Goal: Information Seeking & Learning: Learn about a topic

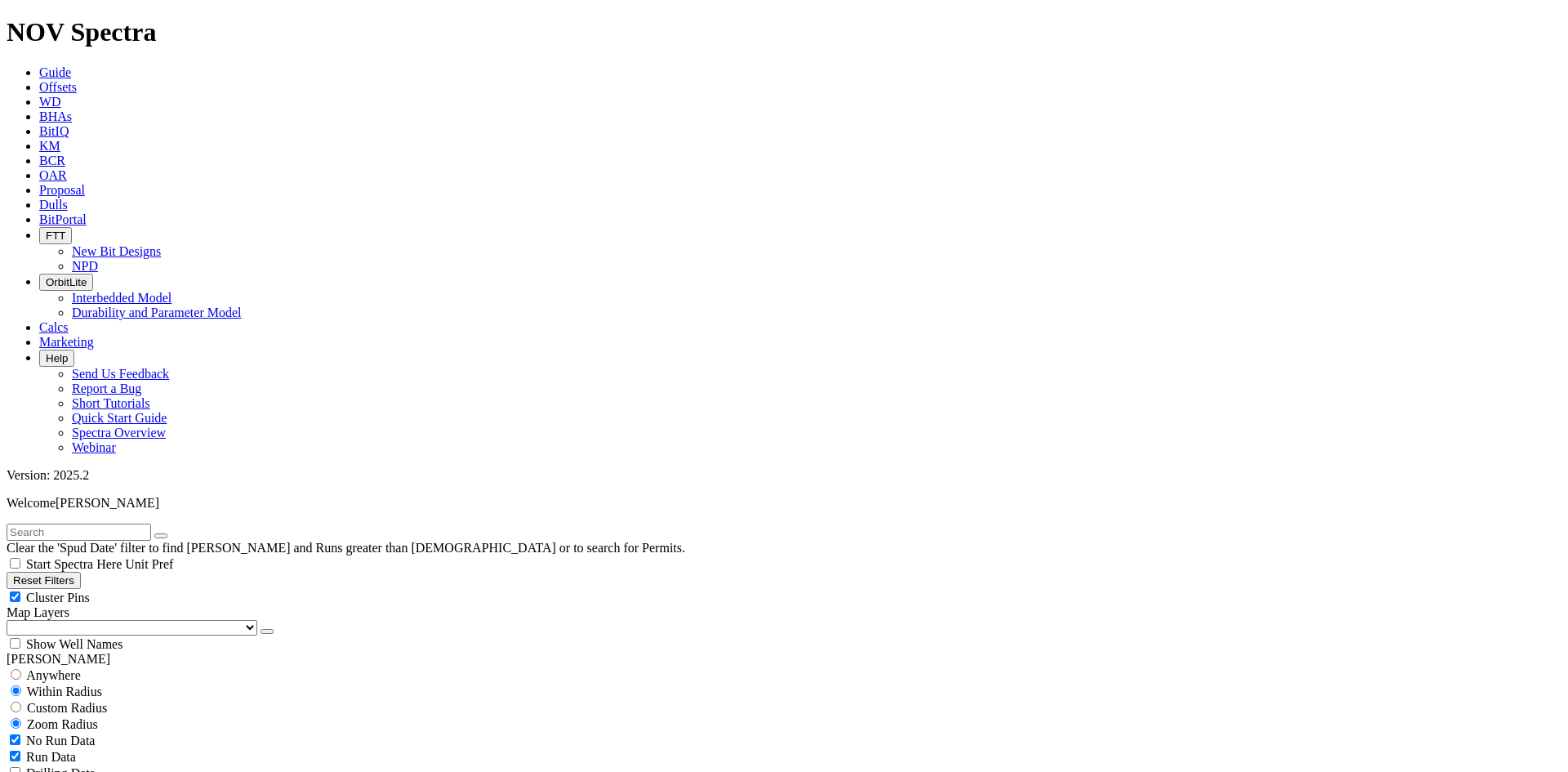
scroll to position [653, 0]
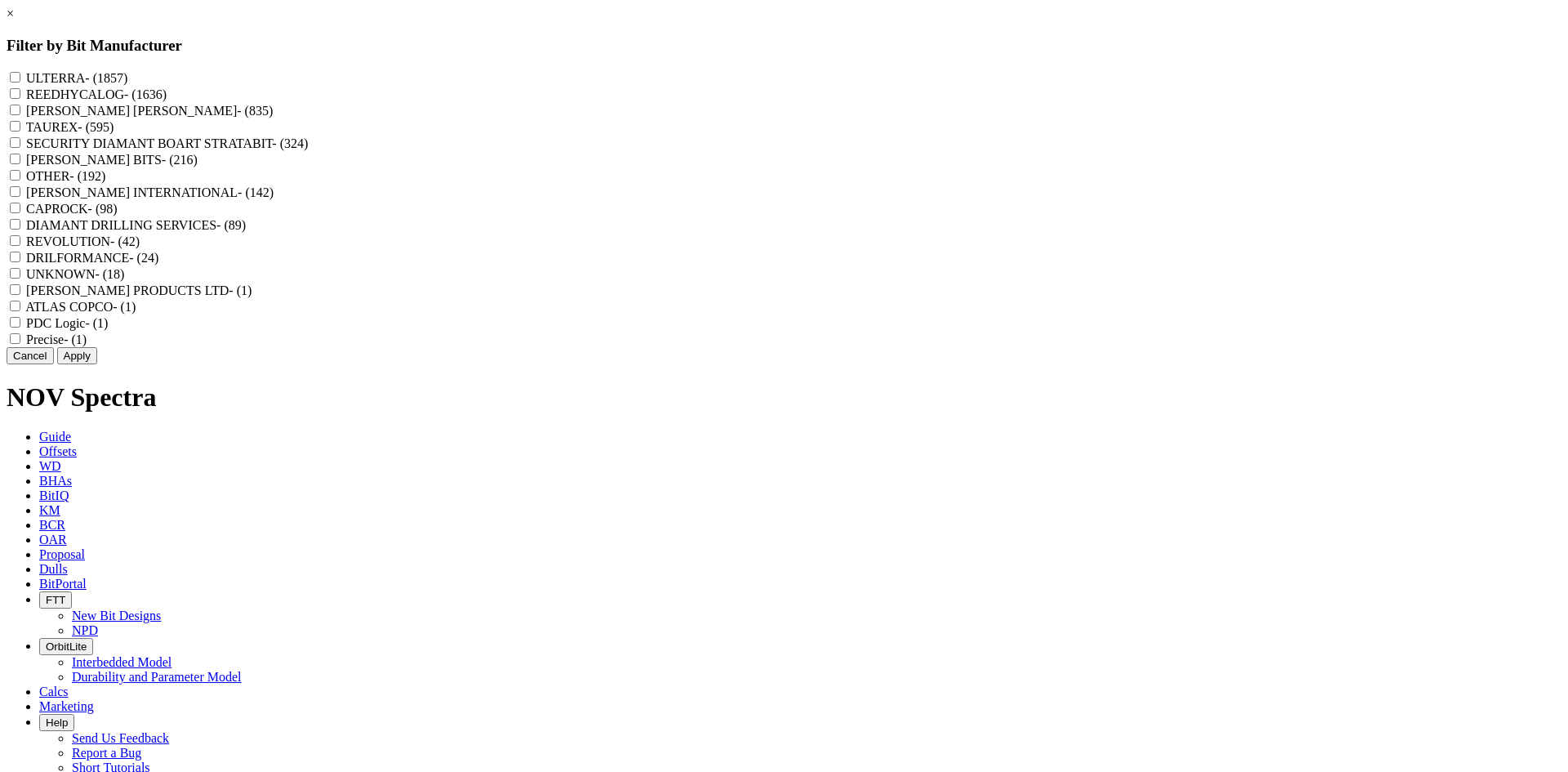
click at [167, 100] on label "REEDHYCALOG - (1636)" at bounding box center [96, 94] width 141 height 14
click at [20, 99] on input "REEDHYCALOG - (1636)" at bounding box center [15, 93] width 11 height 11
checkbox input "true"
click at [97, 365] on button "Apply" at bounding box center [77, 355] width 40 height 17
checkbox input "false"
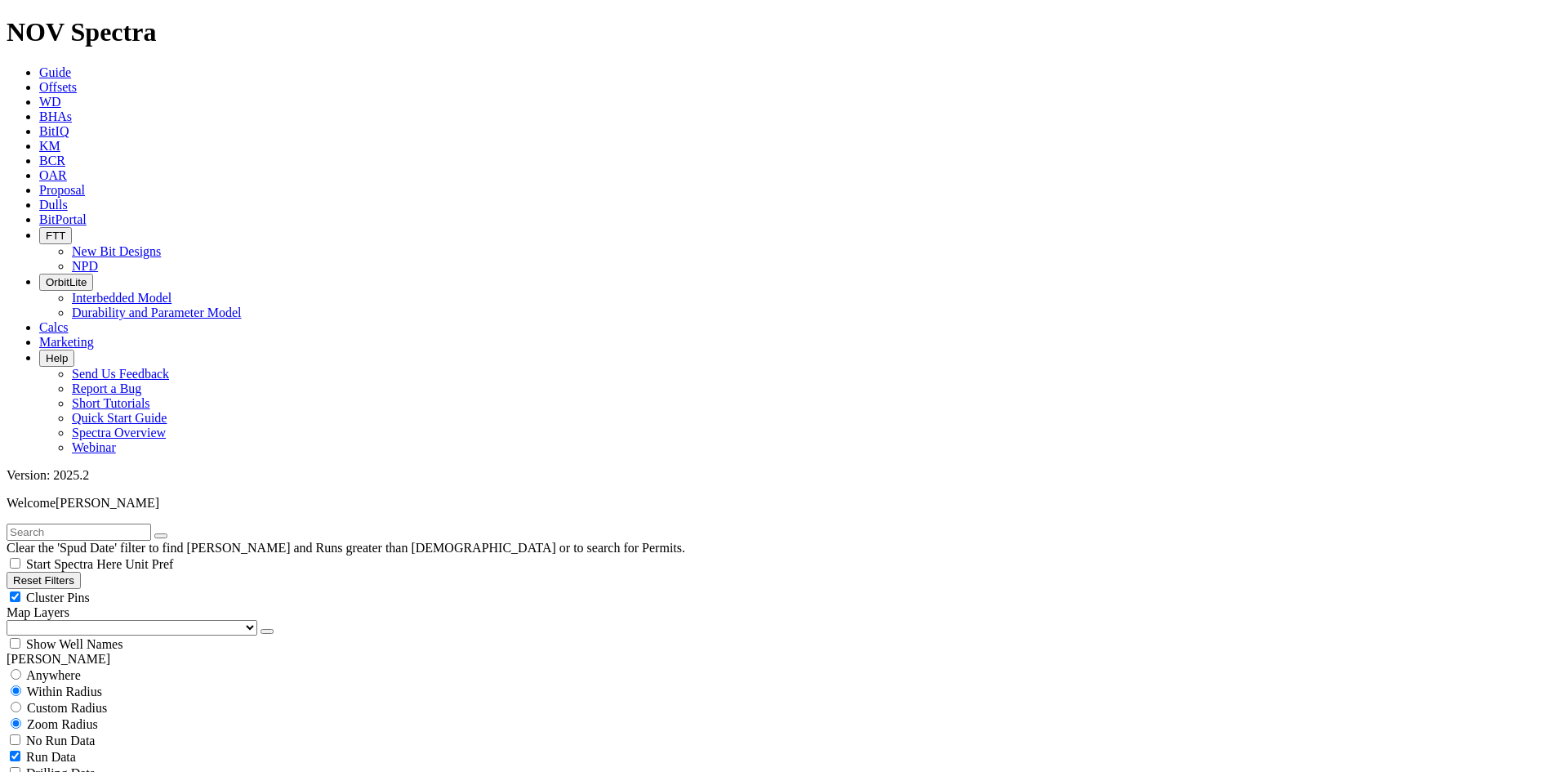
select select "? number:6.75 ?"
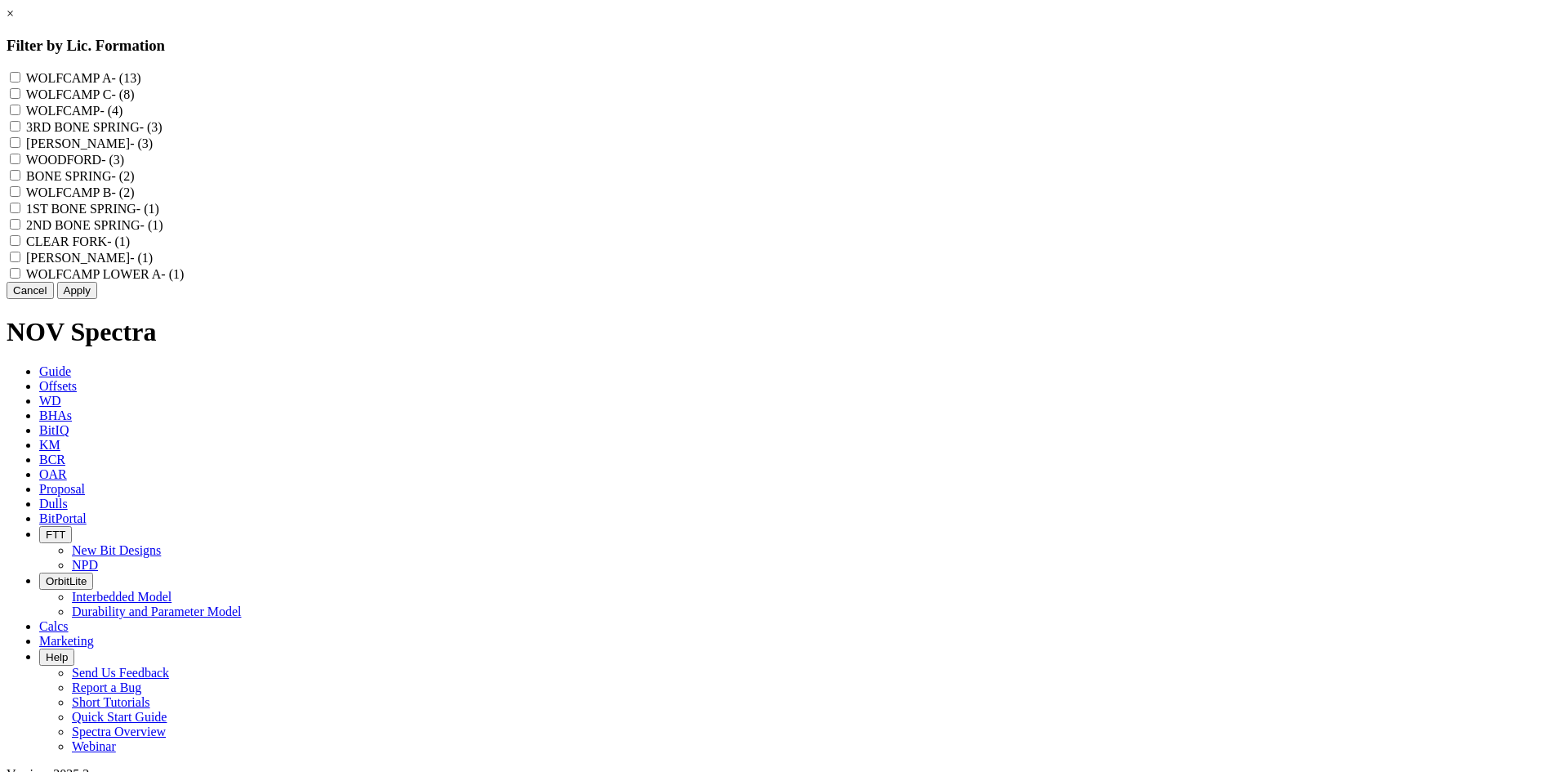
click at [135, 99] on label "WOLFCAMP C - (8)" at bounding box center [80, 94] width 109 height 14
click at [20, 99] on C "WOLFCAMP C - (8)" at bounding box center [15, 93] width 11 height 11
checkbox C "true"
click at [153, 150] on label "[PERSON_NAME] - (3)" at bounding box center [89, 144] width 127 height 14
click at [20, 148] on "[PERSON_NAME] - (3)" at bounding box center [15, 142] width 11 height 11
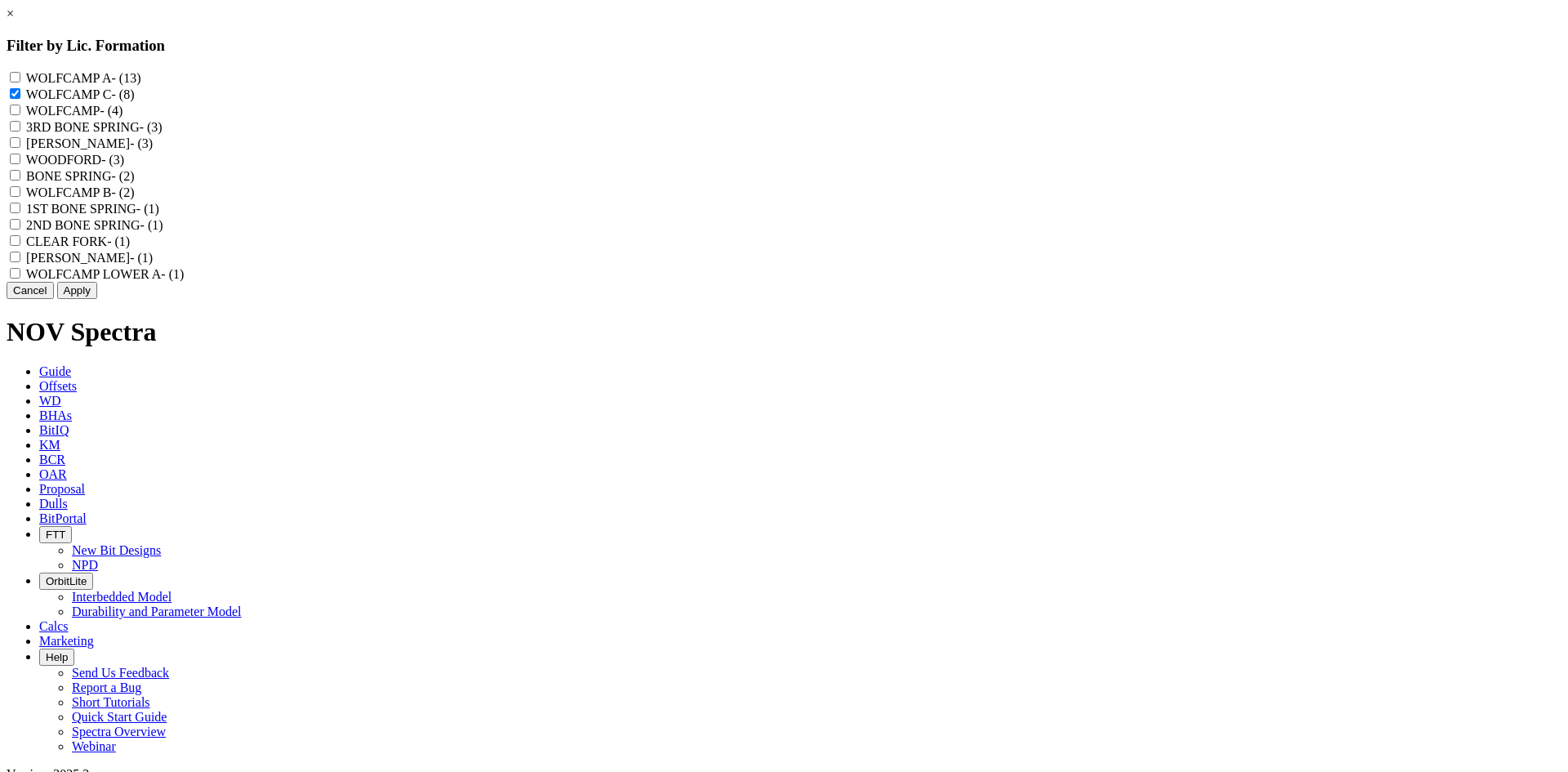
checkbox "true"
click at [124, 167] on label "WOODFORD - (3)" at bounding box center [75, 160] width 98 height 14
click at [20, 164] on input "WOODFORD - (3)" at bounding box center [15, 159] width 11 height 11
checkbox input "true"
click at [135, 199] on label "WOLFCAMP B - (2)" at bounding box center [80, 193] width 109 height 14
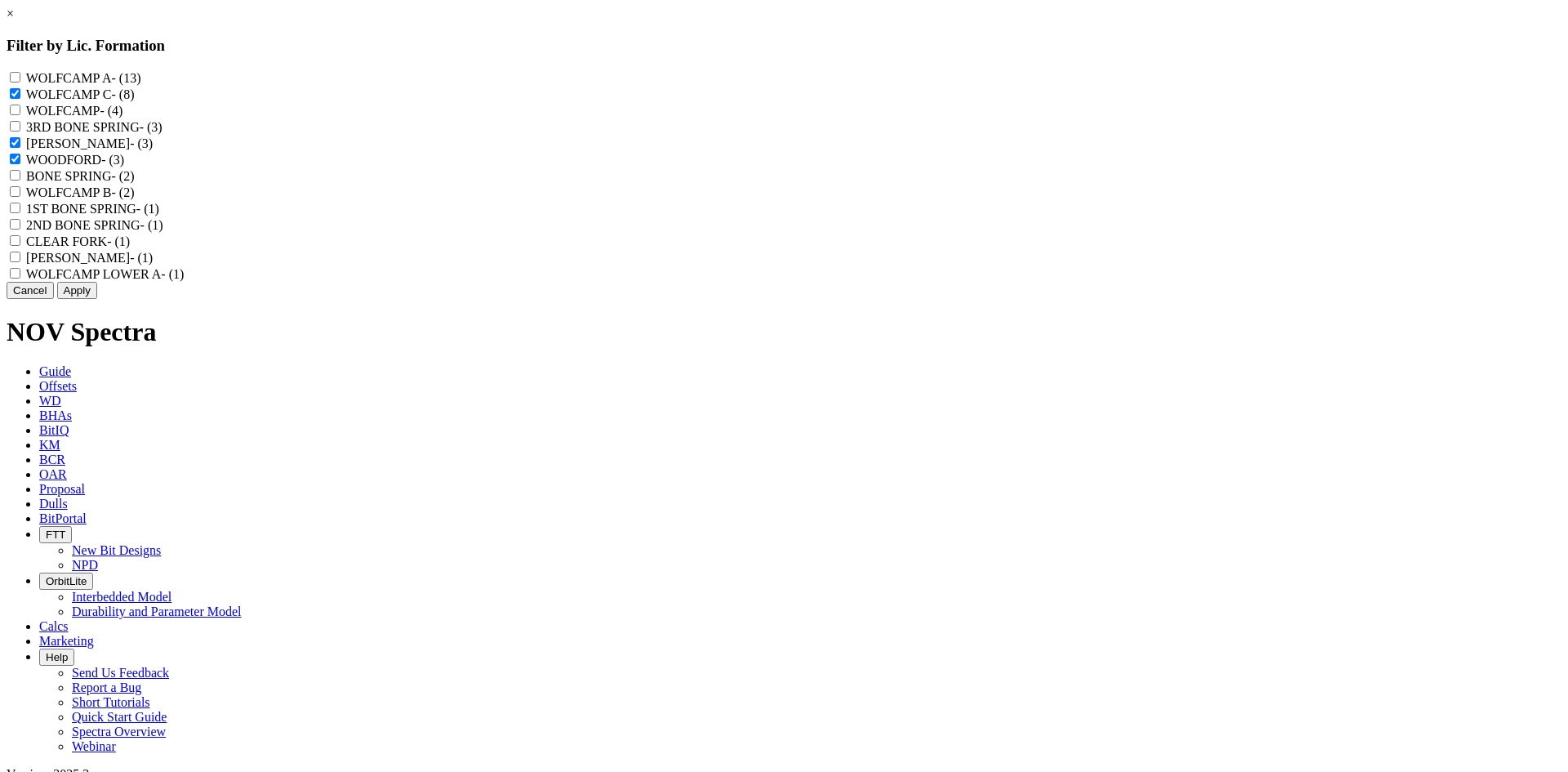
click at [20, 197] on B "WOLFCAMP B - (2)" at bounding box center [15, 191] width 11 height 11
checkbox B "true"
click at [97, 299] on button "Apply" at bounding box center [77, 290] width 40 height 17
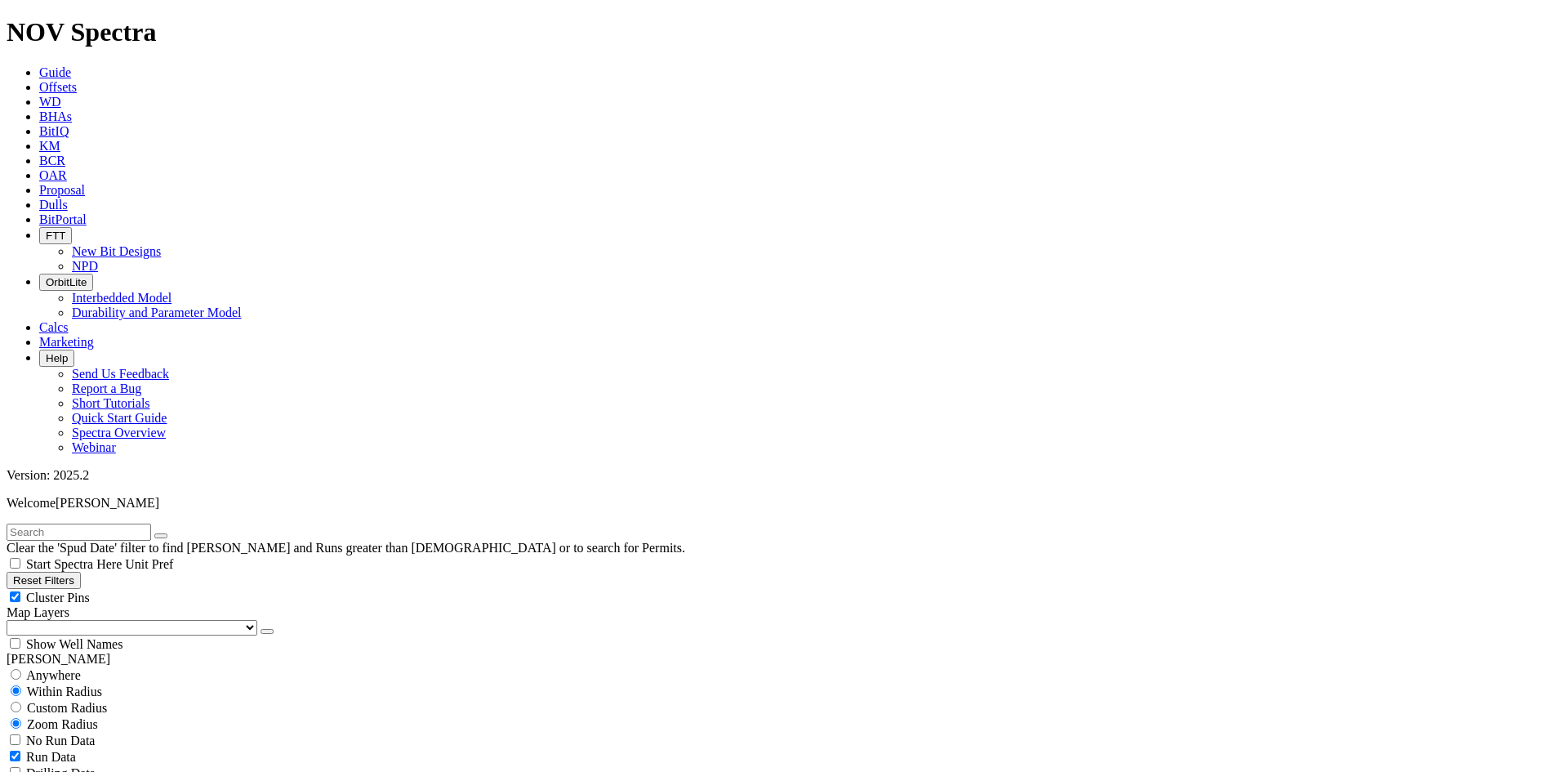
scroll to position [301, 0]
click at [214, 588] on div "Cluster Pins" at bounding box center [784, 596] width 1555 height 16
checkbox input "false"
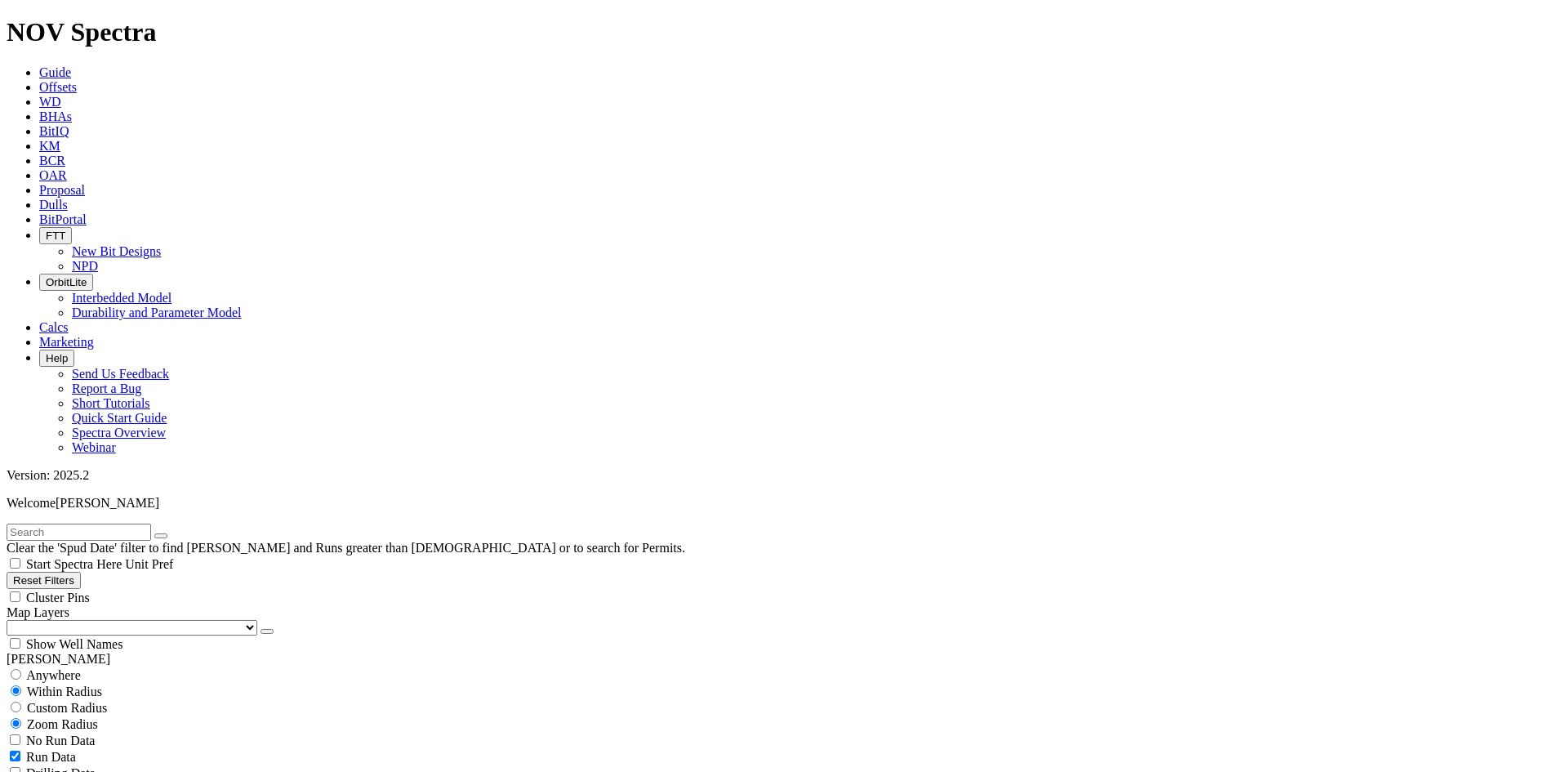
select select
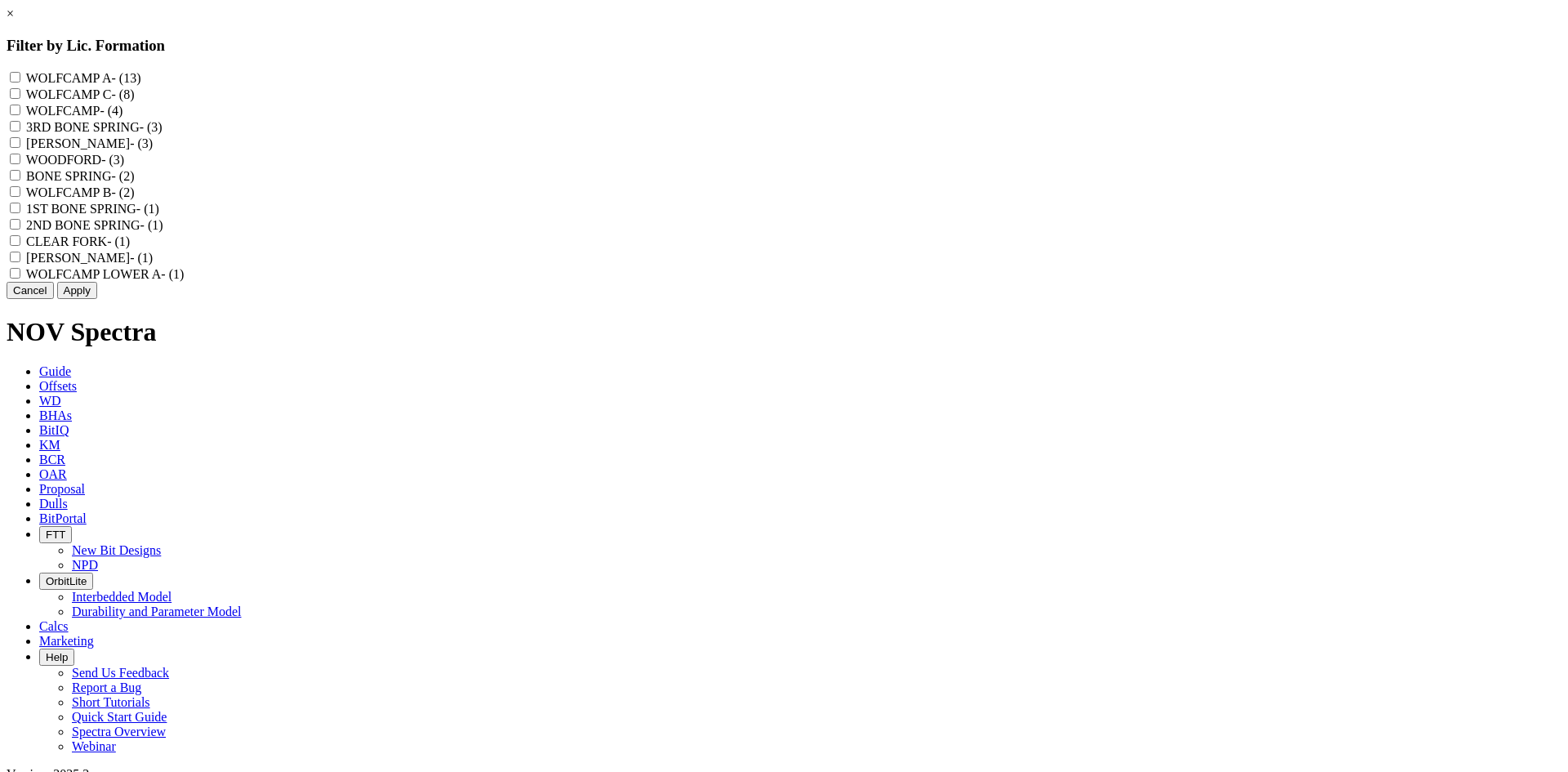
click at [124, 167] on label "WOODFORD - (3)" at bounding box center [75, 160] width 98 height 14
click at [20, 164] on input "WOODFORD - (3)" at bounding box center [15, 159] width 11 height 11
checkbox input "true"
click at [153, 150] on label "[PERSON_NAME] - (3)" at bounding box center [89, 144] width 127 height 14
click at [20, 148] on "[PERSON_NAME] - (3)" at bounding box center [15, 142] width 11 height 11
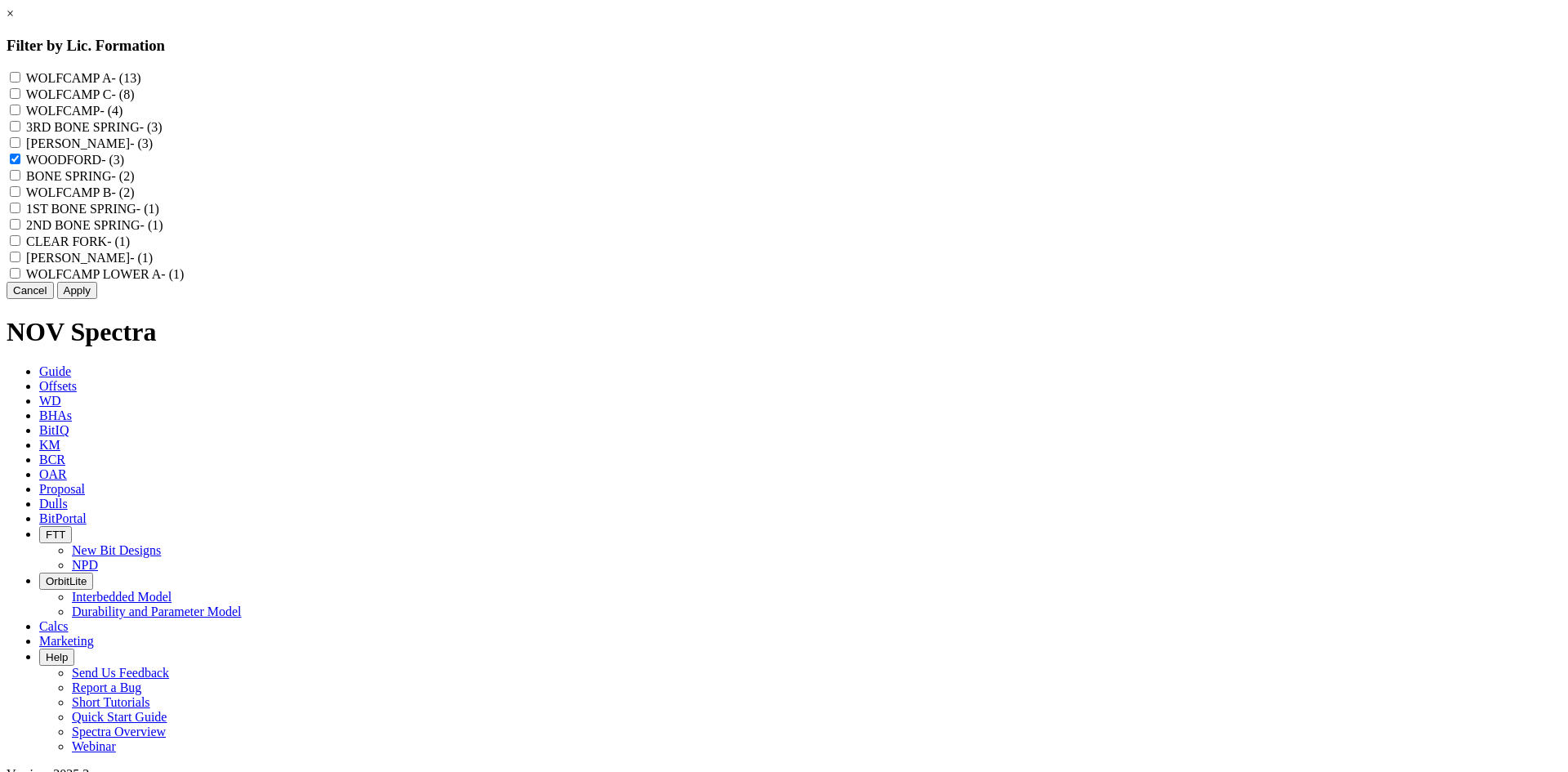
checkbox "true"
click at [97, 299] on button "Apply" at bounding box center [77, 290] width 40 height 17
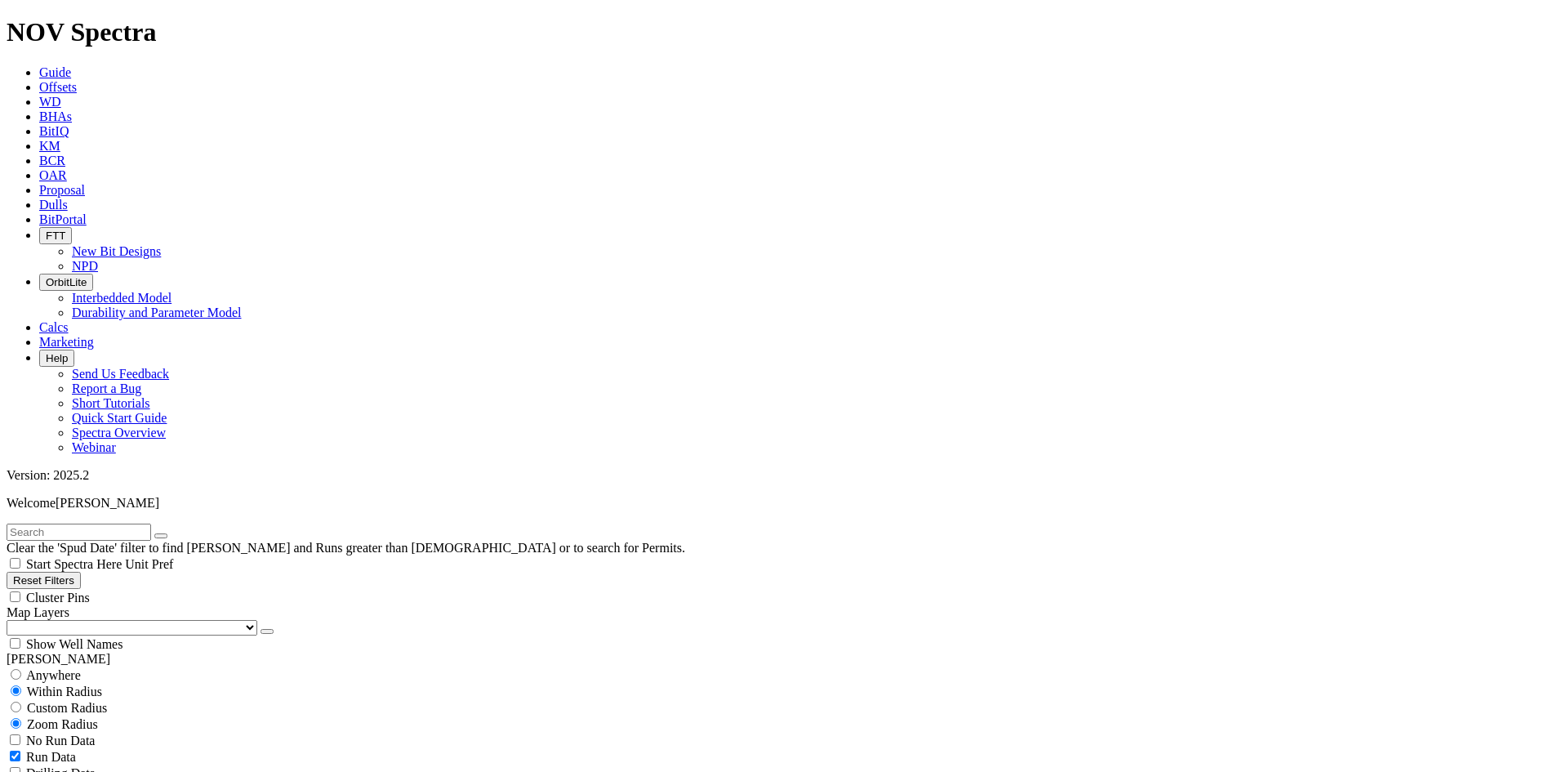
scroll to position [490, 0]
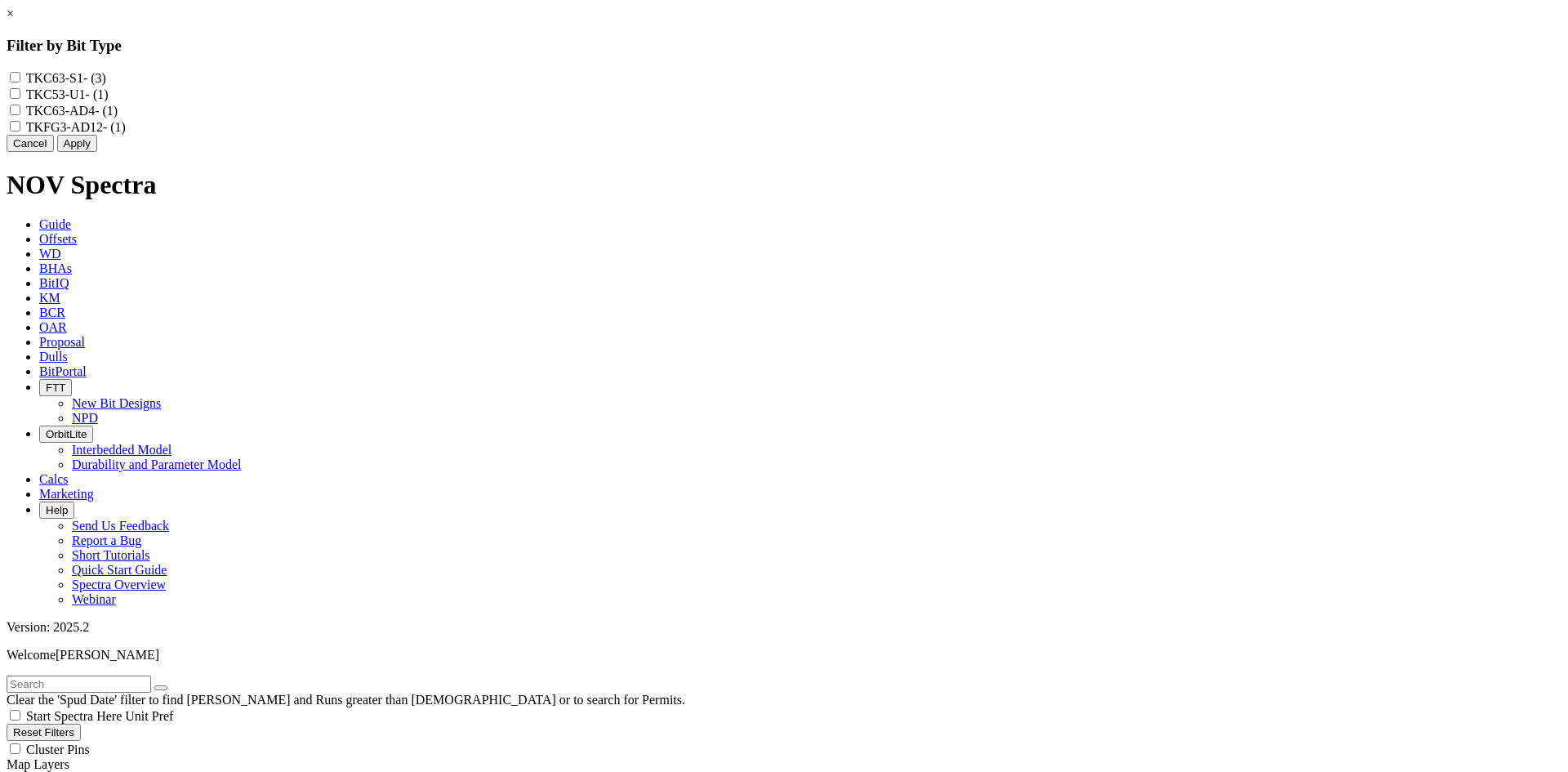
click at [106, 81] on label "TKC63-S1 - (3)" at bounding box center [66, 78] width 80 height 14
click at [20, 81] on input "TKC63-S1 - (3)" at bounding box center [15, 77] width 11 height 11
checkbox input "true"
click at [97, 152] on button "Apply" at bounding box center [77, 143] width 40 height 17
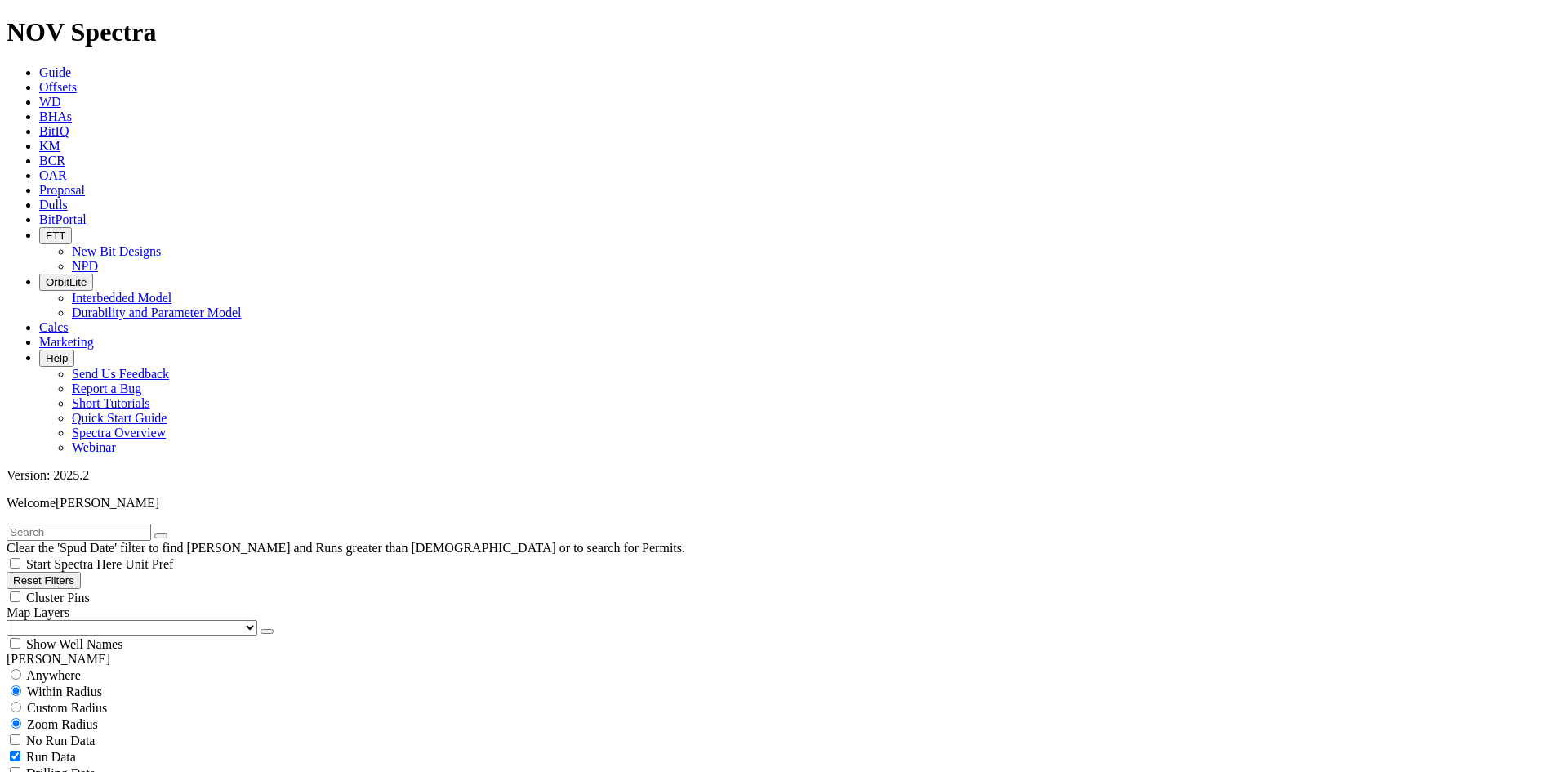
select select
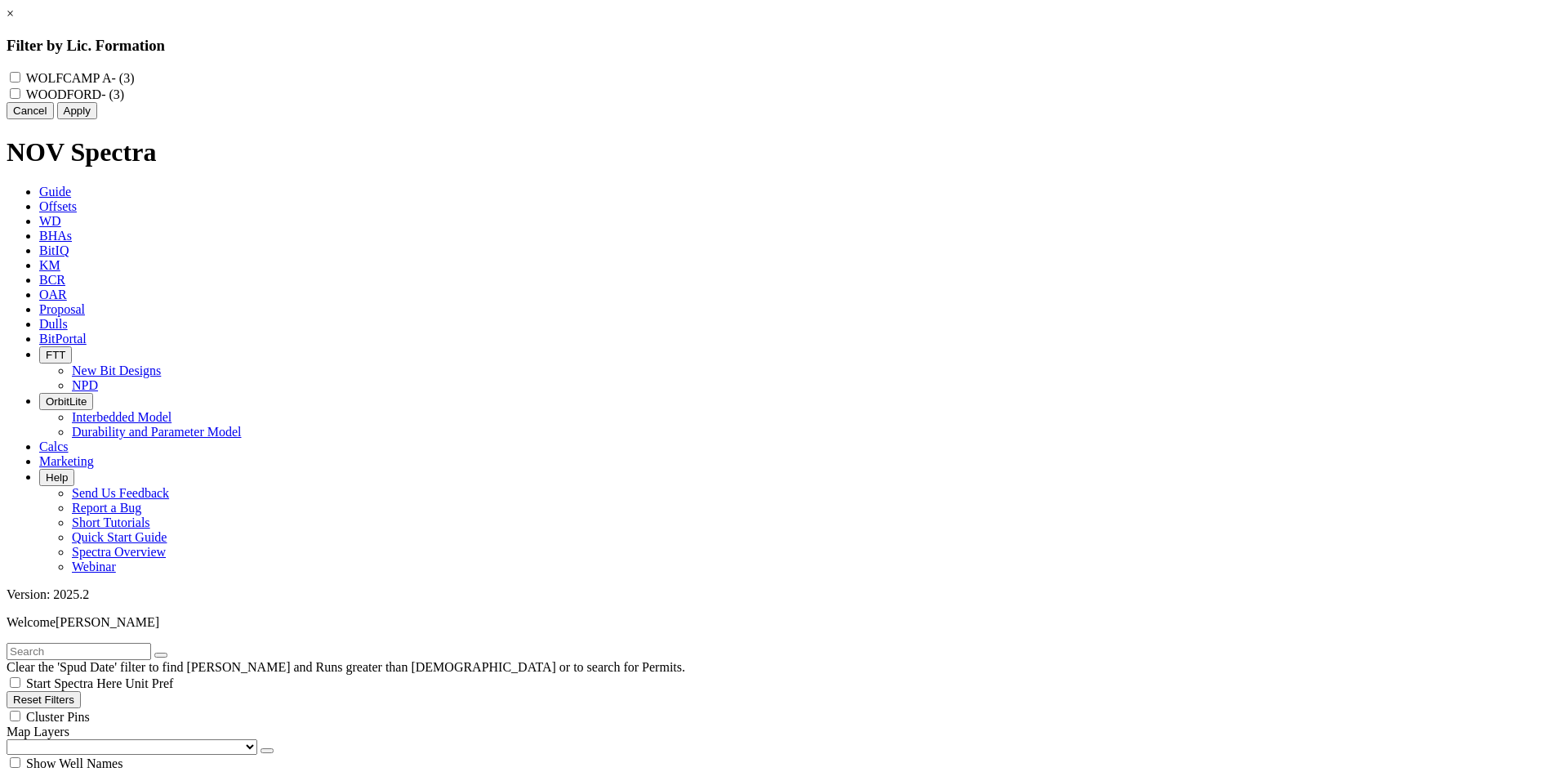
click at [14, 20] on link "×" at bounding box center [10, 14] width 7 height 14
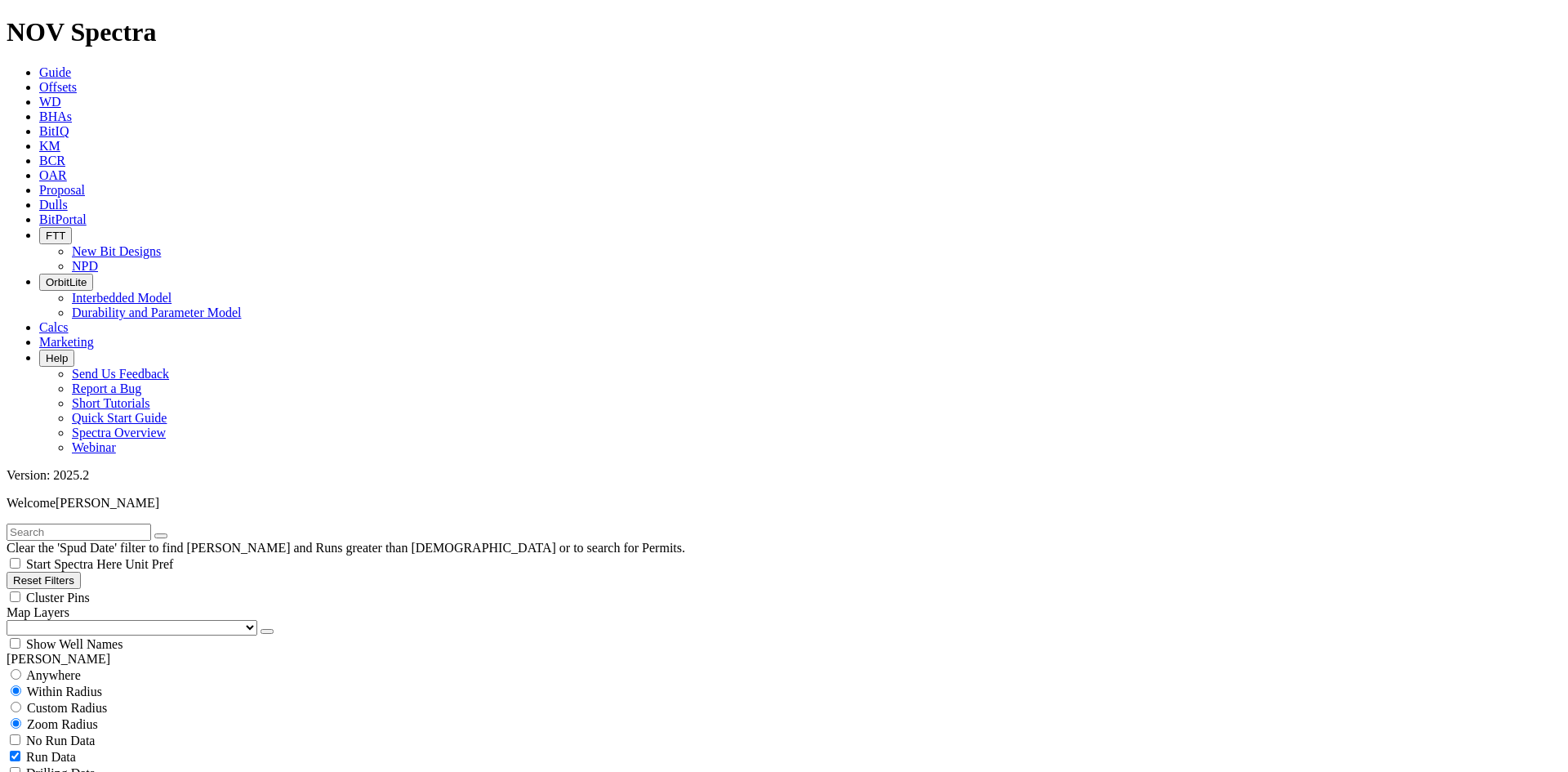
select select
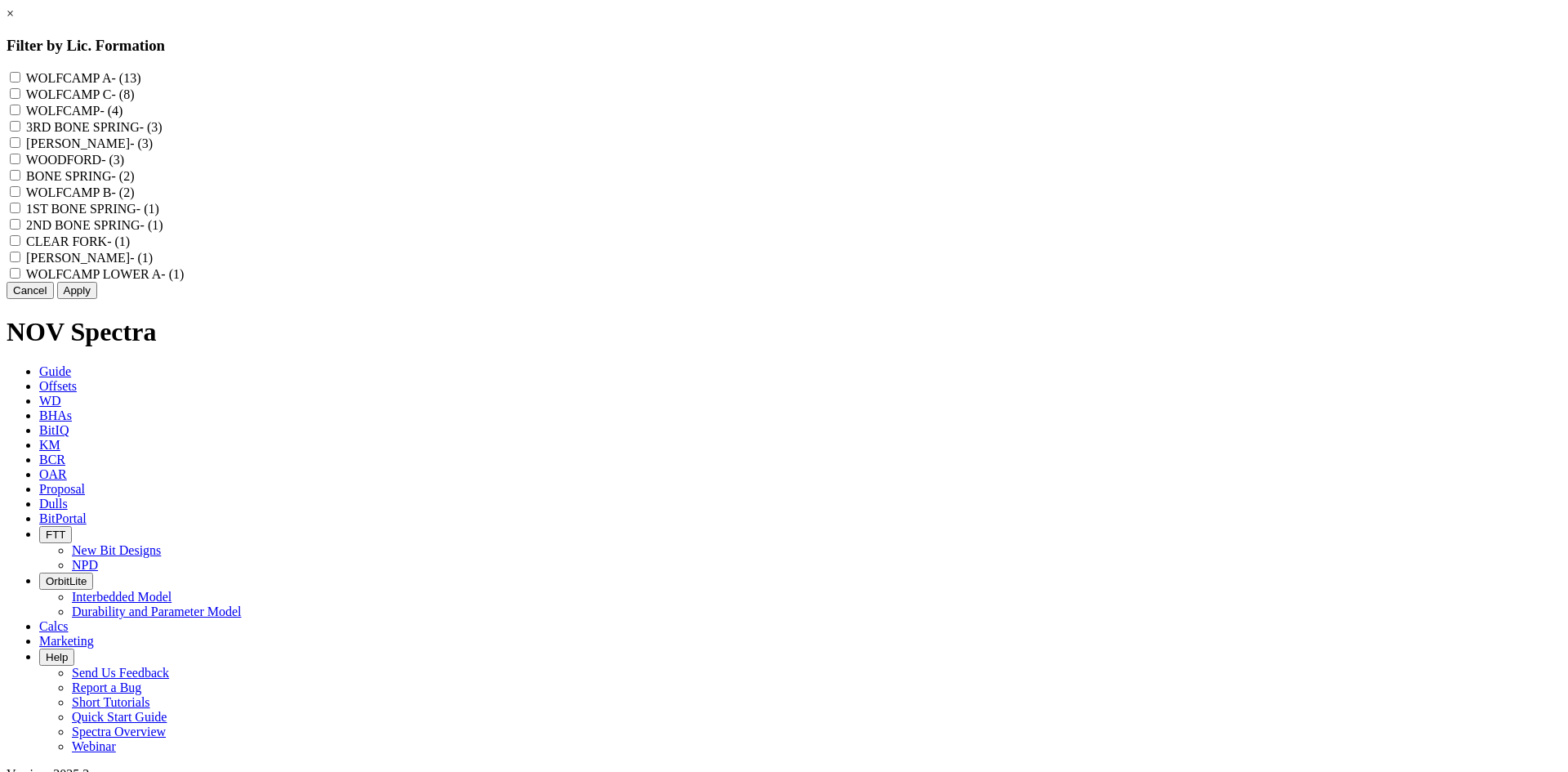
click at [14, 20] on link "×" at bounding box center [10, 14] width 7 height 14
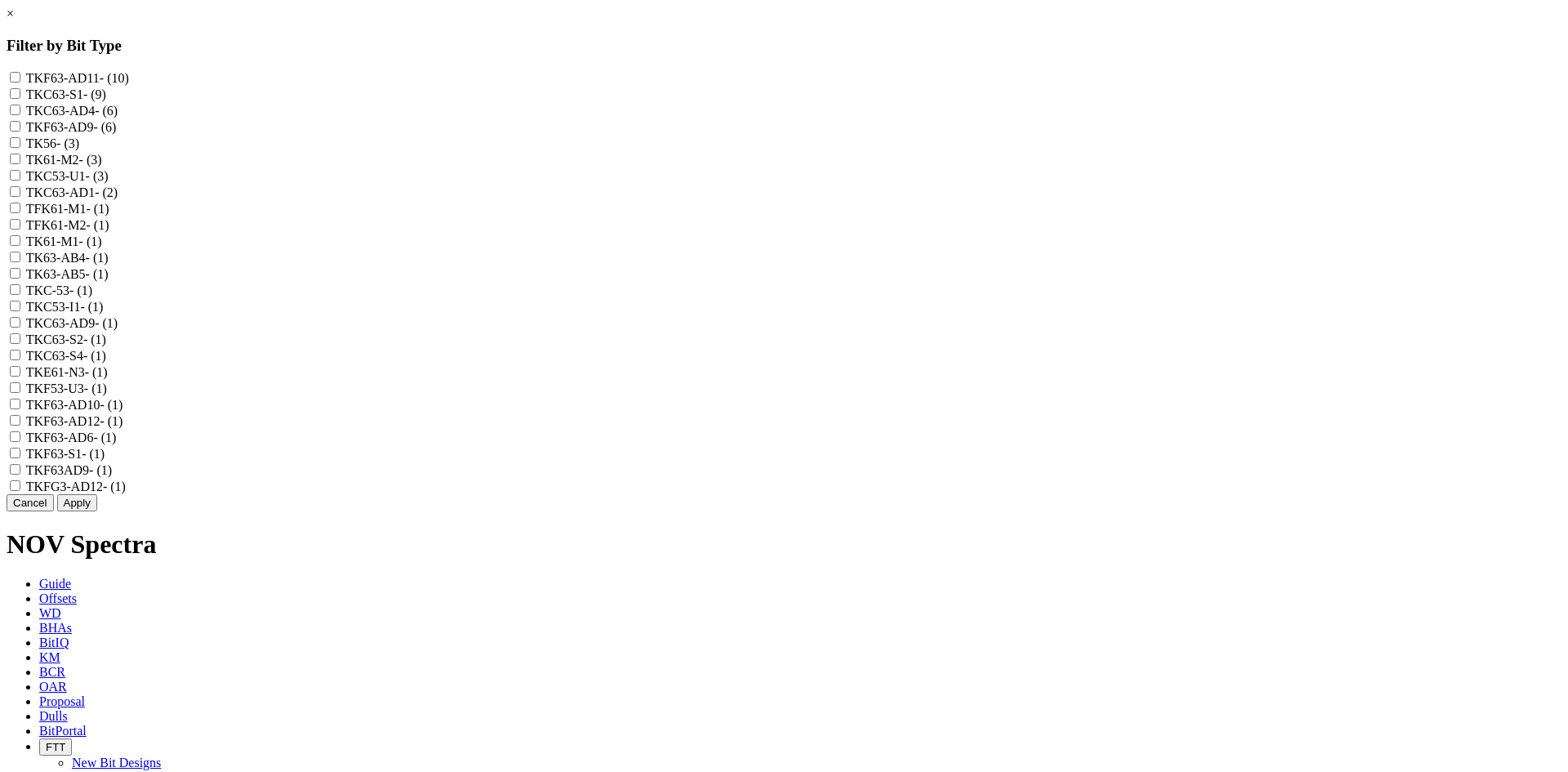
click at [129, 75] on label "TKF63-AD11 - (10)" at bounding box center [77, 78] width 103 height 14
click at [20, 75] on input "TKF63-AD11 - (10)" at bounding box center [15, 77] width 11 height 11
checkbox input "true"
click at [118, 118] on label "TKC63-AD4 - (6)" at bounding box center [72, 111] width 92 height 14
click at [20, 115] on input "TKC63-AD4 - (6)" at bounding box center [15, 110] width 11 height 11
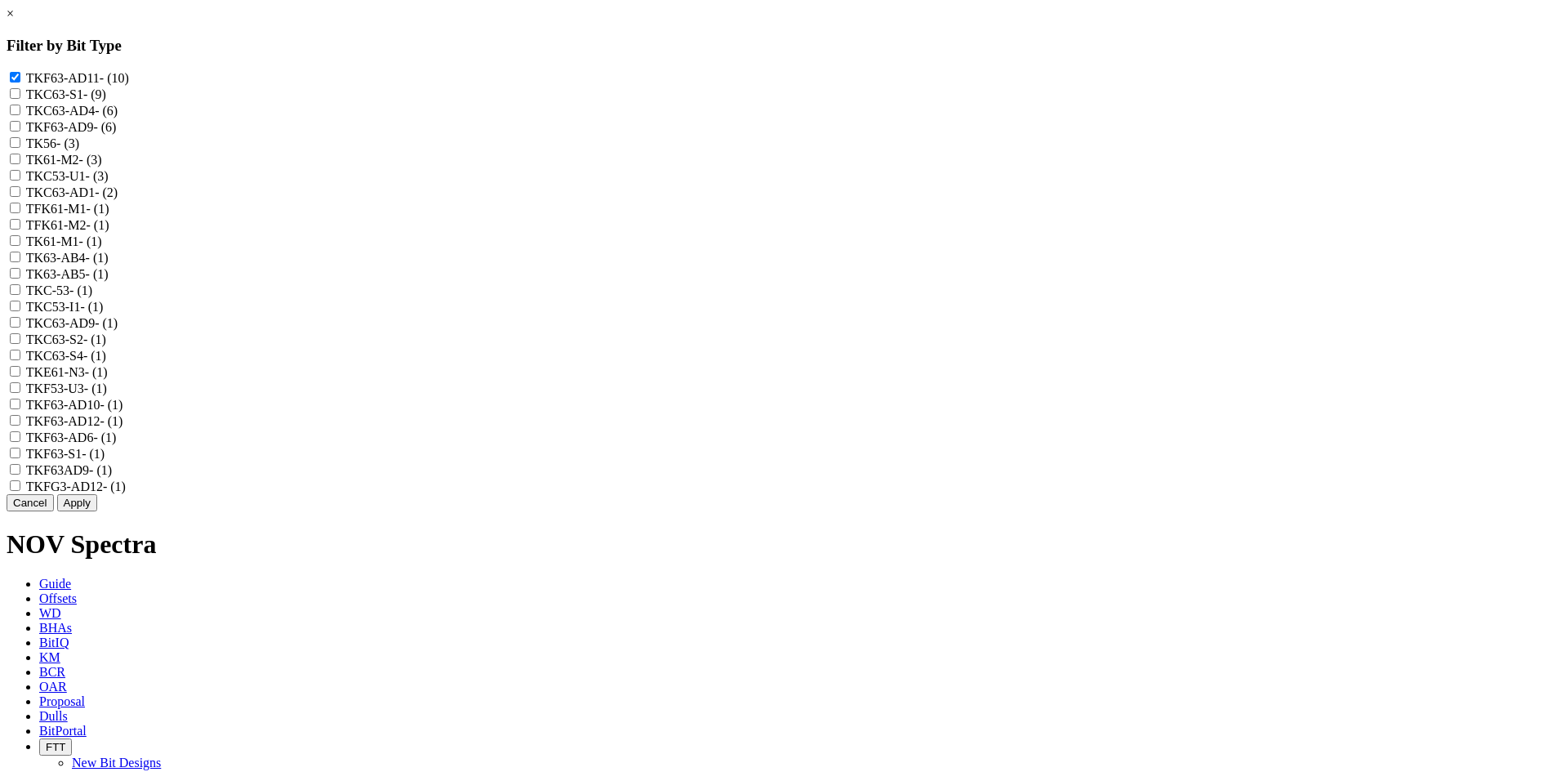
checkbox input "true"
click at [117, 134] on label "TKF63-AD9 - (6)" at bounding box center [71, 127] width 91 height 14
click at [20, 132] on input "TKF63-AD9 - (6)" at bounding box center [15, 126] width 11 height 11
checkbox input "true"
click at [109, 183] on label "TKC53-U1 - (3)" at bounding box center [67, 176] width 83 height 14
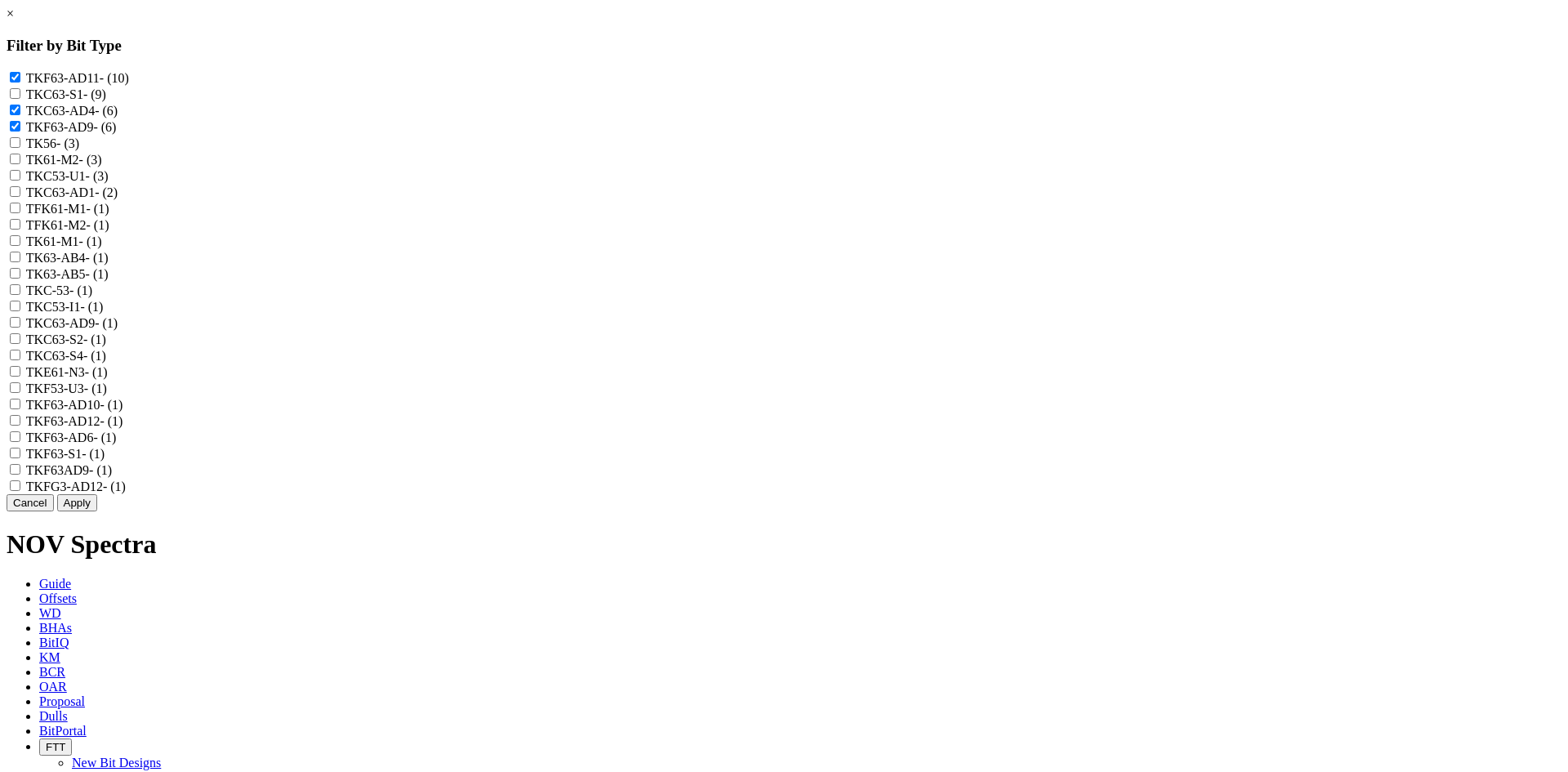
click at [20, 181] on input "TKC53-U1 - (3)" at bounding box center [15, 175] width 11 height 11
checkbox input "true"
click at [118, 199] on label "TKC63-AD1 - (2)" at bounding box center [72, 193] width 92 height 14
click at [20, 197] on input "TKC63-AD1 - (2)" at bounding box center [15, 191] width 11 height 11
checkbox input "true"
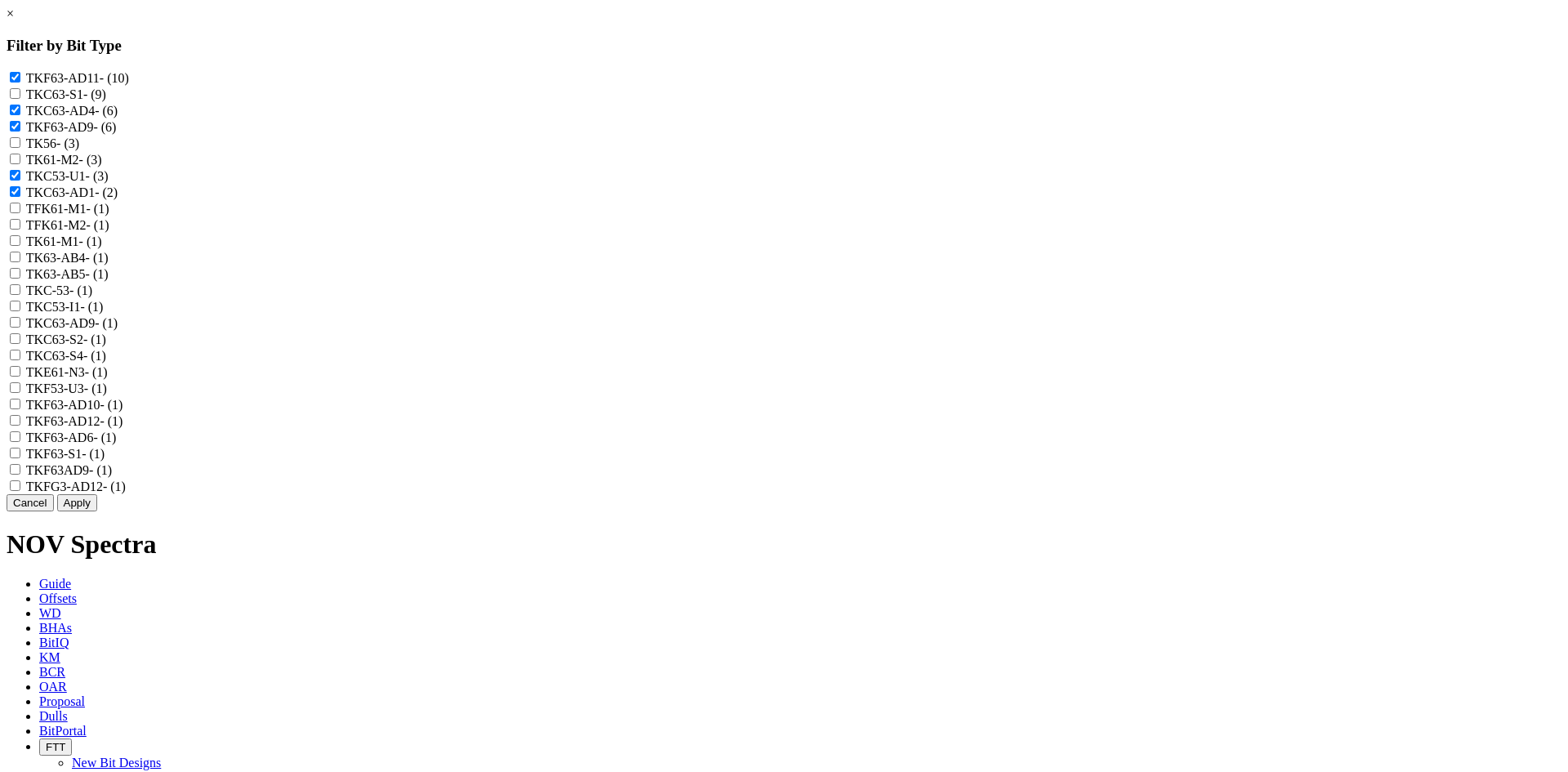
click at [109, 183] on label "TKC53-U1 - (3)" at bounding box center [67, 176] width 83 height 14
click at [20, 181] on input "TKC53-U1 - (3)" at bounding box center [15, 175] width 11 height 11
checkbox input "false"
click at [118, 330] on label "TKC63-AD9 - (1)" at bounding box center [72, 323] width 92 height 14
click at [20, 328] on input "TKC63-AD9 - (1)" at bounding box center [15, 322] width 11 height 11
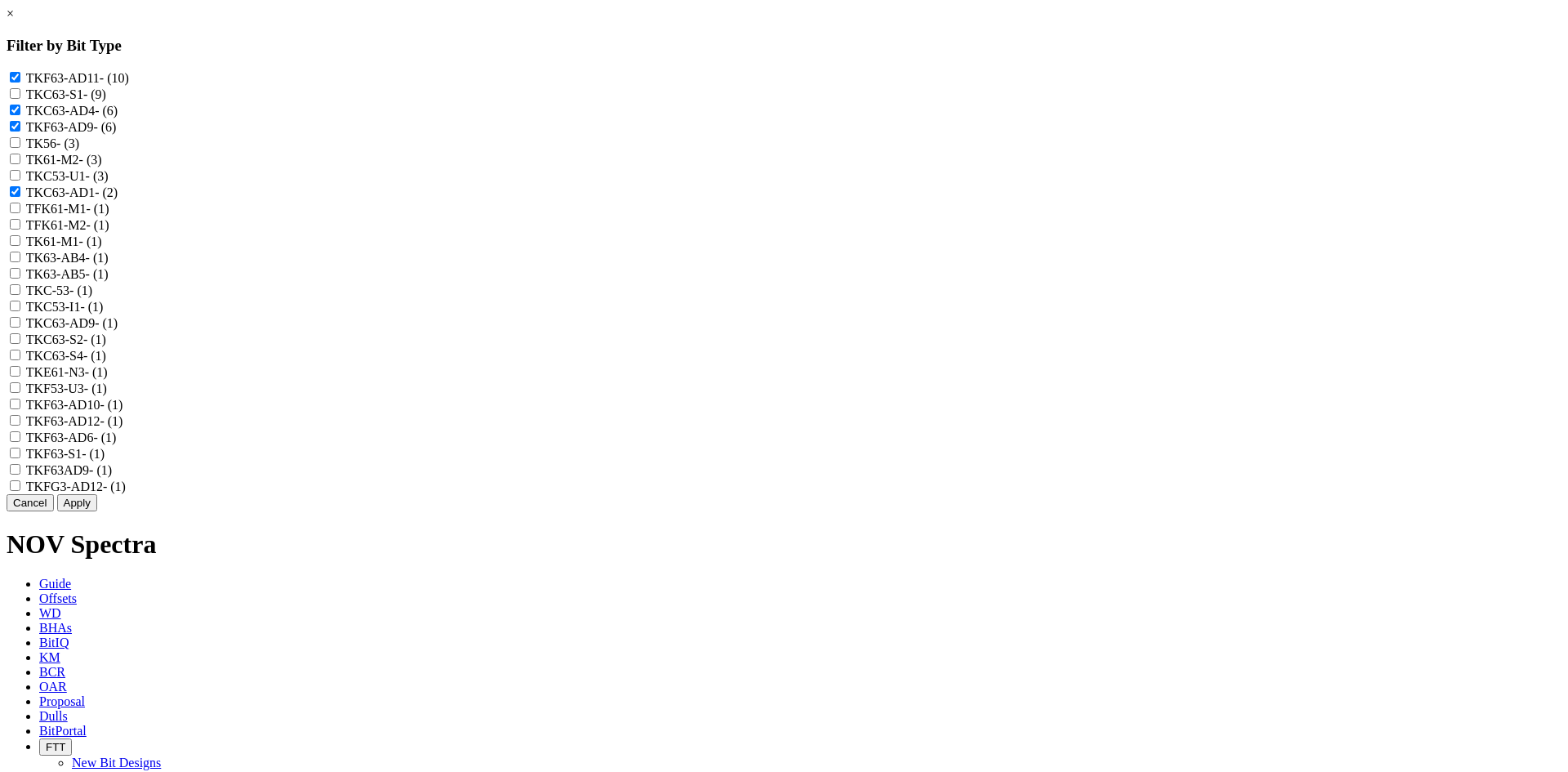
checkbox input "true"
click at [123, 411] on label "TKF63-AD10 - (1)" at bounding box center [74, 404] width 97 height 14
click at [20, 409] on input "TKF63-AD10 - (1)" at bounding box center [15, 403] width 11 height 11
checkbox input "true"
click at [123, 427] on label "TKF63-AD12 - (1)" at bounding box center [74, 421] width 97 height 14
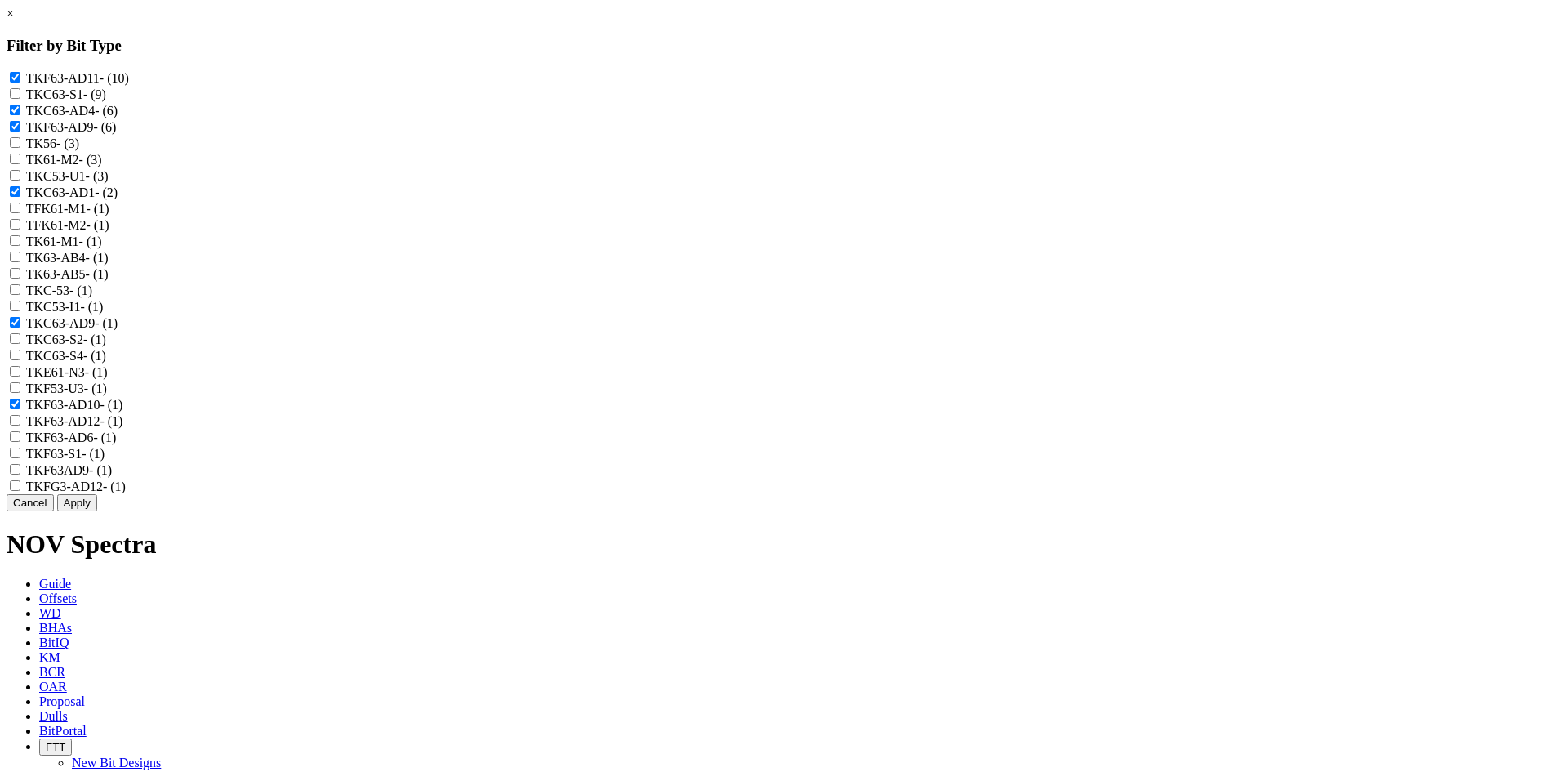
click at [20, 425] on input "TKF63-AD12 - (1)" at bounding box center [15, 419] width 11 height 11
checkbox input "true"
click at [117, 444] on label "TKF63-AD6 - (1)" at bounding box center [71, 437] width 91 height 14
click at [20, 441] on input "TKF63-AD6 - (1)" at bounding box center [15, 436] width 11 height 11
checkbox input "true"
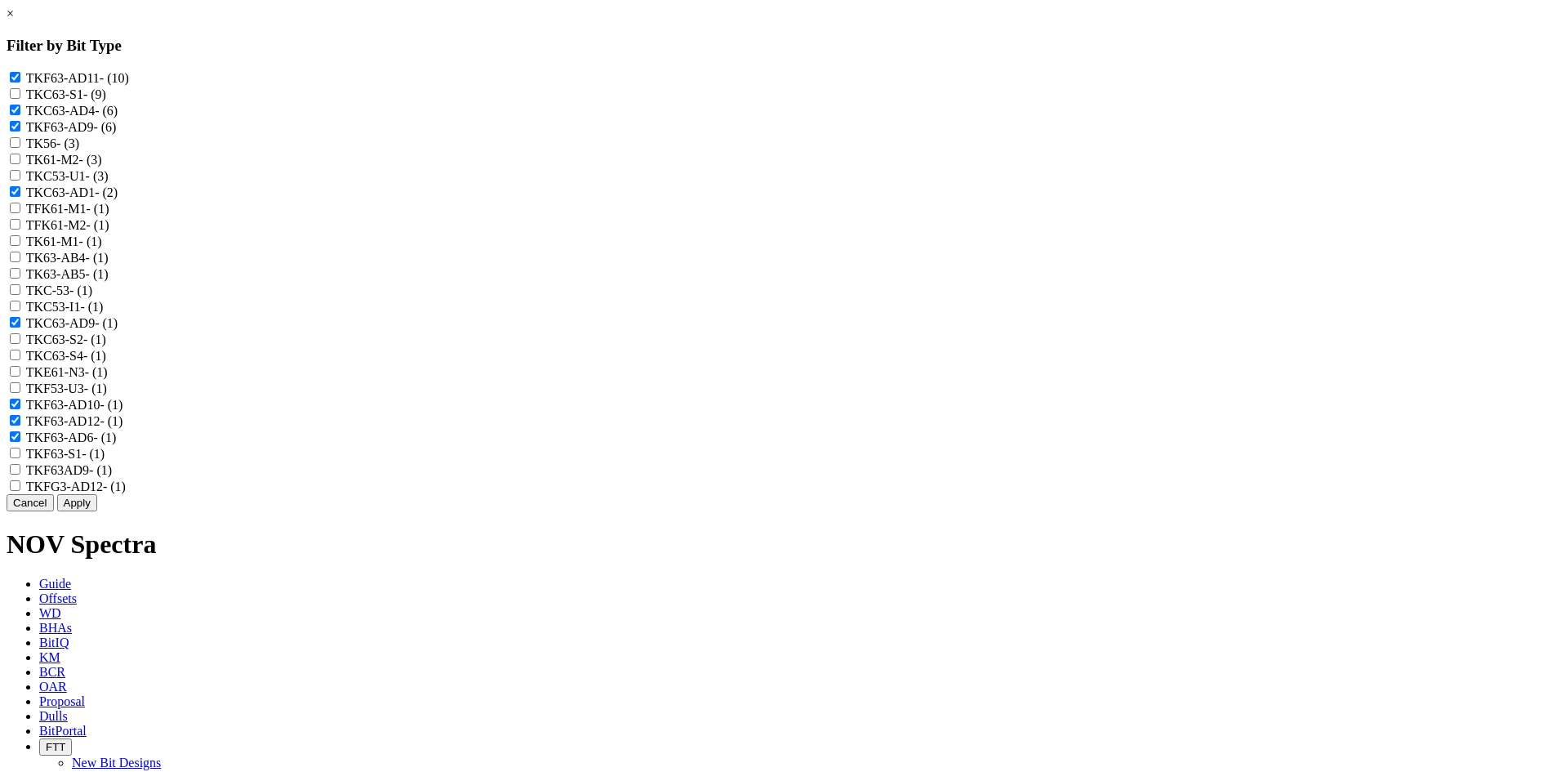
click at [112, 476] on label "TKF63AD9 - (1)" at bounding box center [69, 470] width 86 height 14
click at [20, 474] on input "TKF63AD9 - (1)" at bounding box center [15, 468] width 11 height 11
checkbox input "true"
click at [126, 493] on label "TKFG3-AD12 - (1)" at bounding box center [76, 486] width 100 height 14
click at [20, 490] on input "TKFG3-AD12 - (1)" at bounding box center [15, 485] width 11 height 11
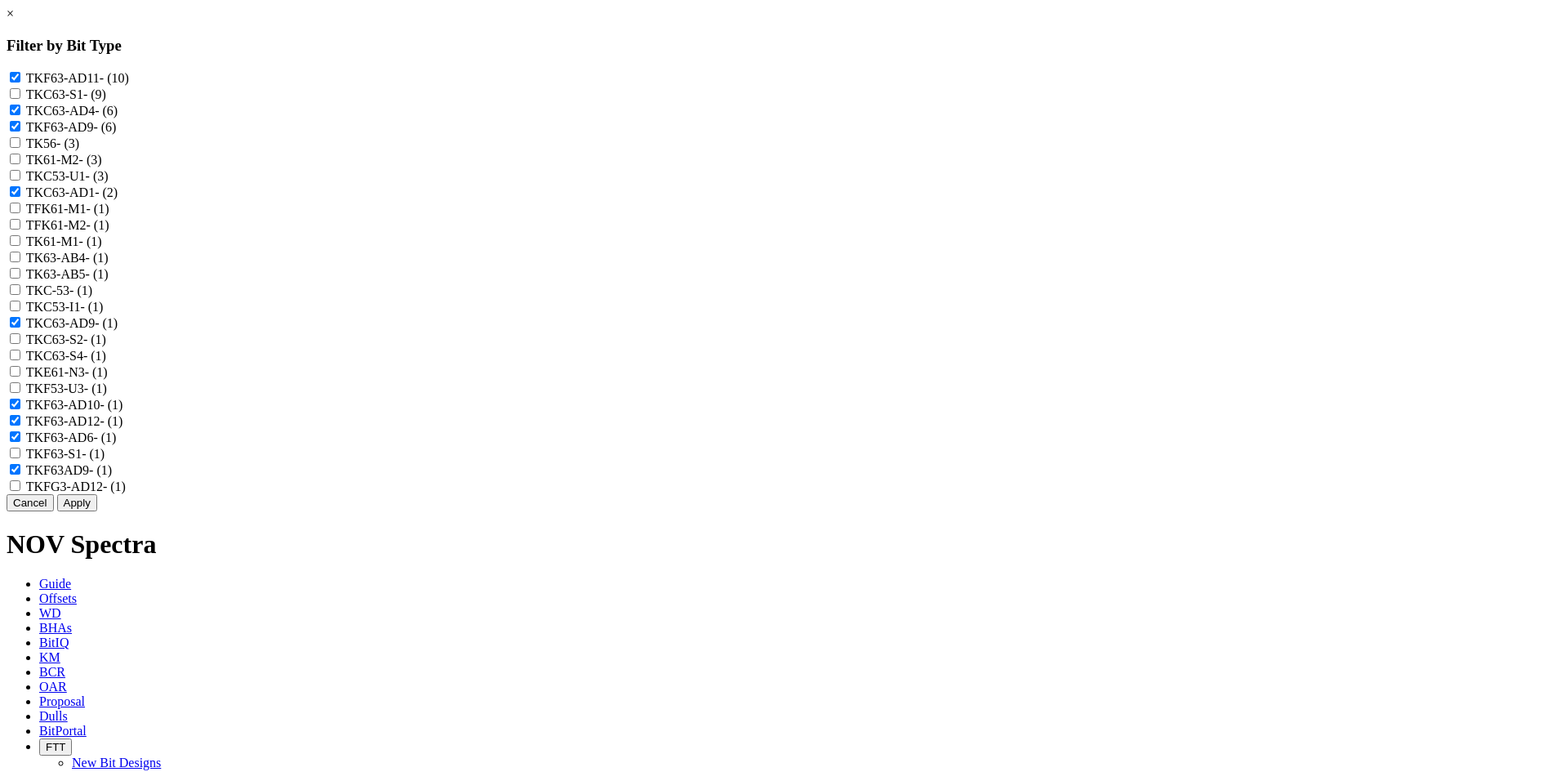
checkbox input "true"
click at [97, 511] on button "Apply" at bounding box center [77, 502] width 40 height 17
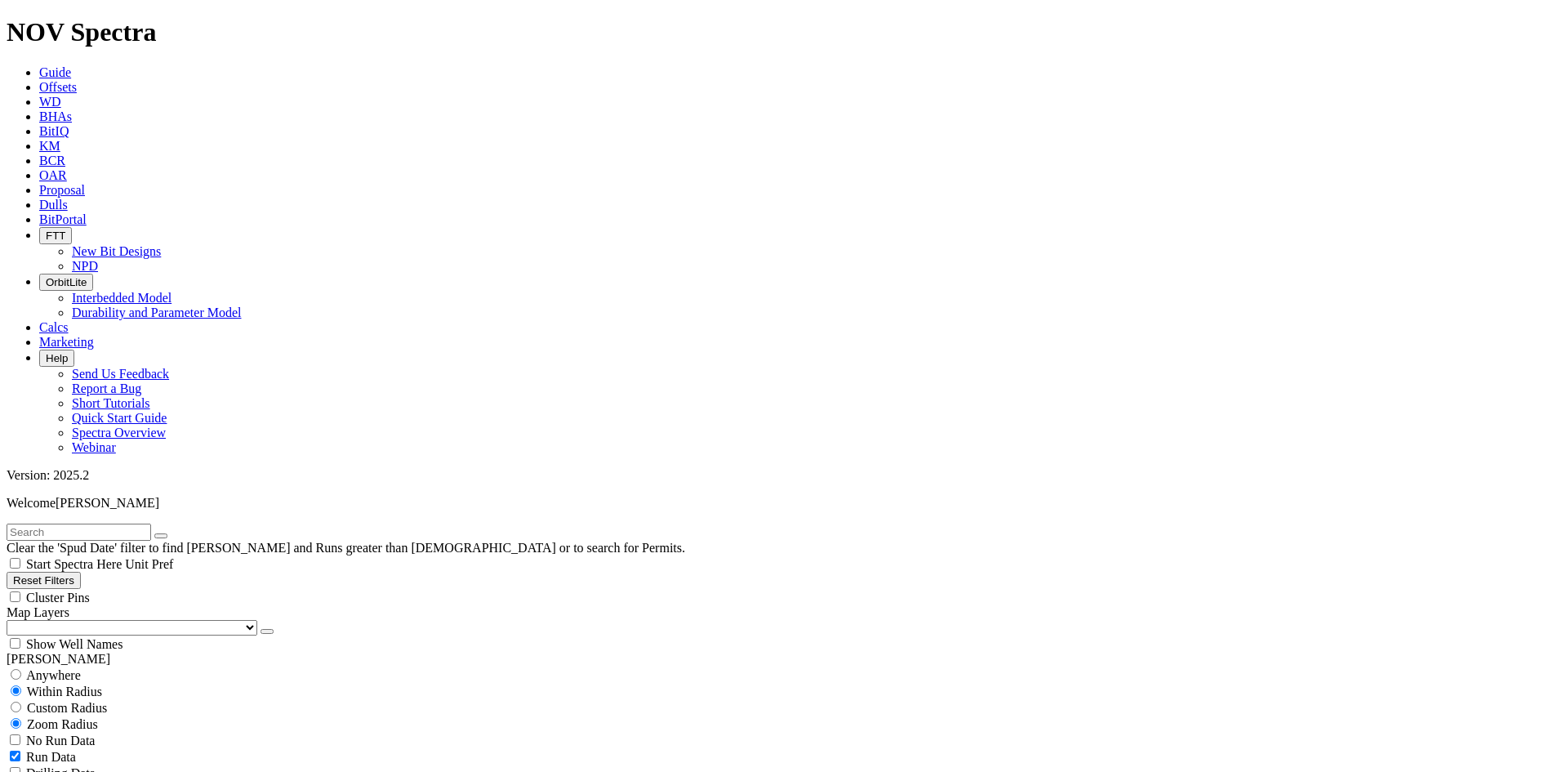
scroll to position [977, 0]
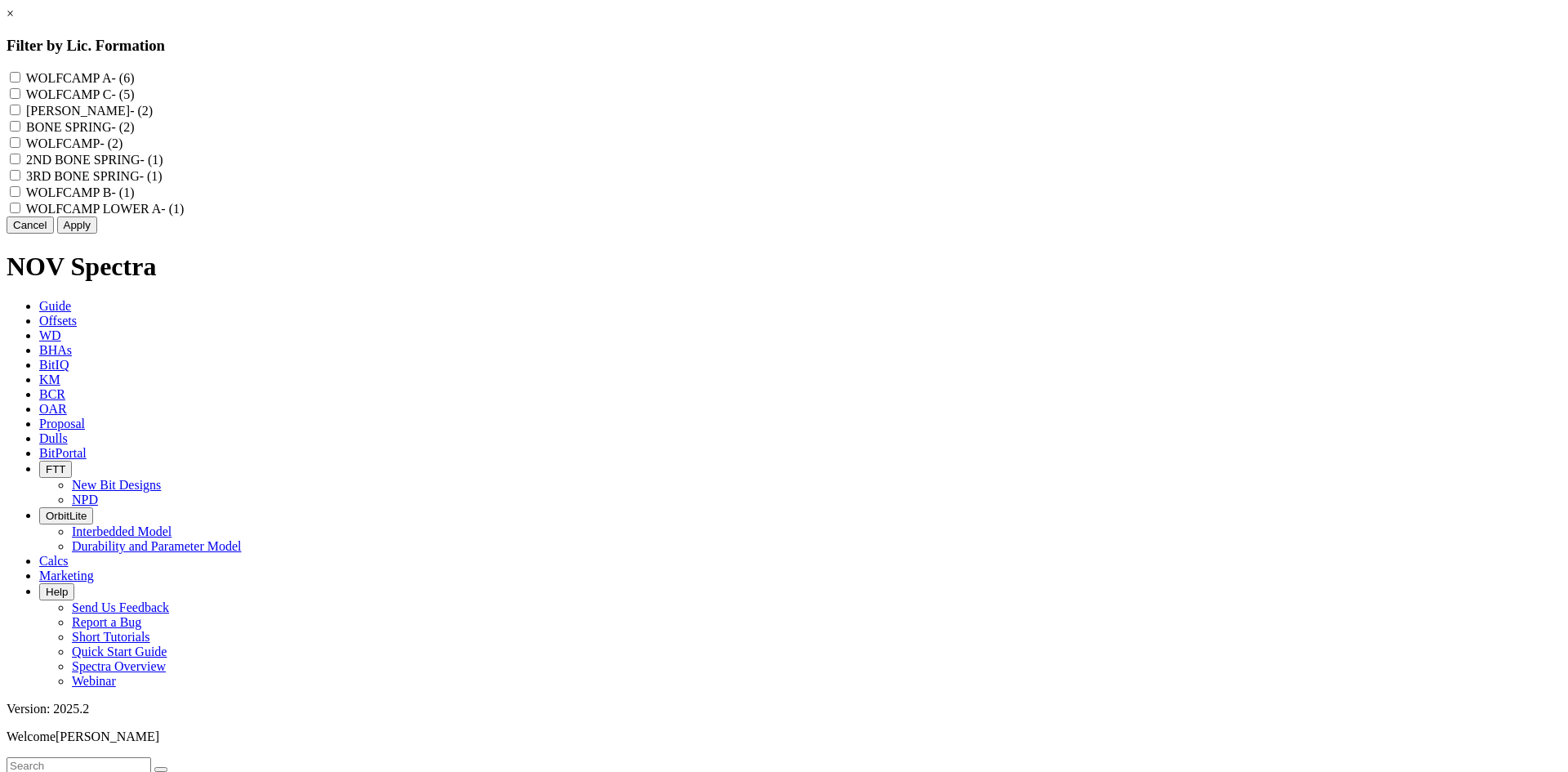
click at [153, 118] on label "[PERSON_NAME] - (2)" at bounding box center [89, 111] width 127 height 14
click at [20, 115] on "[PERSON_NAME] - (2)" at bounding box center [15, 110] width 11 height 11
checkbox "true"
click at [135, 101] on label "WOLFCAMP C - (5)" at bounding box center [80, 94] width 109 height 14
click at [20, 99] on C "WOLFCAMP C - (5)" at bounding box center [15, 93] width 11 height 11
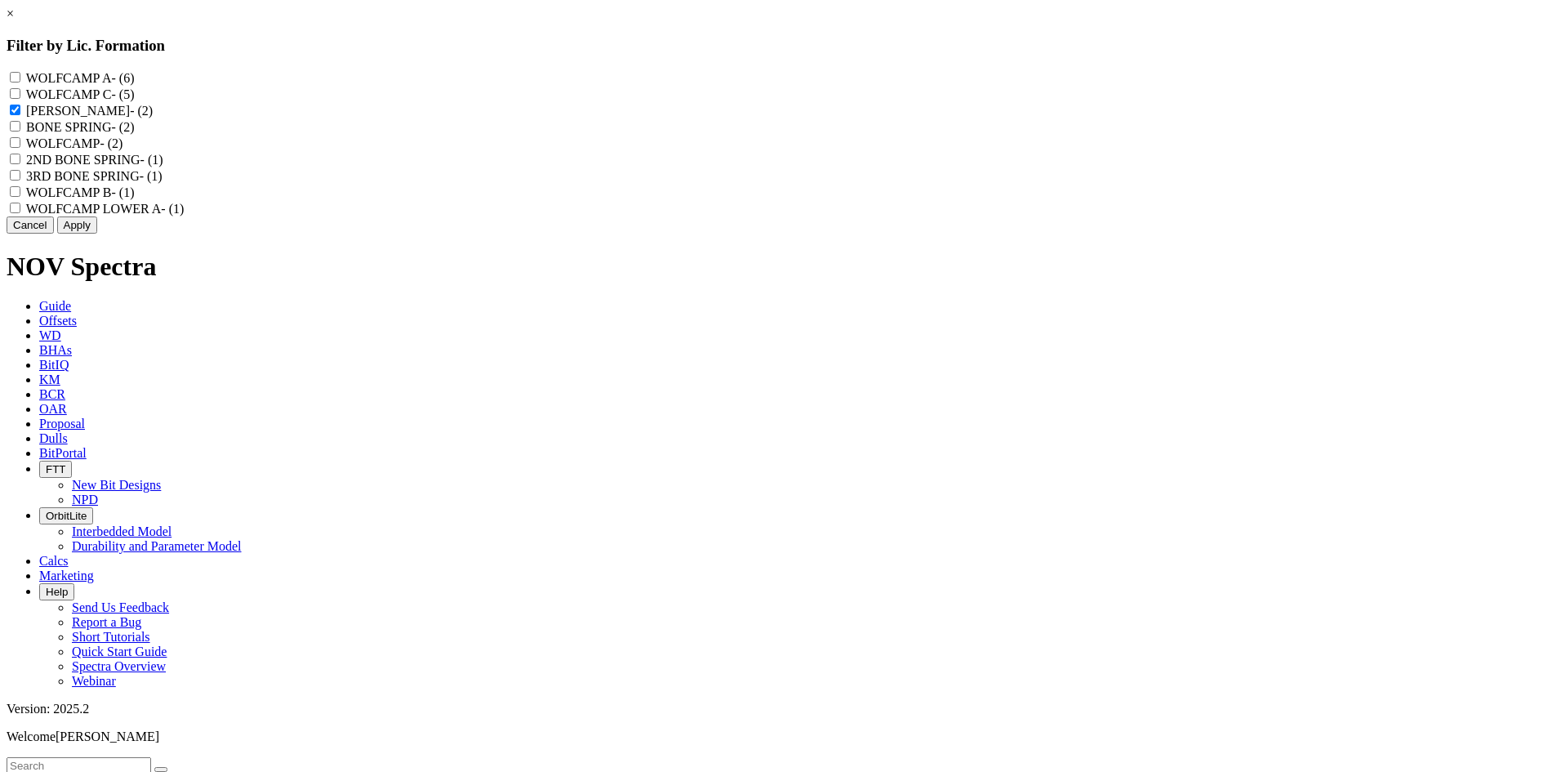
checkbox C "true"
click at [135, 199] on label "WOLFCAMP B - (1)" at bounding box center [80, 193] width 109 height 14
click at [20, 197] on B "WOLFCAMP B - (1)" at bounding box center [15, 191] width 11 height 11
checkbox B "true"
click at [97, 234] on button "Apply" at bounding box center [77, 225] width 40 height 17
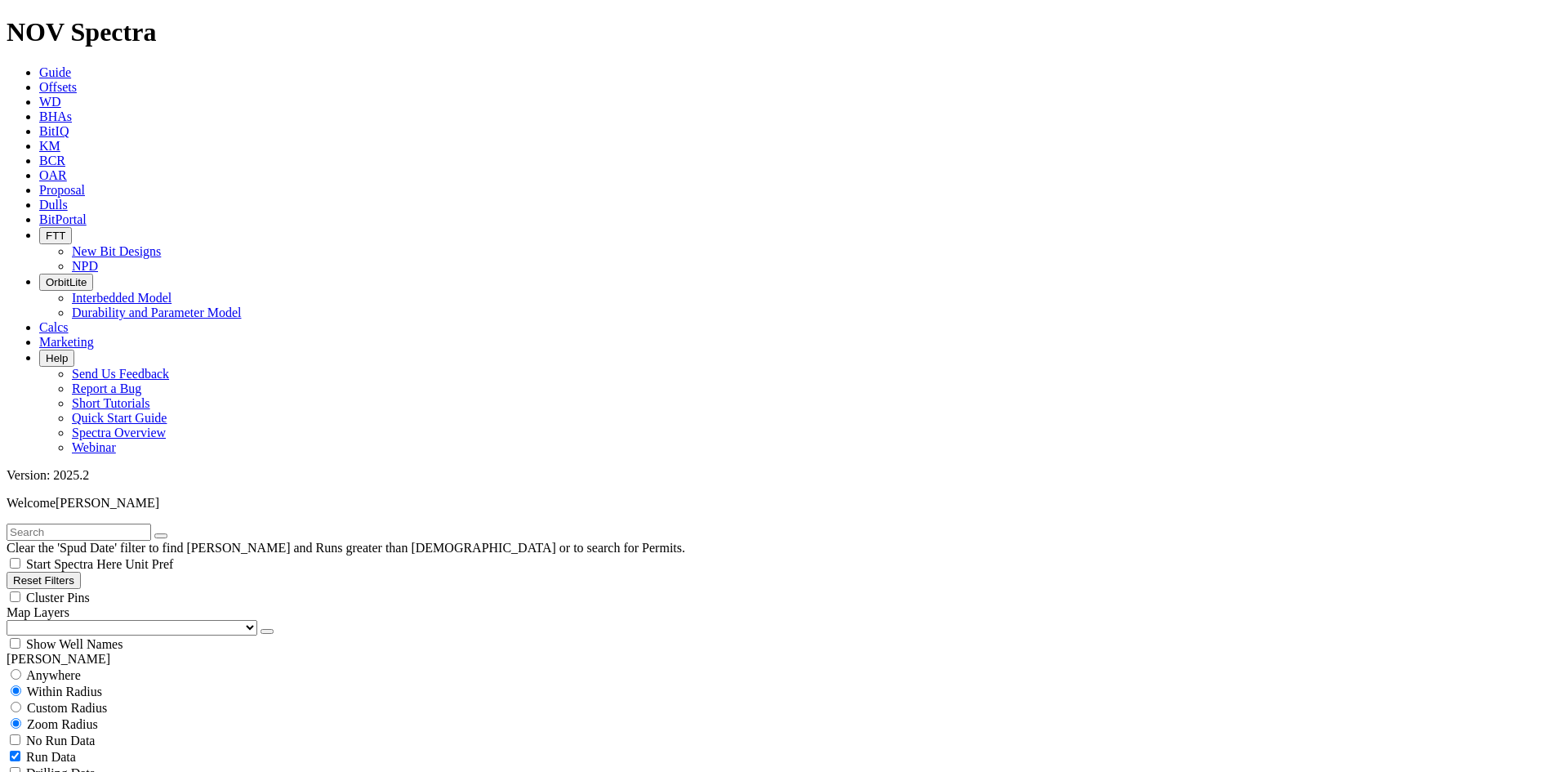
scroll to position [0, 0]
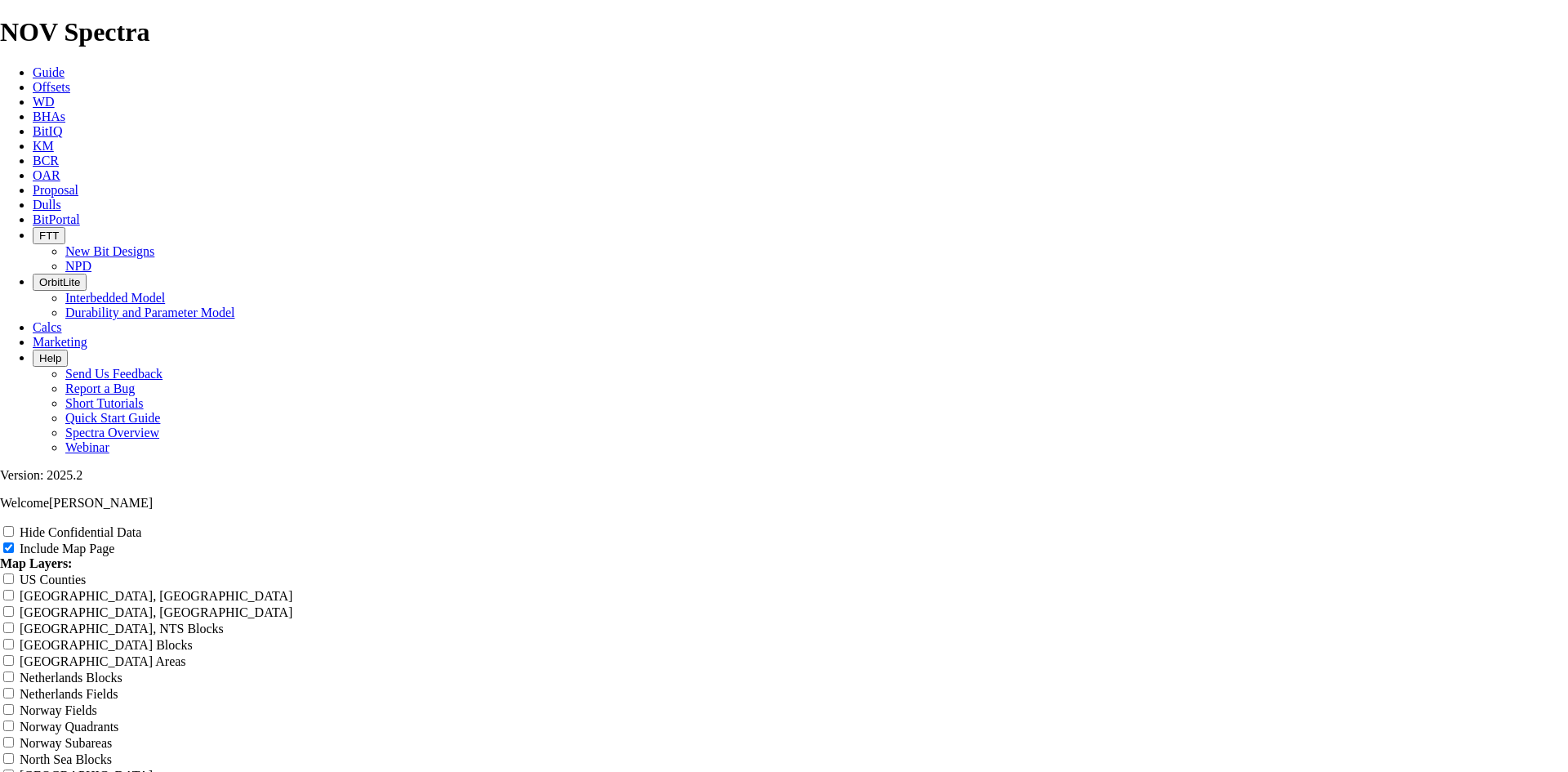
click at [141, 525] on label "Hide Confidential Data" at bounding box center [81, 532] width 122 height 14
click at [14, 526] on input "Hide Confidential Data" at bounding box center [8, 531] width 11 height 11
checkbox input "true"
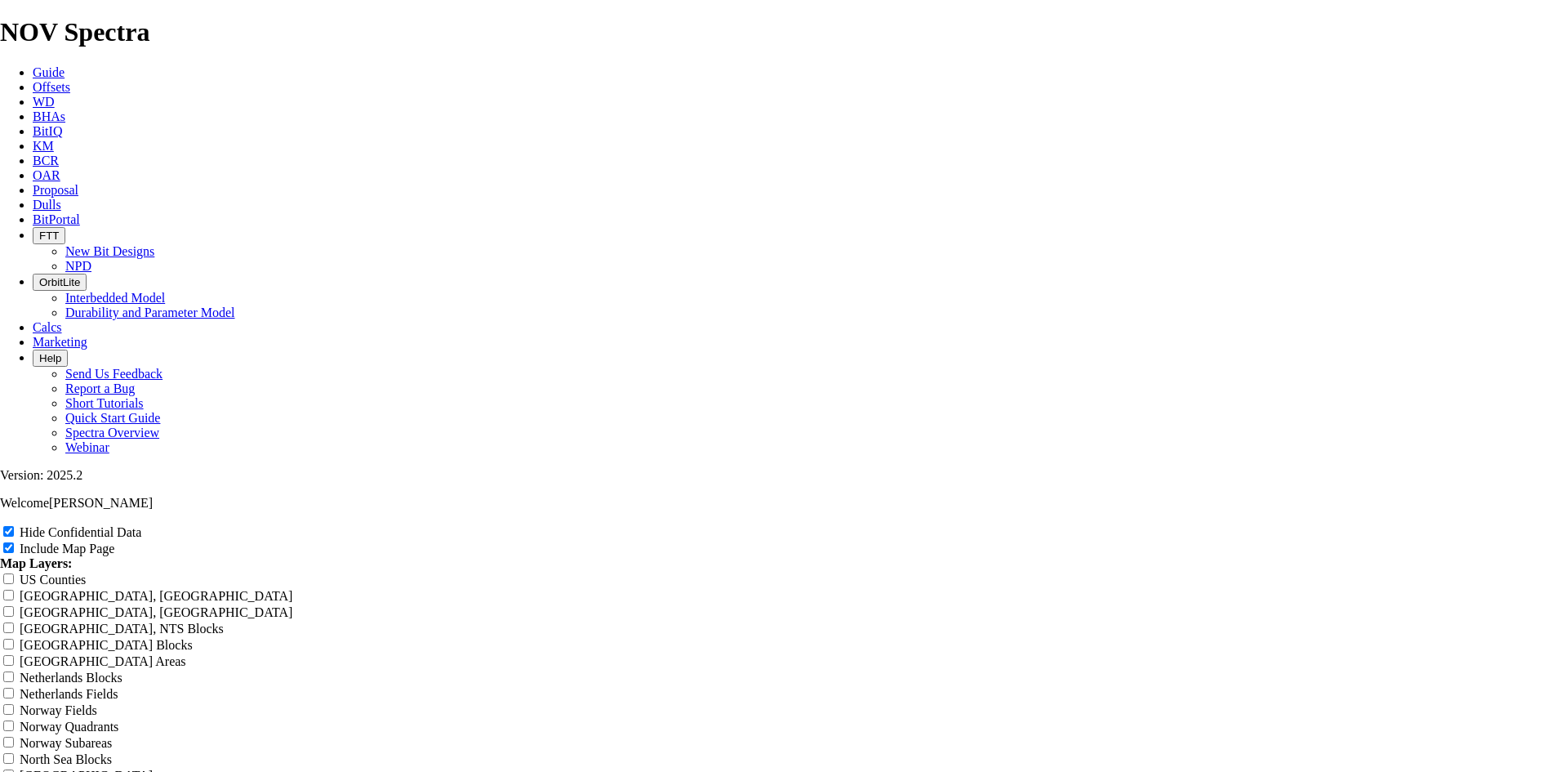
radio input "true"
click at [70, 80] on span "Offsets" at bounding box center [52, 87] width 38 height 14
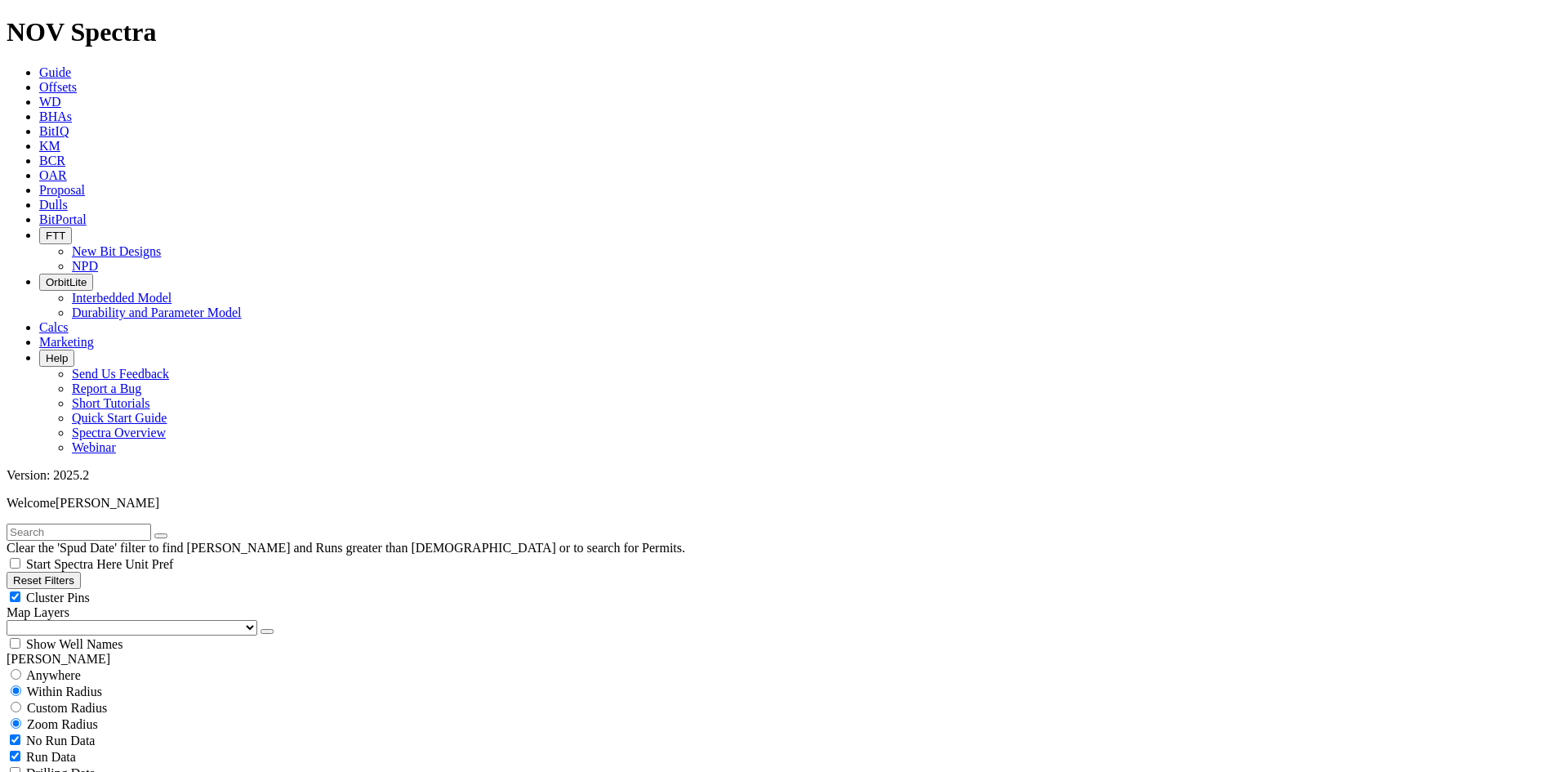
scroll to position [490, 0]
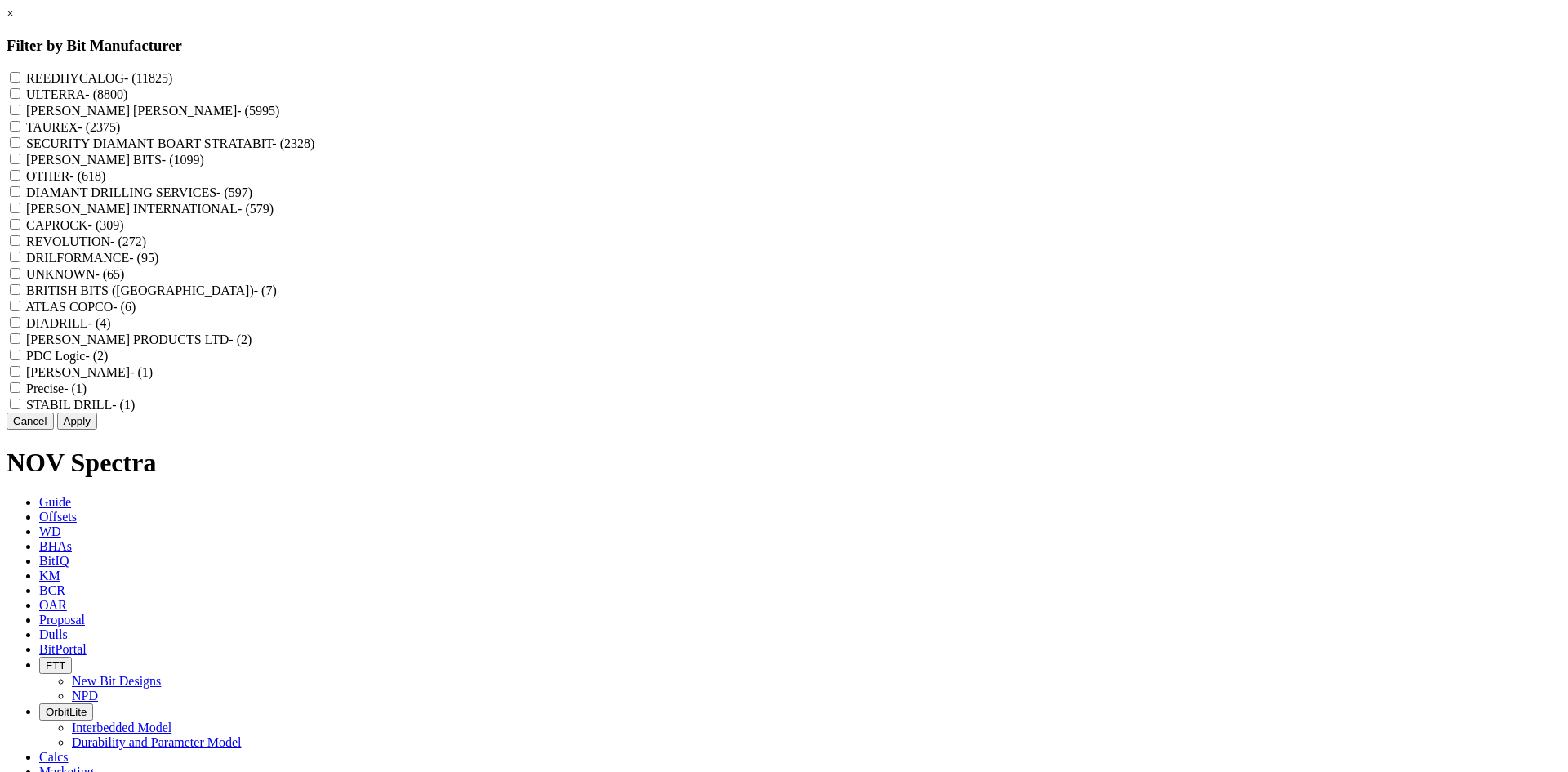
click at [173, 81] on label "REEDHYCALOG - (11825)" at bounding box center [99, 78] width 146 height 14
click at [20, 81] on input "REEDHYCALOG - (11825)" at bounding box center [15, 77] width 11 height 11
checkbox input "true"
click at [97, 429] on button "Apply" at bounding box center [77, 420] width 40 height 17
checkbox input "false"
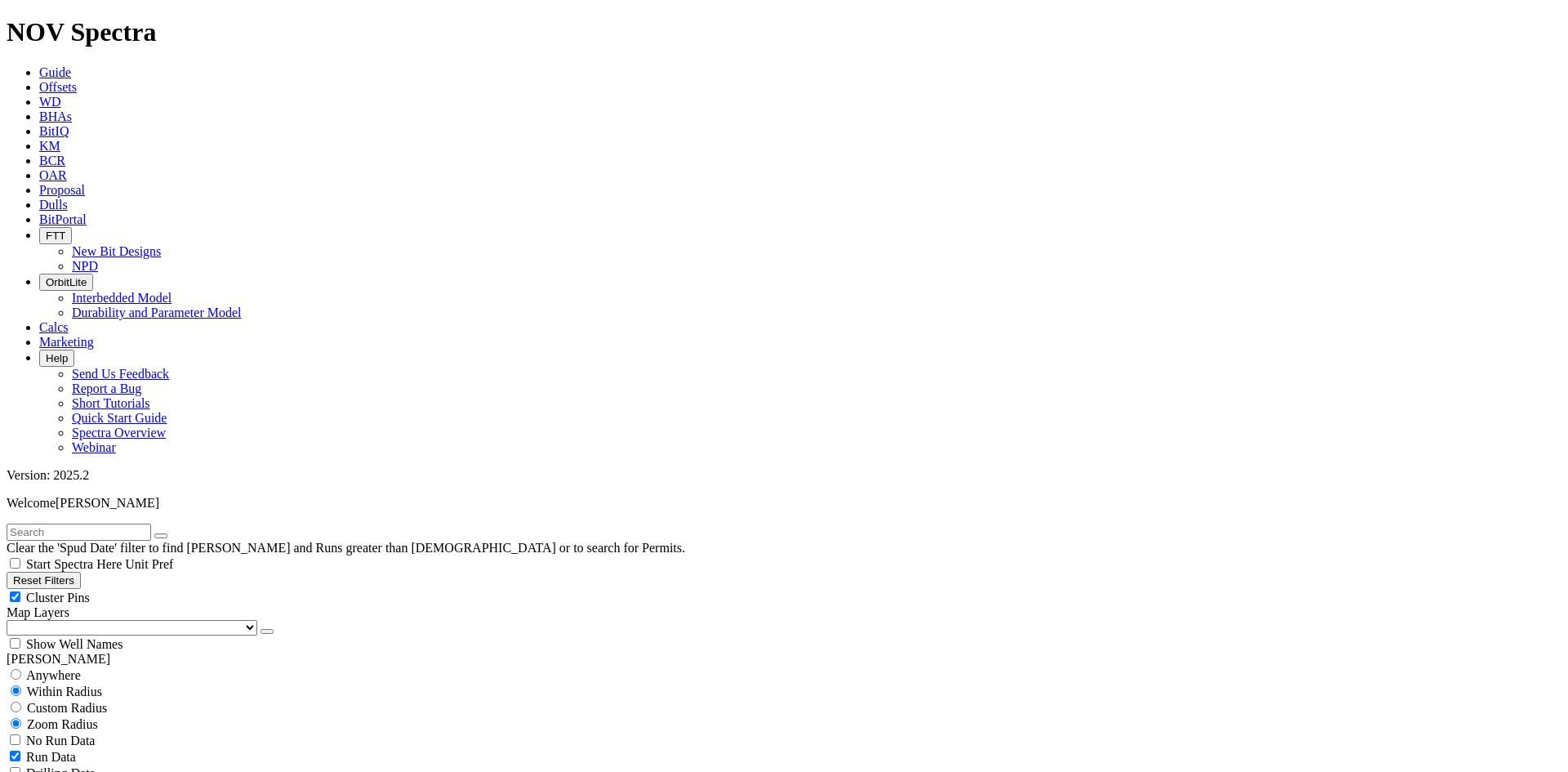
select select "? number:6.75 ?"
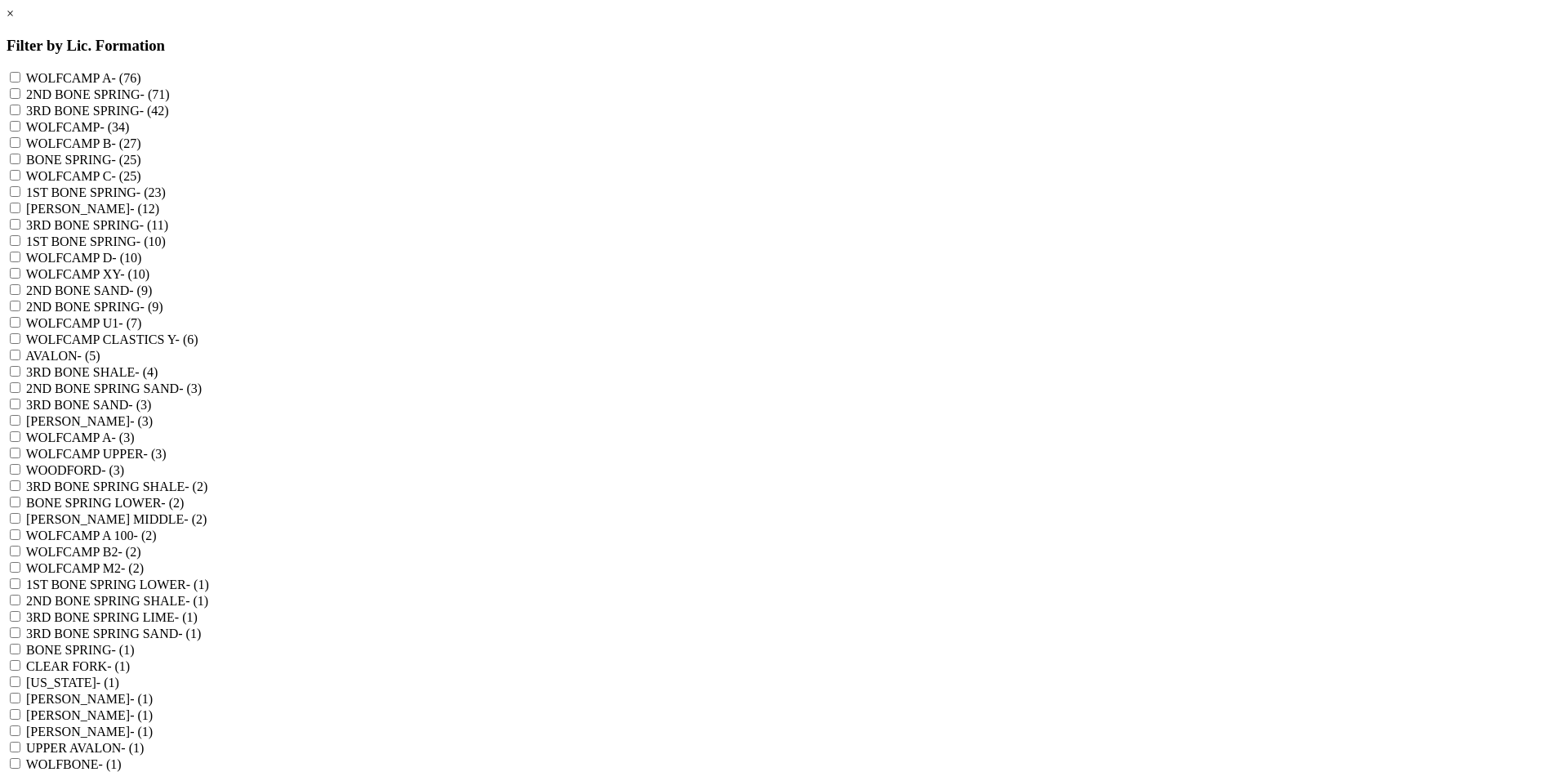
click at [153, 427] on label "[PERSON_NAME] - (3)" at bounding box center [89, 421] width 127 height 14
click at [20, 425] on "[PERSON_NAME] - (3)" at bounding box center [15, 419] width 11 height 11
checkbox "true"
click at [124, 476] on label "WOODFORD - (3)" at bounding box center [75, 470] width 98 height 14
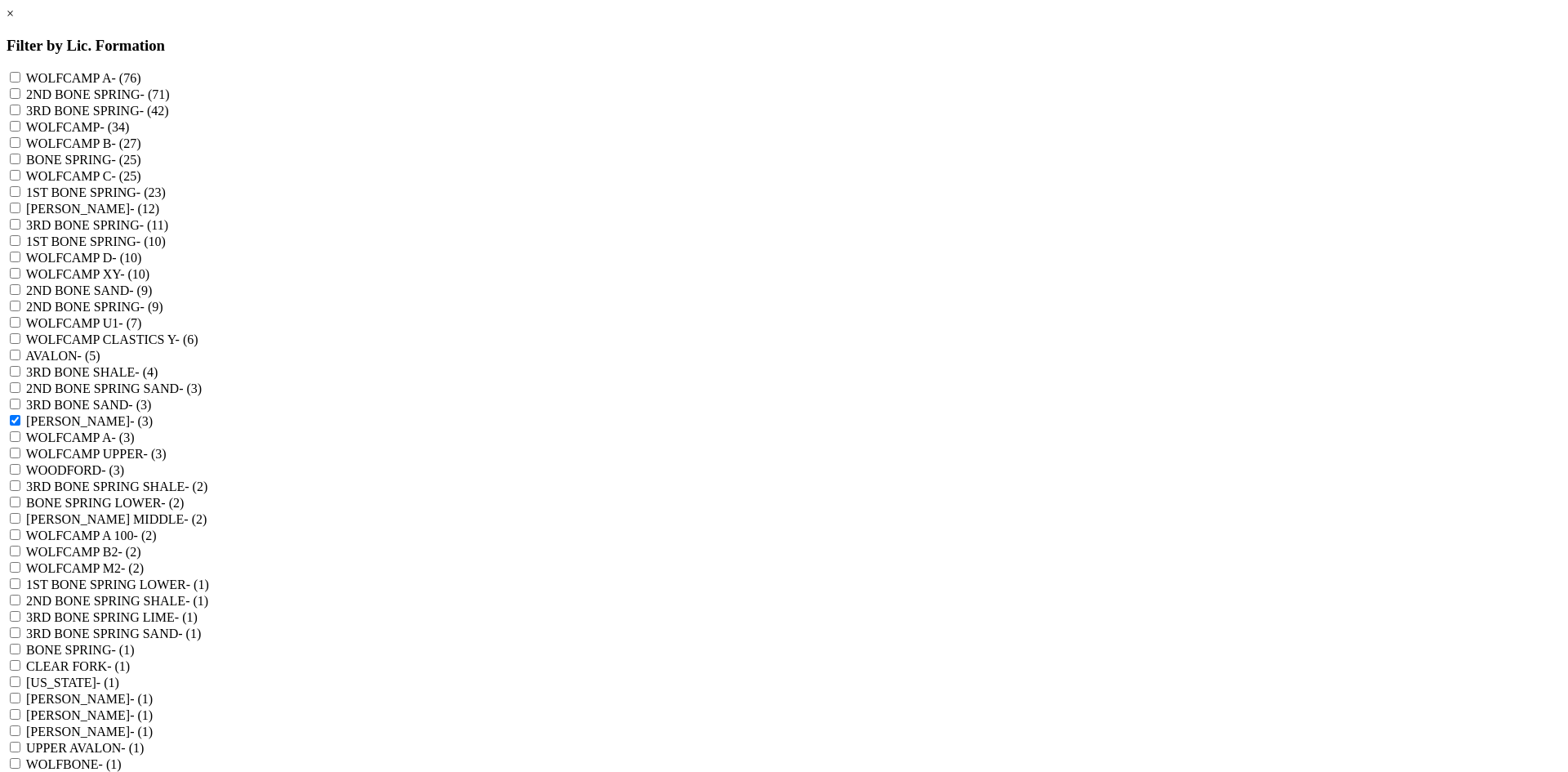
click at [20, 474] on input "WOODFORD - (3)" at bounding box center [15, 468] width 11 height 11
checkbox input "true"
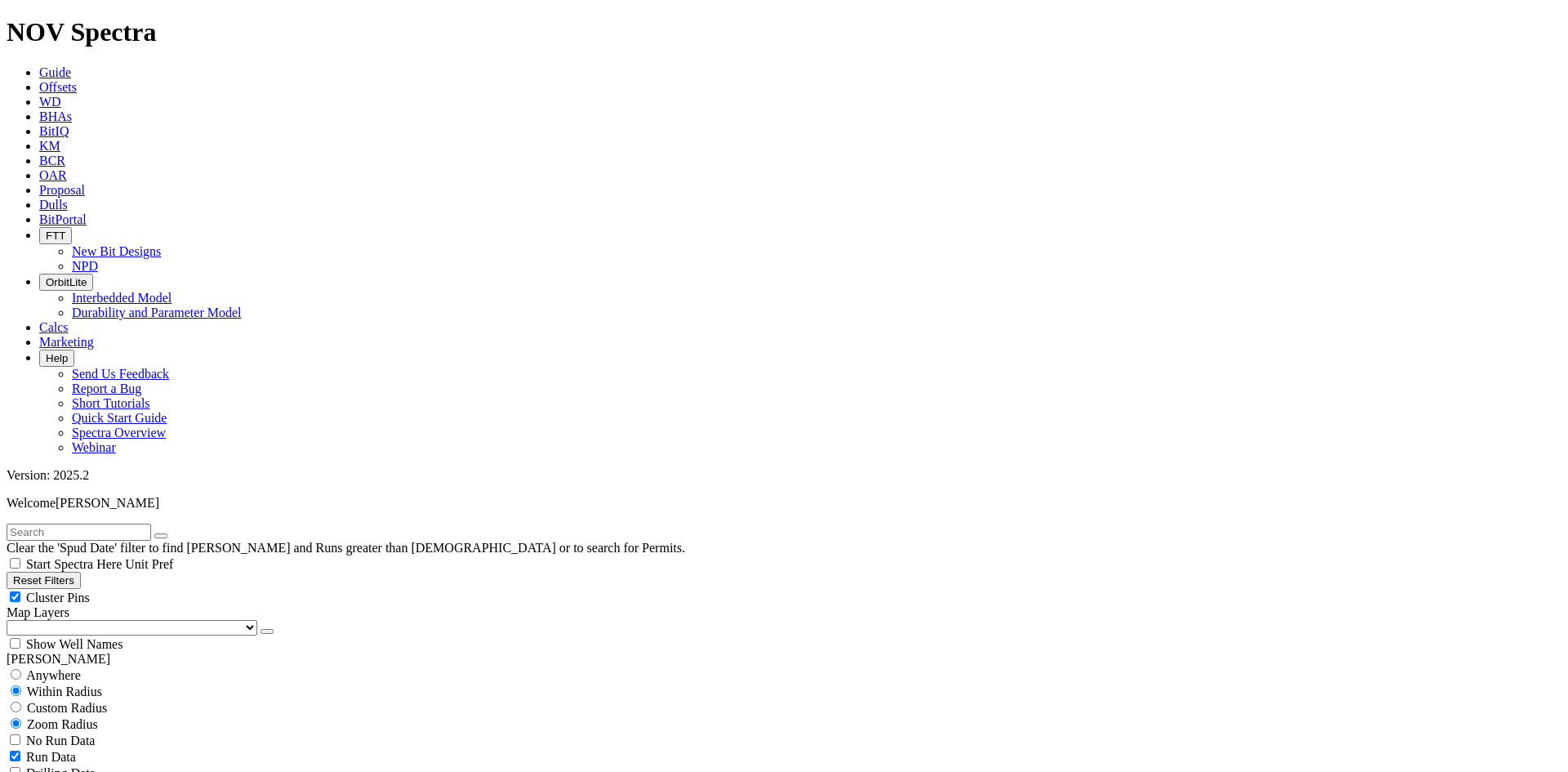
scroll to position [300, 0]
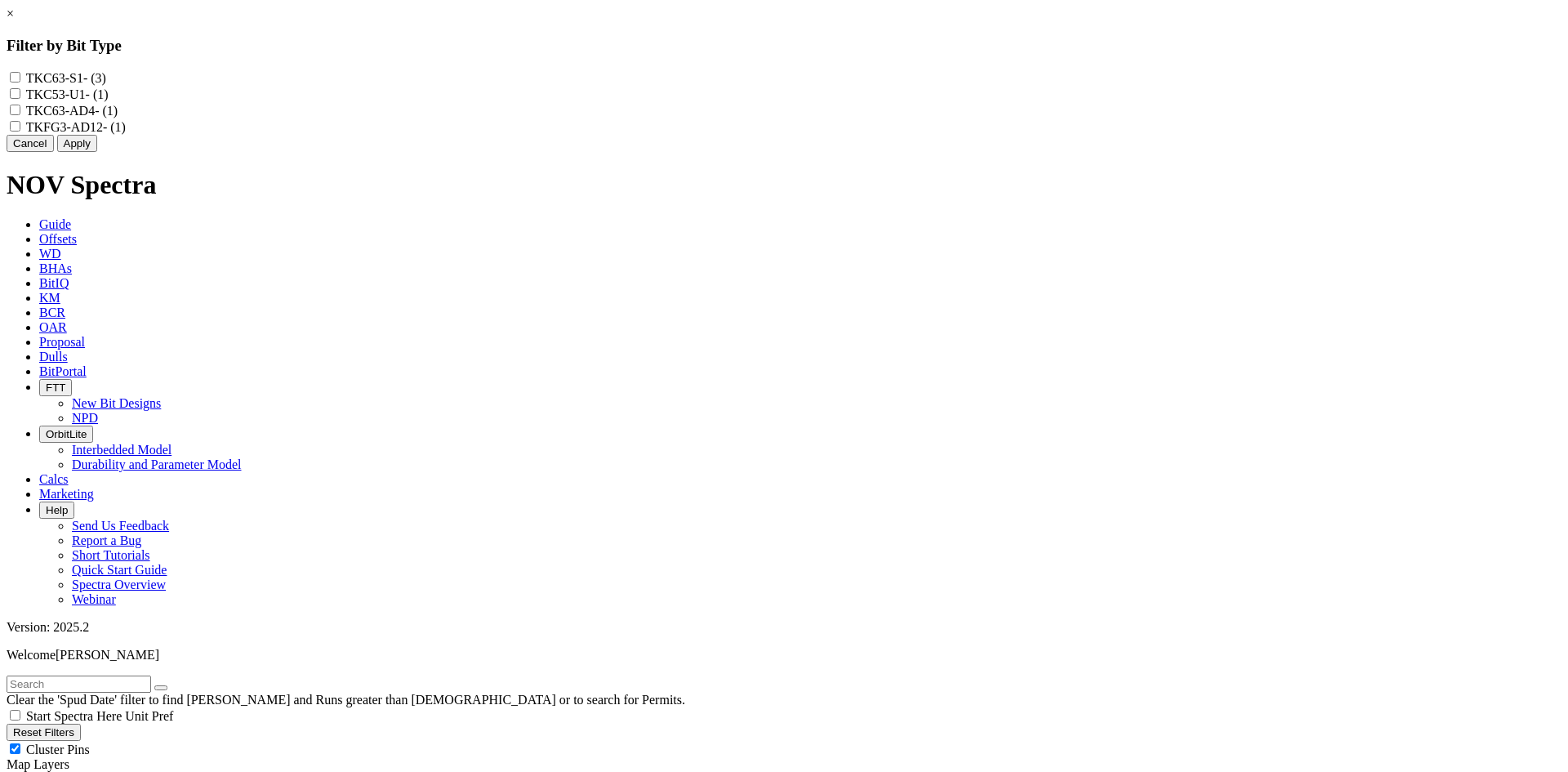
click at [126, 134] on label "TKFG3-AD12 - (1)" at bounding box center [76, 127] width 100 height 14
click at [20, 132] on input "TKFG3-AD12 - (1)" at bounding box center [15, 126] width 11 height 11
checkbox input "true"
click at [118, 118] on label "TKC63-AD4 - (1)" at bounding box center [72, 111] width 92 height 14
click at [20, 115] on input "TKC63-AD4 - (1)" at bounding box center [15, 110] width 11 height 11
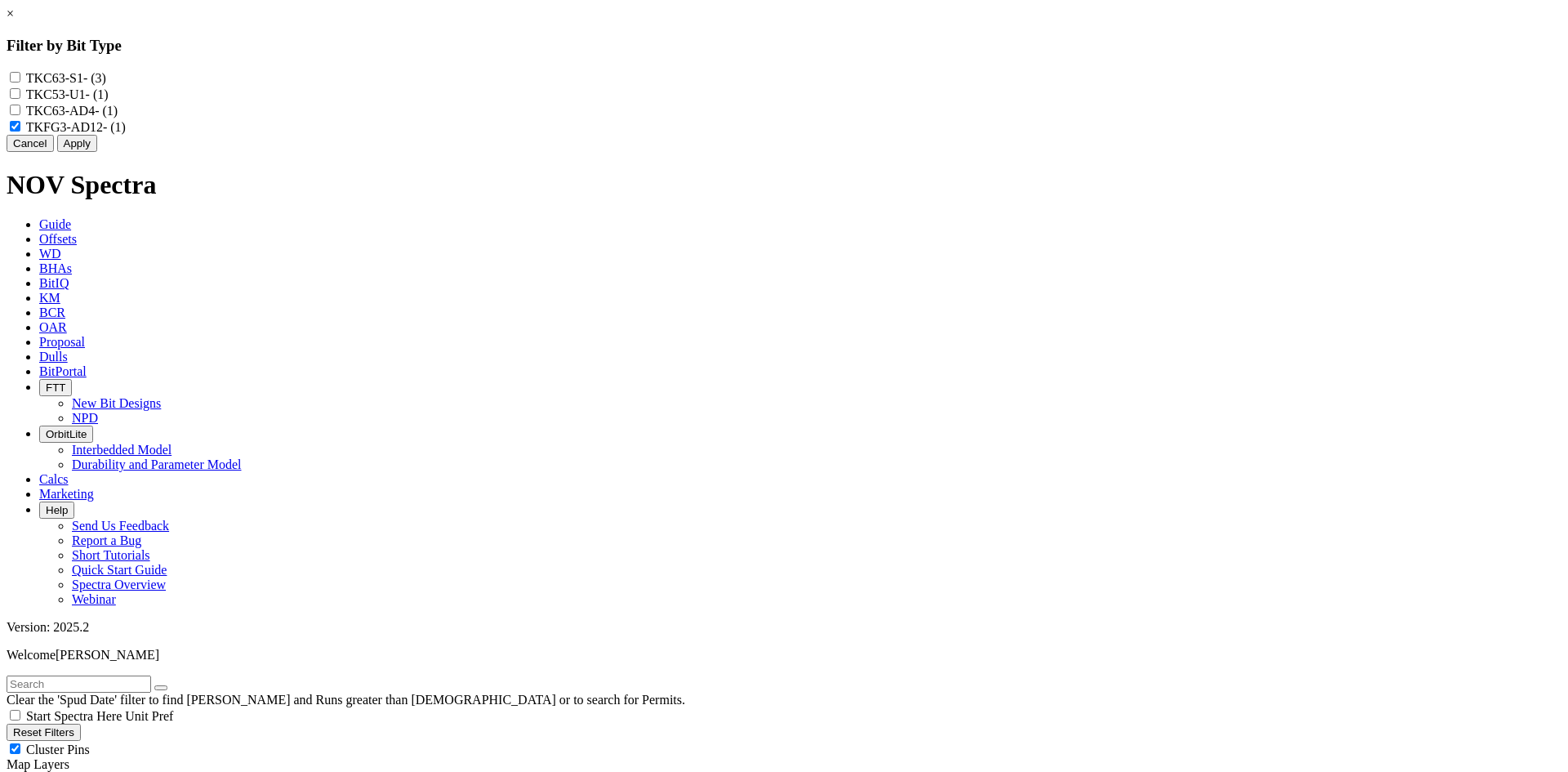
checkbox input "true"
click at [97, 152] on button "Apply" at bounding box center [77, 143] width 40 height 17
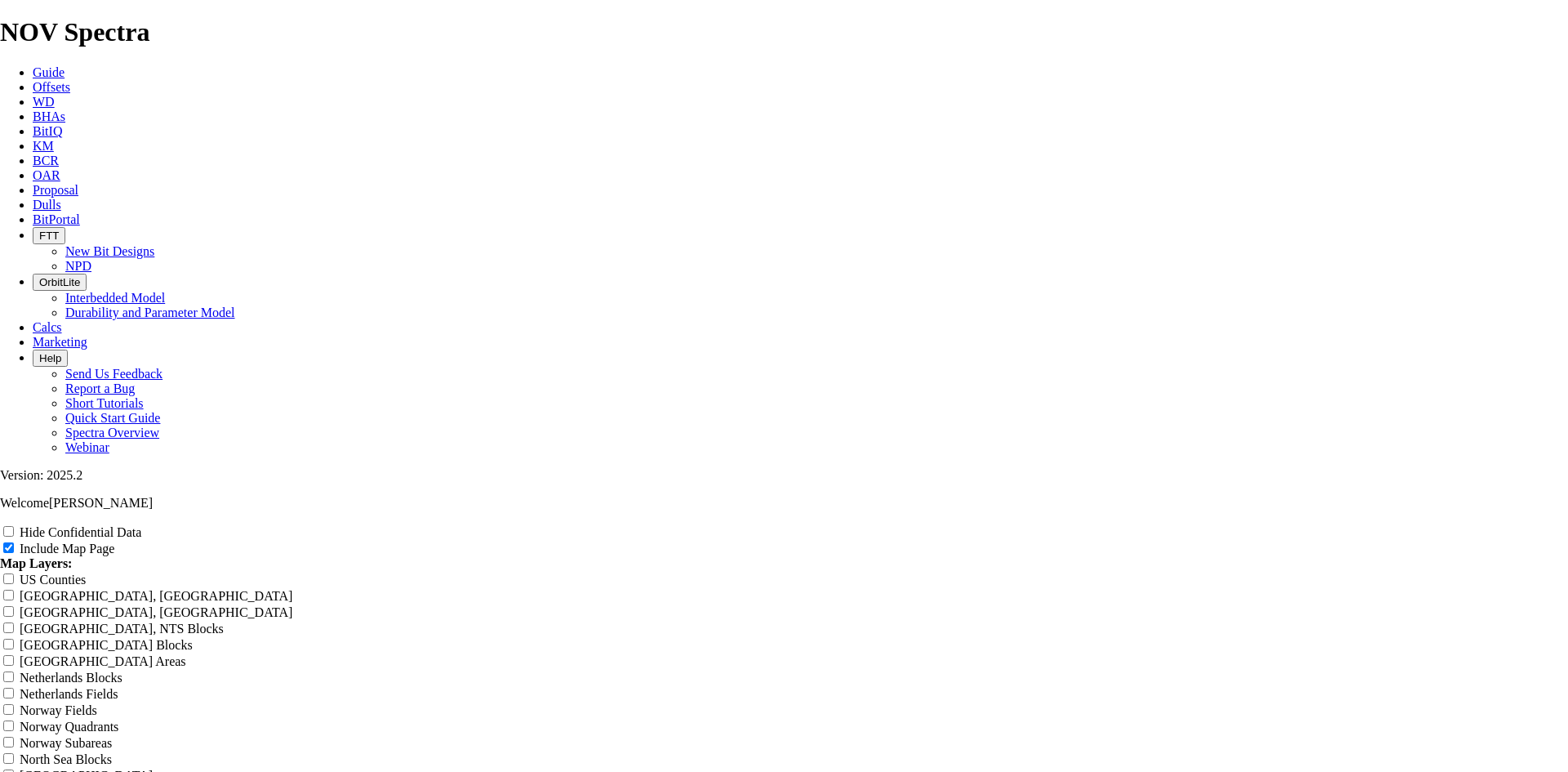
click at [141, 525] on label "Hide Confidential Data" at bounding box center [81, 532] width 122 height 14
click at [14, 526] on input "Hide Confidential Data" at bounding box center [8, 531] width 11 height 11
checkbox input "true"
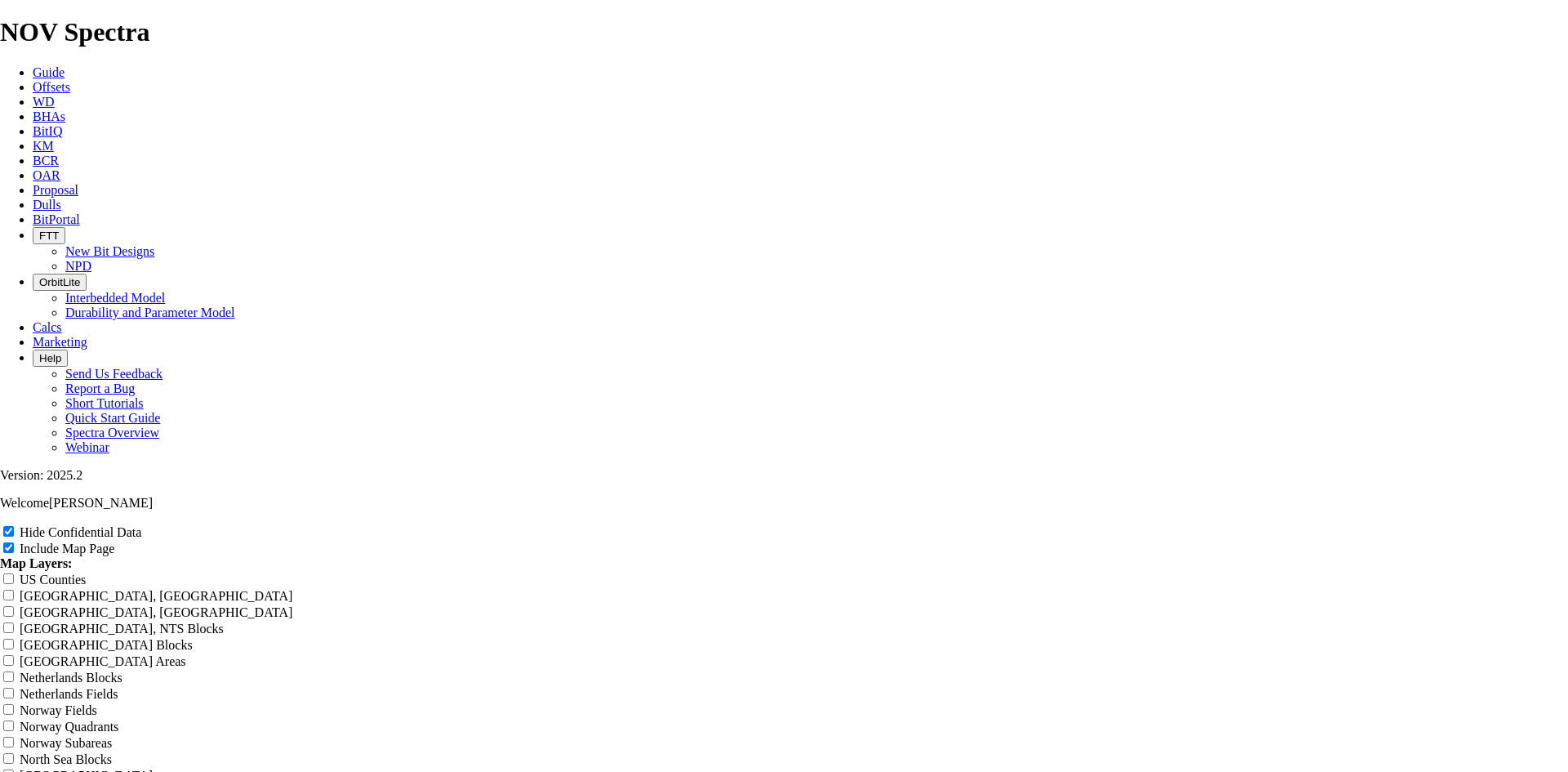
radio input "true"
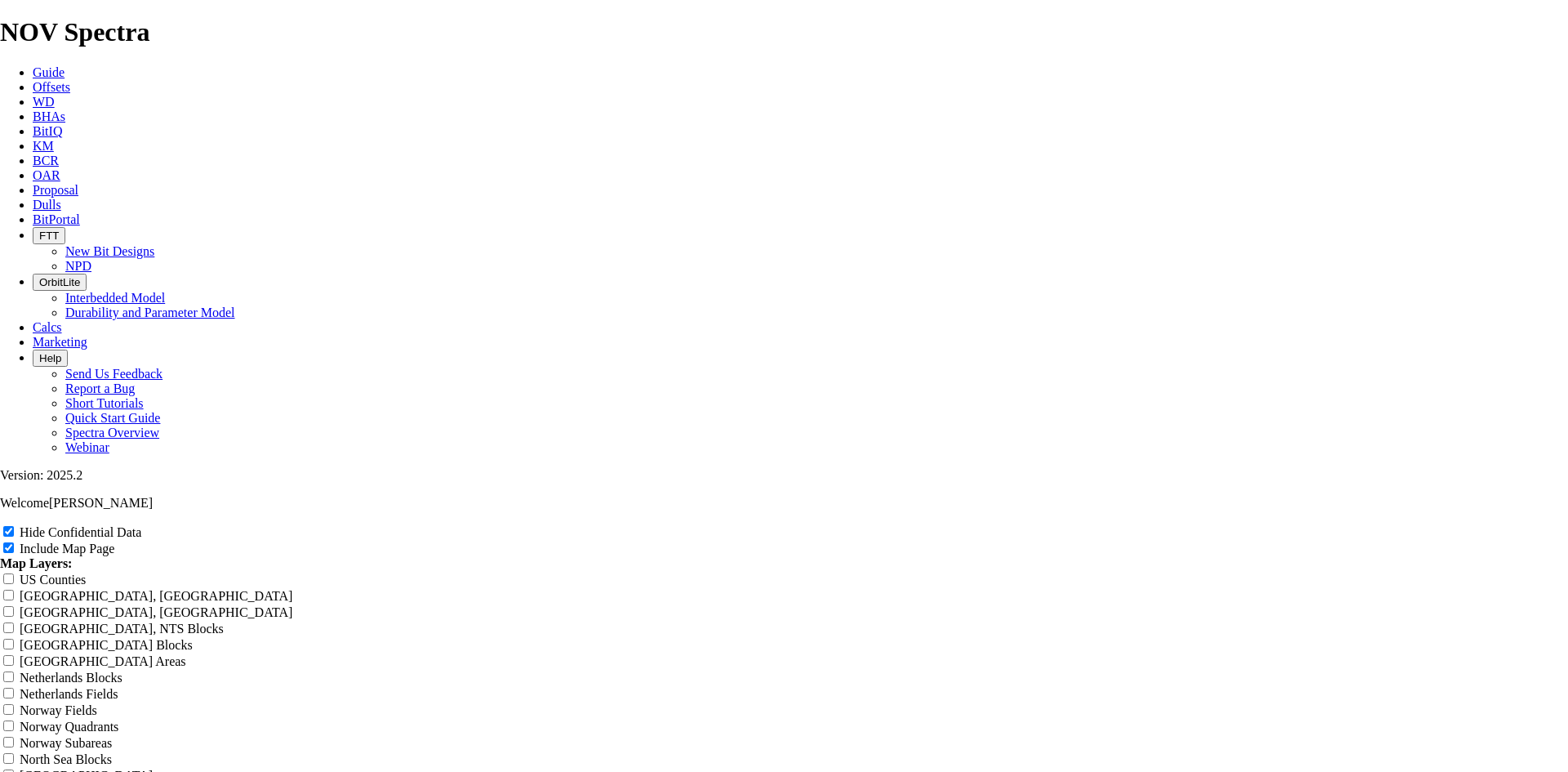
scroll to position [0, 0]
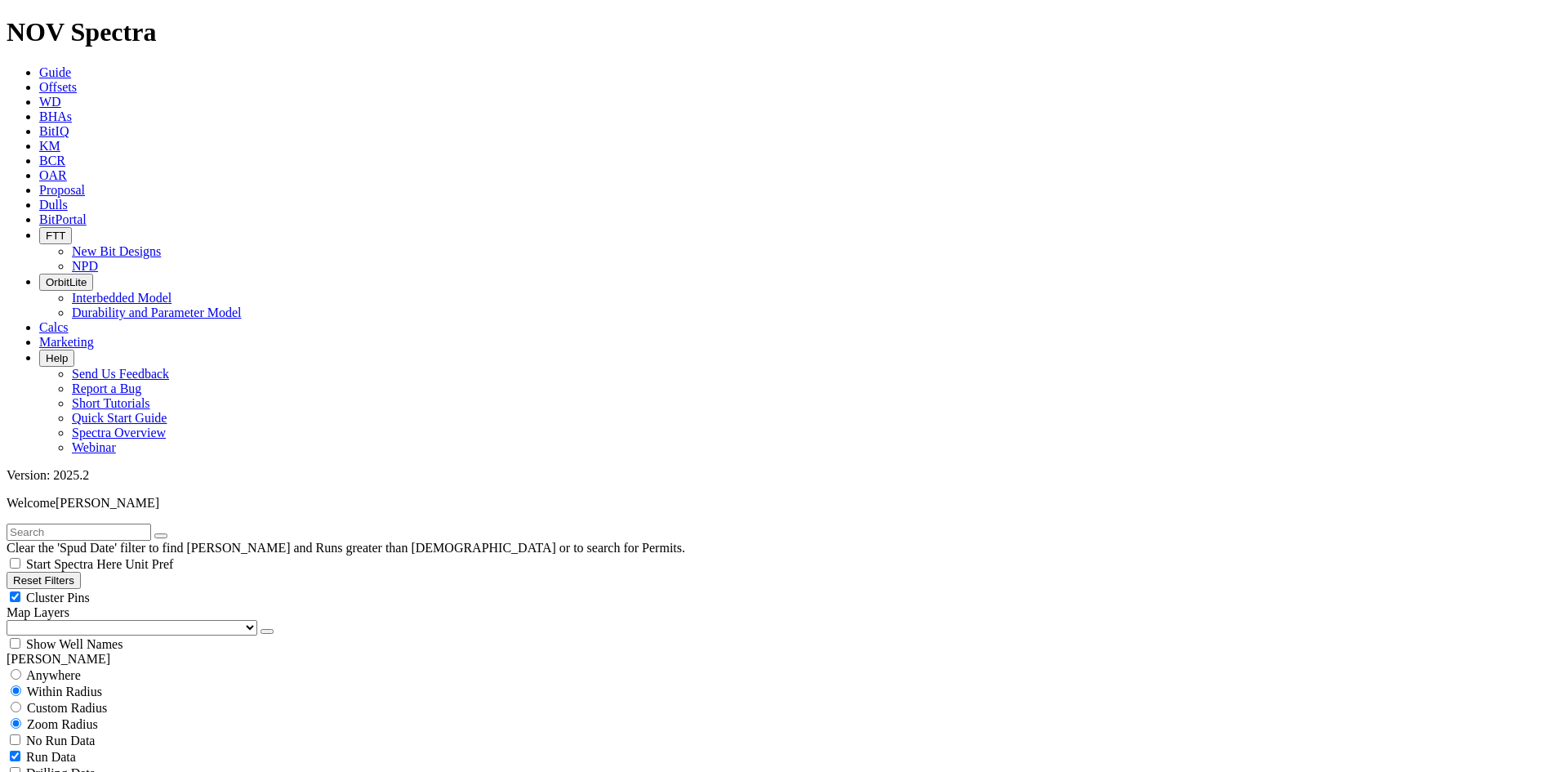
scroll to position [408, 0]
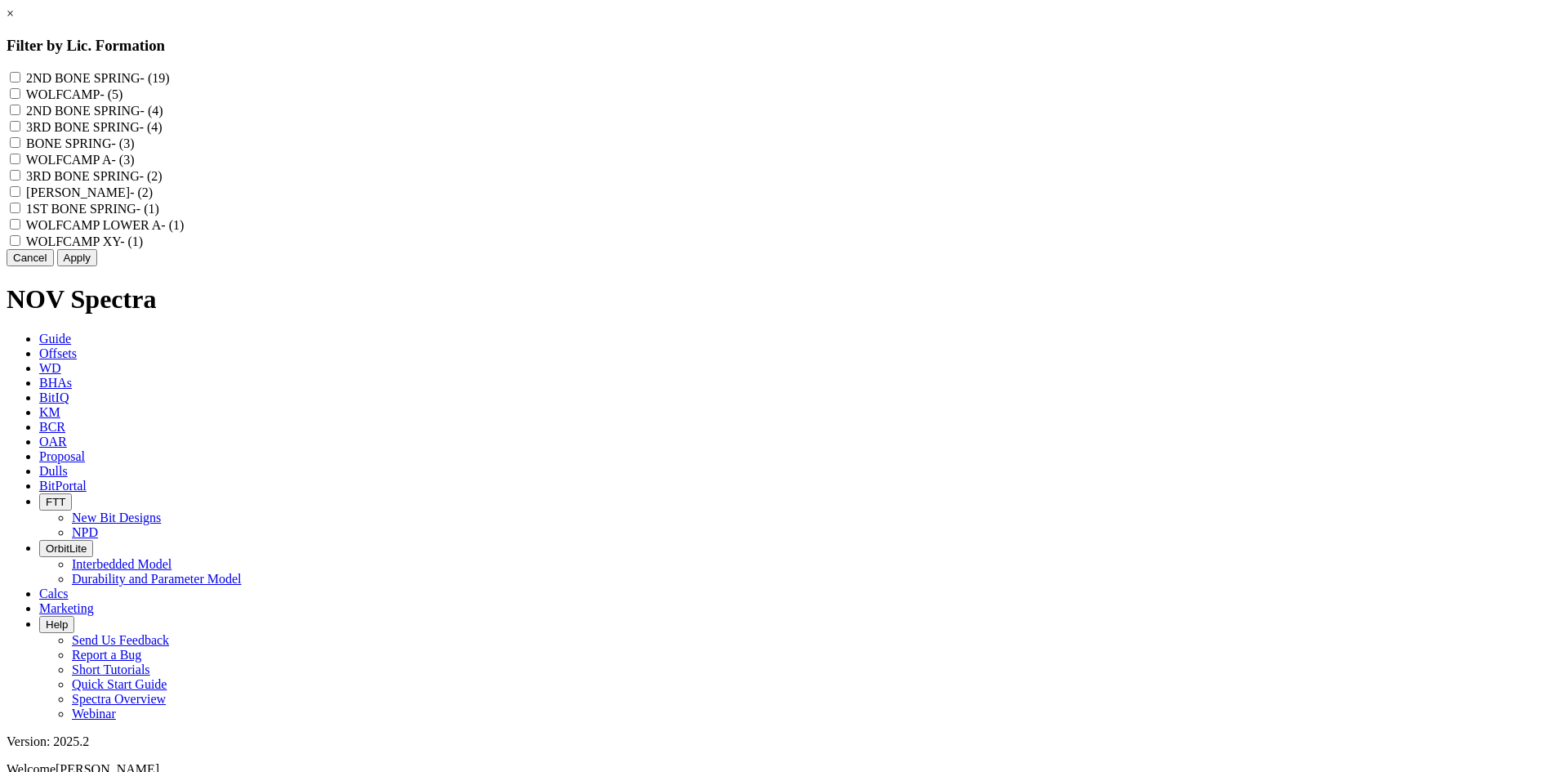
click at [14, 20] on link "×" at bounding box center [10, 14] width 7 height 14
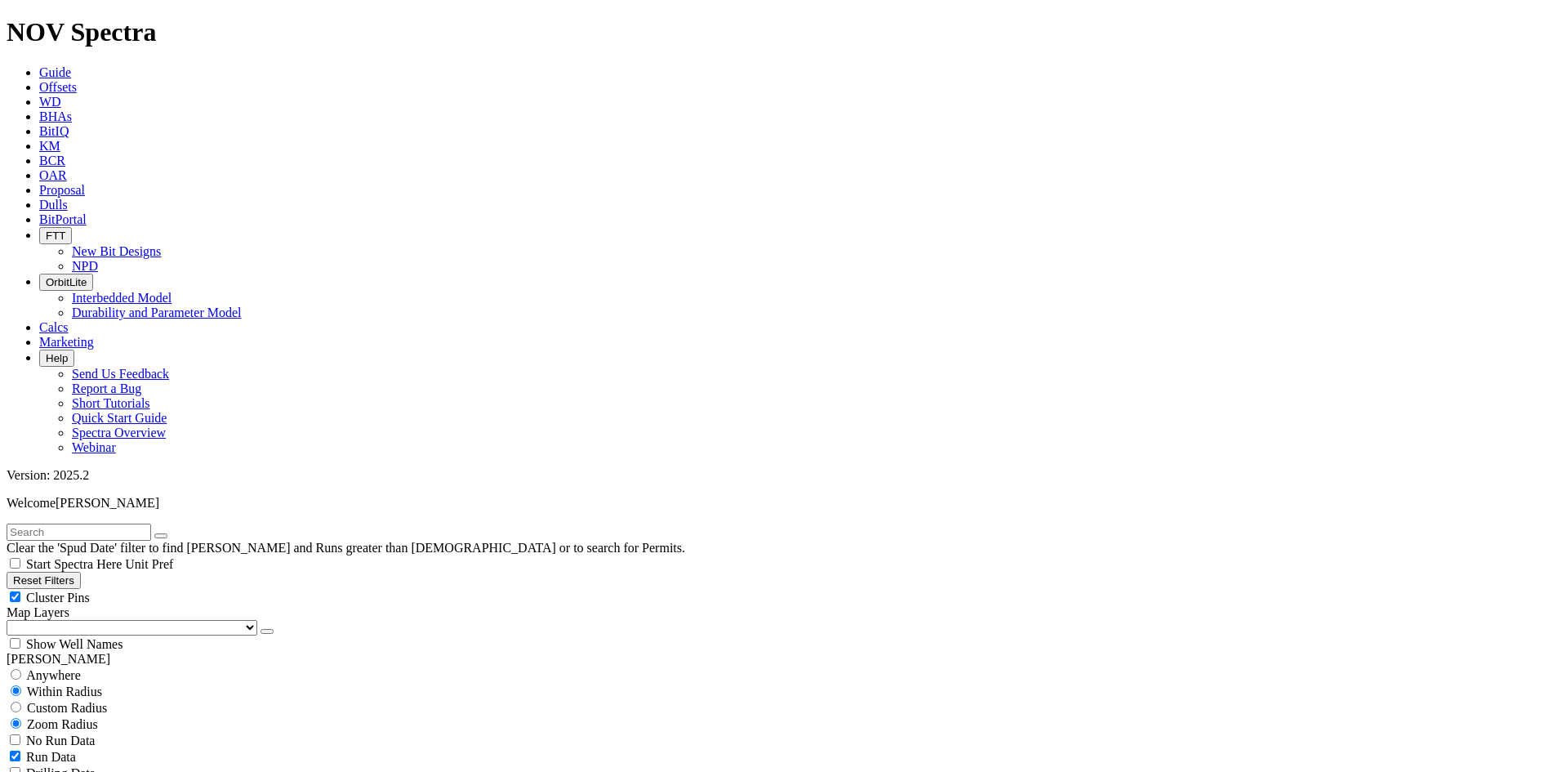
scroll to position [1202, 0]
click at [261, 629] on button "button" at bounding box center [267, 631] width 13 height 5
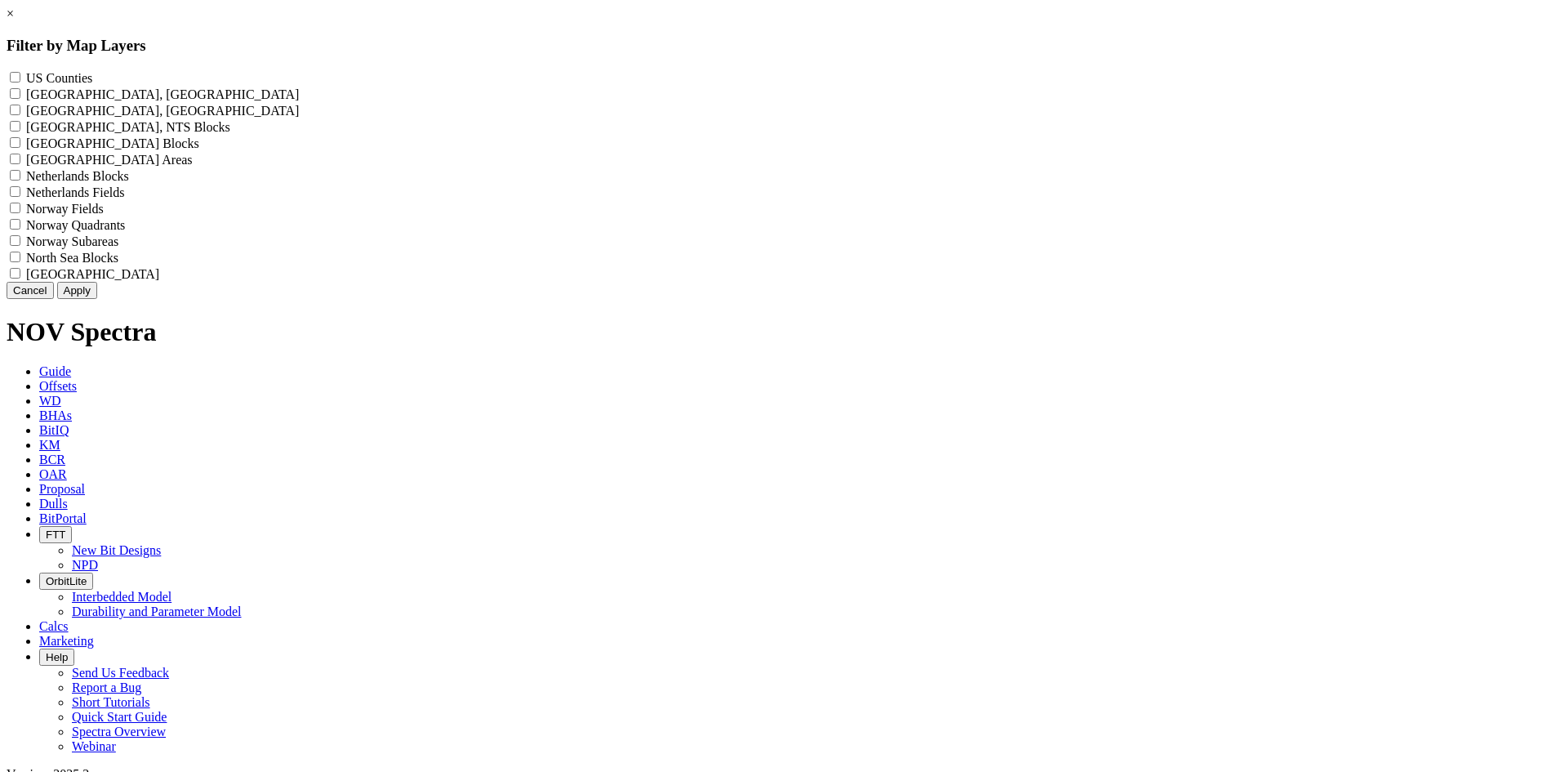
click at [92, 84] on label "US Counties - ()" at bounding box center [59, 78] width 66 height 14
click at [20, 83] on Counties "US Counties - ()" at bounding box center [15, 77] width 11 height 11
checkbox Counties "true"
click at [97, 299] on button "Apply" at bounding box center [77, 290] width 40 height 17
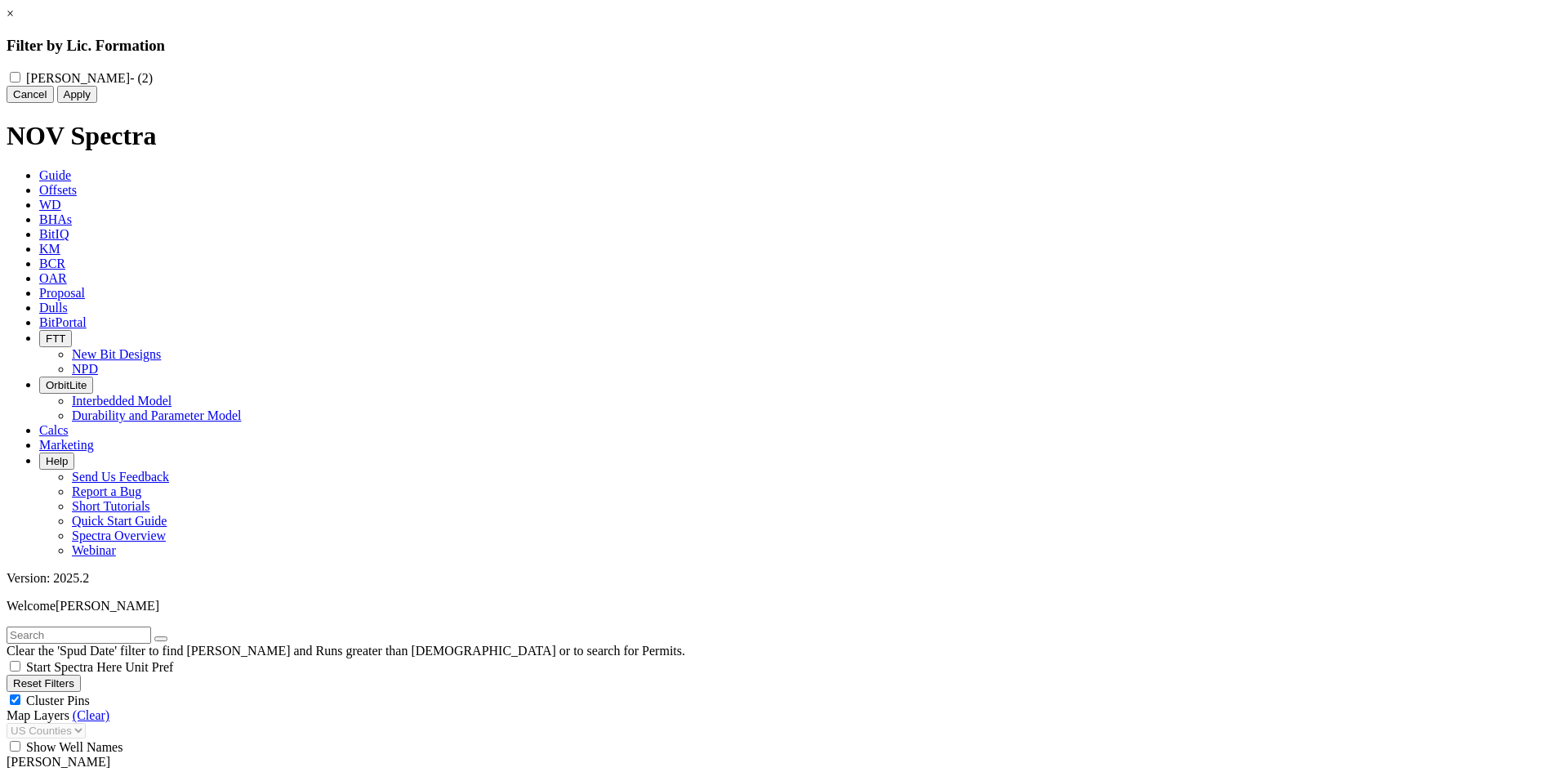
click at [153, 77] on label "[PERSON_NAME] - (2)" at bounding box center [89, 78] width 127 height 14
click at [20, 77] on "[PERSON_NAME] - (2)" at bounding box center [15, 77] width 11 height 11
checkbox "true"
click at [97, 103] on button "Apply" at bounding box center [77, 94] width 40 height 17
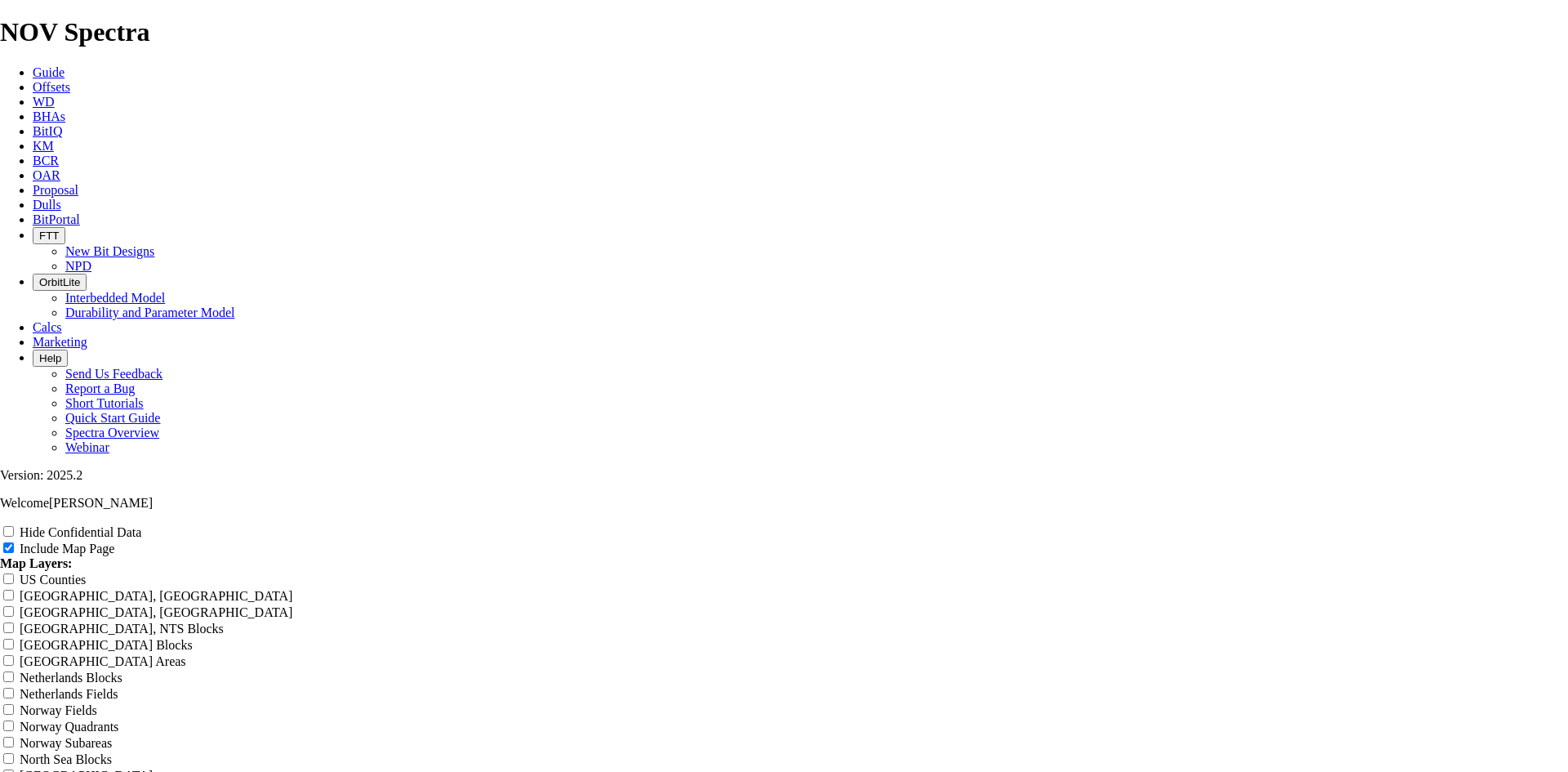
click at [141, 525] on label "Hide Confidential Data" at bounding box center [81, 532] width 122 height 14
click at [14, 526] on input "Hide Confidential Data" at bounding box center [8, 531] width 11 height 11
checkbox input "true"
drag, startPoint x: 938, startPoint y: 128, endPoint x: 476, endPoint y: 153, distance: 462.7
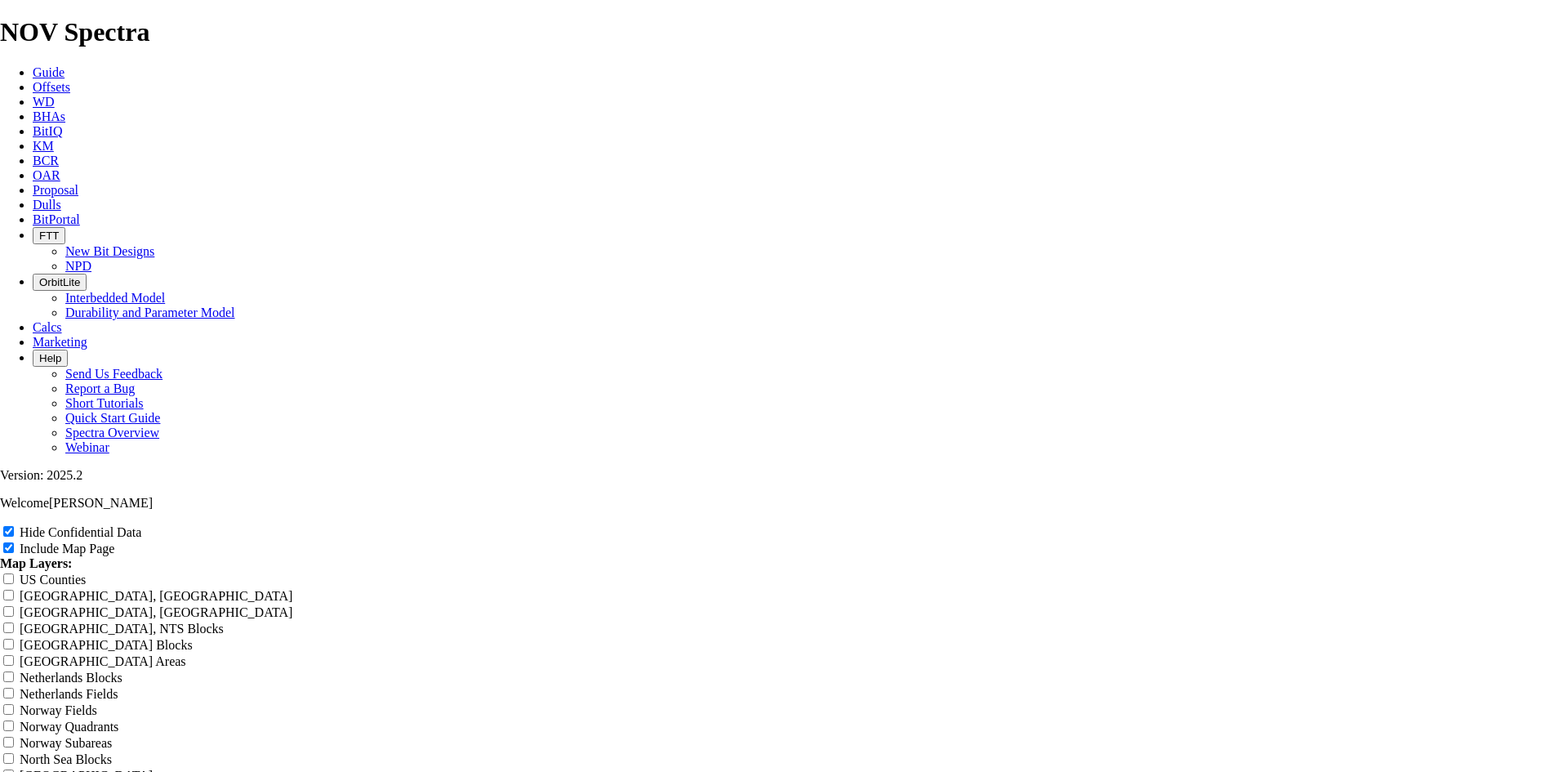
type input "6"
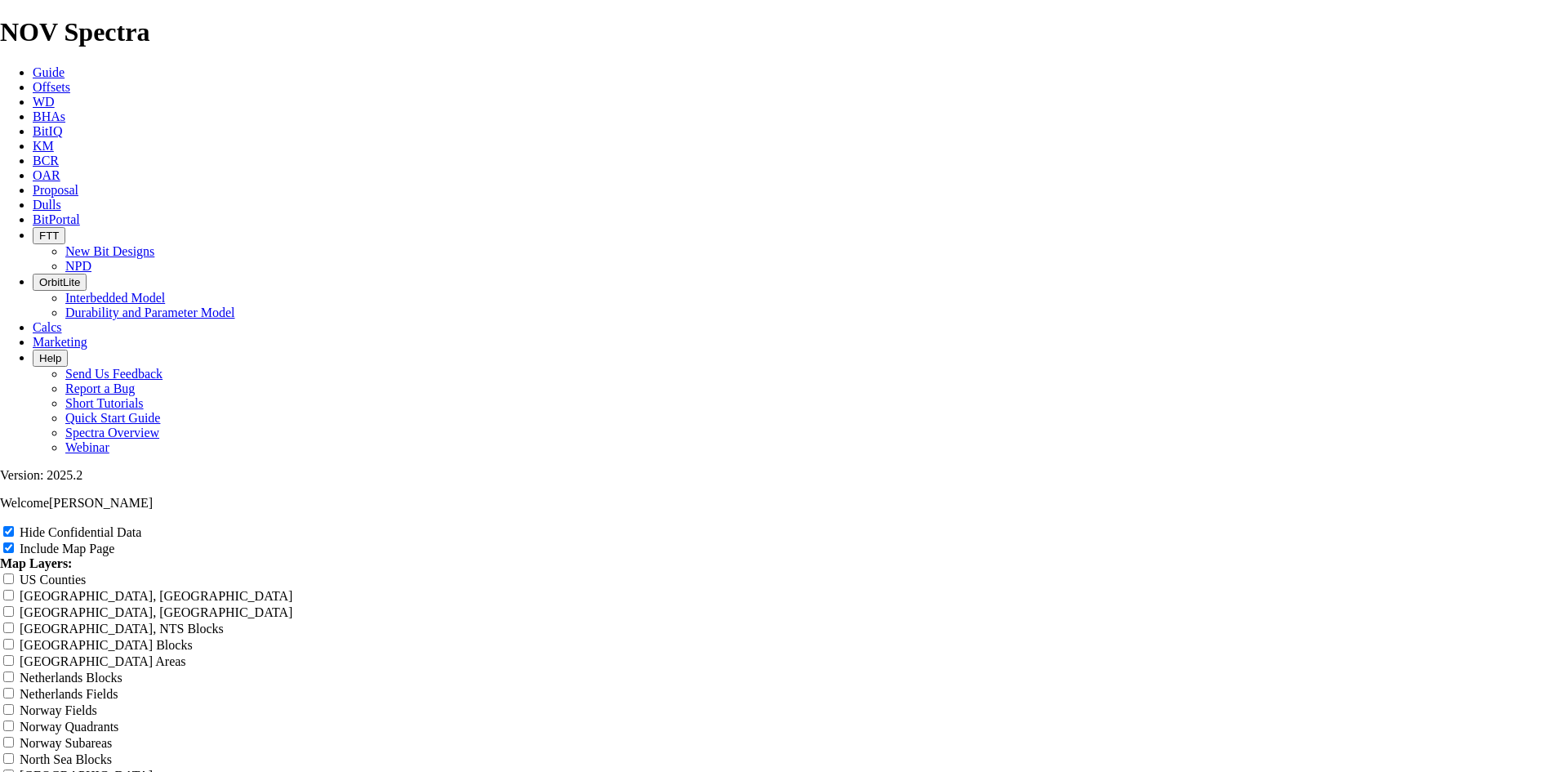
type input "6."
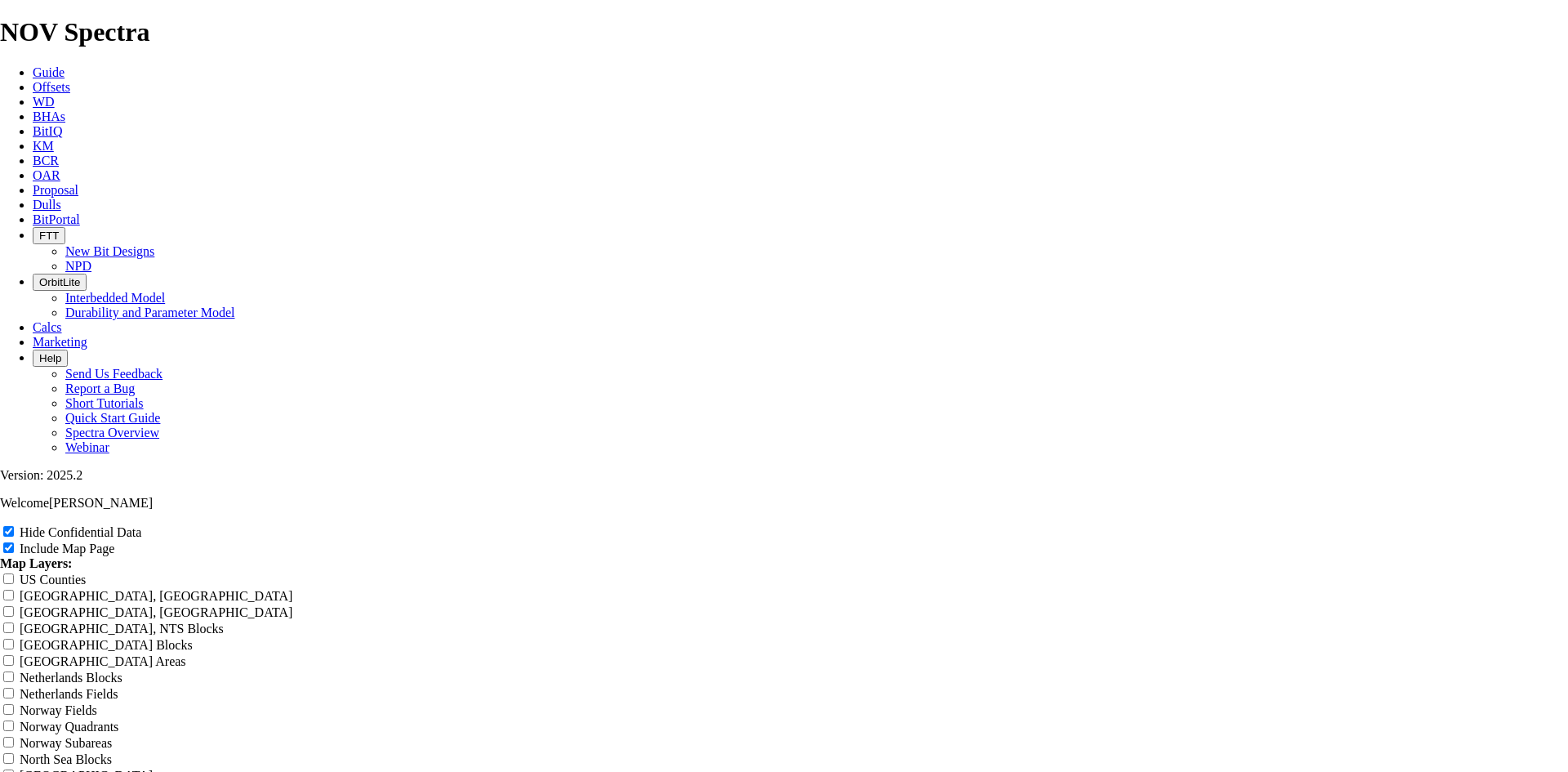
type input "6.7"
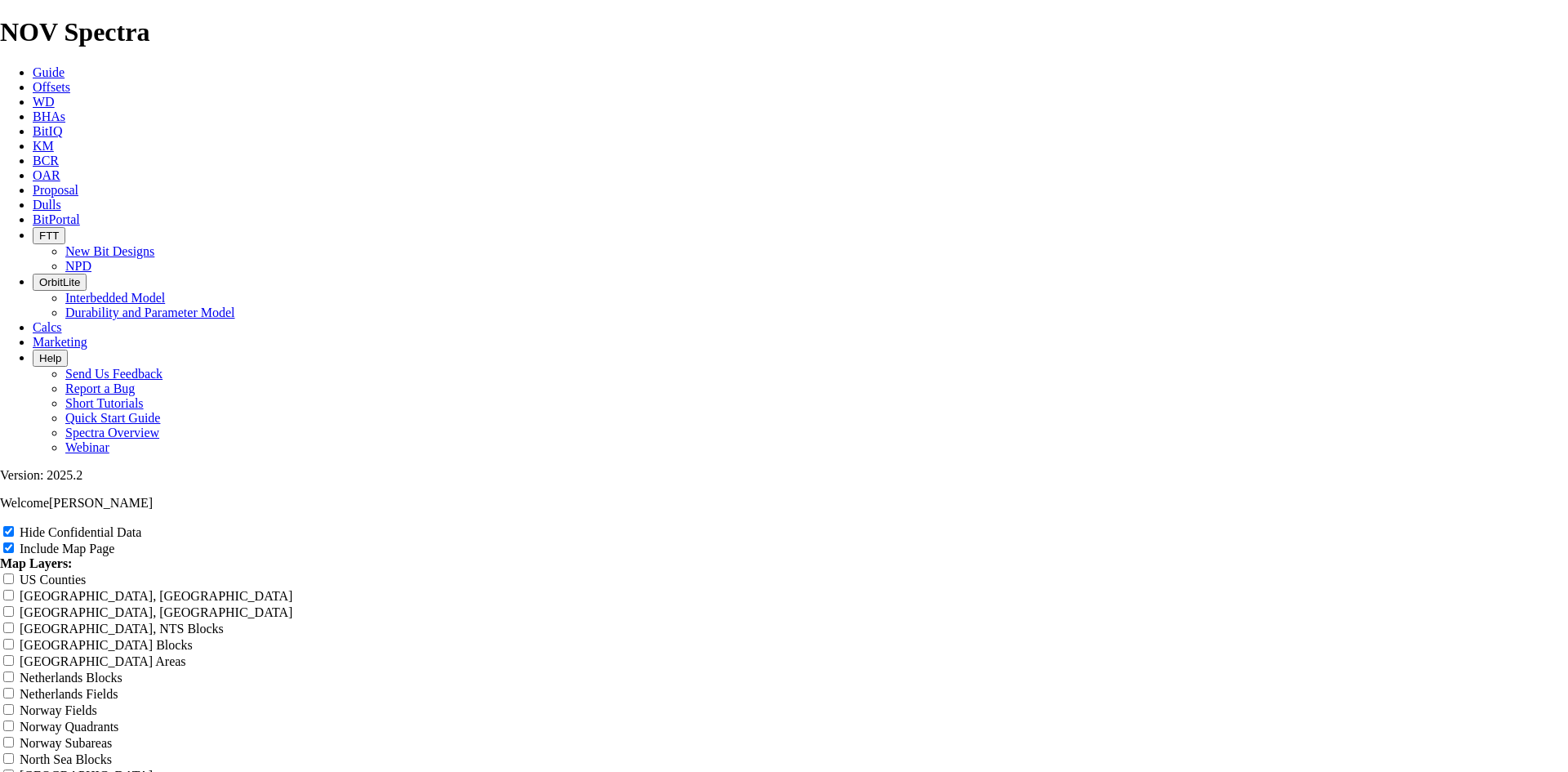
type input "6.75"
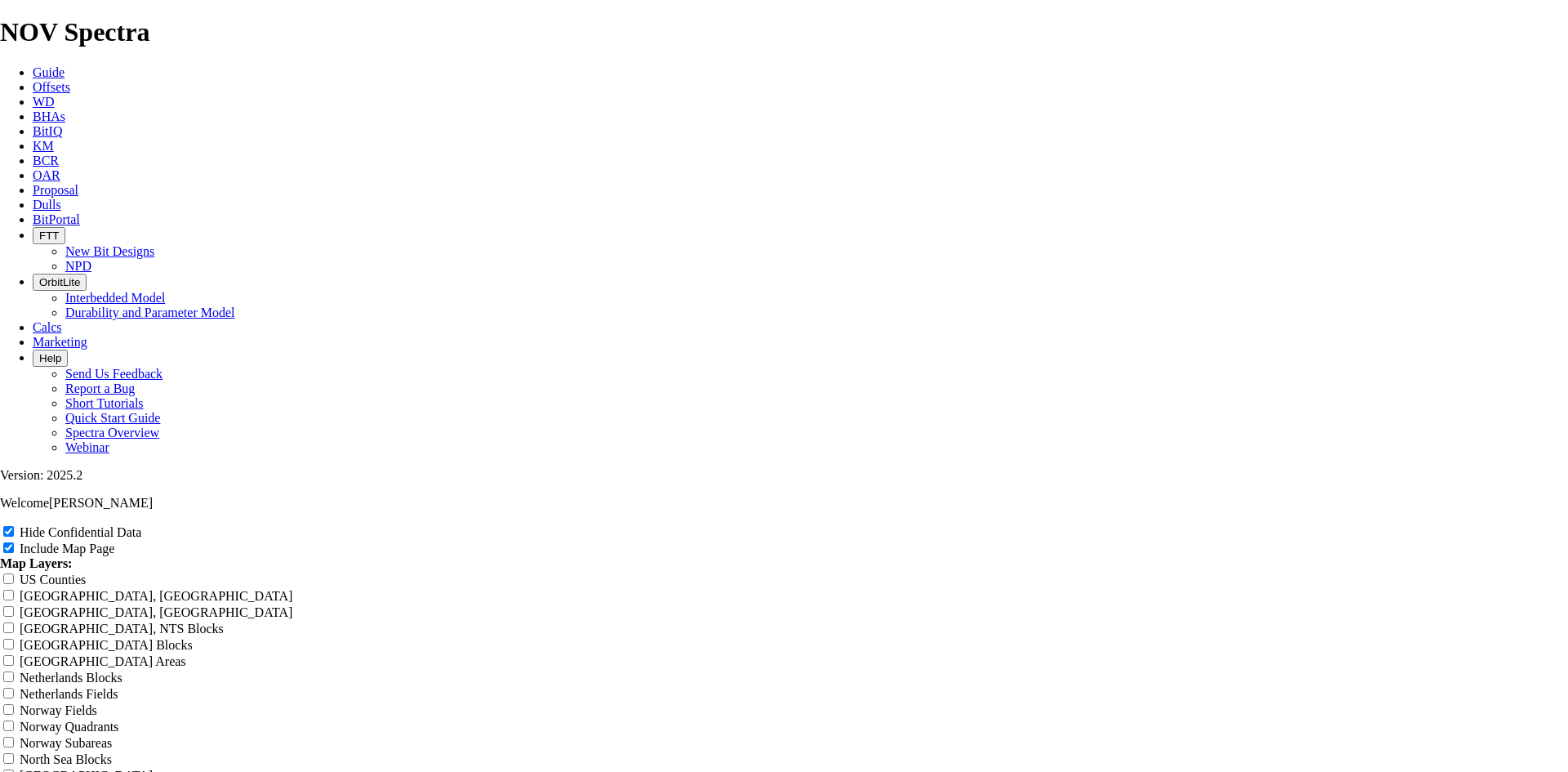
type input "6.75 T"
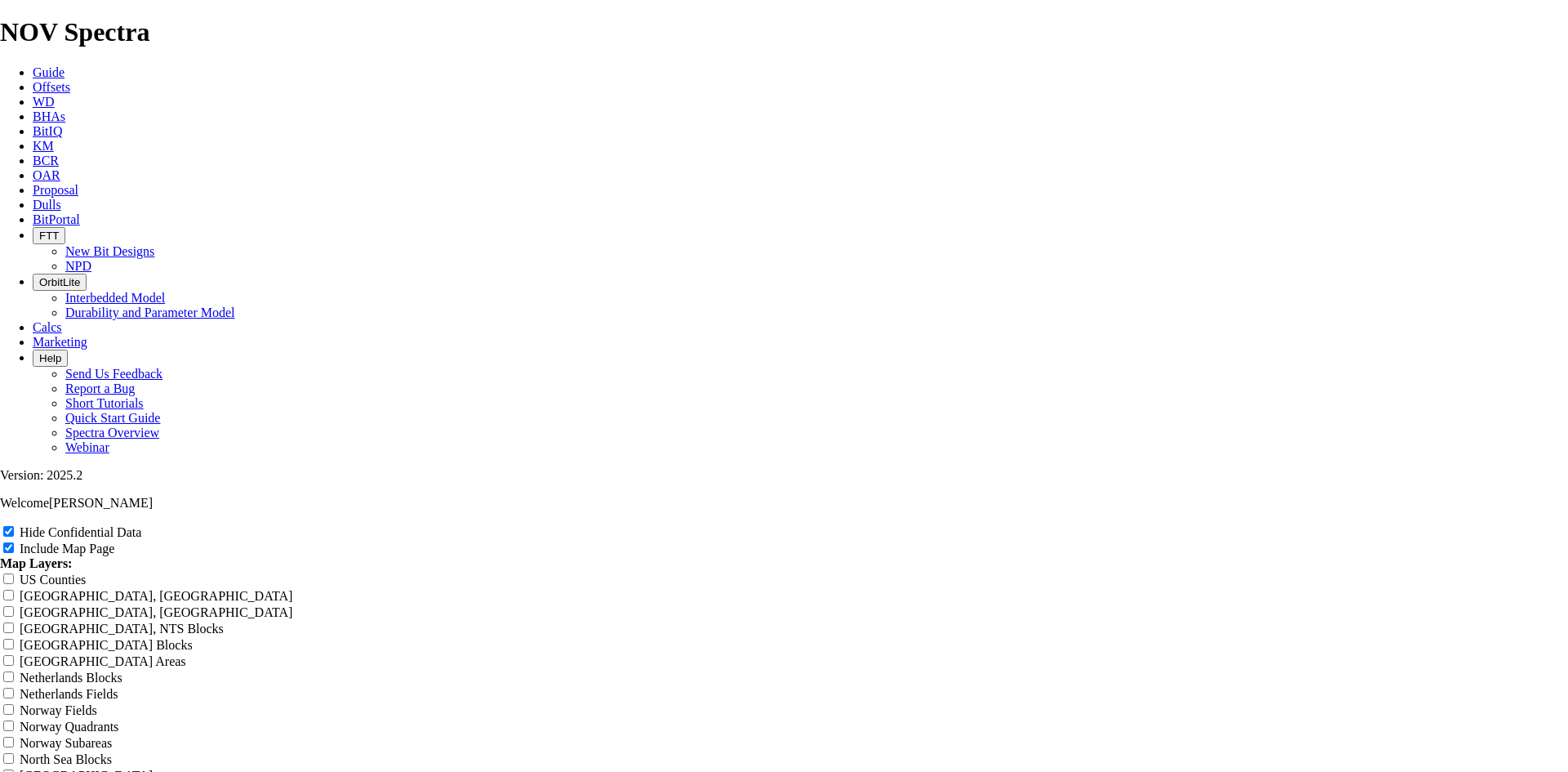
type input "6.75 TK"
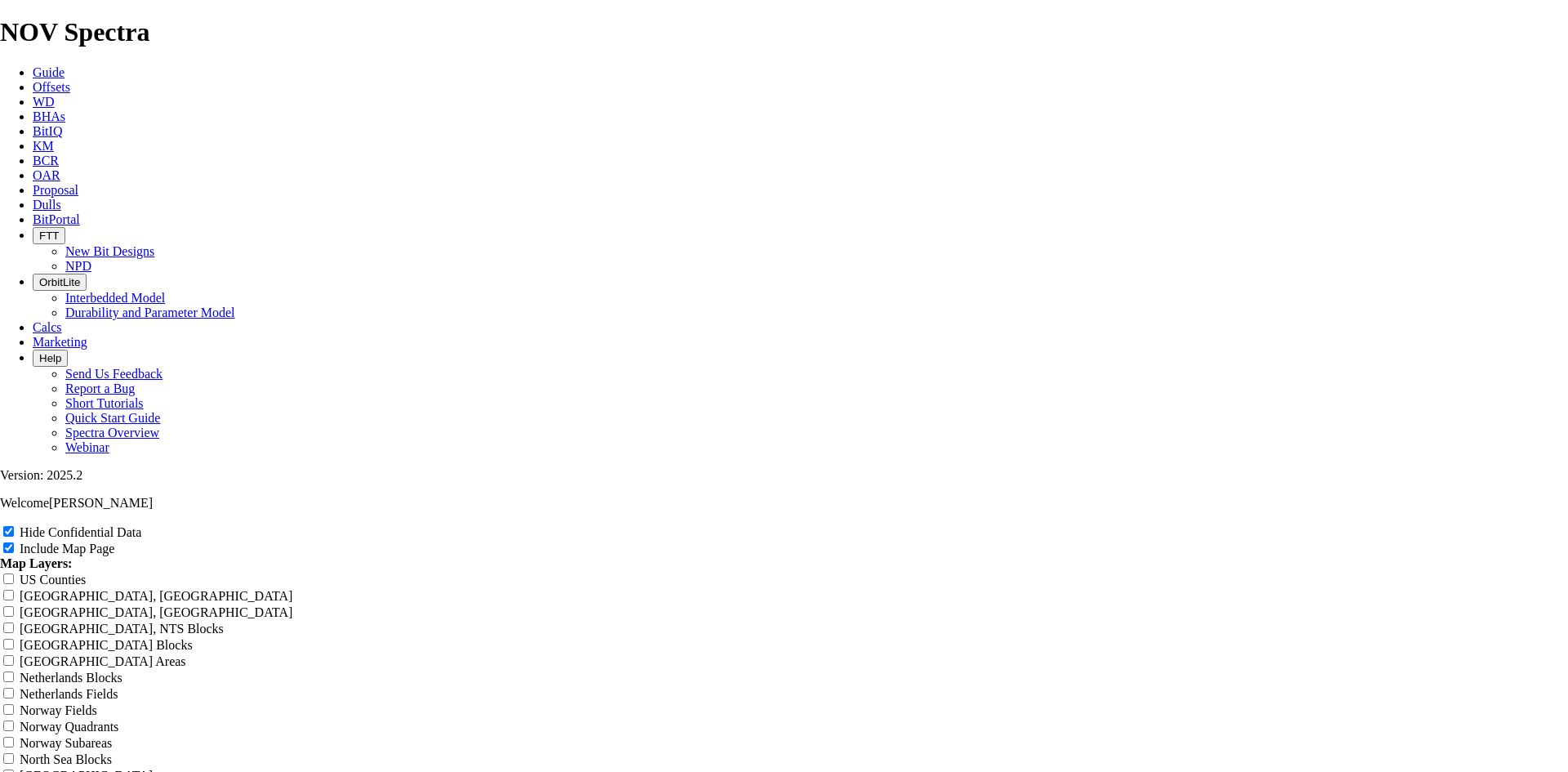
type input "6.75 TKC"
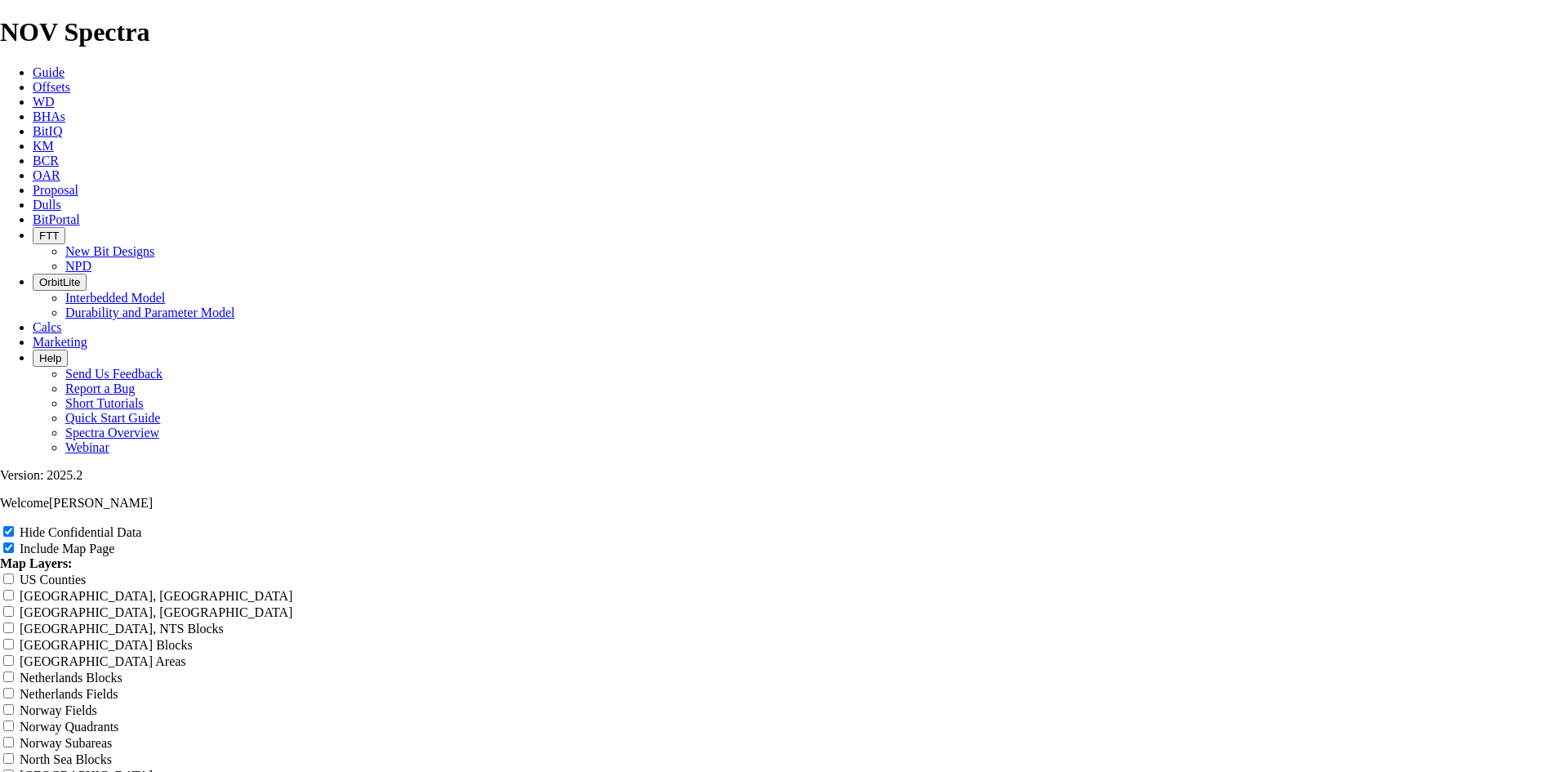
type input "6.75 TKC6"
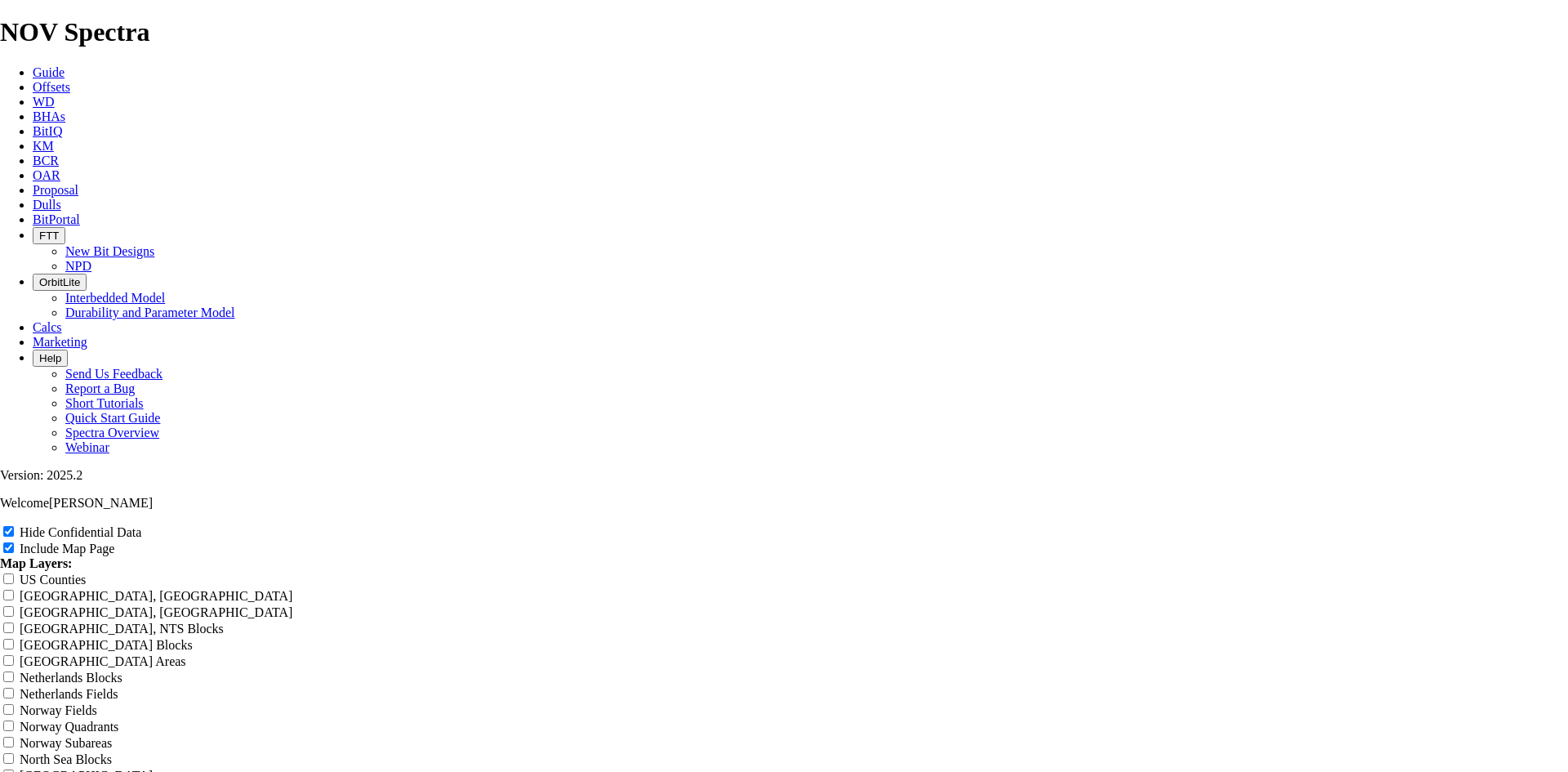
type input "6.75 TKC63"
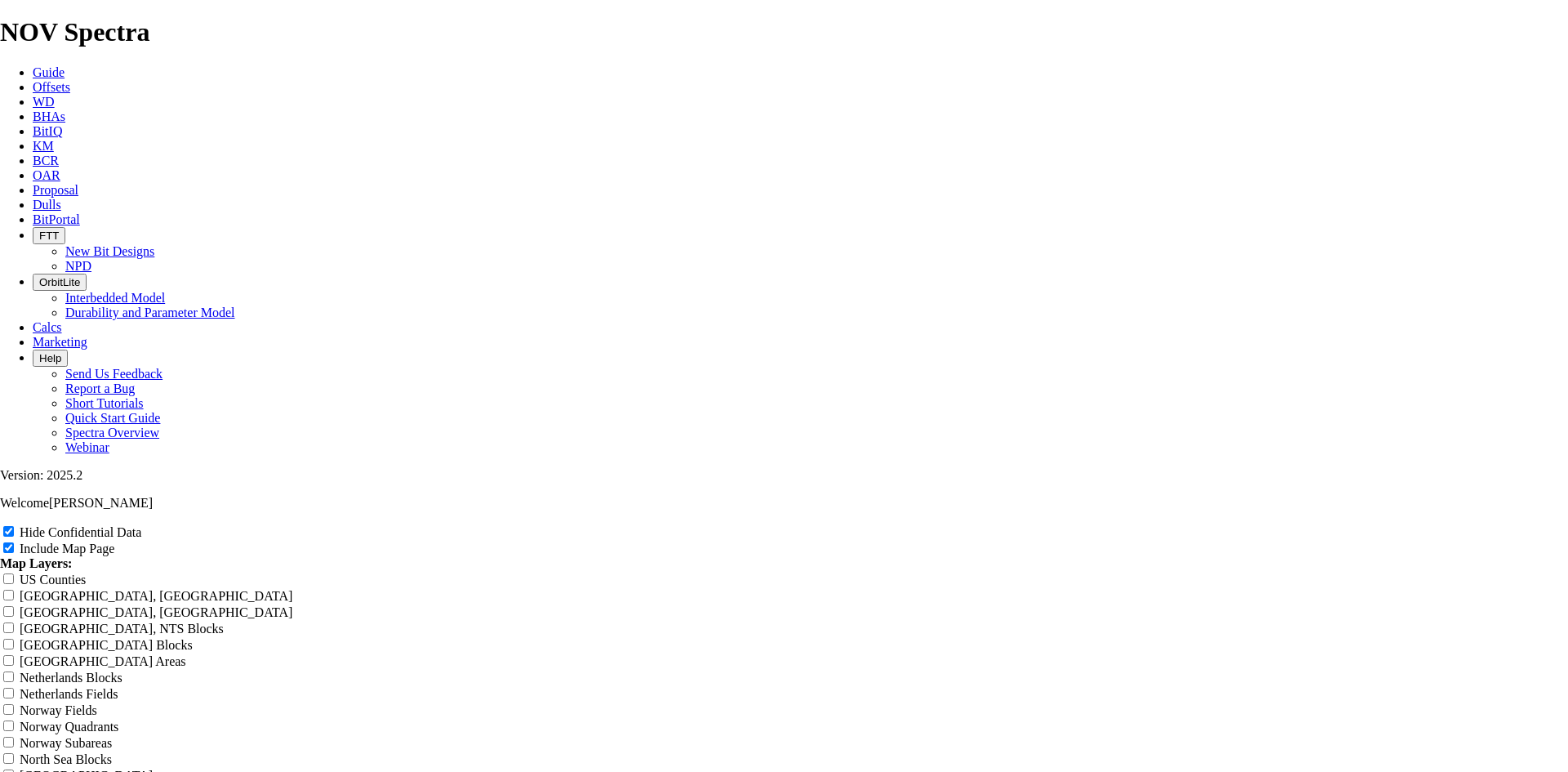
type input "6.75 TKC63-"
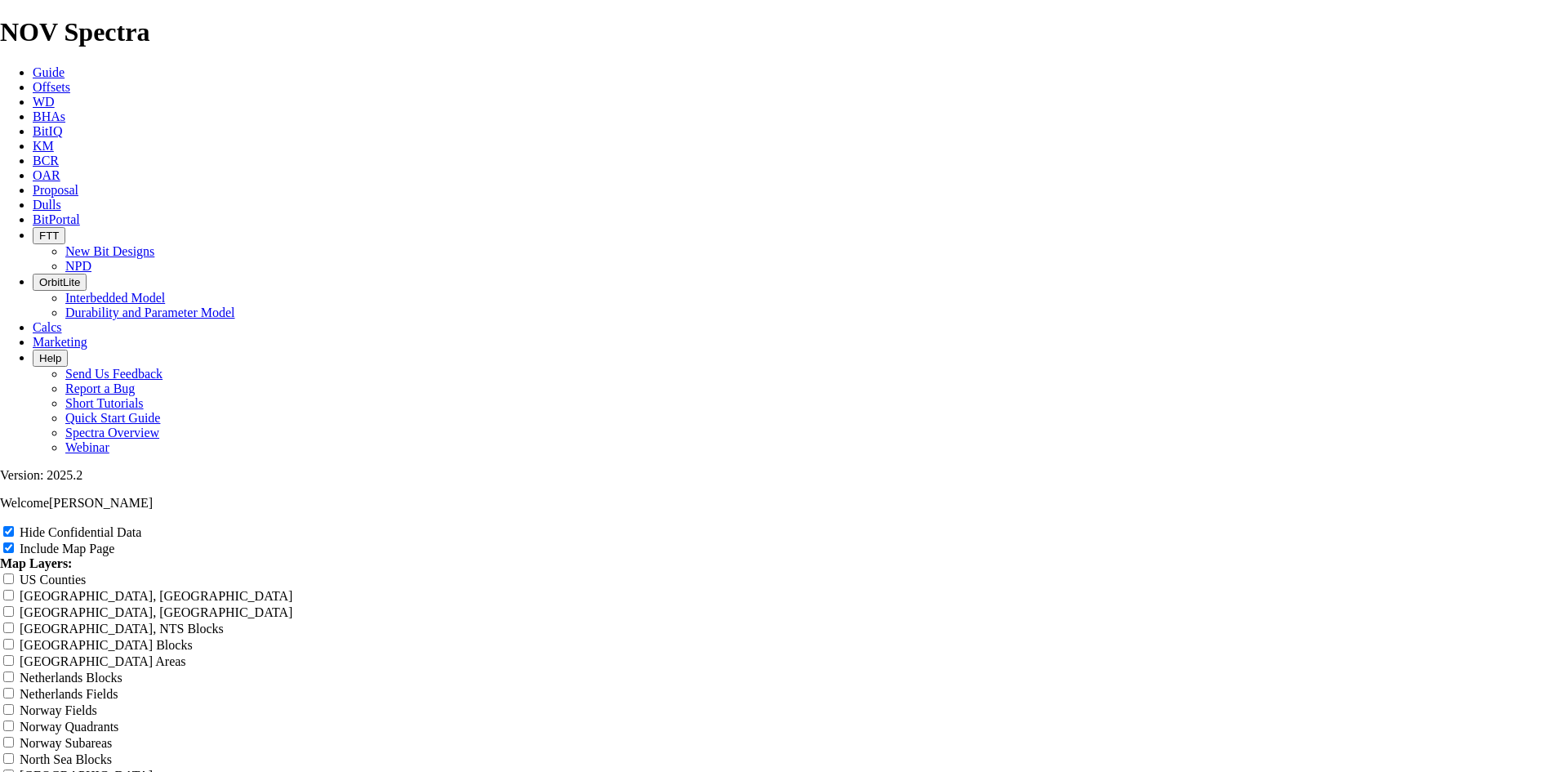
type input "6.75 TKC63-A"
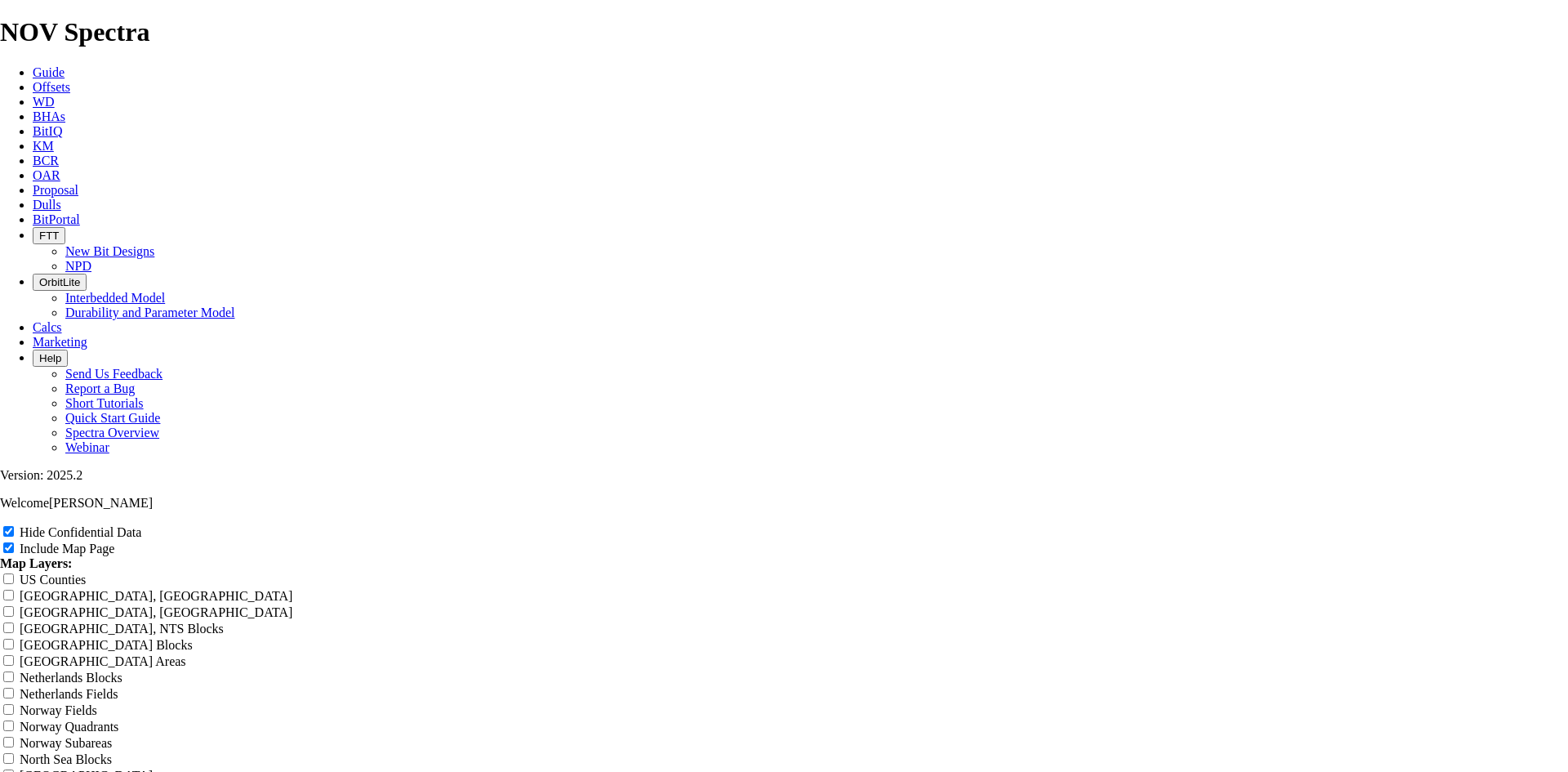
type input "6.75 TKC63-Ad"
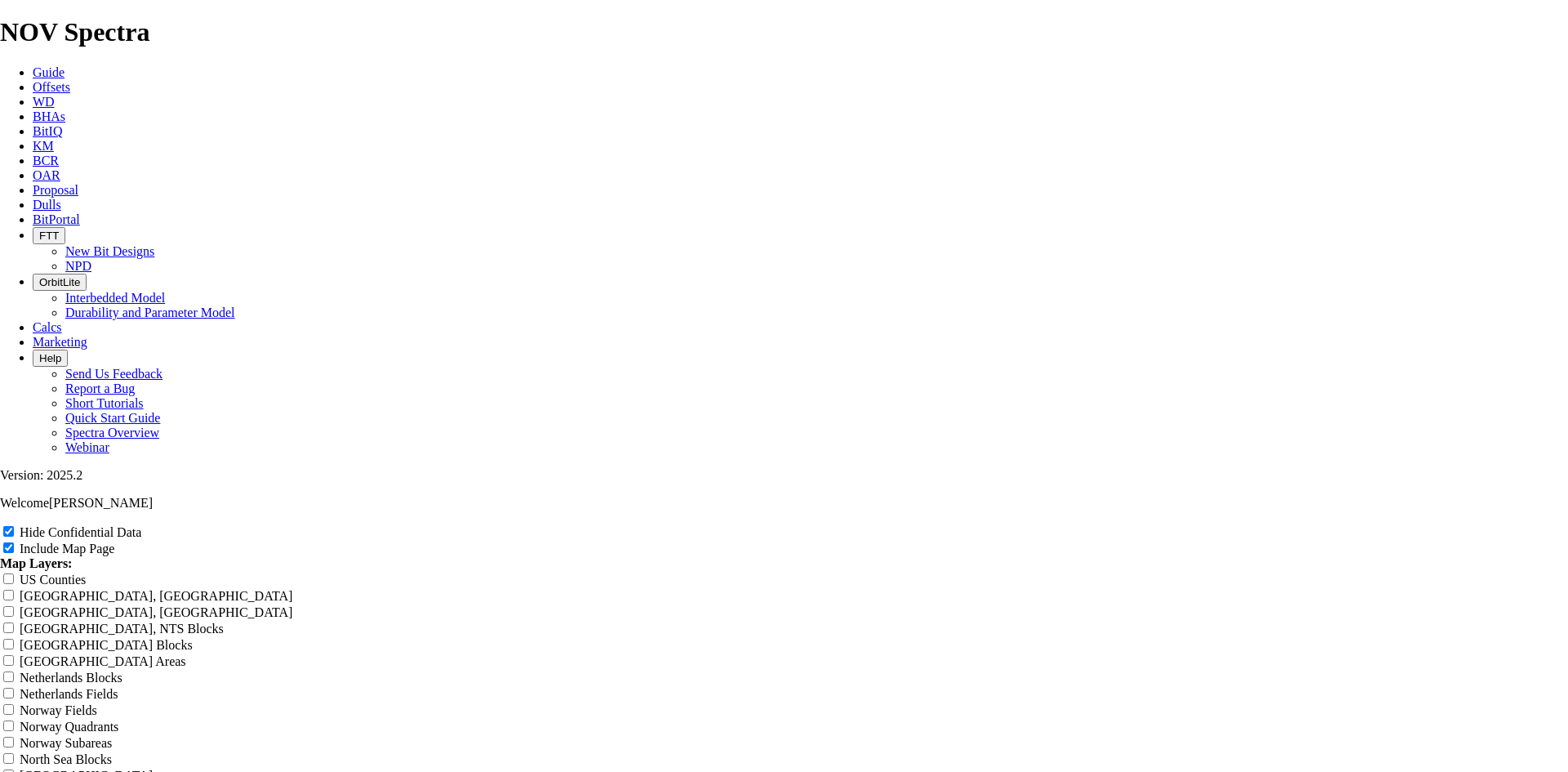
type input "6.75 TKC63-A"
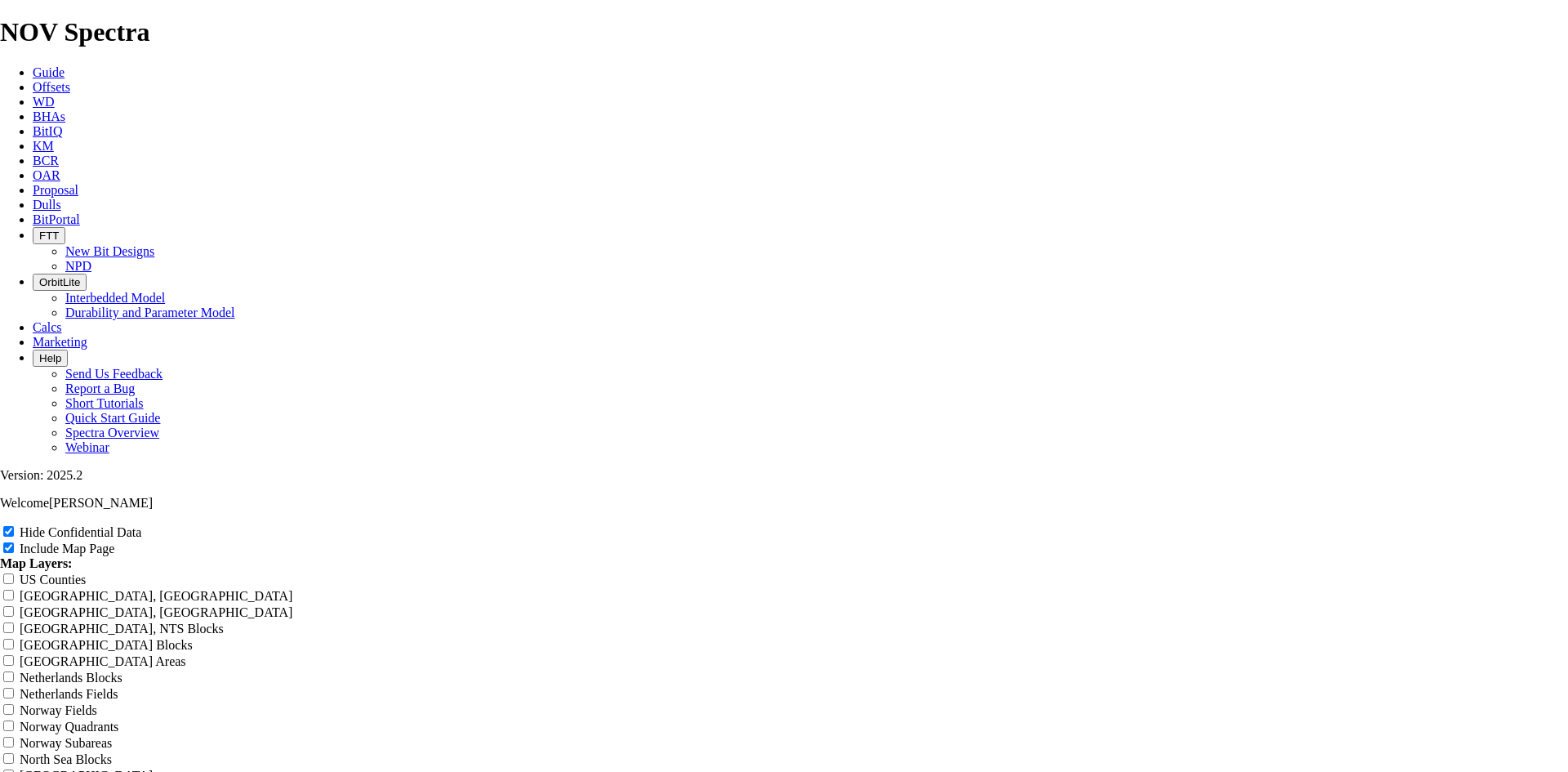
type input "6.75 TKC63-AD"
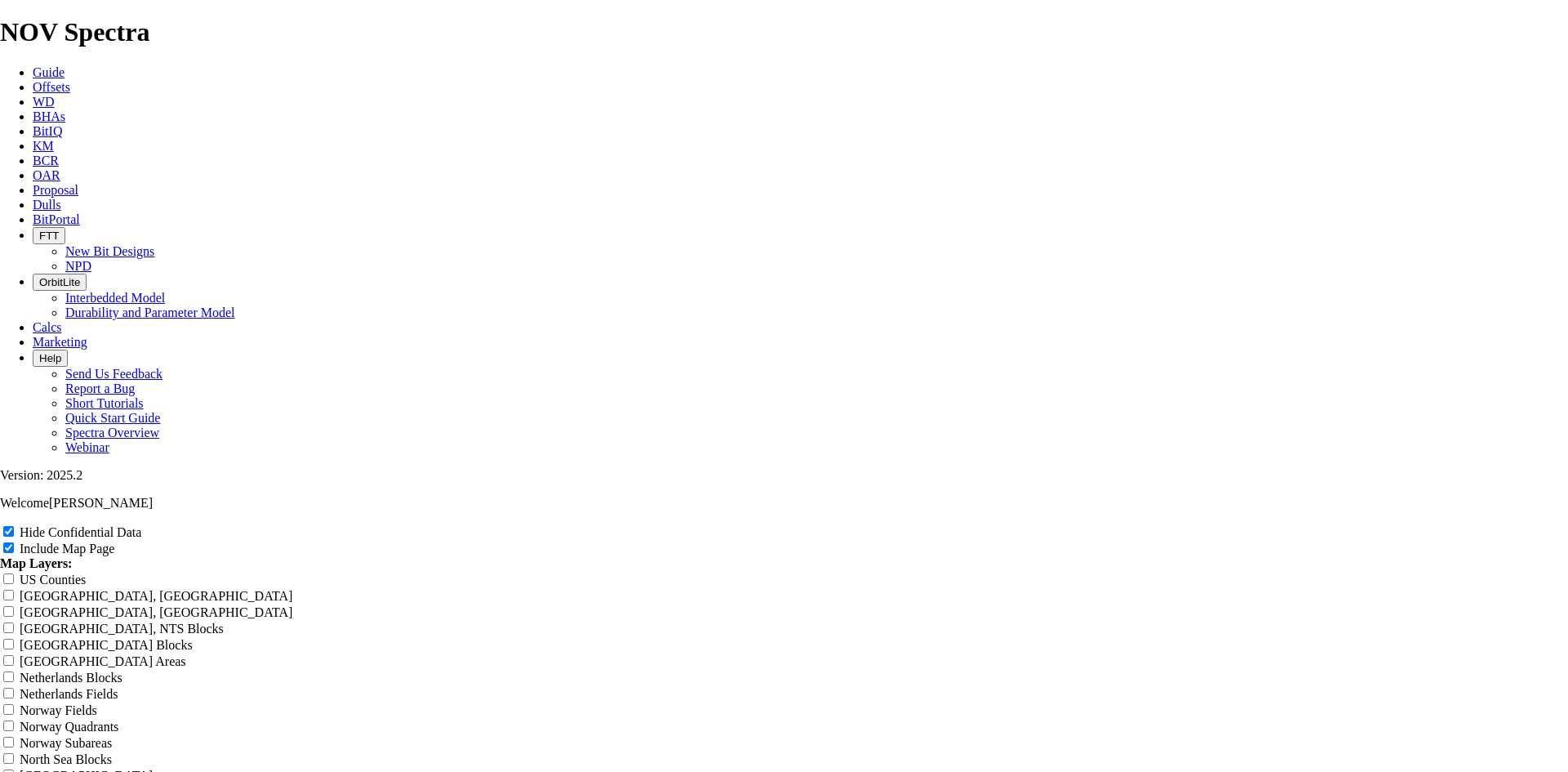
type input "6.75 TKC63-AD B"
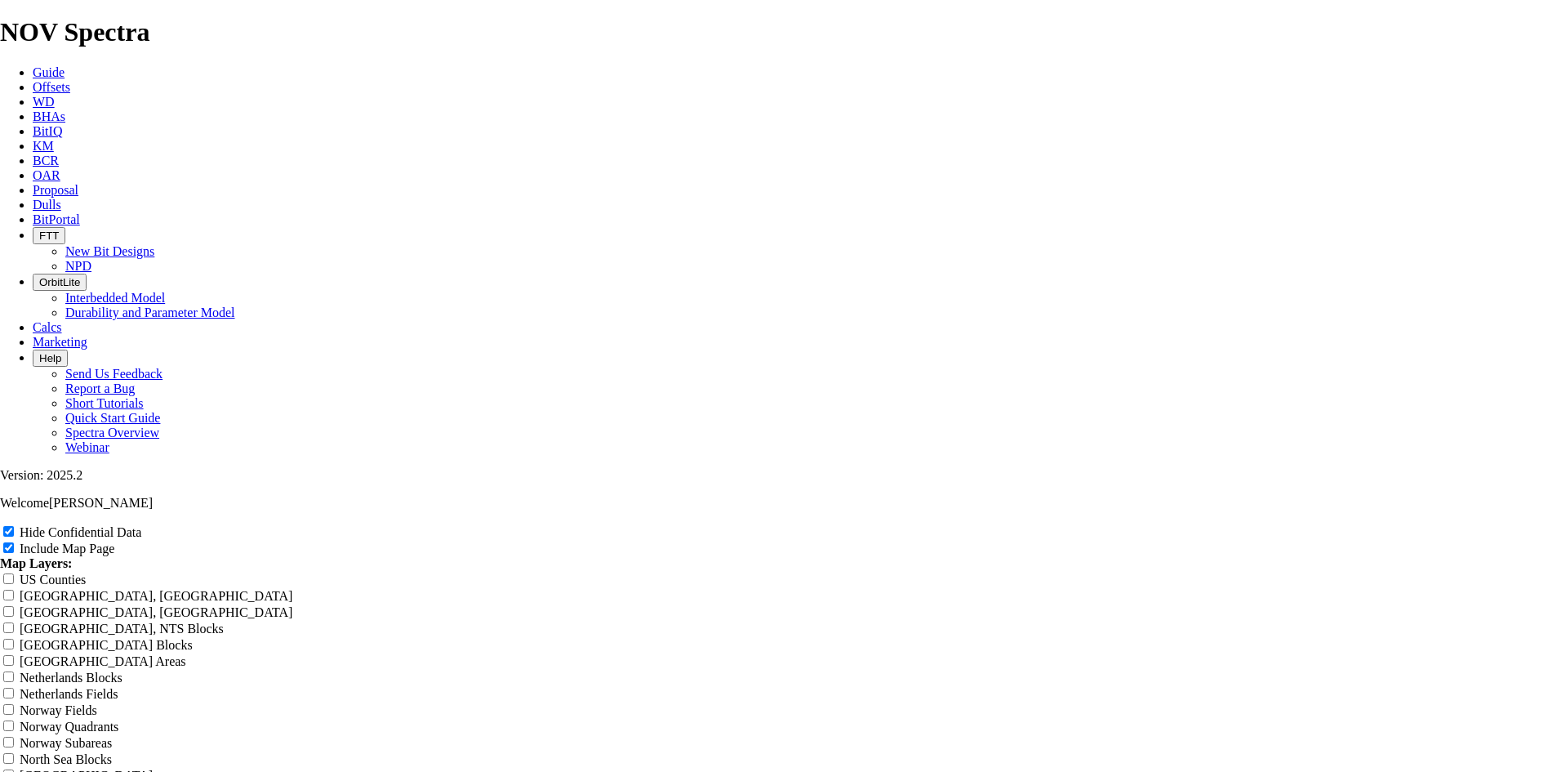
type input "6.75 TKC63-AD Ba"
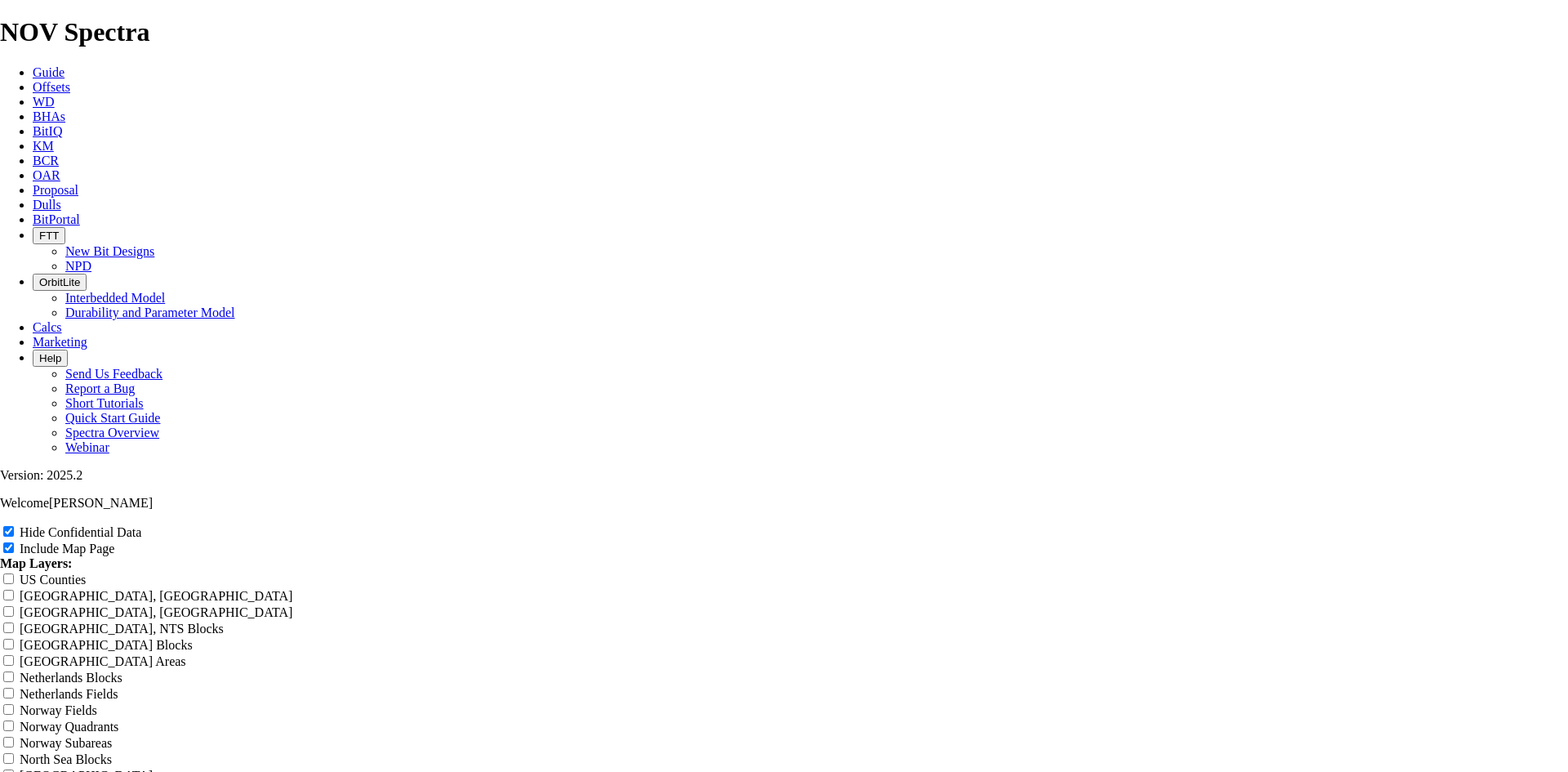
type input "6.75 TKC63-AD Bar"
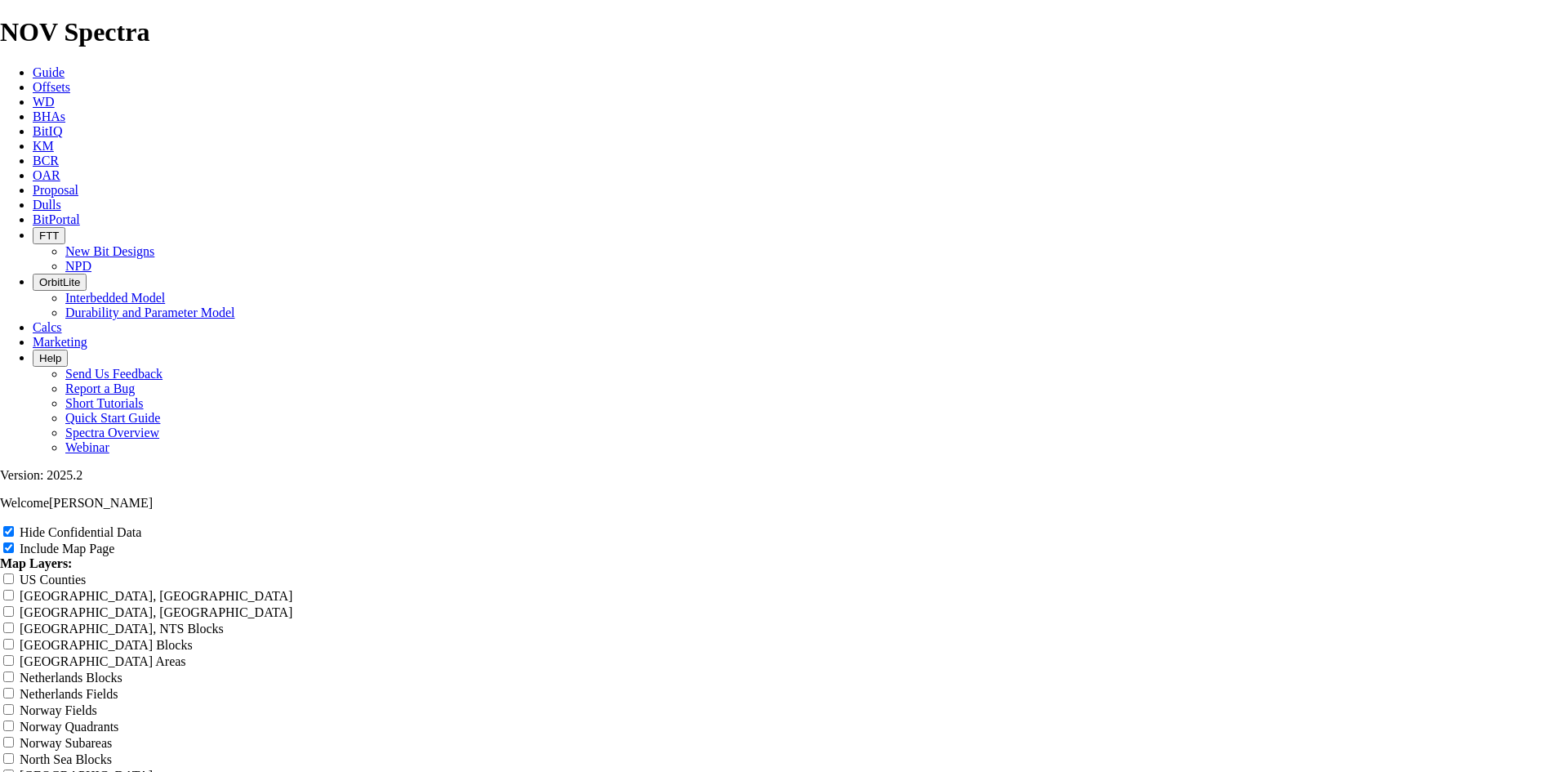
type input "6.75 TKC63-AD Barn"
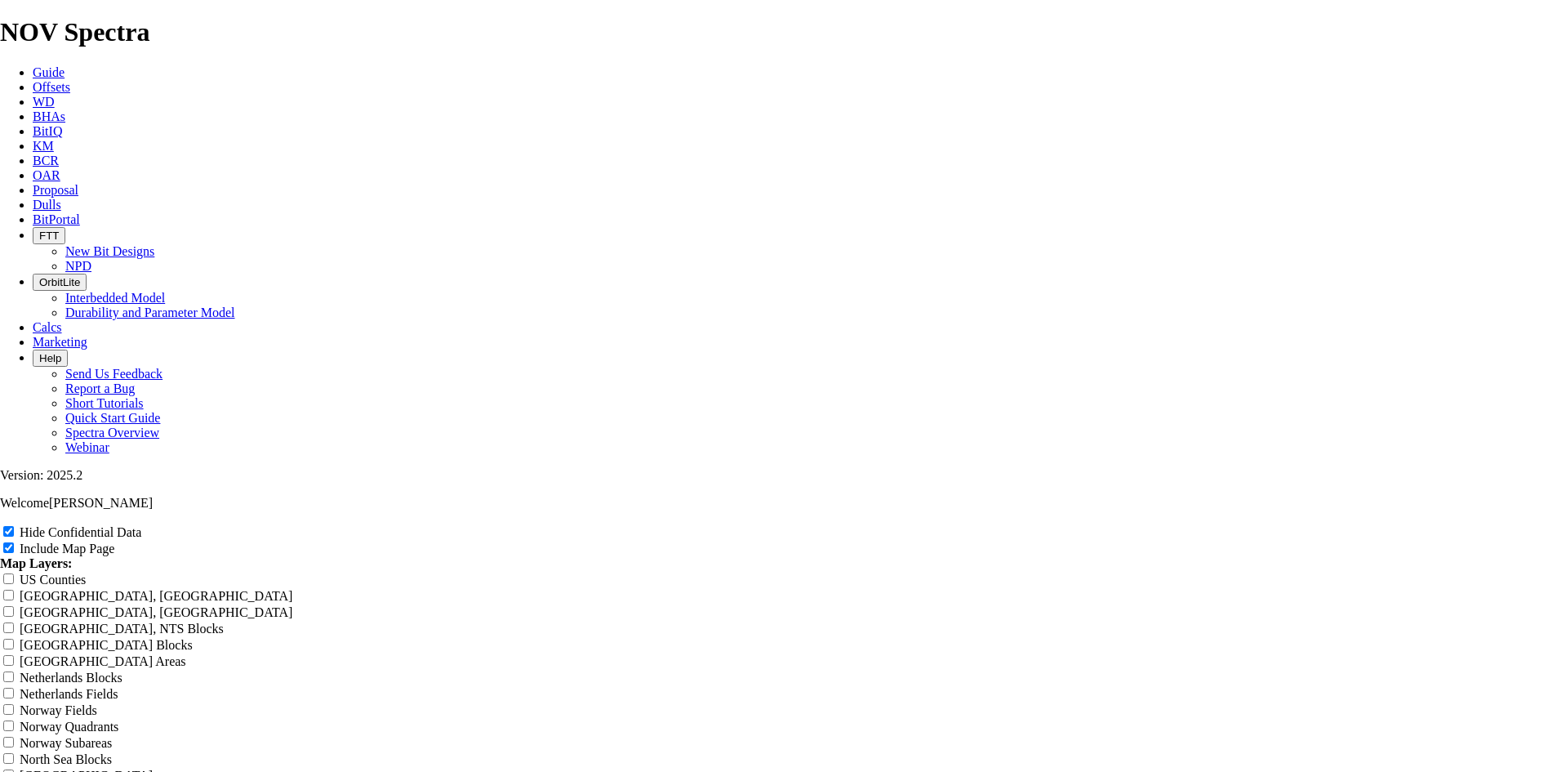
type input "6.75 TKC63-AD Barne"
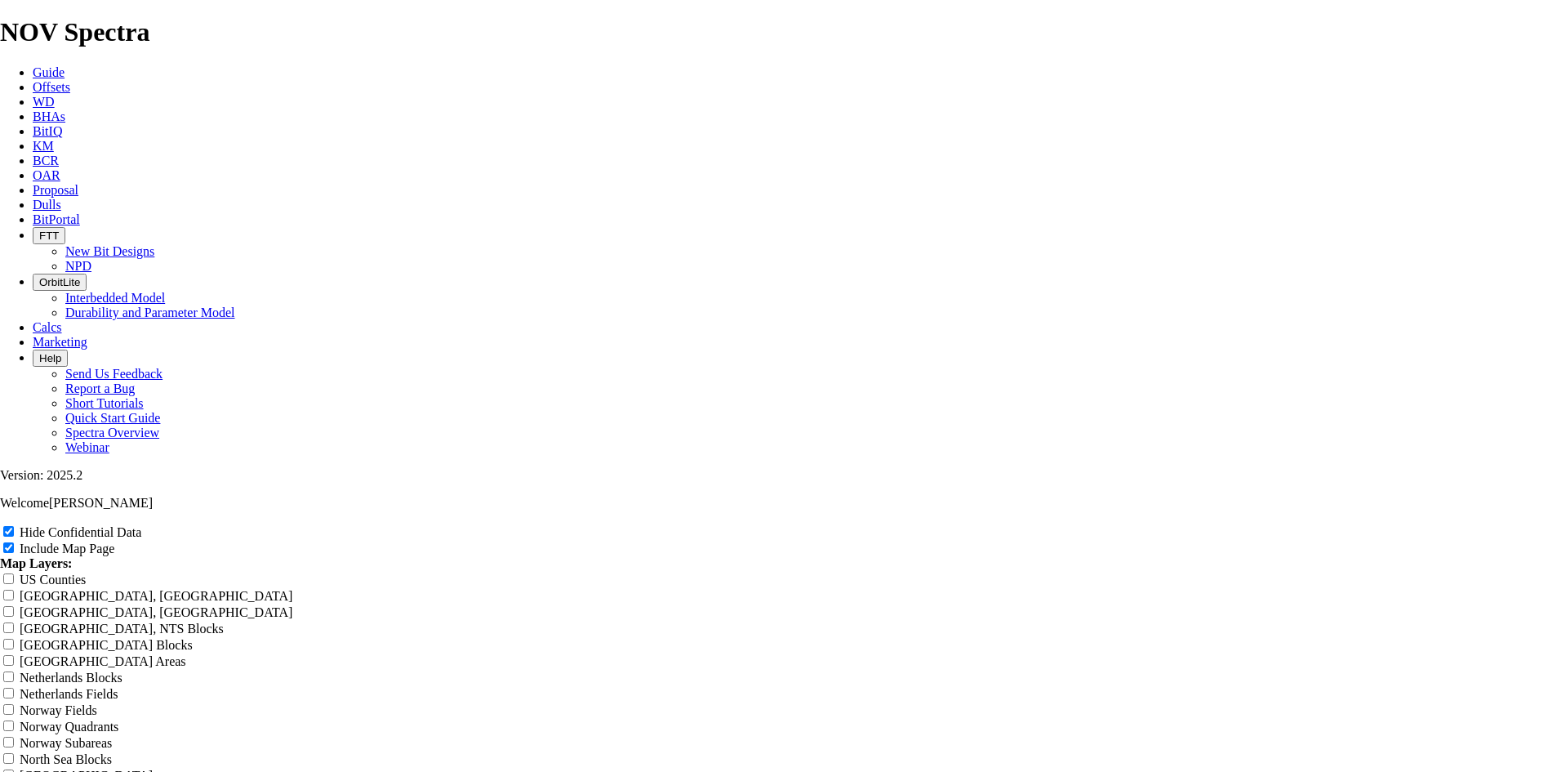
type input "6.75 TKC63-AD Barnet"
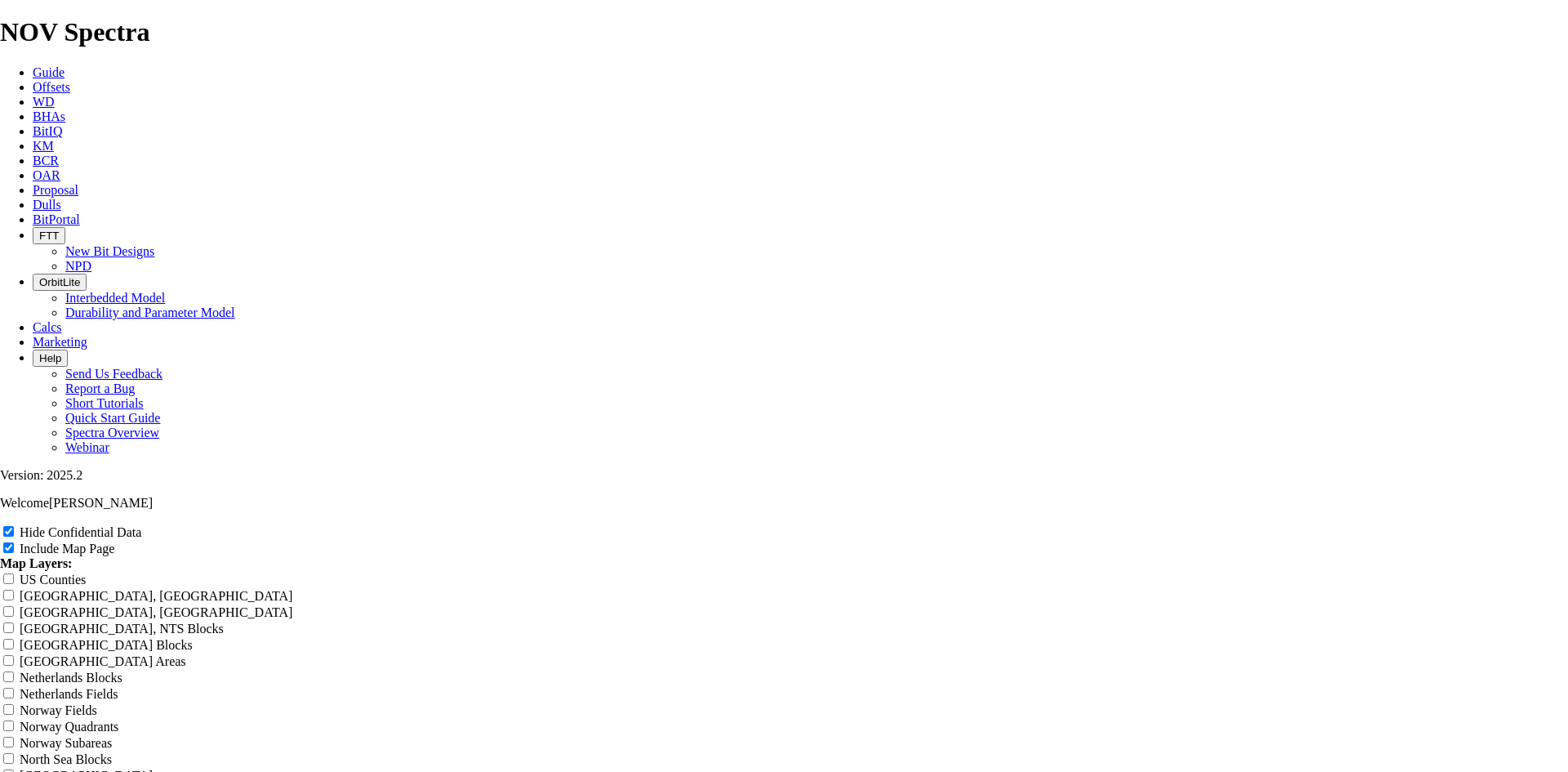
type input "6.75 TKC63-AD [PERSON_NAME]"
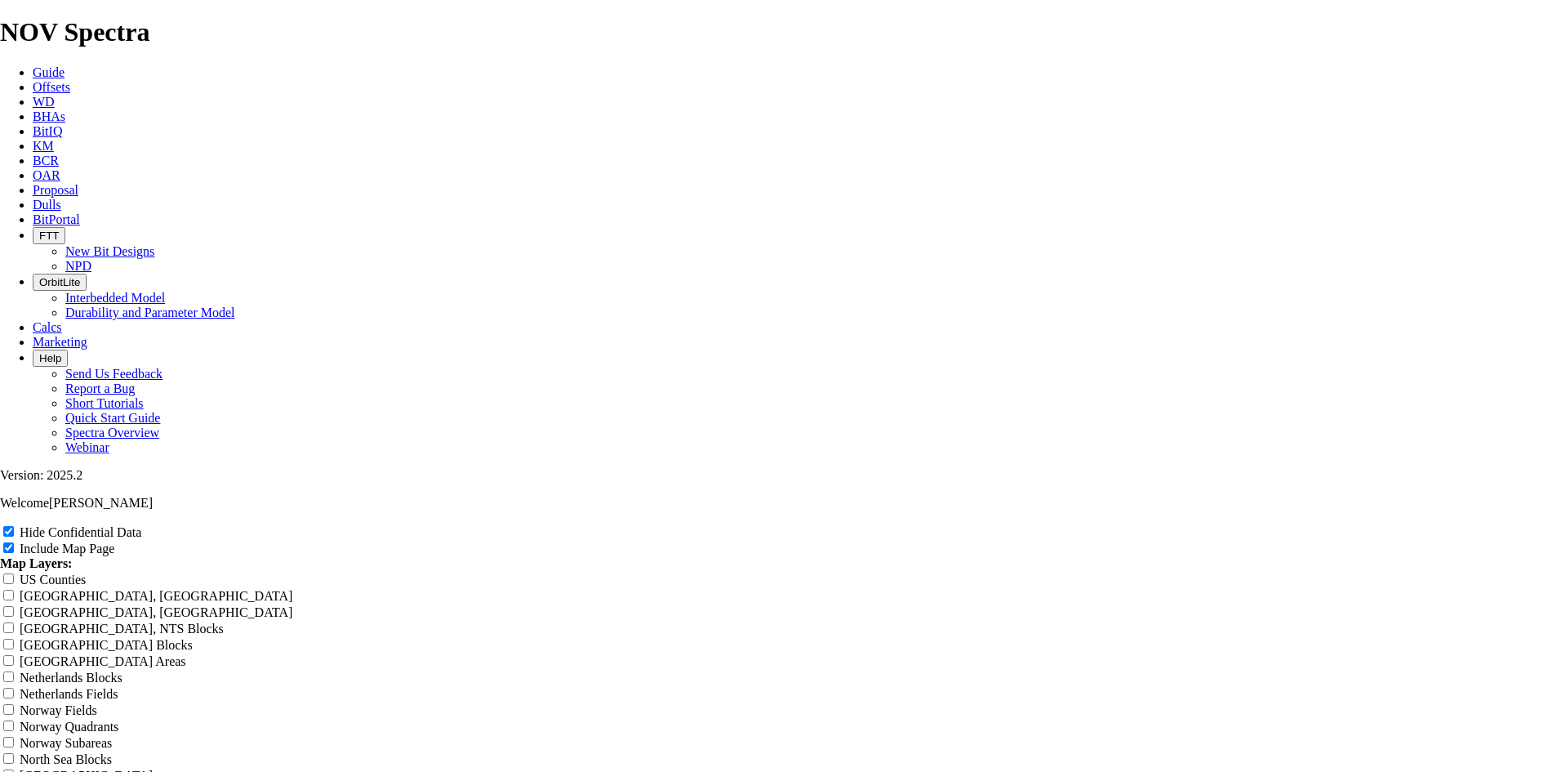
type input "6.75 TKC63-AD [PERSON_NAME] o"
type input "6.75 TKC63-AD Barnett o"
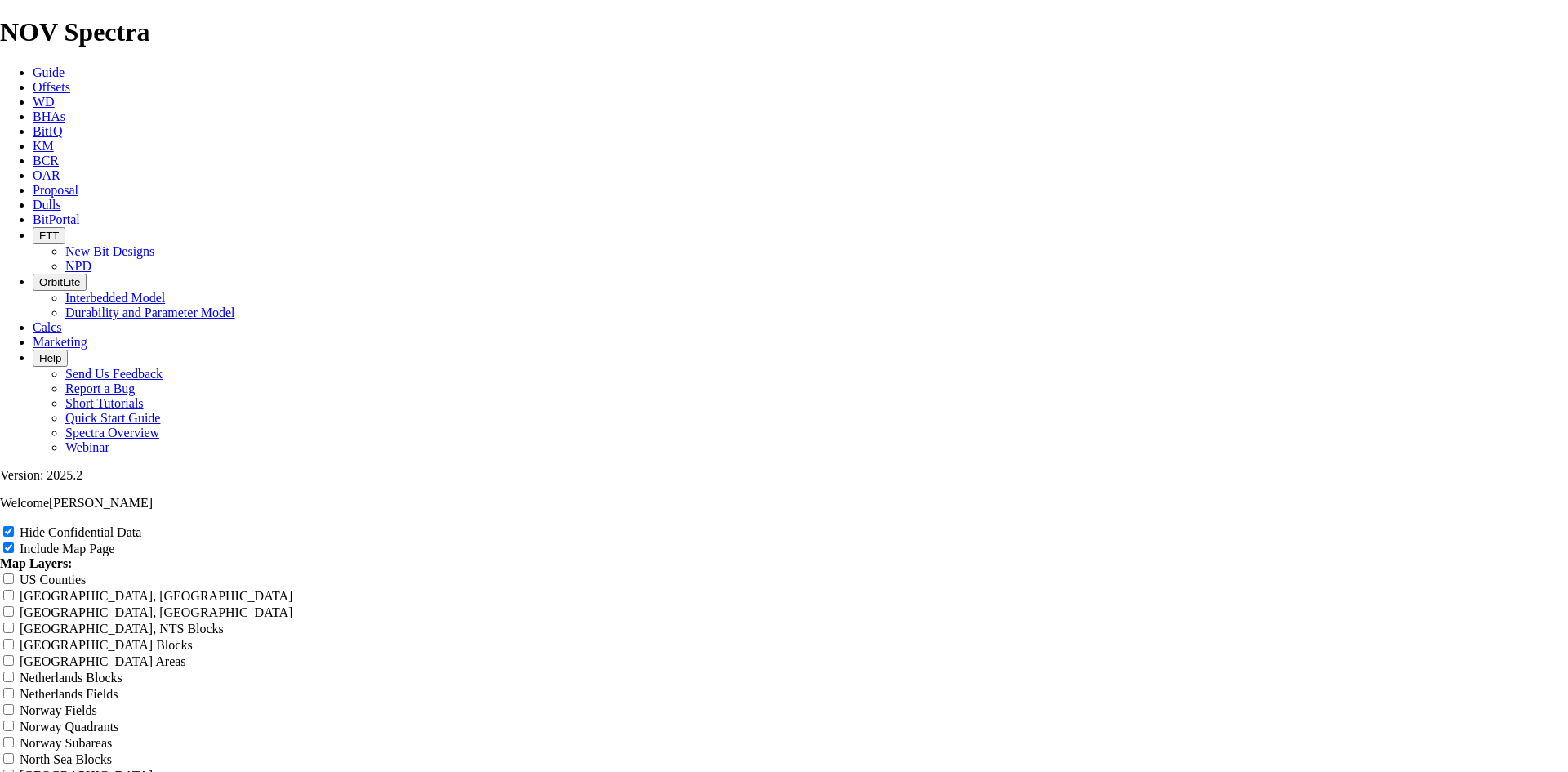
type input "6.75 TKC63-AD Barnett of"
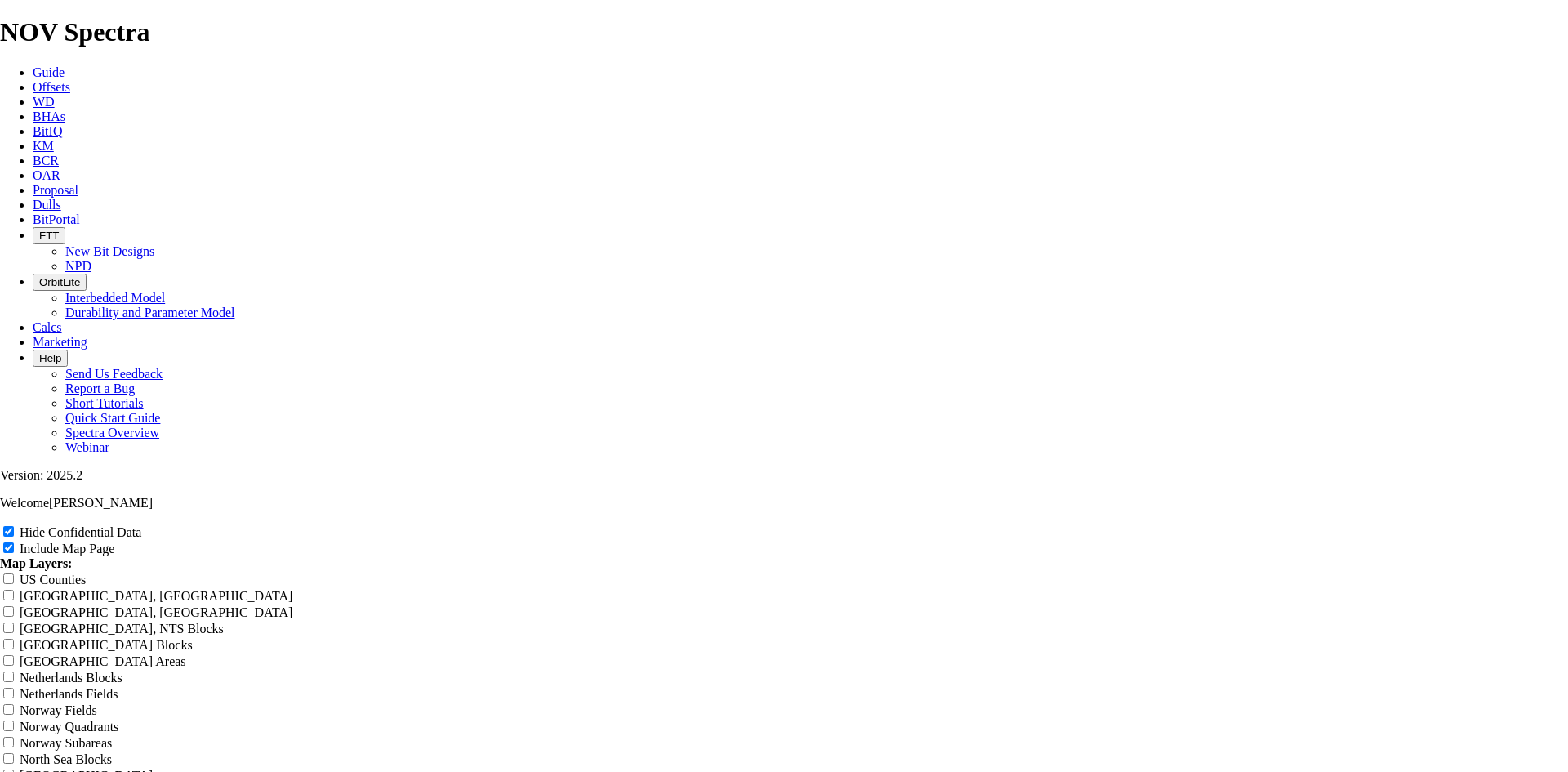
type input "6.75 TKC63-AD Barnett off"
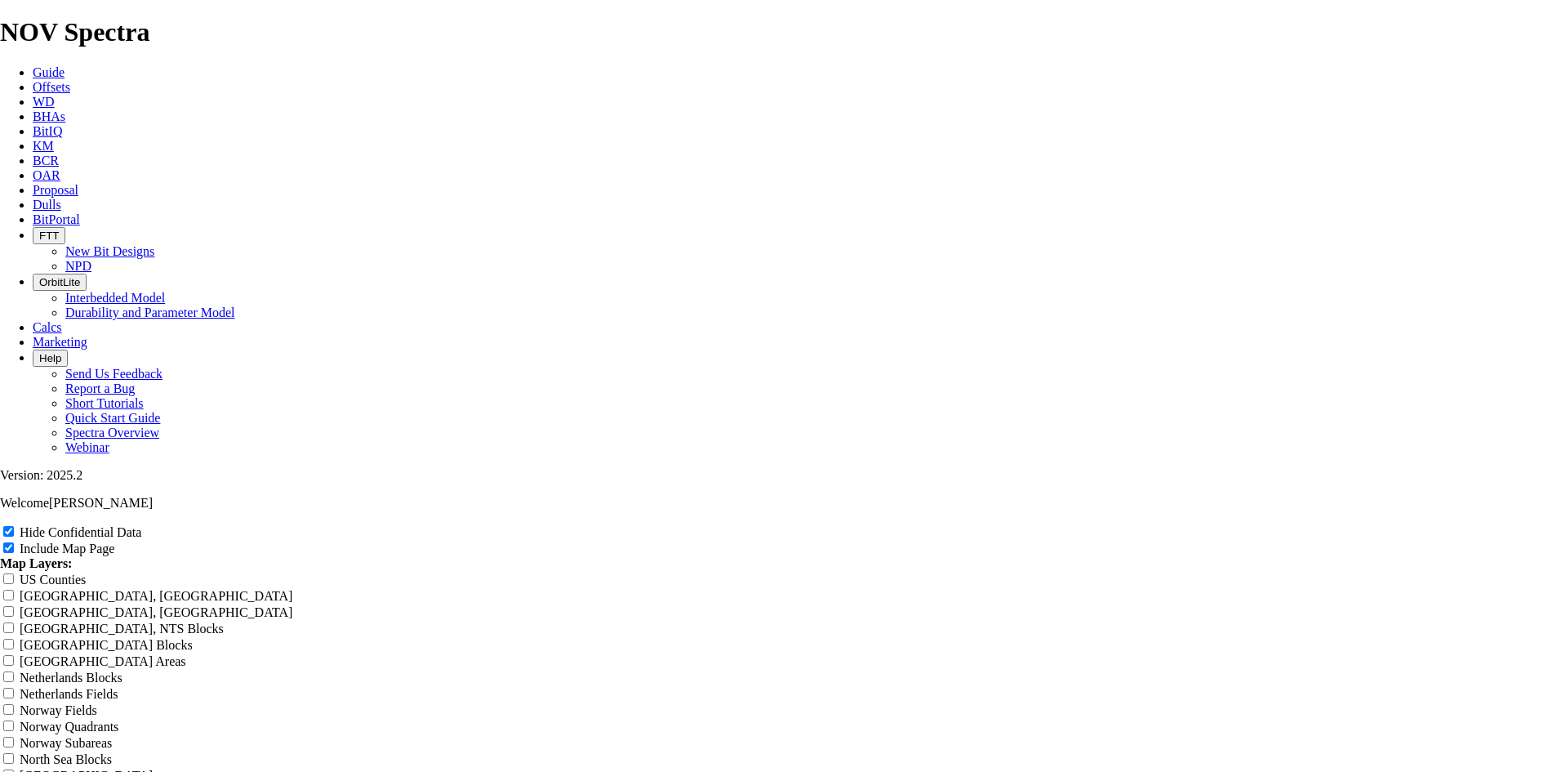
type input "6.75 TKC63-AD Barnett offs"
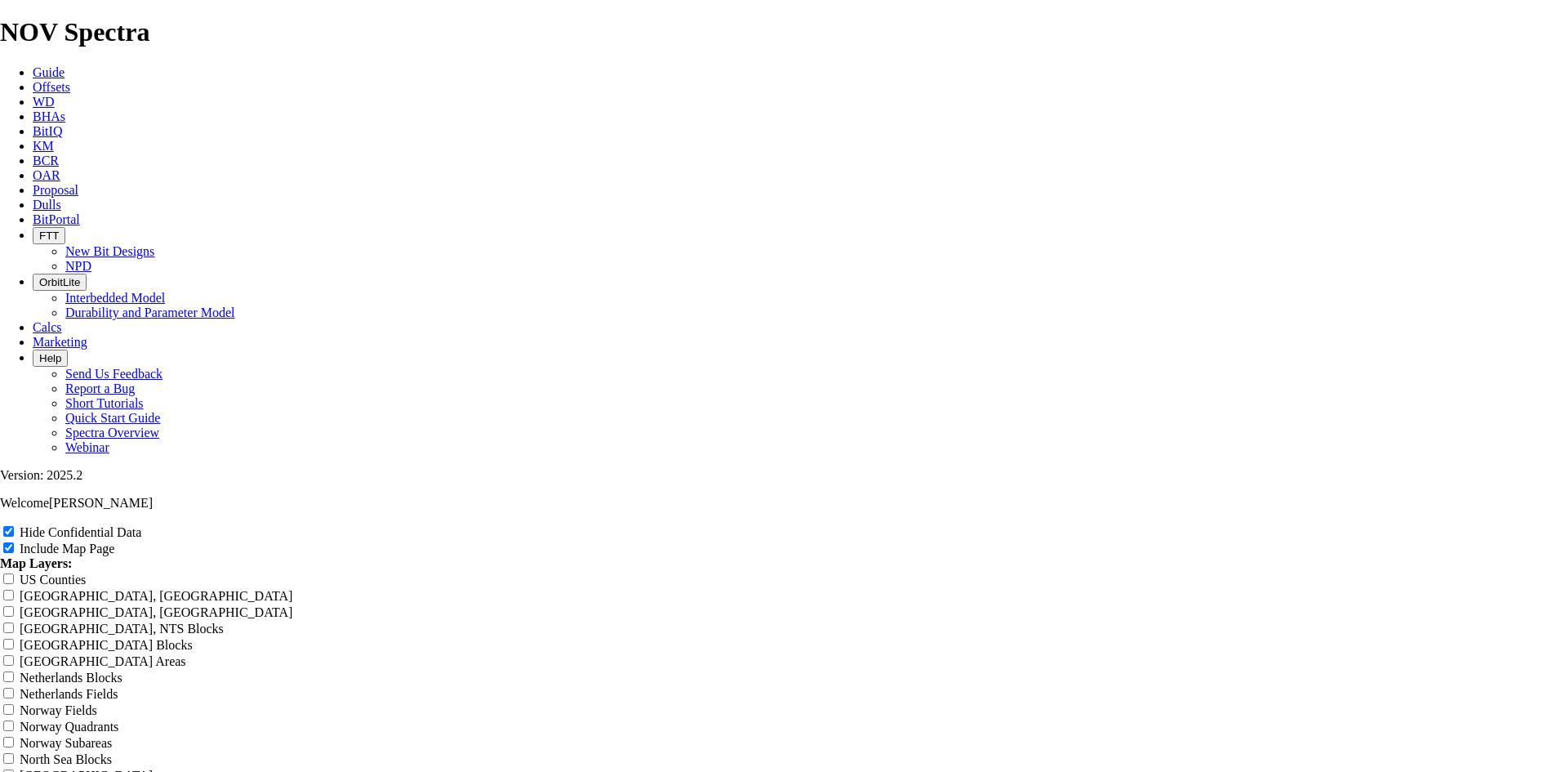
type input "6.75 TKC63-AD Barnett offst"
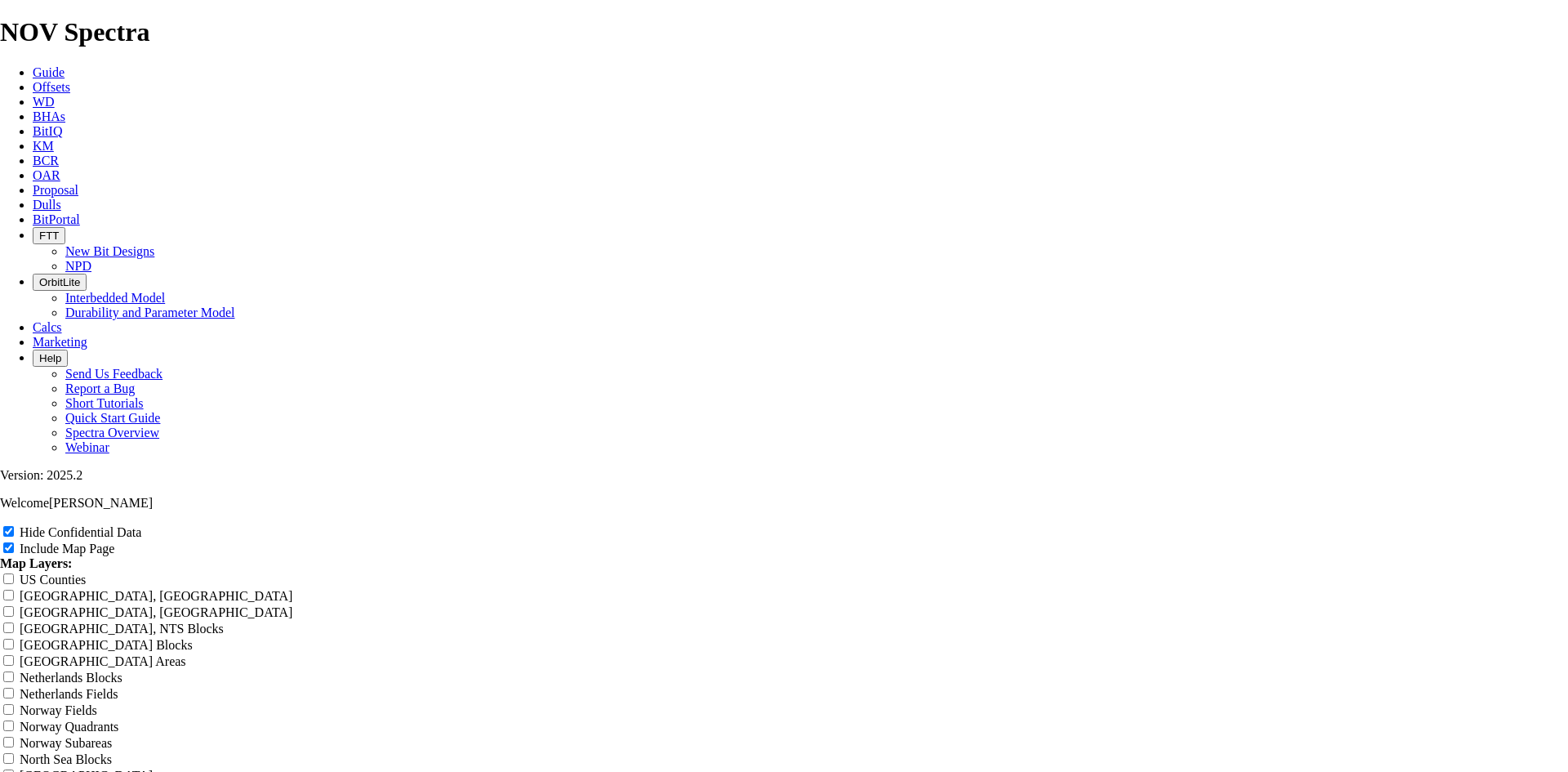
type input "6.75 TKC63-AD Barnett offste"
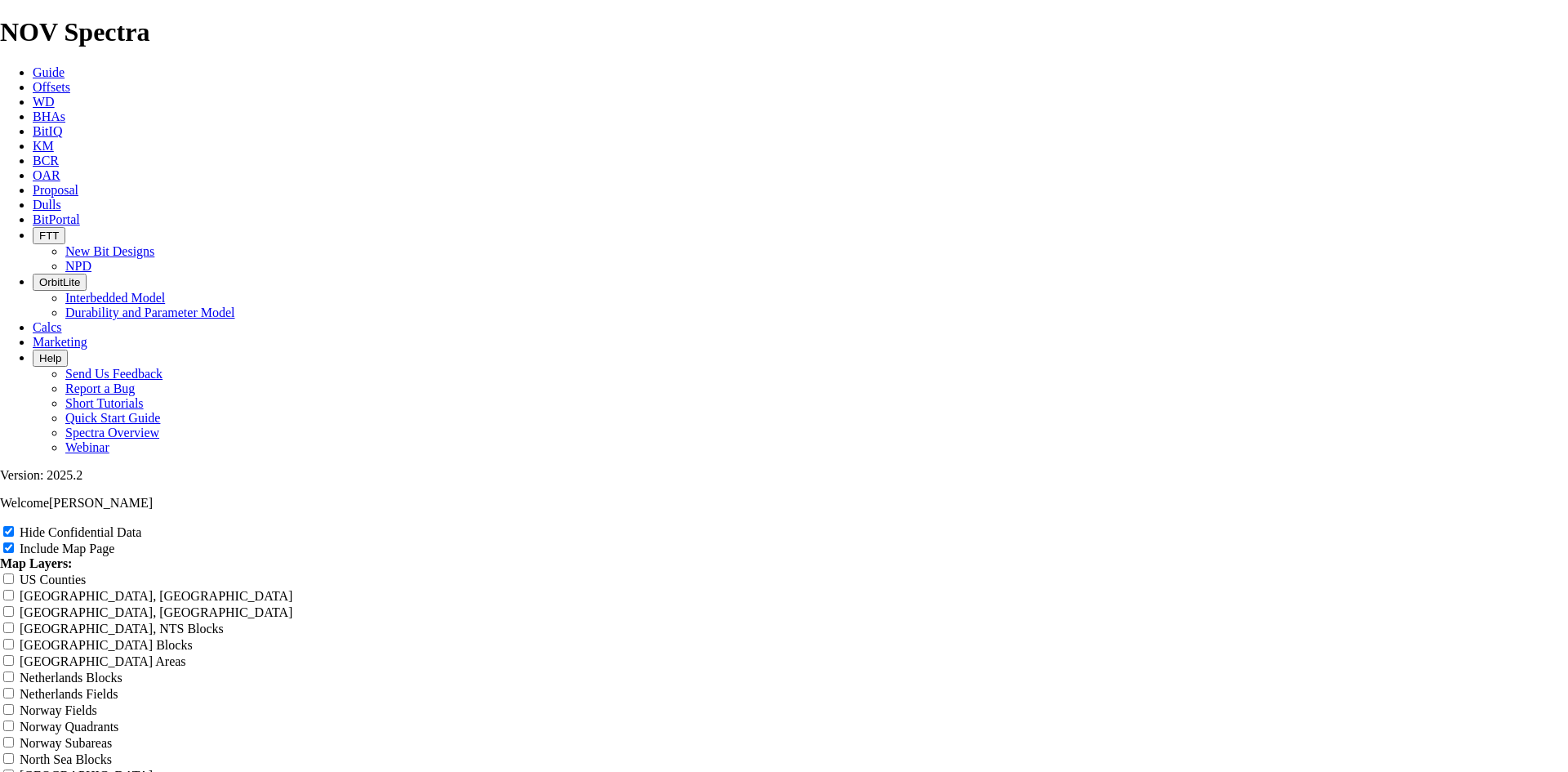
type input "6.75 TKC63-AD Barnett offst"
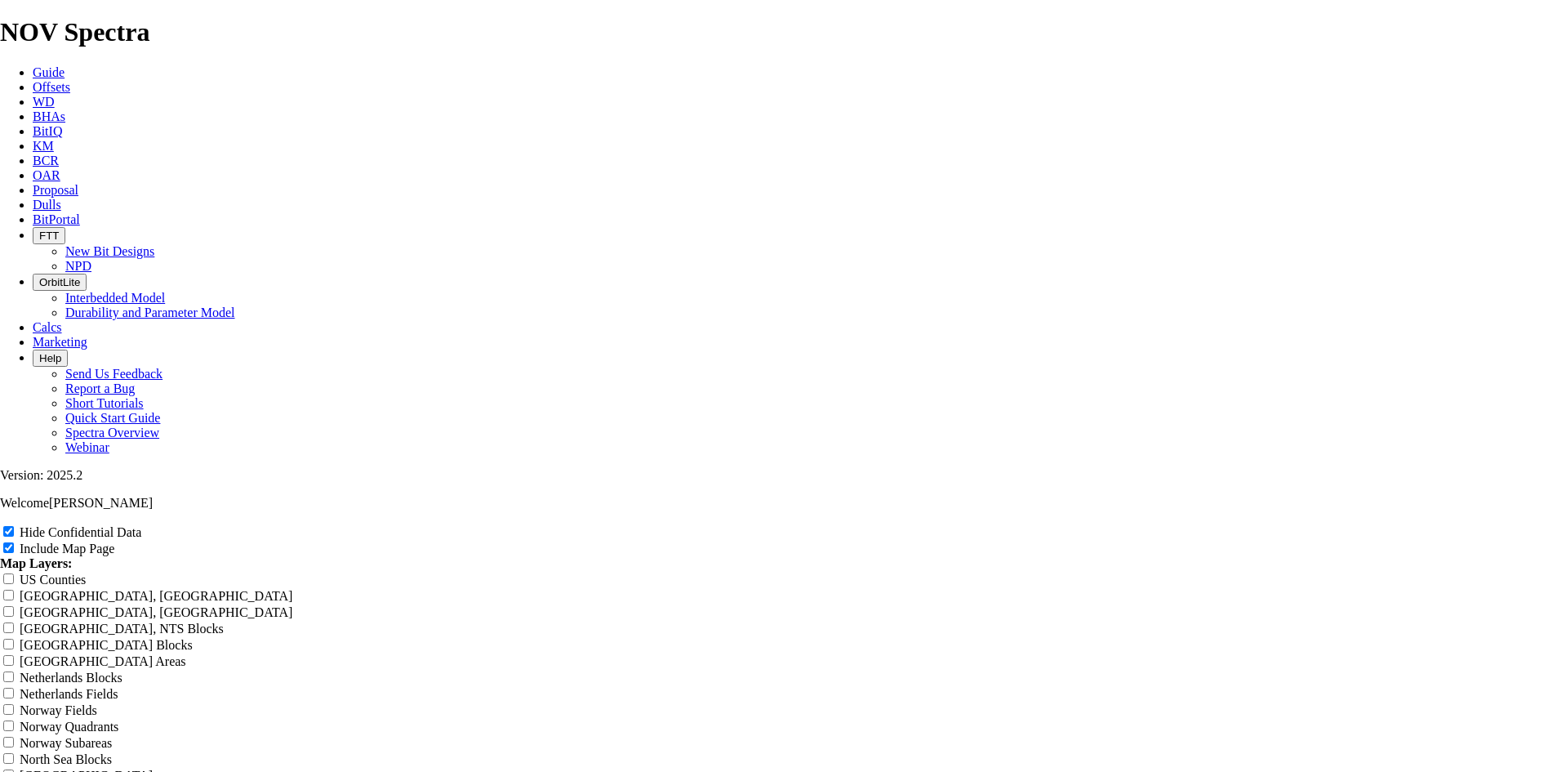
type input "6.75 TKC63-AD Barnett offs"
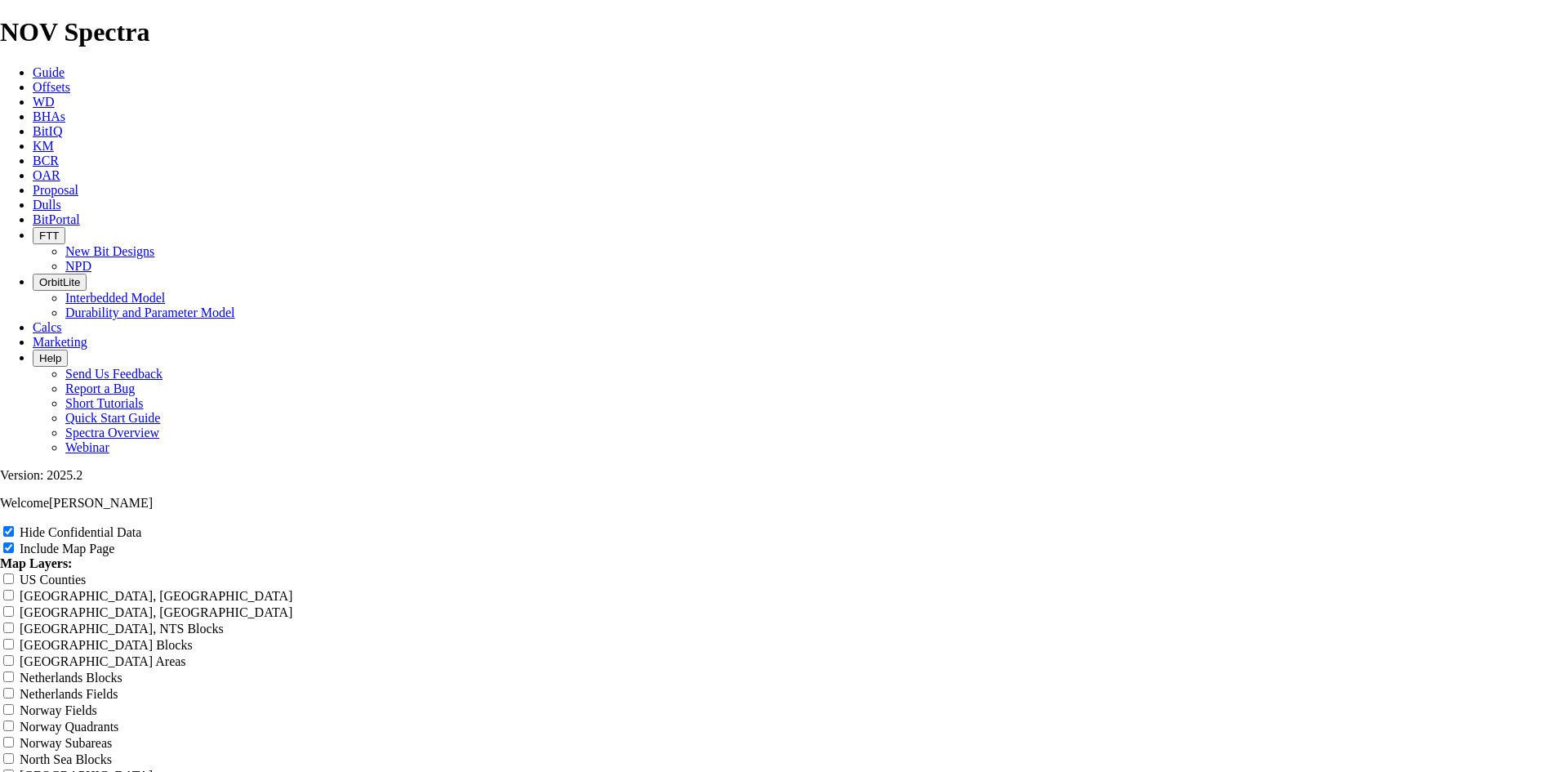
type input "6.75 TKC63-AD Barnett offse"
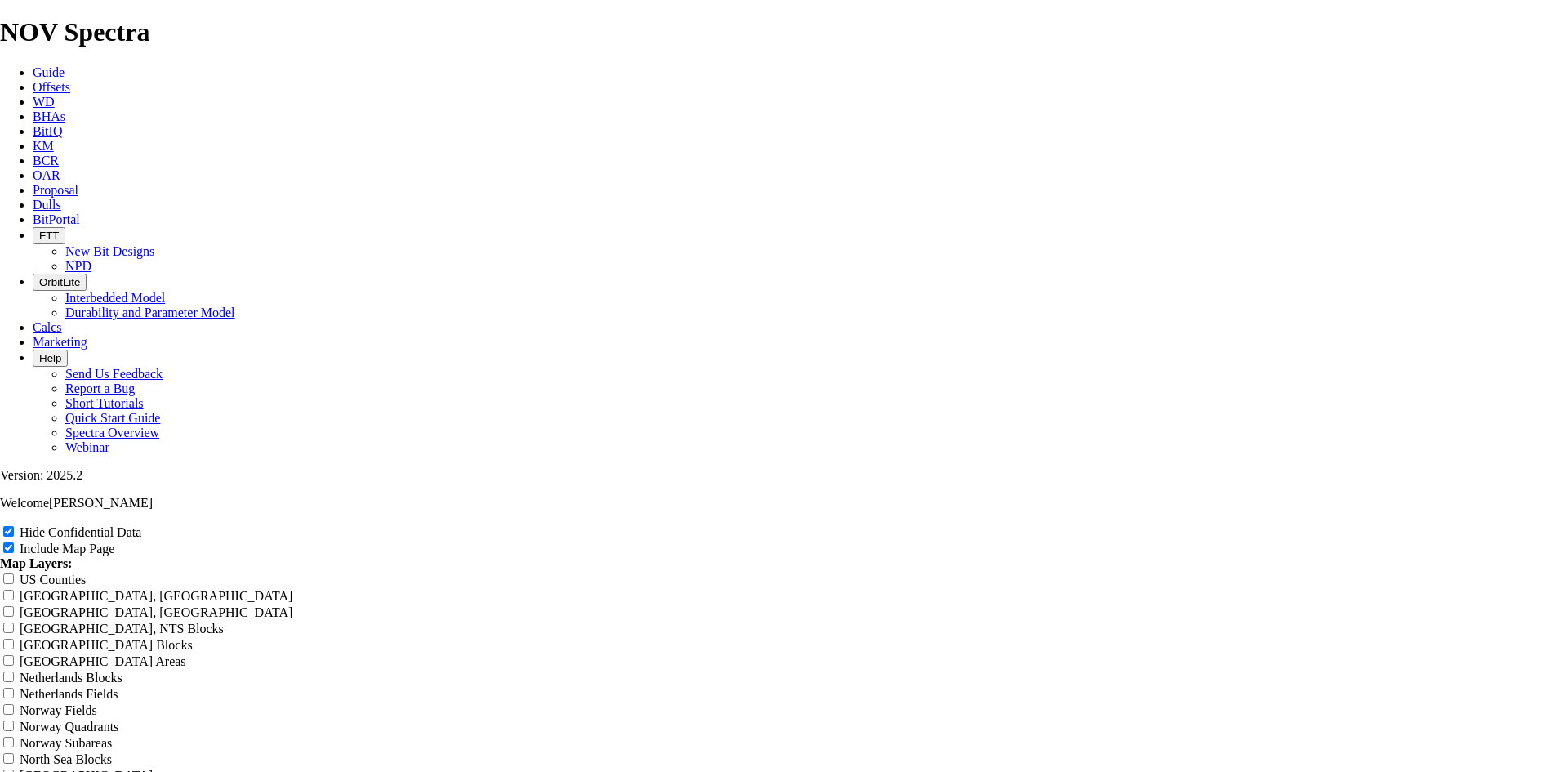
type input "6.75 TKC63-AD Barnett offset"
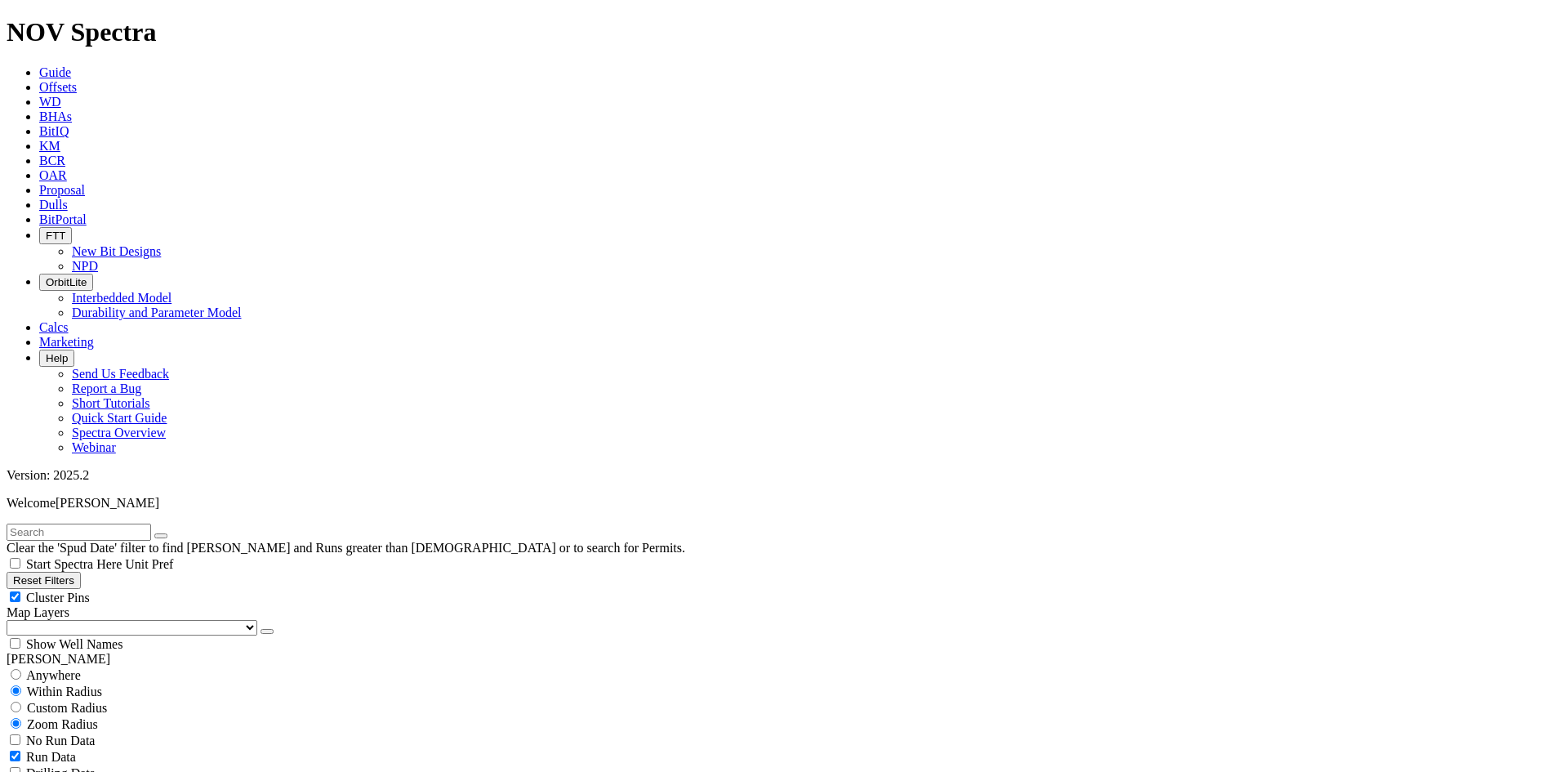
click at [81, 571] on button "Reset Filters" at bounding box center [44, 579] width 74 height 17
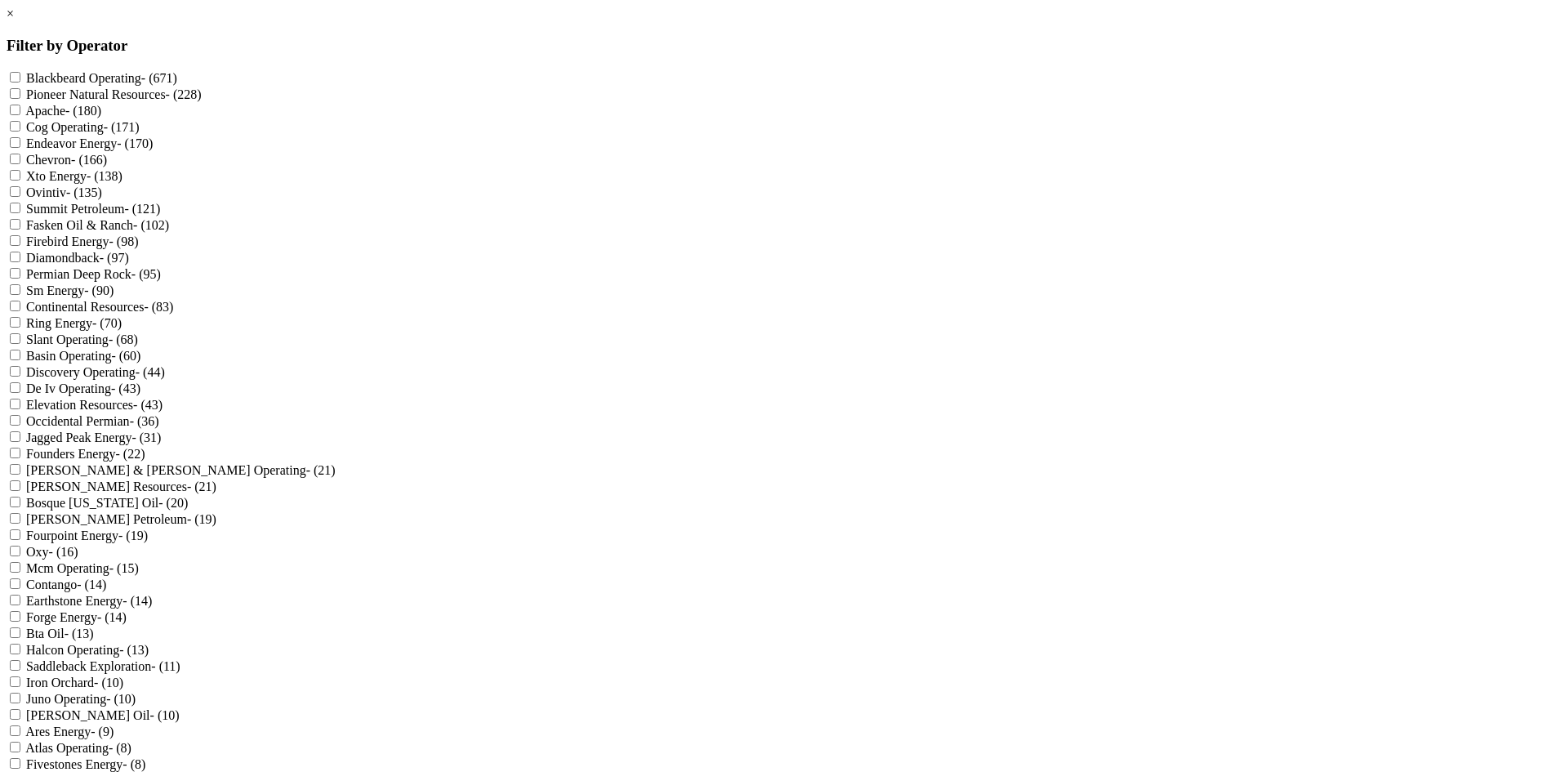
scroll to position [245, 0]
click at [180, 708] on label "Mewbourne Oil - (10)" at bounding box center [103, 715] width 154 height 14
click at [20, 709] on Oil "Mewbourne Oil - (10)" at bounding box center [15, 714] width 11 height 11
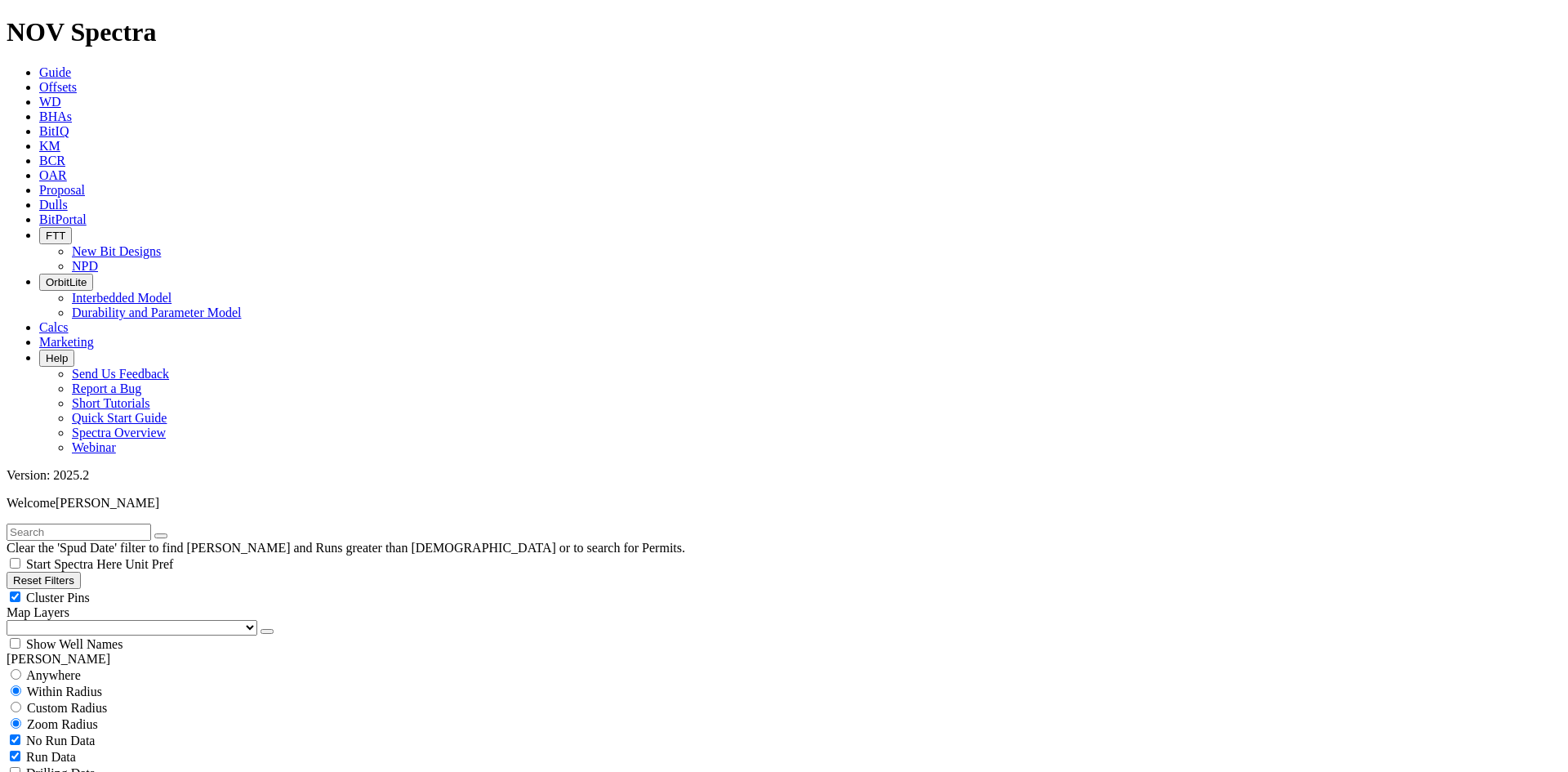
click at [90, 590] on span "Cluster Pins" at bounding box center [58, 597] width 64 height 14
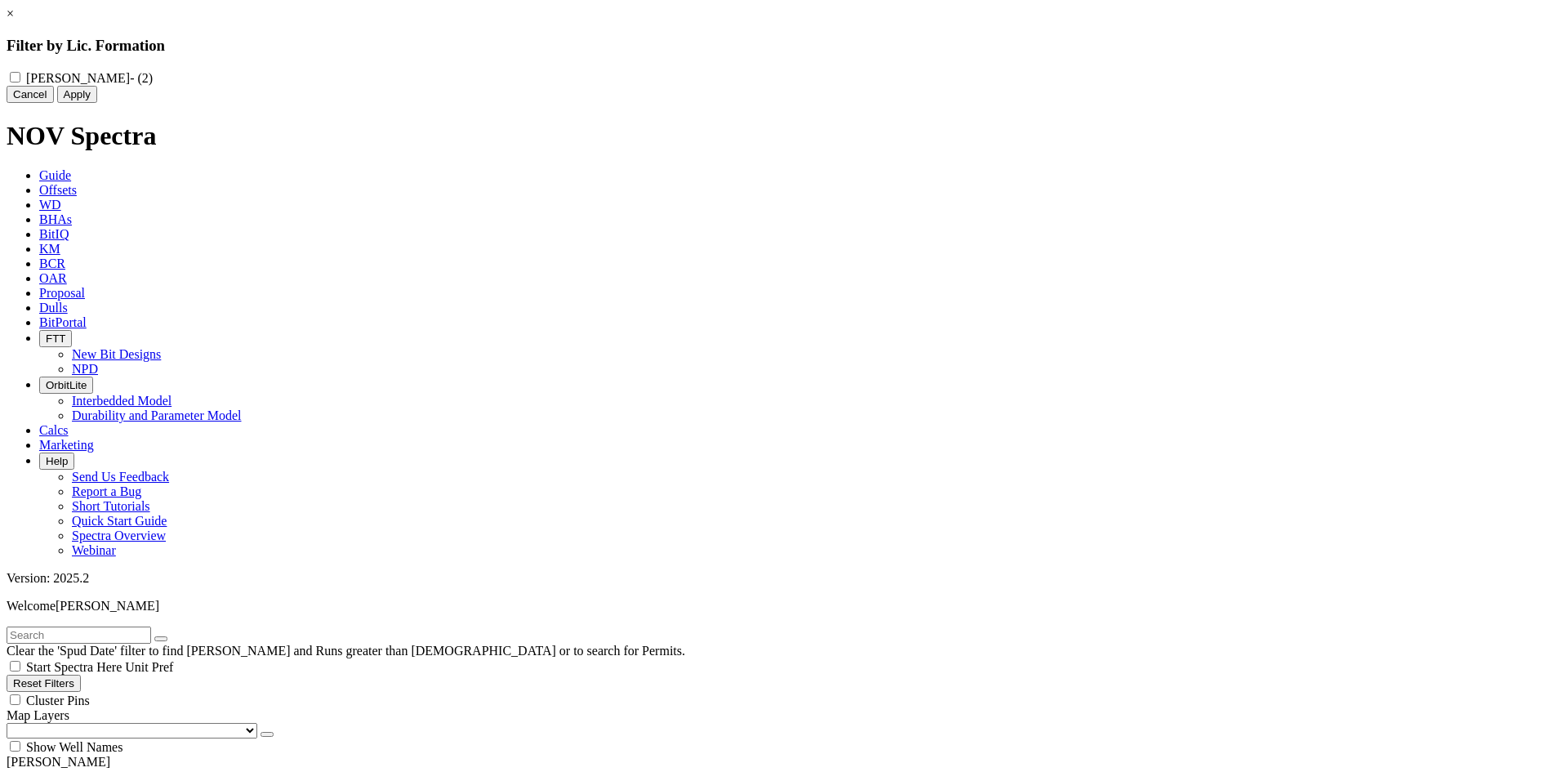
click at [153, 76] on label "BARNETT - (2)" at bounding box center [89, 78] width 127 height 14
click at [20, 76] on "BARNETT - (2)" at bounding box center [15, 77] width 11 height 11
click at [97, 103] on button "Apply" at bounding box center [77, 94] width 40 height 17
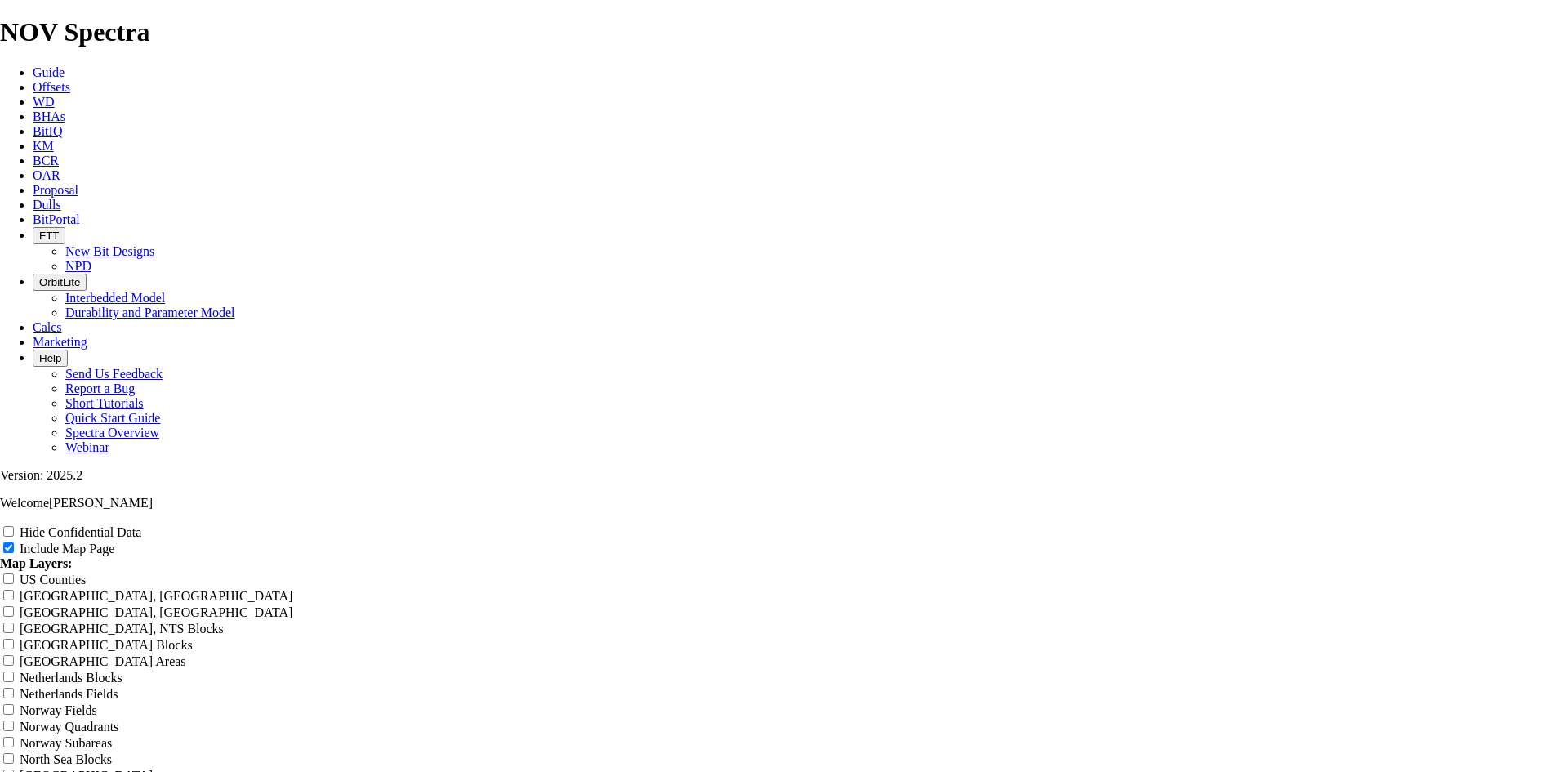
click at [141, 525] on label "Hide Confidential Data" at bounding box center [81, 532] width 122 height 14
click at [14, 526] on input "Hide Confidential Data" at bounding box center [8, 531] width 11 height 11
checkbox input "true"
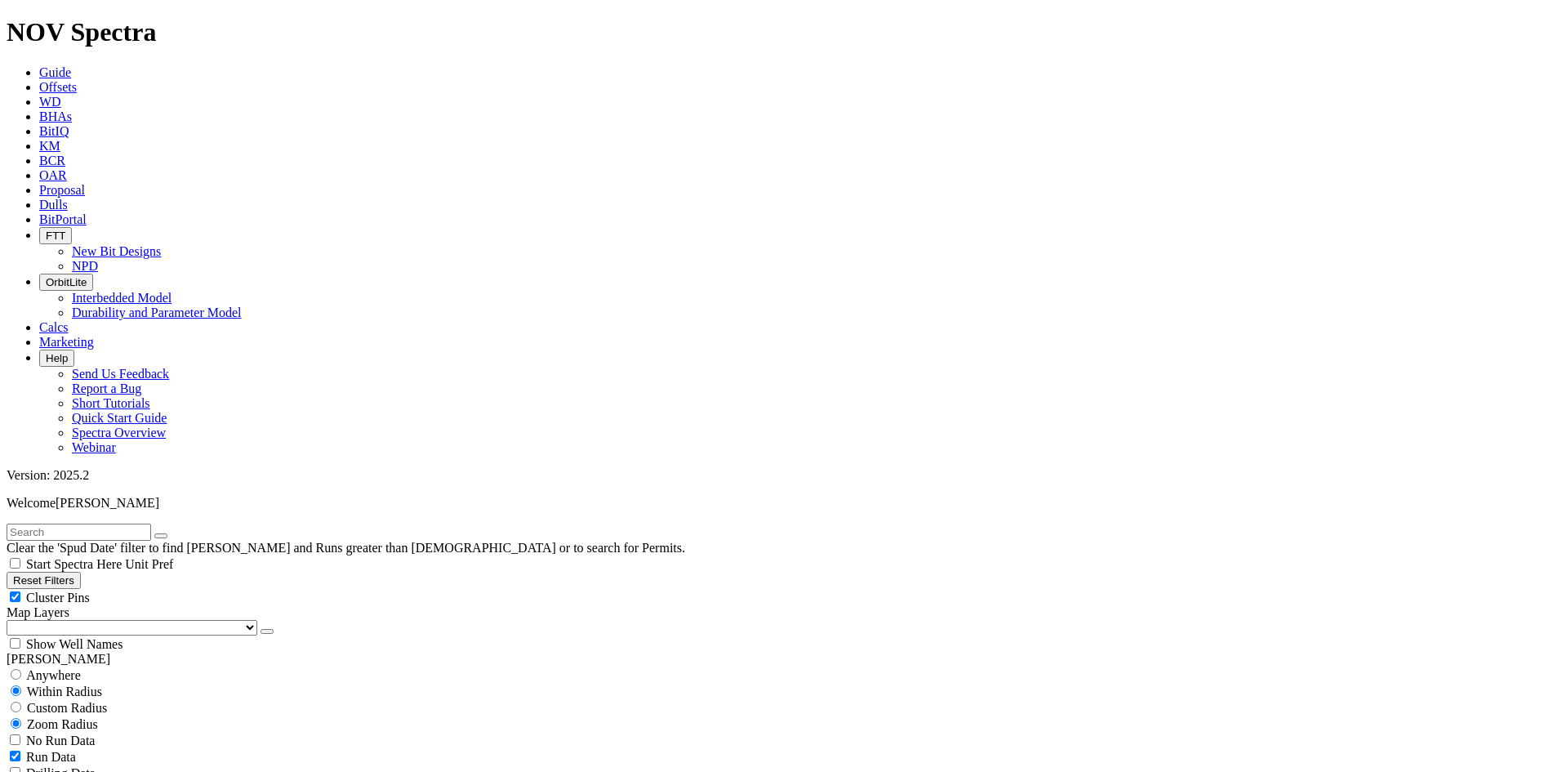
click at [242, 588] on div "Cluster Pins" at bounding box center [784, 596] width 1555 height 16
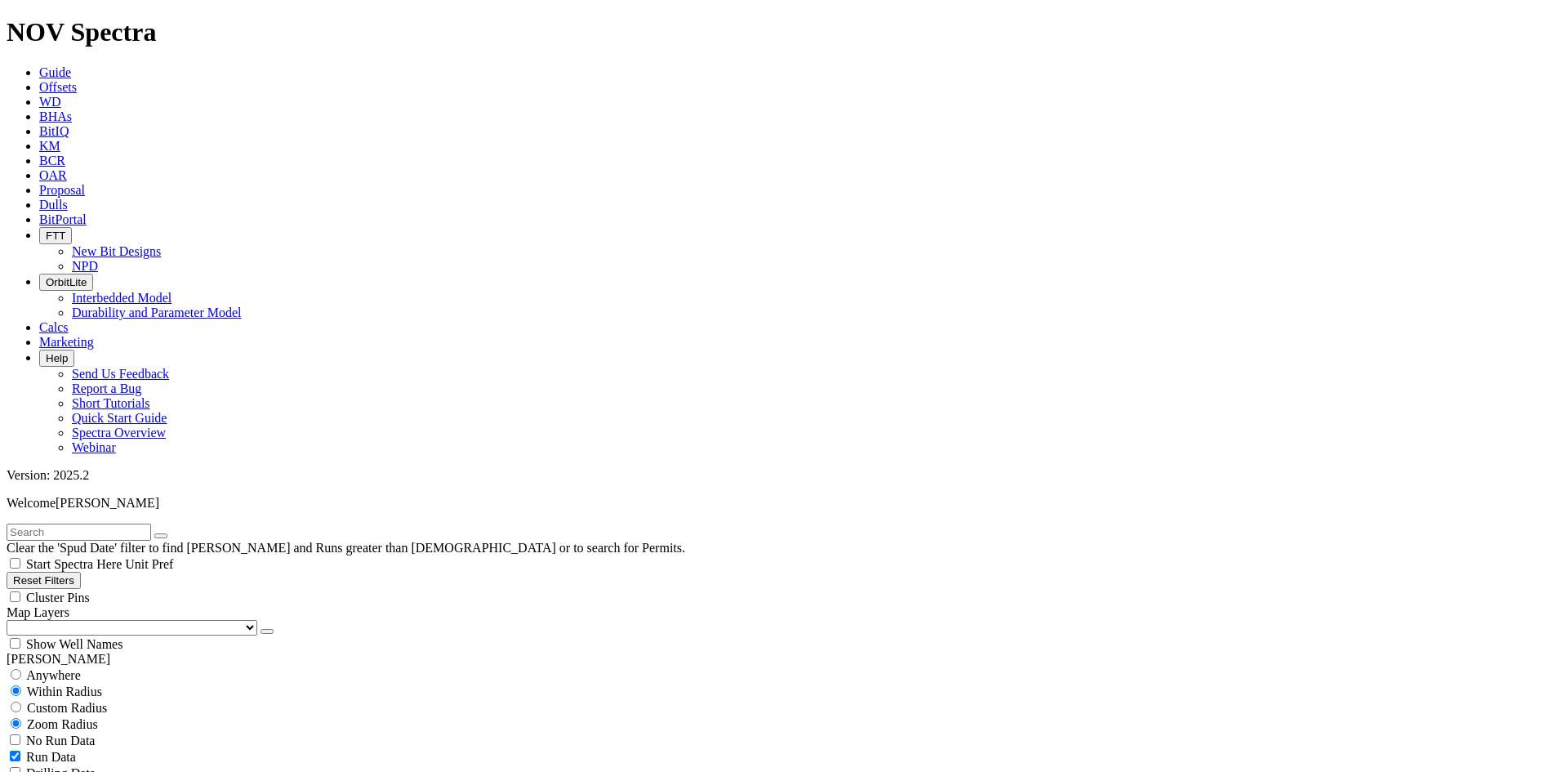
checkbox input "false"
click at [261, 629] on button "button" at bounding box center [267, 631] width 13 height 5
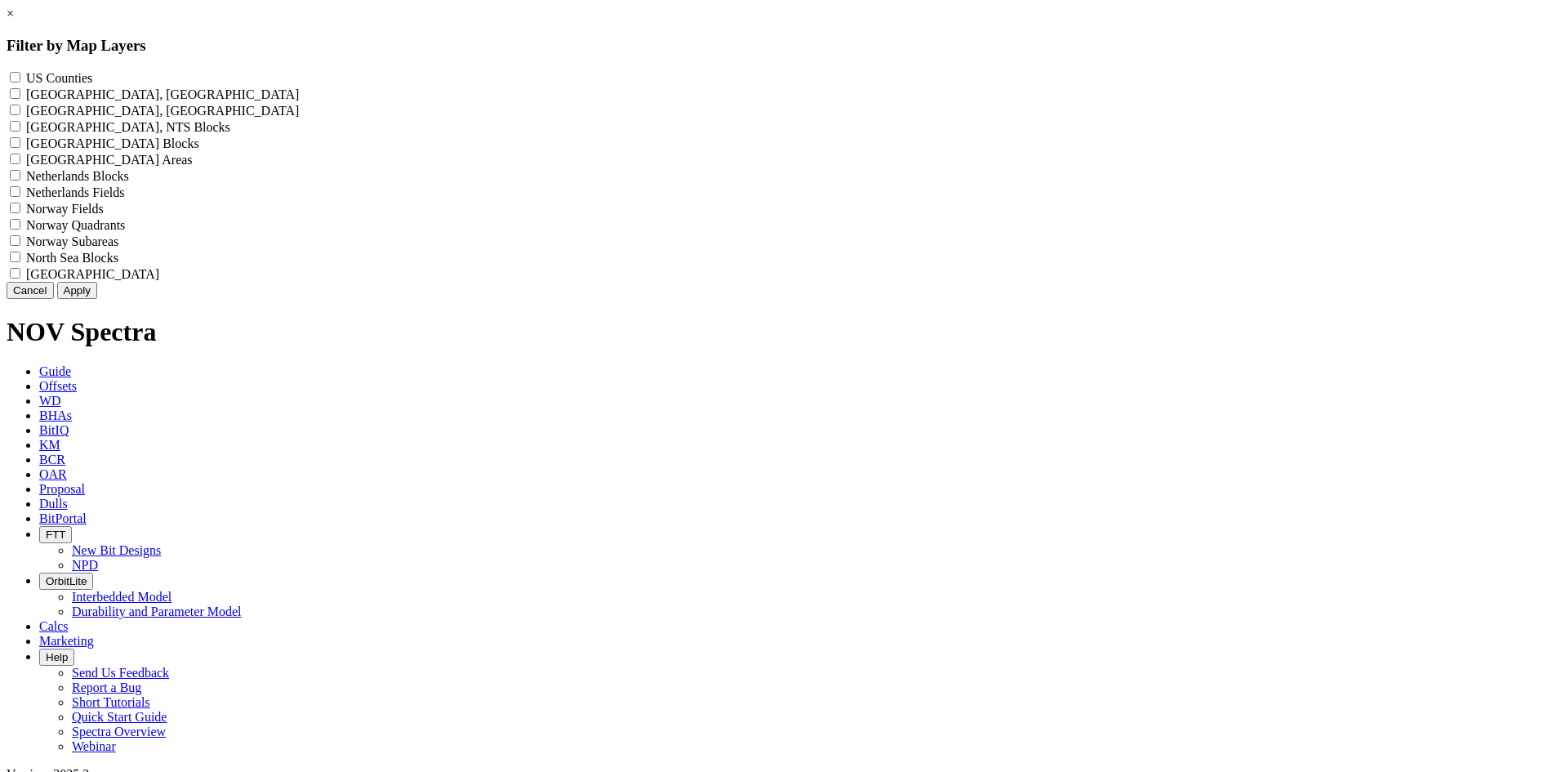
click at [92, 82] on label "US Counties - ()" at bounding box center [59, 78] width 66 height 14
click at [20, 82] on Counties "US Counties - ()" at bounding box center [15, 77] width 11 height 11
checkbox Counties "true"
click at [97, 299] on button "Apply" at bounding box center [77, 290] width 40 height 17
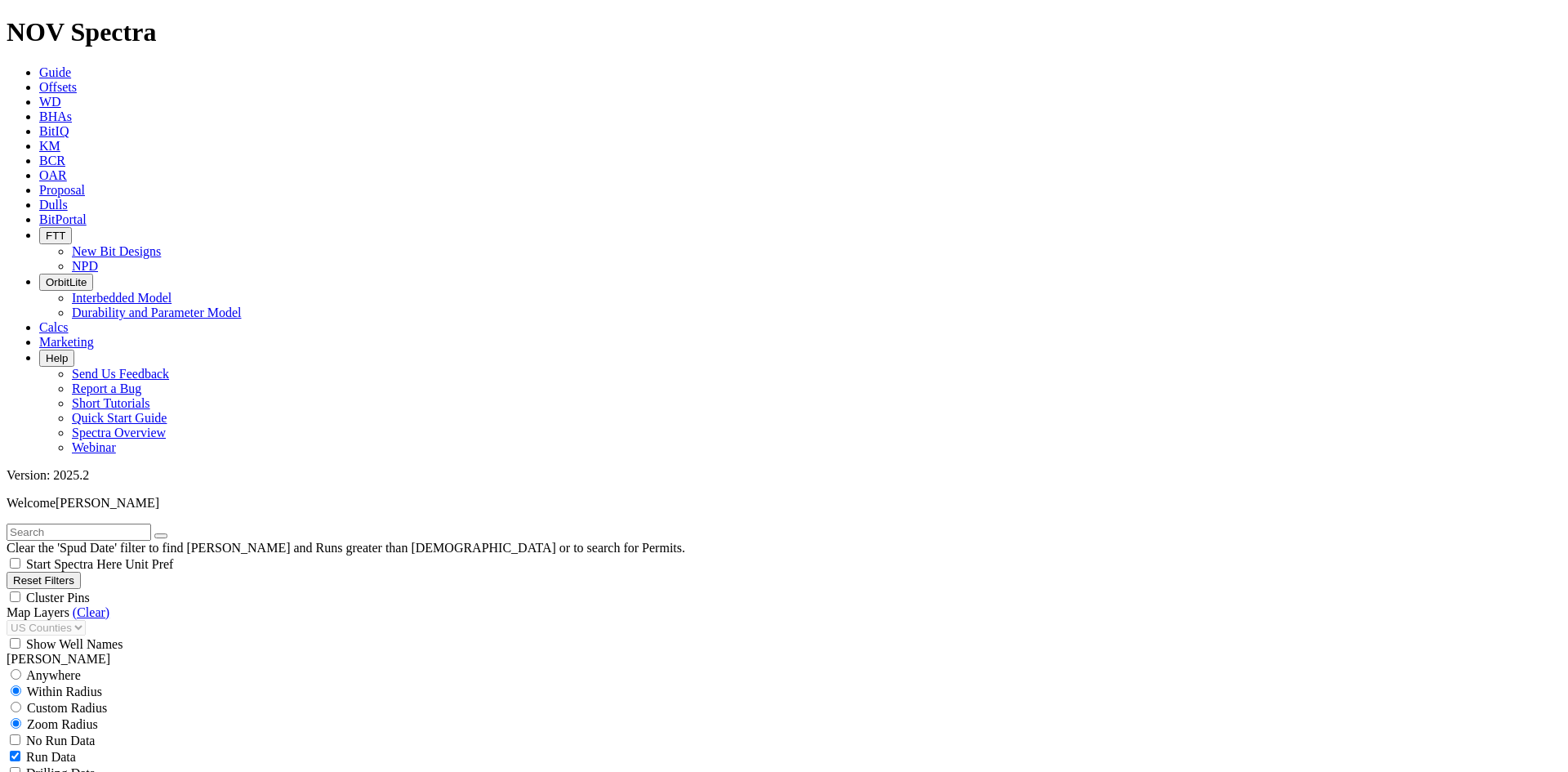
drag, startPoint x: 1480, startPoint y: 110, endPoint x: 1442, endPoint y: 150, distance: 55.2
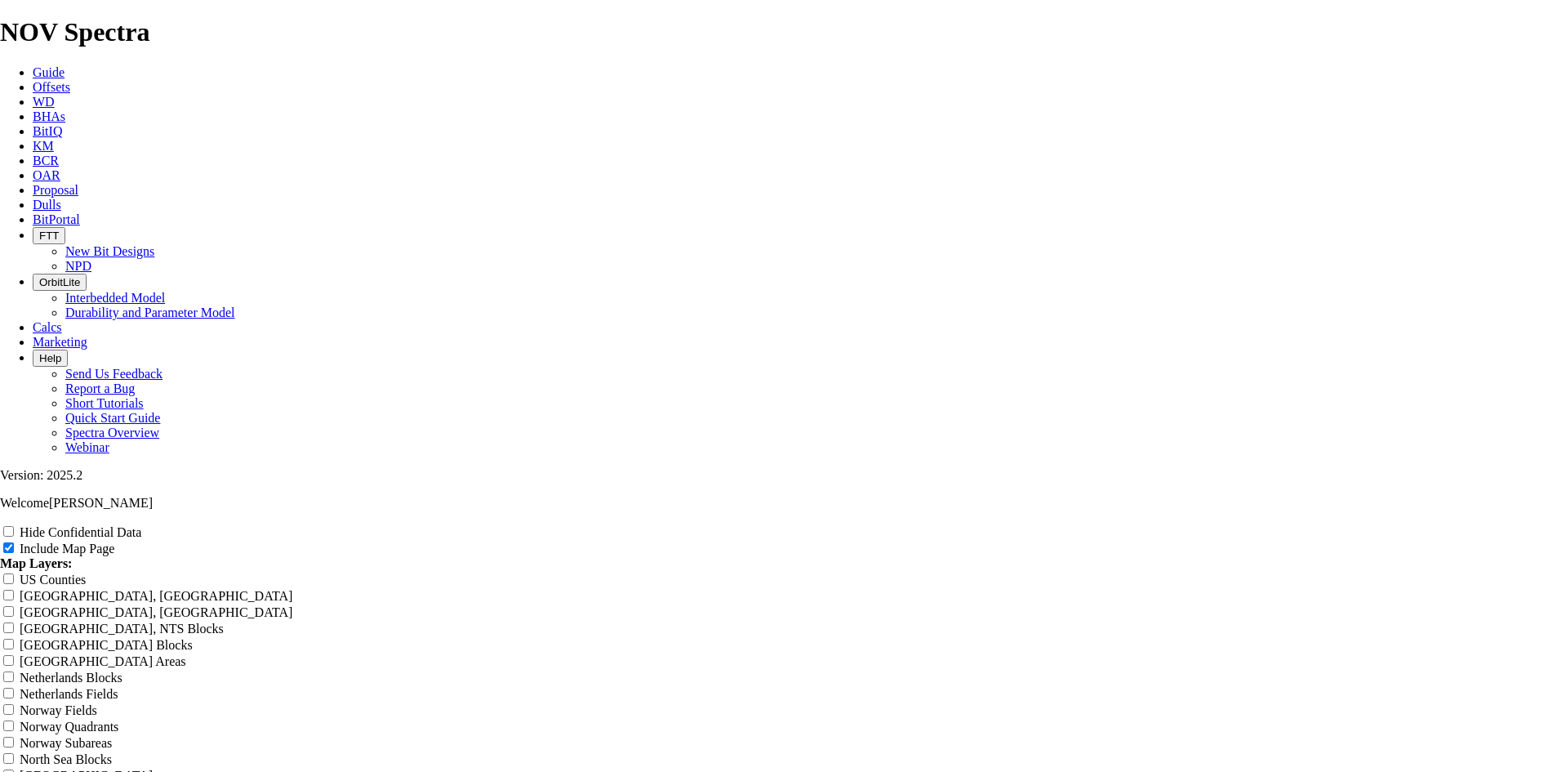
click at [141, 525] on label "Hide Confidential Data" at bounding box center [81, 532] width 122 height 14
click at [14, 526] on input "Hide Confidential Data" at bounding box center [8, 531] width 11 height 11
checkbox input "true"
drag, startPoint x: 780, startPoint y: 135, endPoint x: 449, endPoint y: 150, distance: 331.3
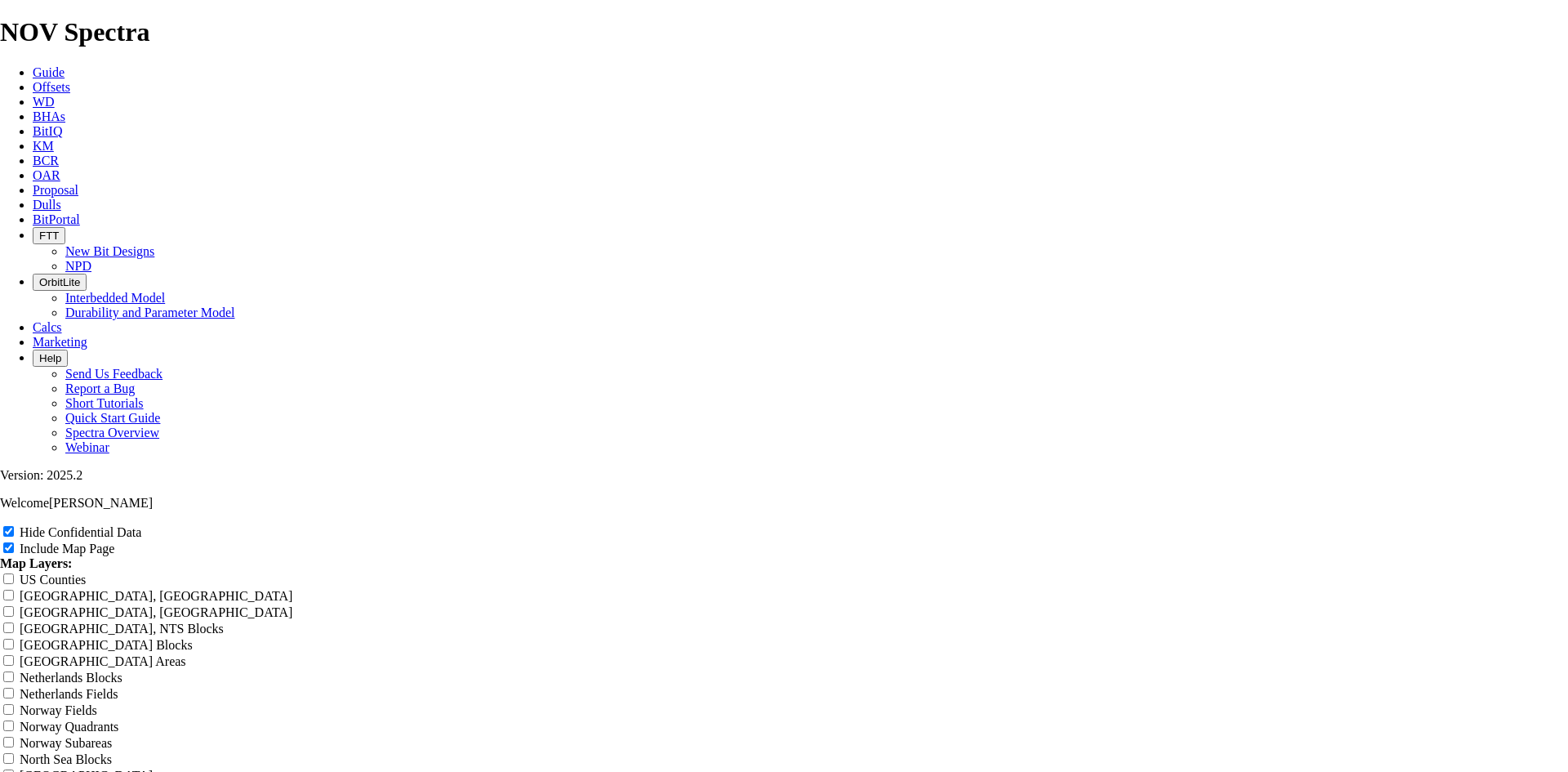
type input "A"
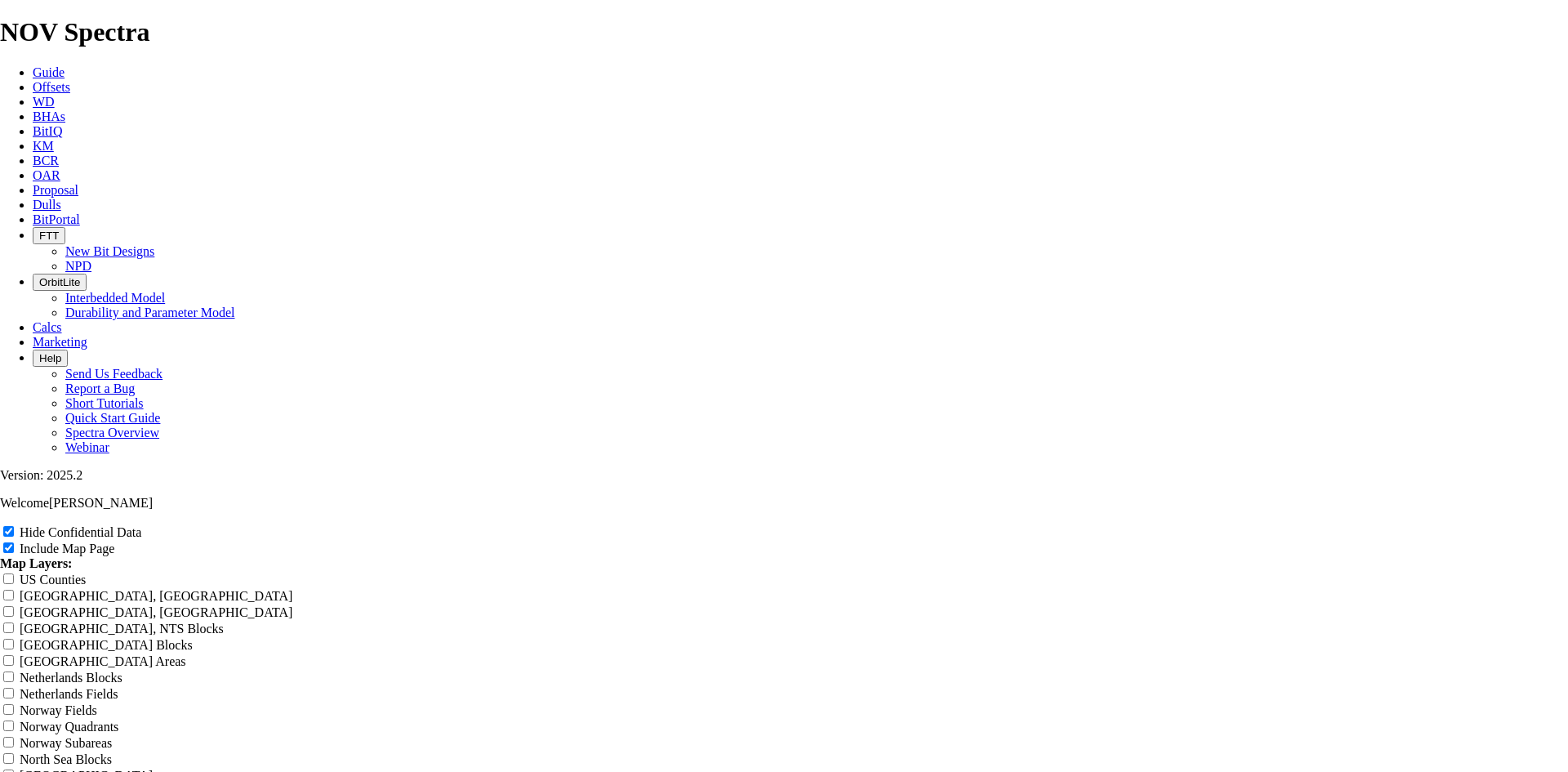
type input "Al"
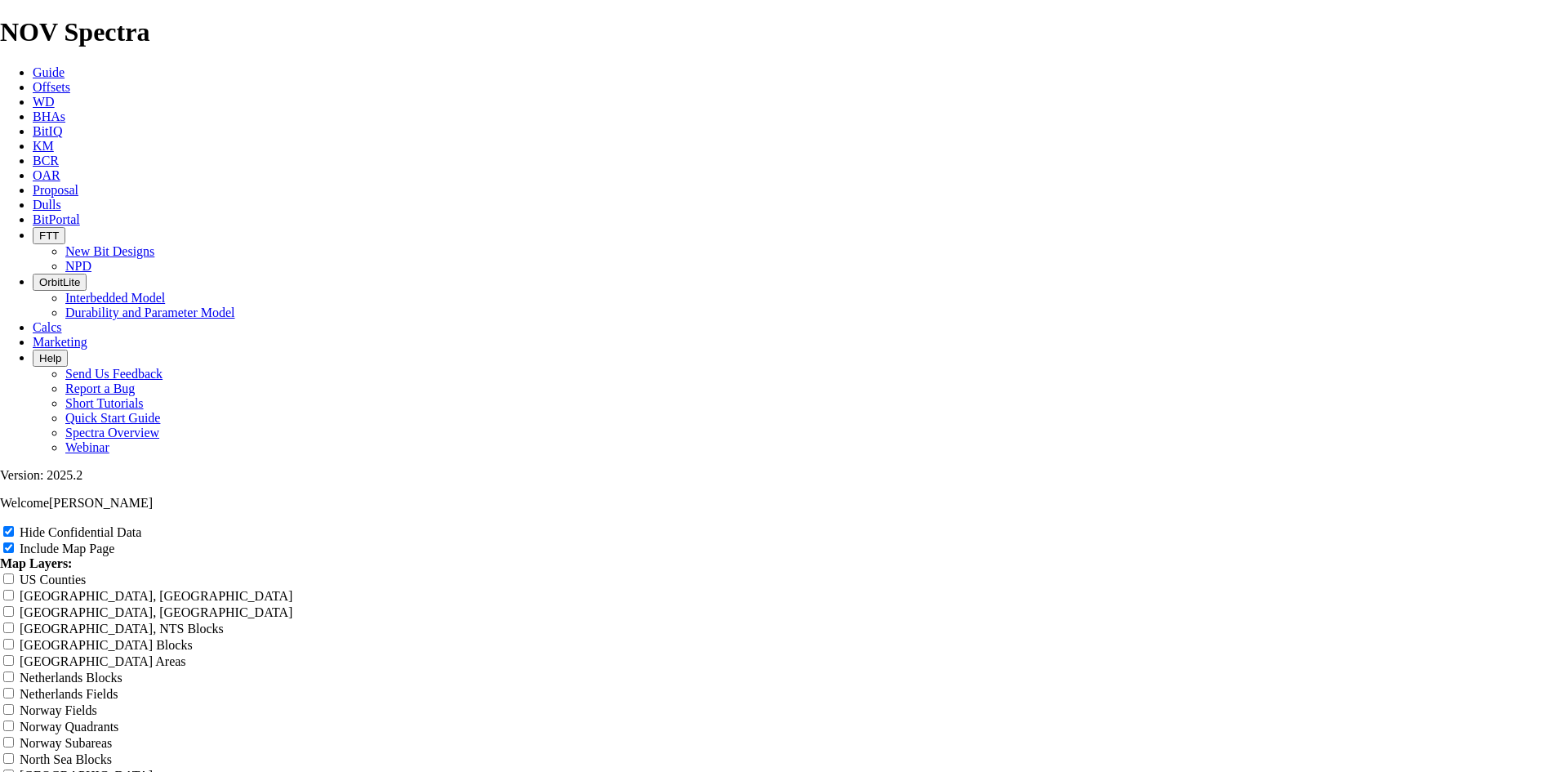
type input "All"
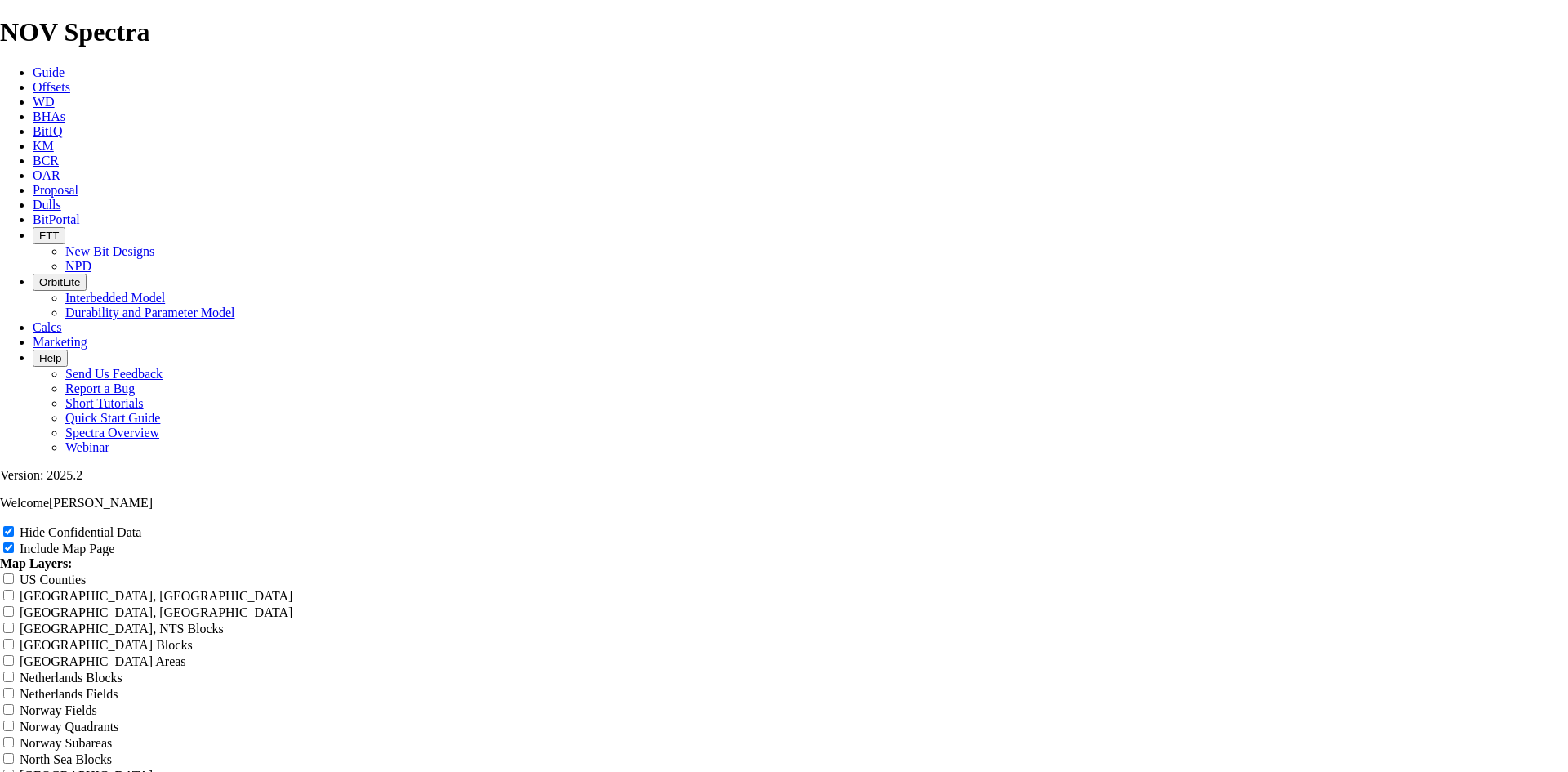
type input "Alli"
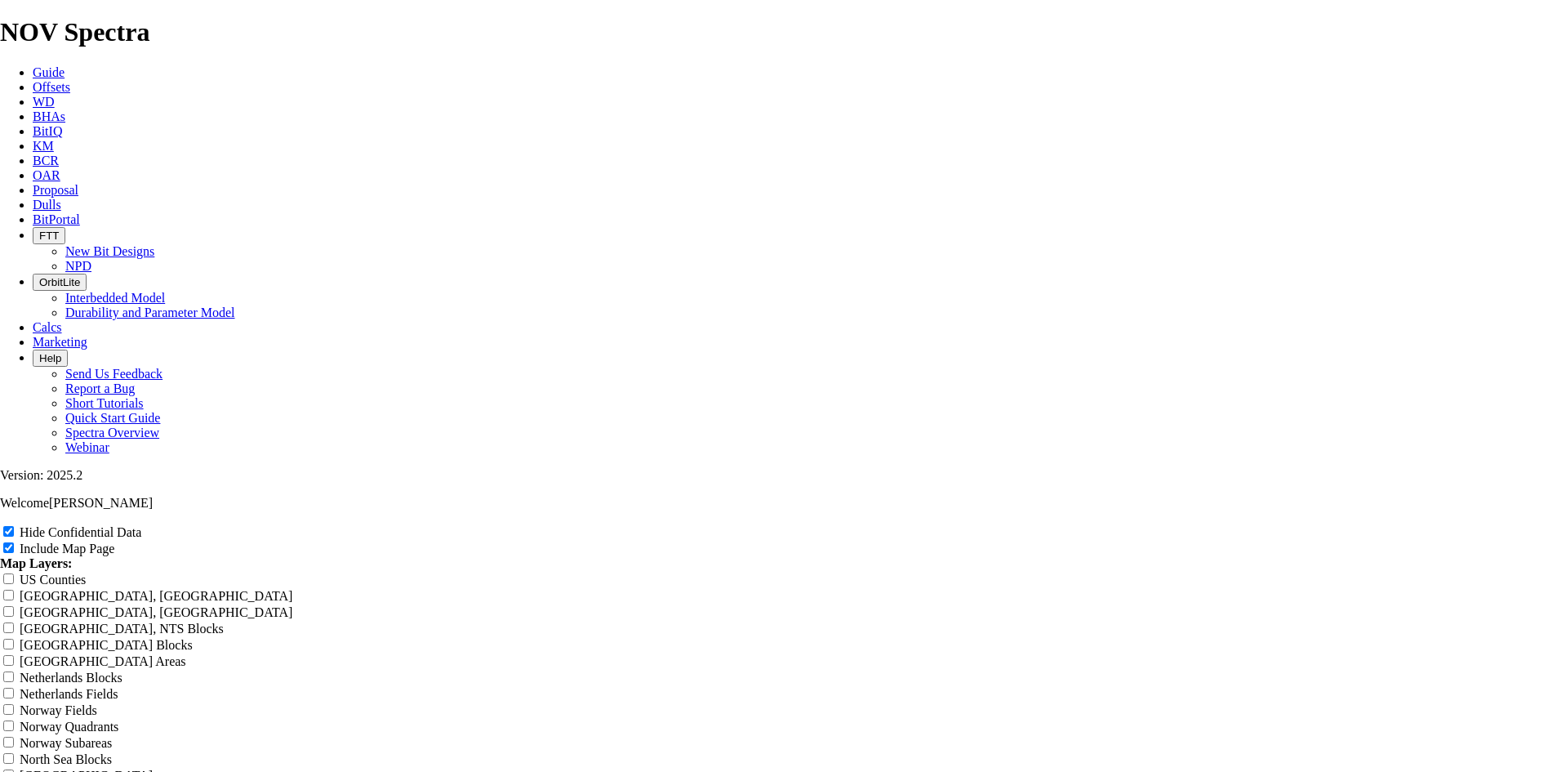
type input "Allig"
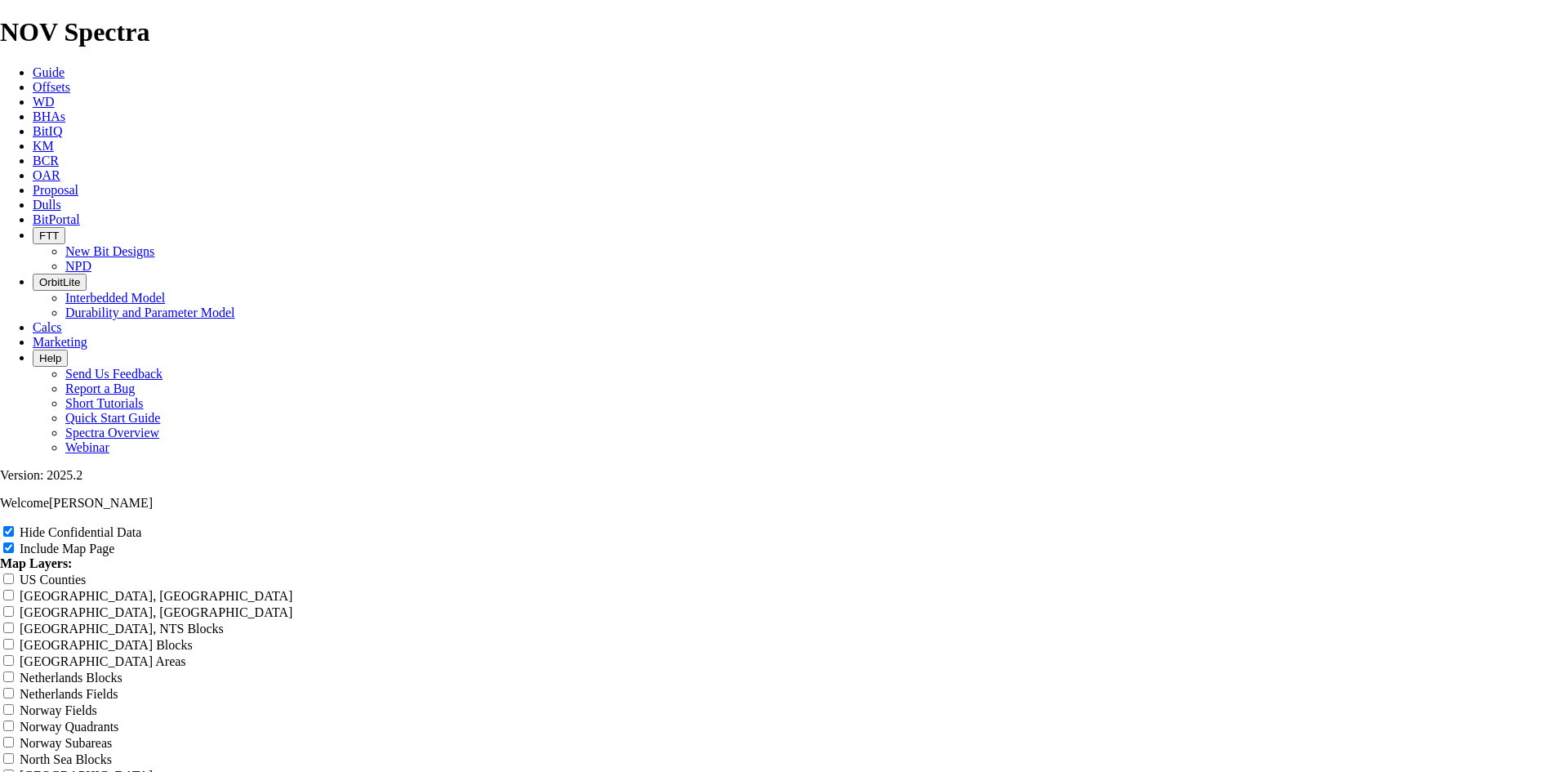
type input "Alliga"
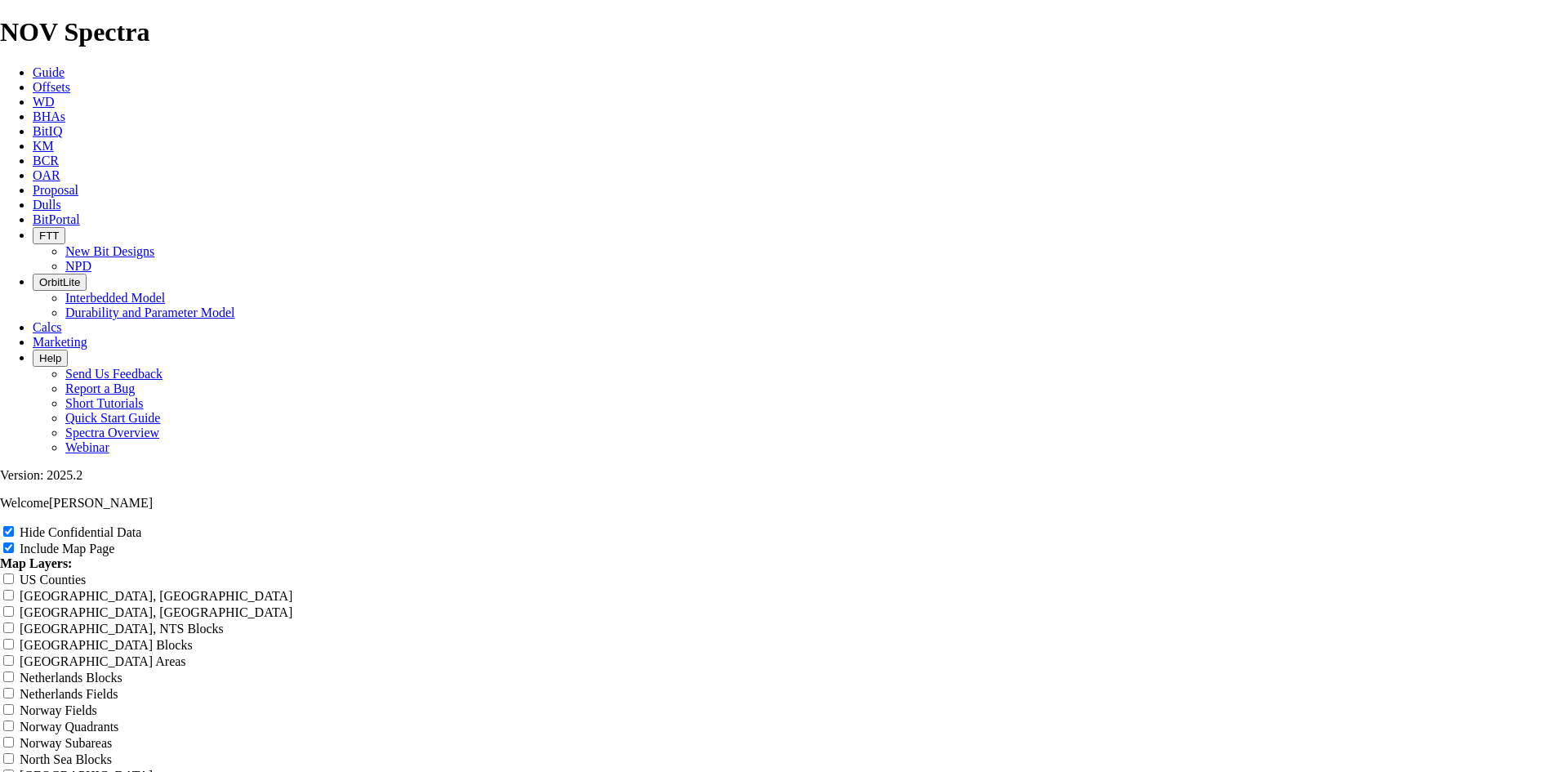
type input "Alligat"
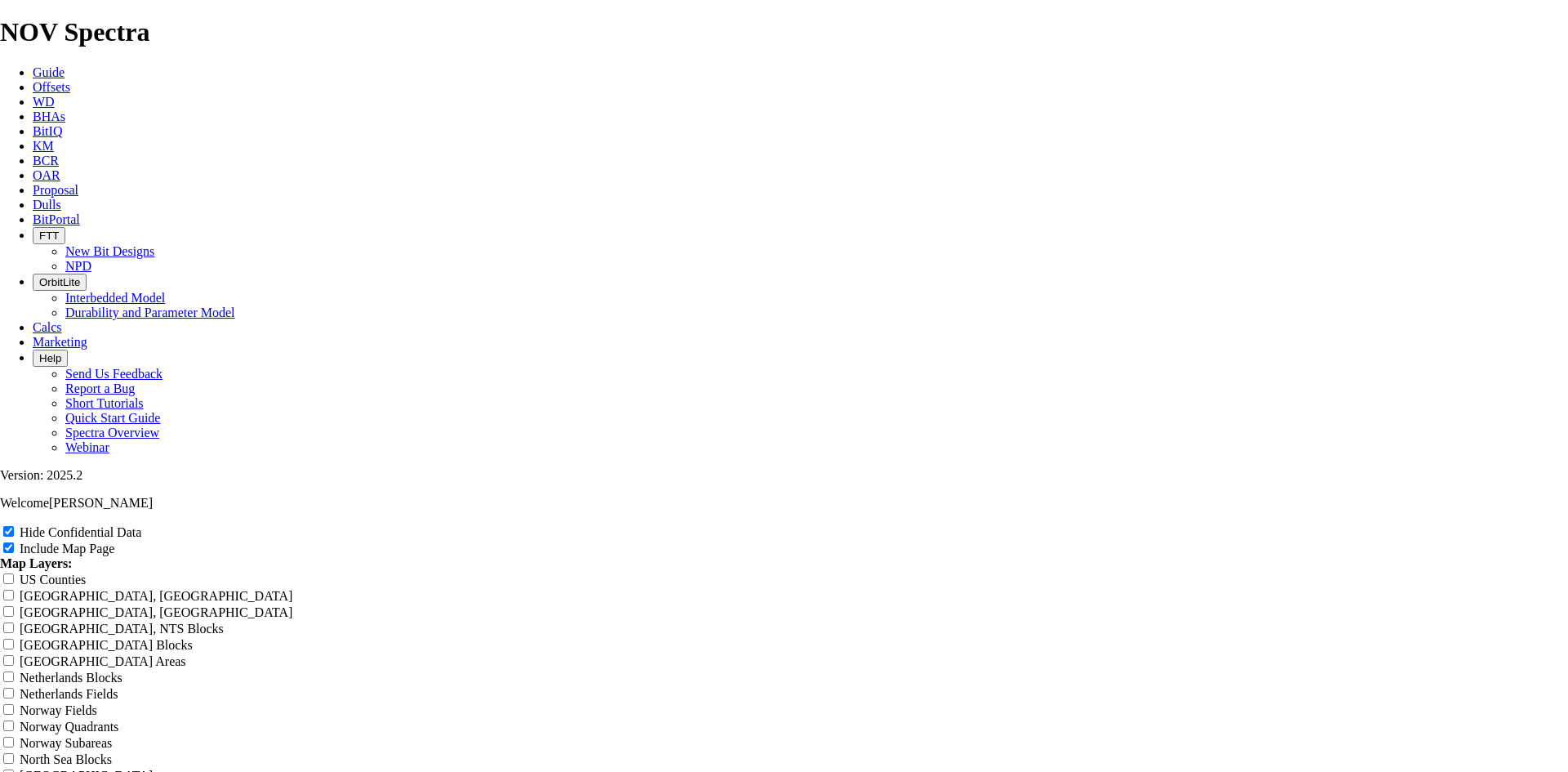
type input "Alligato"
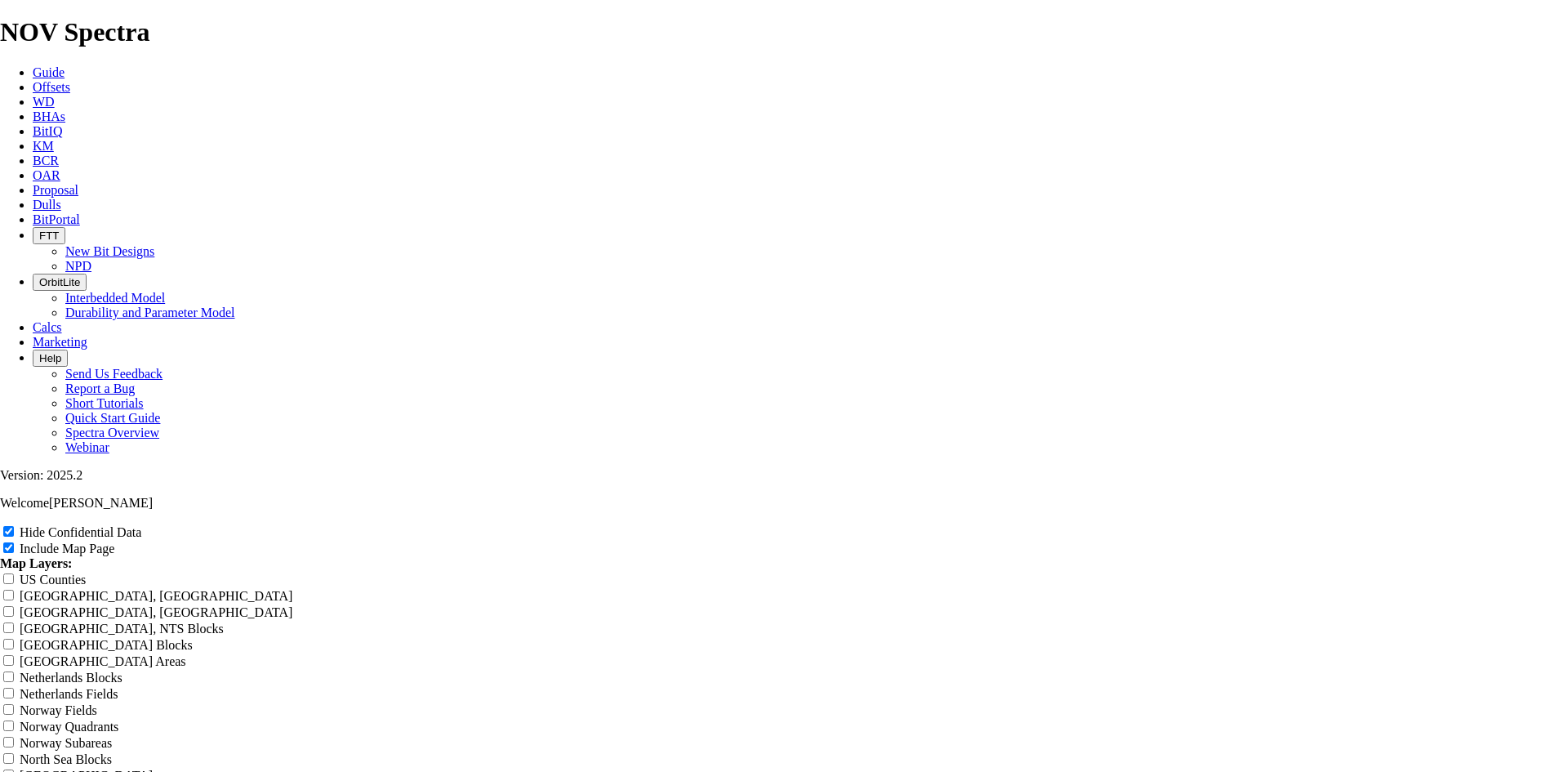
type input "Alligator"
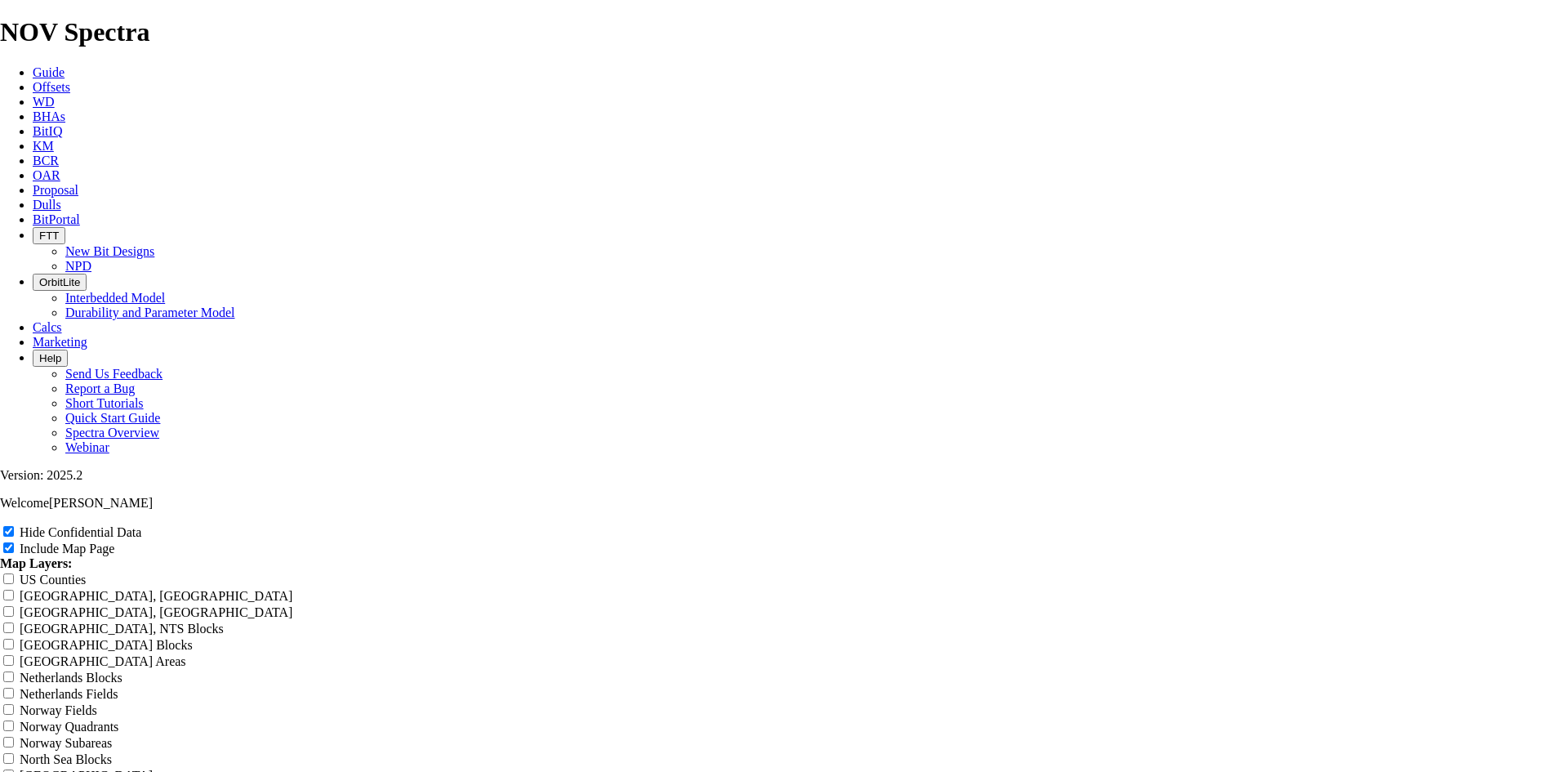
type input "Alligator G"
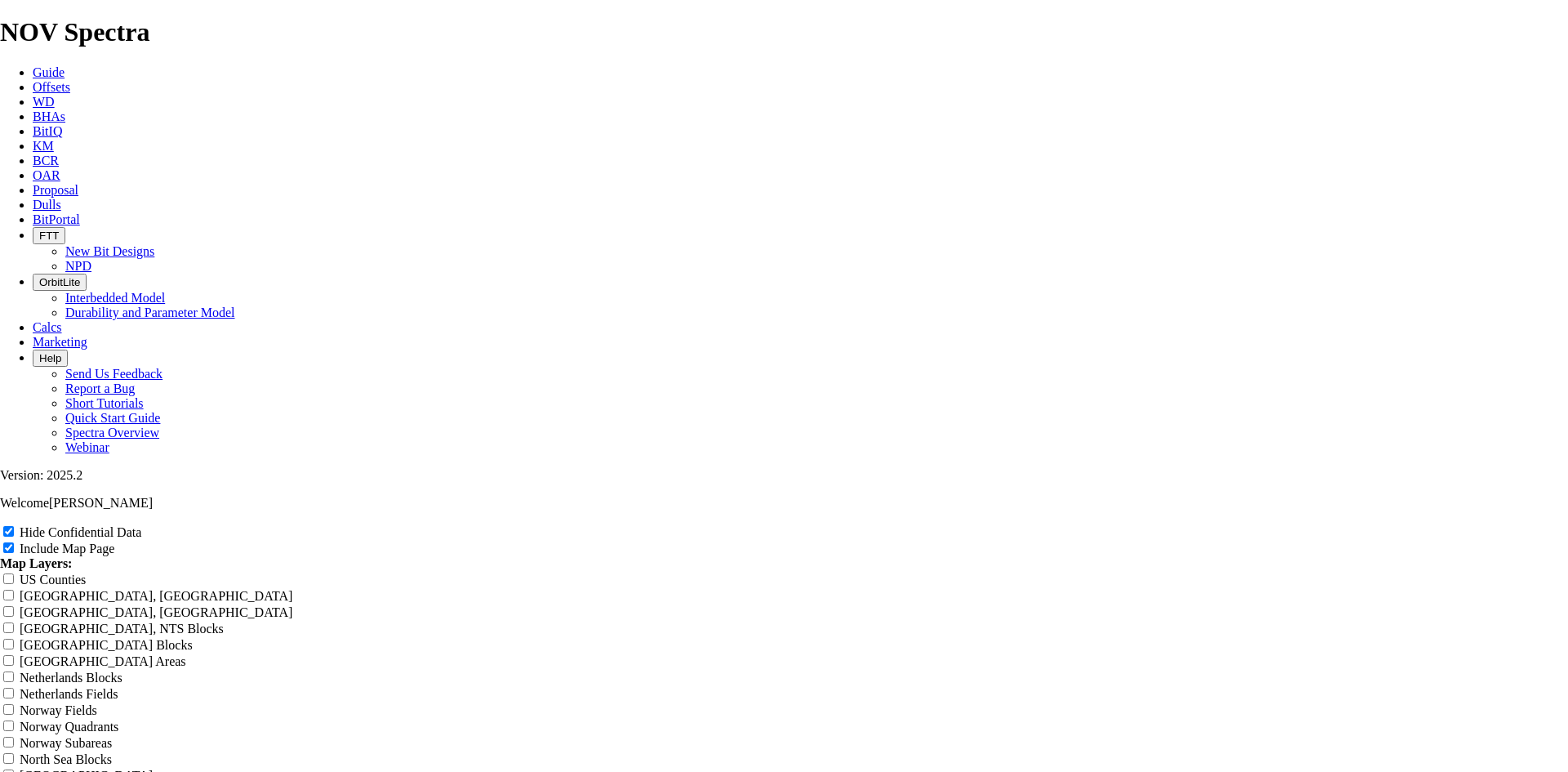
type input "Alligator Ga"
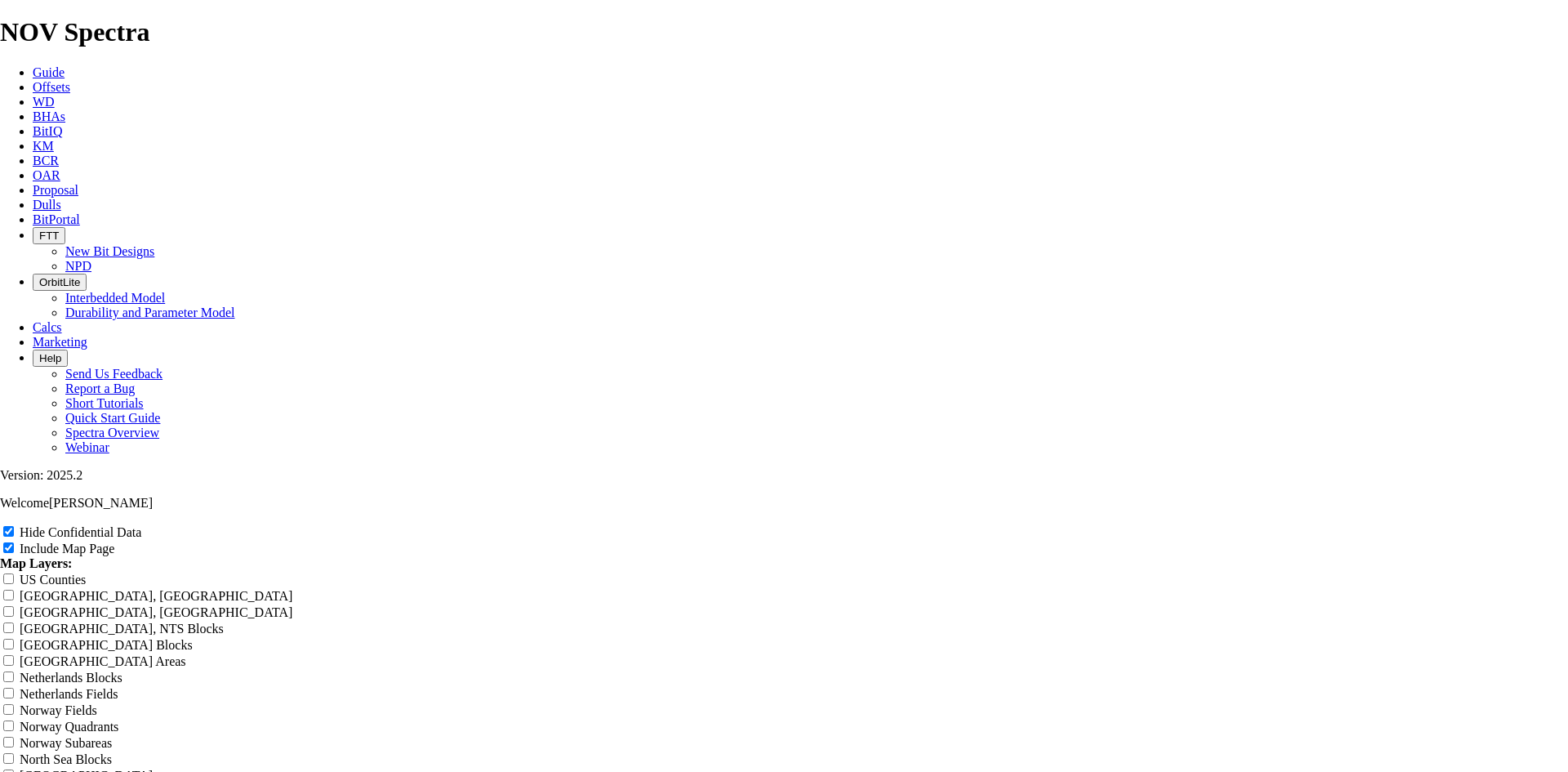
type input "Alligator Gah"
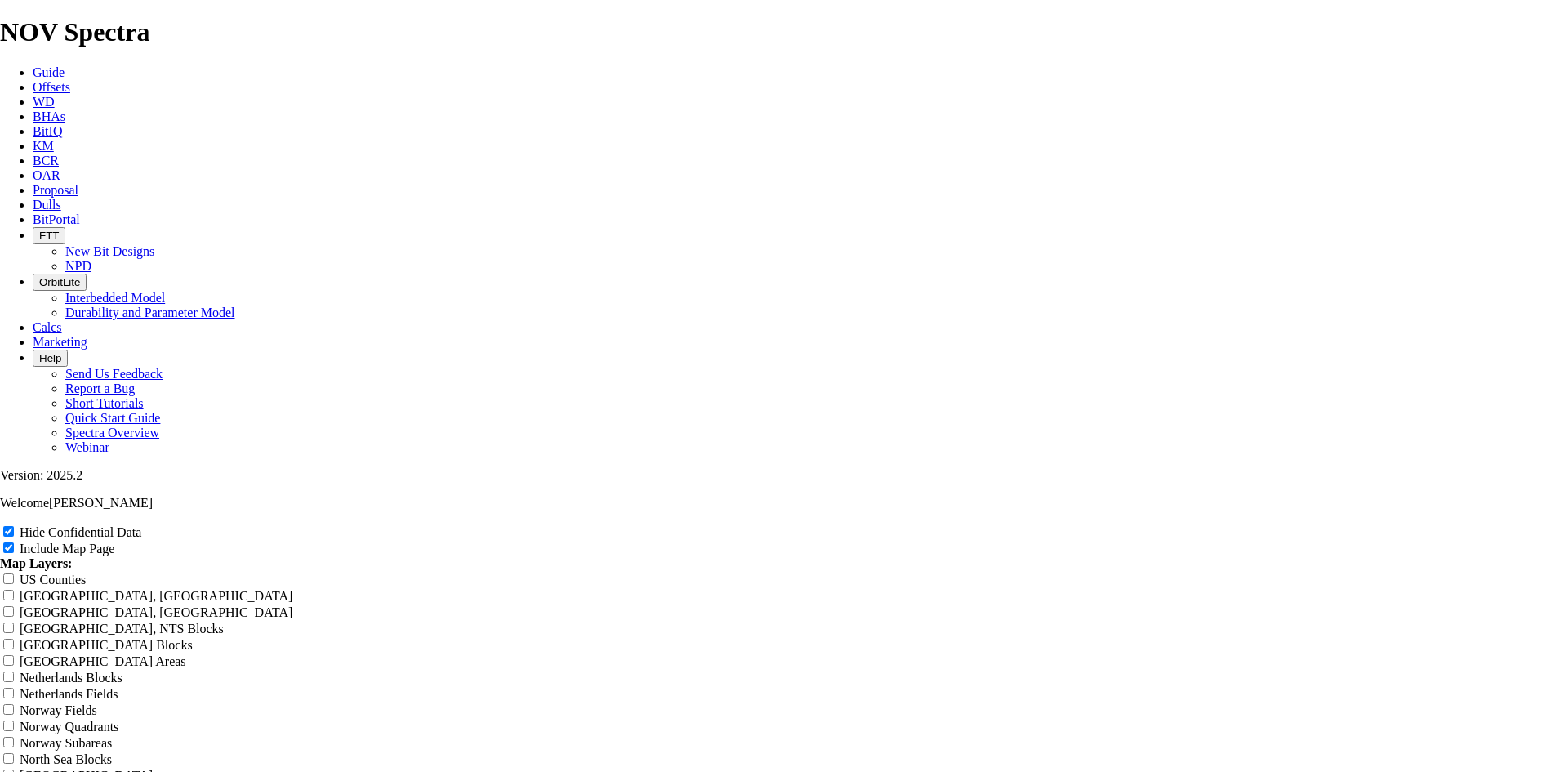
type input "Alligator Gahr"
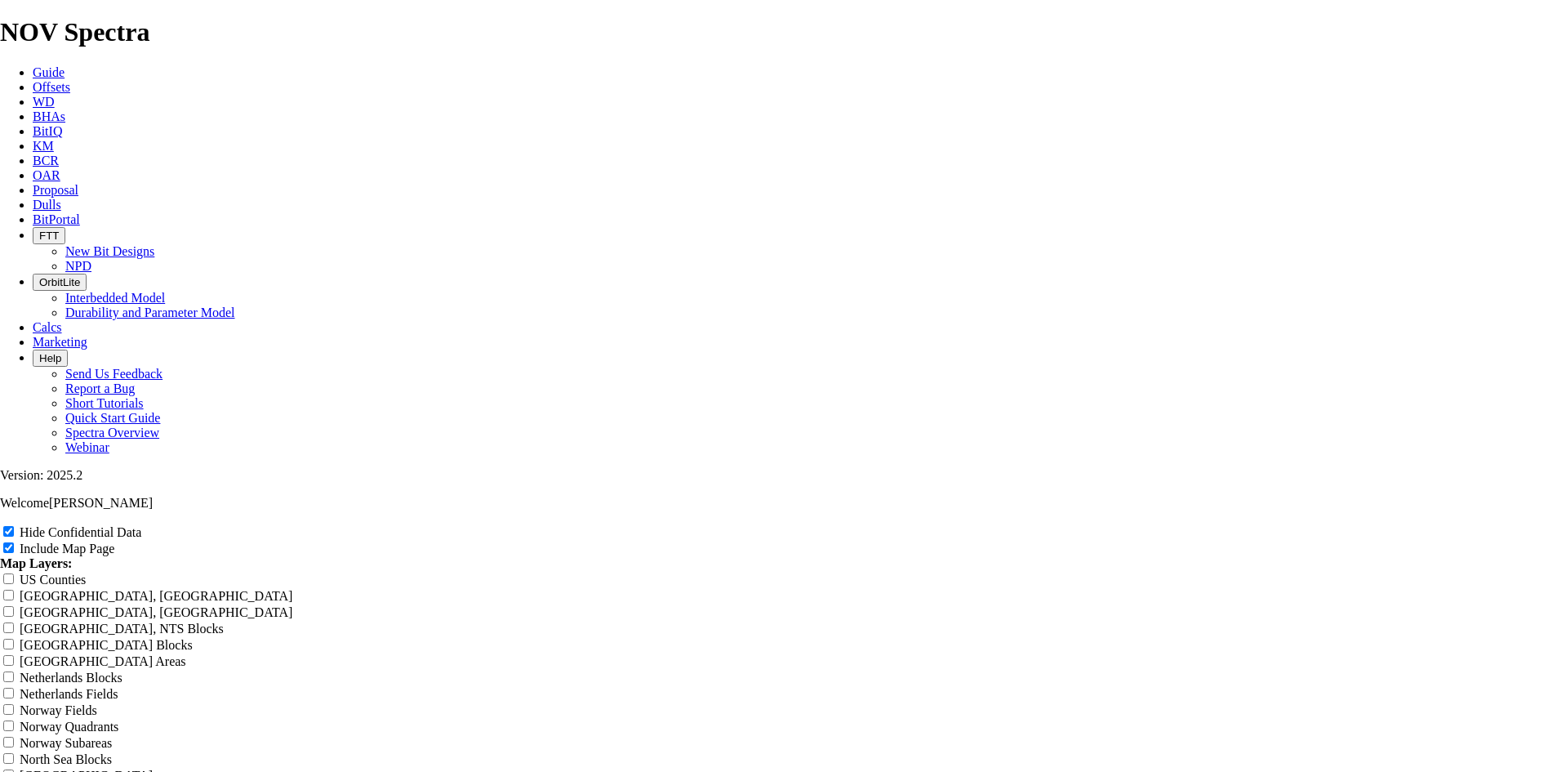
type input "Alligator Gahr o"
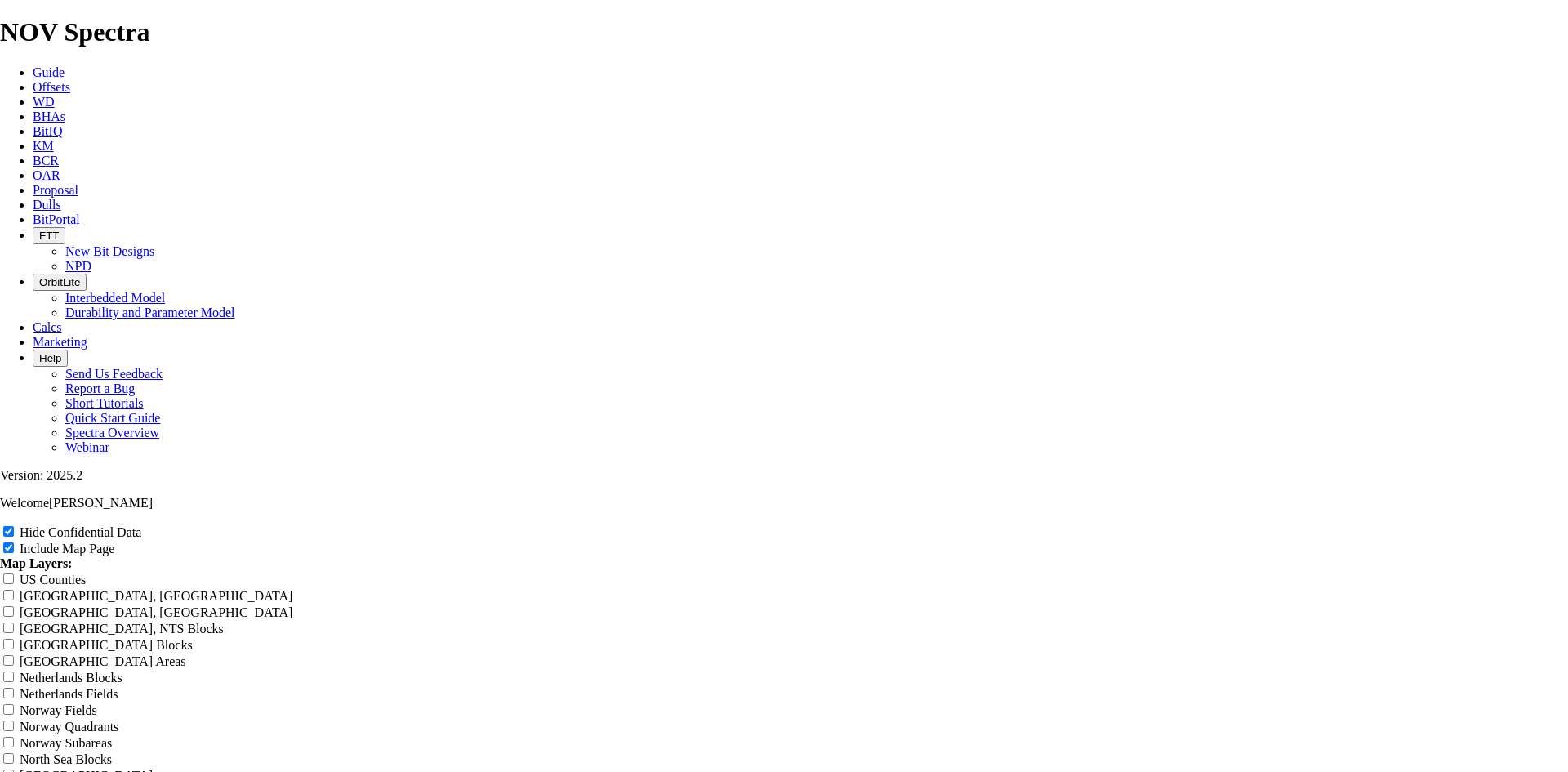
type input "Alligator Gahr of"
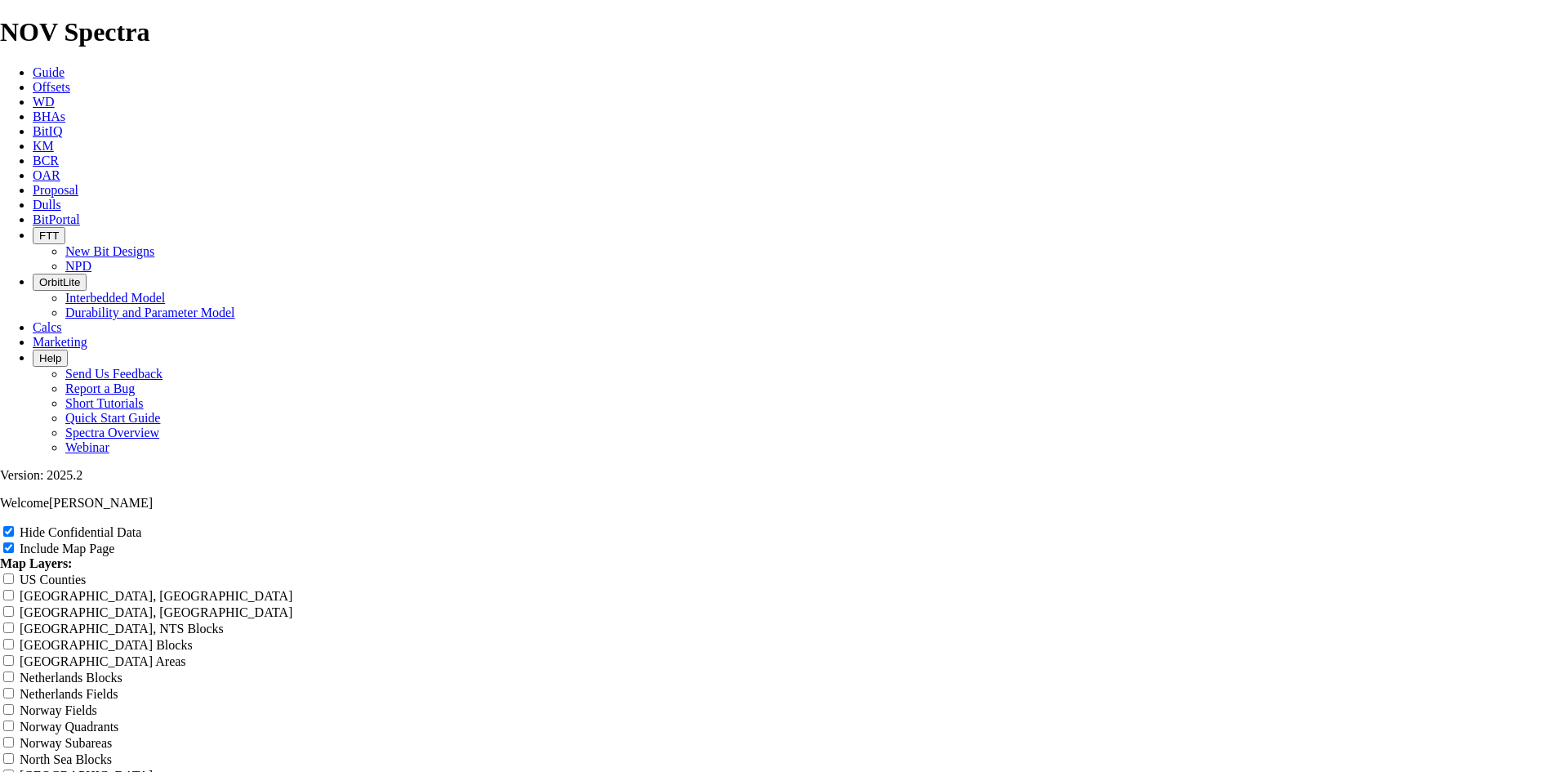
type input "Alligator Gahr off"
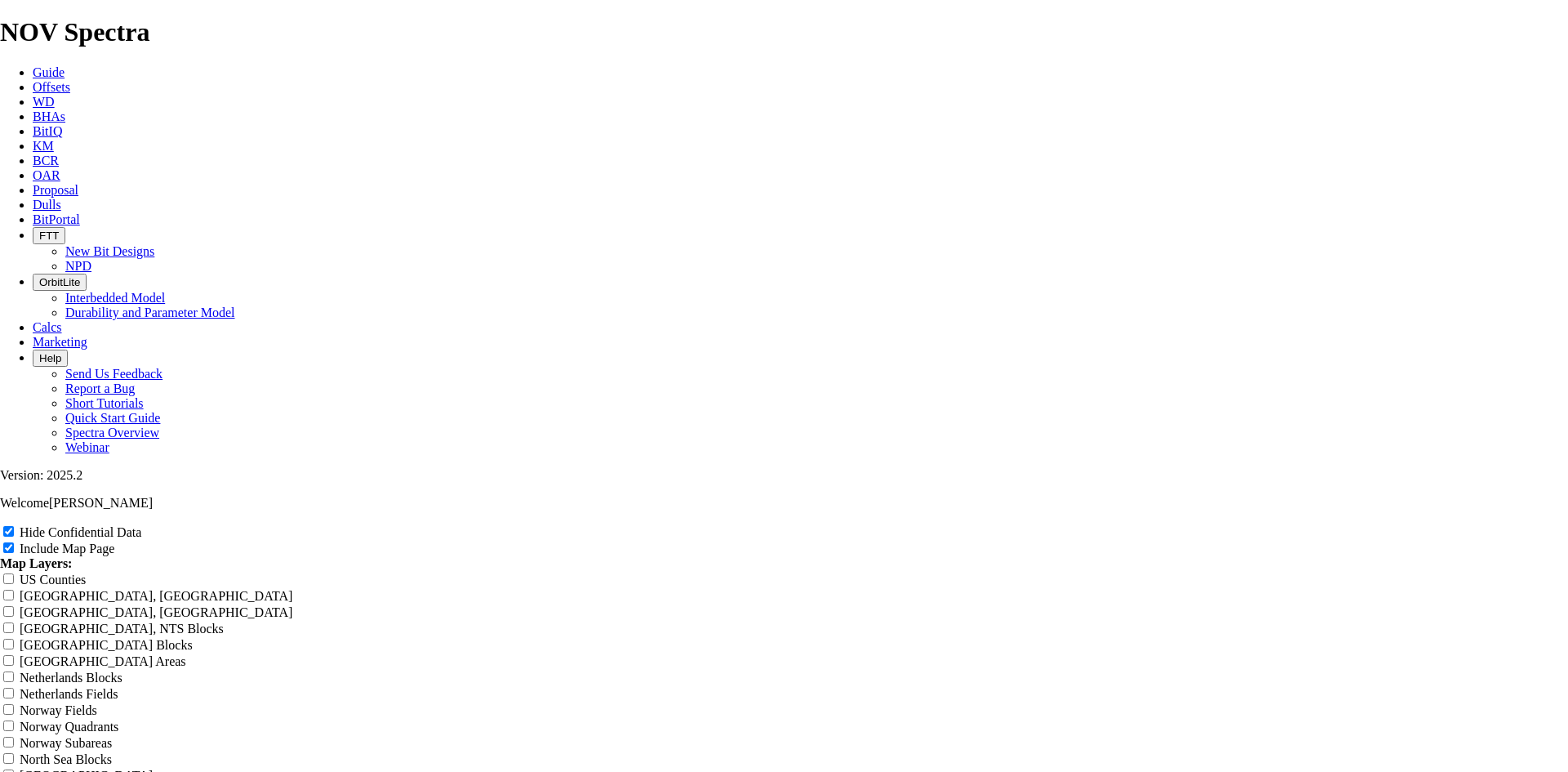
type input "Alligator Gahr offs"
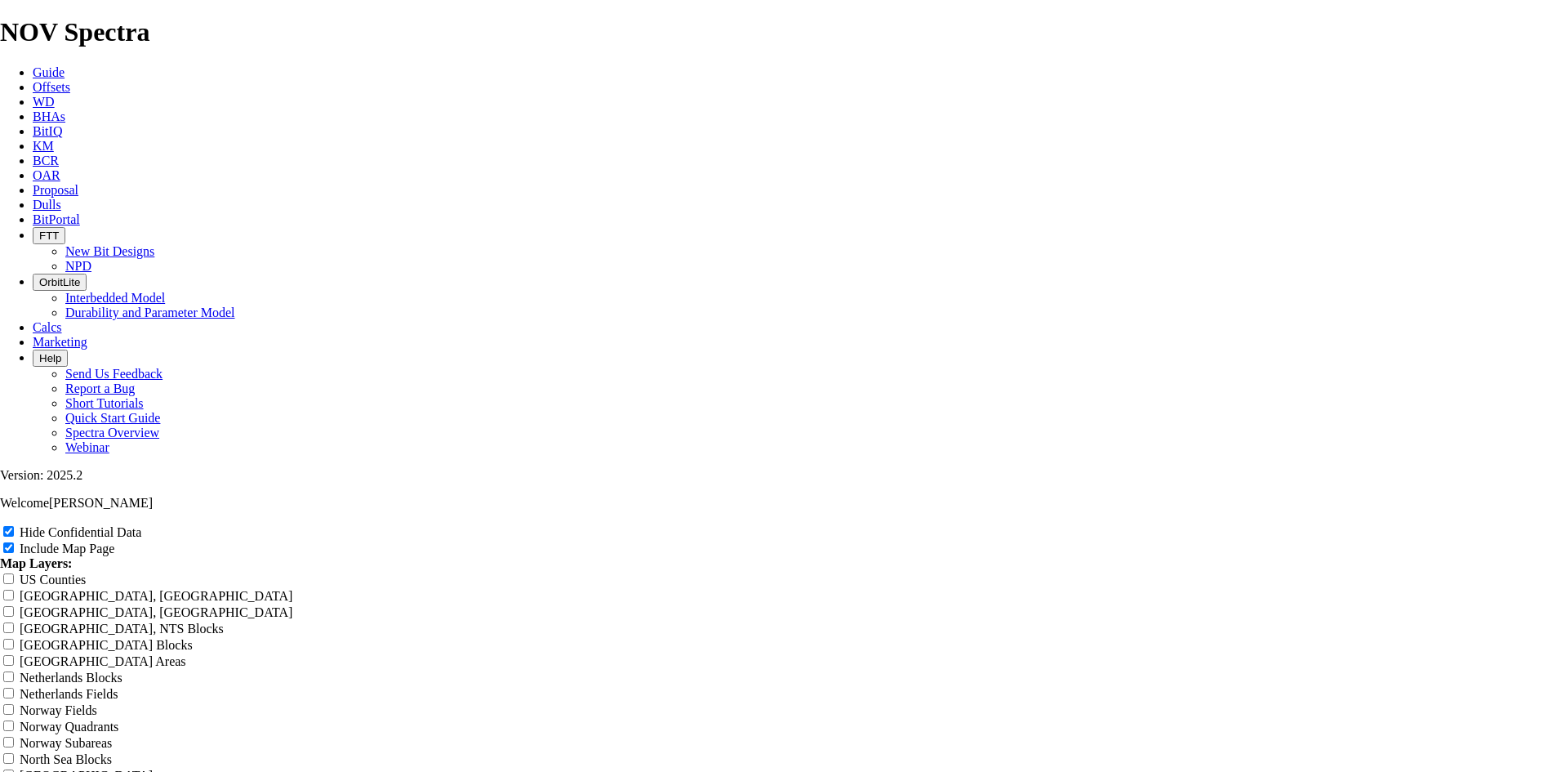
type input "Alligator Gahr offst"
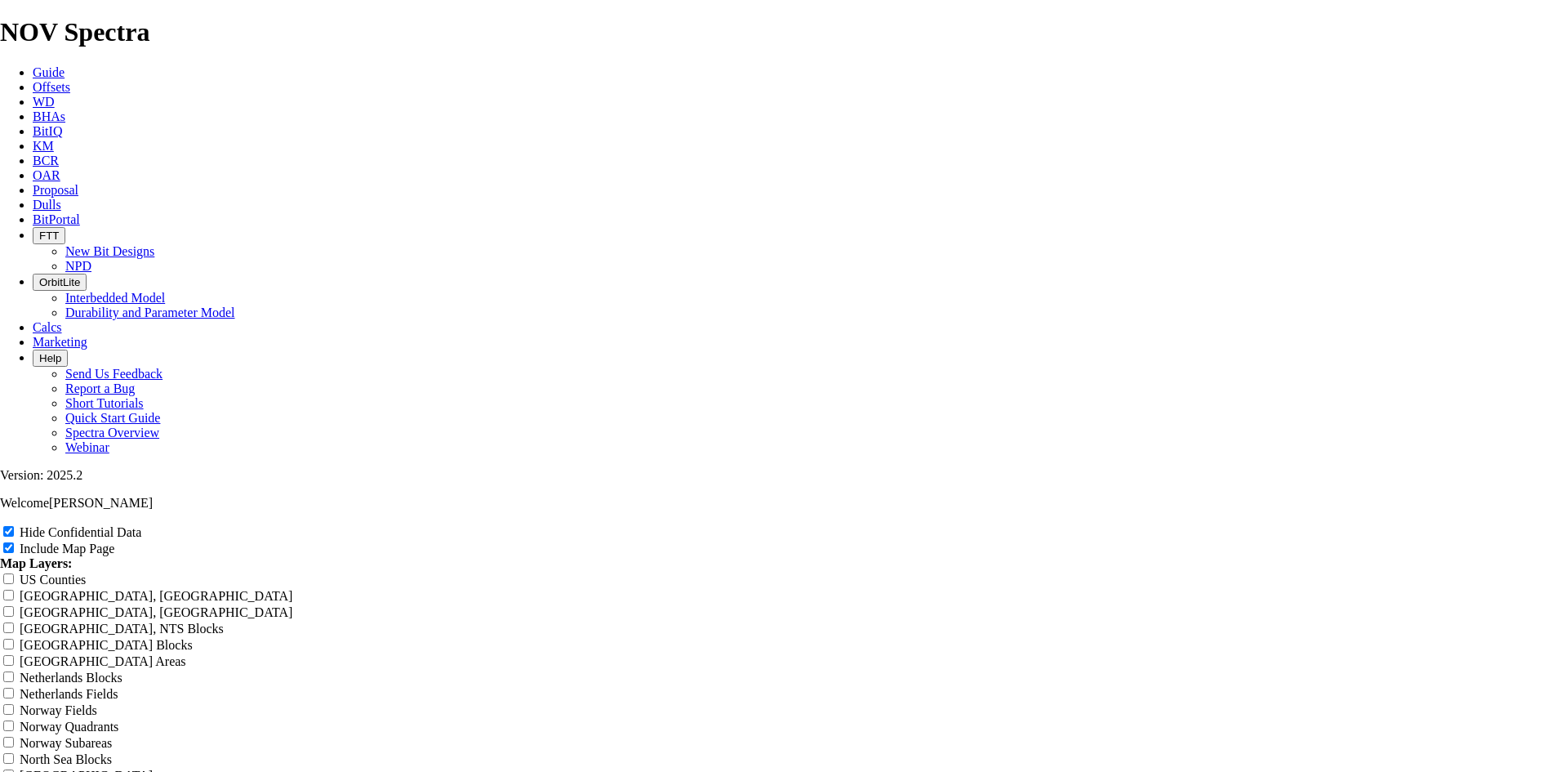
type input "Alligator Gahr offste"
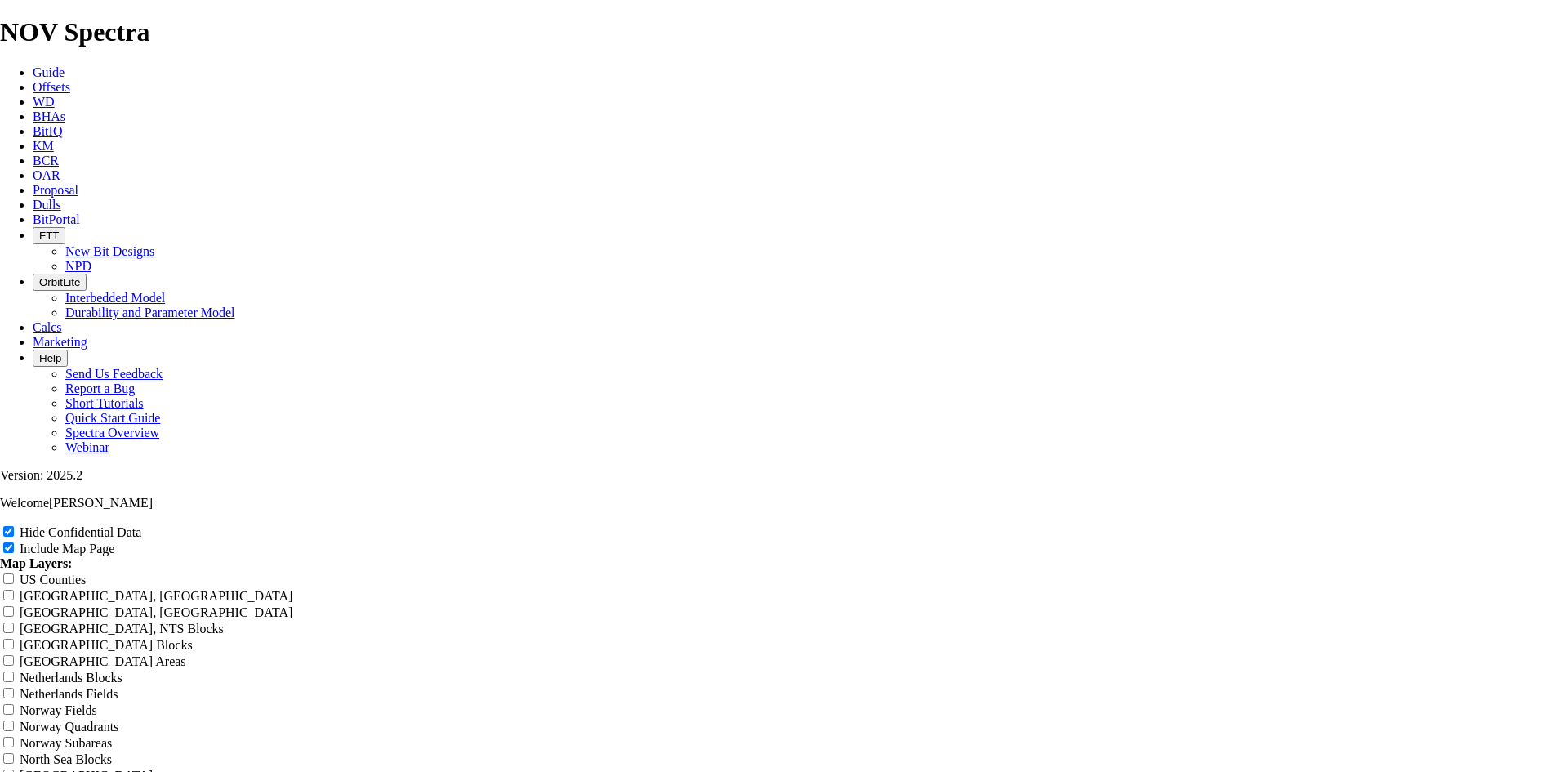
type input "Alligator Gahr offst"
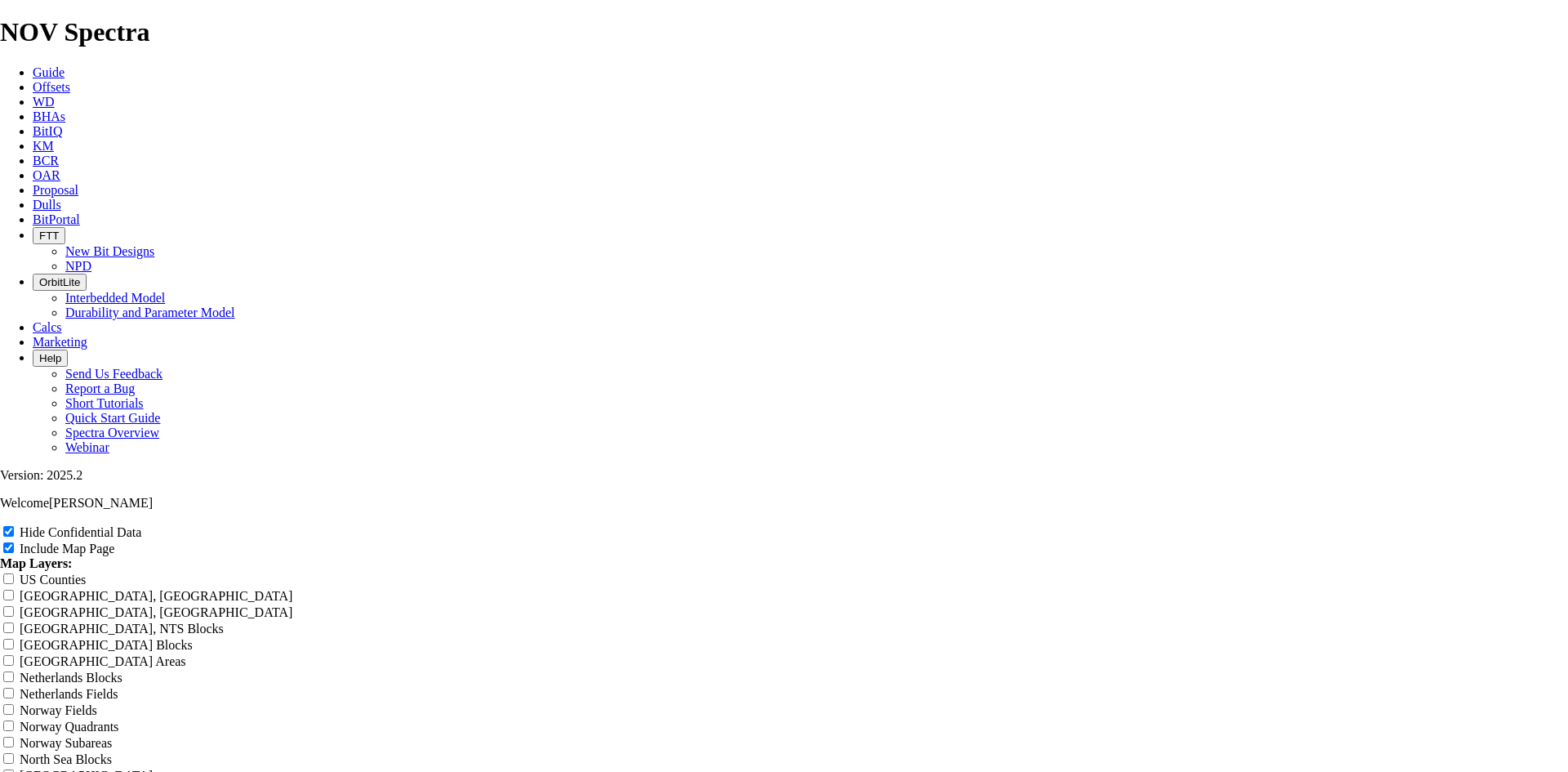
type input "Alligator Gahr offs"
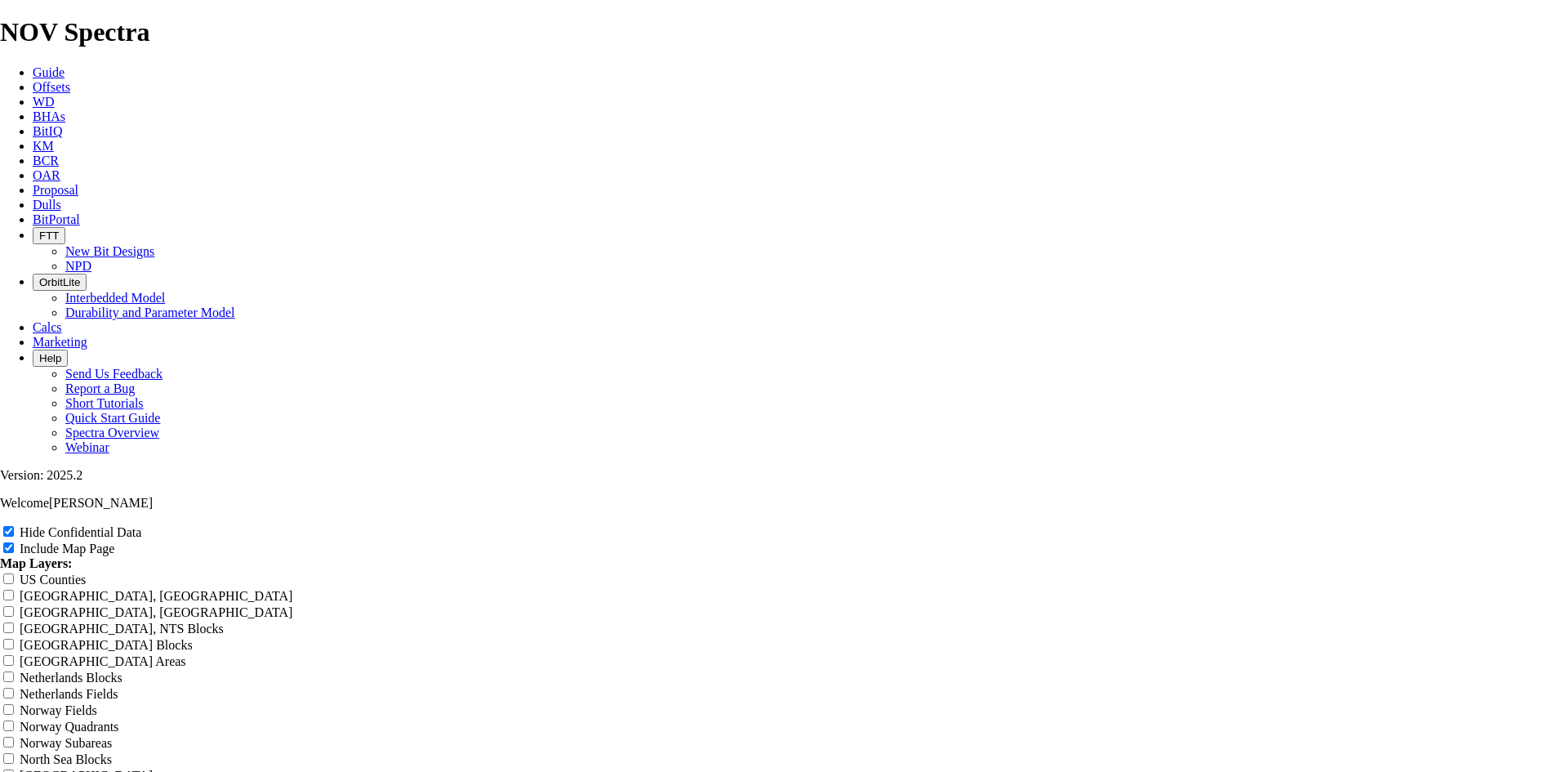
type input "Alligator Gahr offse"
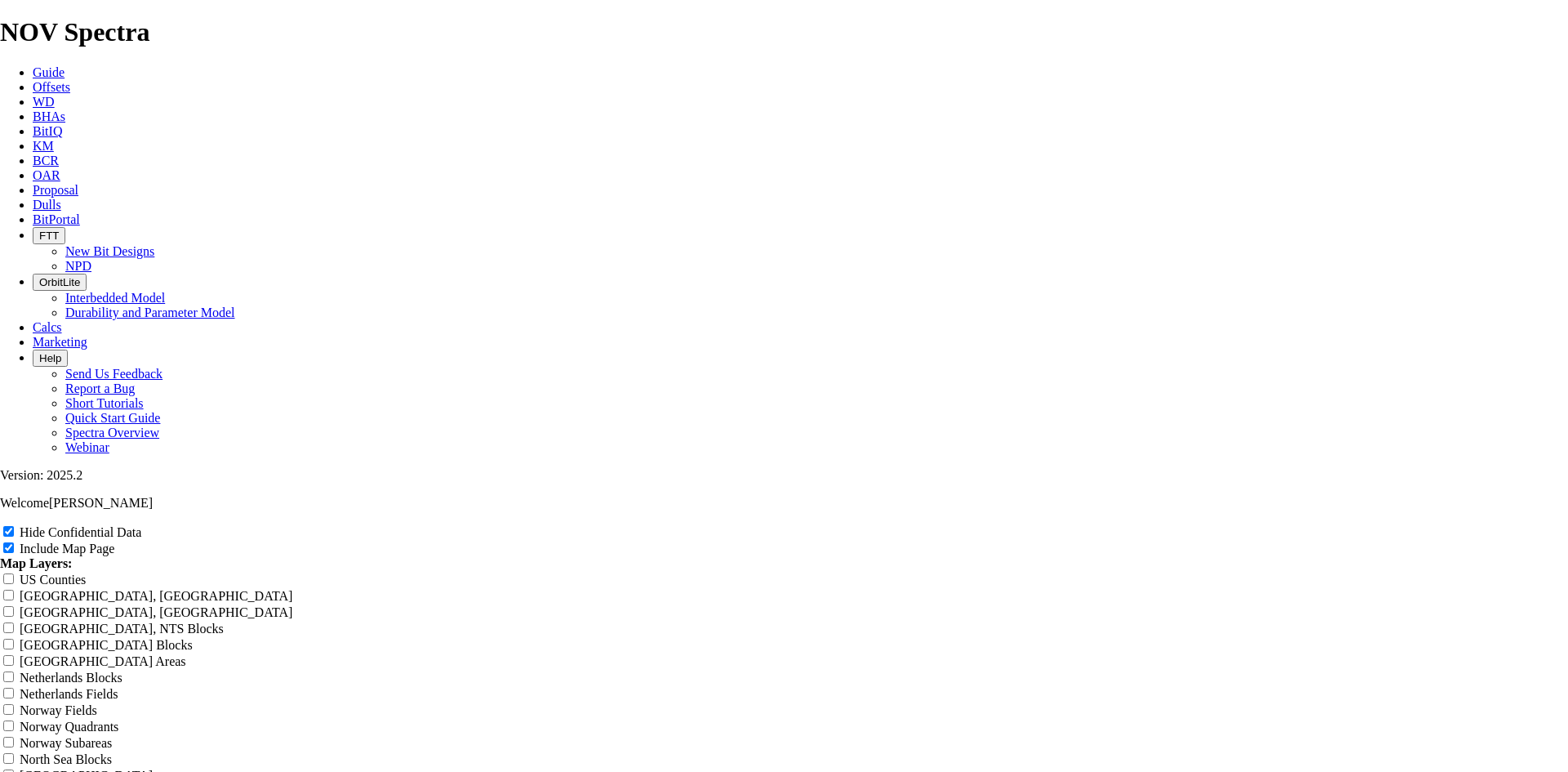
type input "Alligator Gahr offset"
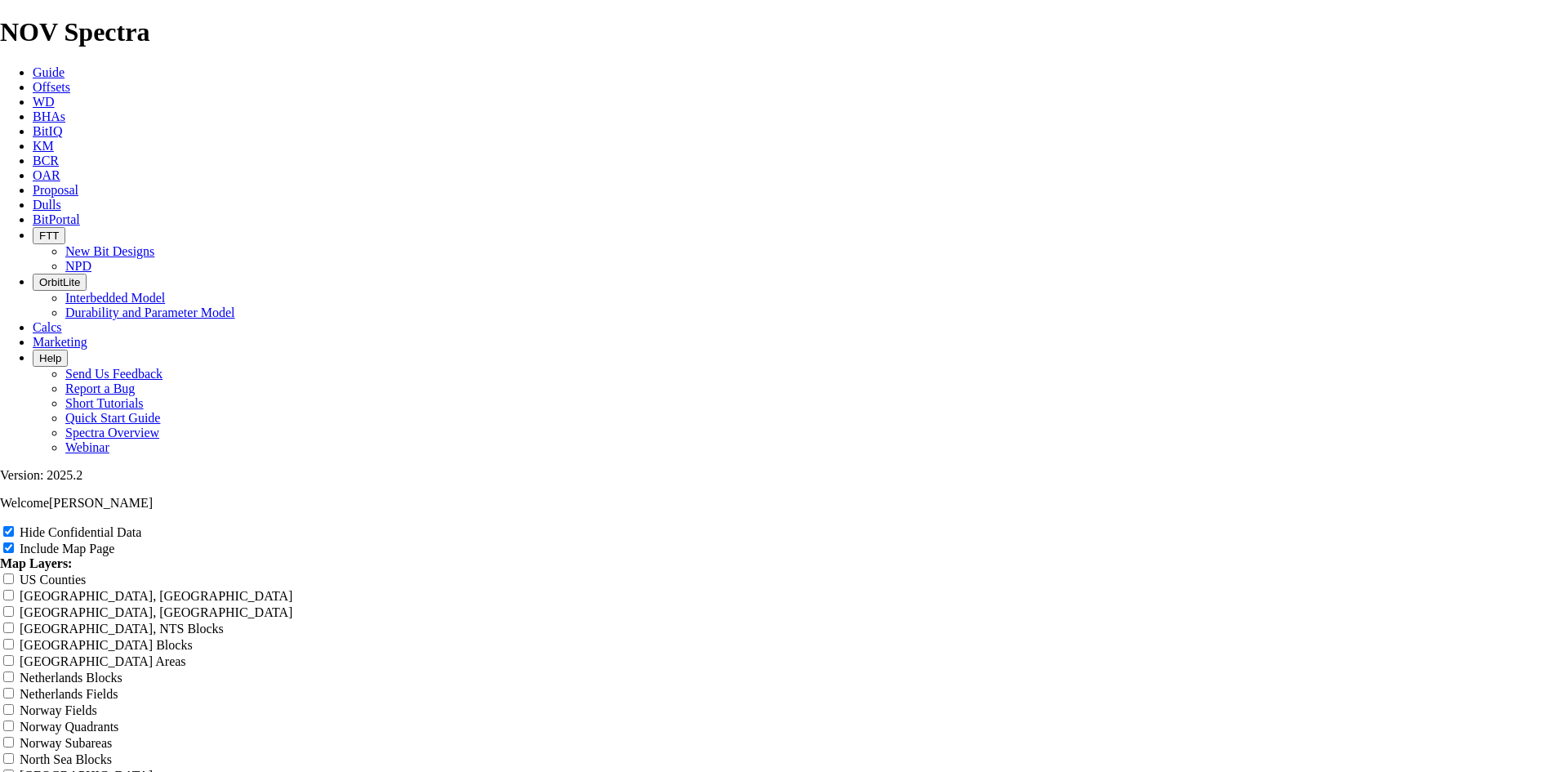
type input "Alligator Gahr offsets"
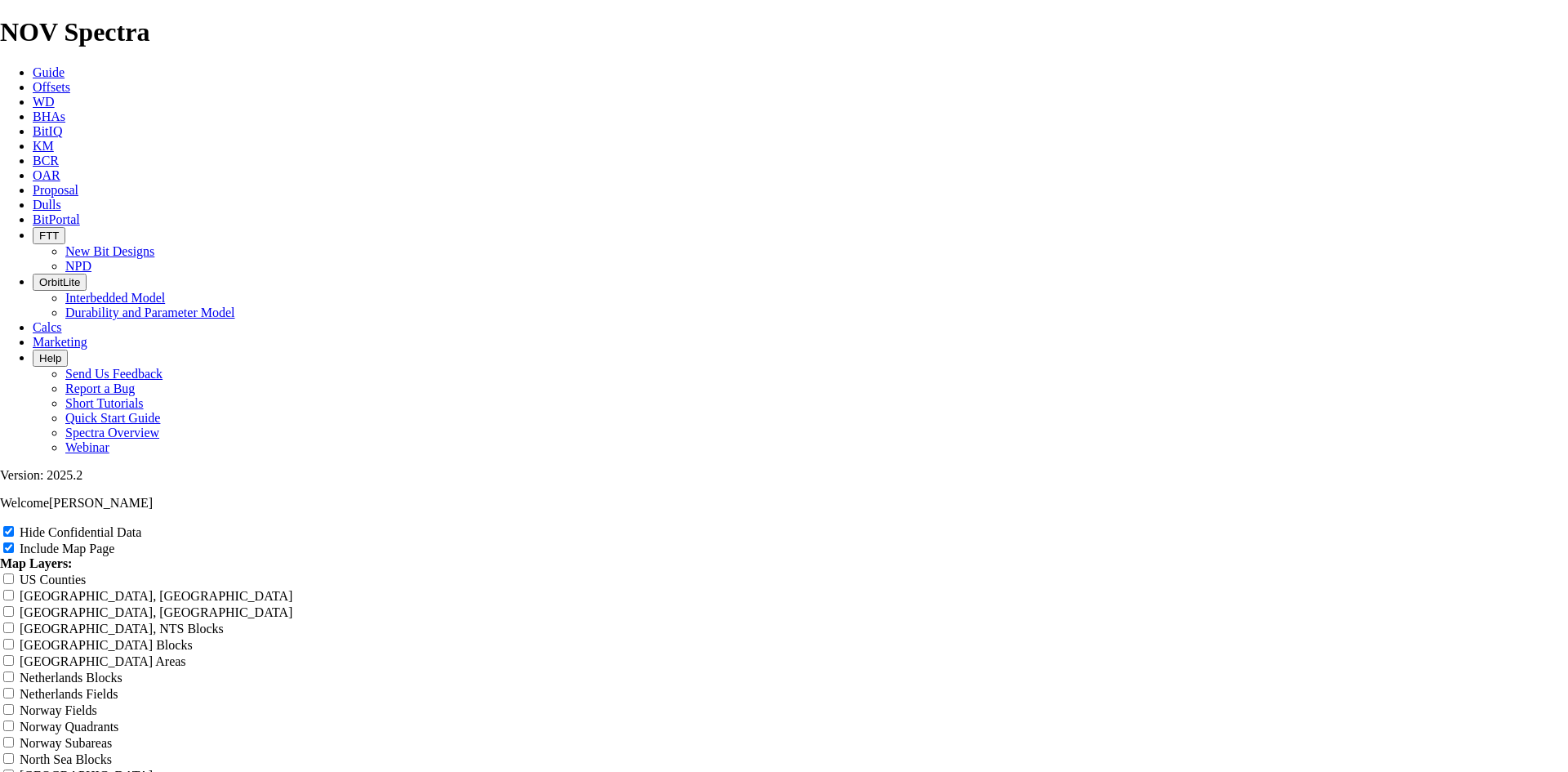
scroll to position [490, 0]
type input "Alligator Gahr offsets"
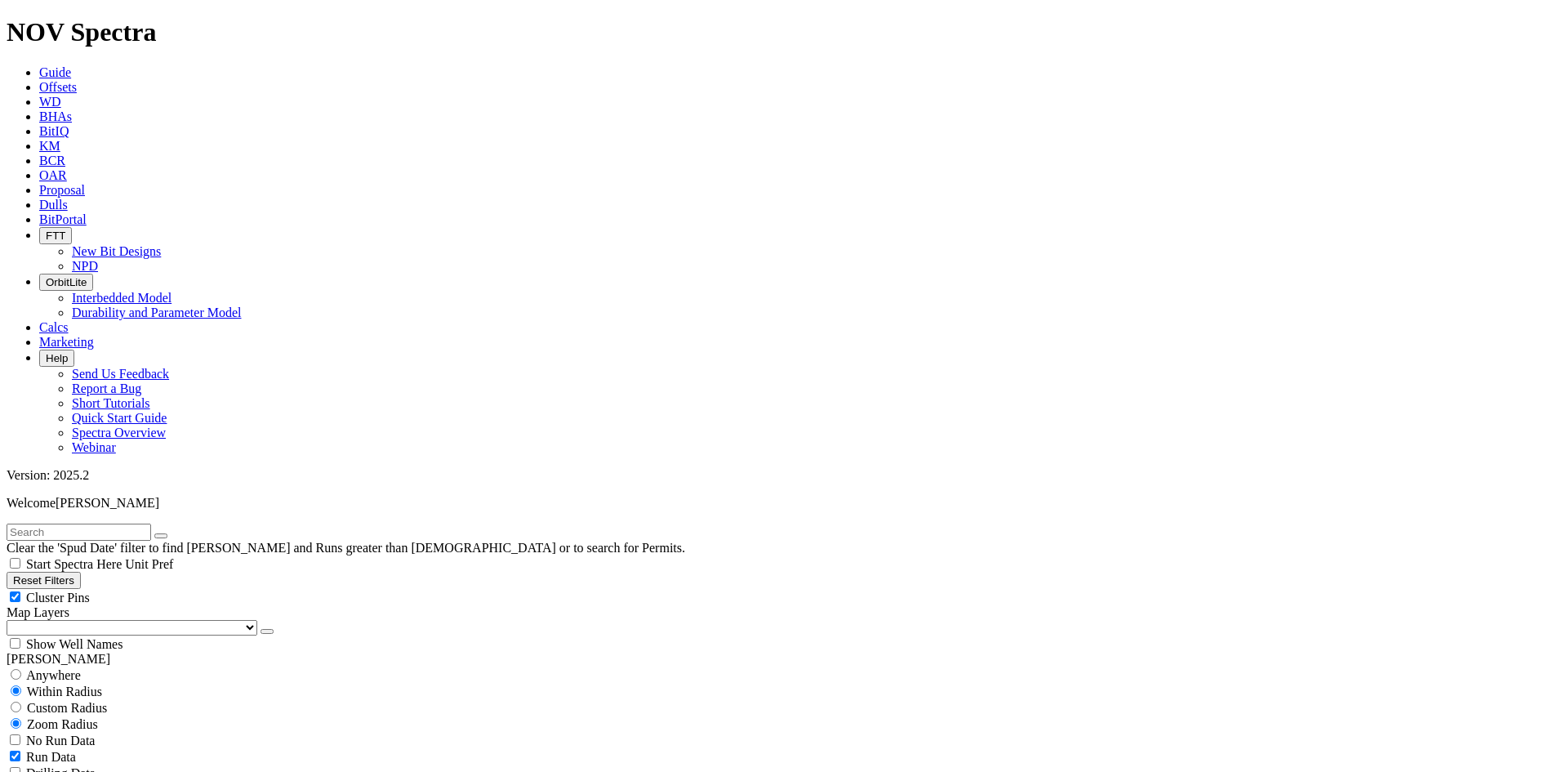
click at [81, 571] on button "Reset Filters" at bounding box center [44, 579] width 74 height 17
checkbox input "true"
type input "[DATE]"
select select
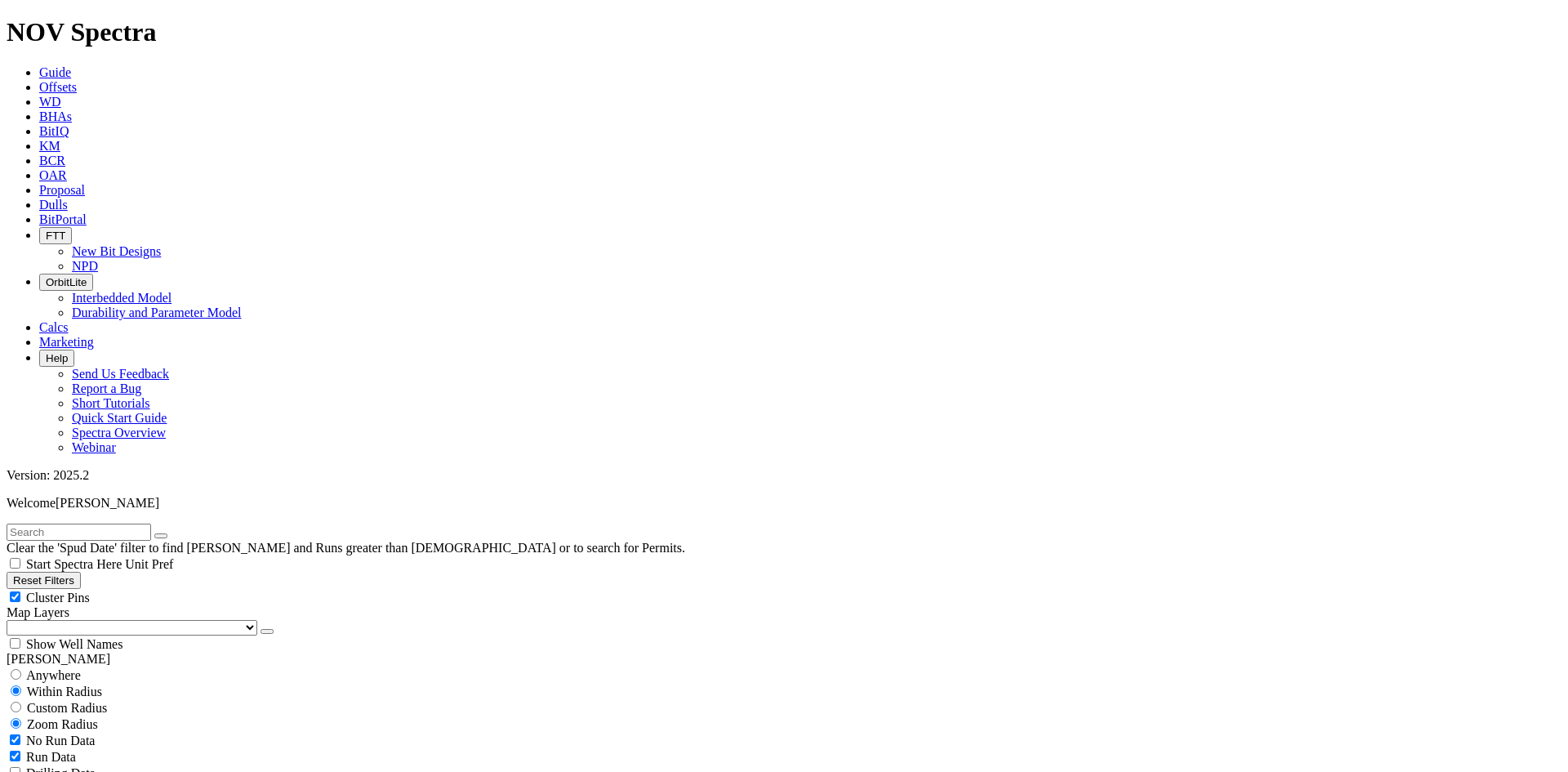
scroll to position [490, 0]
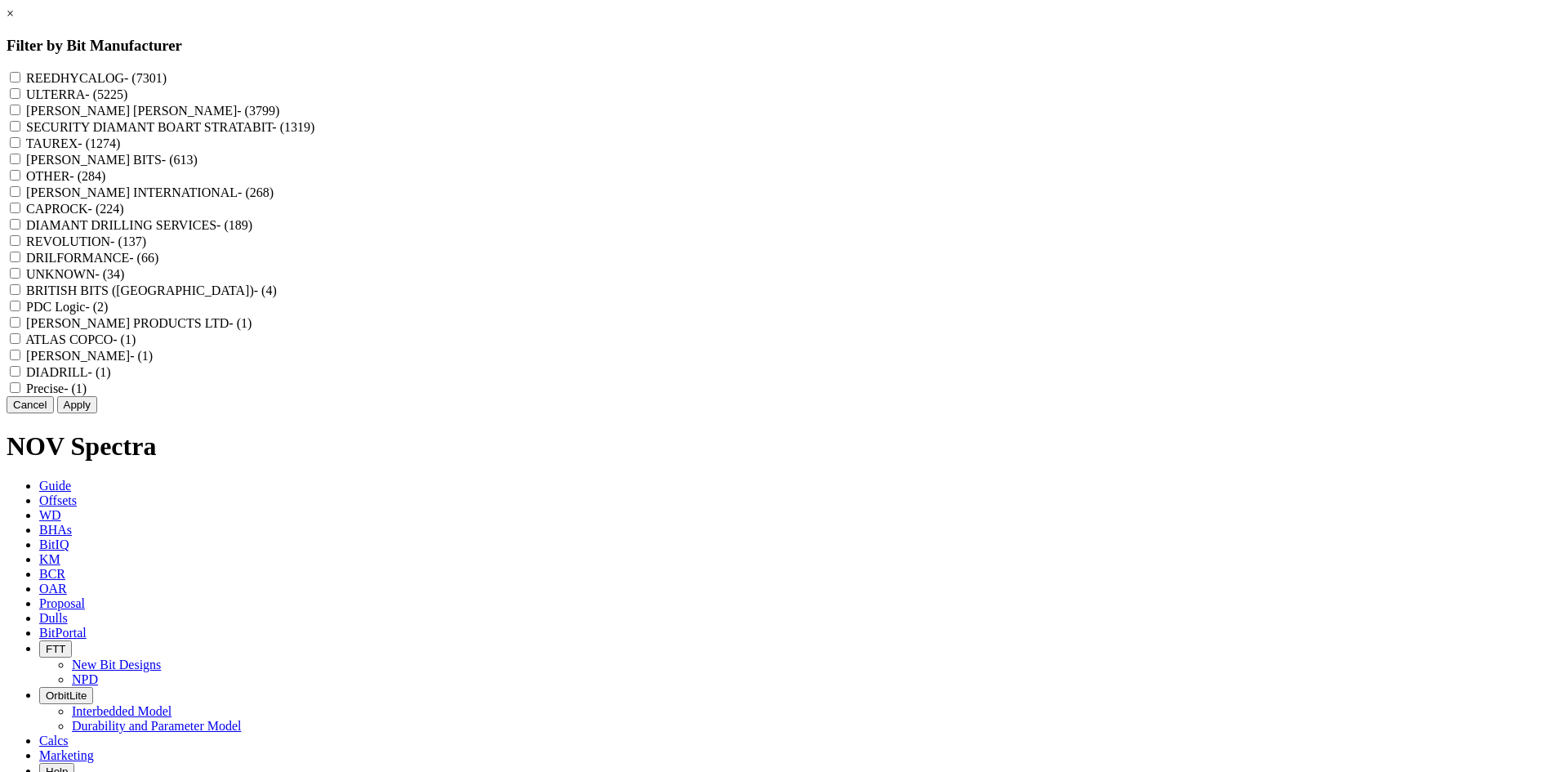
click at [167, 74] on label "REEDHYCALOG - (7301)" at bounding box center [96, 78] width 141 height 14
click at [20, 74] on input "REEDHYCALOG - (7301)" at bounding box center [15, 77] width 11 height 11
checkbox input "true"
click at [97, 413] on button "Apply" at bounding box center [77, 404] width 40 height 17
checkbox input "false"
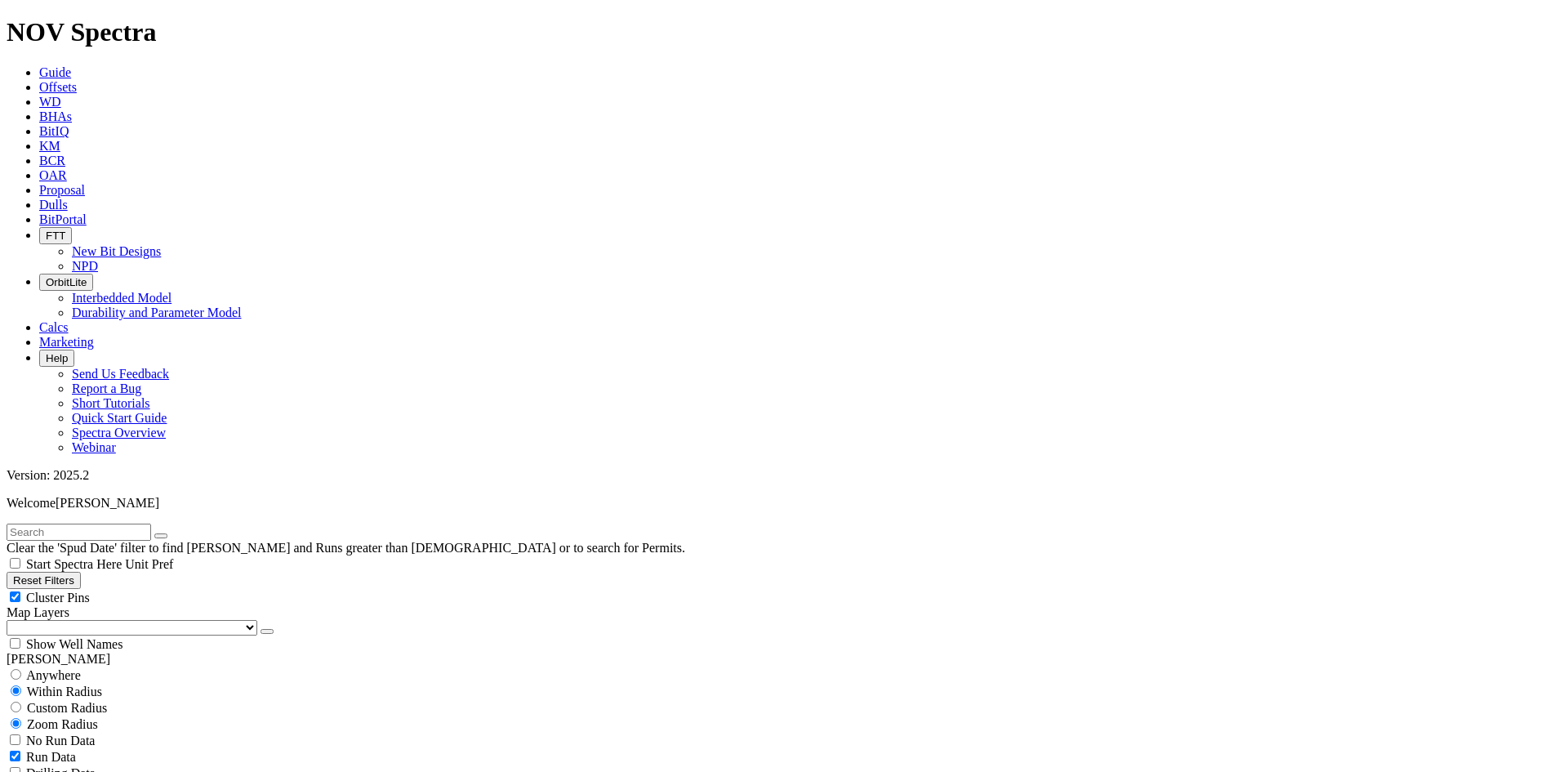
select select "7.875"
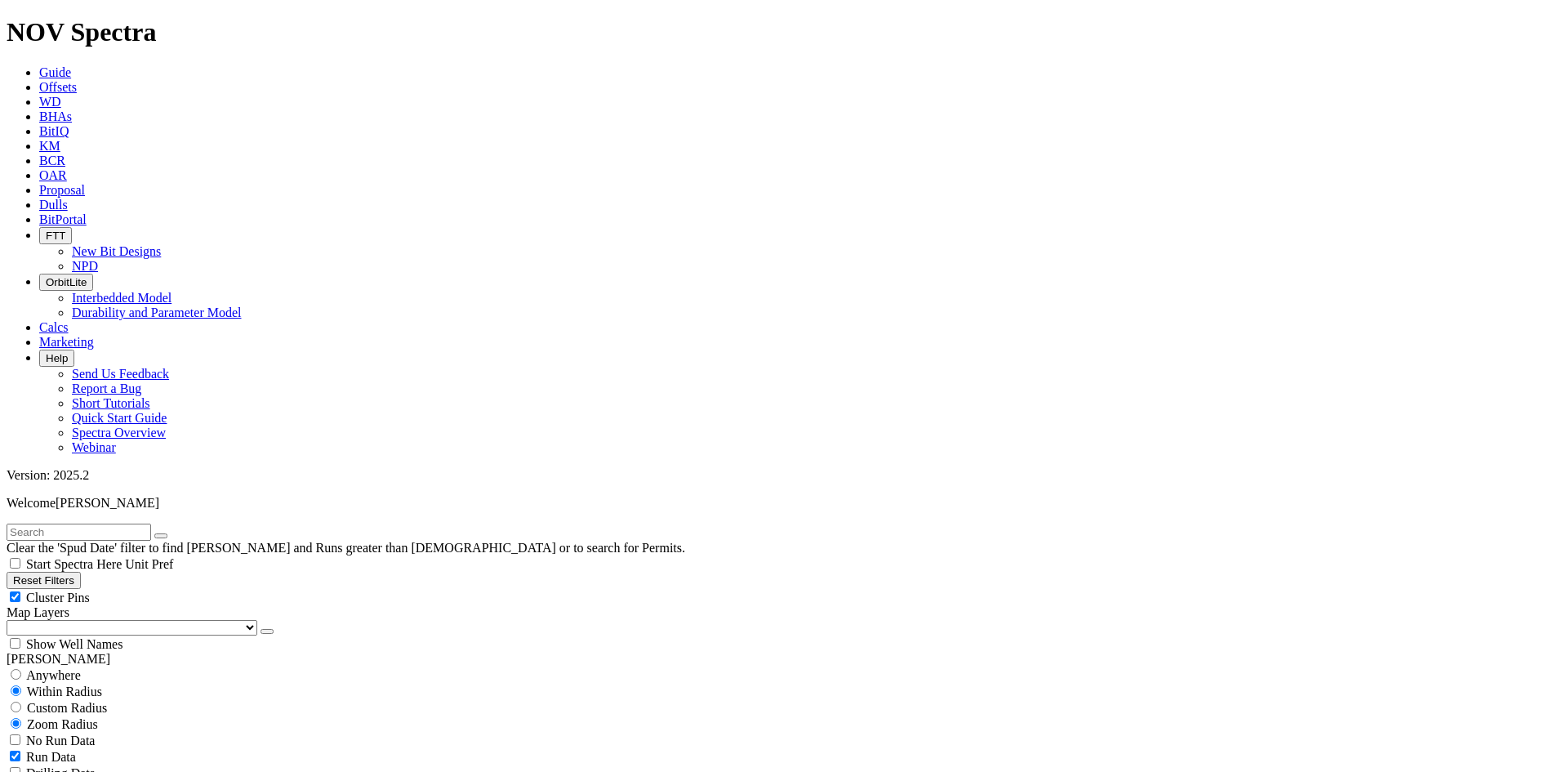
select select "? number:6.75 ?"
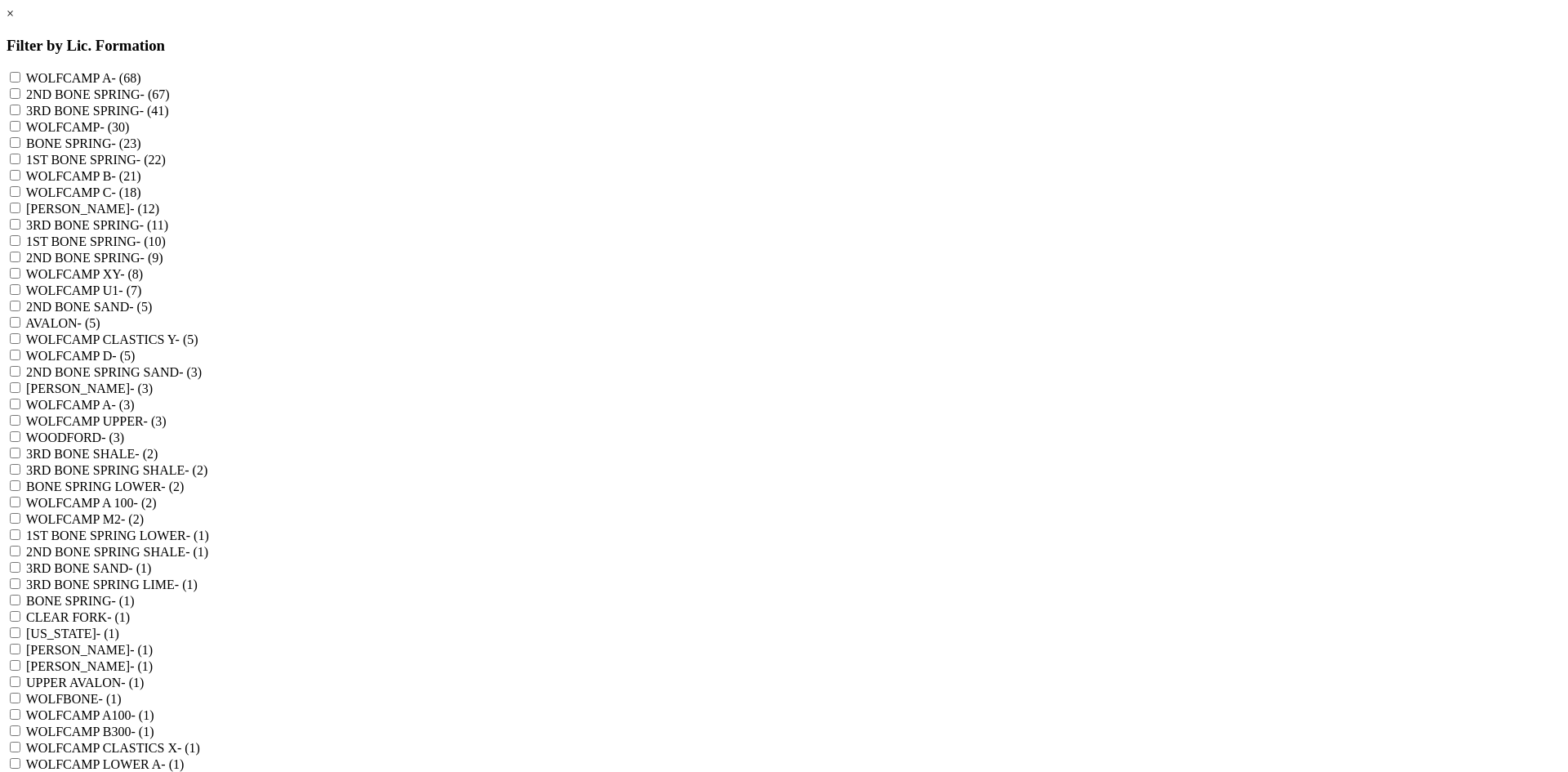
click at [153, 395] on label "[PERSON_NAME] - (3)" at bounding box center [89, 388] width 127 height 14
click at [20, 392] on "[PERSON_NAME] - (3)" at bounding box center [15, 387] width 11 height 11
checkbox "true"
click at [124, 444] on label "WOODFORD - (3)" at bounding box center [75, 437] width 98 height 14
click at [20, 441] on input "WOODFORD - (3)" at bounding box center [15, 436] width 11 height 11
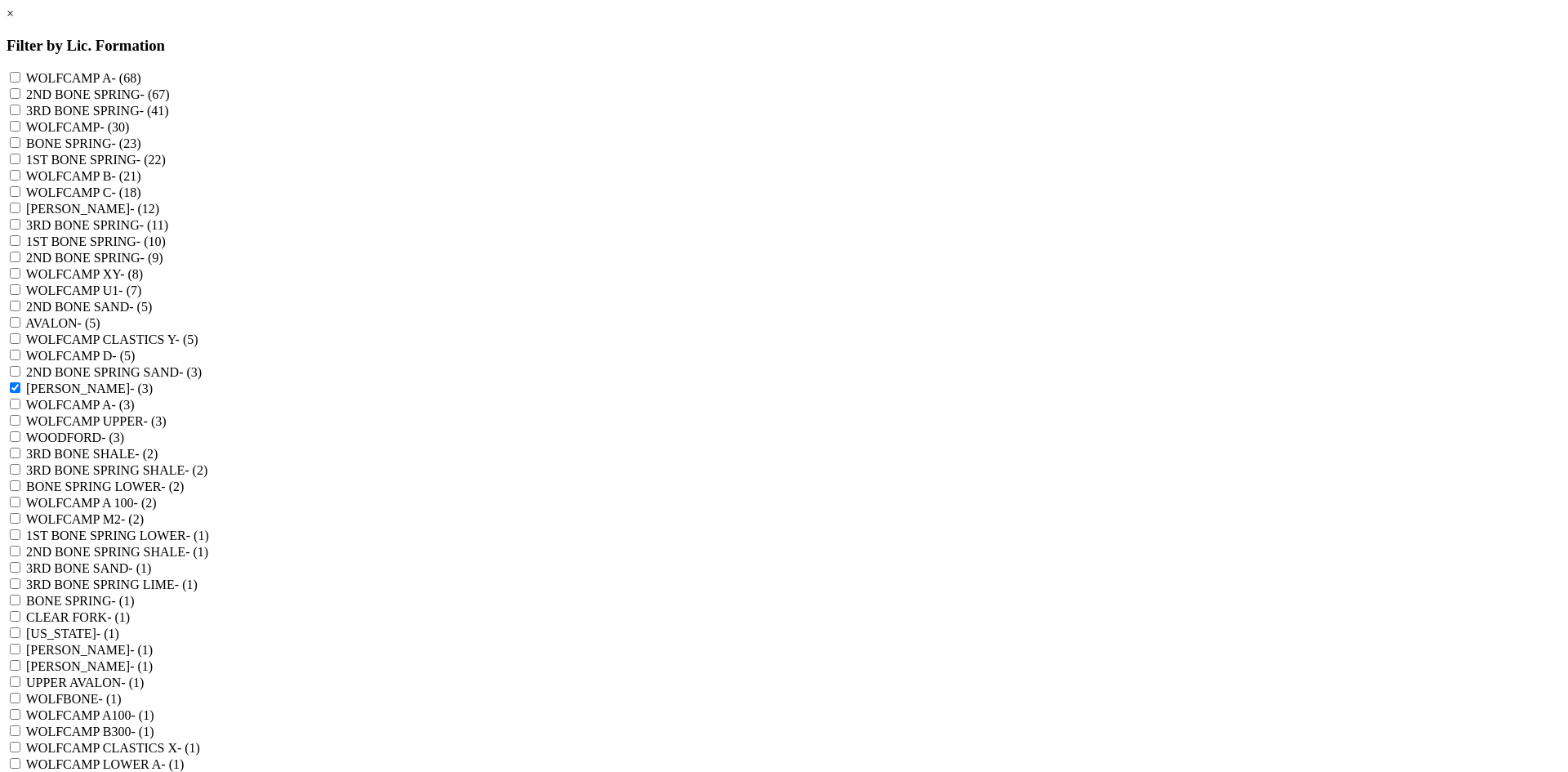
checkbox input "true"
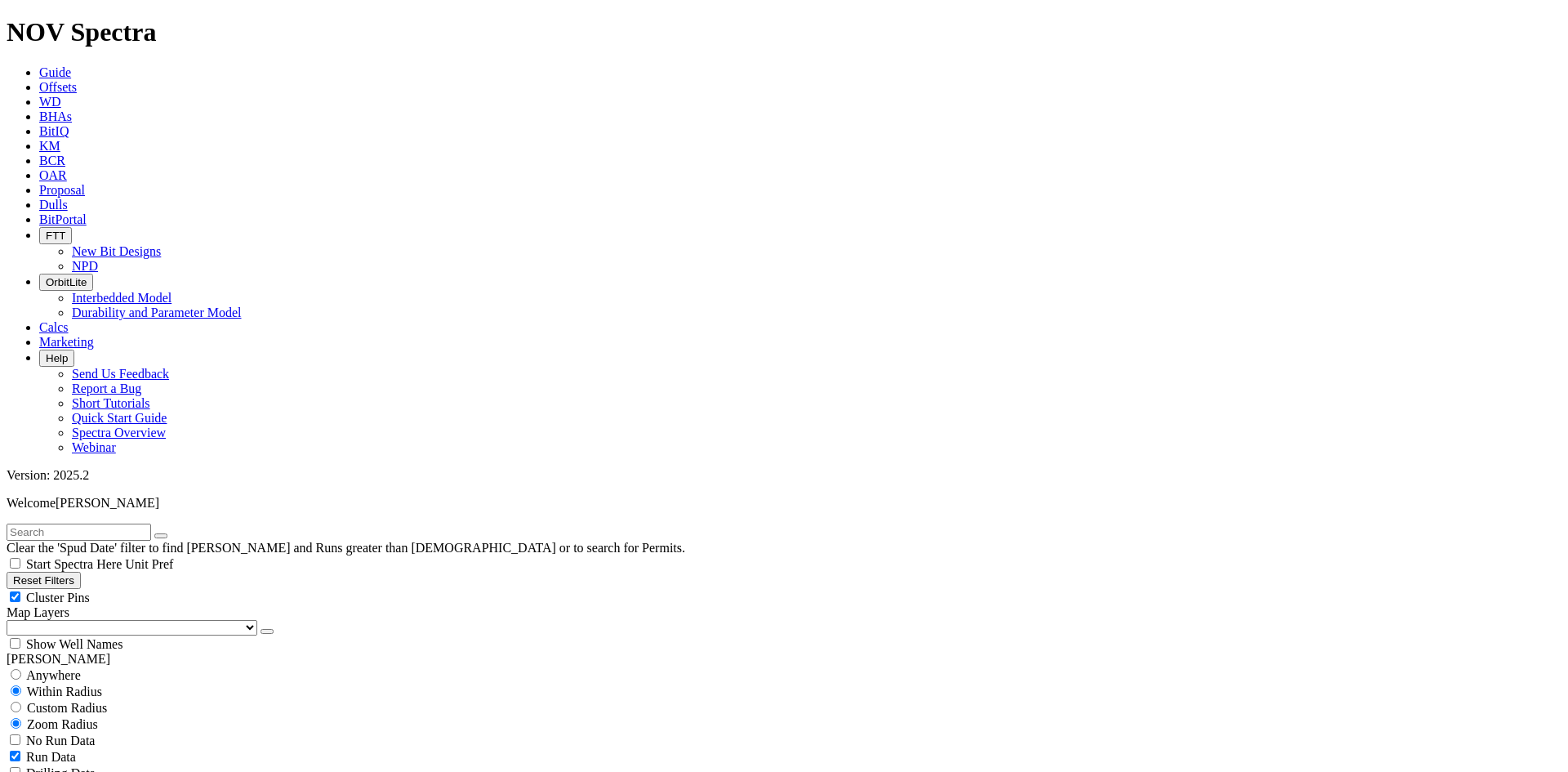
select select
click at [224, 588] on div "Cluster Pins" at bounding box center [784, 596] width 1555 height 16
checkbox input "false"
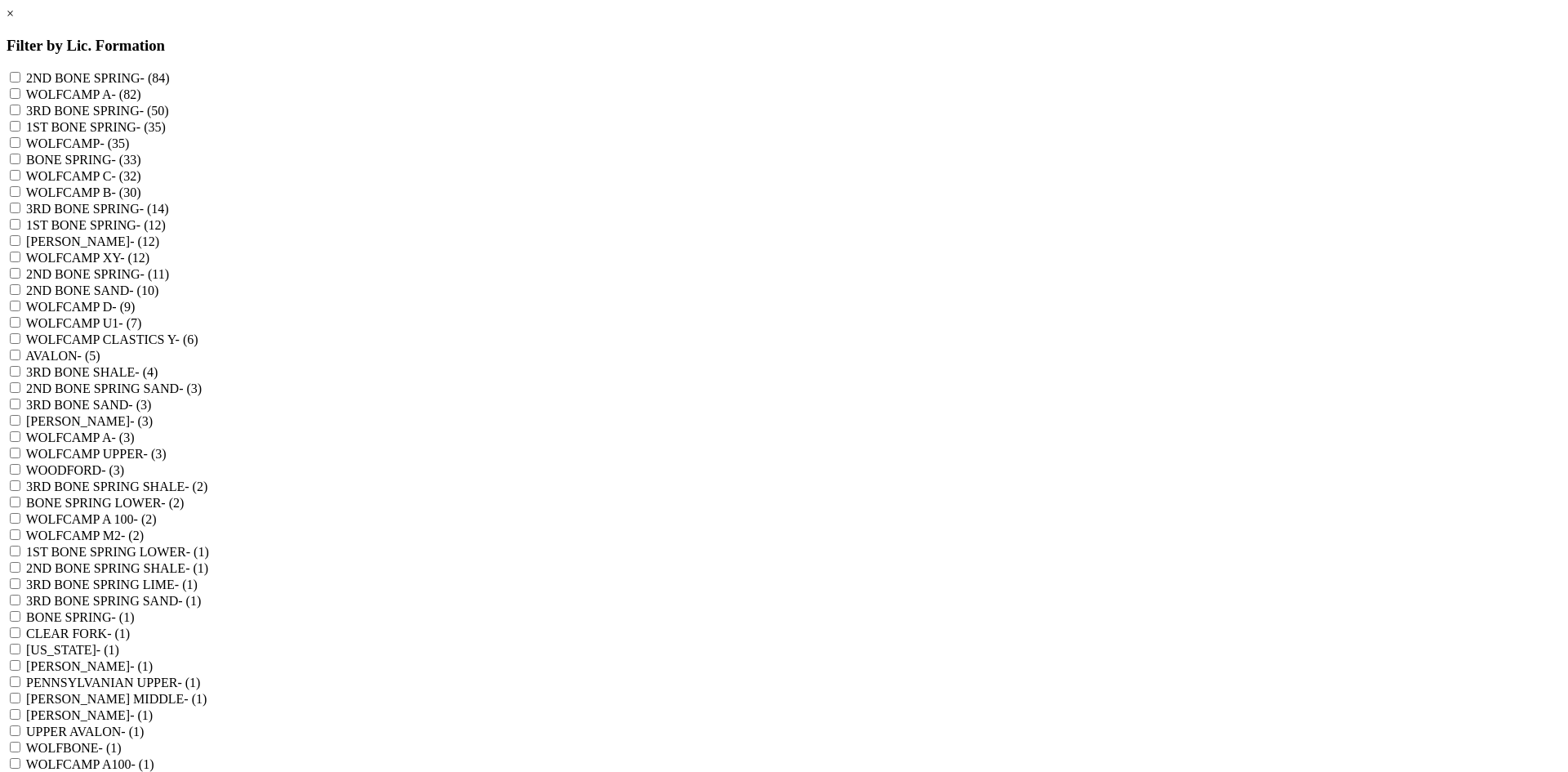
click at [136, 314] on label "WOLFCAMP D - (9)" at bounding box center [81, 307] width 110 height 14
click at [20, 312] on D "WOLFCAMP D - (9)" at bounding box center [15, 306] width 11 height 11
checkbox D "true"
click at [199, 347] on label "WOLFCAMP CLASTICS Y - (6)" at bounding box center [112, 340] width 173 height 14
click at [20, 344] on Y "WOLFCAMP CLASTICS Y - (6)" at bounding box center [15, 339] width 11 height 11
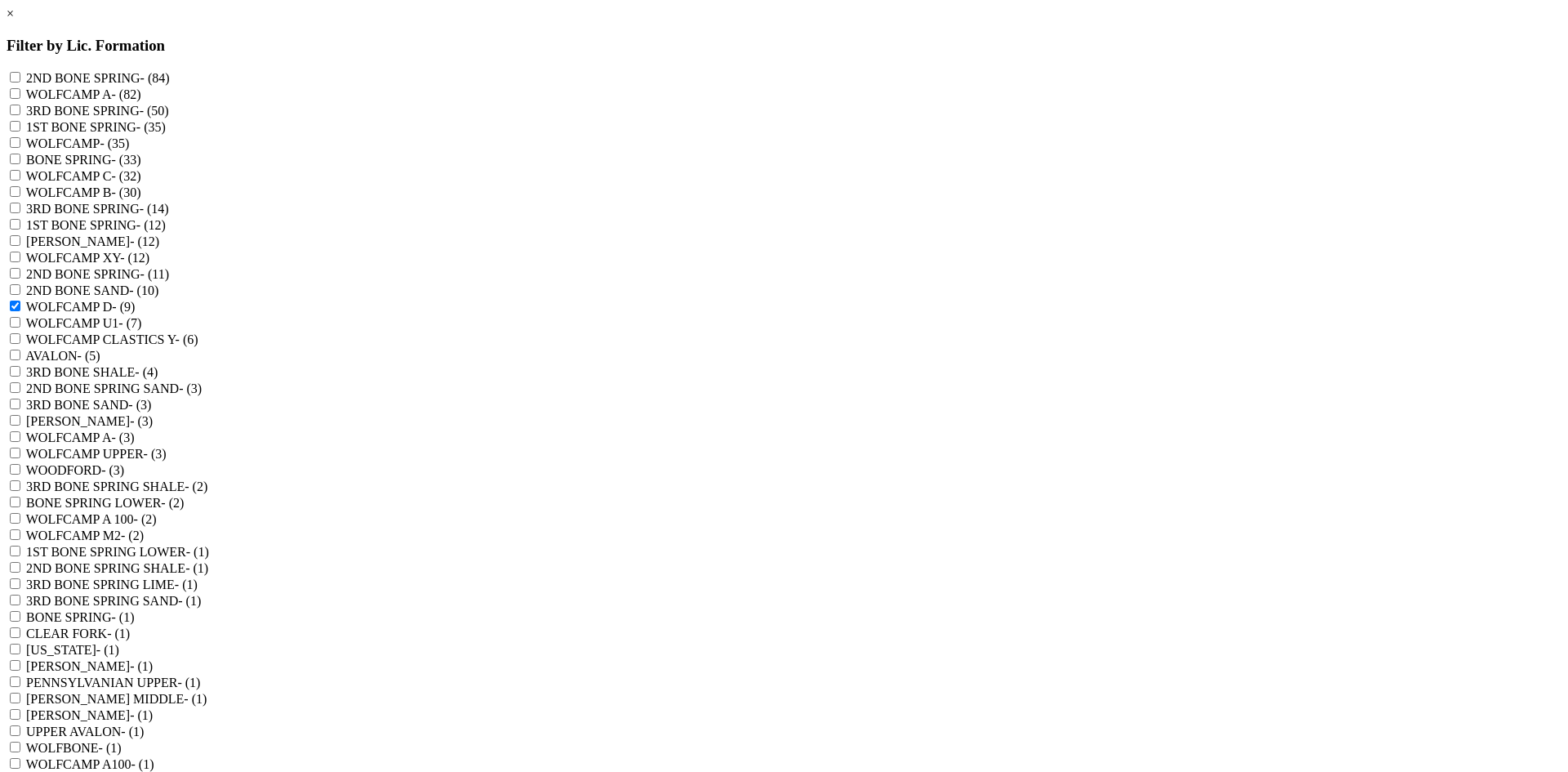
checkbox Y "true"
checkbox B "true"
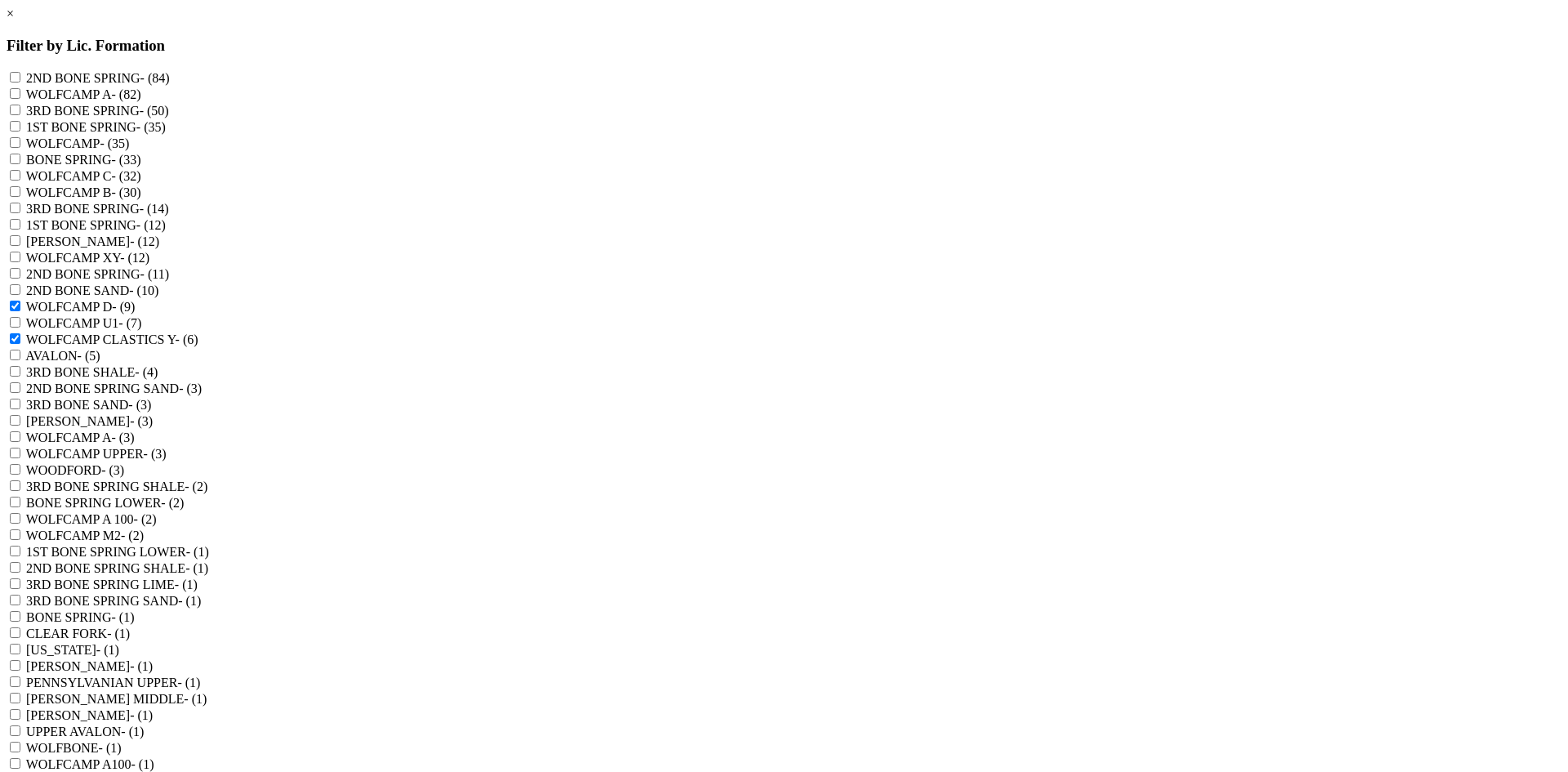
checkbox C "true"
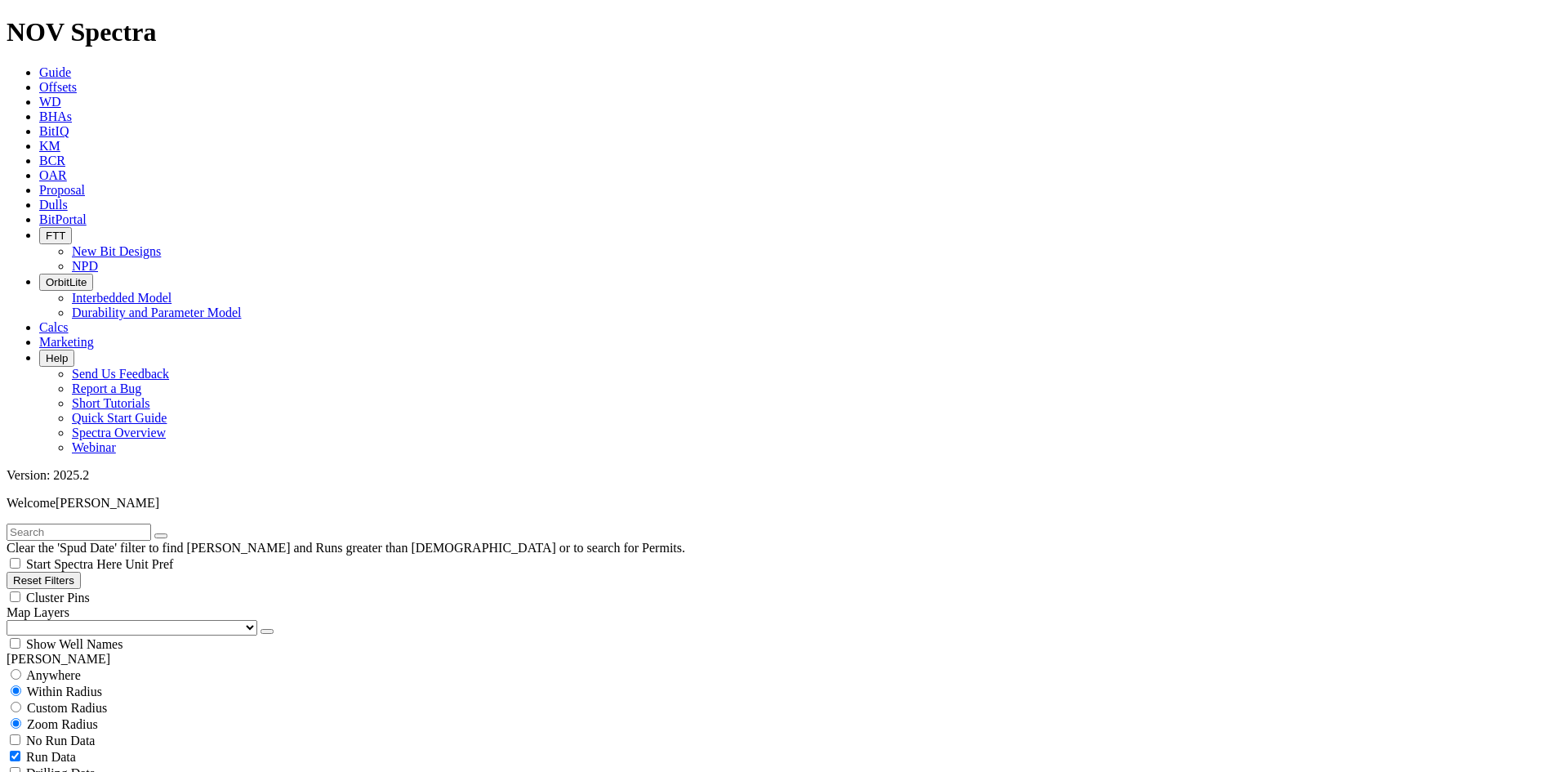
scroll to position [2929, 0]
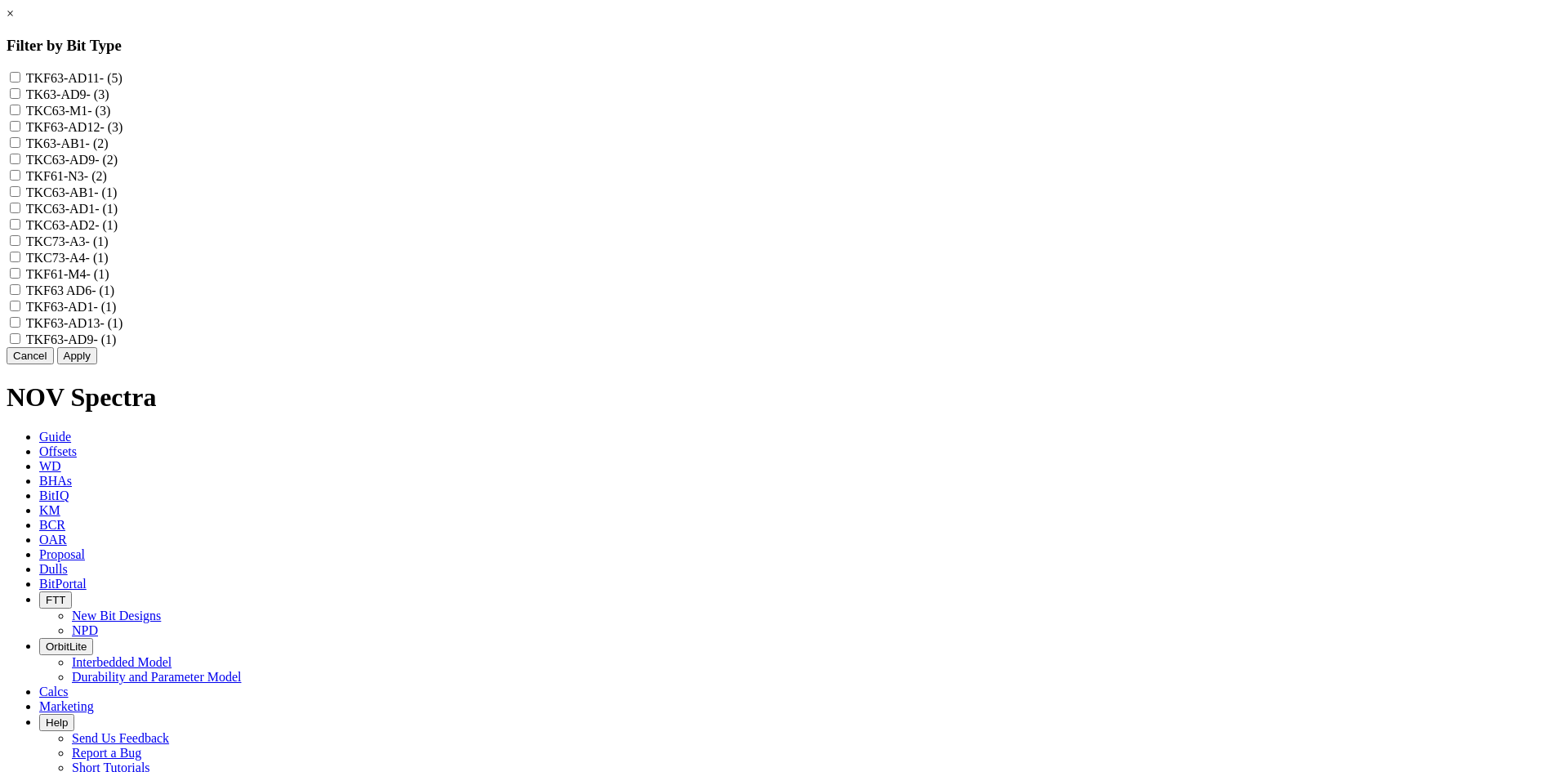
click at [123, 78] on label "TKF63-AD11 - (5)" at bounding box center [74, 78] width 96 height 14
click at [20, 78] on input "TKF63-AD11 - (5)" at bounding box center [15, 77] width 11 height 11
checkbox input "true"
click at [110, 100] on label "TK63-AD9 - (3)" at bounding box center [67, 94] width 83 height 14
click at [20, 99] on input "TK63-AD9 - (3)" at bounding box center [15, 93] width 11 height 11
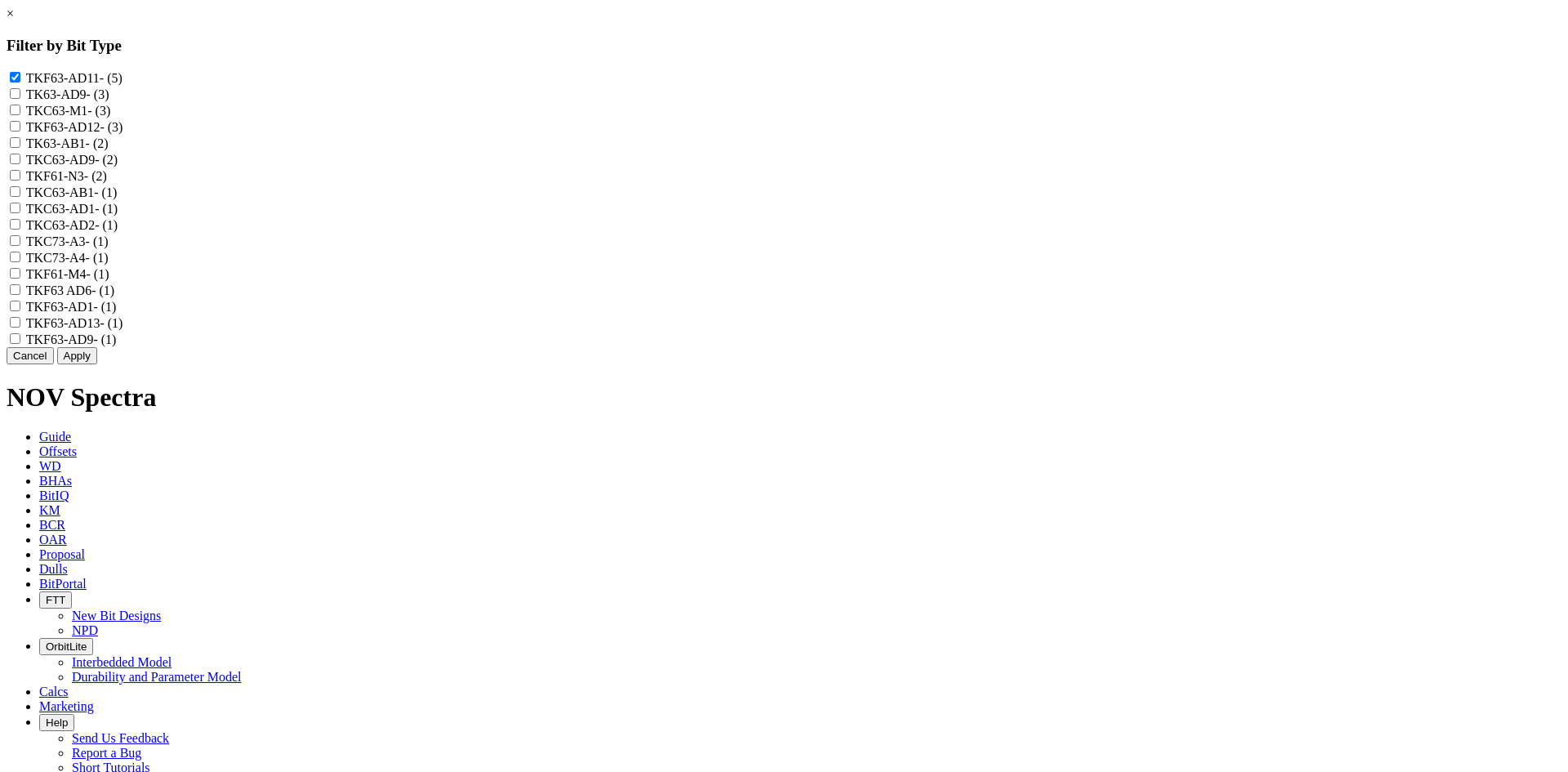
checkbox input "true"
click at [123, 134] on label "TKF63-AD12 - (3)" at bounding box center [74, 127] width 97 height 14
click at [20, 132] on input "TKF63-AD12 - (3)" at bounding box center [15, 126] width 11 height 11
checkbox input "true"
click at [118, 167] on label "TKC63-AD9 - (2)" at bounding box center [72, 160] width 92 height 14
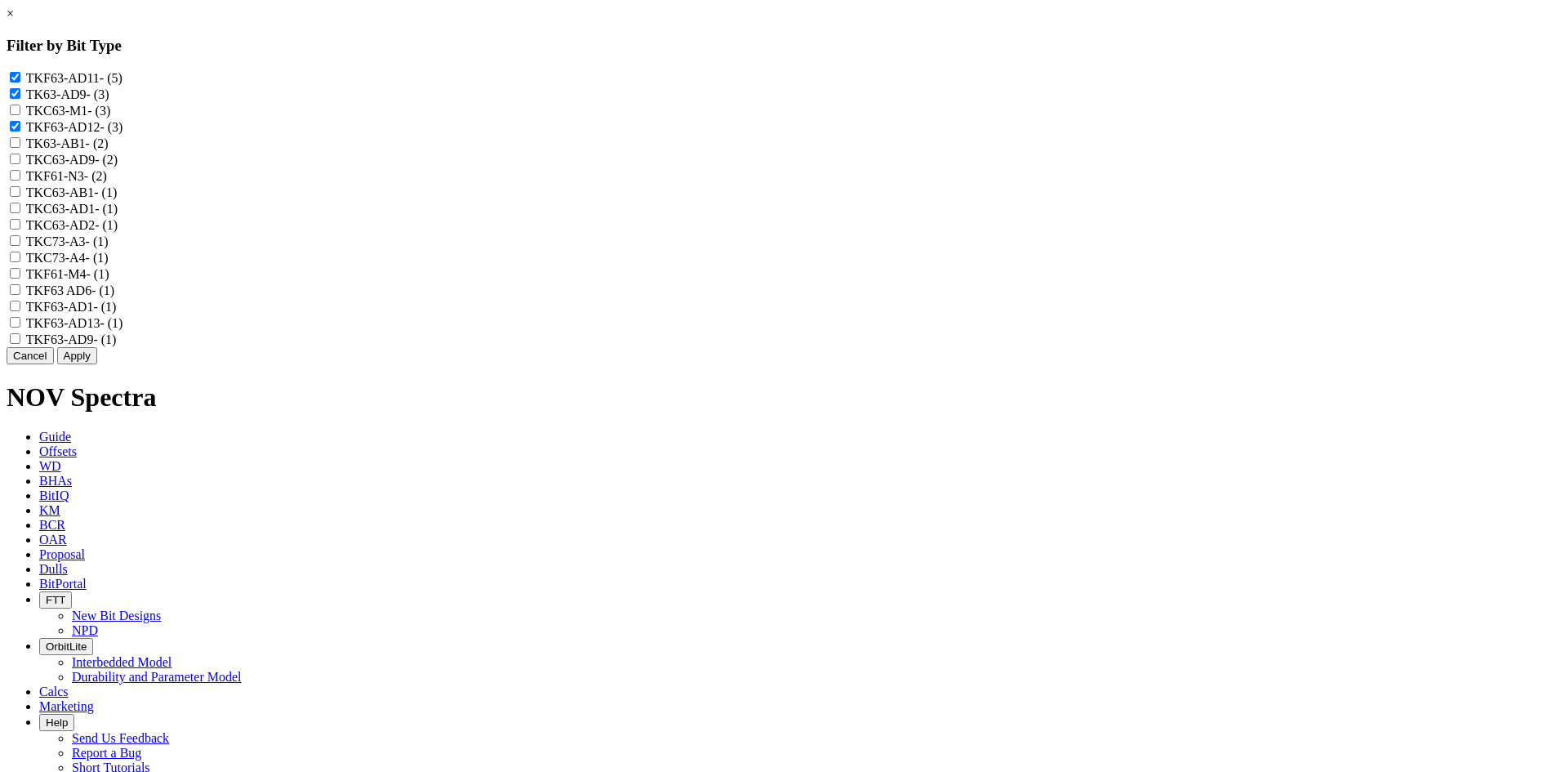
click at [20, 164] on input "TKC63-AD9 - (2)" at bounding box center [15, 159] width 11 height 11
checkbox input "true"
click at [118, 232] on label "TKC63-AD2 - (1)" at bounding box center [72, 225] width 92 height 14
click at [20, 230] on input "TKC63-AD2 - (1)" at bounding box center [15, 224] width 11 height 11
checkbox input "true"
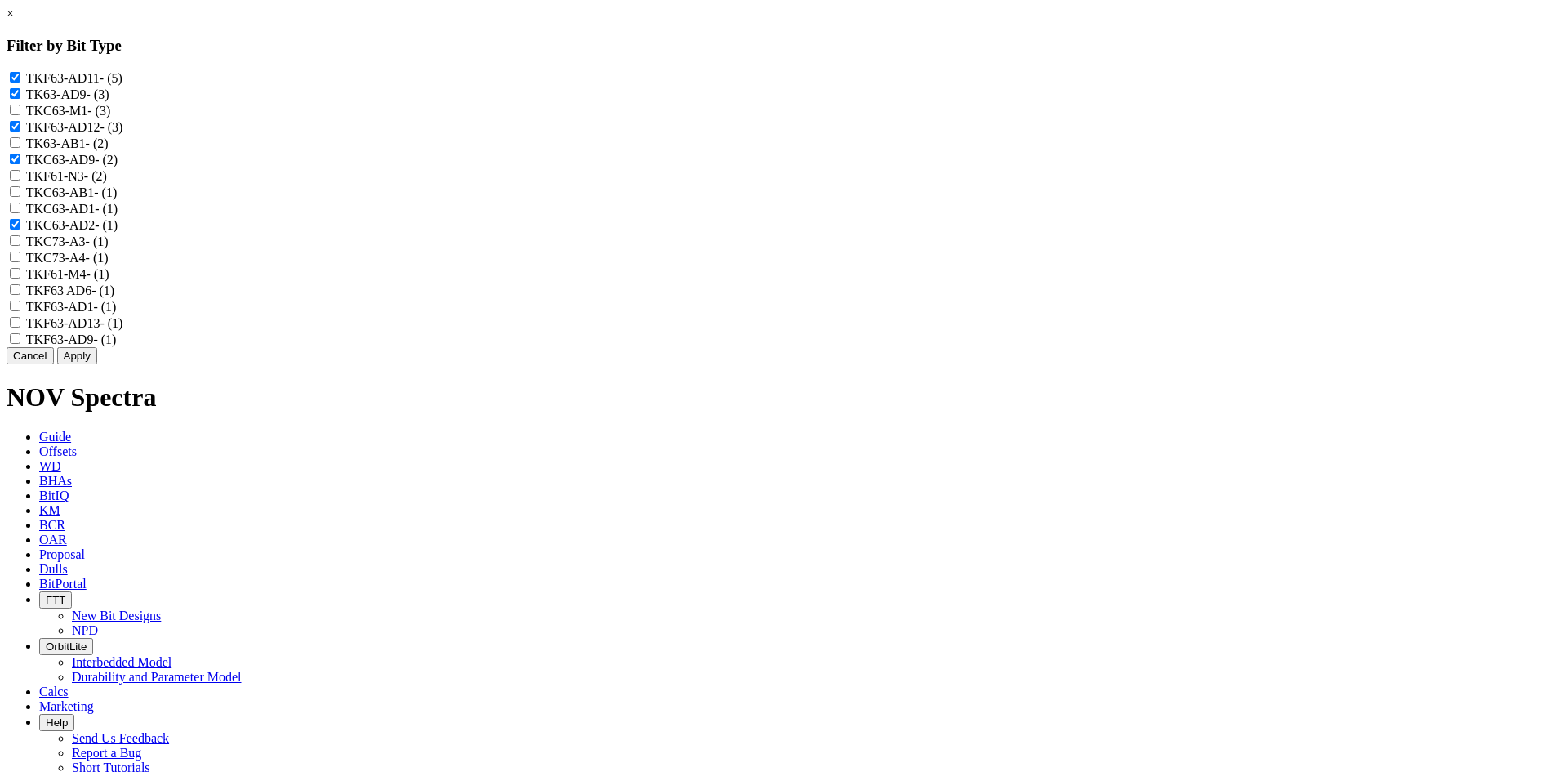
click at [118, 216] on label "TKC63-AD1 - (1)" at bounding box center [72, 209] width 92 height 14
click at [20, 213] on input "TKC63-AD1 - (1)" at bounding box center [15, 208] width 11 height 11
checkbox input "true"
click at [114, 298] on label "TKF63 AD6 - (1)" at bounding box center [70, 291] width 88 height 14
click at [20, 295] on AD6 "TKF63 AD6 - (1)" at bounding box center [15, 290] width 11 height 11
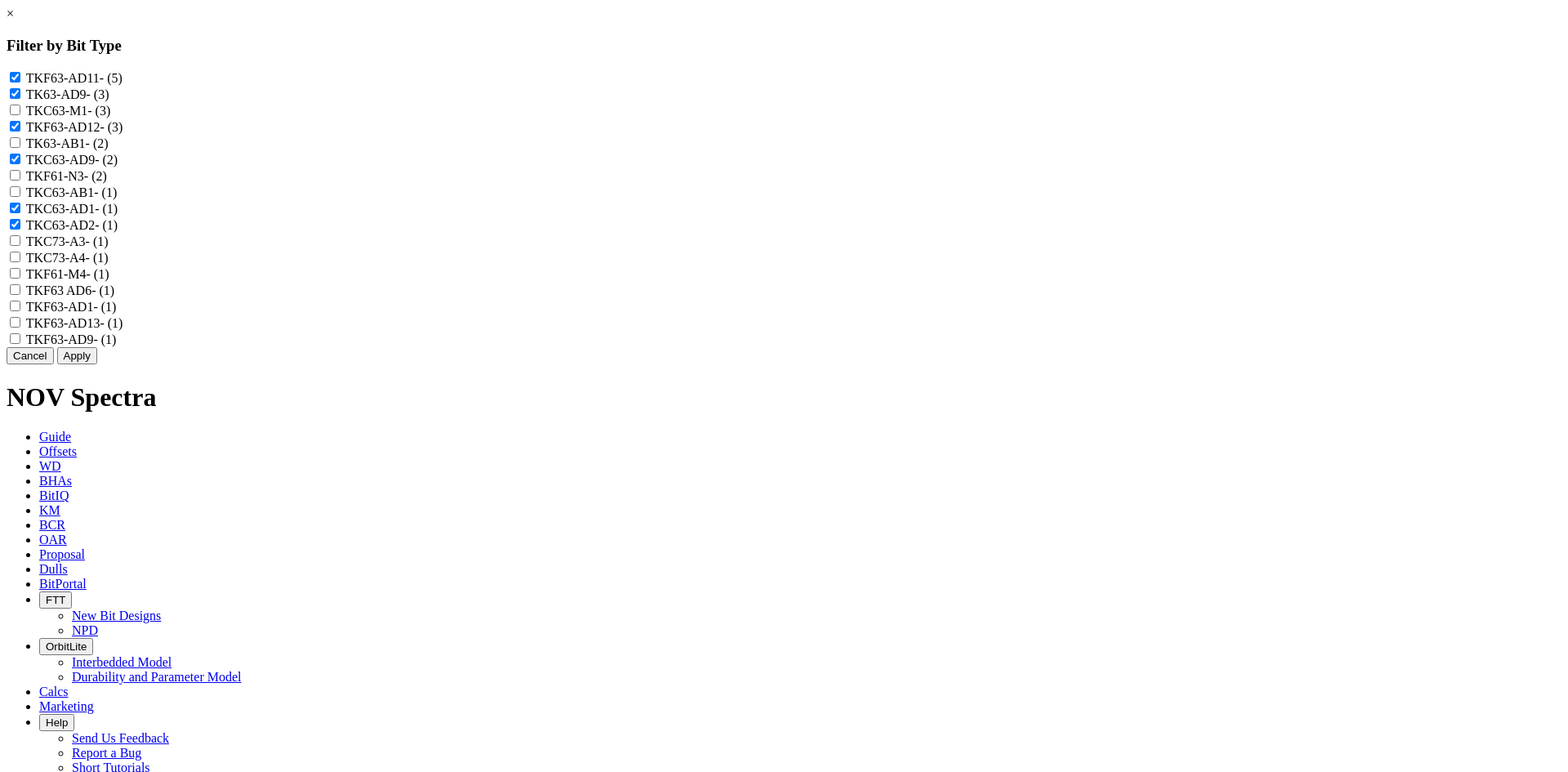
checkbox AD6 "true"
click at [117, 314] on label "TKF63-AD1 - (1)" at bounding box center [71, 307] width 91 height 14
click at [20, 312] on input "TKF63-AD1 - (1)" at bounding box center [15, 306] width 11 height 11
checkbox input "true"
click at [114, 298] on label "TKF63 AD6 - (1)" at bounding box center [70, 291] width 88 height 14
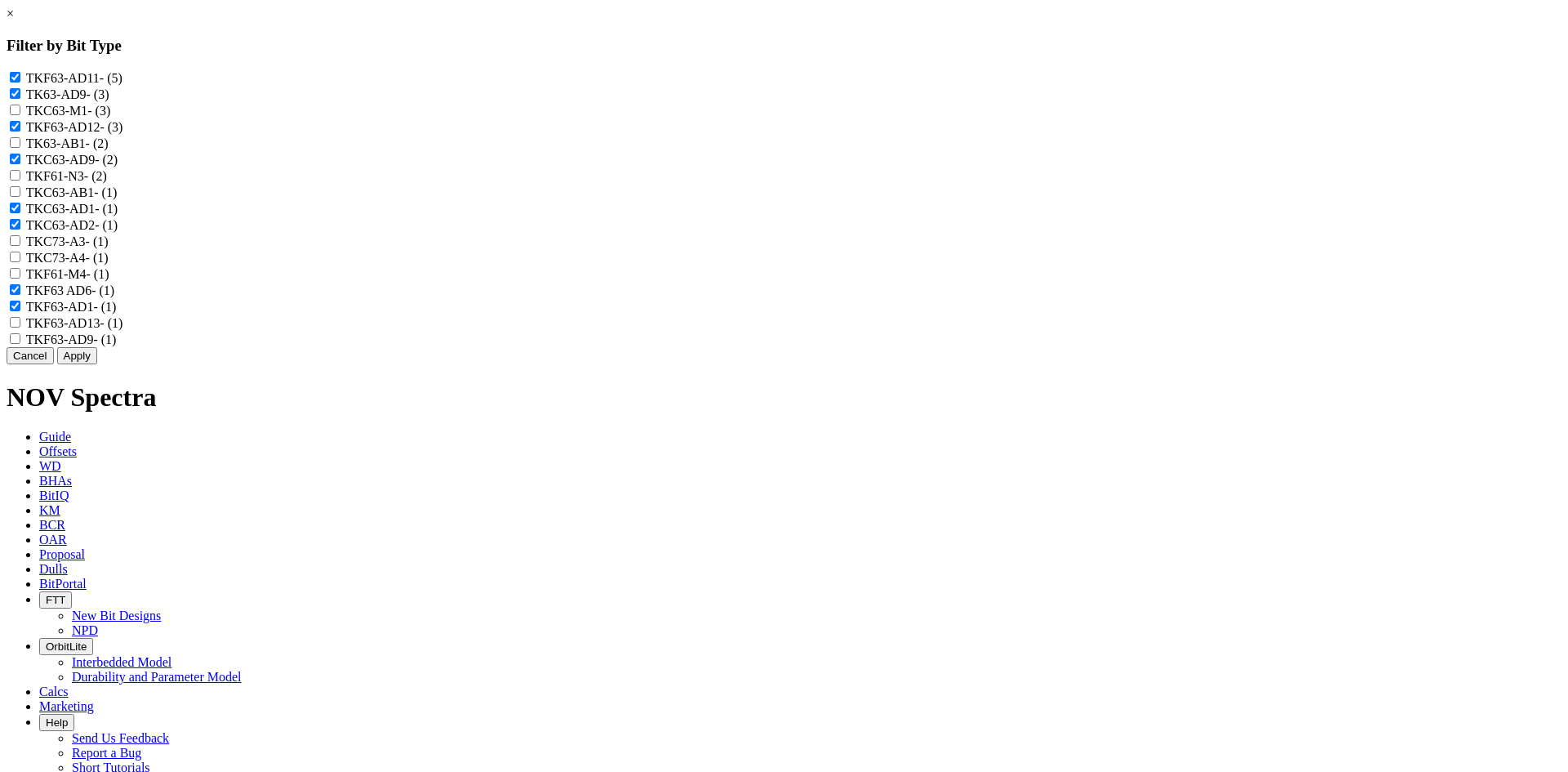
click at [20, 295] on AD6 "TKF63 AD6 - (1)" at bounding box center [15, 290] width 11 height 11
checkbox AD6 "false"
click at [123, 330] on label "TKF63-AD13 - (1)" at bounding box center [74, 323] width 97 height 14
click at [20, 328] on input "TKF63-AD13 - (1)" at bounding box center [15, 322] width 11 height 11
checkbox input "true"
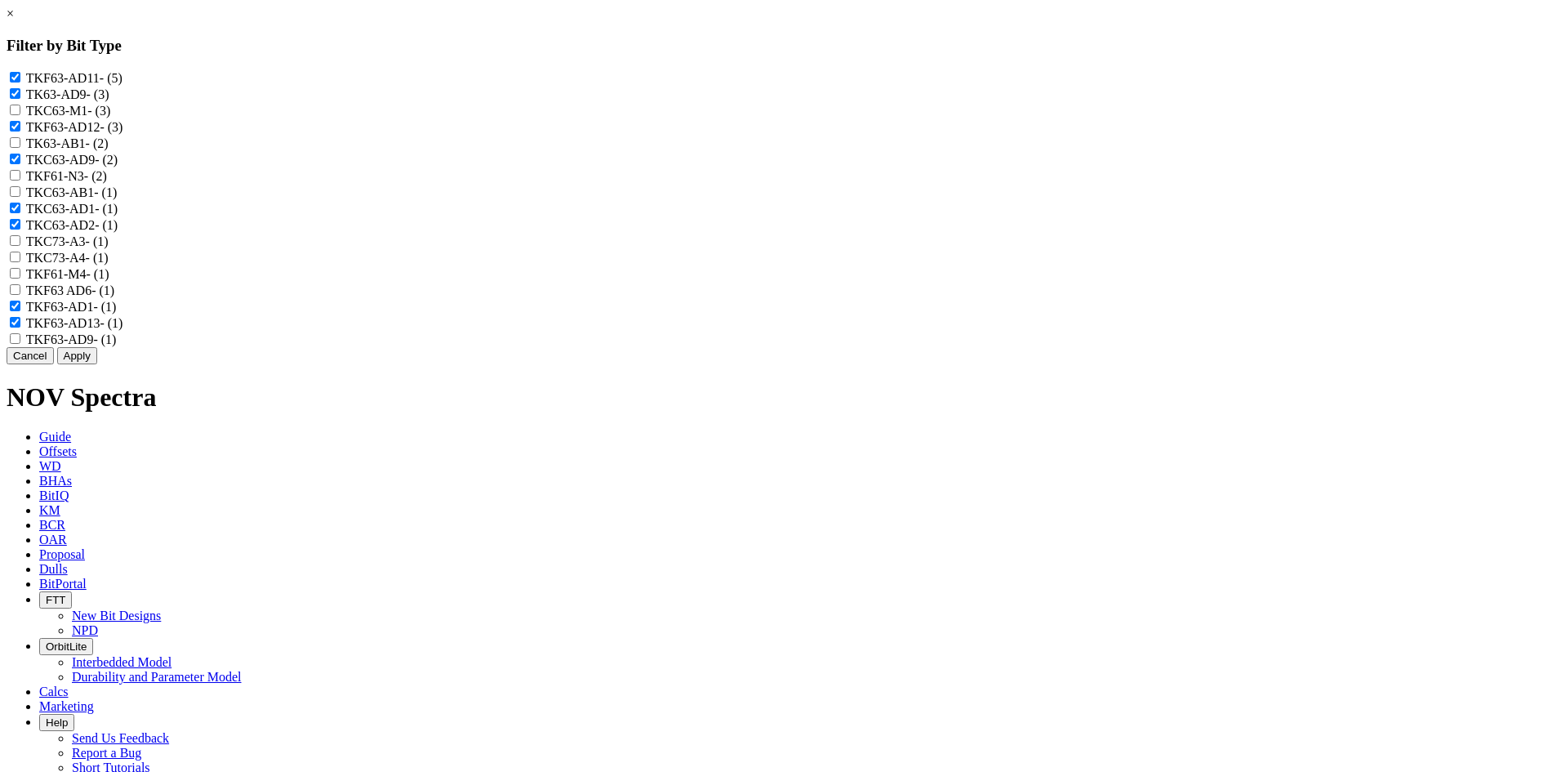
click at [117, 347] on label "TKF63-AD9 - (1)" at bounding box center [71, 340] width 91 height 14
click at [20, 344] on input "TKF63-AD9 - (1)" at bounding box center [15, 339] width 11 height 11
checkbox input "true"
click at [97, 365] on button "Apply" at bounding box center [77, 355] width 40 height 17
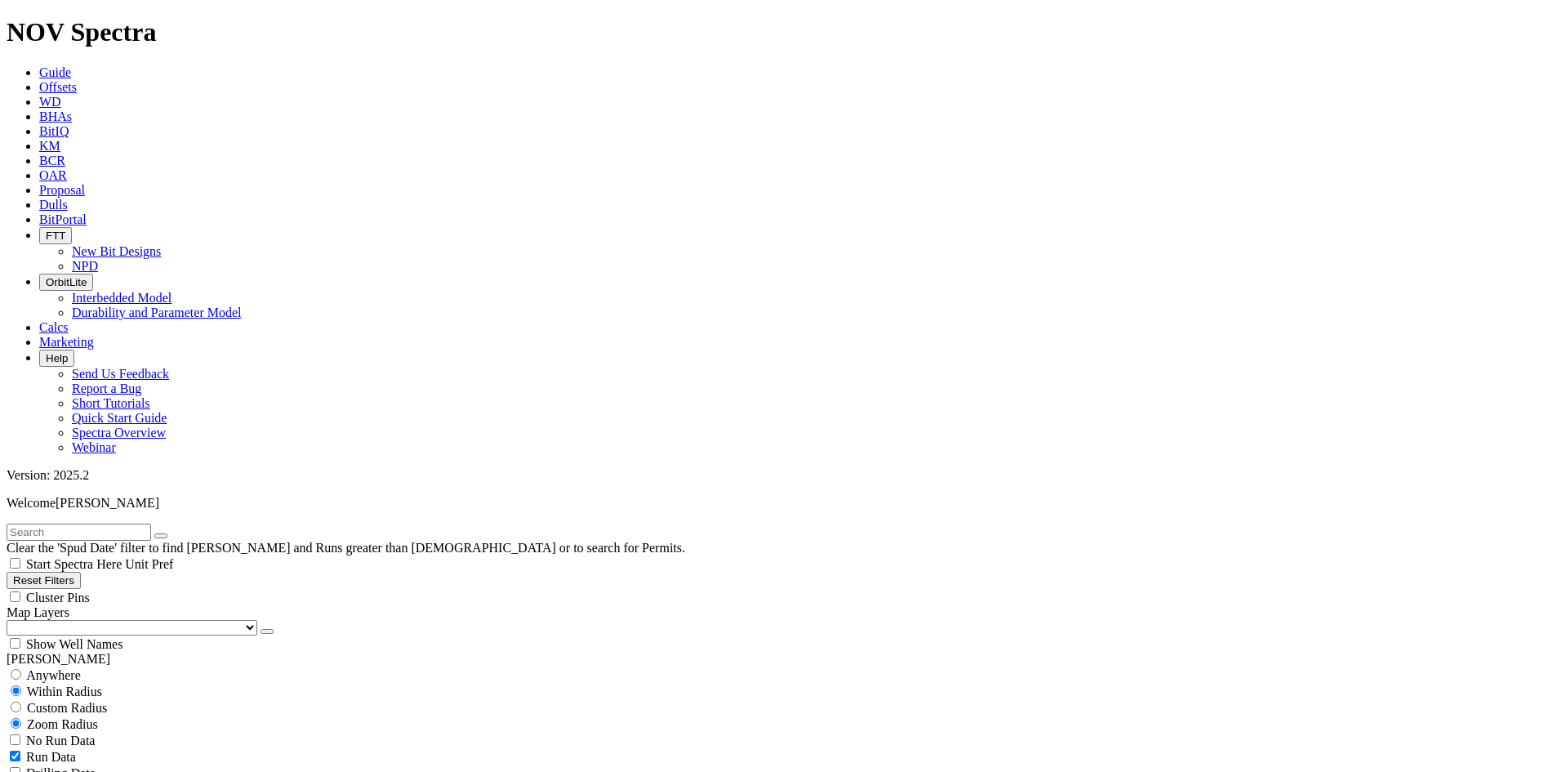
scroll to position [1202, 0]
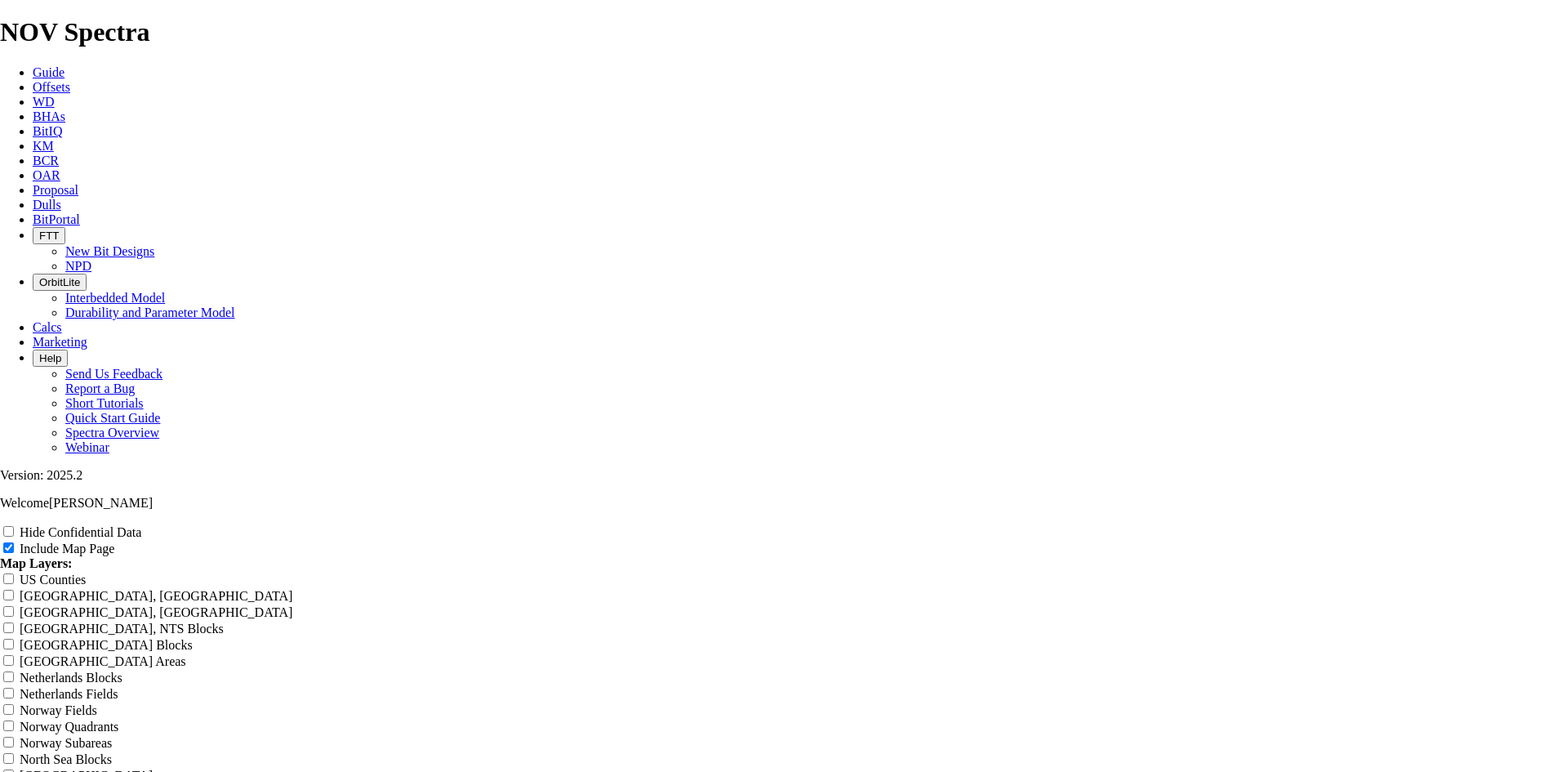
click at [1424, 523] on div "Hide Confidential Data" at bounding box center [784, 531] width 1568 height 16
click at [14, 526] on input "Hide Confidential Data" at bounding box center [8, 531] width 11 height 11
checkbox input "true"
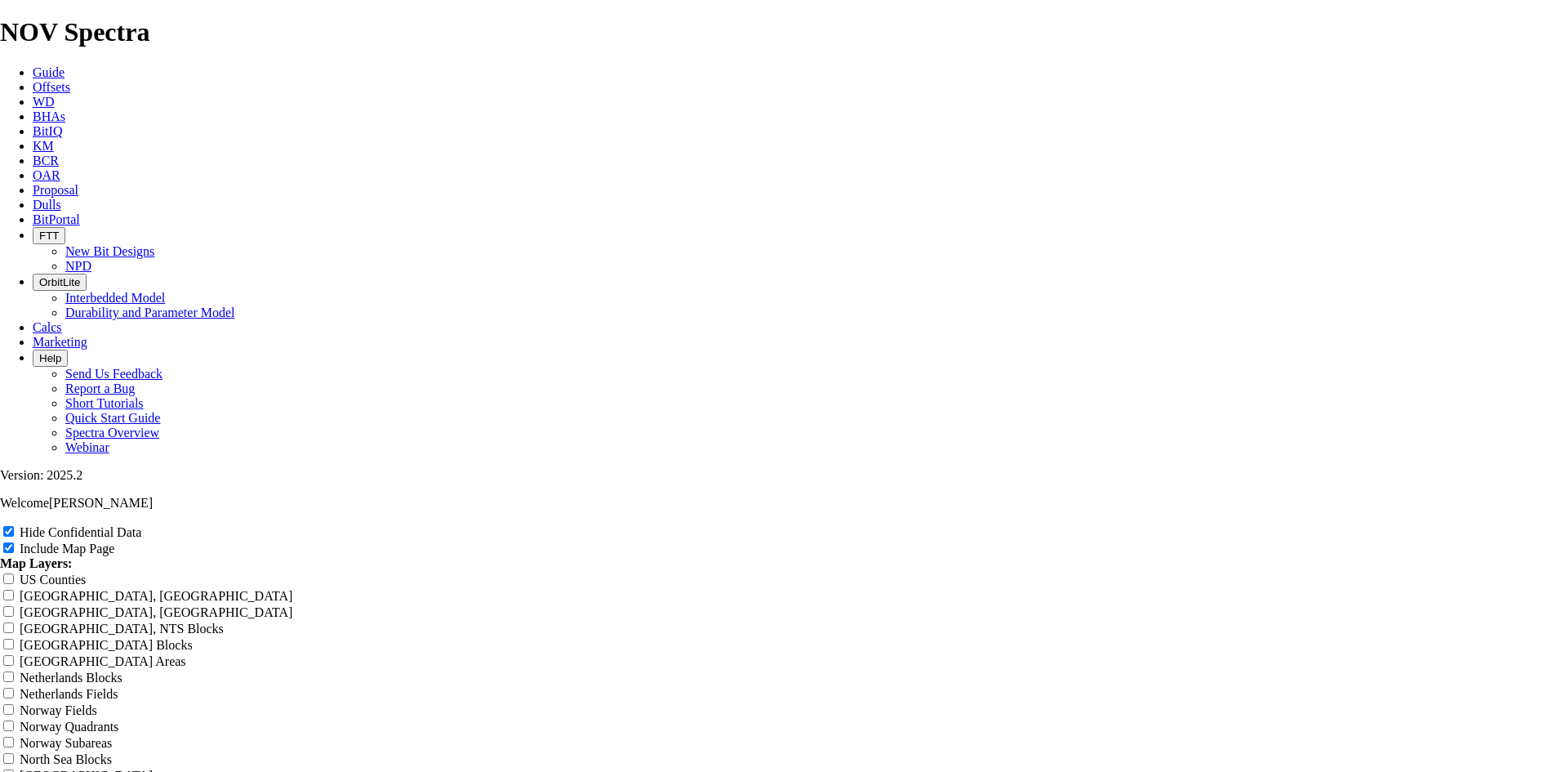
radio input "true"
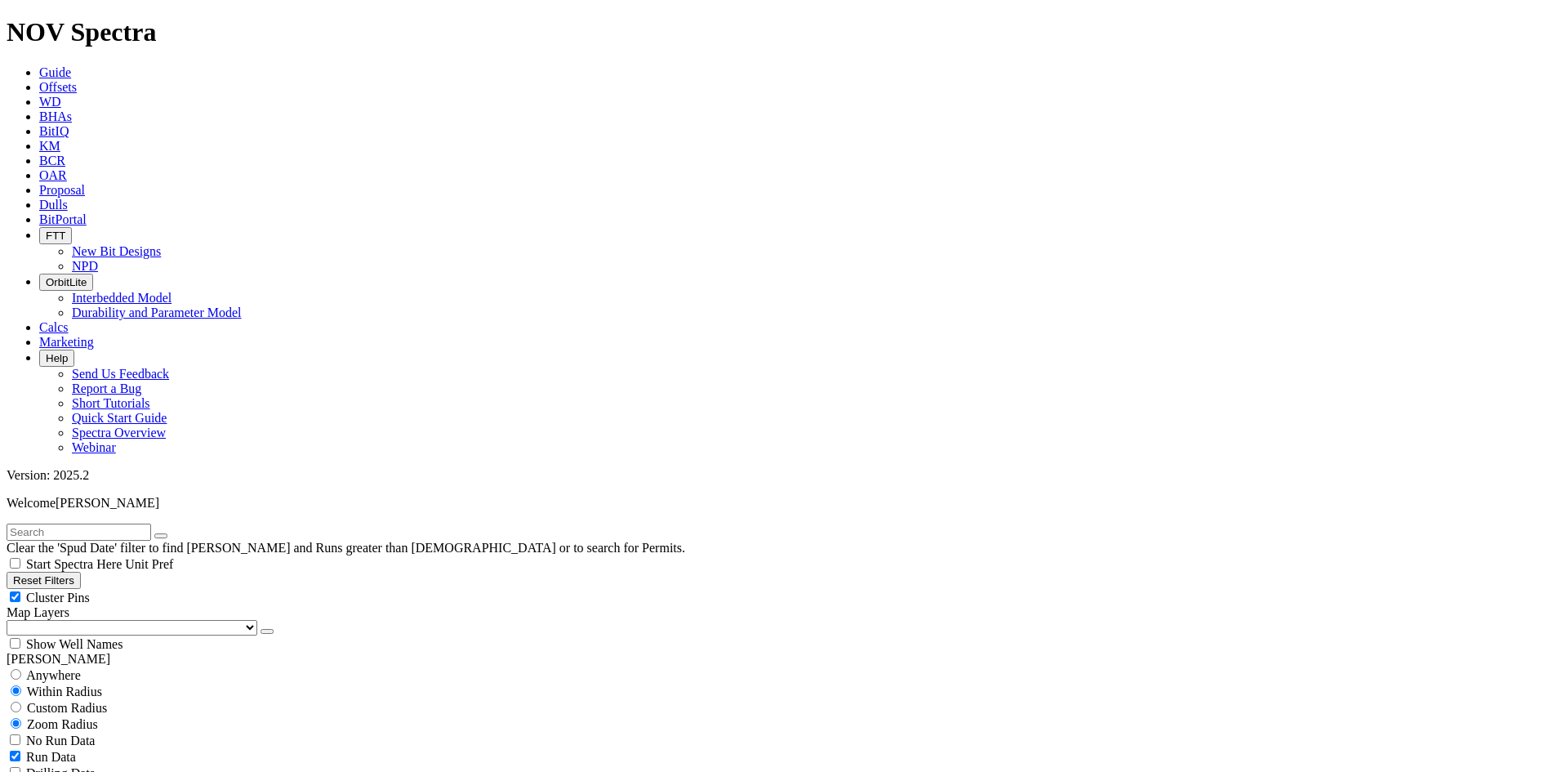
scroll to position [490, 0]
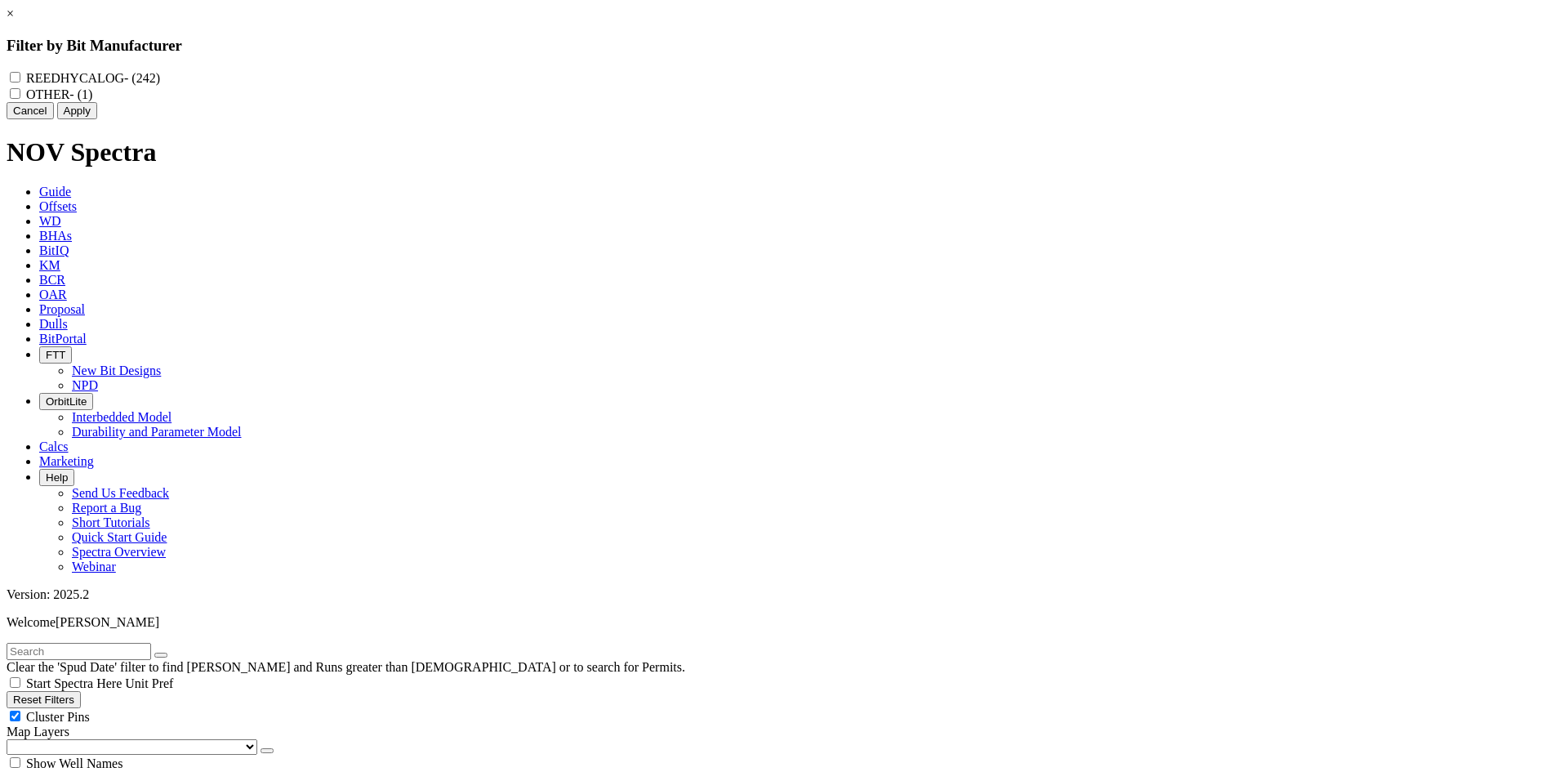
click at [160, 79] on label "REEDHYCALOG - (242)" at bounding box center [93, 78] width 134 height 14
click at [20, 79] on input "REEDHYCALOG - (242)" at bounding box center [15, 77] width 11 height 11
checkbox input "true"
click at [894, 119] on div "Cancel Apply" at bounding box center [784, 110] width 1555 height 17
click at [97, 119] on button "Apply" at bounding box center [77, 110] width 40 height 17
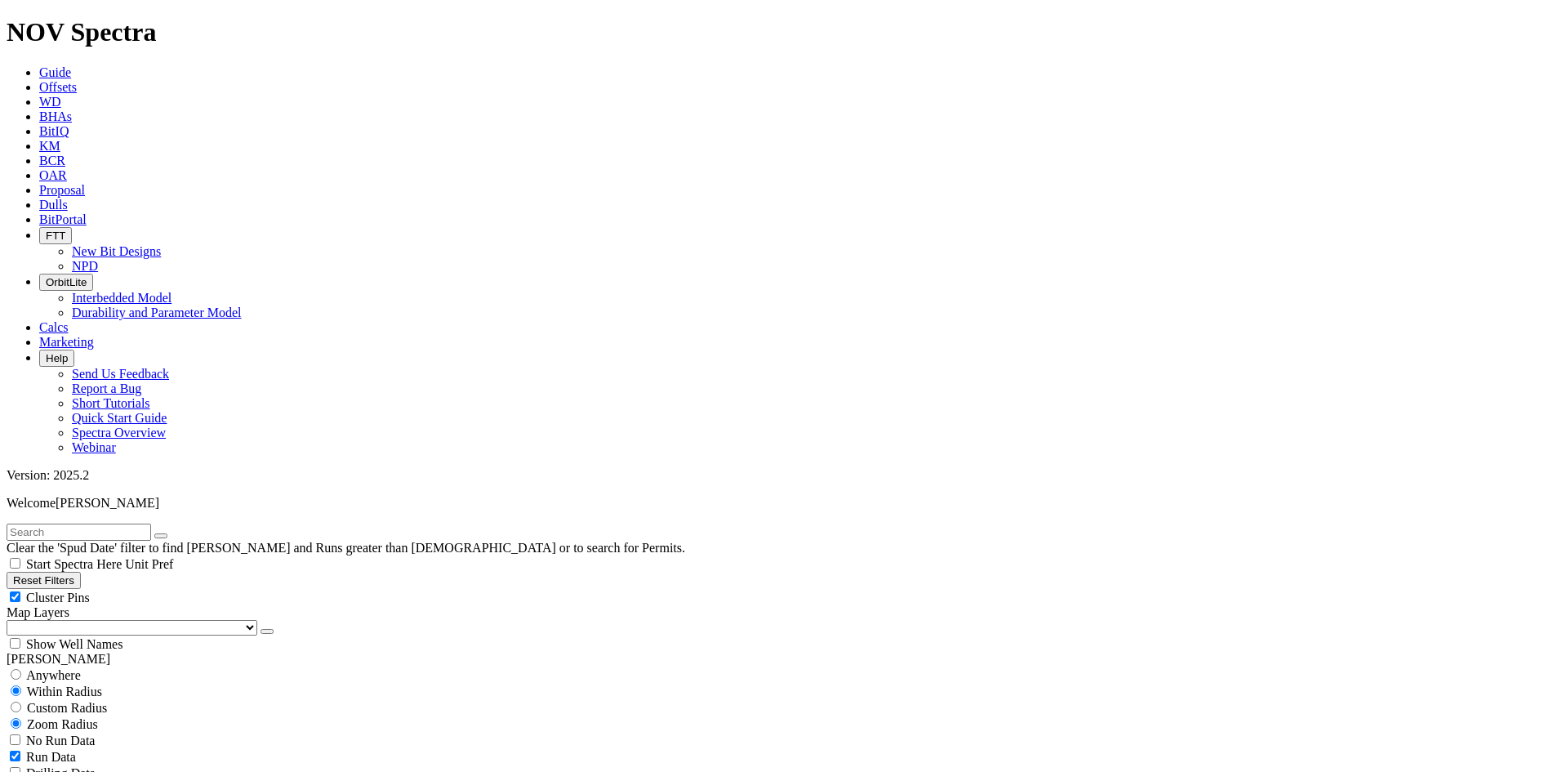
select select
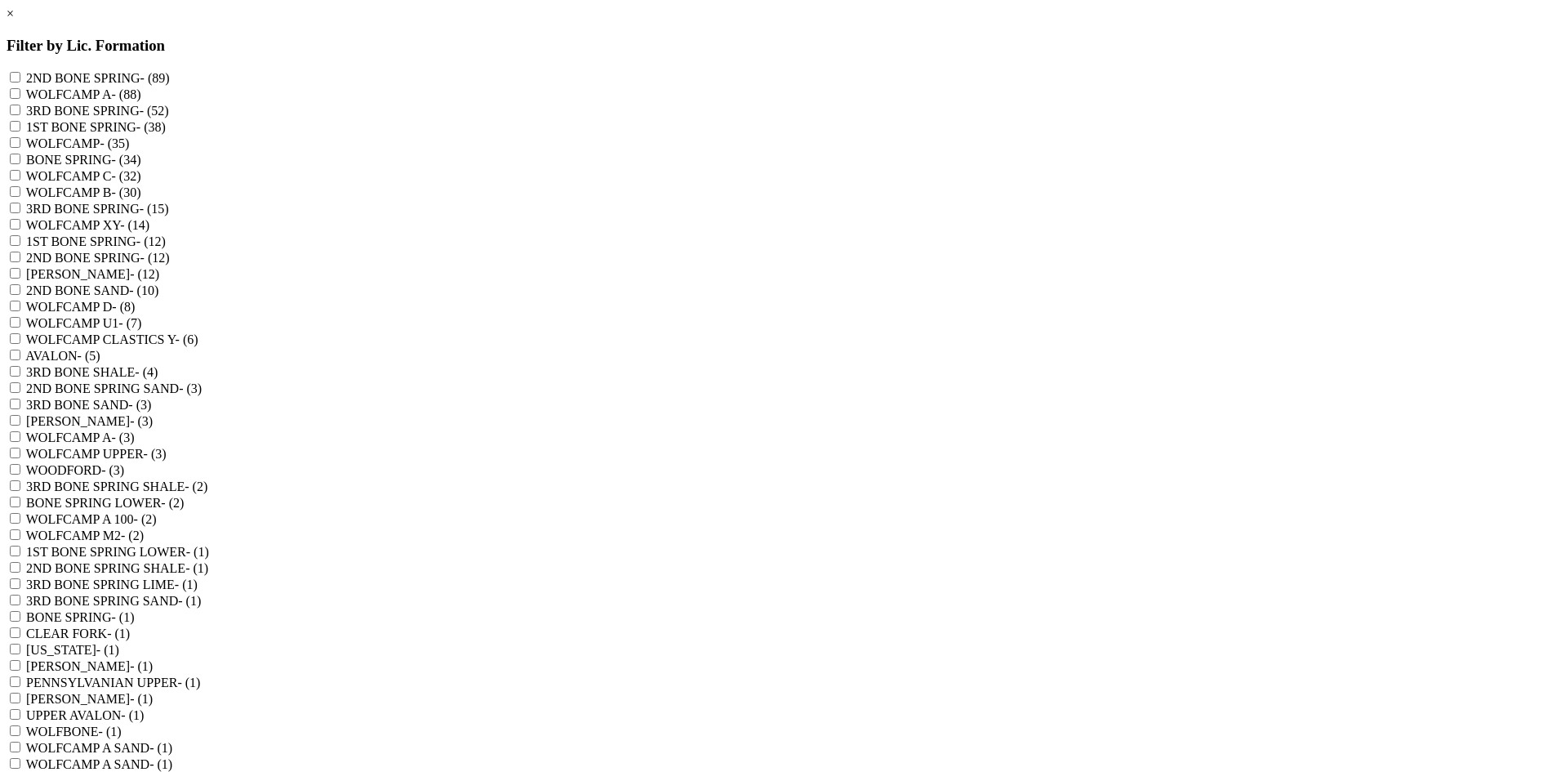
click at [141, 183] on label "WOLFCAMP C - (32)" at bounding box center [83, 176] width 115 height 14
click at [20, 181] on C "WOLFCAMP C - (32)" at bounding box center [15, 175] width 11 height 11
checkbox C "true"
click at [136, 314] on label "WOLFCAMP D - (8)" at bounding box center [81, 307] width 110 height 14
click at [20, 312] on D "WOLFCAMP D - (8)" at bounding box center [15, 306] width 11 height 11
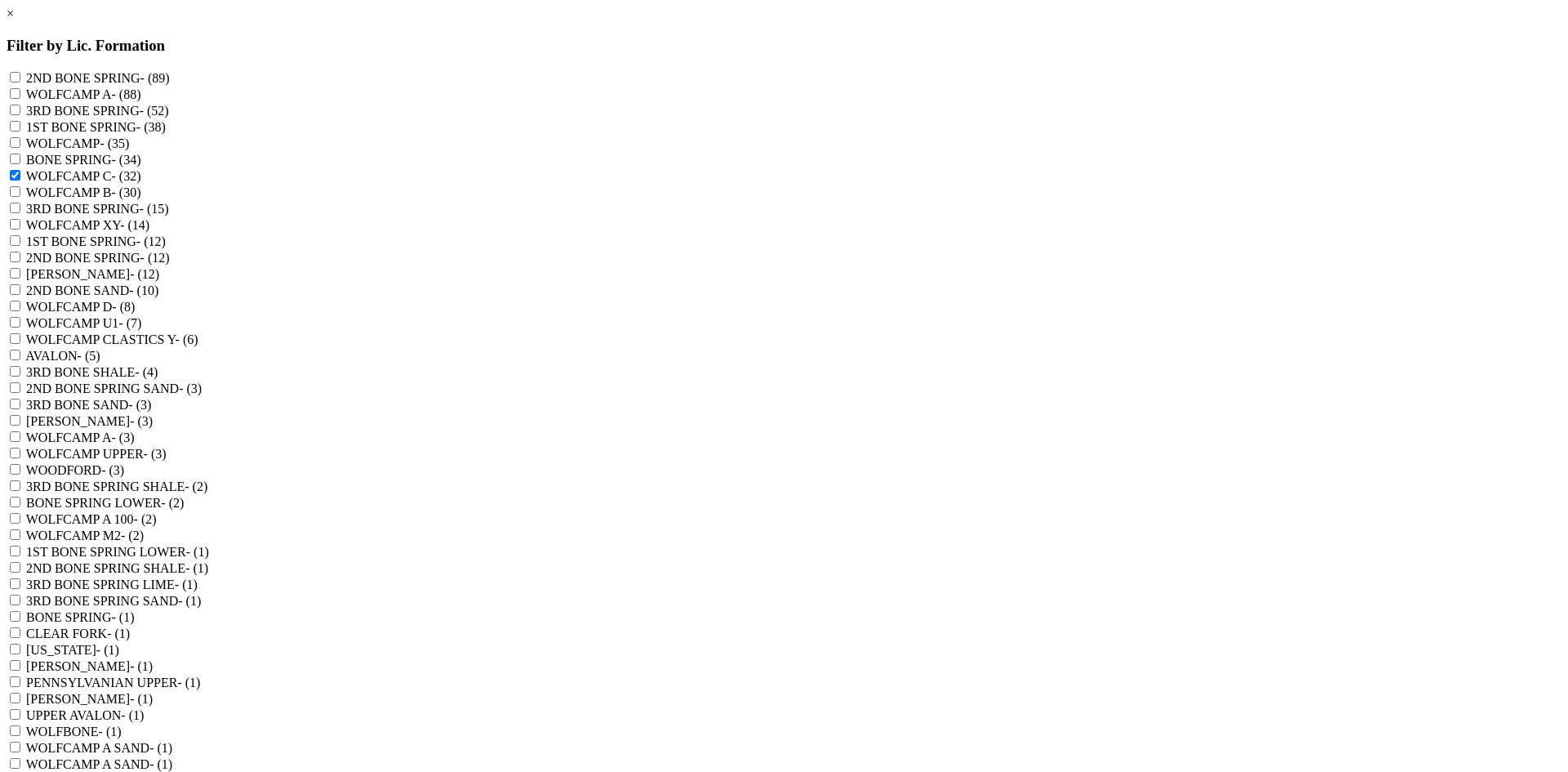
checkbox D "true"
click at [199, 347] on label "WOLFCAMP CLASTICS Y - (6)" at bounding box center [112, 340] width 173 height 14
click at [20, 344] on Y "WOLFCAMP CLASTICS Y - (6)" at bounding box center [15, 339] width 11 height 11
checkbox Y "true"
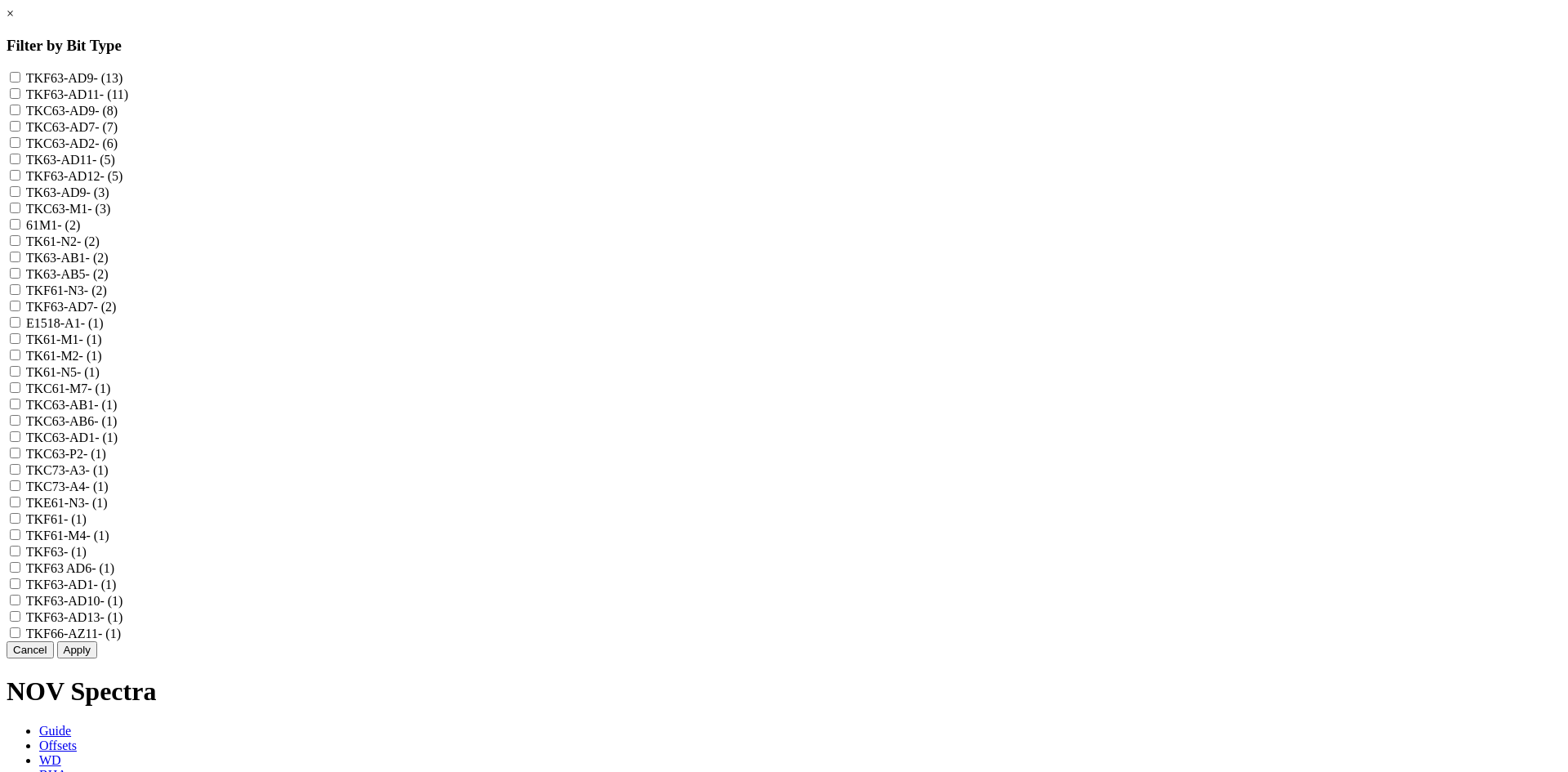
click at [123, 79] on label "TKF63-AD9 - (13)" at bounding box center [74, 78] width 97 height 14
click at [20, 79] on input "TKF63-AD9 - (13)" at bounding box center [15, 77] width 11 height 11
checkbox input "true"
click at [128, 101] on label "TKF63-AD11 - (11)" at bounding box center [77, 94] width 102 height 14
click at [20, 99] on input "TKF63-AD11 - (11)" at bounding box center [15, 93] width 11 height 11
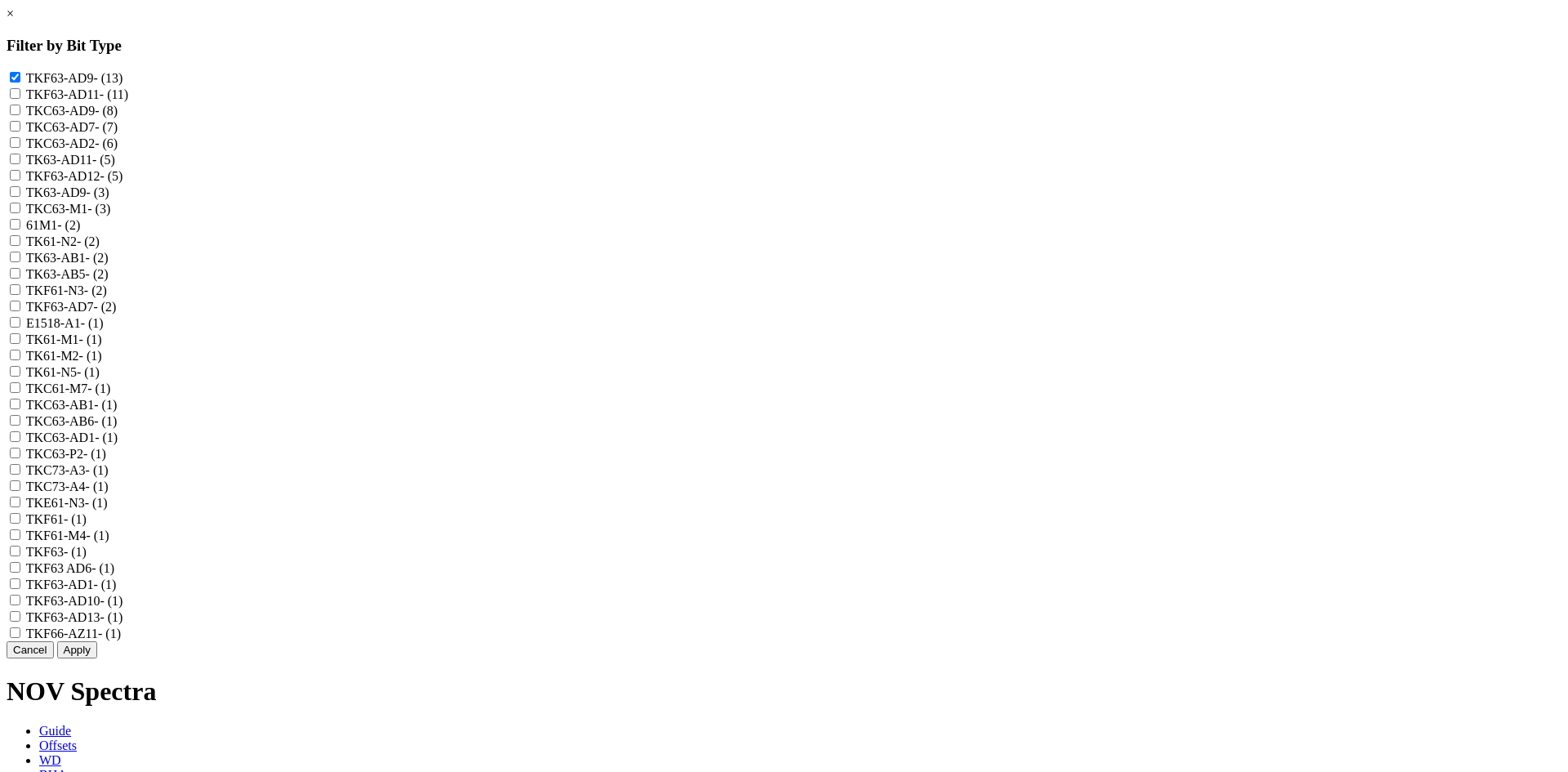
checkbox input "true"
click at [118, 118] on label "TKC63-AD9 - (8)" at bounding box center [72, 111] width 92 height 14
click at [20, 115] on input "TKC63-AD9 - (8)" at bounding box center [15, 110] width 11 height 11
checkbox input "true"
click at [118, 134] on label "TKC63-AD7 - (7)" at bounding box center [72, 127] width 92 height 14
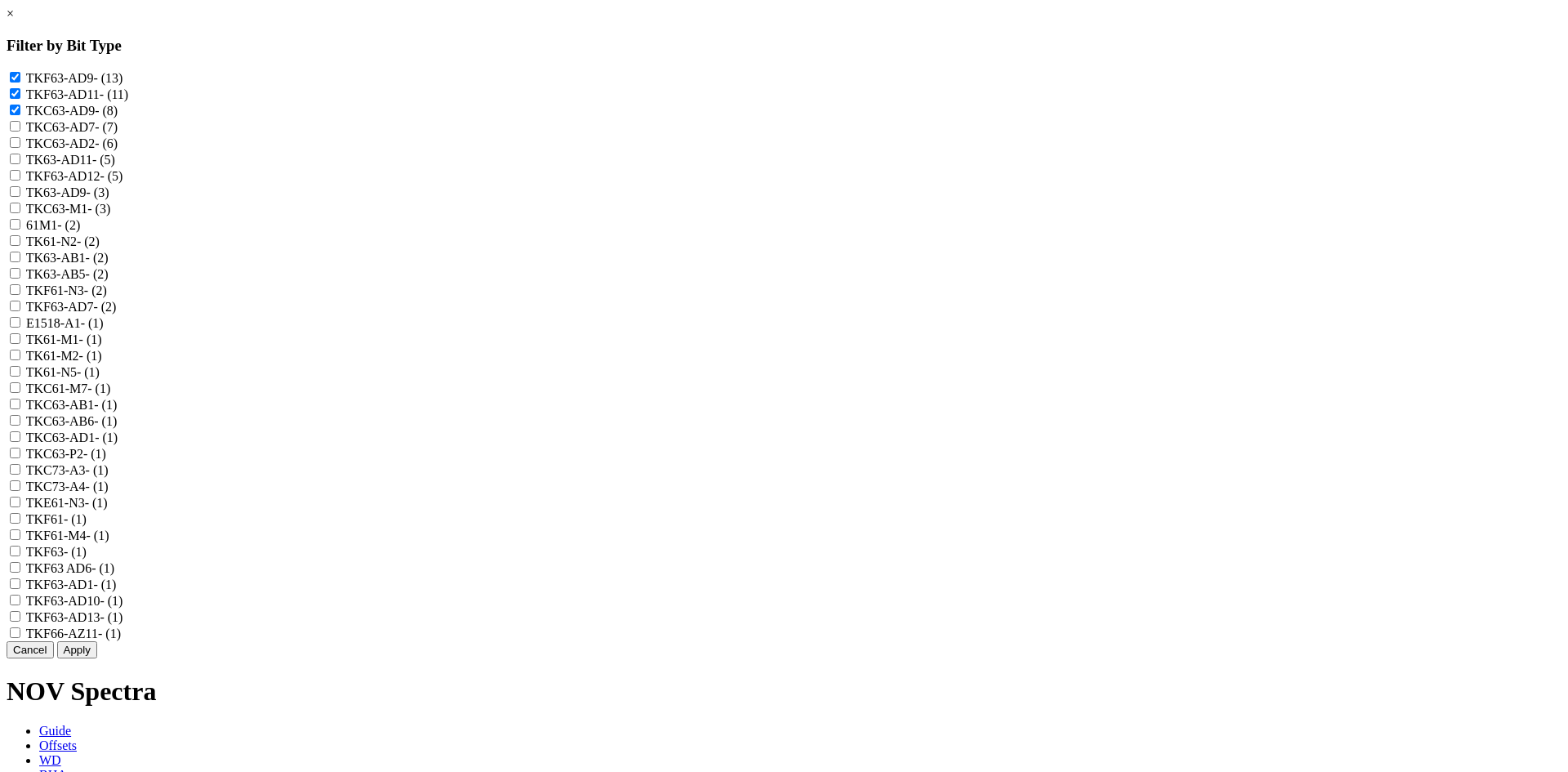
click at [20, 132] on input "TKC63-AD7 - (7)" at bounding box center [15, 126] width 11 height 11
checkbox input "true"
click at [118, 150] on label "TKC63-AD2 - (6)" at bounding box center [72, 144] width 92 height 14
click at [20, 148] on input "TKC63-AD2 - (6)" at bounding box center [15, 142] width 11 height 11
checkbox input "true"
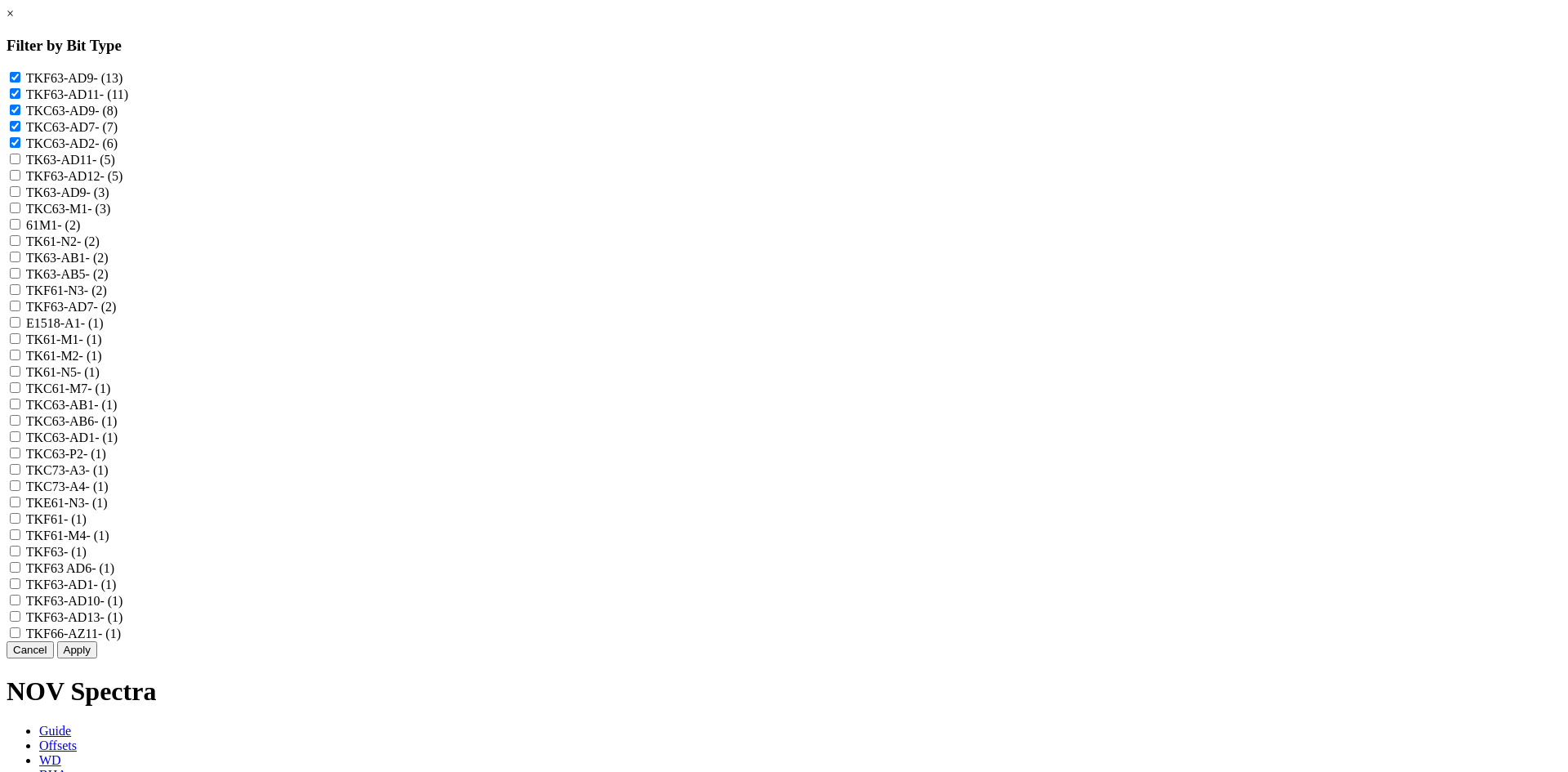
click at [115, 167] on label "TK63-AD11 - (5)" at bounding box center [70, 160] width 89 height 14
click at [20, 164] on input "TK63-AD11 - (5)" at bounding box center [15, 159] width 11 height 11
checkbox input "true"
click at [123, 183] on label "TKF63-AD12 - (5)" at bounding box center [74, 176] width 97 height 14
click at [20, 181] on input "TKF63-AD12 - (5)" at bounding box center [15, 175] width 11 height 11
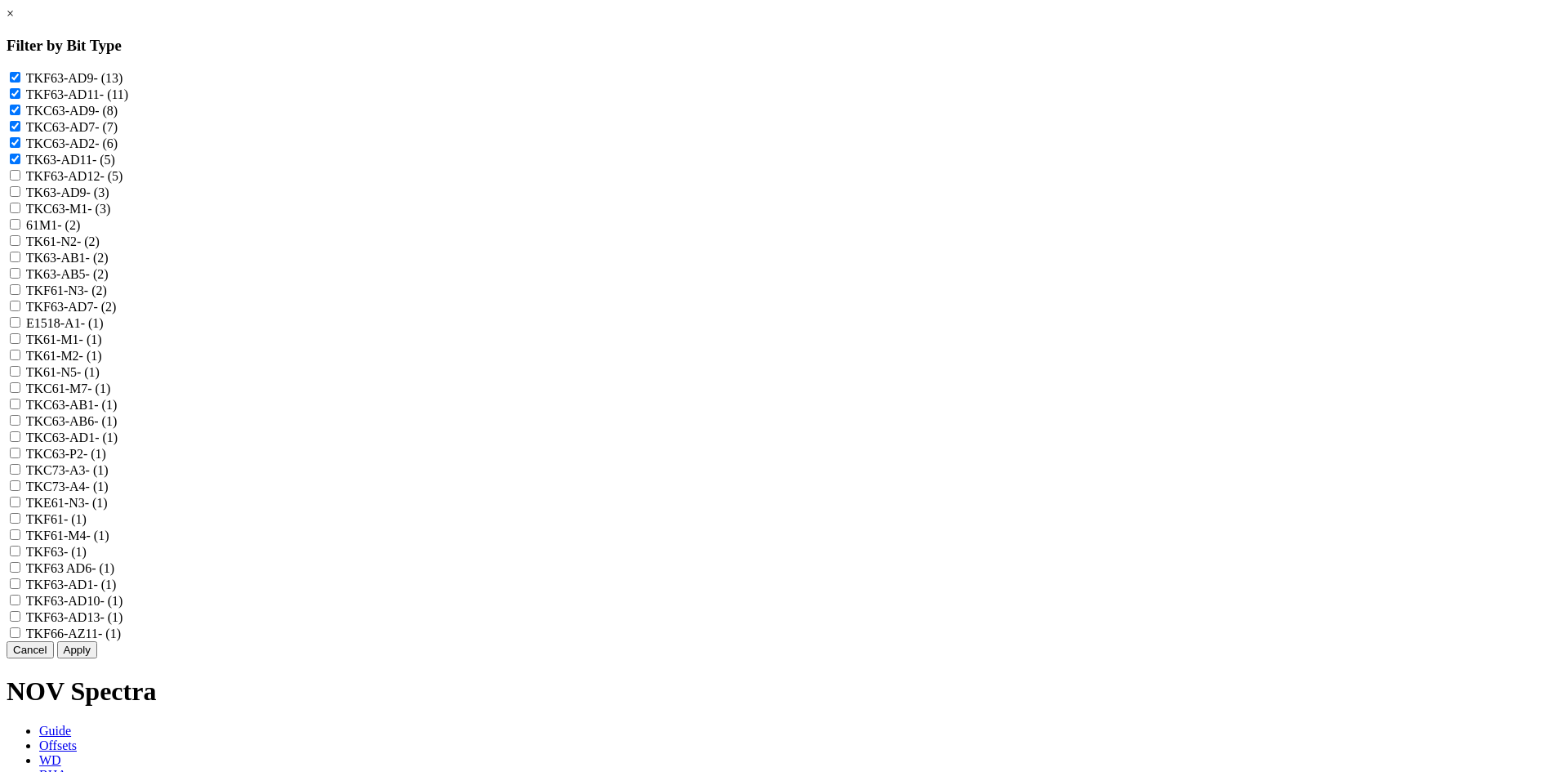
checkbox input "true"
click at [110, 199] on label "TK63-AD9 - (3)" at bounding box center [67, 193] width 83 height 14
click at [20, 197] on input "TK63-AD9 - (3)" at bounding box center [15, 191] width 11 height 11
checkbox input "true"
click at [117, 314] on label "TKF63-AD7 - (2)" at bounding box center [71, 307] width 91 height 14
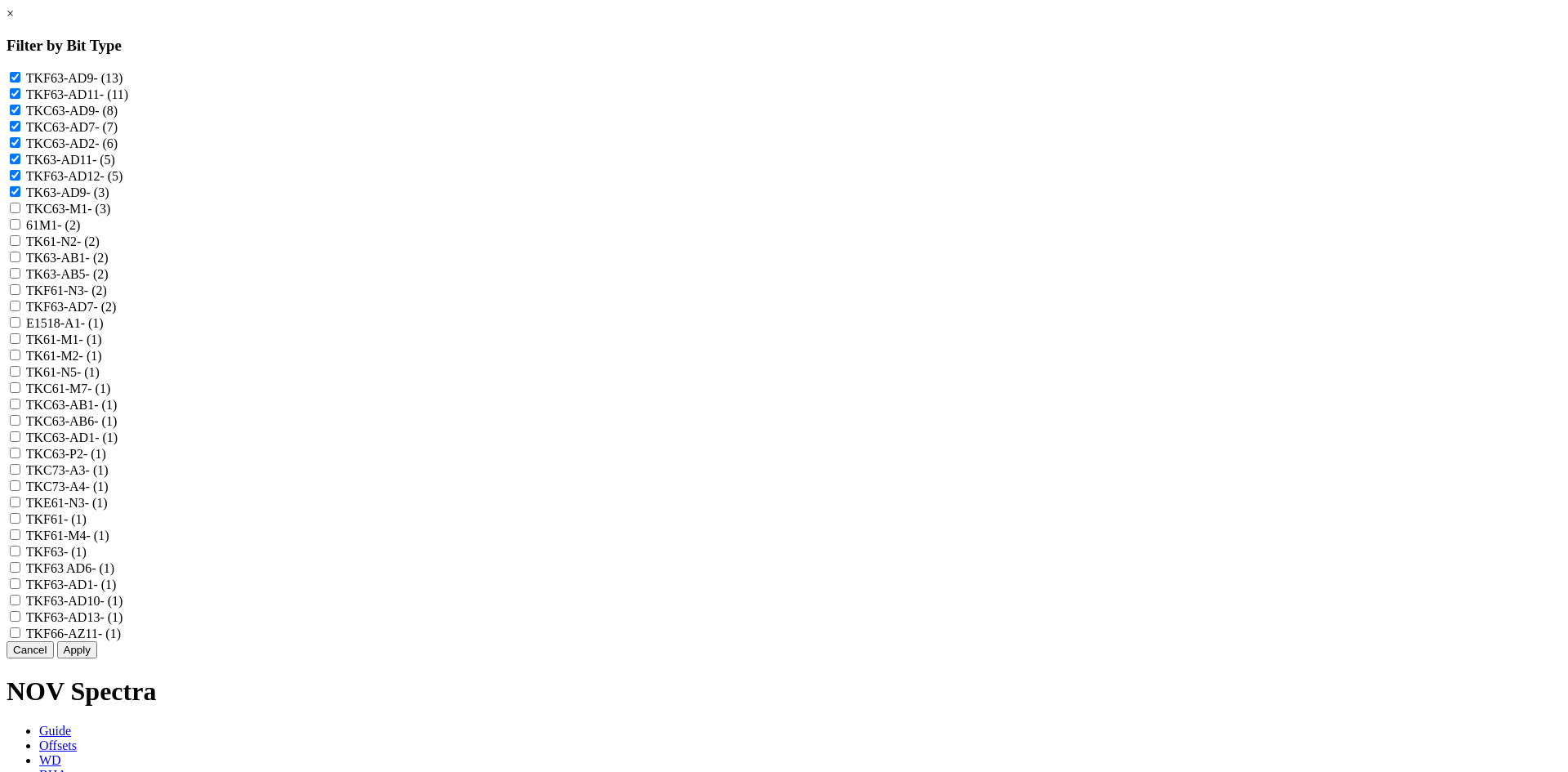
click at [20, 312] on input "TKF63-AD7 - (2)" at bounding box center [15, 306] width 11 height 11
click at [117, 314] on label "TKF63-AD7 - (2)" at bounding box center [71, 307] width 91 height 14
click at [20, 312] on input "TKF63-AD7 - (2)" at bounding box center [15, 306] width 11 height 11
click at [117, 314] on label "TKF63-AD7 - (2)" at bounding box center [71, 307] width 91 height 14
click at [20, 312] on input "TKF63-AD7 - (2)" at bounding box center [15, 306] width 11 height 11
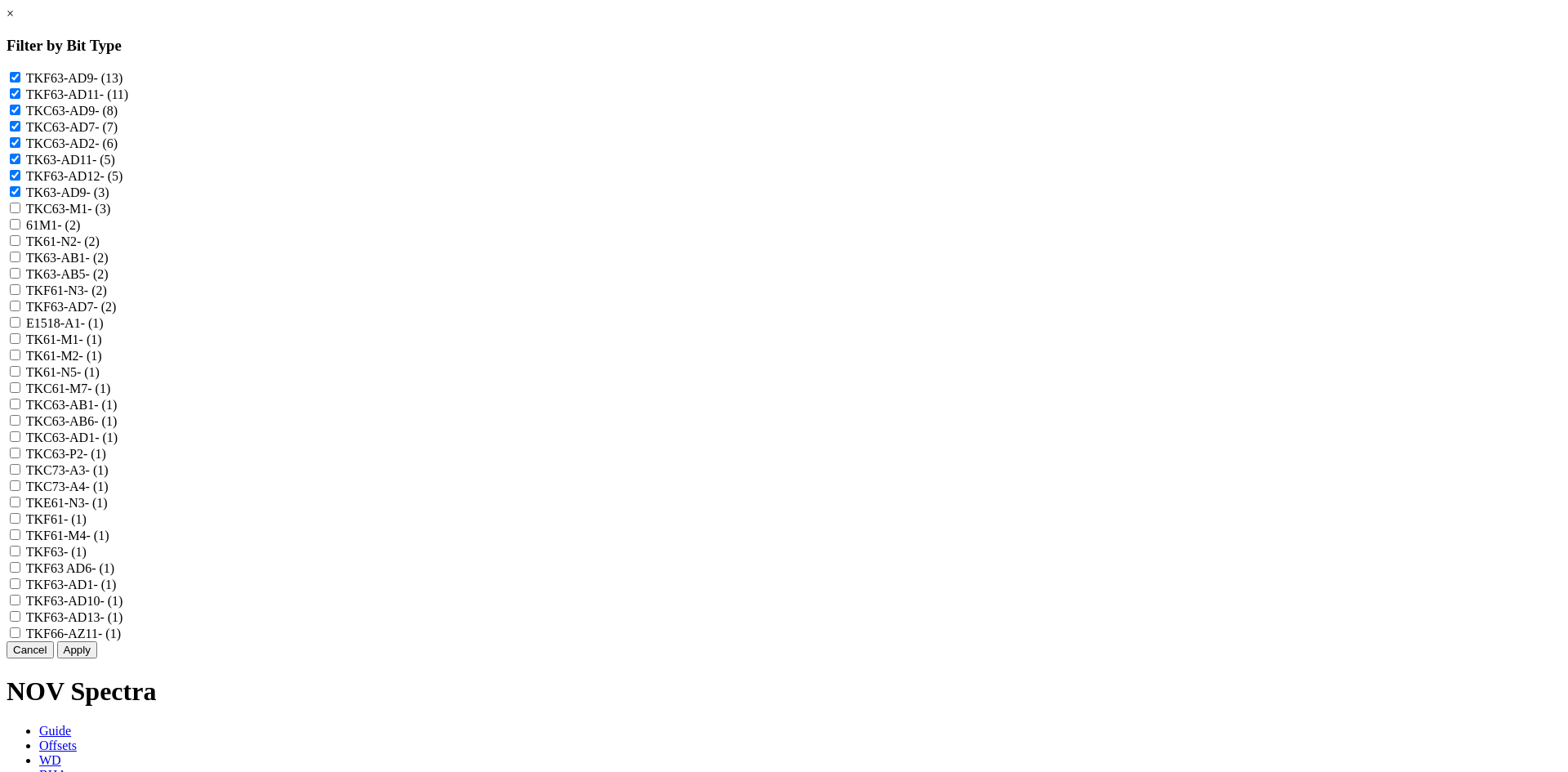
checkbox input "true"
click at [117, 591] on label "TKF63-AD1 - (1)" at bounding box center [71, 584] width 91 height 14
click at [20, 588] on input "TKF63-AD1 - (1)" at bounding box center [15, 583] width 11 height 11
checkbox input "true"
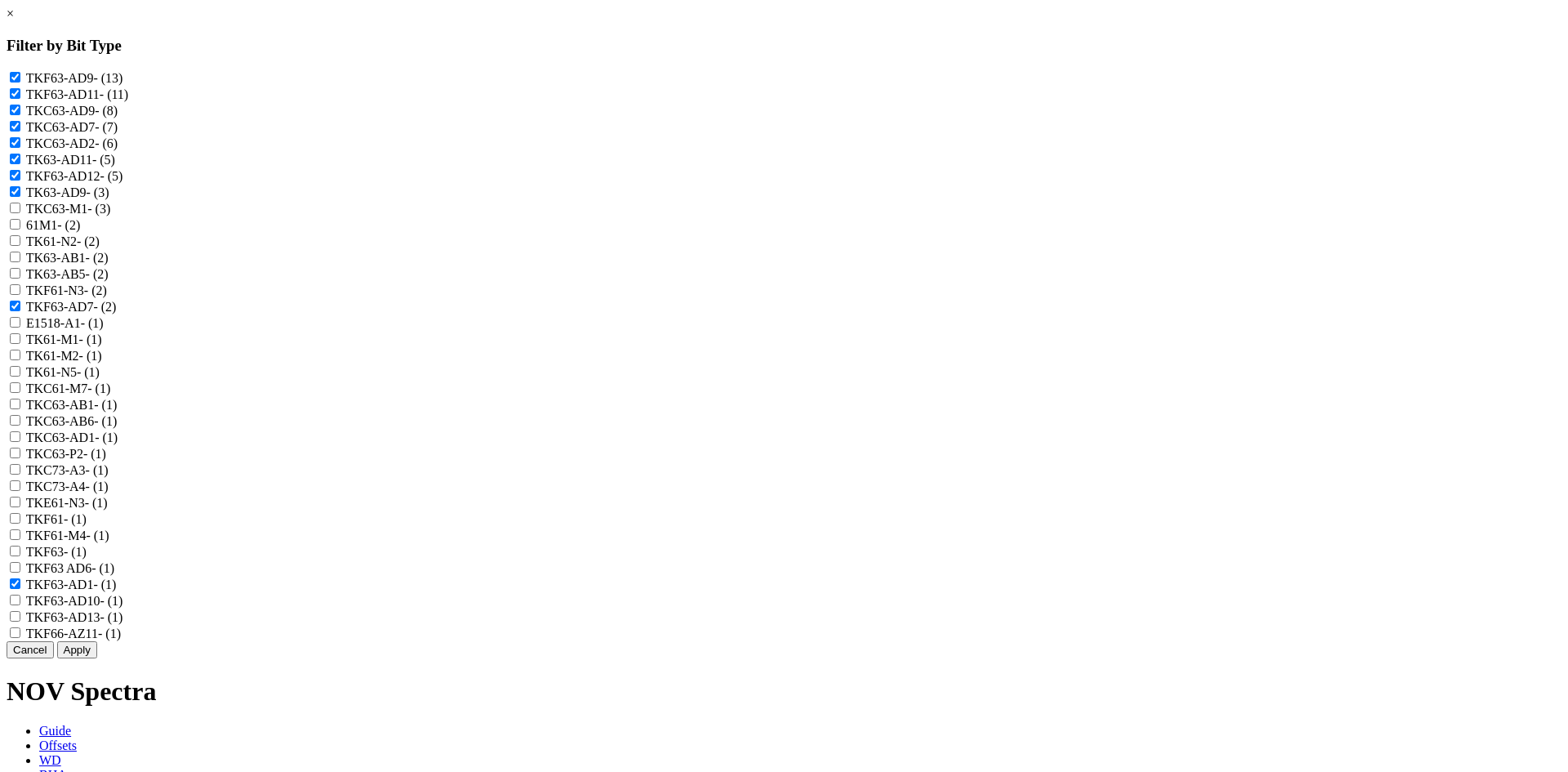
click at [123, 607] on label "TKF63-AD10 - (1)" at bounding box center [74, 600] width 97 height 14
click at [20, 605] on input "TKF63-AD10 - (1)" at bounding box center [15, 599] width 11 height 11
checkbox input "true"
click at [123, 624] on label "TKF63-AD13 - (1)" at bounding box center [74, 617] width 97 height 14
click at [20, 621] on input "TKF63-AD13 - (1)" at bounding box center [15, 616] width 11 height 11
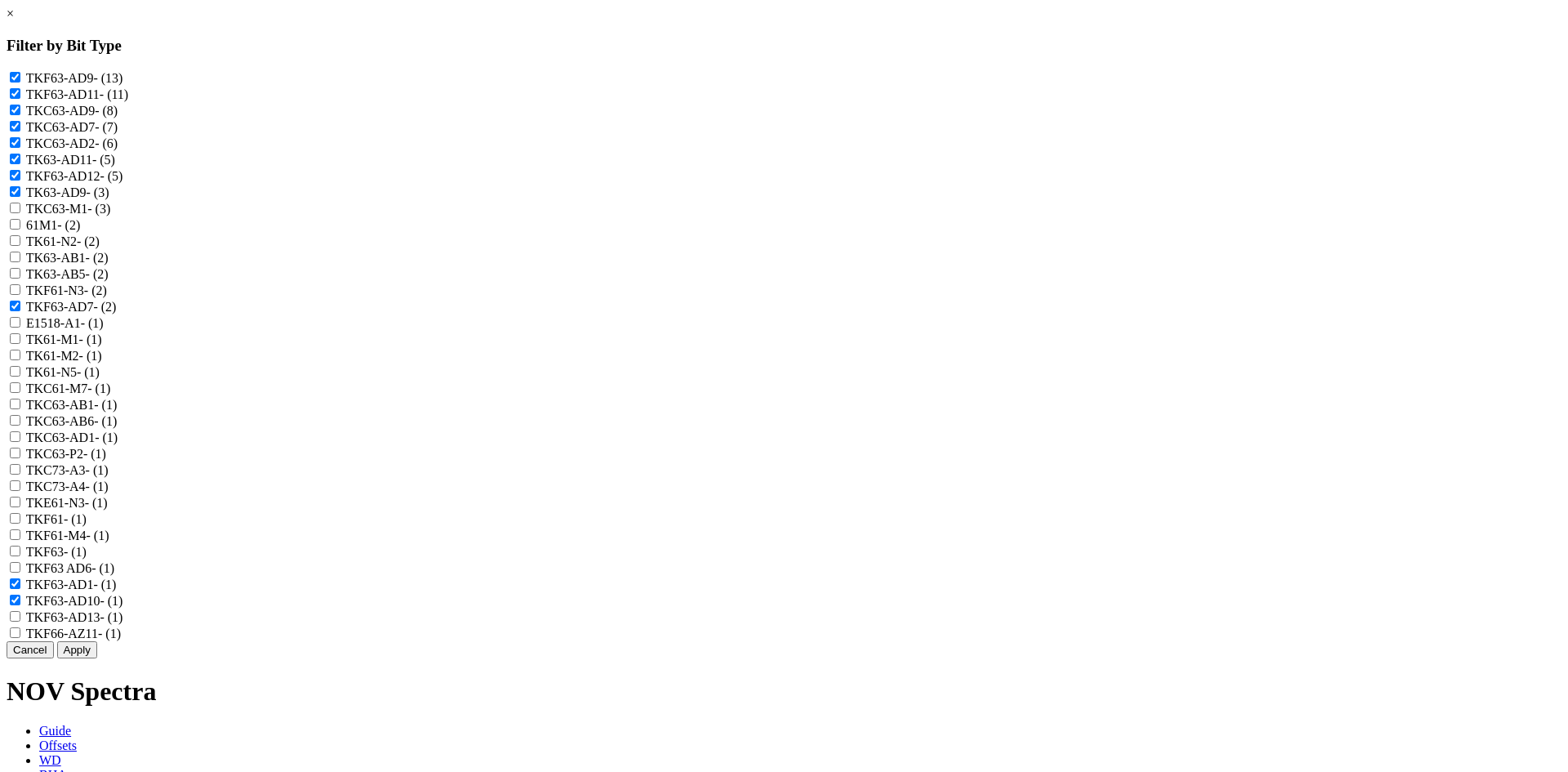
checkbox input "true"
click at [97, 658] on button "Apply" at bounding box center [77, 649] width 40 height 17
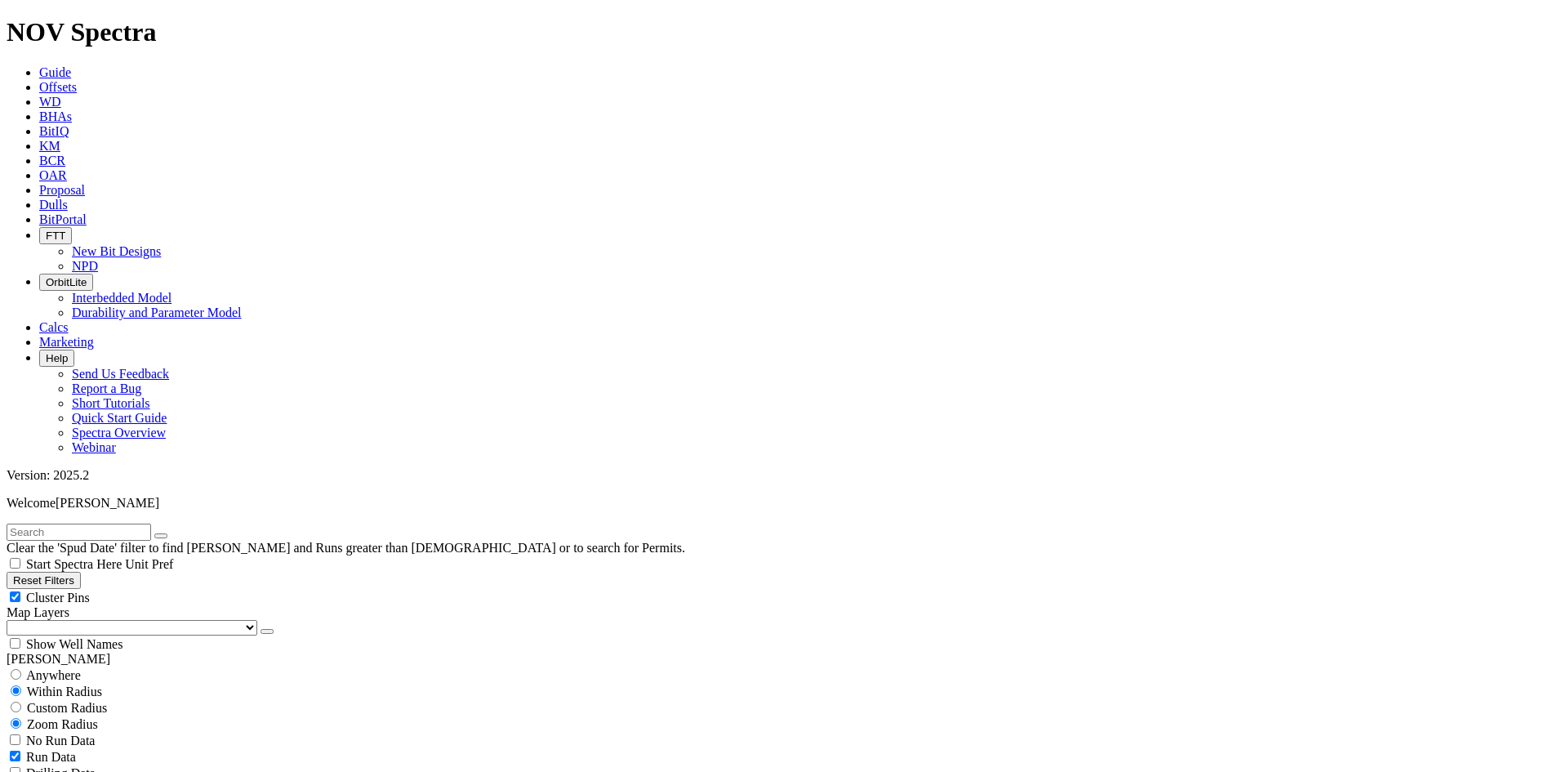
scroll to position [735, 0]
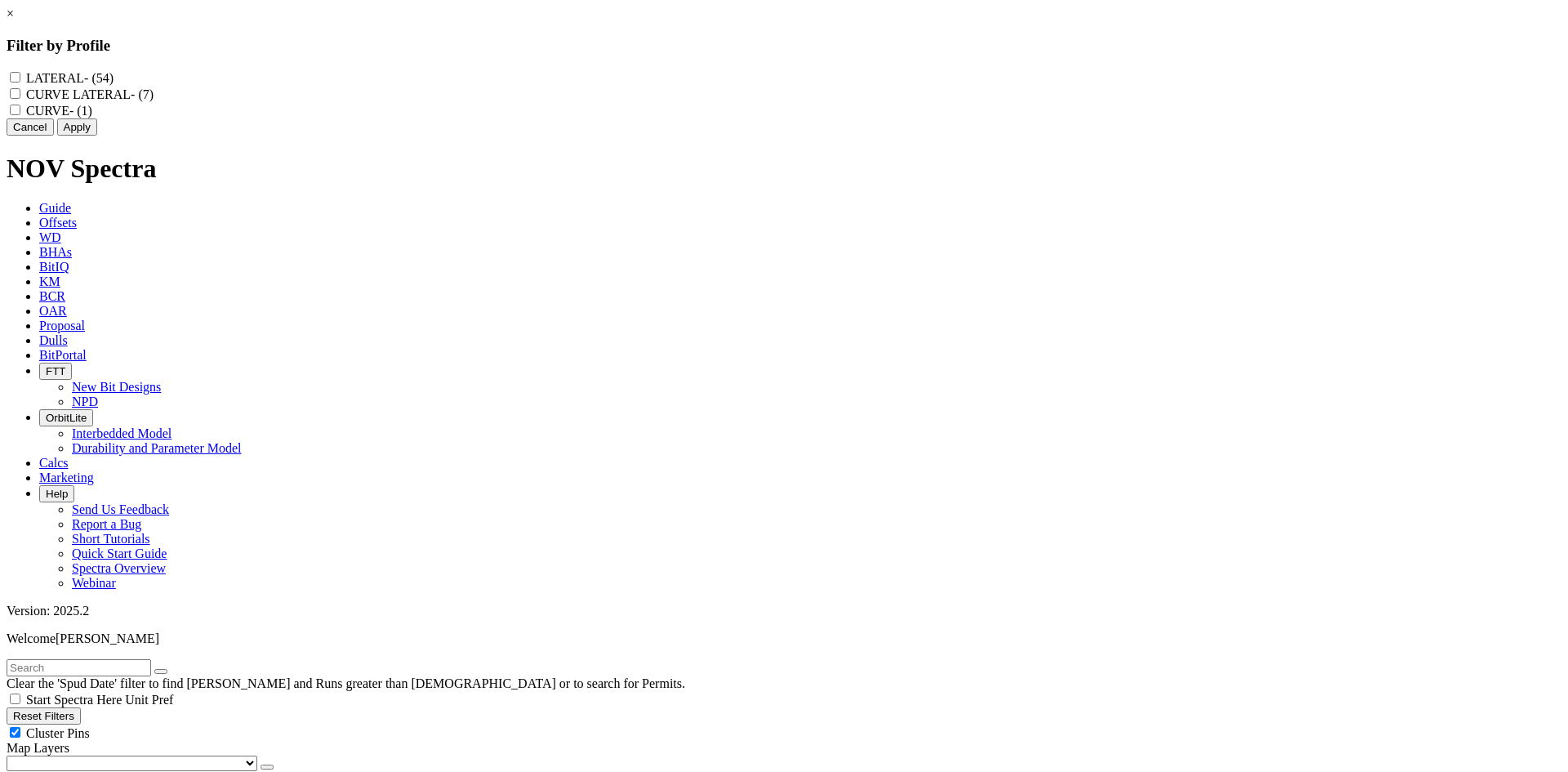
click at [14, 20] on link "×" at bounding box center [10, 14] width 7 height 14
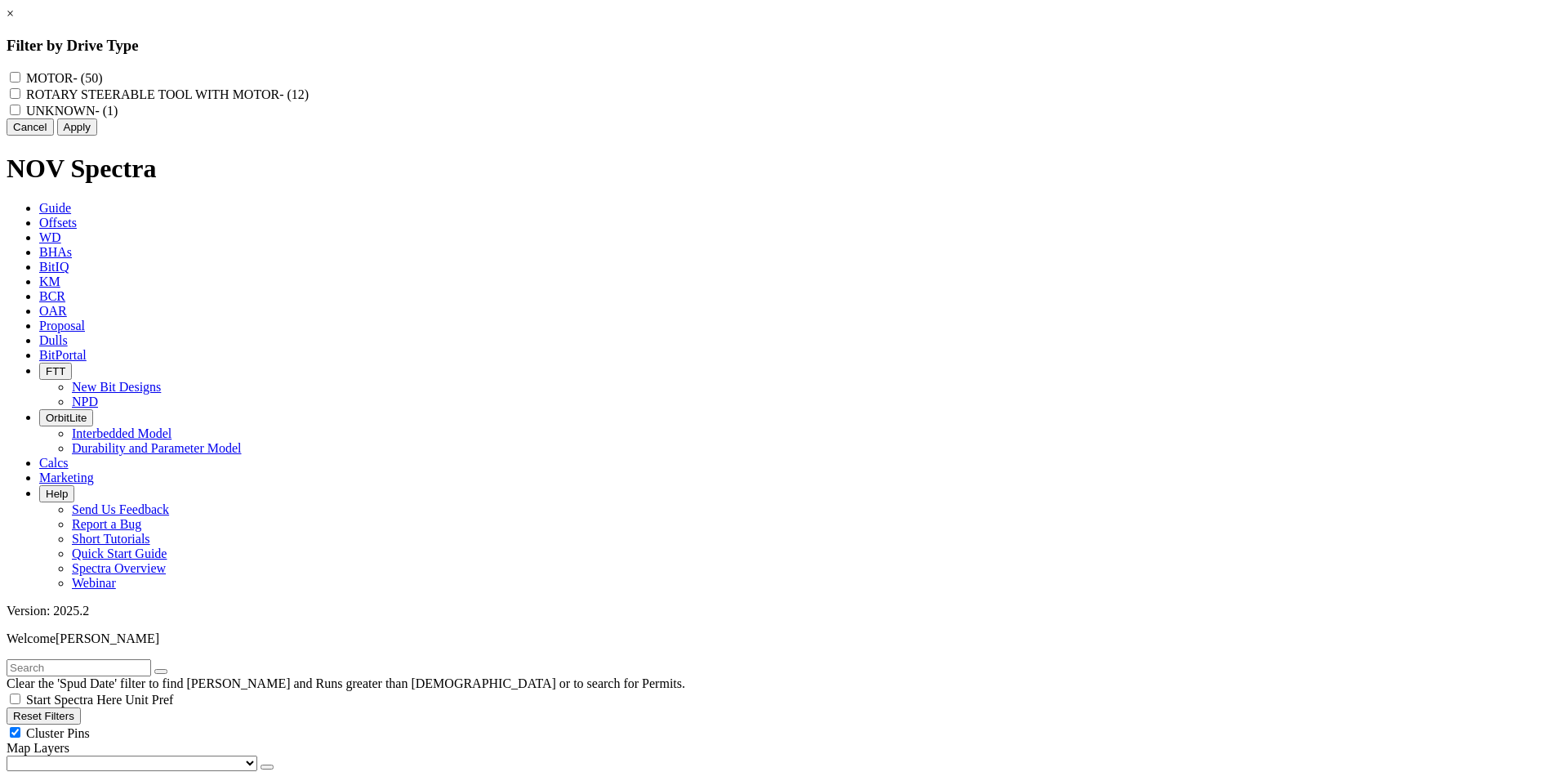
click at [102, 78] on label "MOTOR - (50)" at bounding box center [64, 78] width 76 height 14
click at [20, 78] on input "MOTOR - (50)" at bounding box center [15, 77] width 11 height 11
checkbox input "true"
click at [118, 118] on label "UNKNOWN - (1)" at bounding box center [72, 111] width 92 height 14
click at [20, 115] on input "UNKNOWN - (1)" at bounding box center [15, 110] width 11 height 11
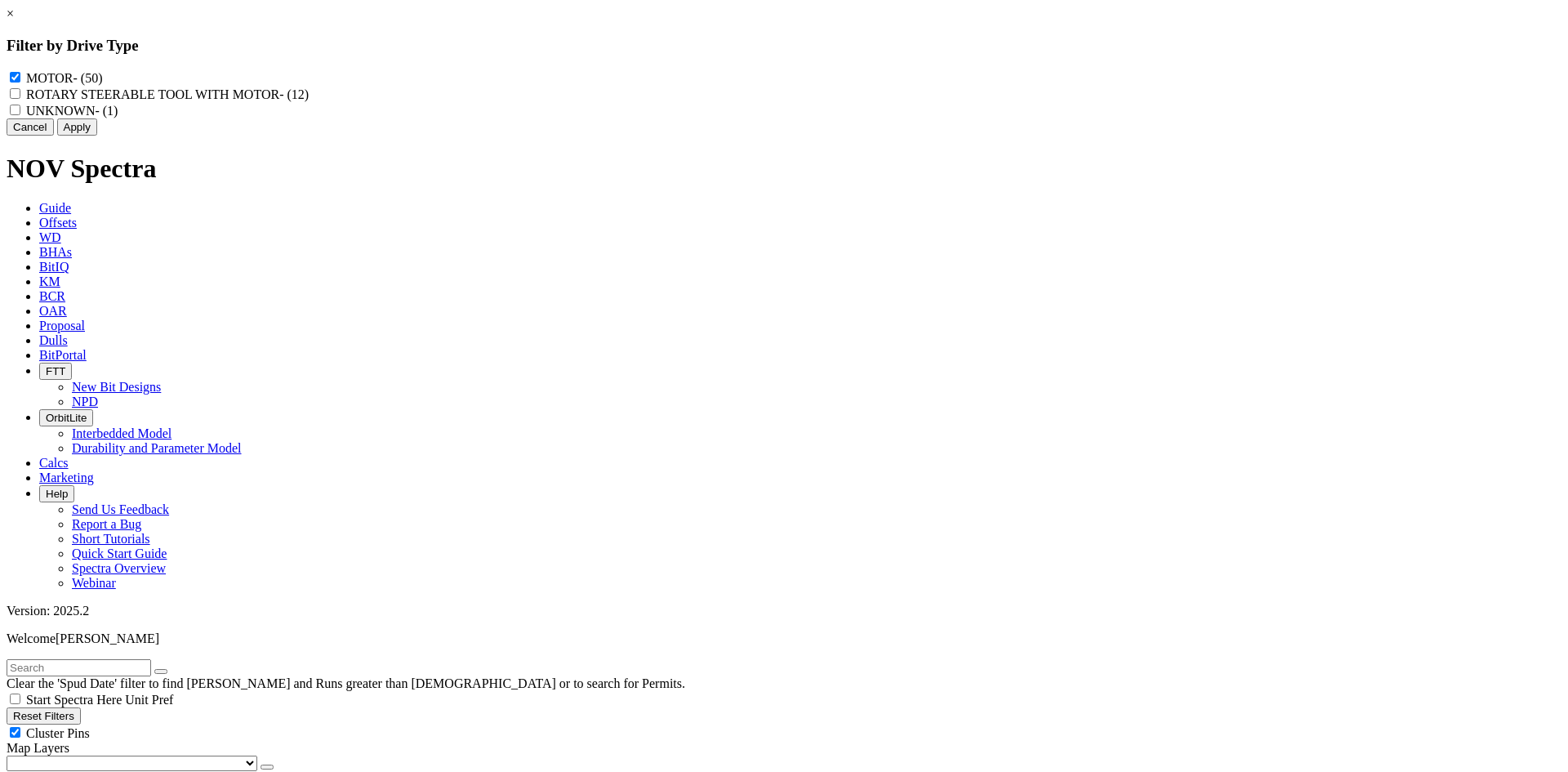
checkbox input "true"
click at [97, 136] on button "Apply" at bounding box center [77, 127] width 40 height 17
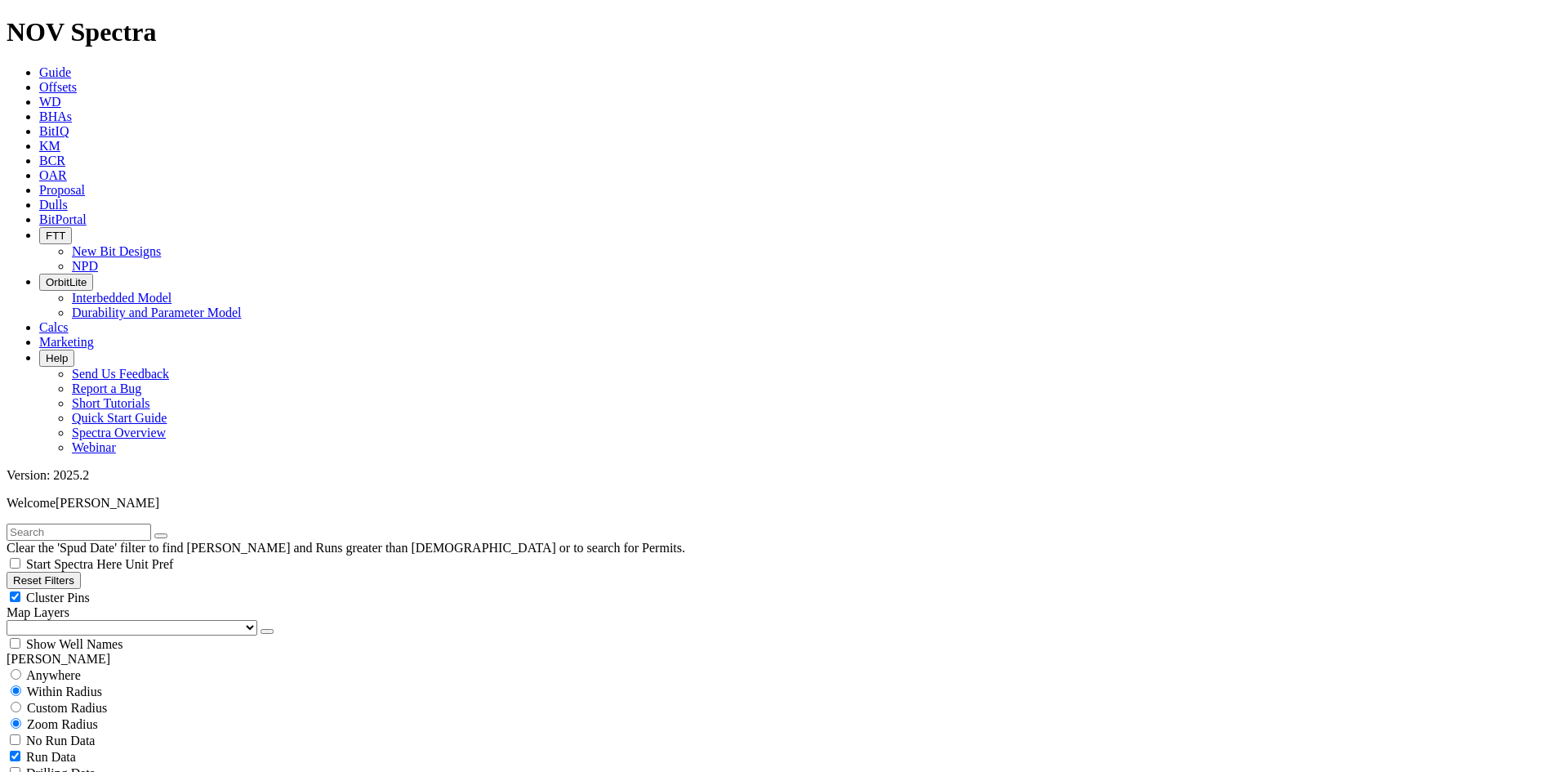
click at [90, 590] on span "Cluster Pins" at bounding box center [58, 597] width 64 height 14
checkbox input "false"
click at [267, 631] on icon "button" at bounding box center [267, 631] width 0 height 0
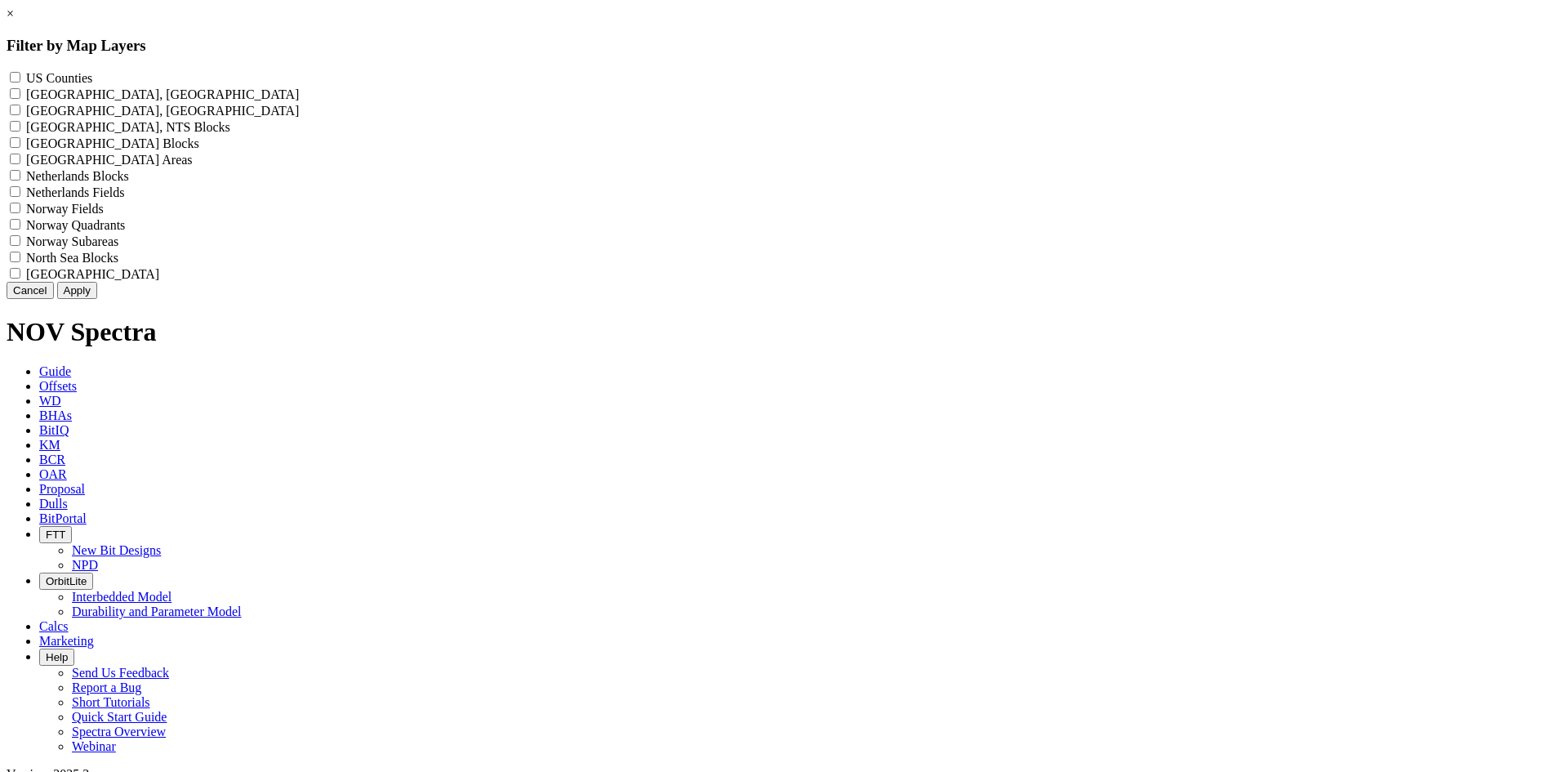
scroll to position [525, 0]
click at [20, 78] on Counties "US Counties - ()" at bounding box center [15, 77] width 11 height 11
checkbox Counties "true"
click at [97, 299] on button "Apply" at bounding box center [77, 290] width 40 height 17
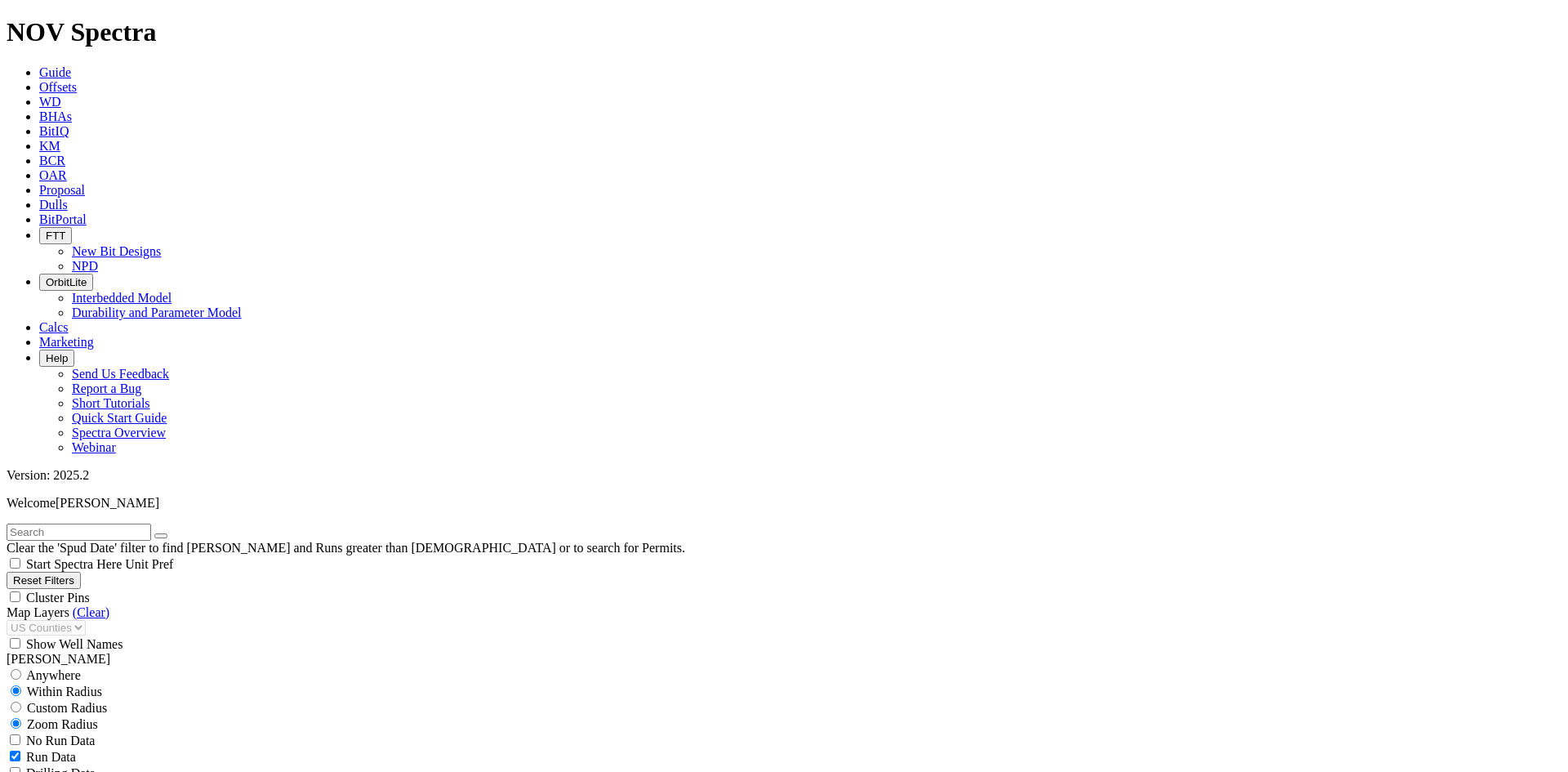
scroll to position [525, 0]
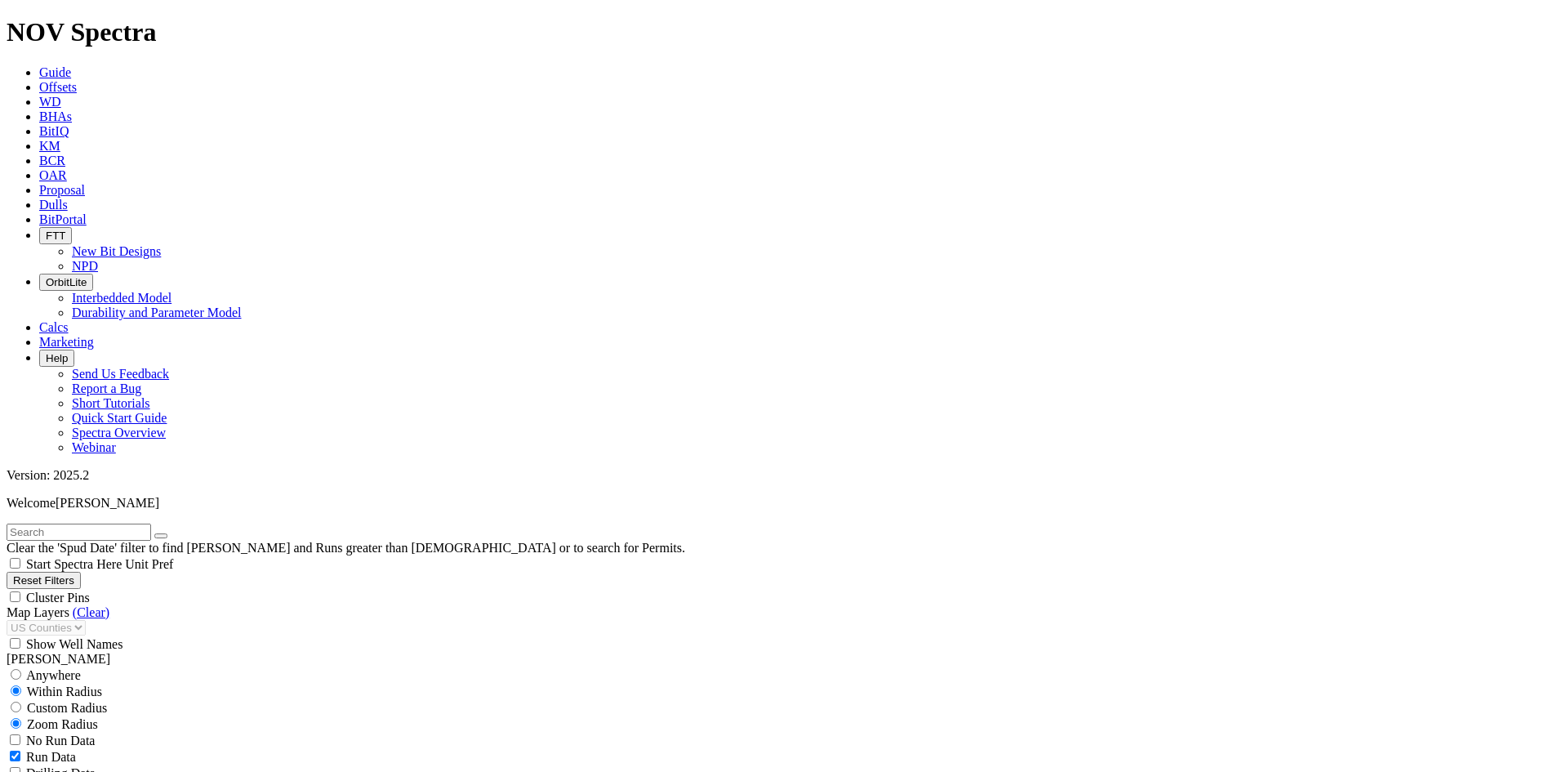
scroll to position [4282, 0]
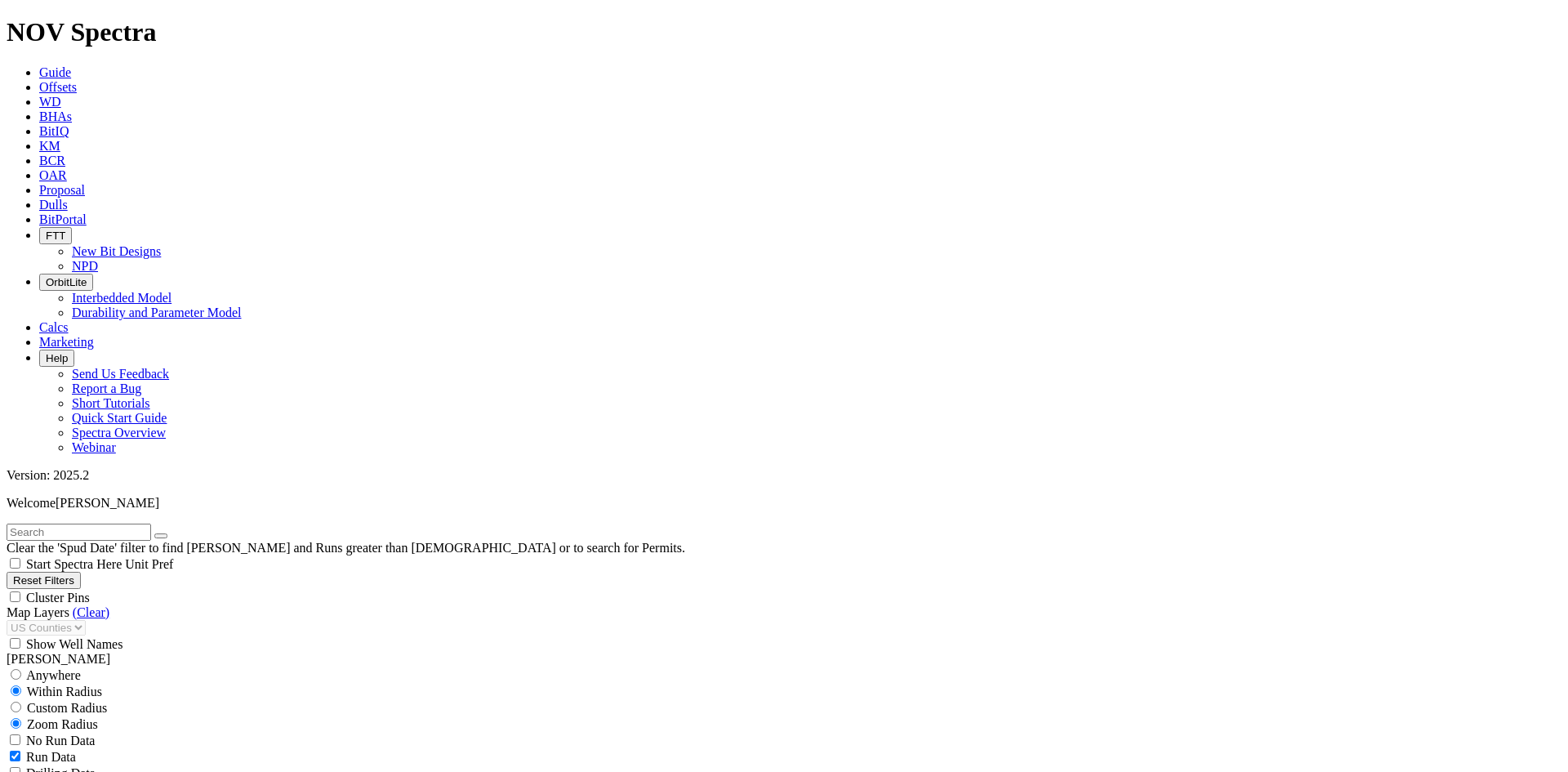
scroll to position [0, 0]
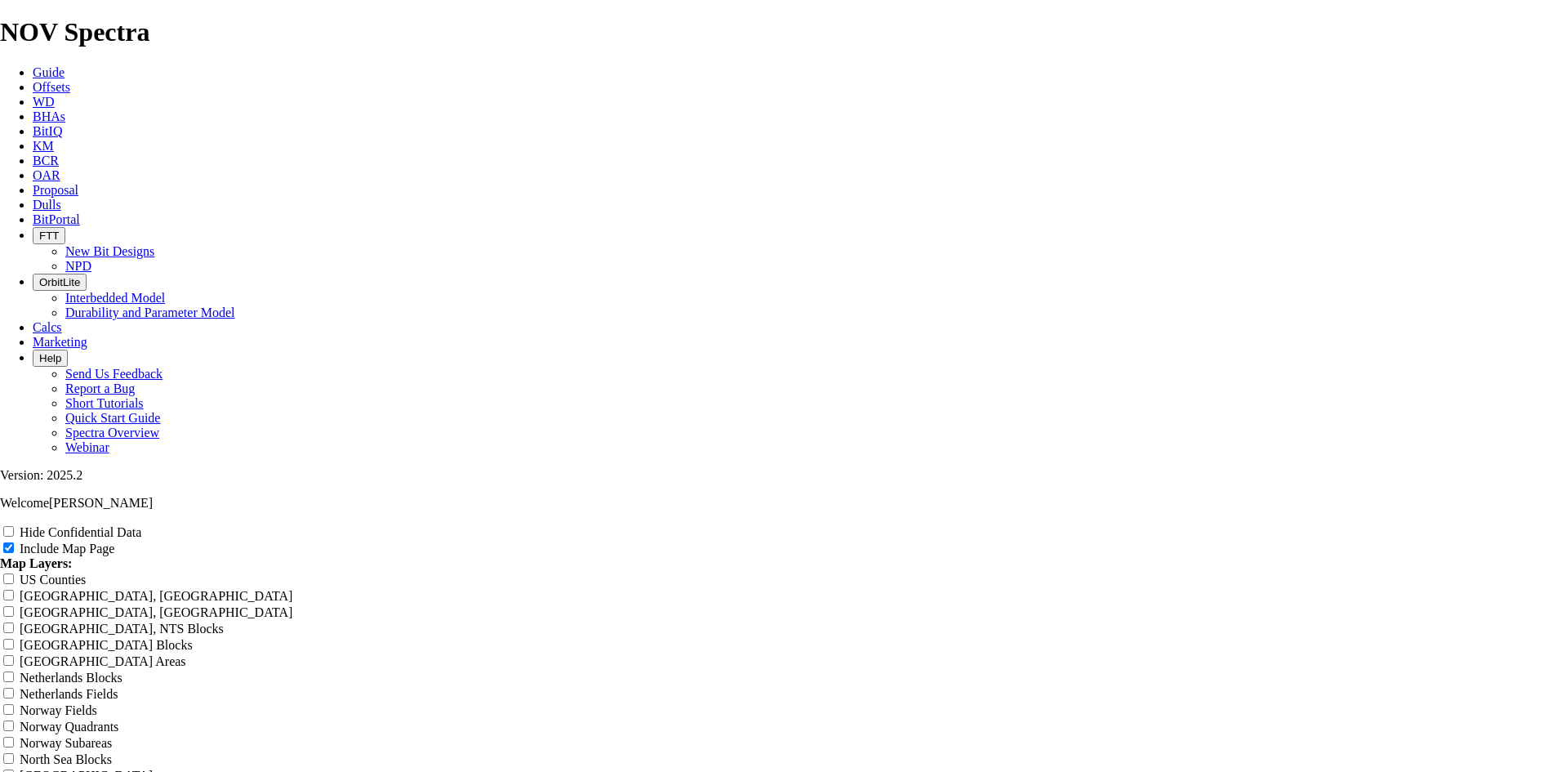
click at [141, 525] on label "Hide Confidential Data" at bounding box center [81, 532] width 122 height 14
click at [14, 526] on input "Hide Confidential Data" at bounding box center [8, 531] width 11 height 11
checkbox input "true"
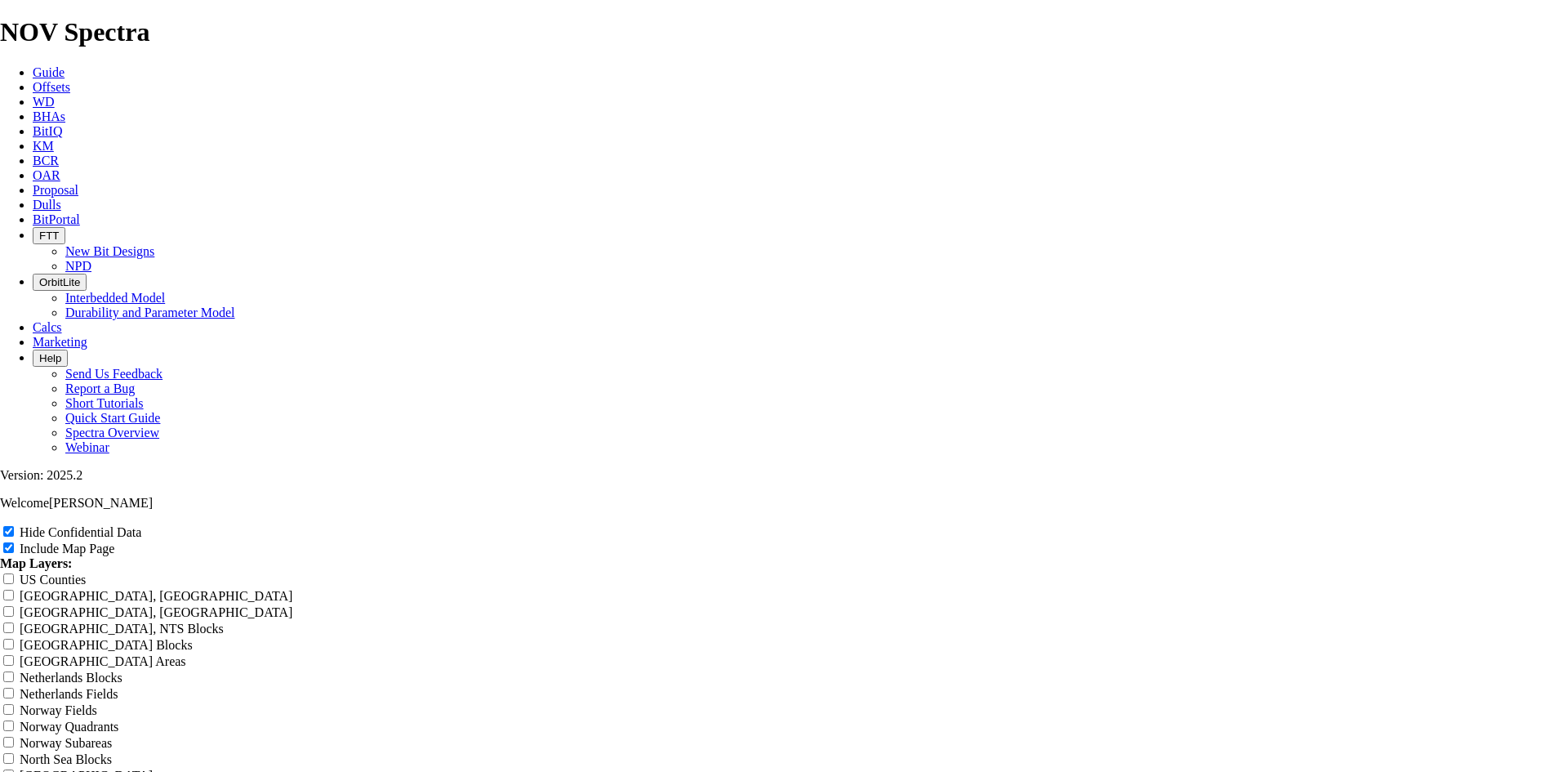
radio input "true"
drag, startPoint x: 920, startPoint y: 110, endPoint x: 496, endPoint y: 121, distance: 424.1
type input "6"
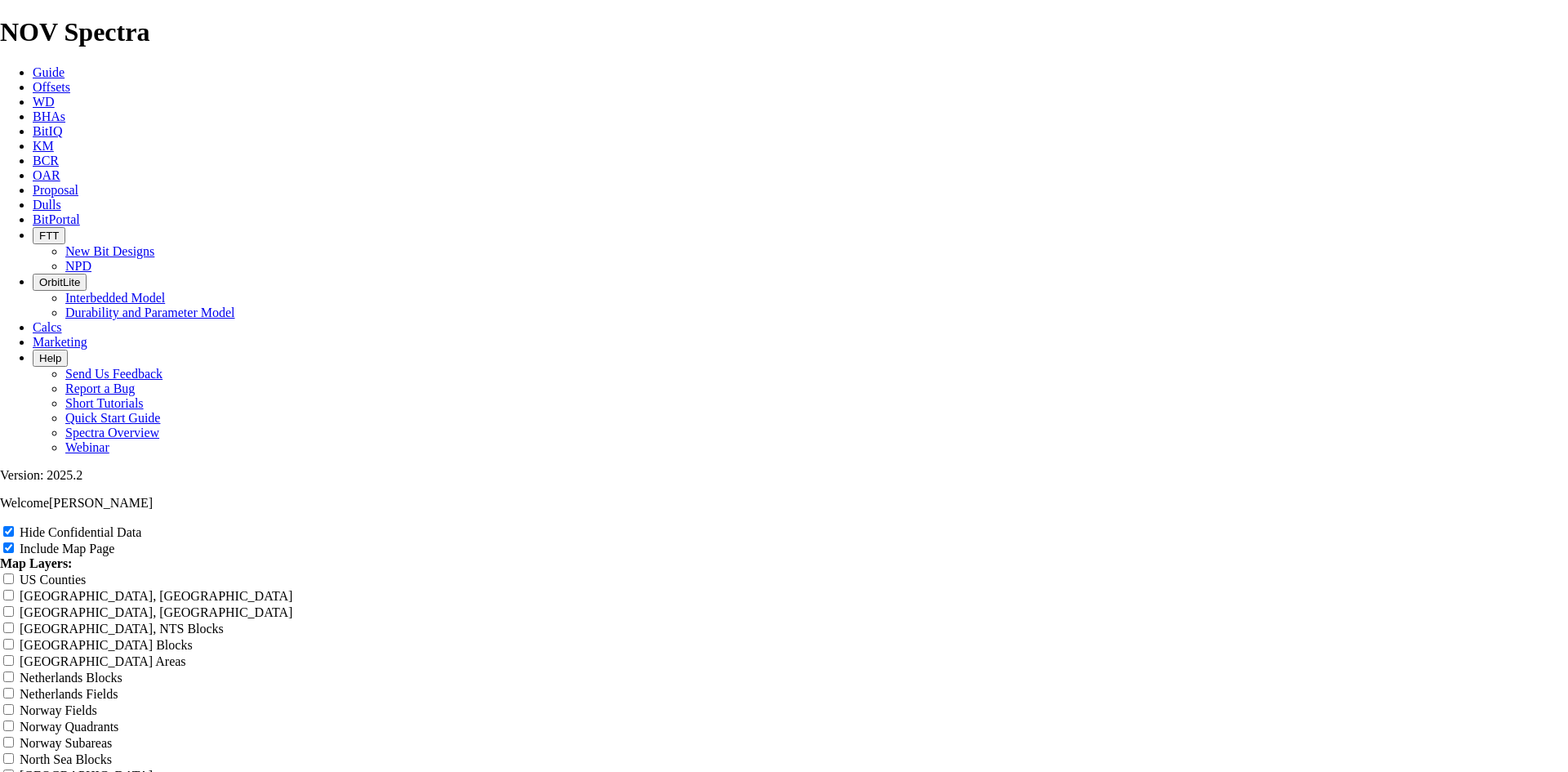
type input "6"
type input "6."
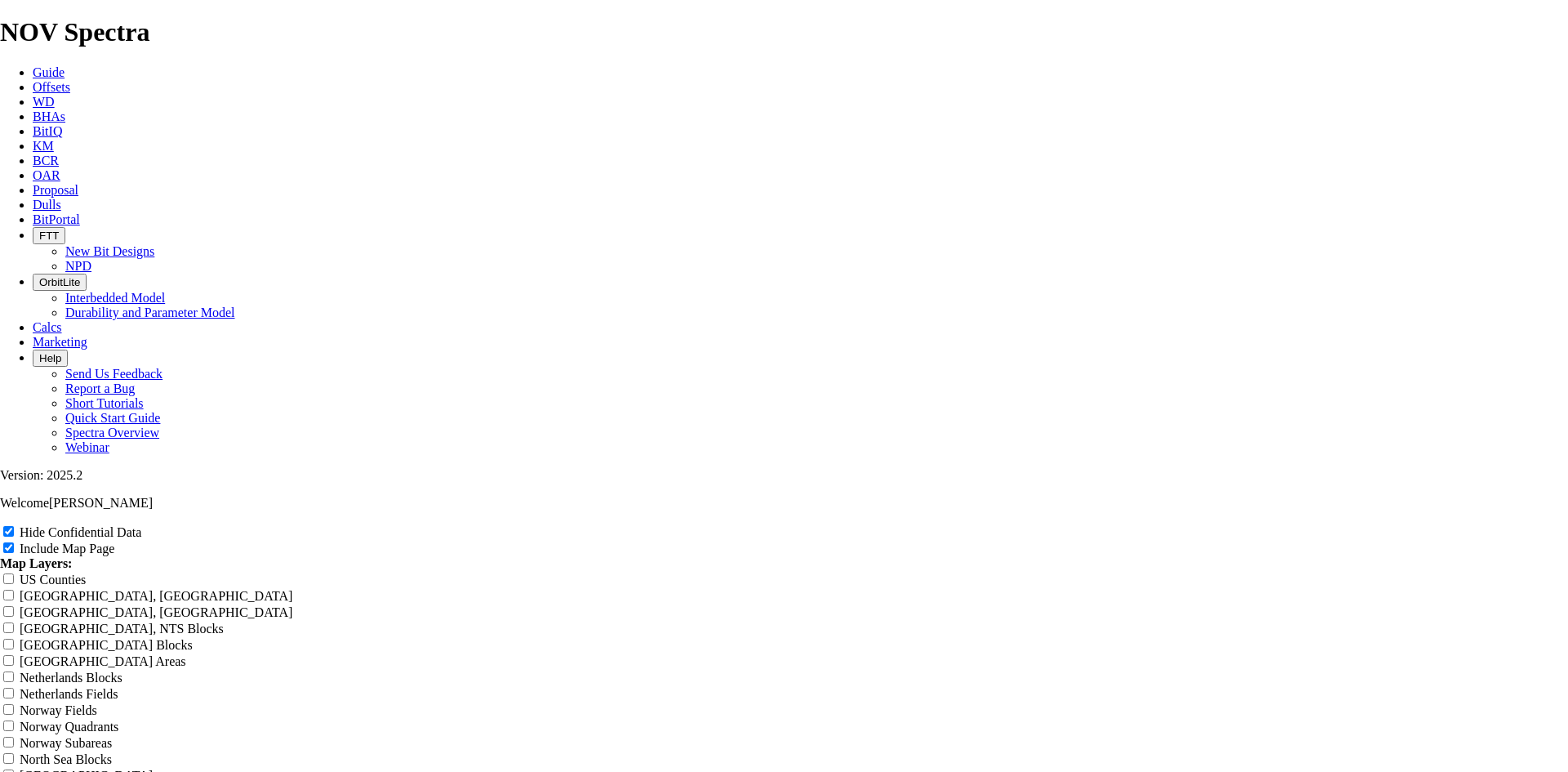
type input "6."
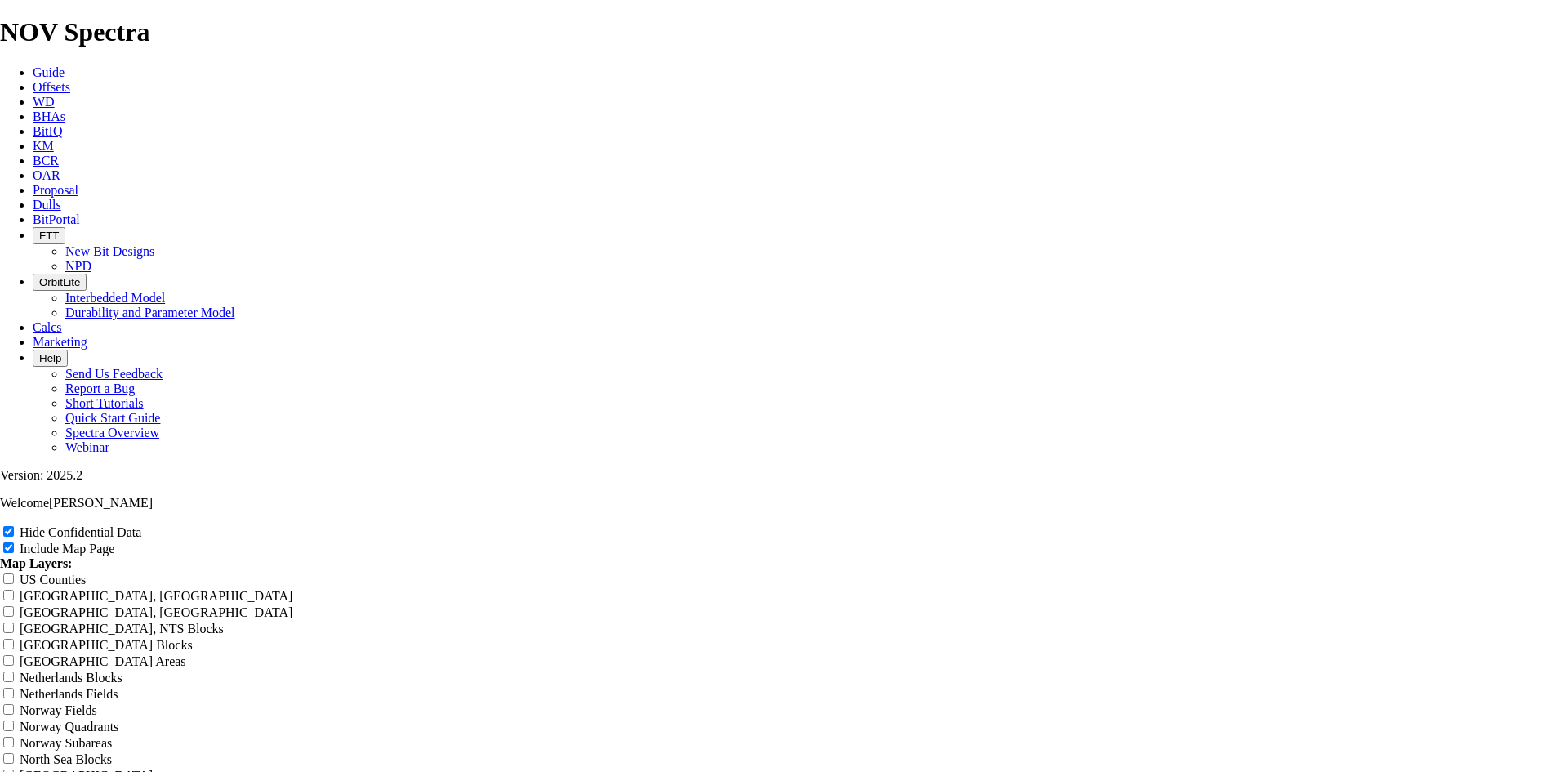
type input "6.7"
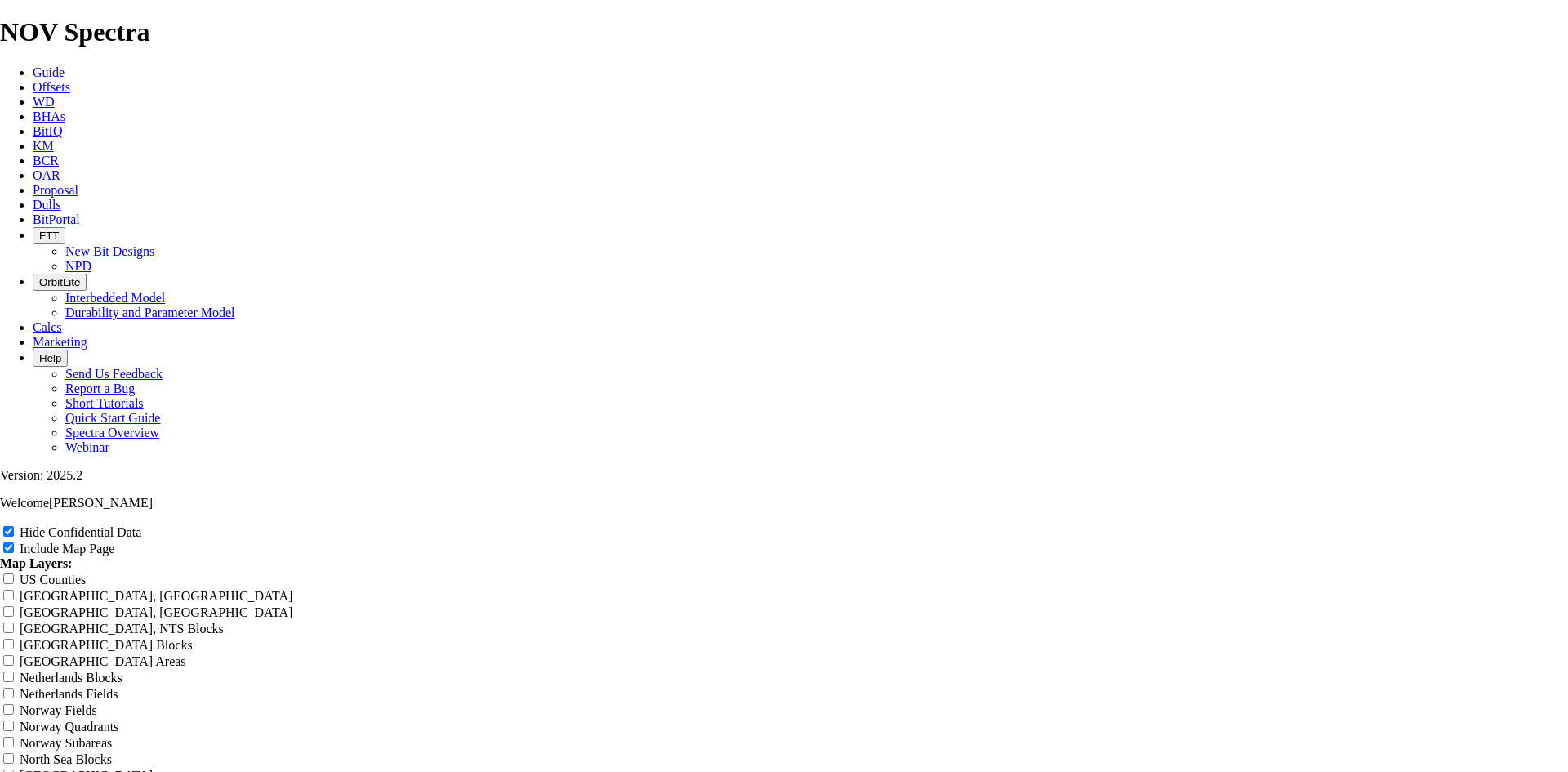
type input "6.7"
type input "6.75"
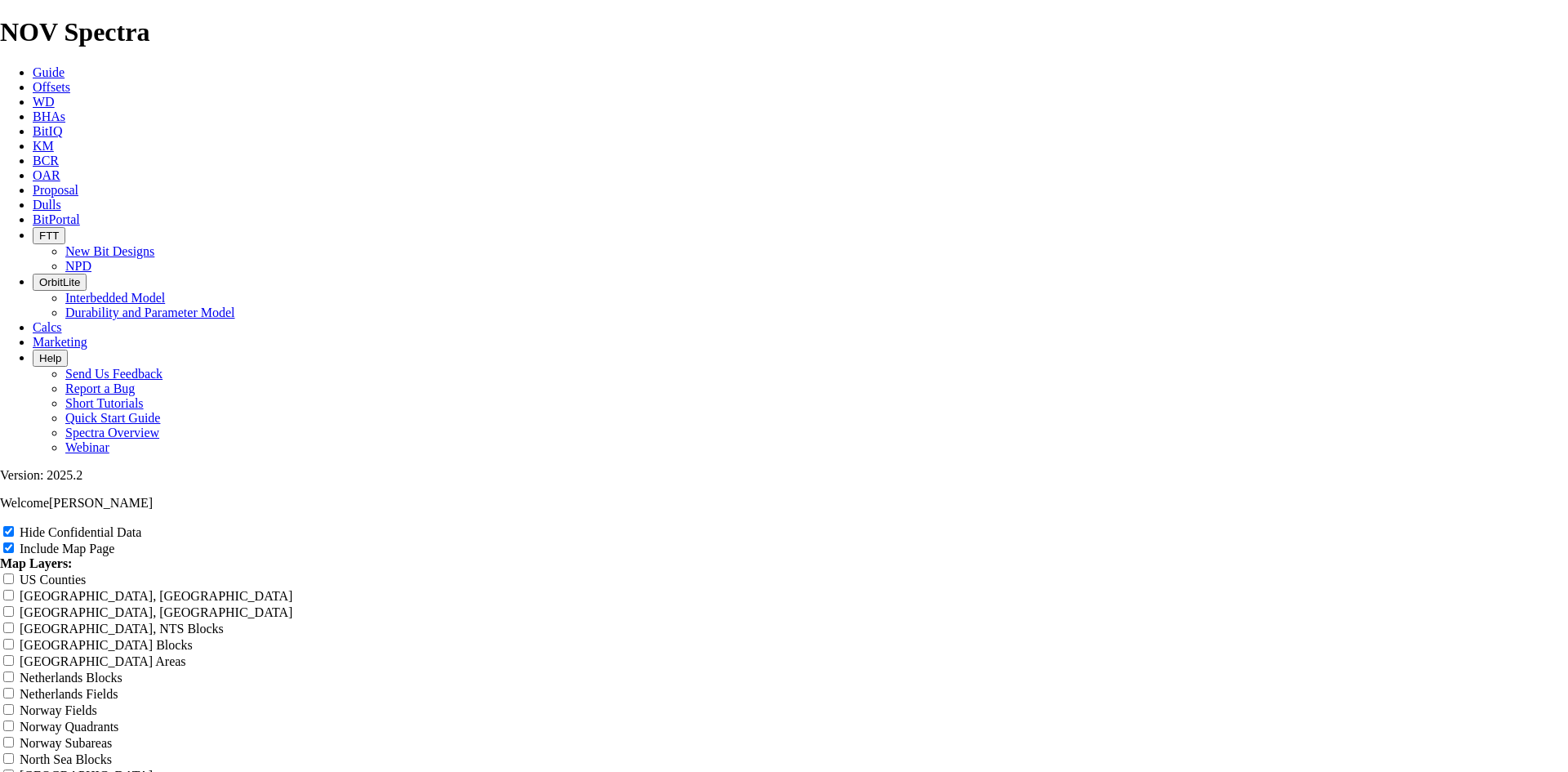
type input "6.75"
type input "6.75 W"
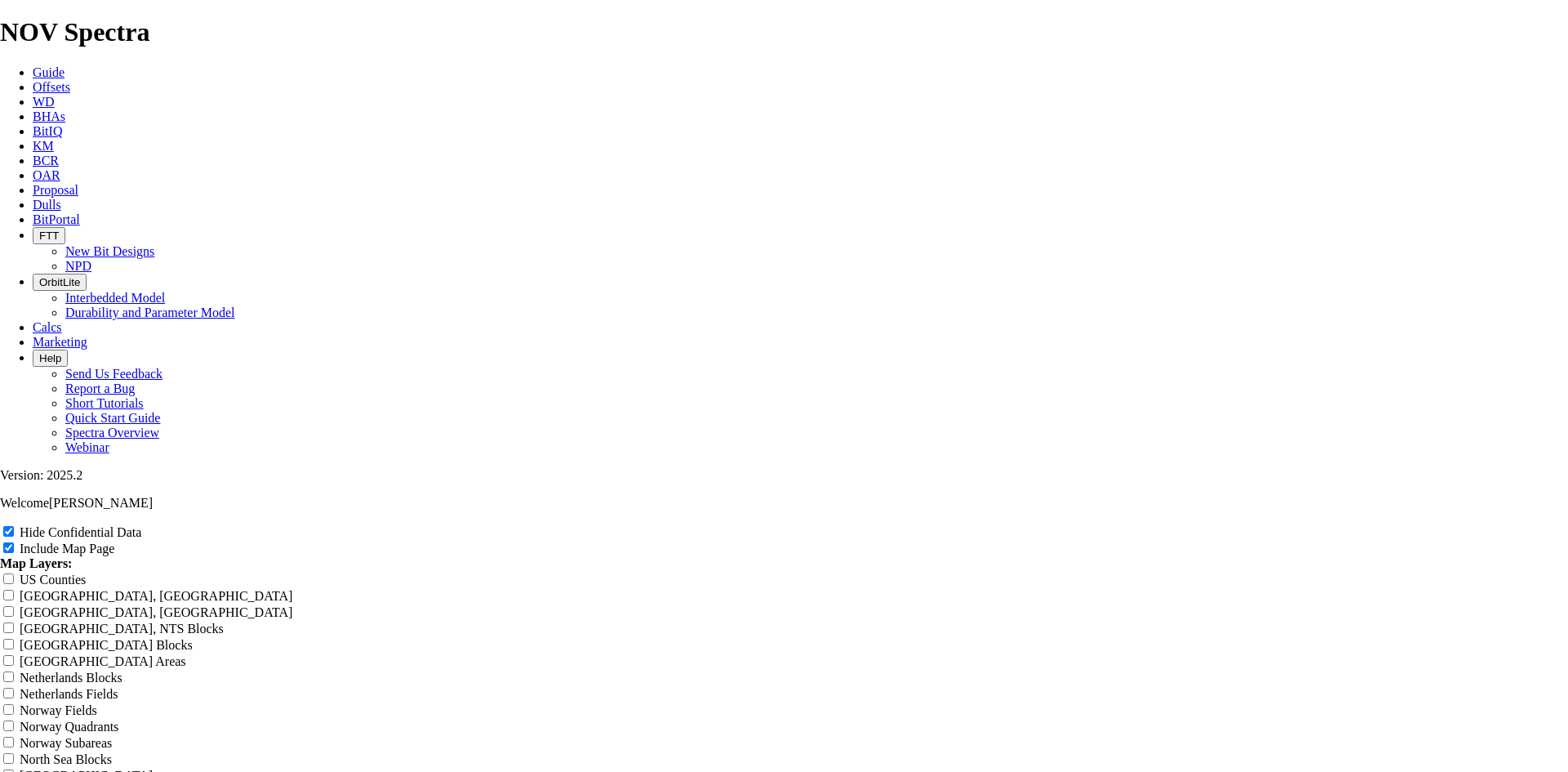
type input "6.75 W"
type input "6.75 WC"
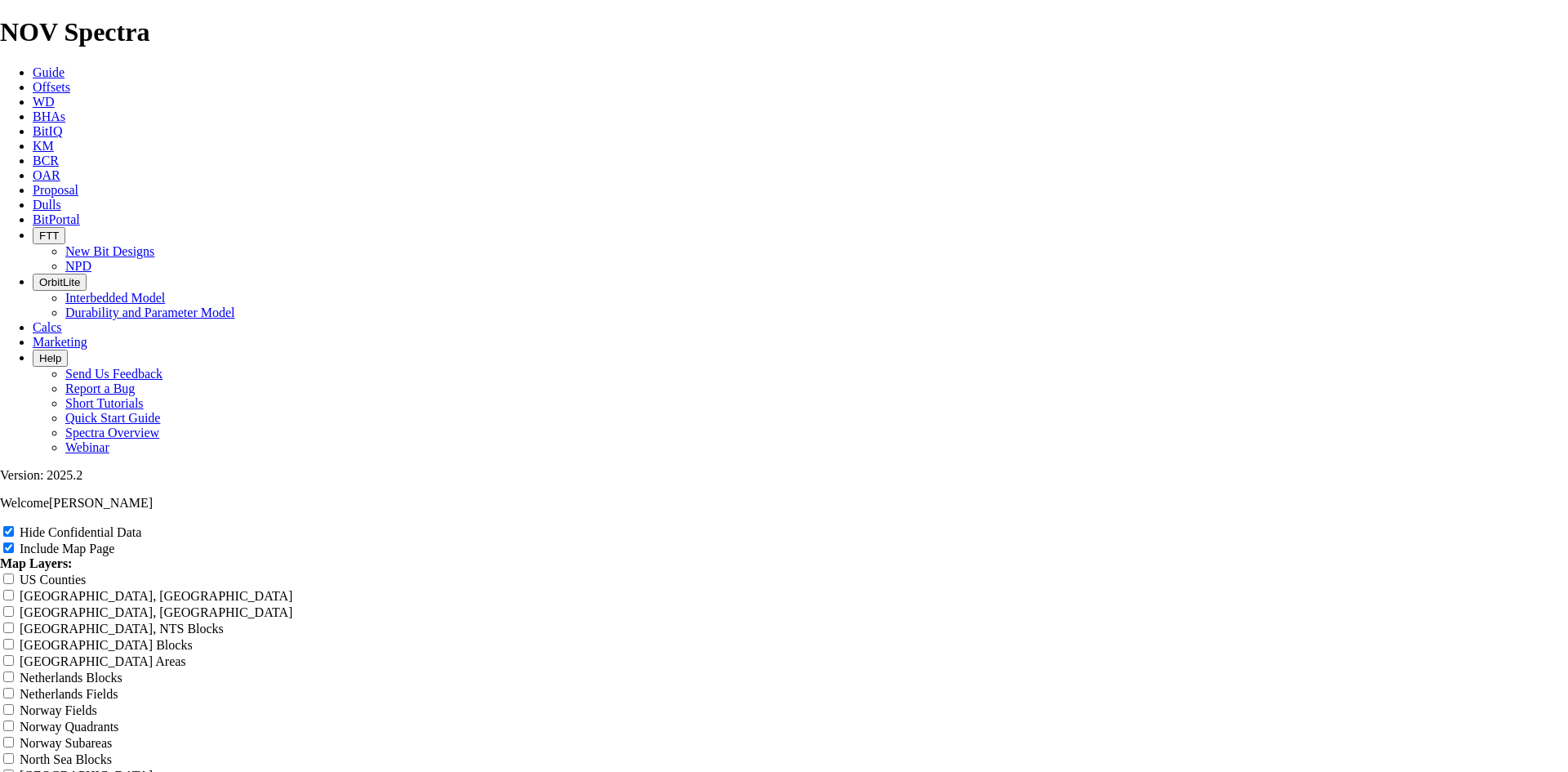
type input "6.75 WC"
type input "6.75 WCD"
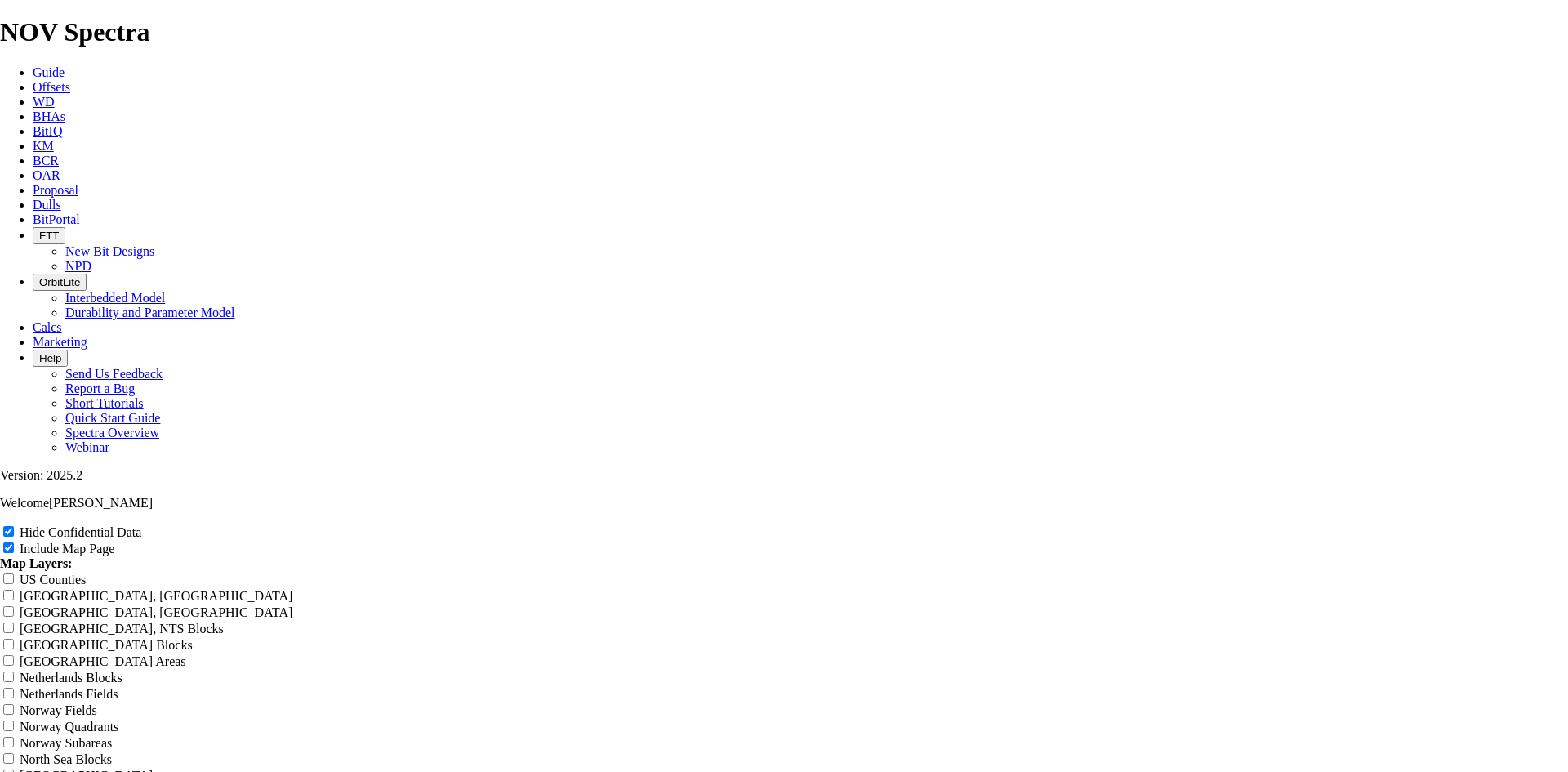
type input "6.75 WCD"
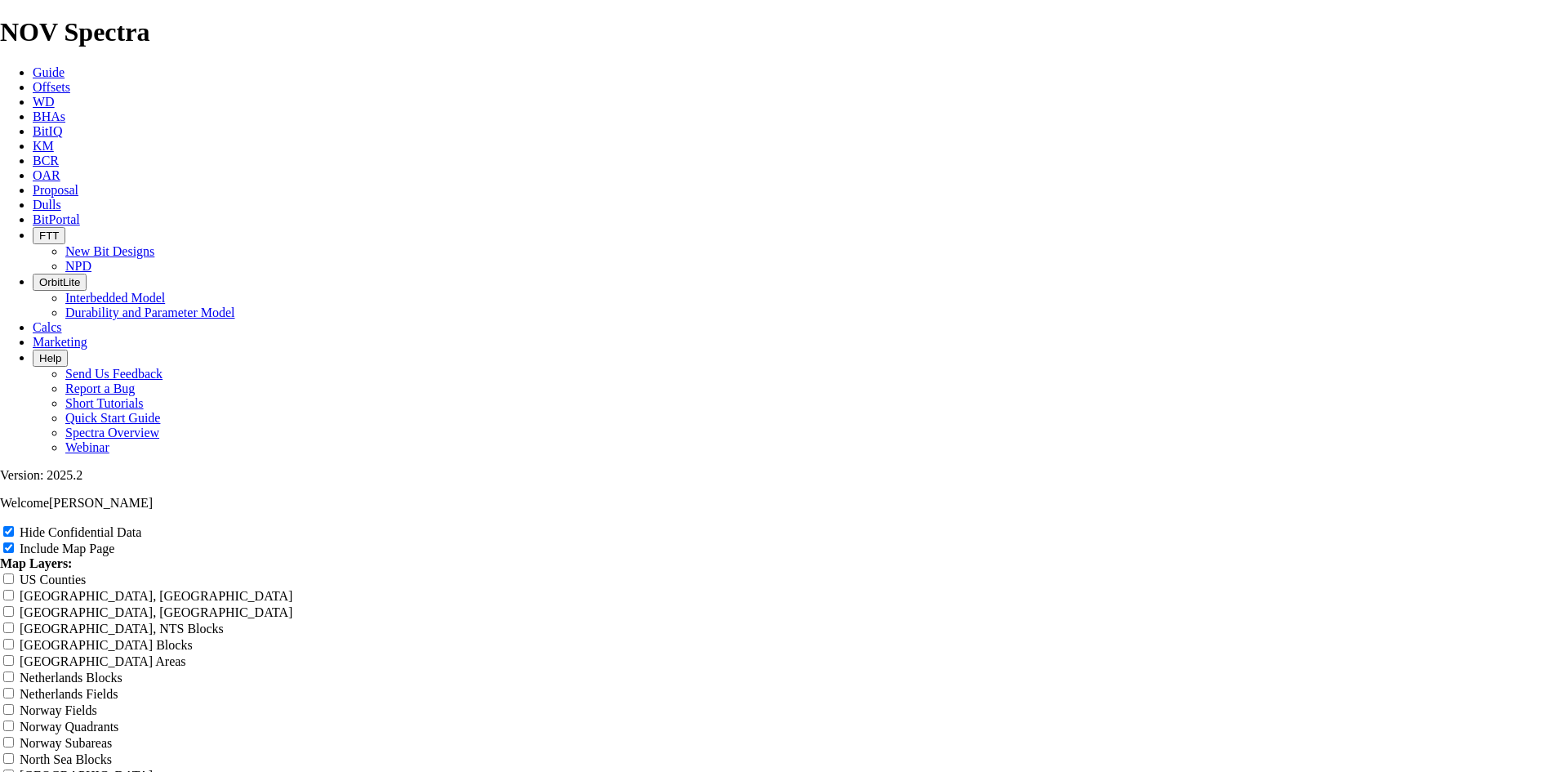
type input "6.75 WC"
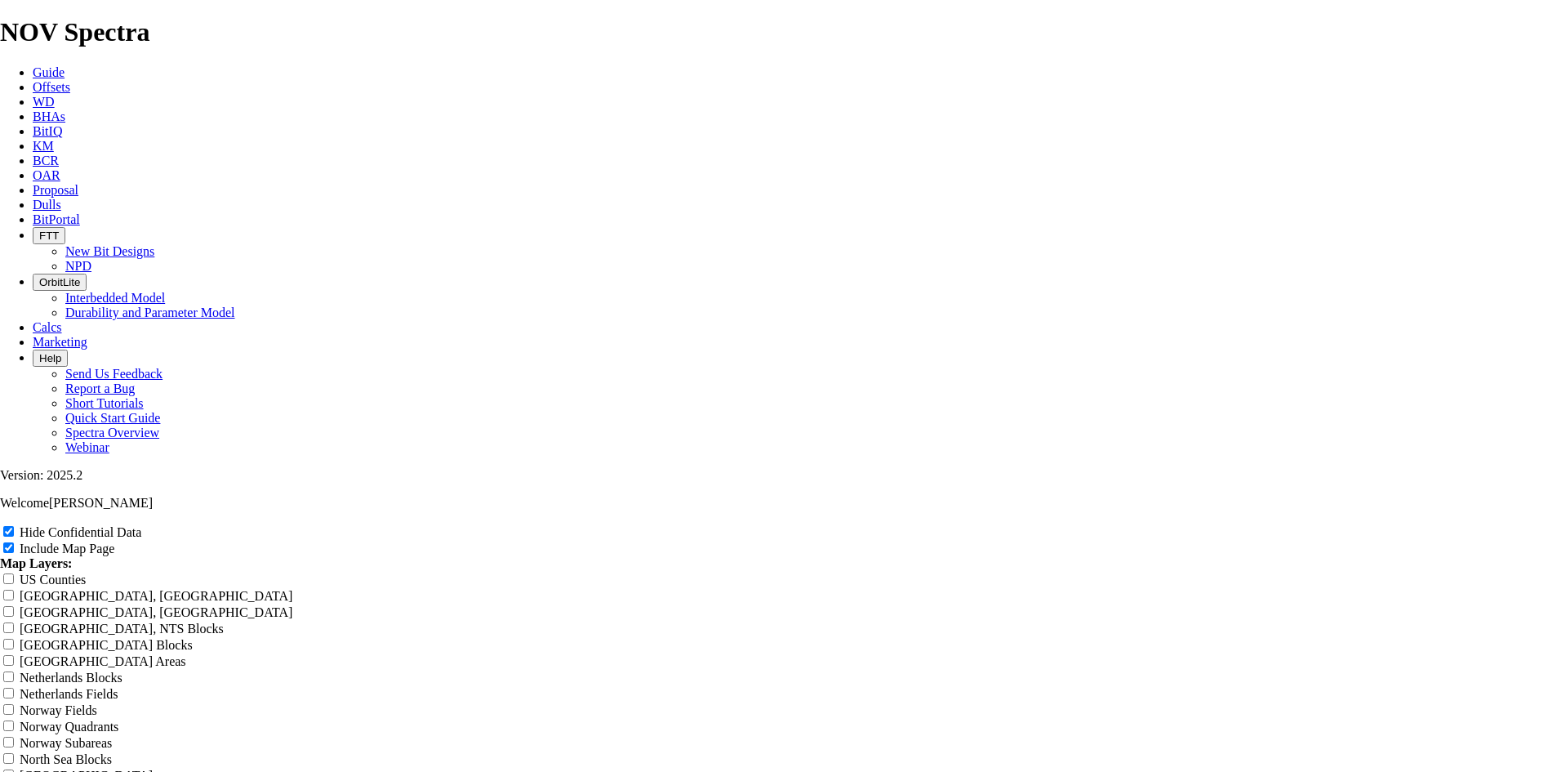
type input "6.75 WC"
type input "6.75 W"
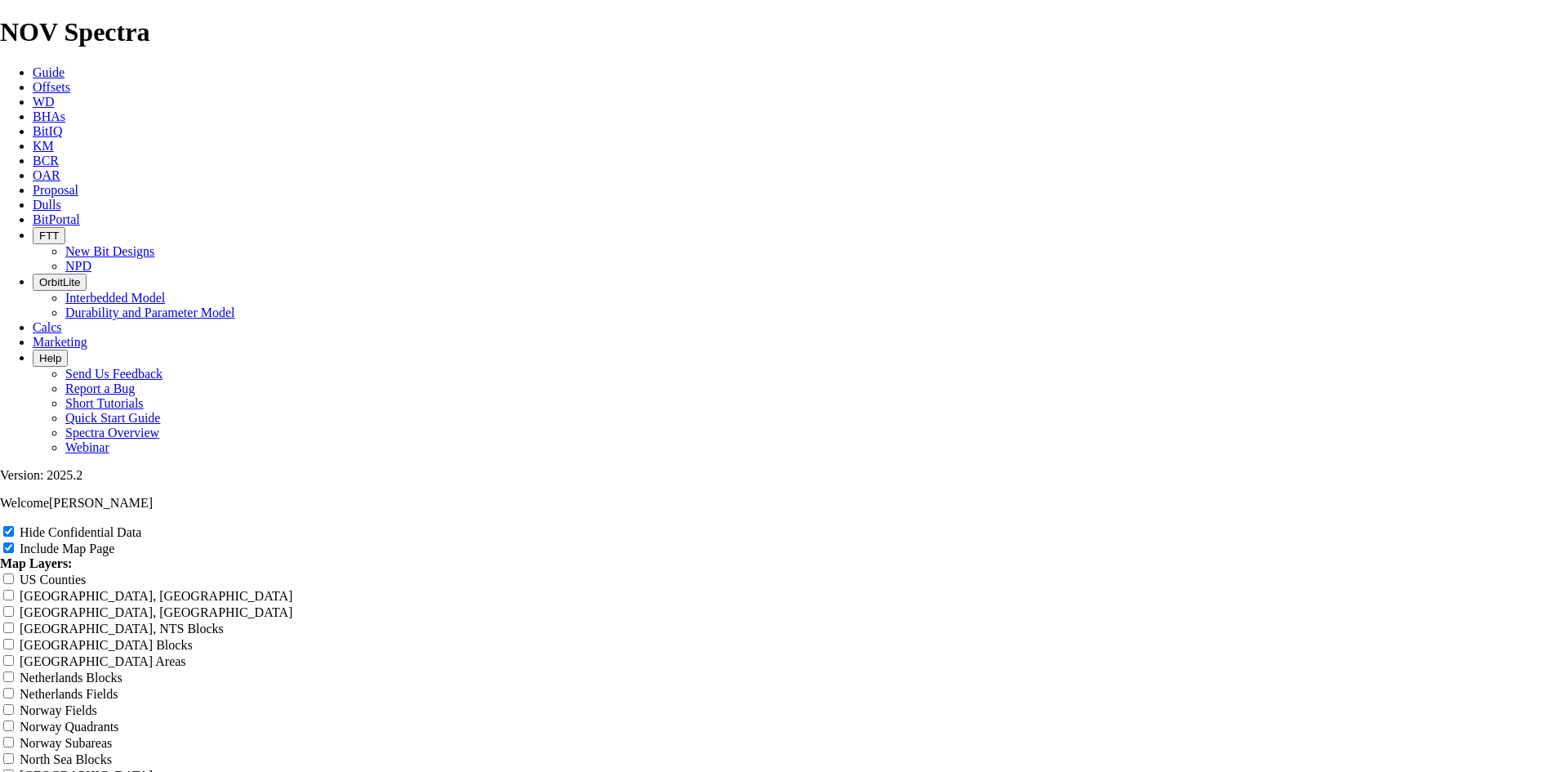
type input "6.75 W"
type input "6.75"
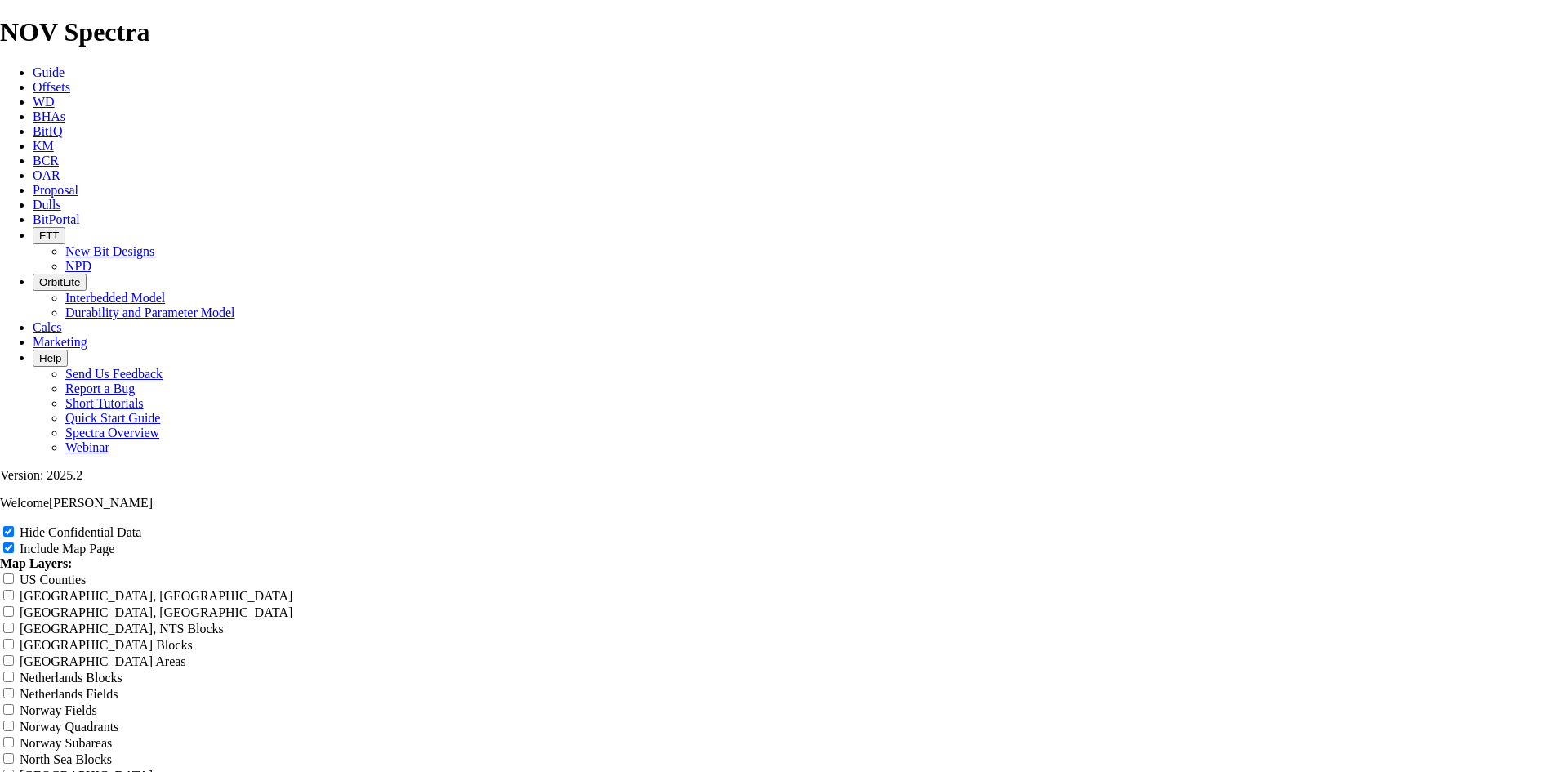
type input "6.75"
type input "6.75 T"
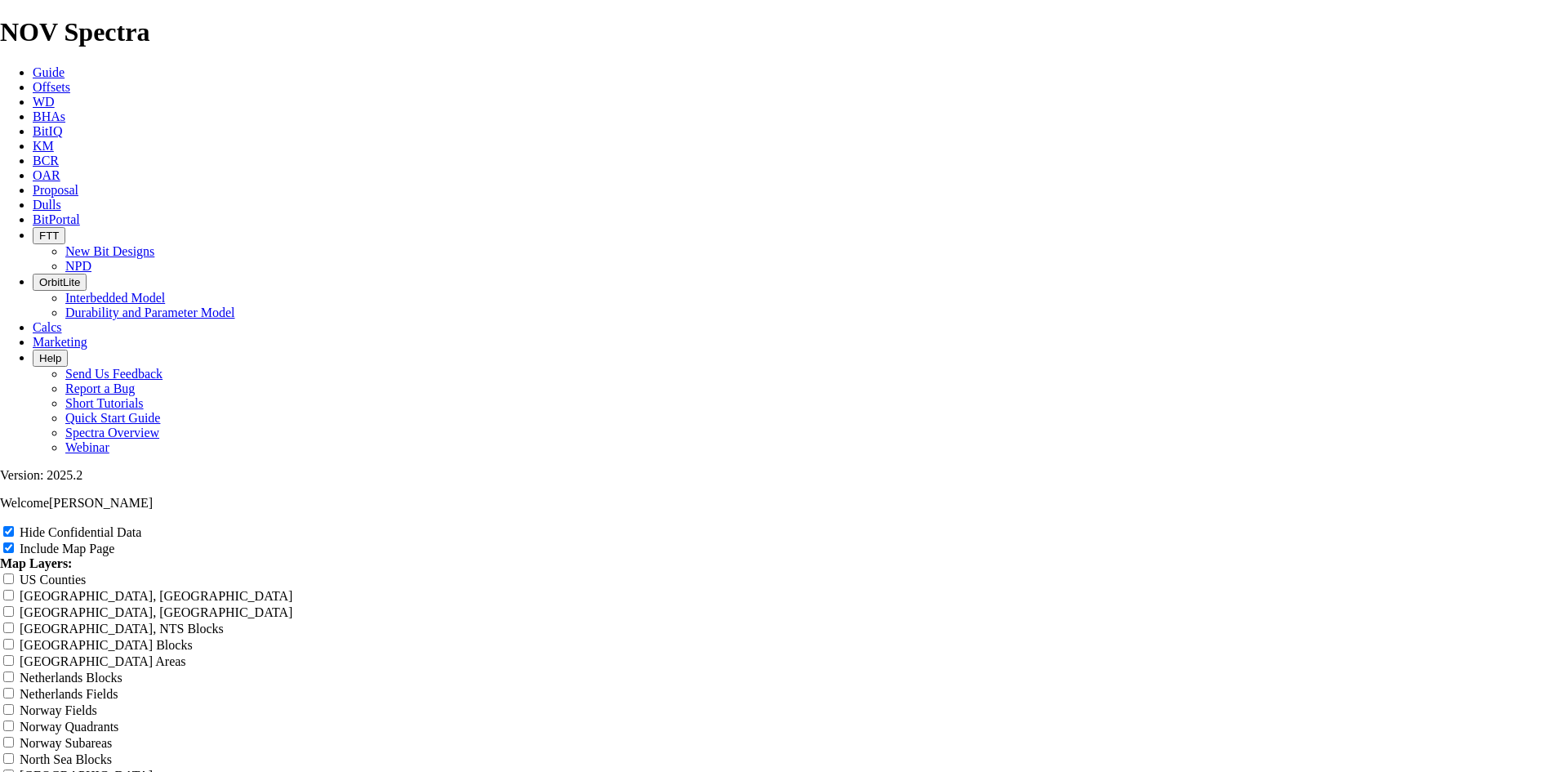
type input "6.75 T"
type input "6.75 TK"
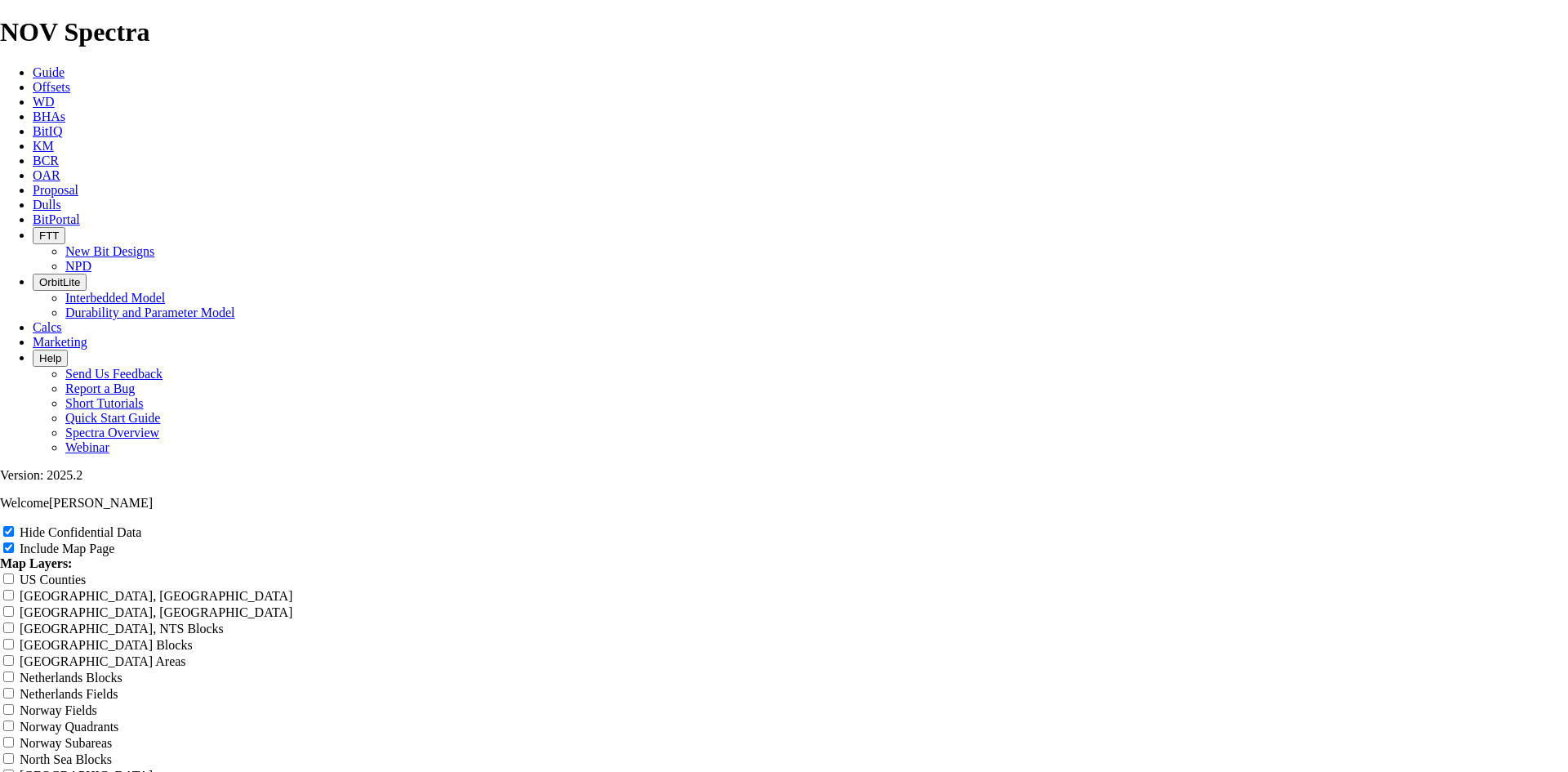
type input "6.75 TK"
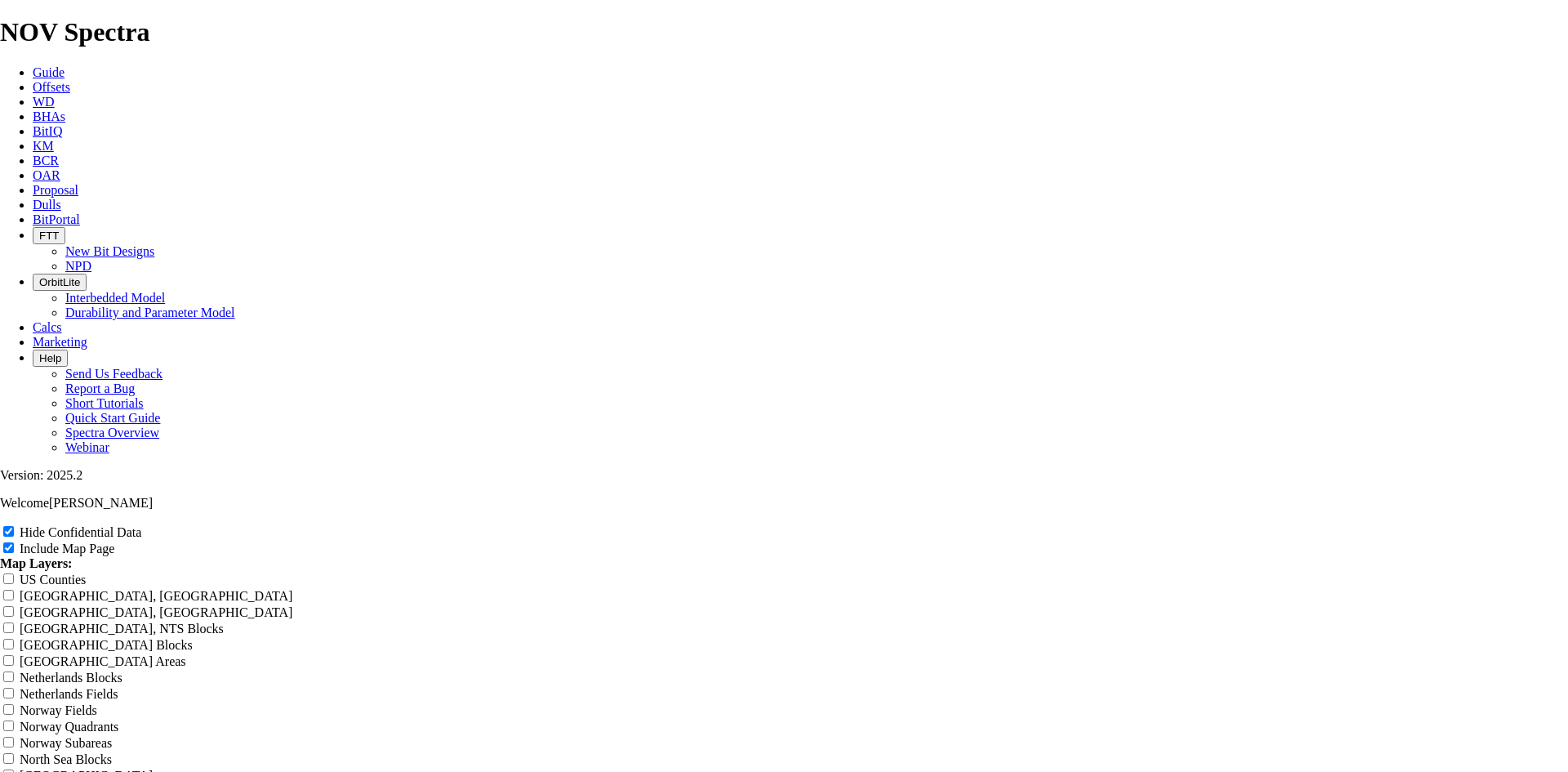
type input "6.75 TKC"
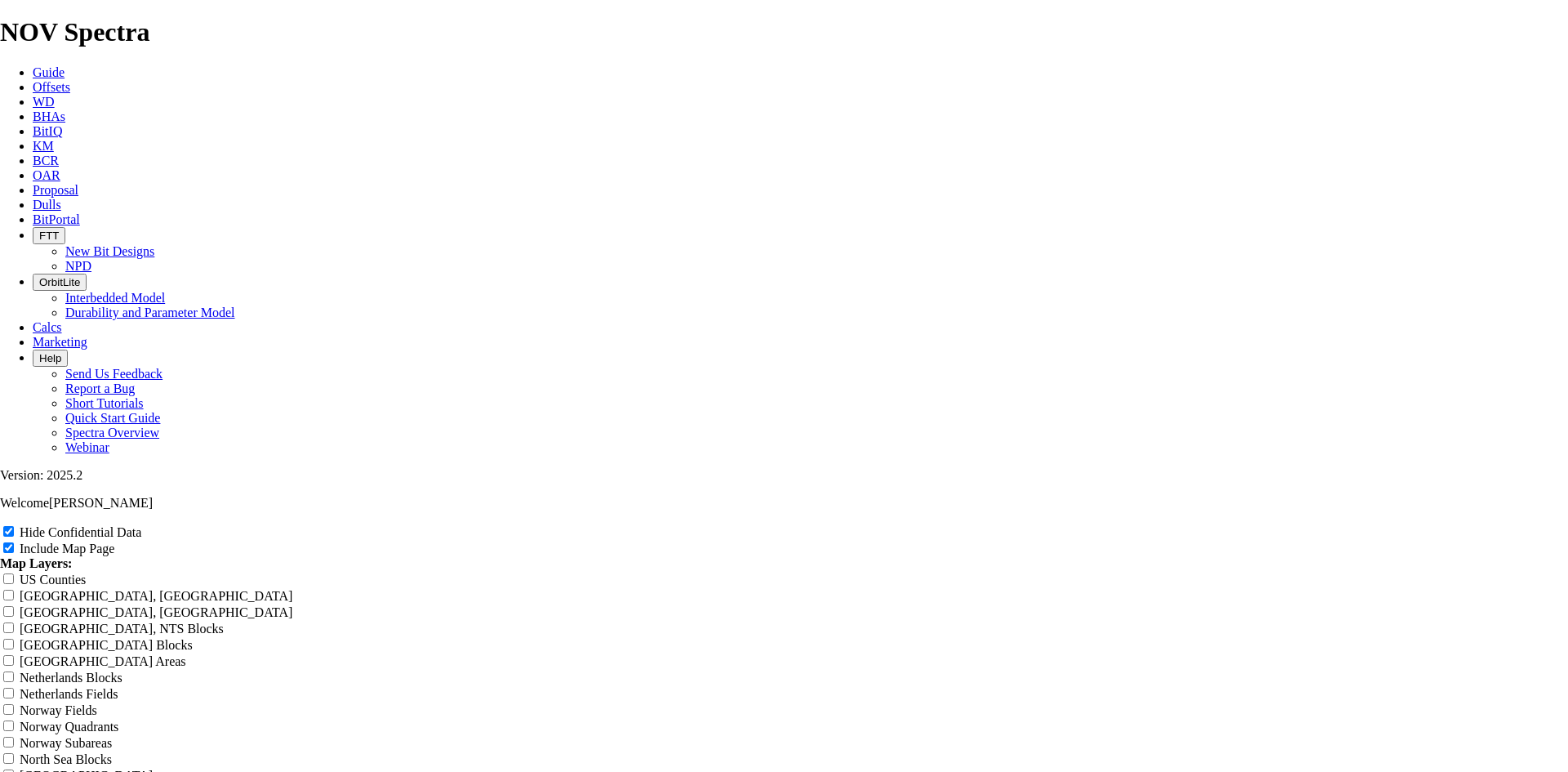
type input "6.75 TKC"
type input "6.75 TKC6"
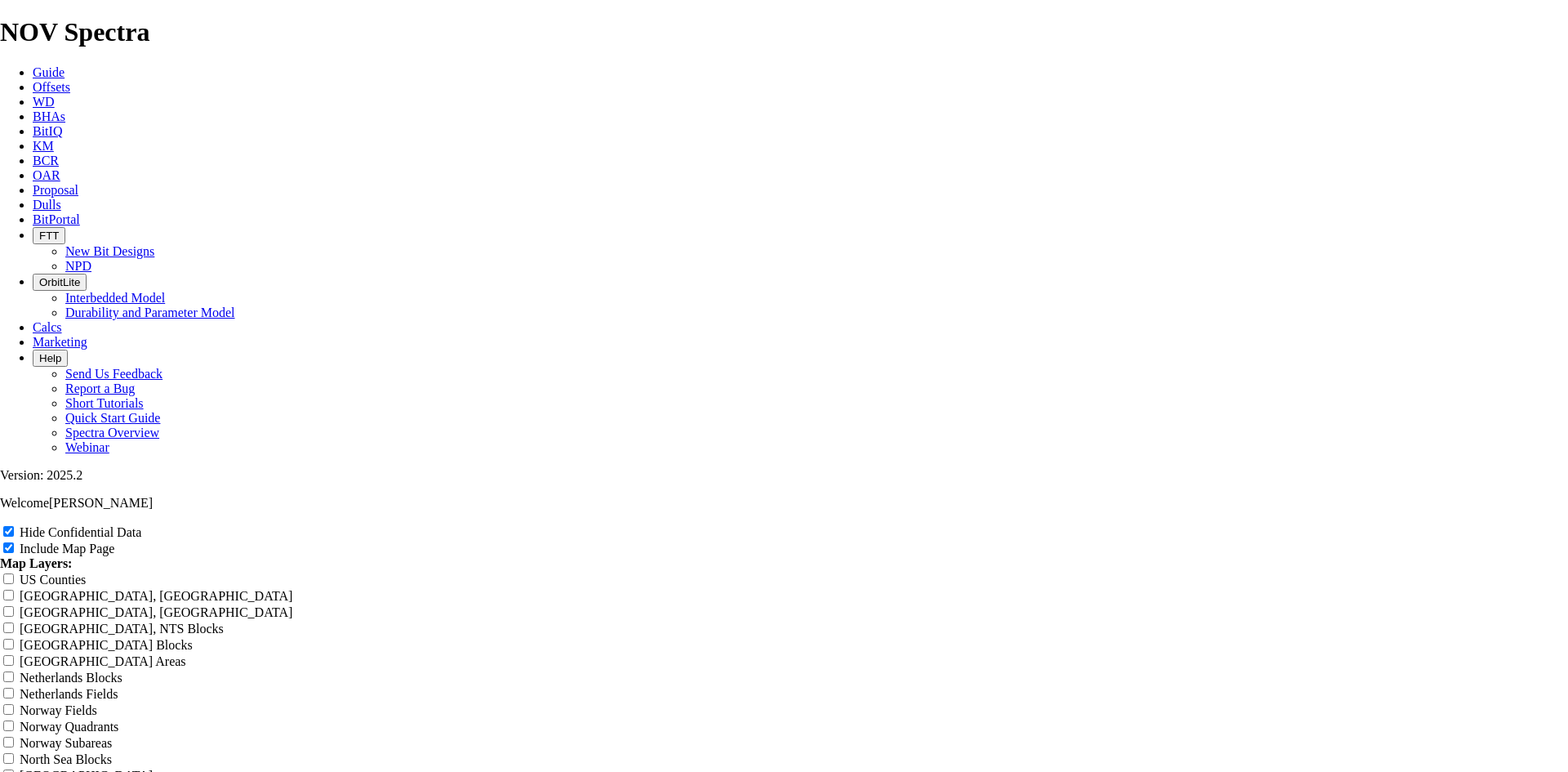
type input "6.75 TKC6"
type input "6.75 TKC64"
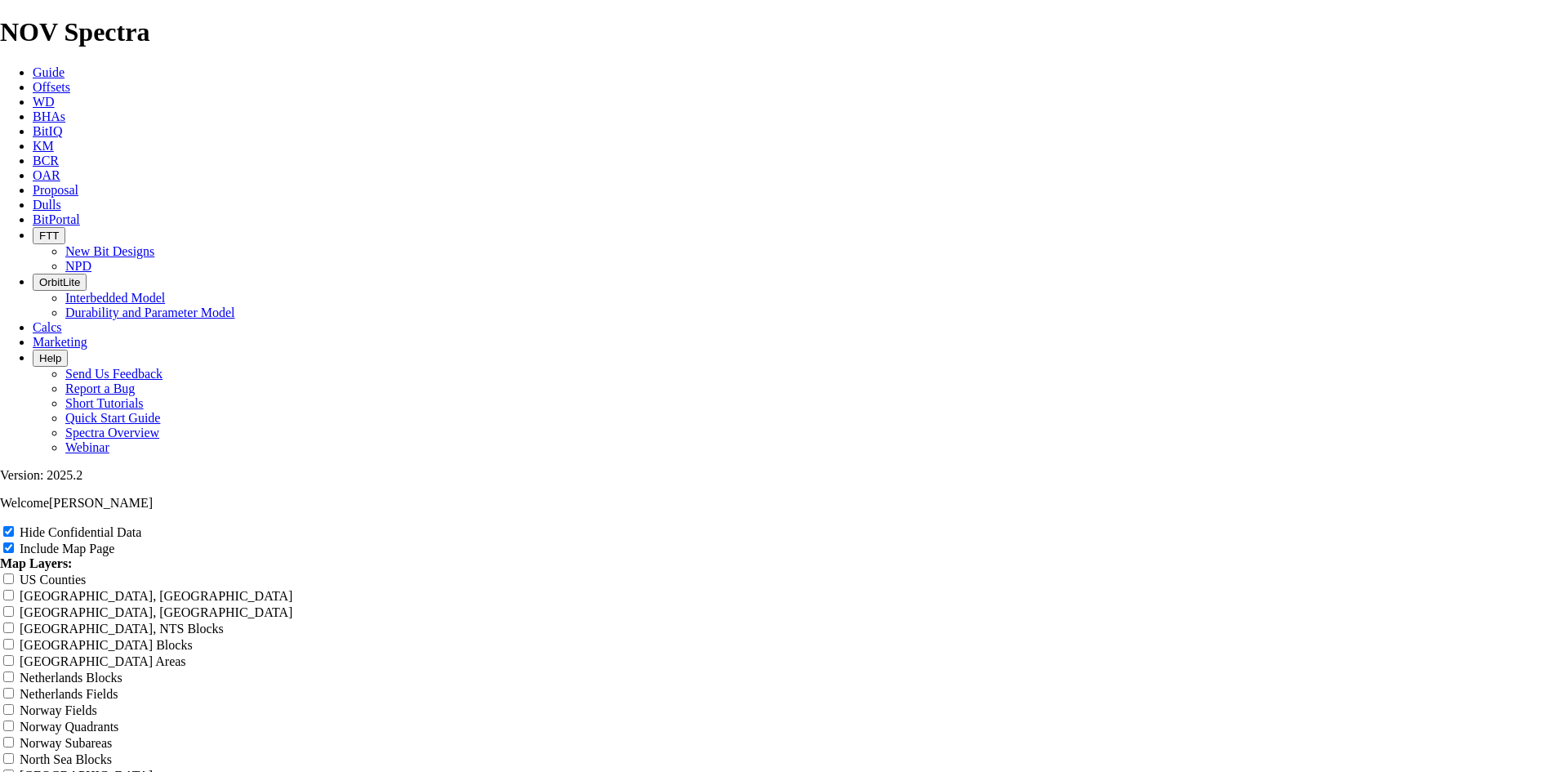
type input "6.75 TKC64"
type input "6.75 TKC6"
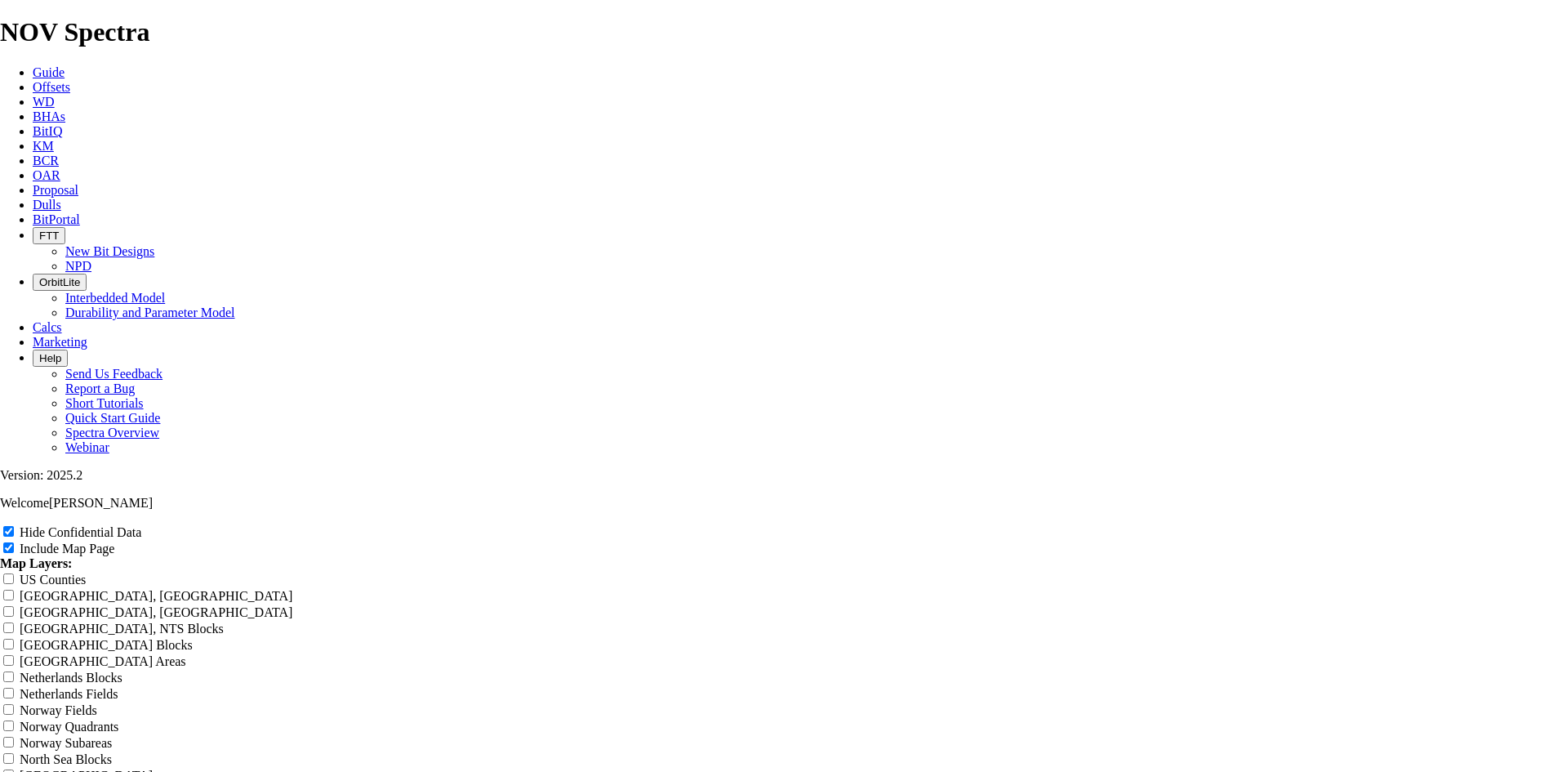
type input "6.75 TKC6"
type input "6.75 TKC63"
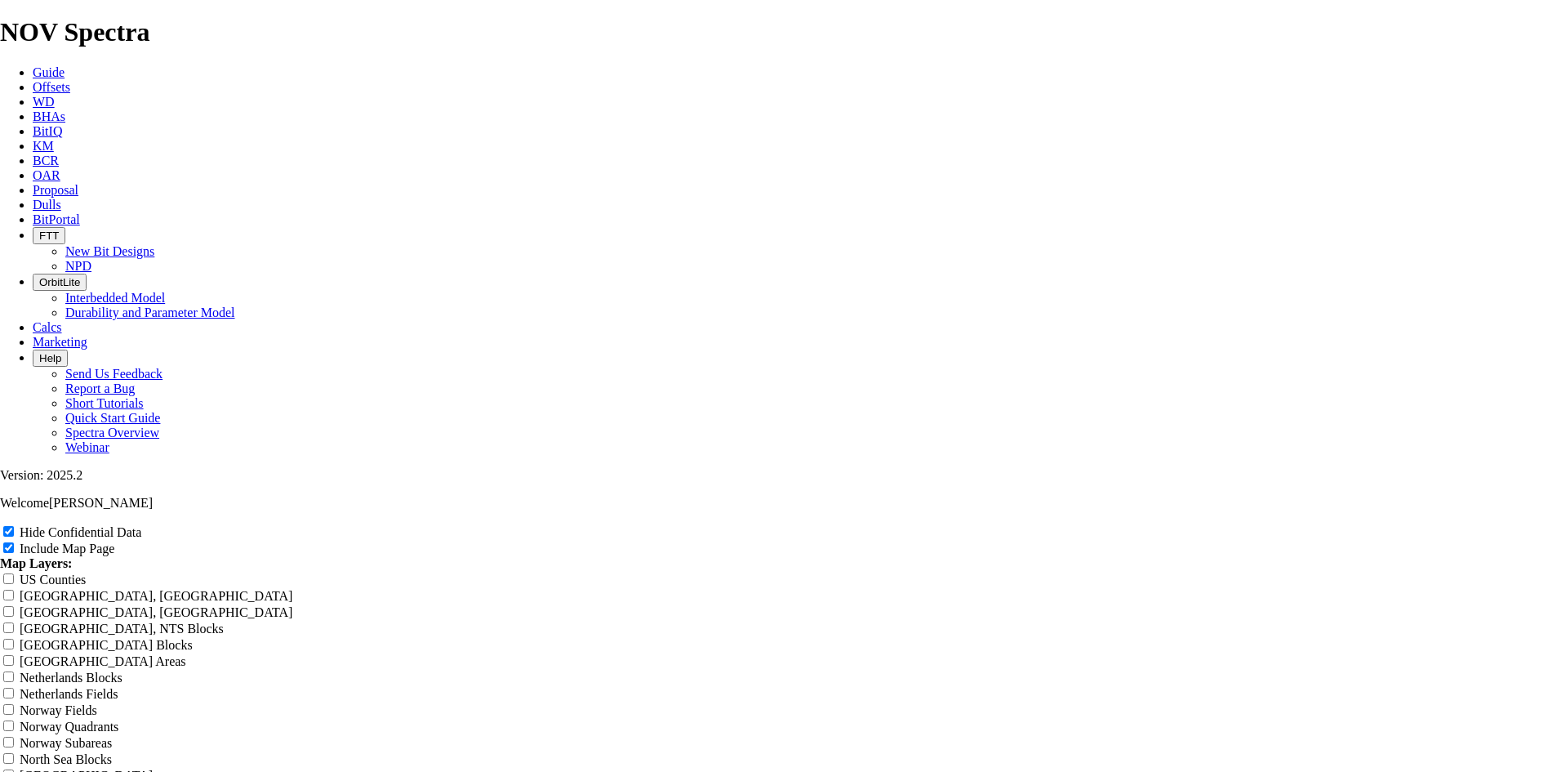
type input "6.75 TKC63"
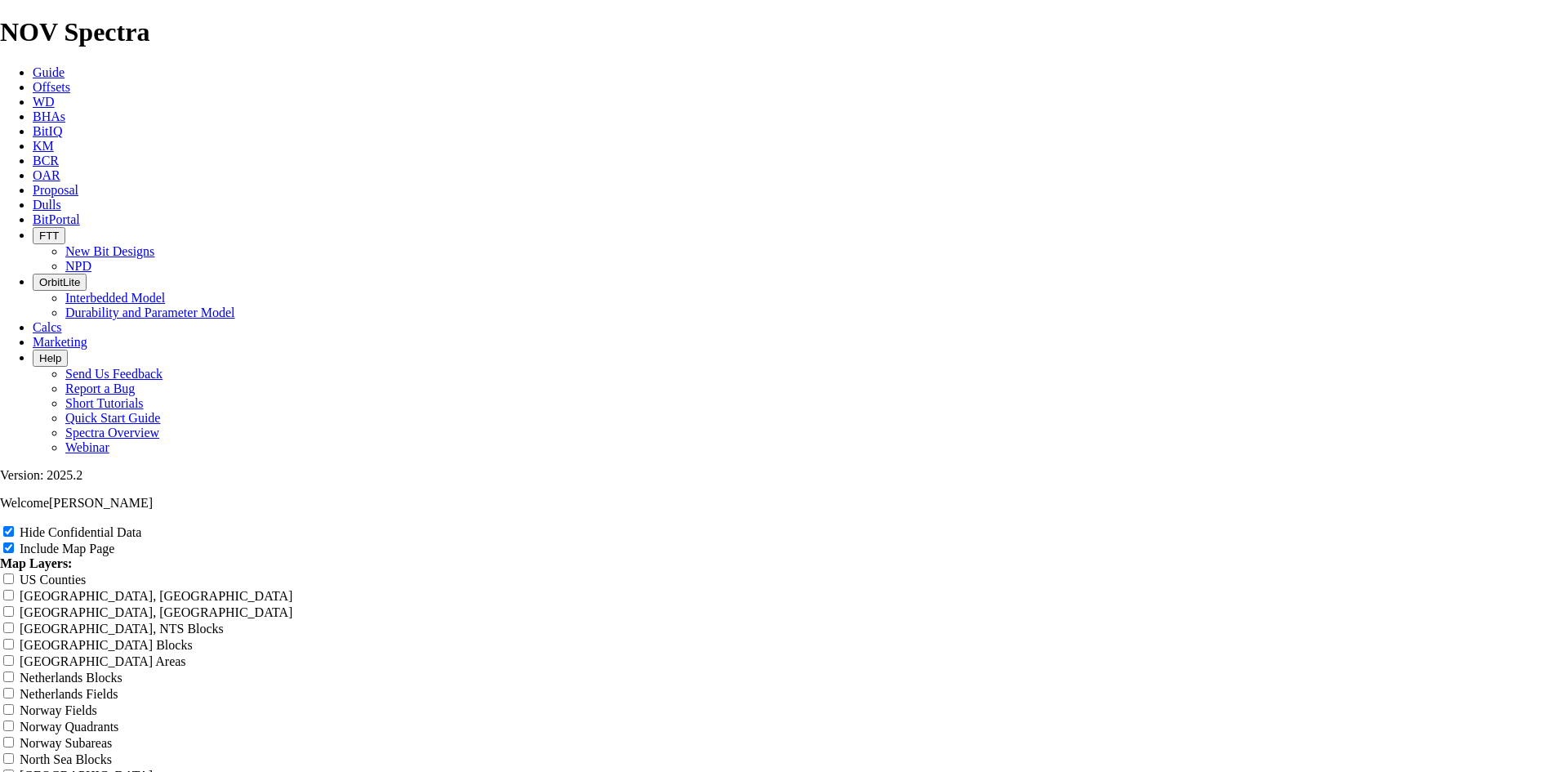
type input "6.75 TKC63 A"
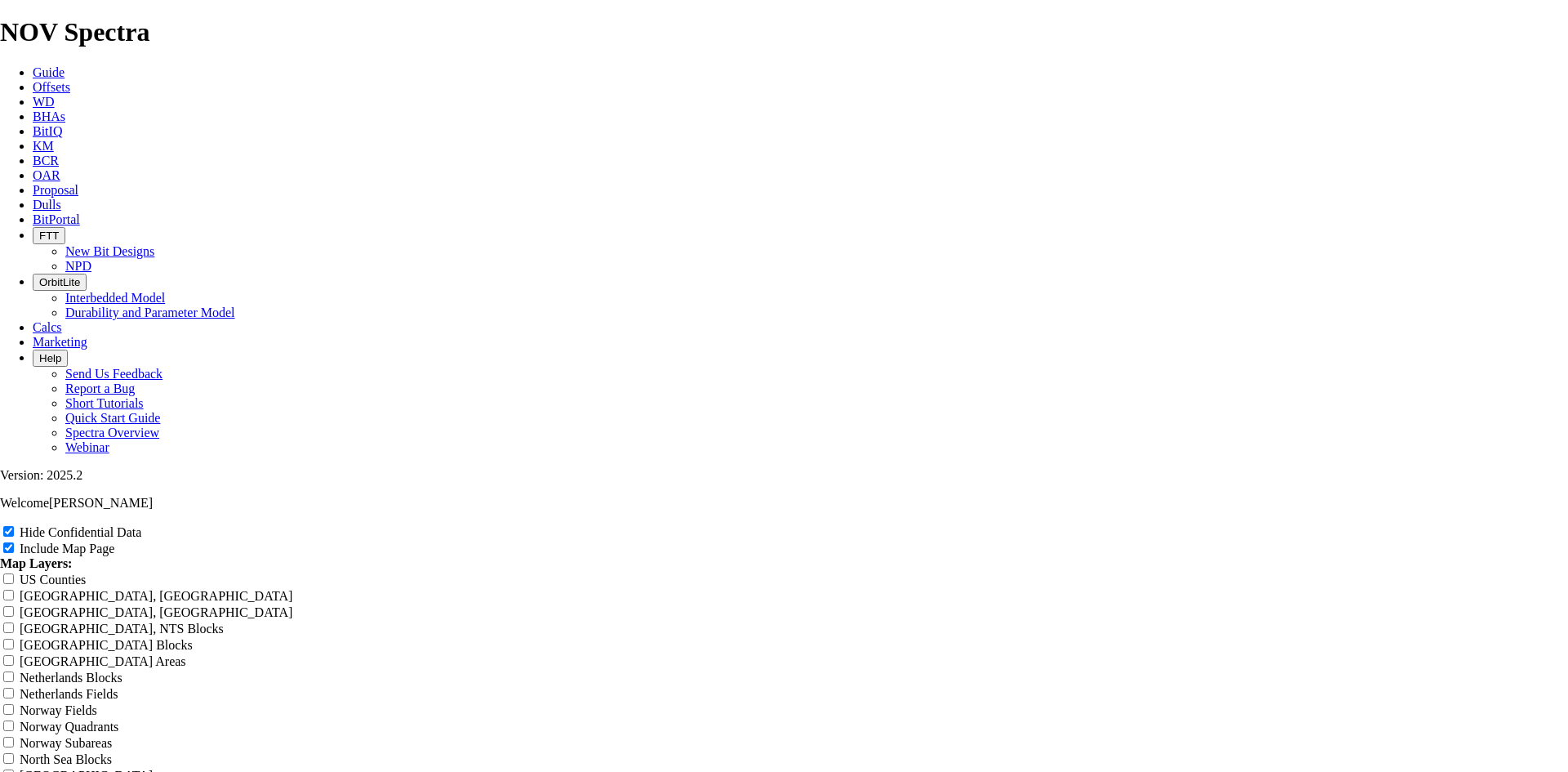
type input "6.75 TKC63 A"
type input "6.75 TKC63 AD"
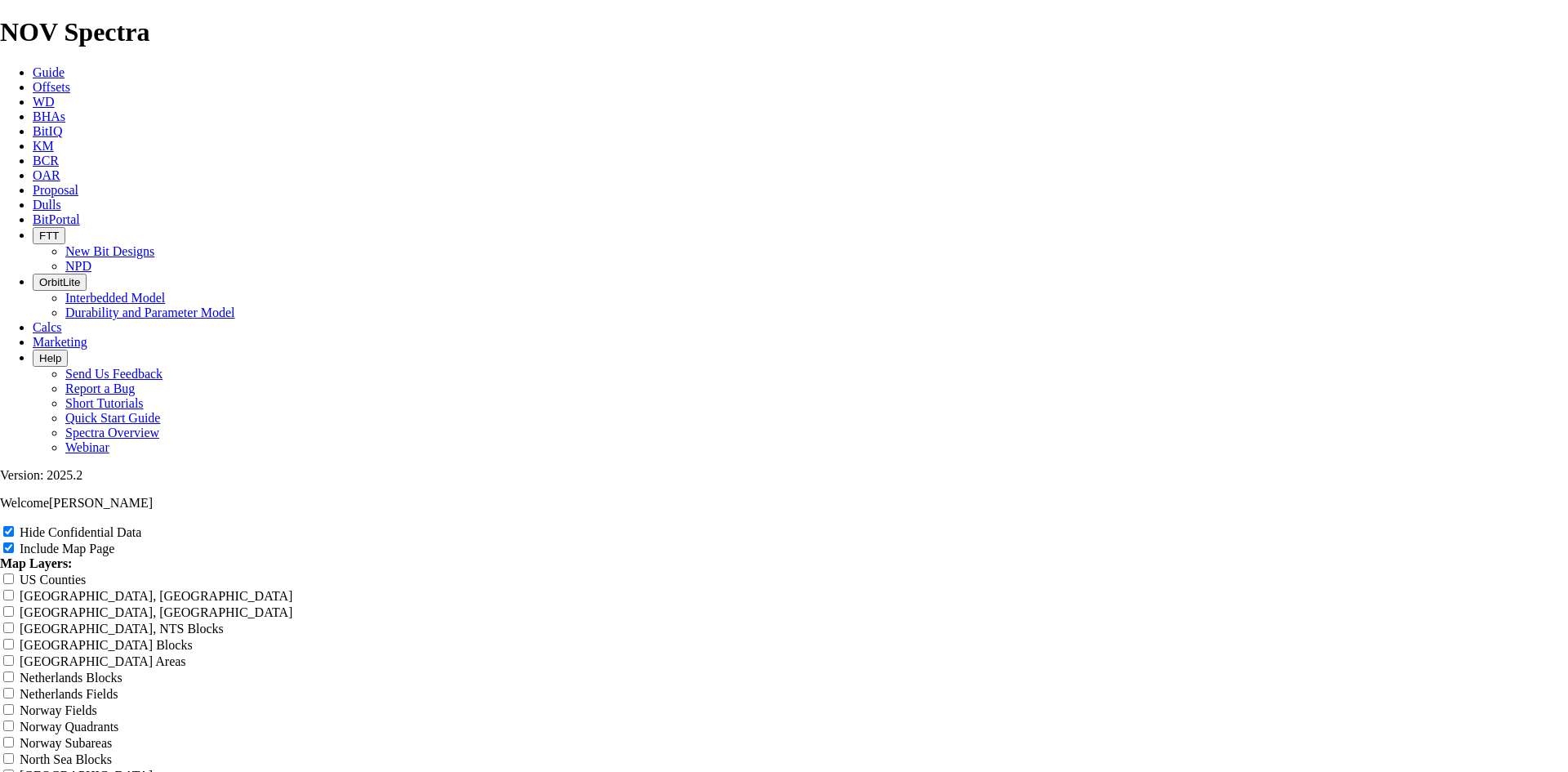
type input "6.75 TKC63 AD"
type input "6.75 TKC63 AD W"
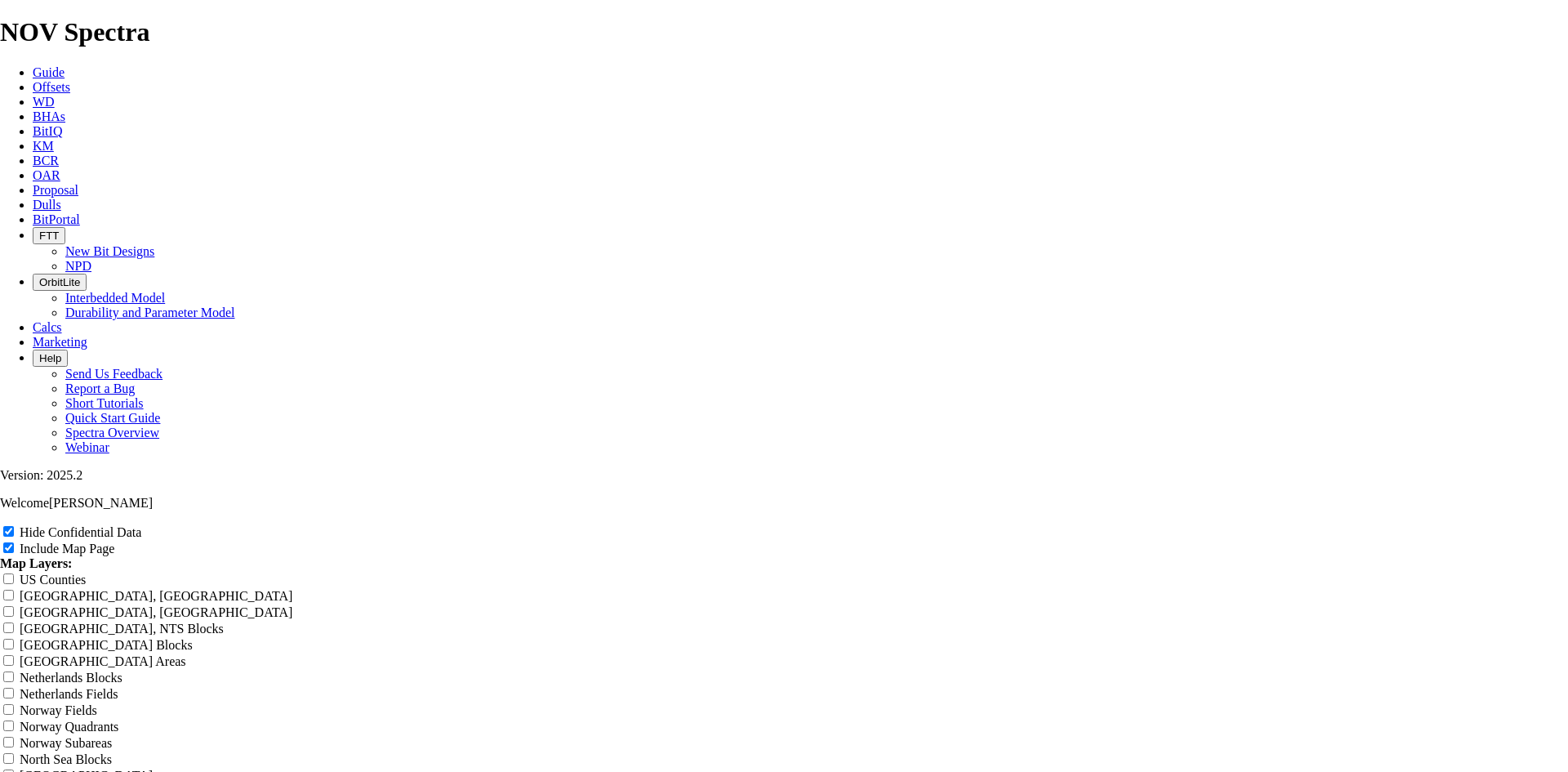
type input "6.75 TKC63 AD W"
type input "6.75 TKC63 AD WC"
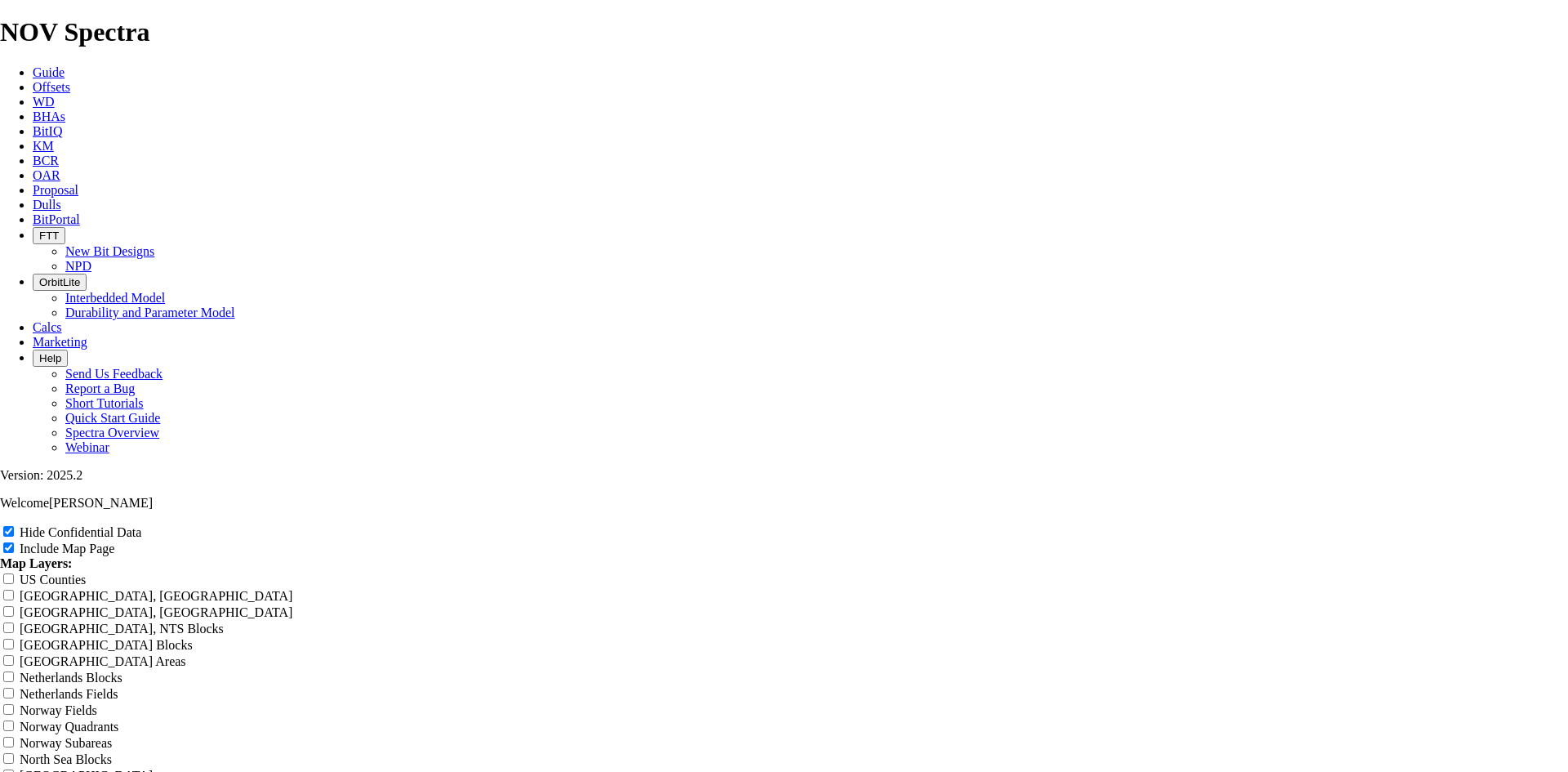
type input "6.75 TKC63 AD WC"
type input "6.75 TKC63 AD WCD"
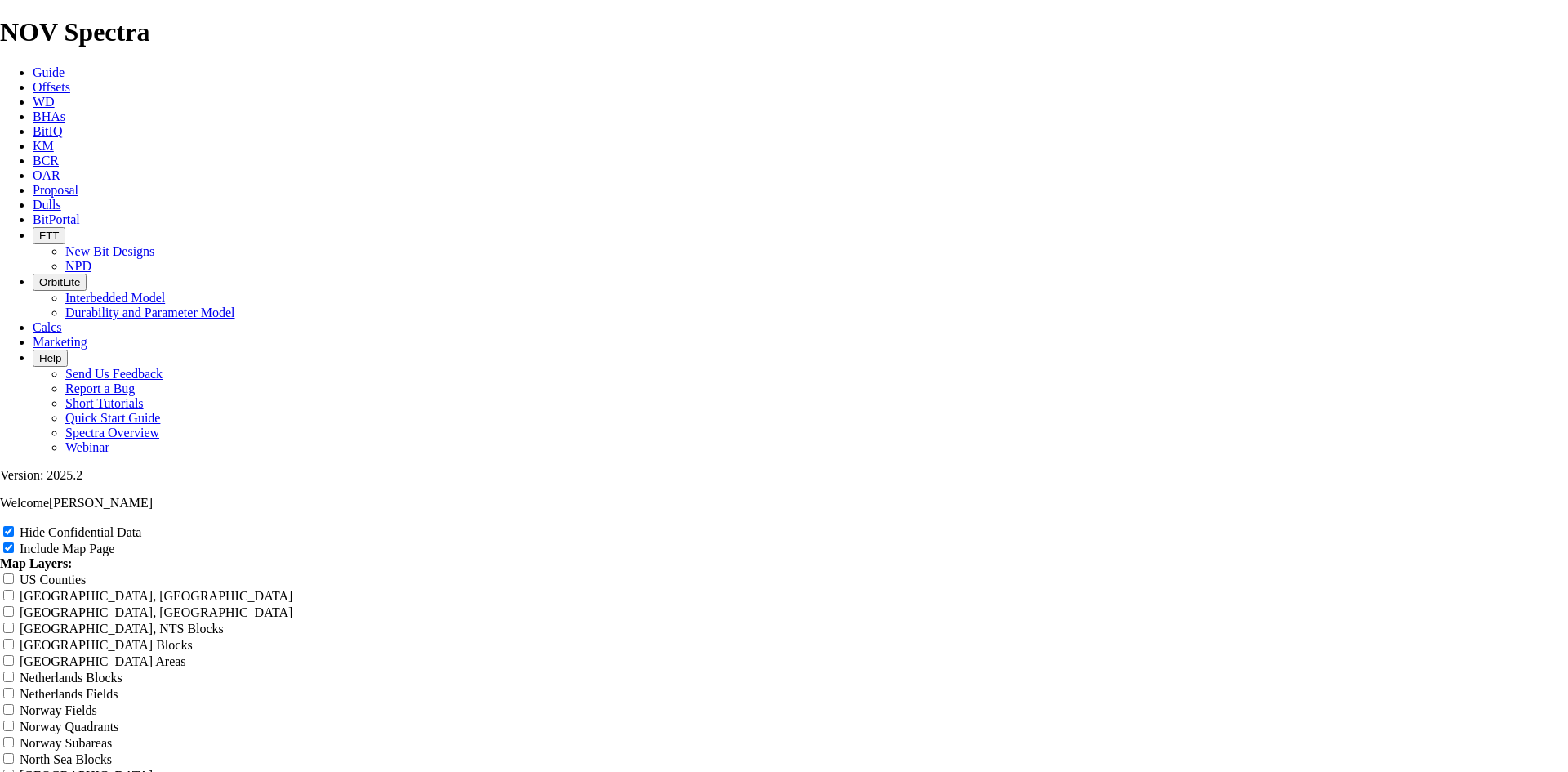
type input "6.75 TKC63 AD WCD"
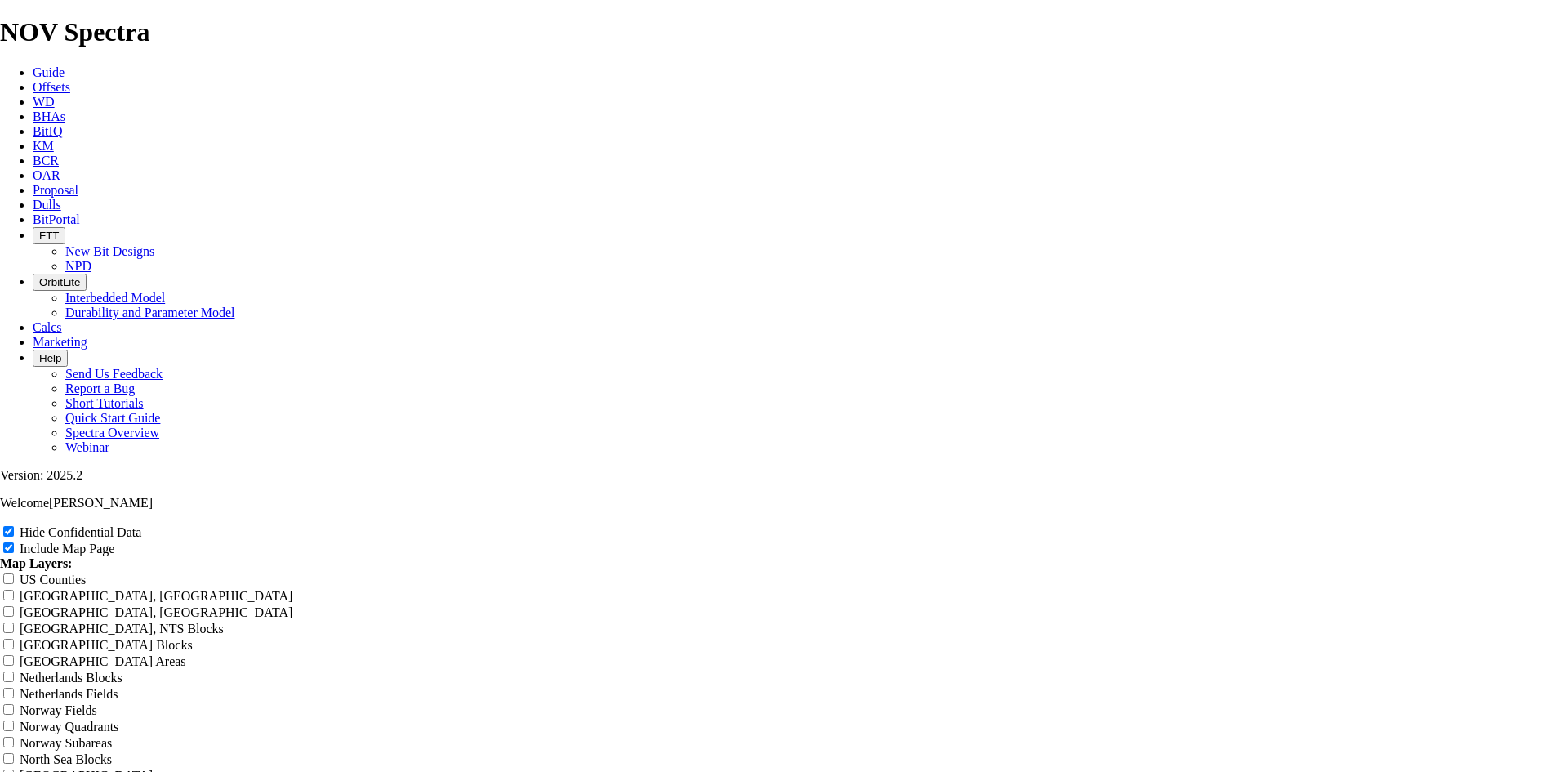
drag, startPoint x: 878, startPoint y: 121, endPoint x: 478, endPoint y: 128, distance: 400.1
type input "6.75 TKC63 AD WCD"
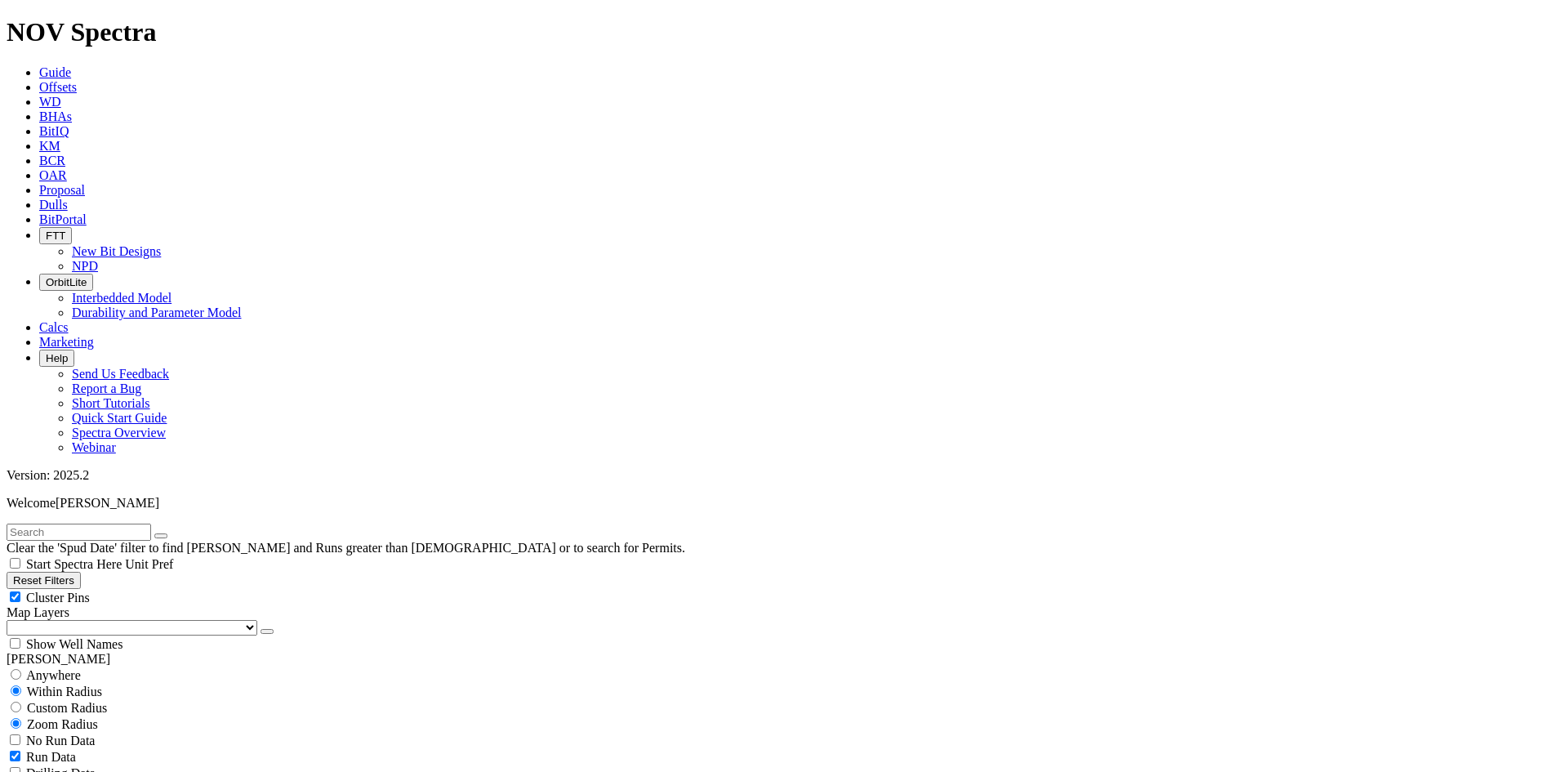
click at [69, 571] on button "Reset Filters" at bounding box center [44, 579] width 74 height 17
checkbox input "true"
select select
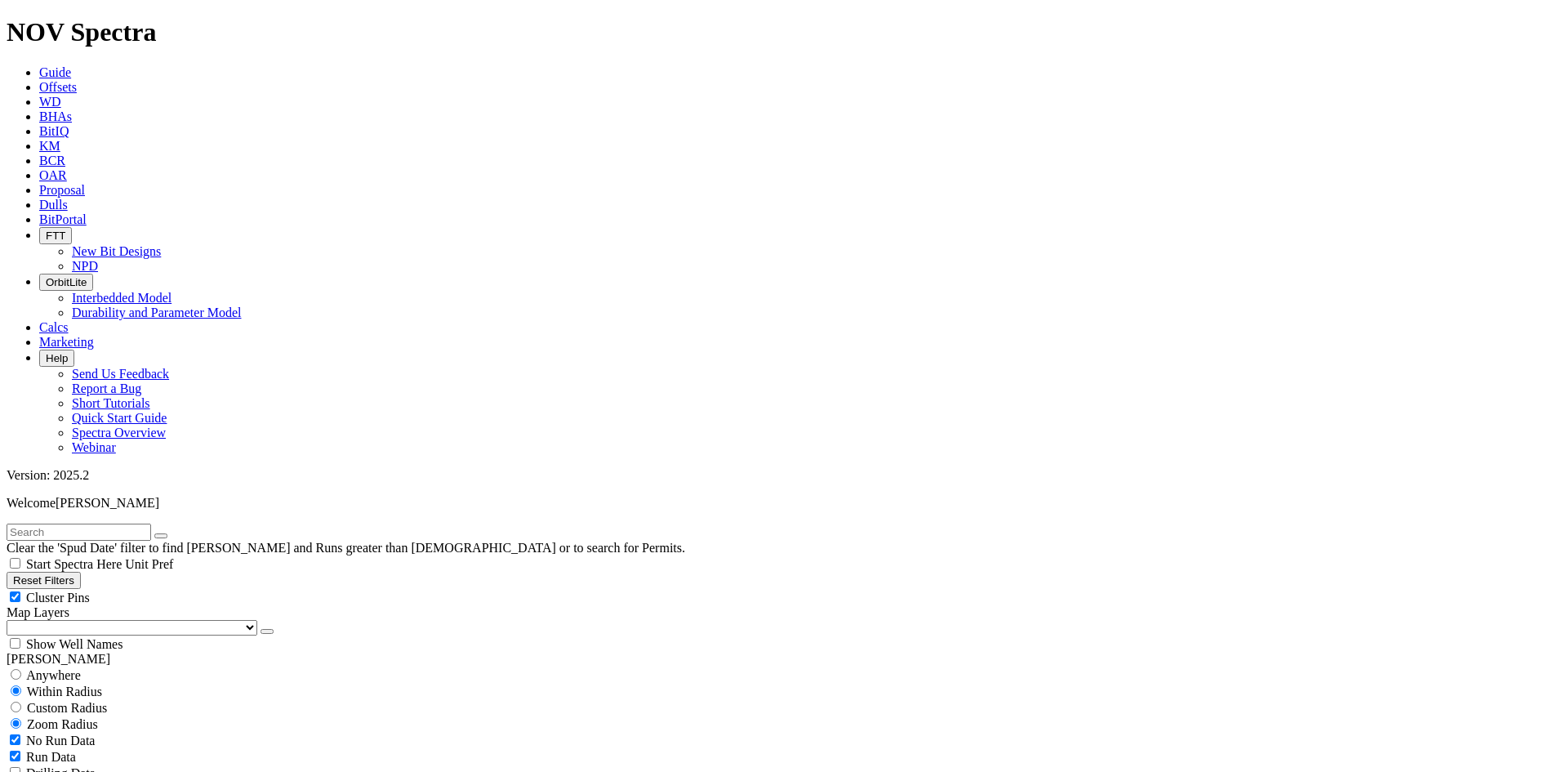
click at [81, 571] on button "Reset Filters" at bounding box center [44, 579] width 74 height 17
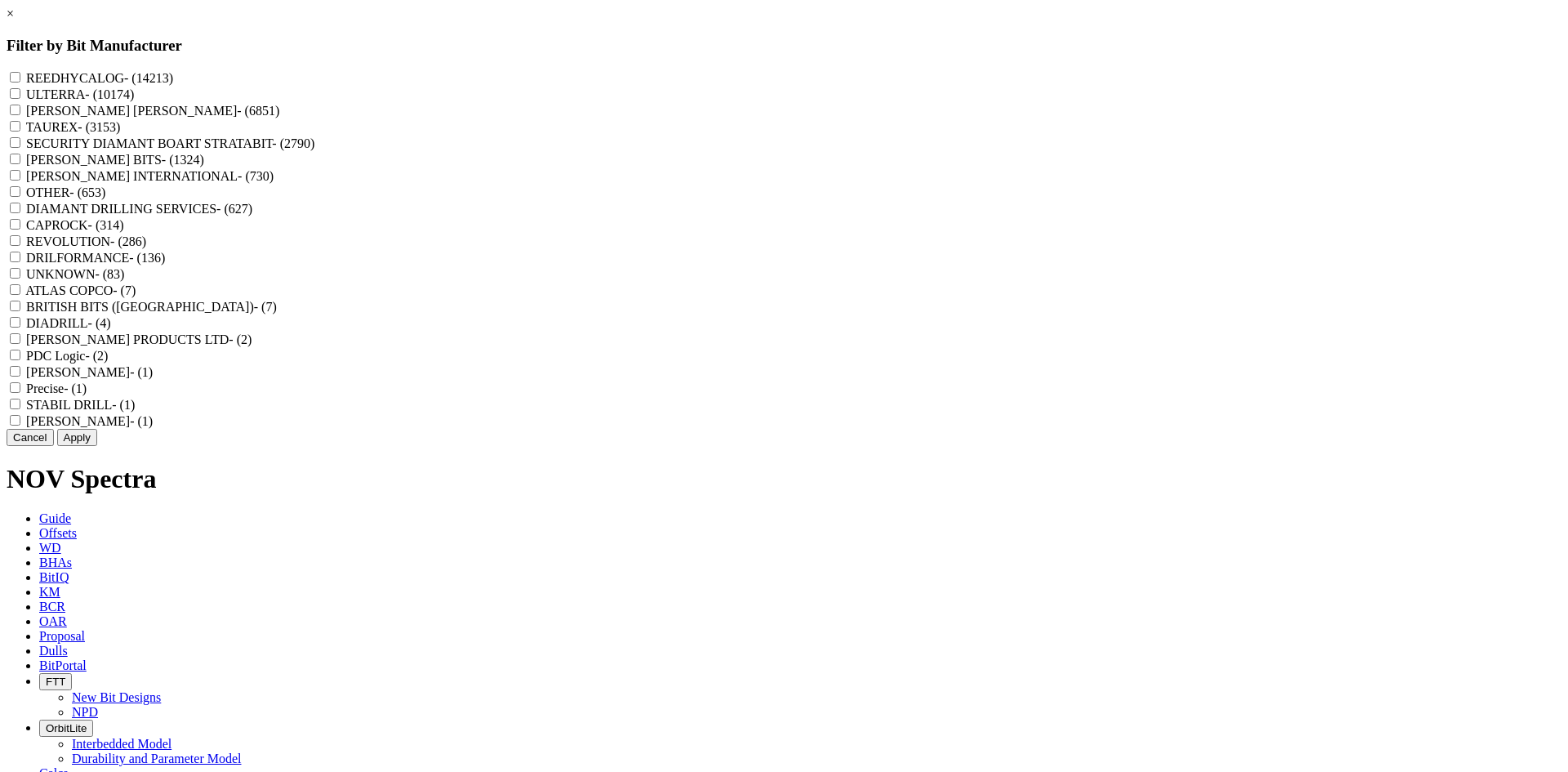
click at [173, 78] on label "REEDHYCALOG - (14213)" at bounding box center [99, 78] width 147 height 14
click at [20, 78] on input "REEDHYCALOG - (14213)" at bounding box center [15, 77] width 11 height 11
checkbox input "true"
click at [97, 445] on button "Apply" at bounding box center [77, 436] width 40 height 17
checkbox input "false"
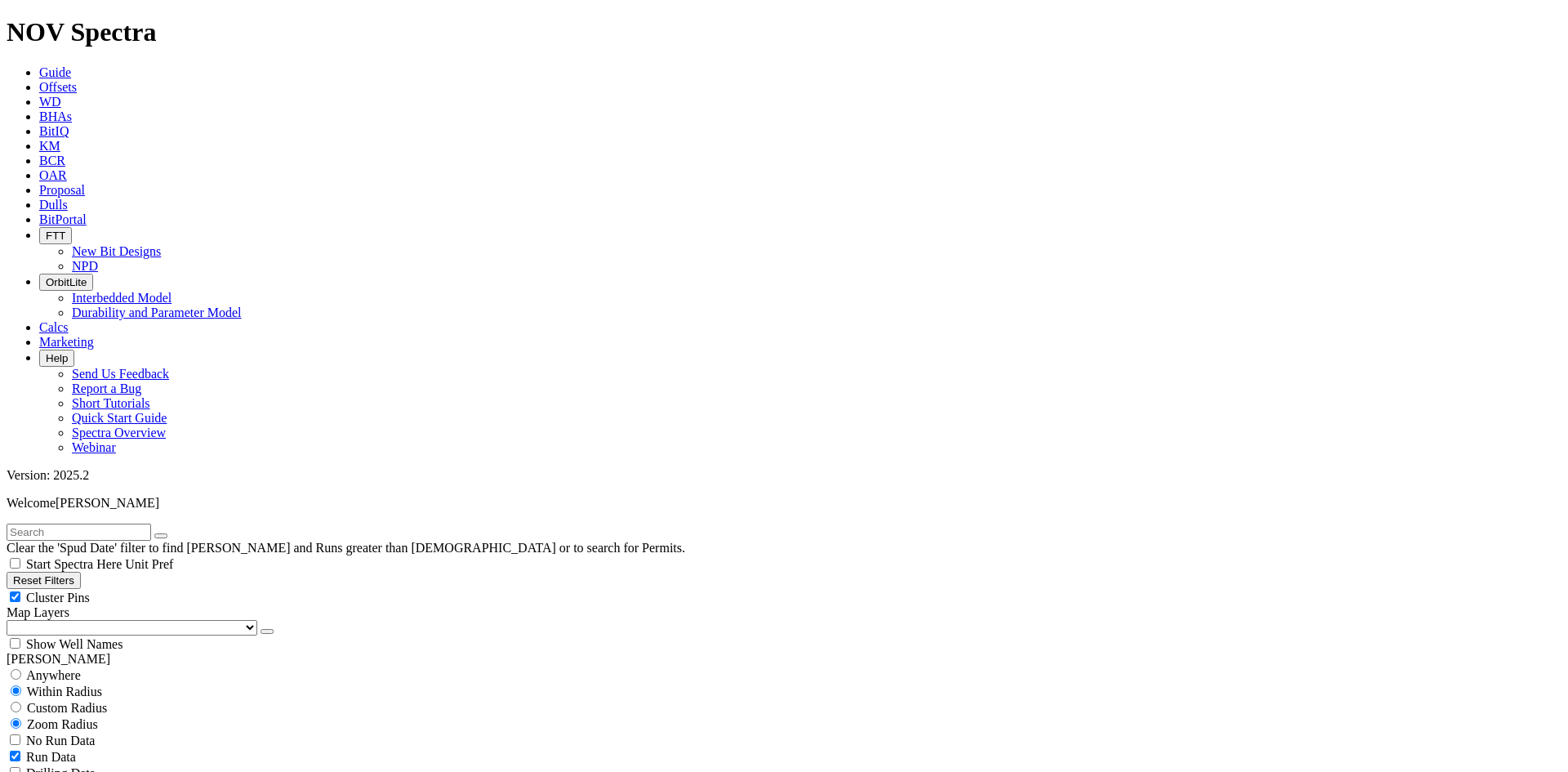
select select "? number:6.75 ?"
click at [90, 590] on span "Cluster Pins" at bounding box center [58, 597] width 64 height 14
checkbox input "false"
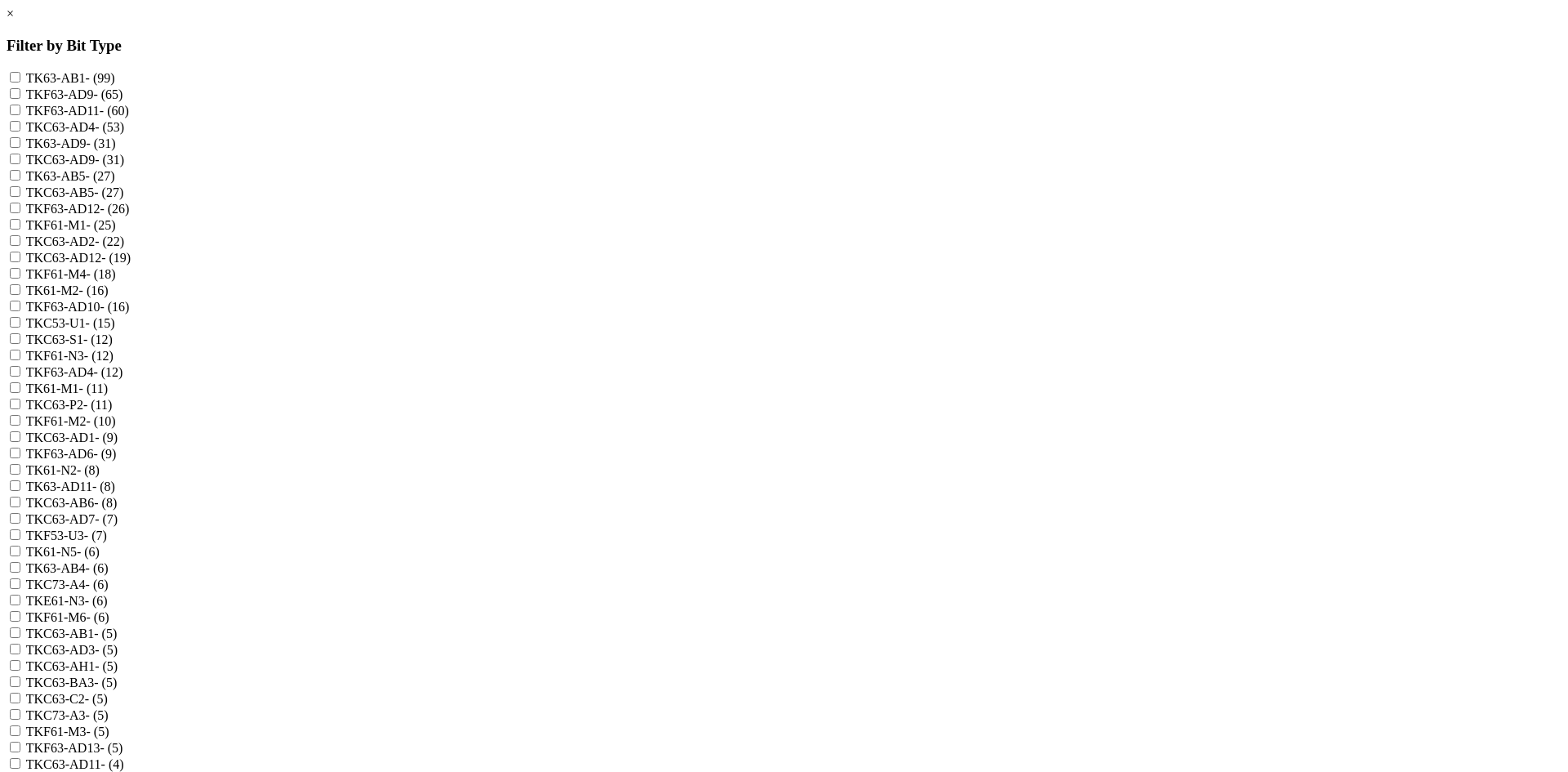
click at [115, 330] on label "TKC53-U1 - (15)" at bounding box center [70, 323] width 89 height 14
click at [20, 328] on input "TKC53-U1 - (15)" at bounding box center [15, 322] width 11 height 11
checkbox input "true"
click at [107, 531] on label "TKF53-U3 - (7)" at bounding box center [66, 535] width 81 height 14
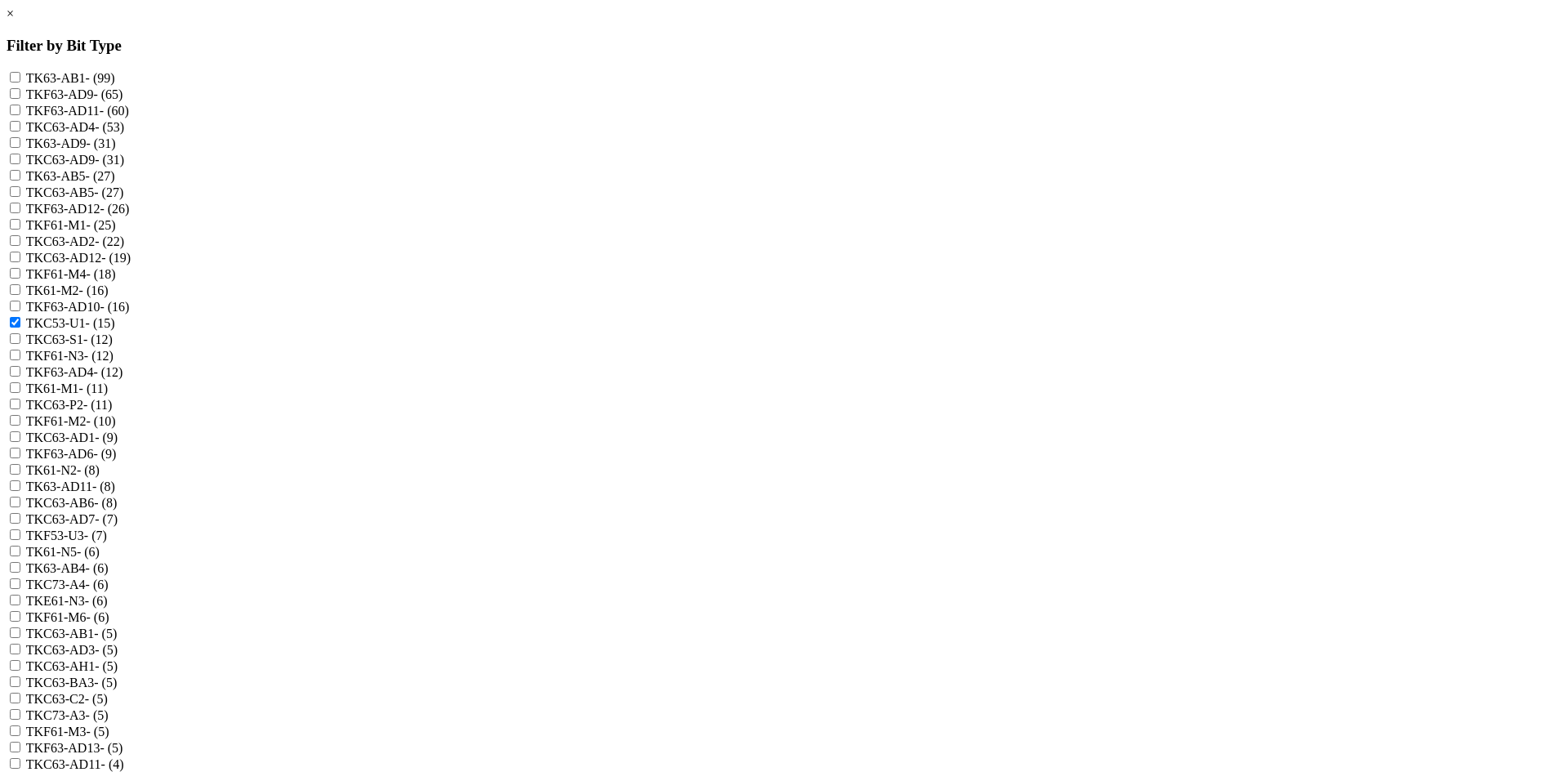
click at [20, 531] on input "TKF53-U3 - (7)" at bounding box center [15, 534] width 11 height 11
checkbox input "true"
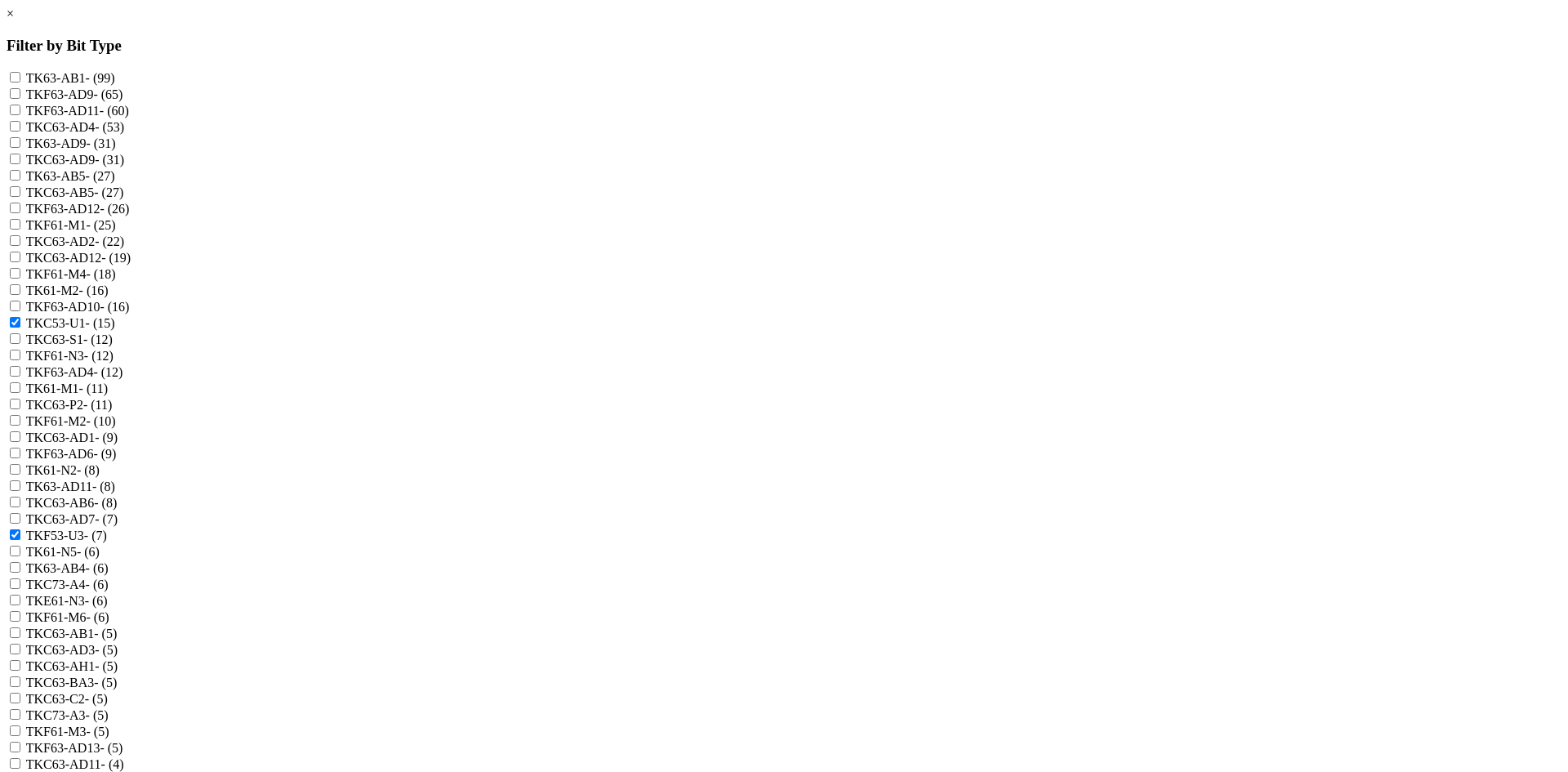
checkbox input "true"
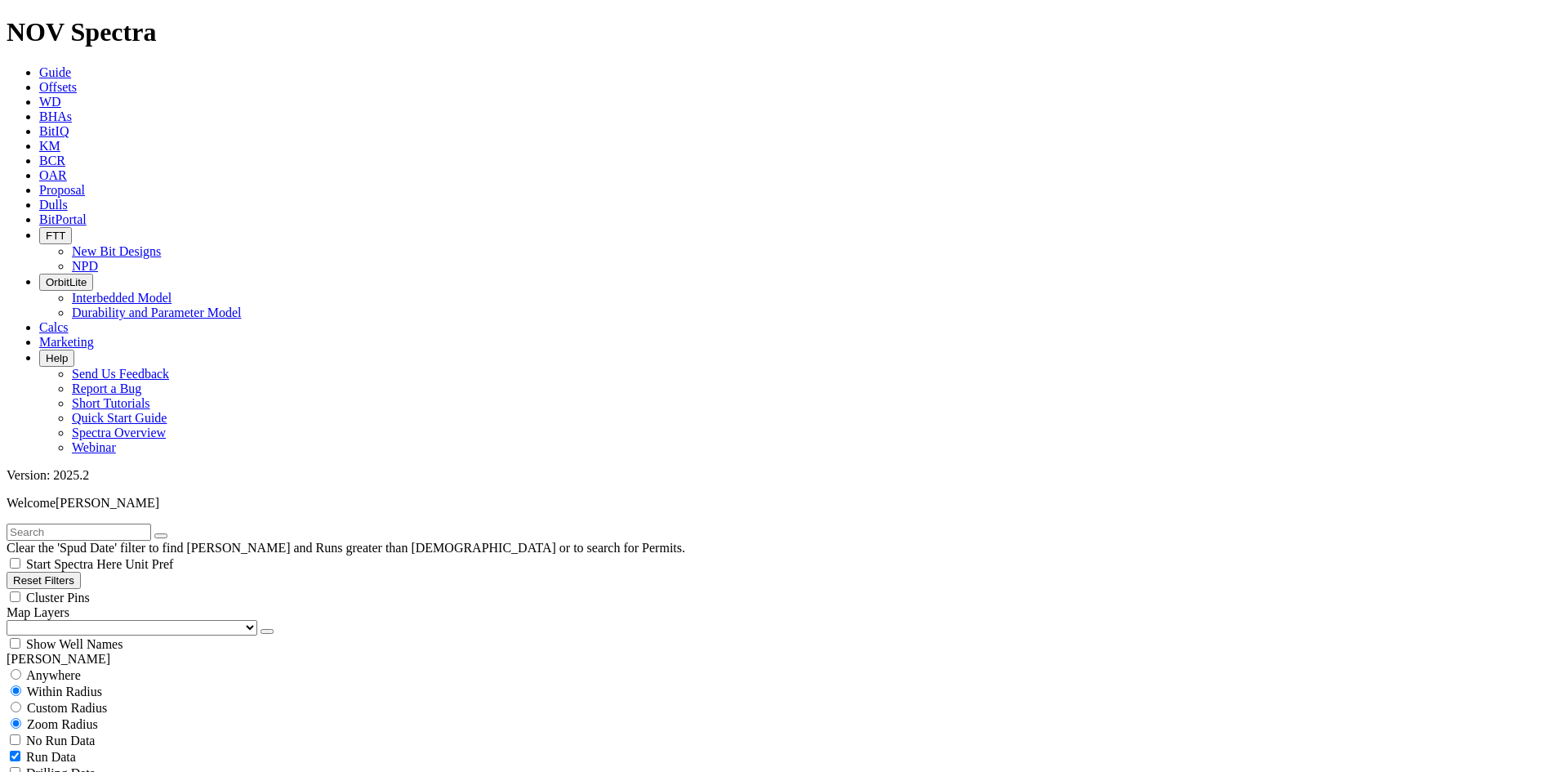
scroll to position [150, 0]
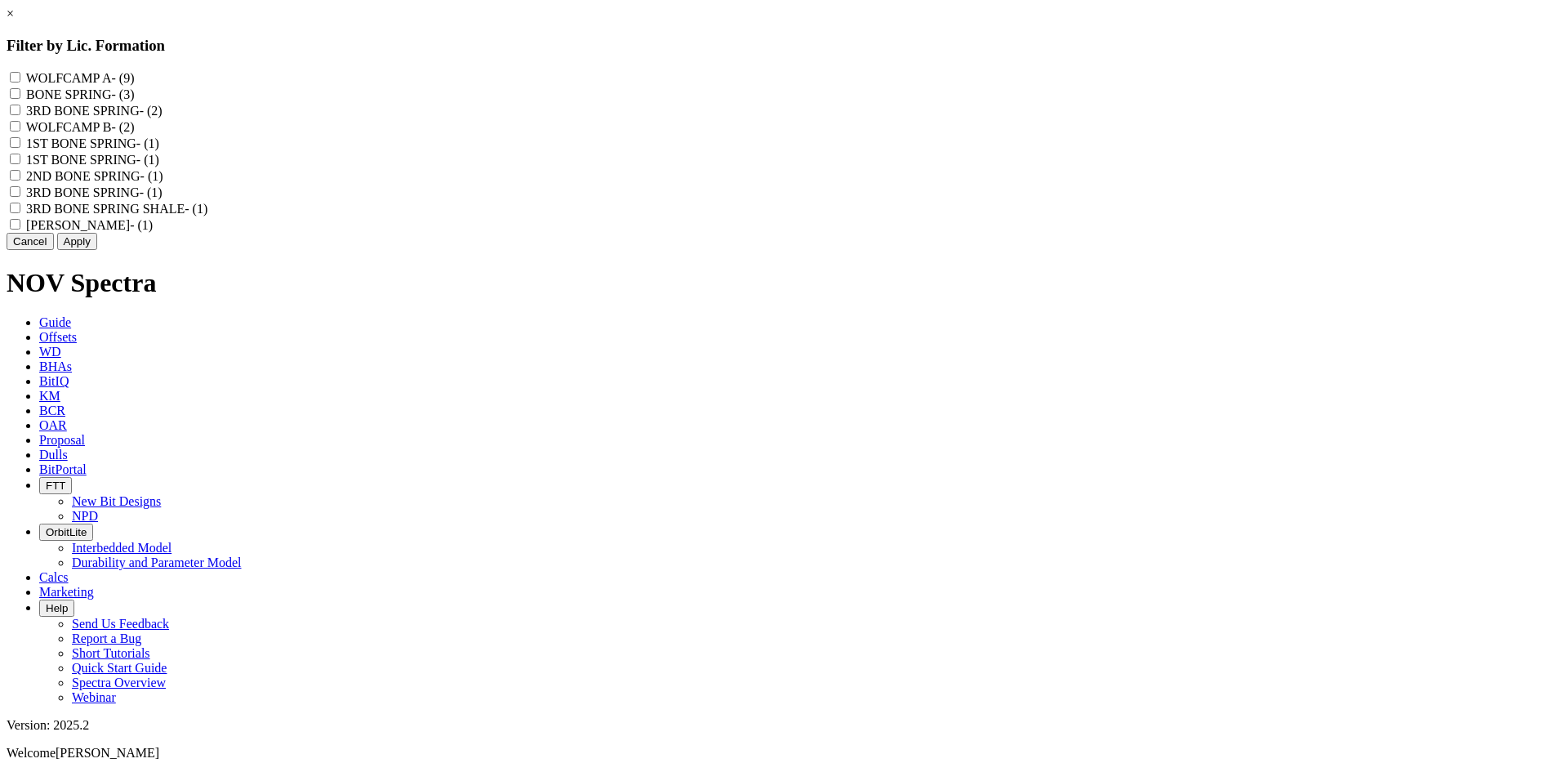
click at [135, 134] on label "WOLFCAMP B - (2)" at bounding box center [80, 127] width 109 height 14
click at [20, 132] on B "WOLFCAMP B - (2)" at bounding box center [15, 126] width 11 height 11
checkbox B "true"
click at [153, 232] on label "BARNETT - (1)" at bounding box center [89, 225] width 127 height 14
click at [20, 230] on "BARNETT - (1)" at bounding box center [15, 224] width 11 height 11
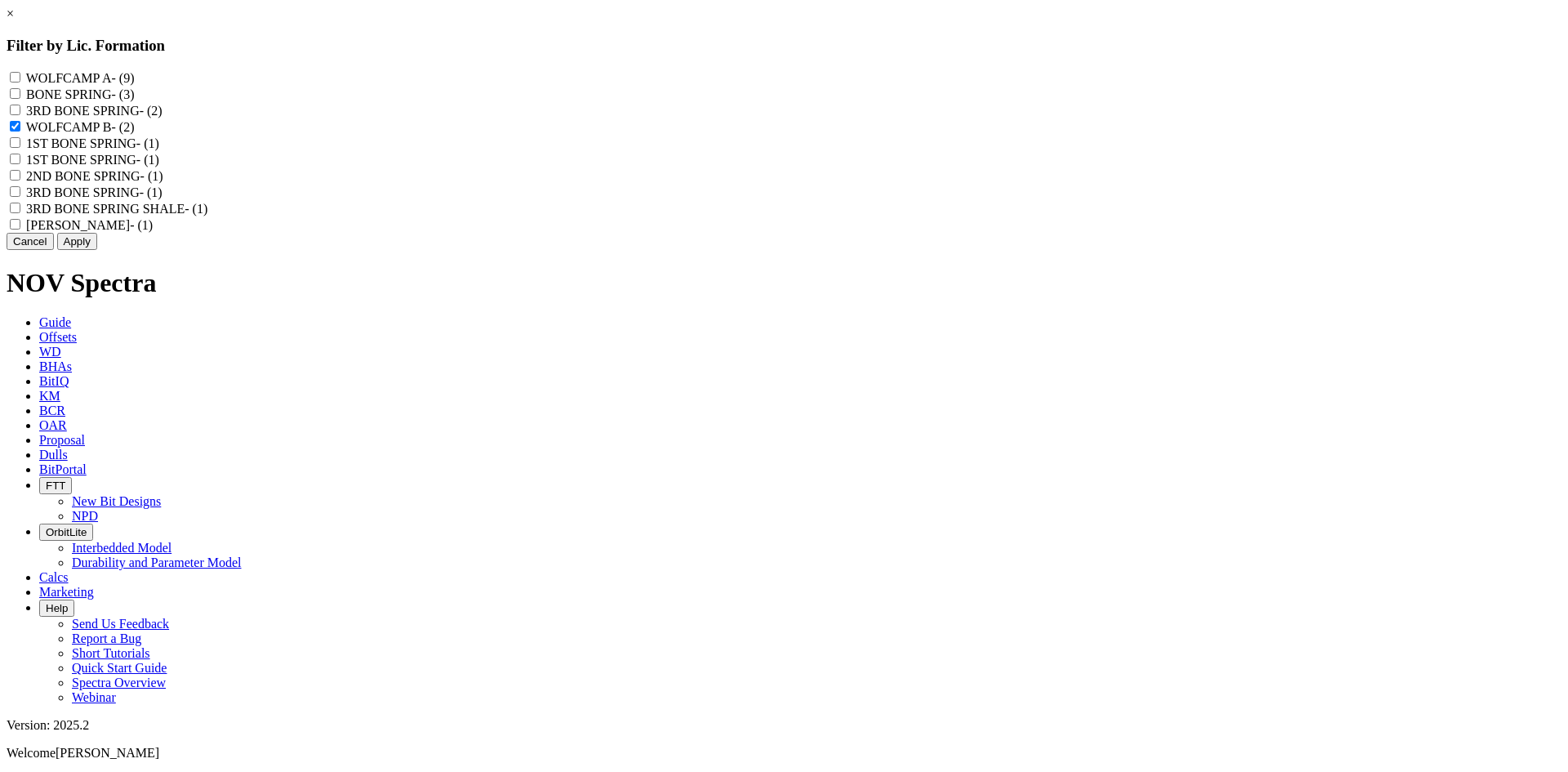
checkbox "true"
click at [97, 250] on button "Apply" at bounding box center [77, 241] width 40 height 17
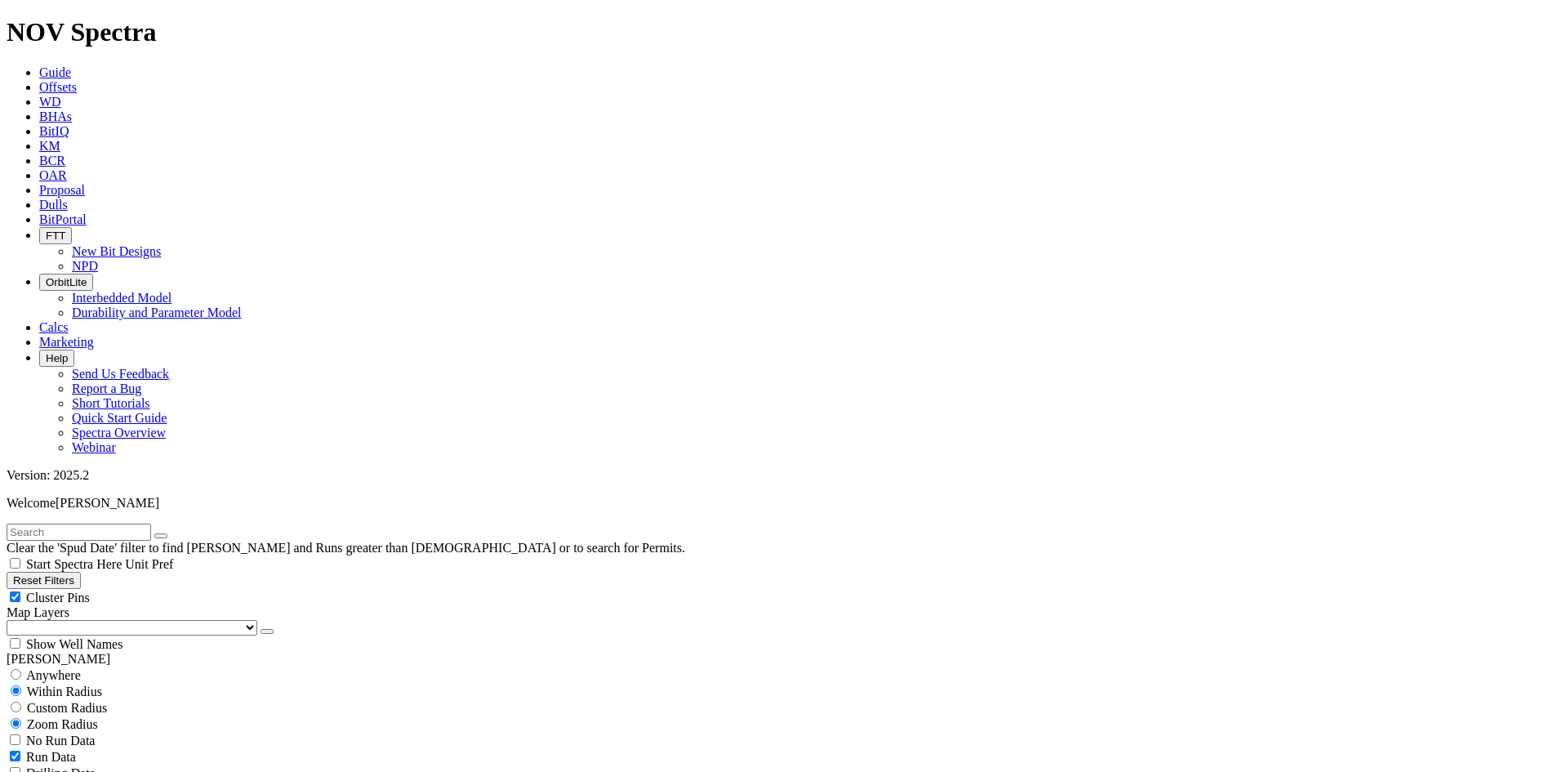
scroll to position [571, 0]
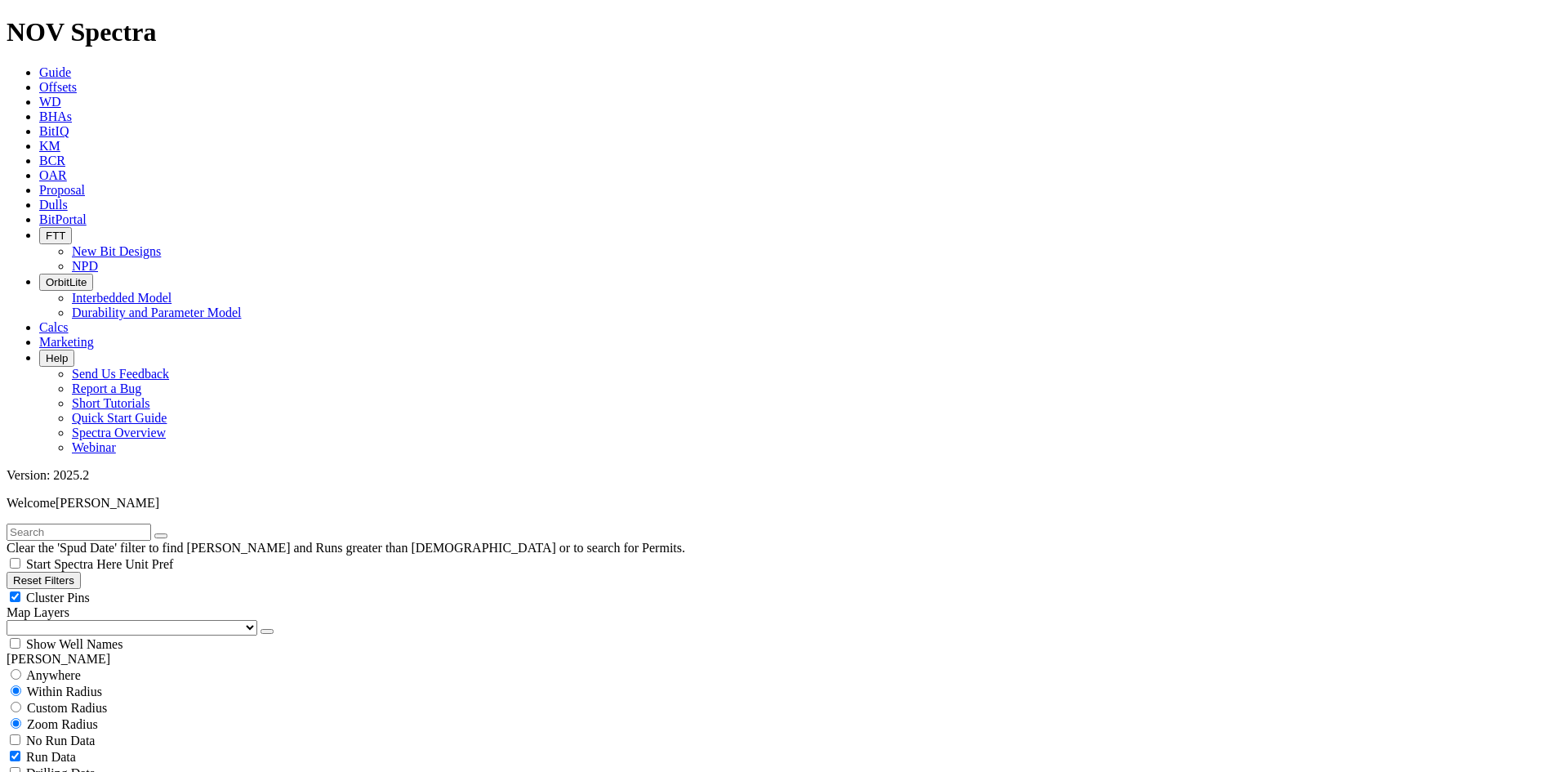
scroll to position [2854, 0]
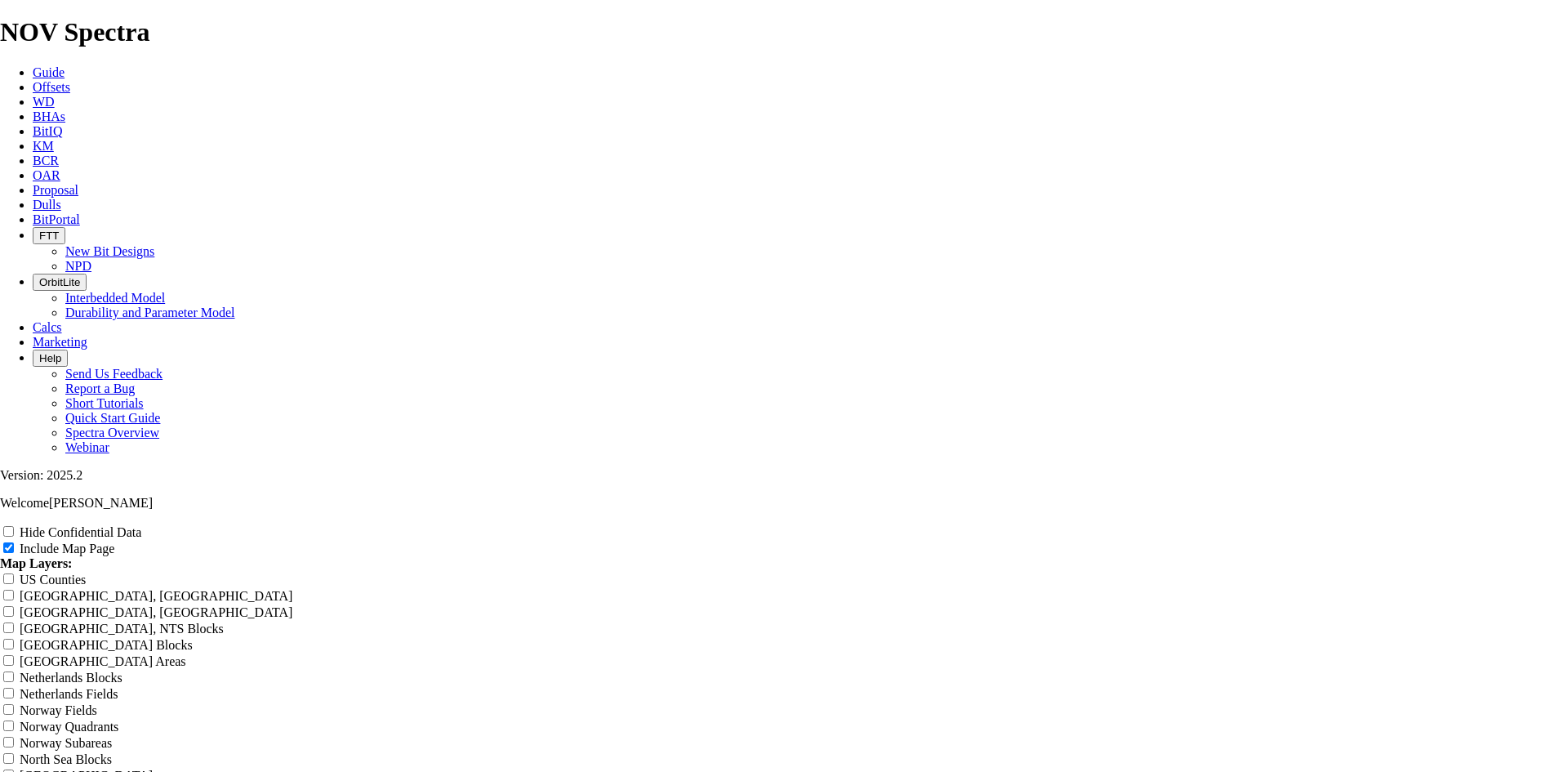
scroll to position [82, 0]
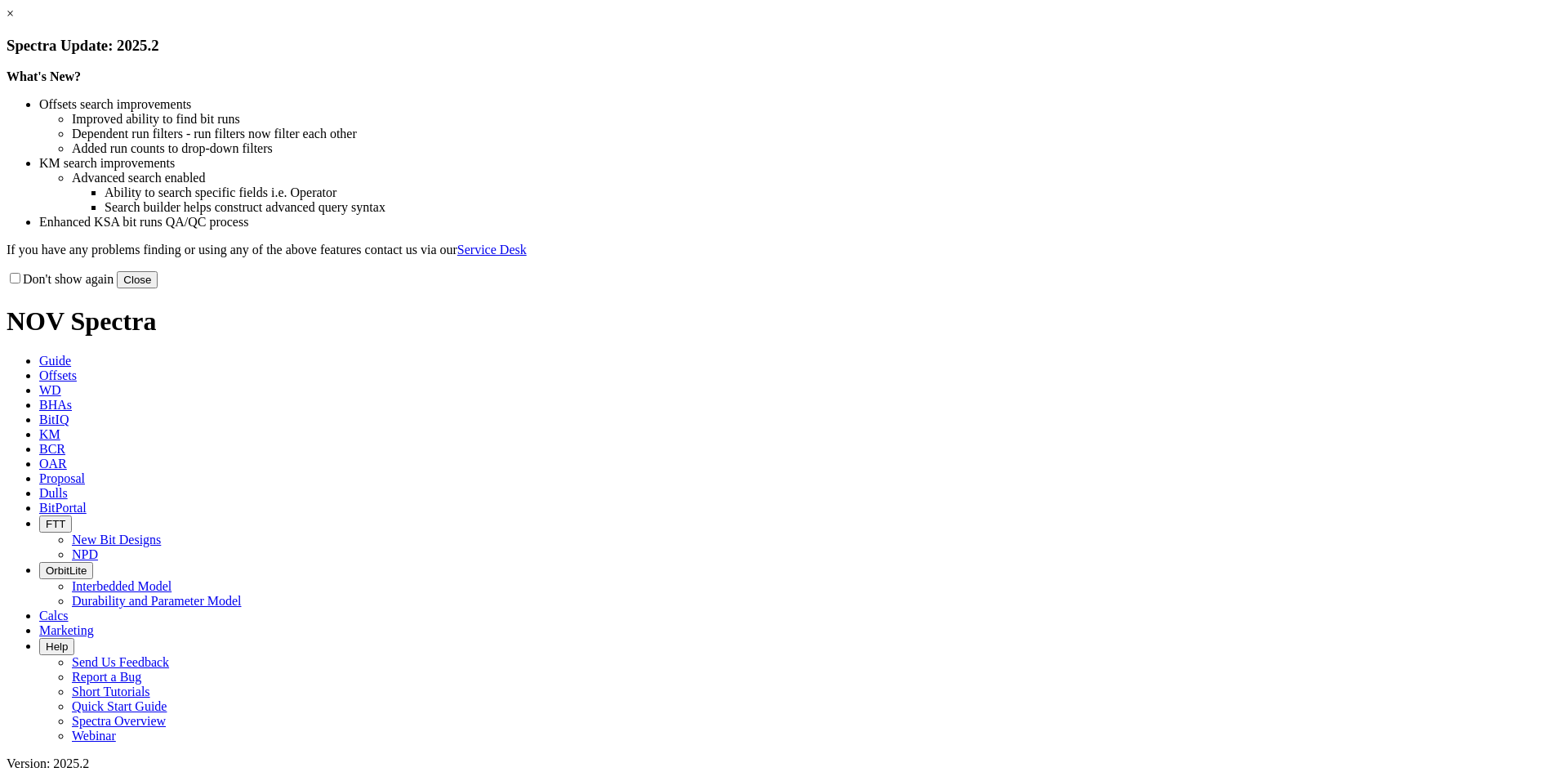
click at [158, 289] on button "Close" at bounding box center [137, 279] width 41 height 17
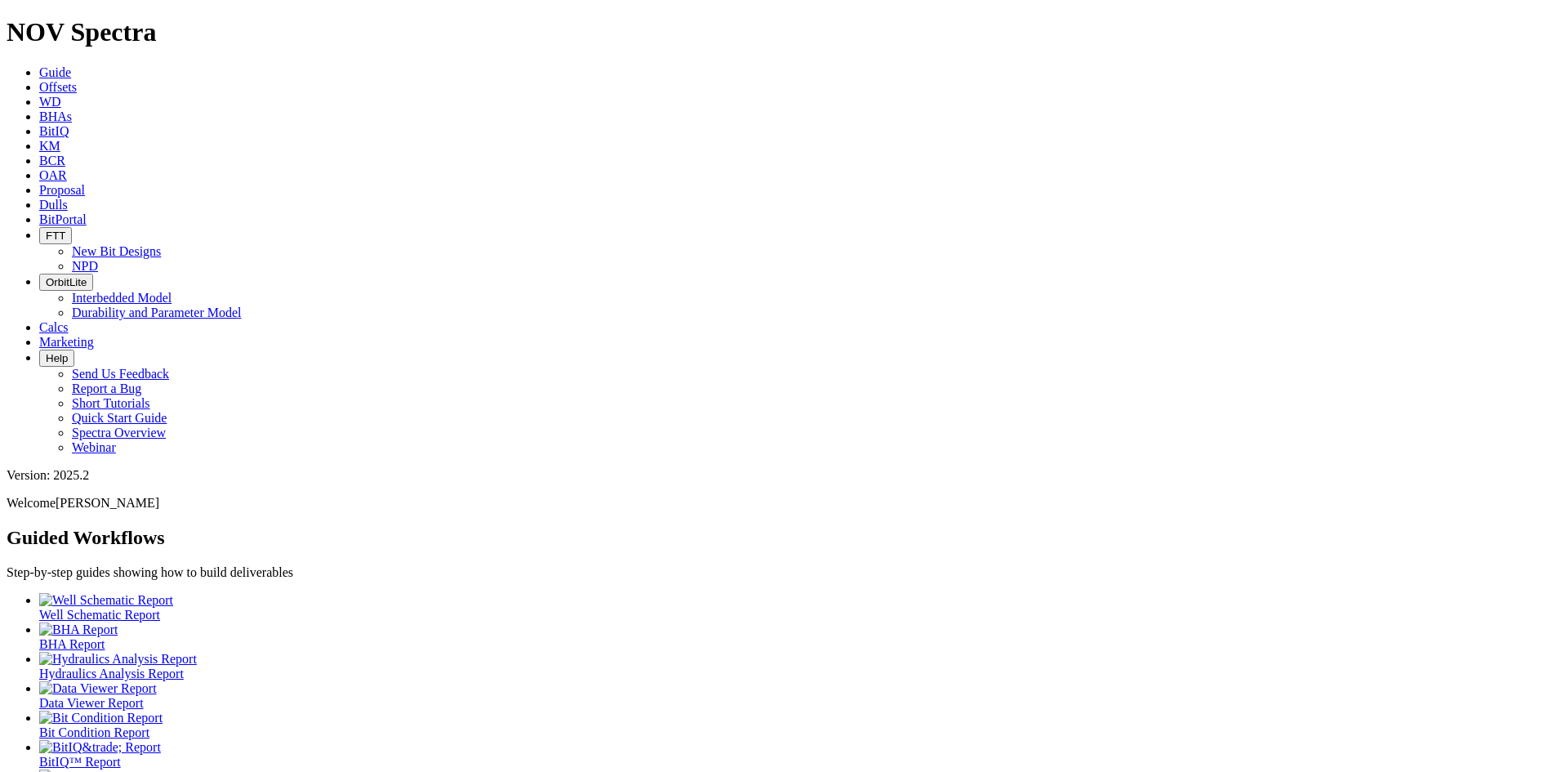
click at [77, 80] on span "Offsets" at bounding box center [58, 87] width 38 height 14
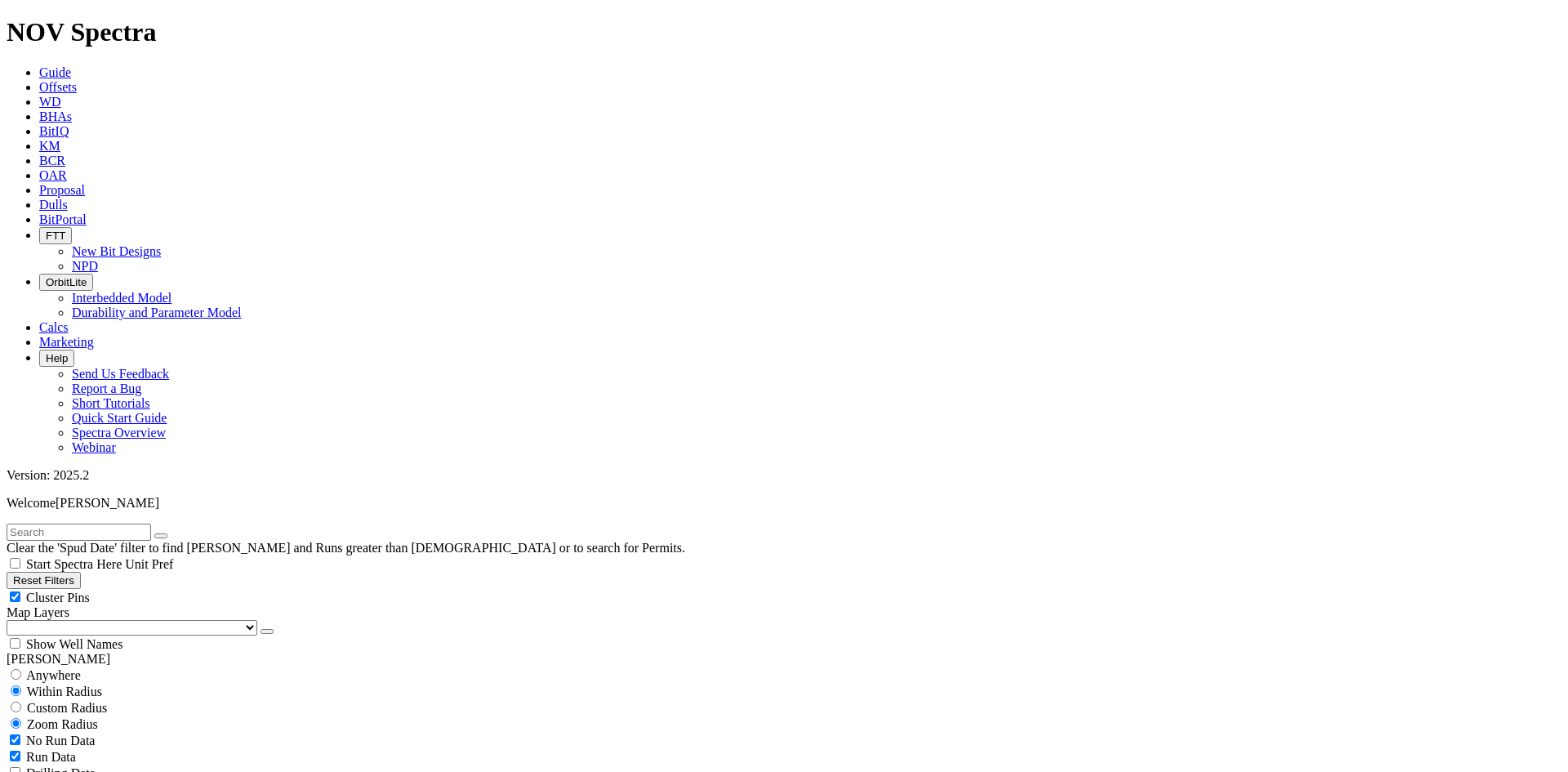
click at [81, 571] on button "Reset Filters" at bounding box center [44, 579] width 74 height 17
click at [261, 629] on button "button" at bounding box center [267, 631] width 13 height 5
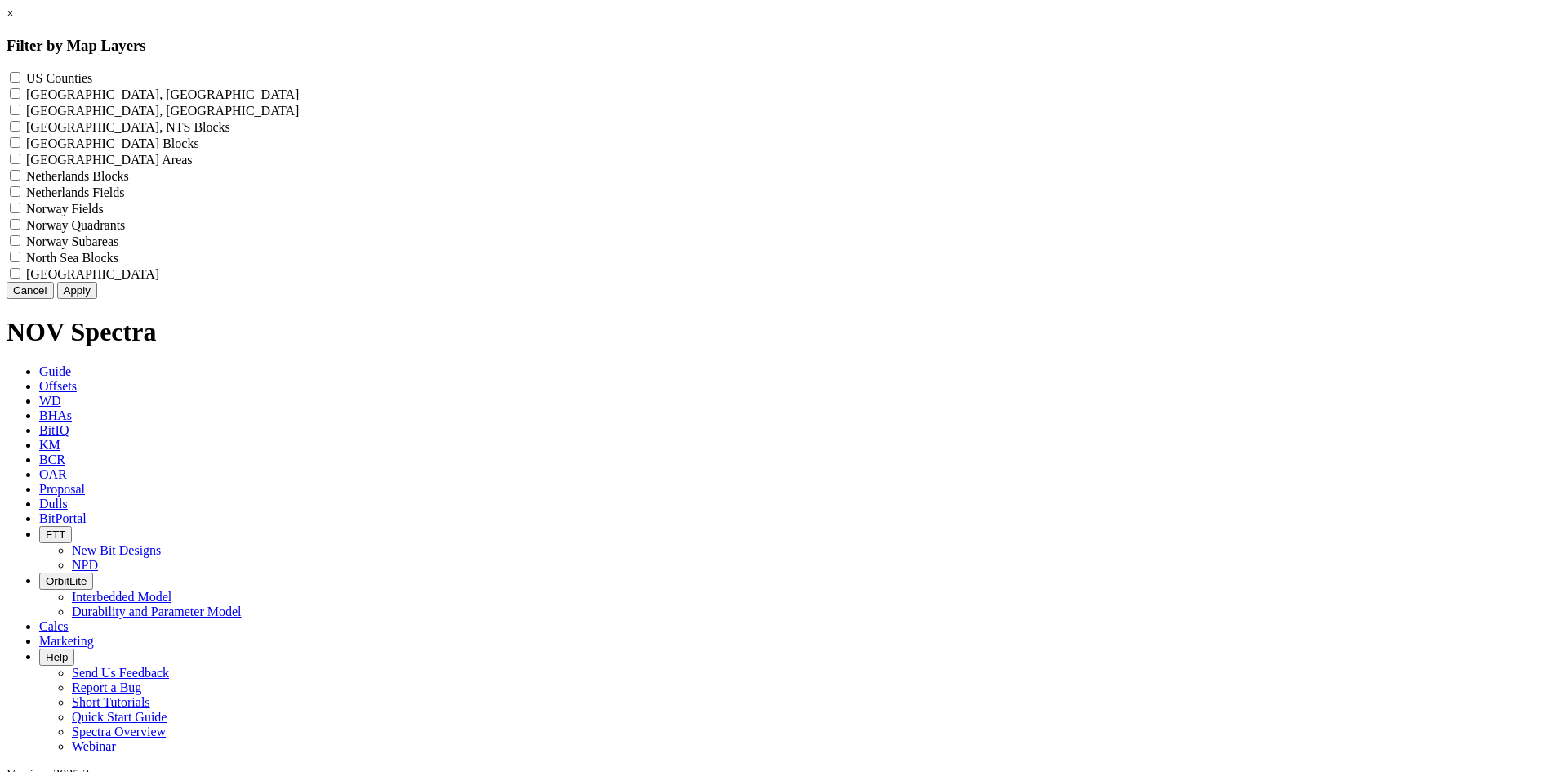
click at [92, 80] on label "US Counties - ()" at bounding box center [59, 78] width 66 height 14
click at [20, 80] on Counties "US Counties - ()" at bounding box center [15, 77] width 11 height 11
checkbox Counties "true"
click at [97, 299] on button "Apply" at bounding box center [77, 290] width 40 height 17
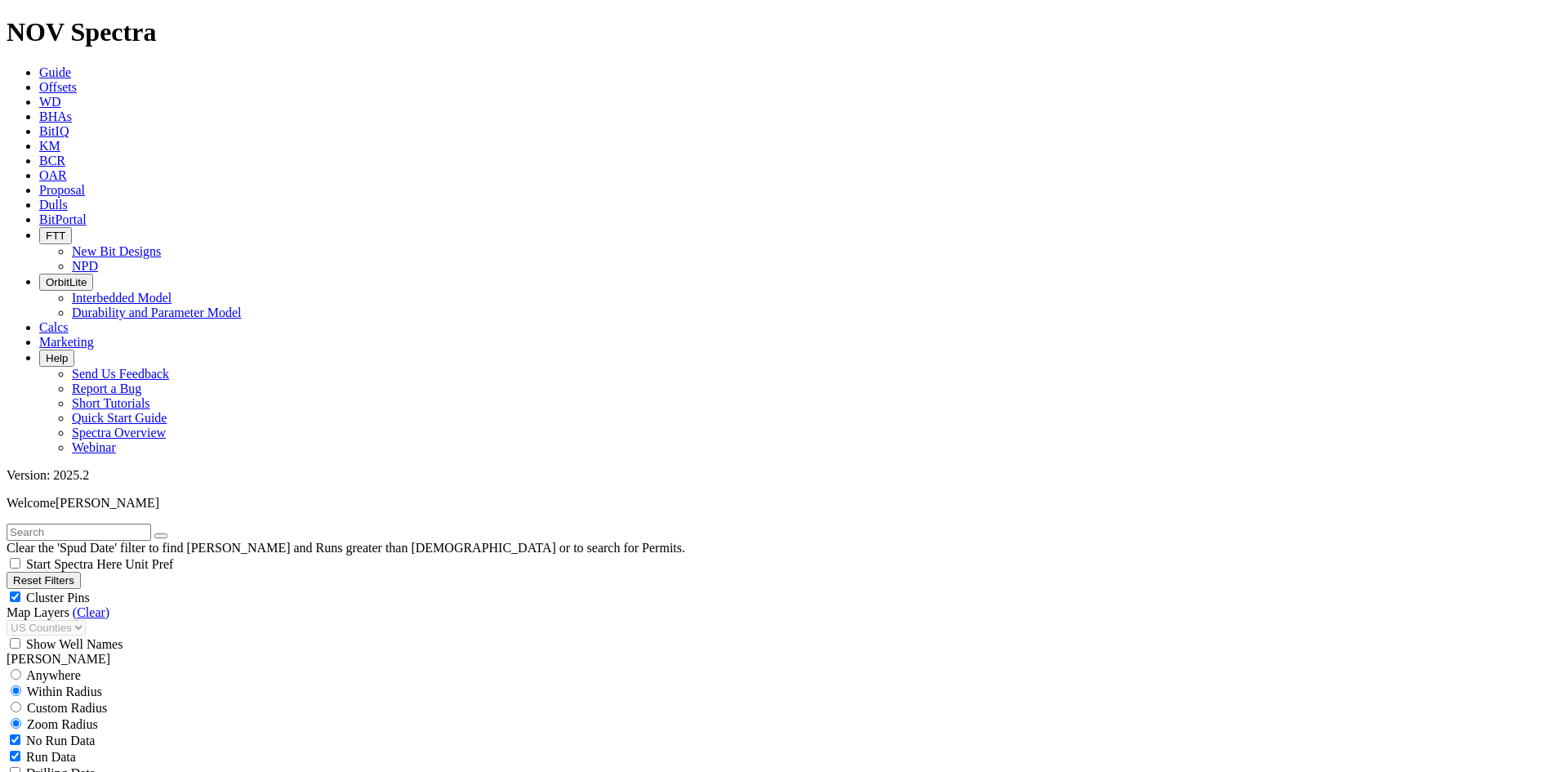
scroll to position [327, 0]
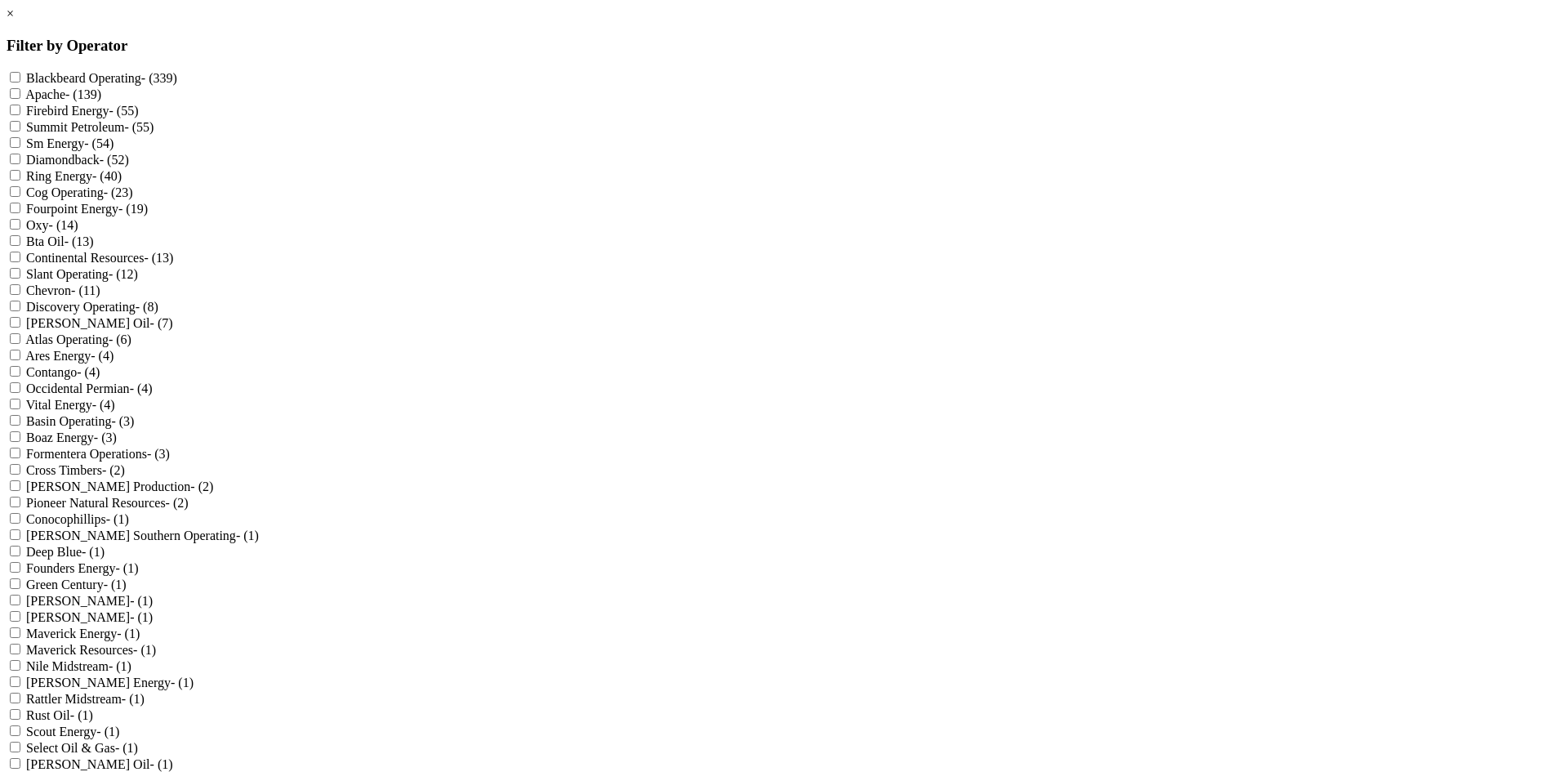
click at [173, 330] on label "Mewbourne Oil - (7)" at bounding box center [99, 323] width 147 height 14
click at [20, 328] on Oil "Mewbourne Oil - (7)" at bounding box center [15, 322] width 11 height 11
checkbox Oil "true"
click at [97, 771] on button "Apply" at bounding box center [77, 780] width 40 height 17
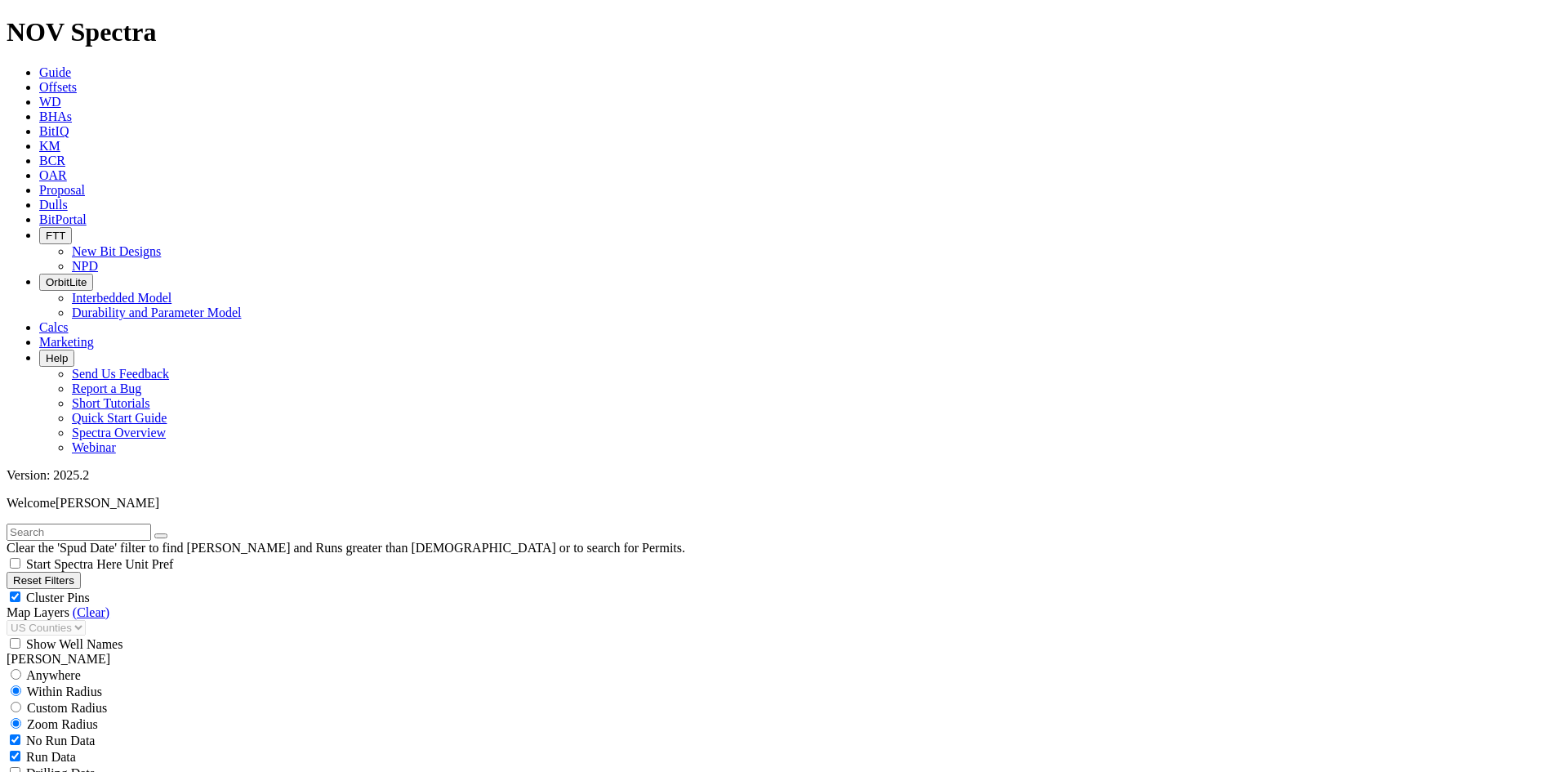
click at [90, 590] on span "Cluster Pins" at bounding box center [58, 597] width 64 height 14
checkbox input "false"
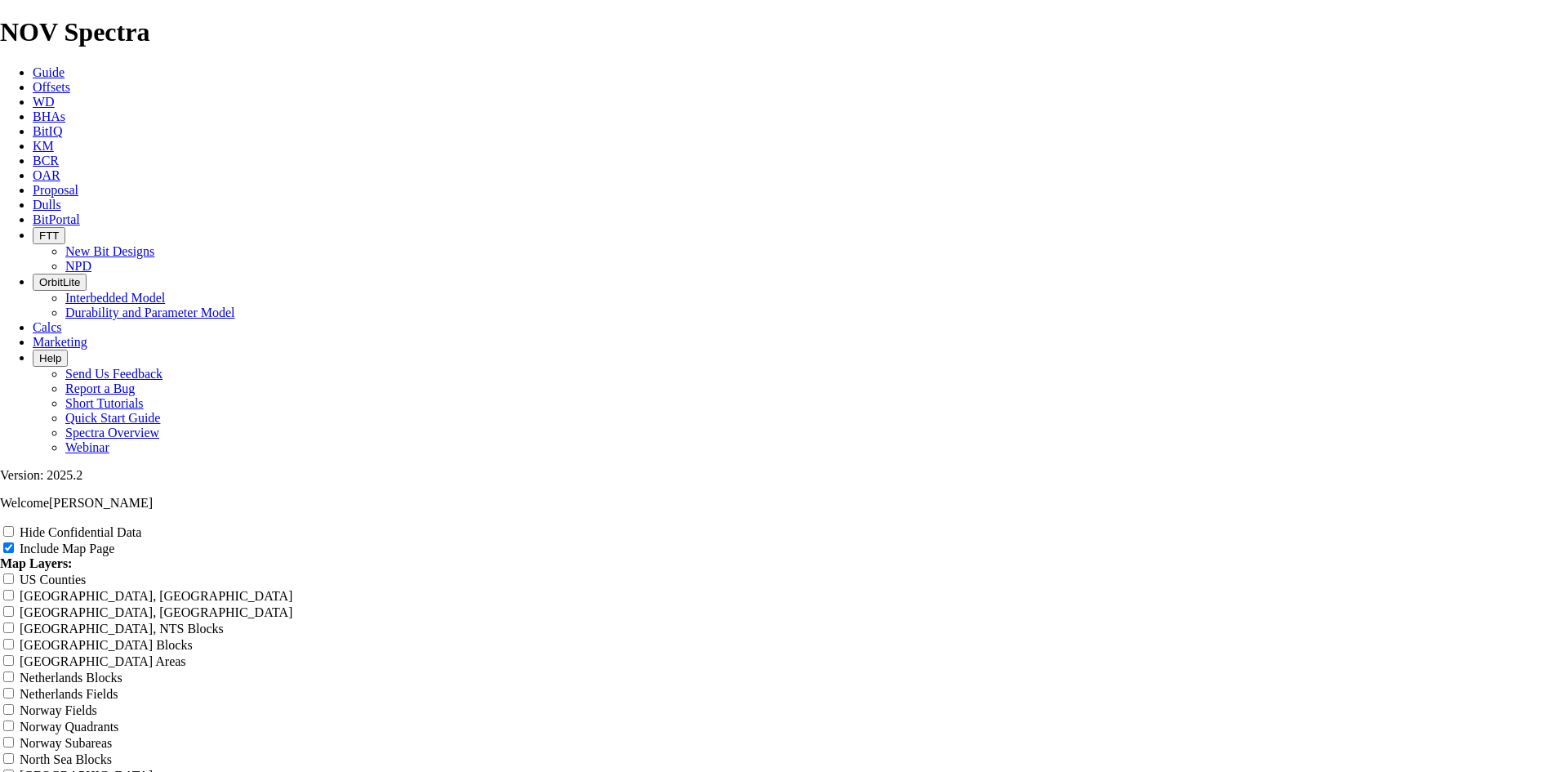
drag, startPoint x: 925, startPoint y: 119, endPoint x: 399, endPoint y: 178, distance: 529.3
click at [14, 526] on input "Hide Confidential Data" at bounding box center [8, 531] width 11 height 11
checkbox input "true"
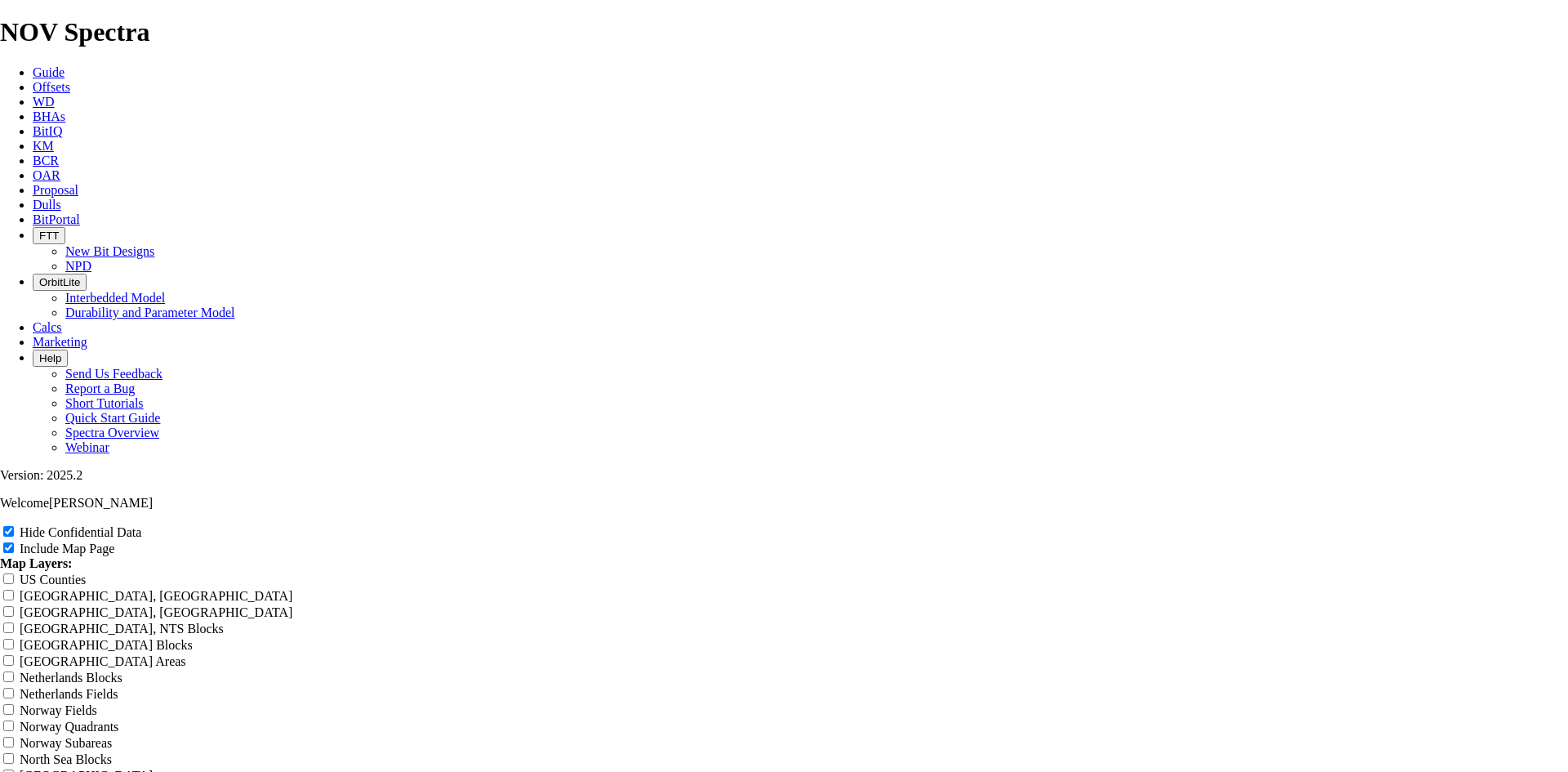
type input "A"
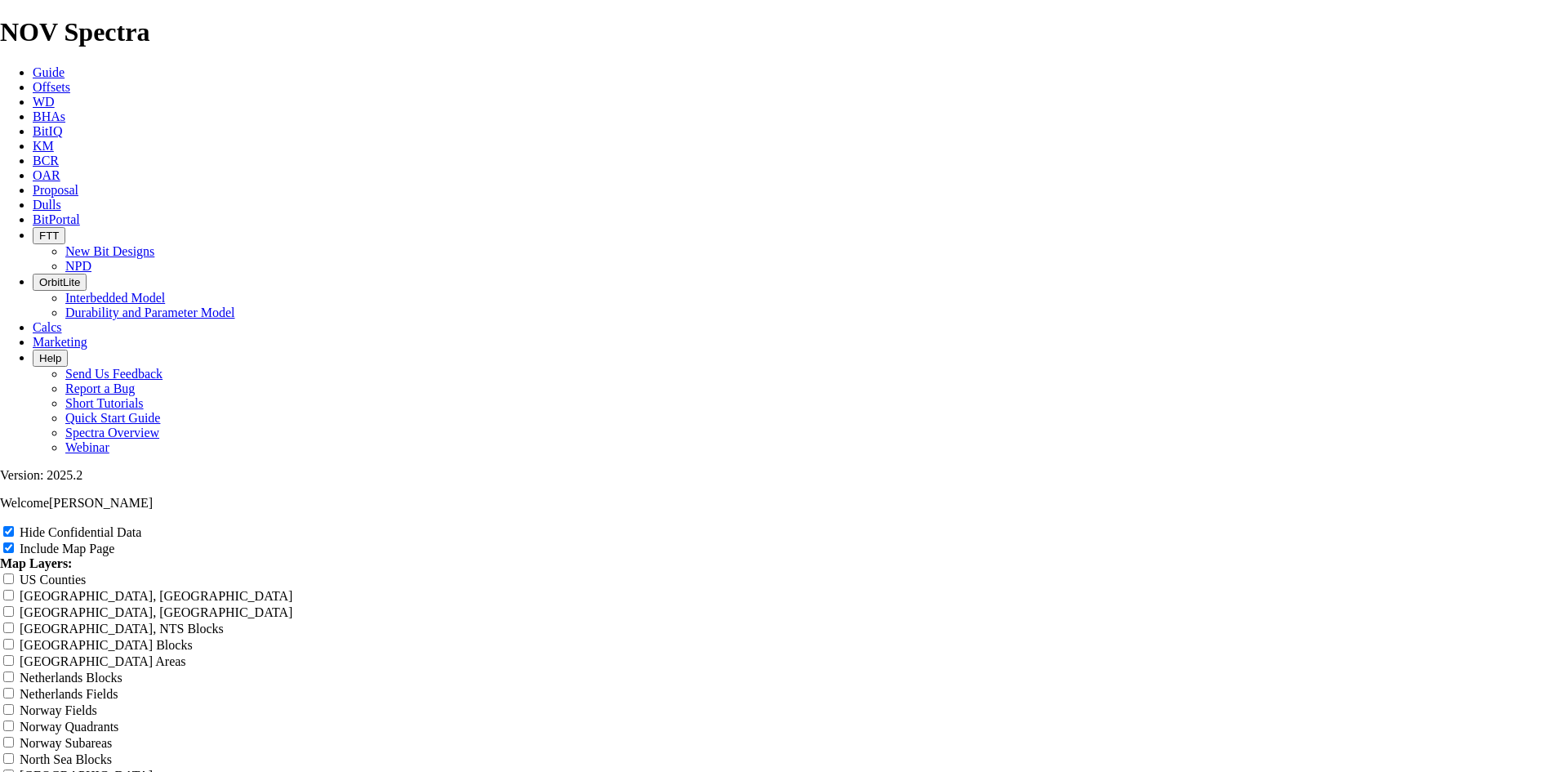
type input "A"
type input "Al"
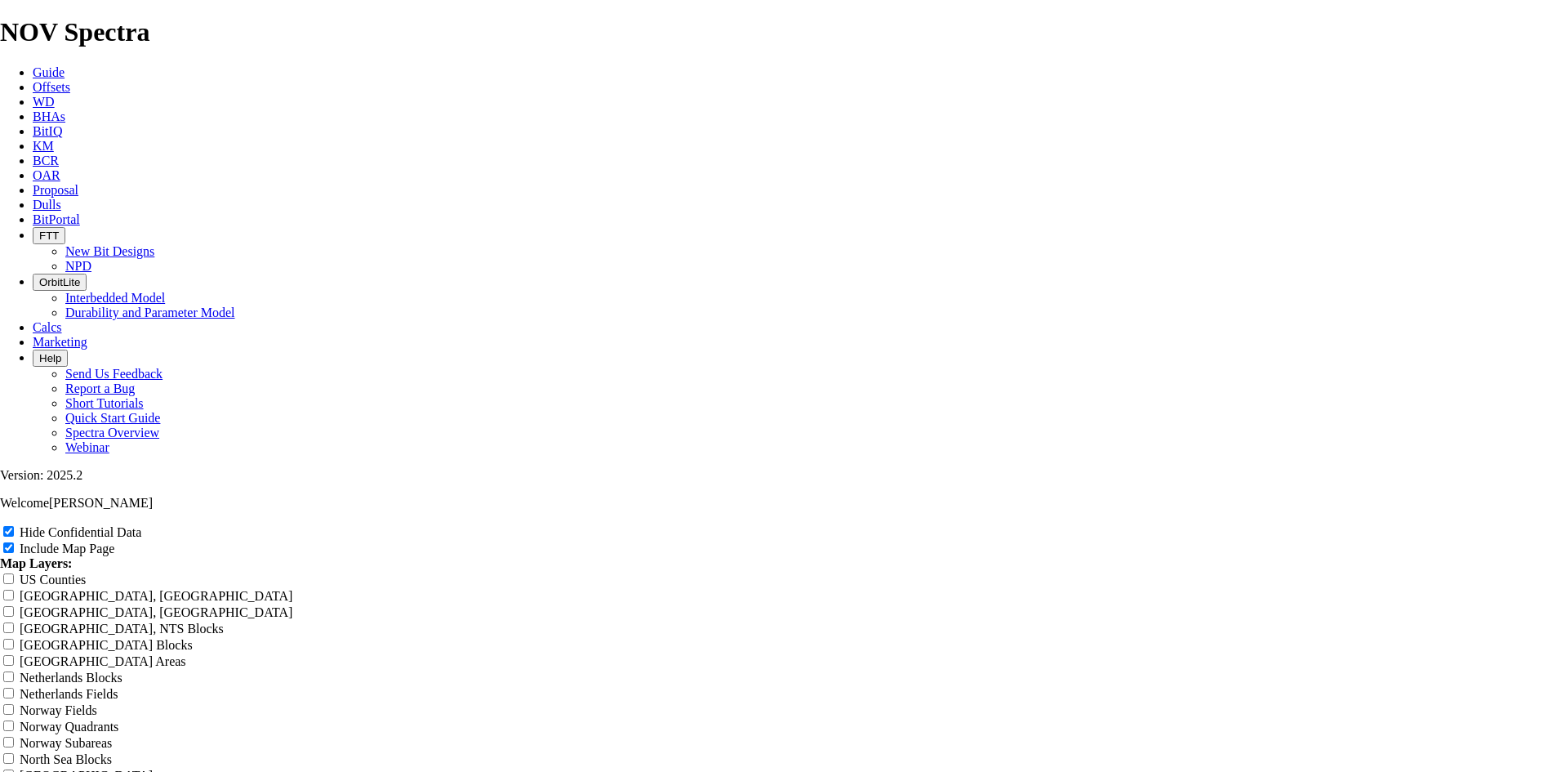
type input "Al"
type input "All"
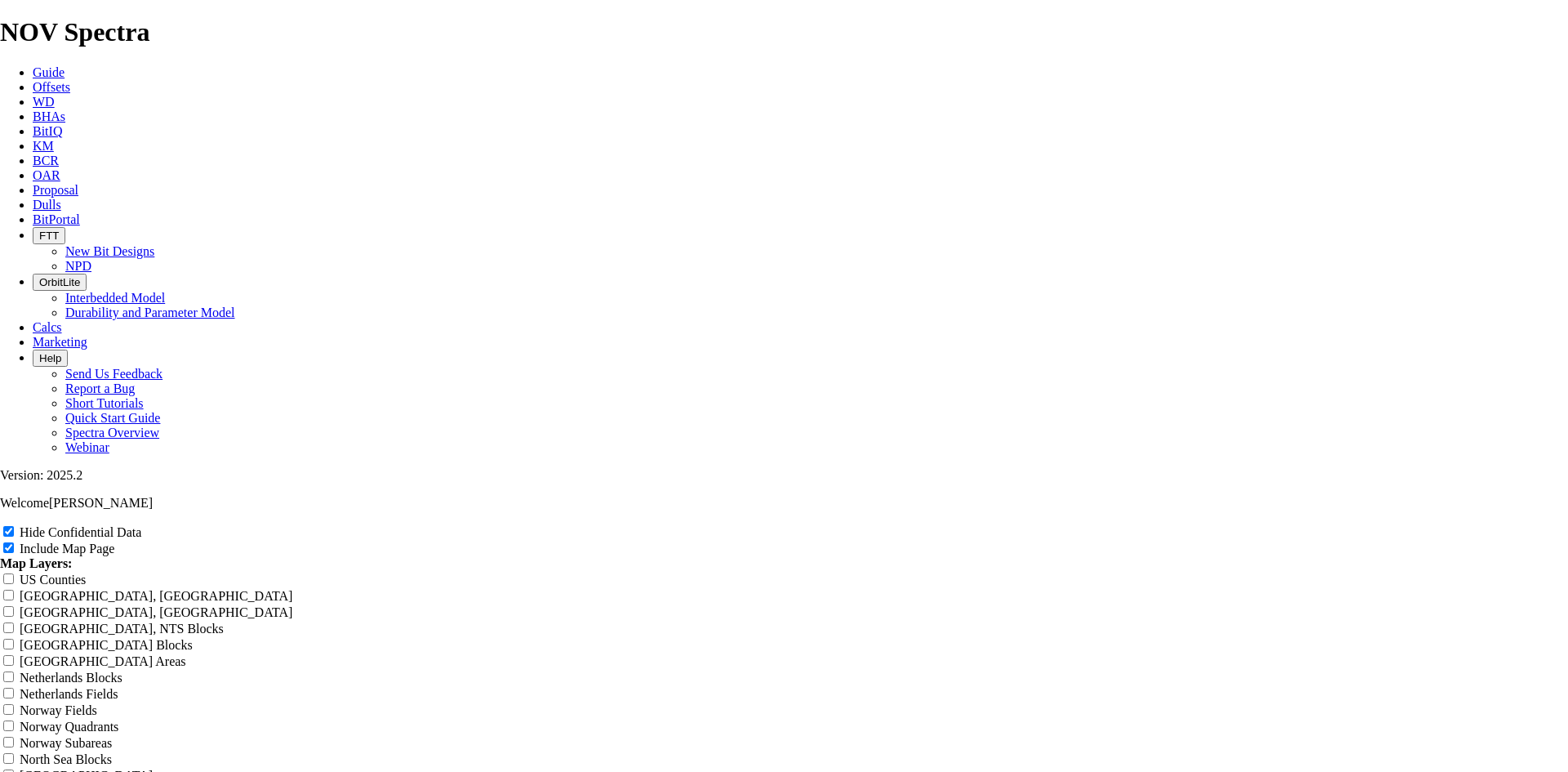
type input "All"
type input "Alli"
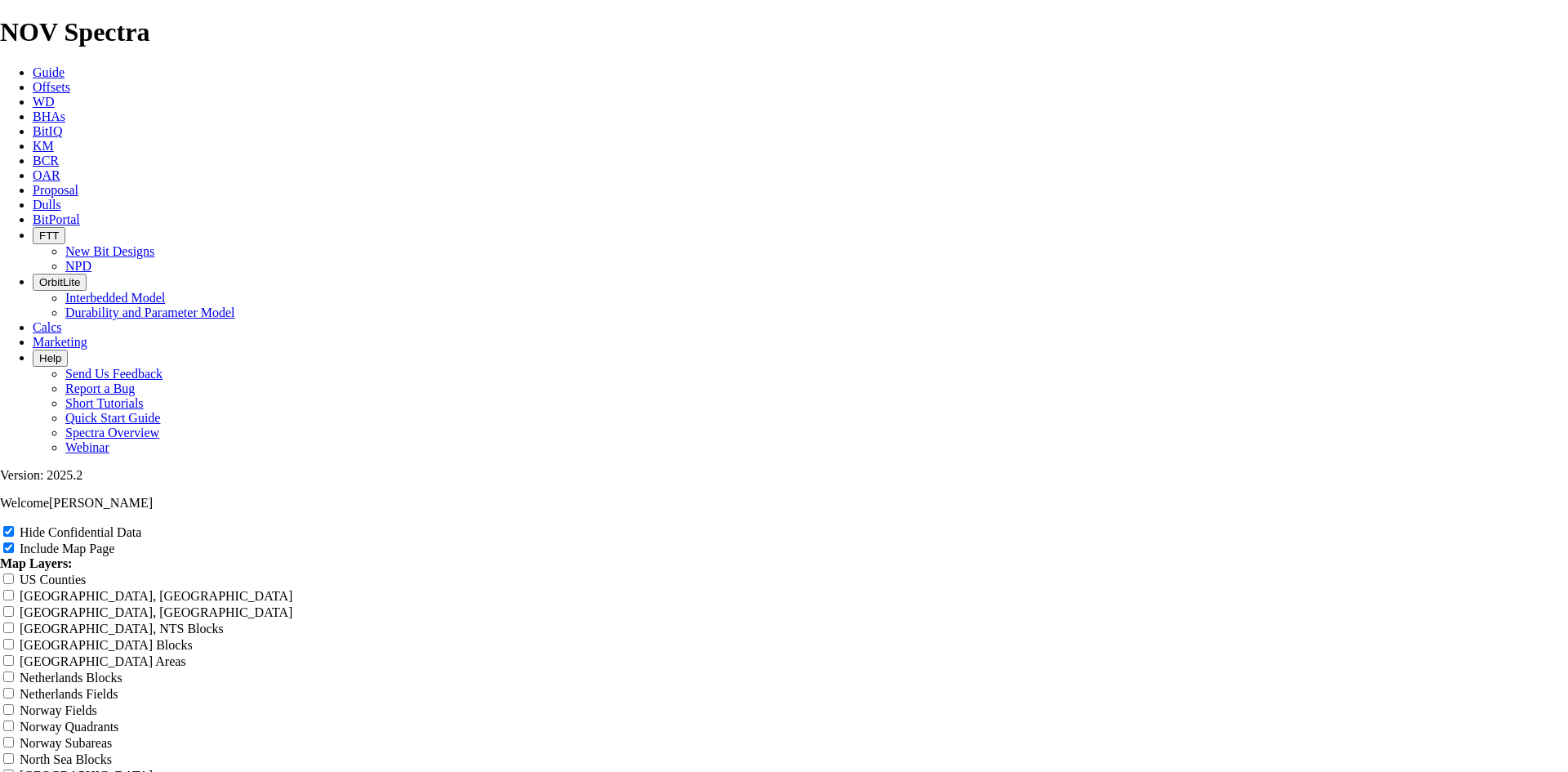
type input "Alli"
type input "Allig"
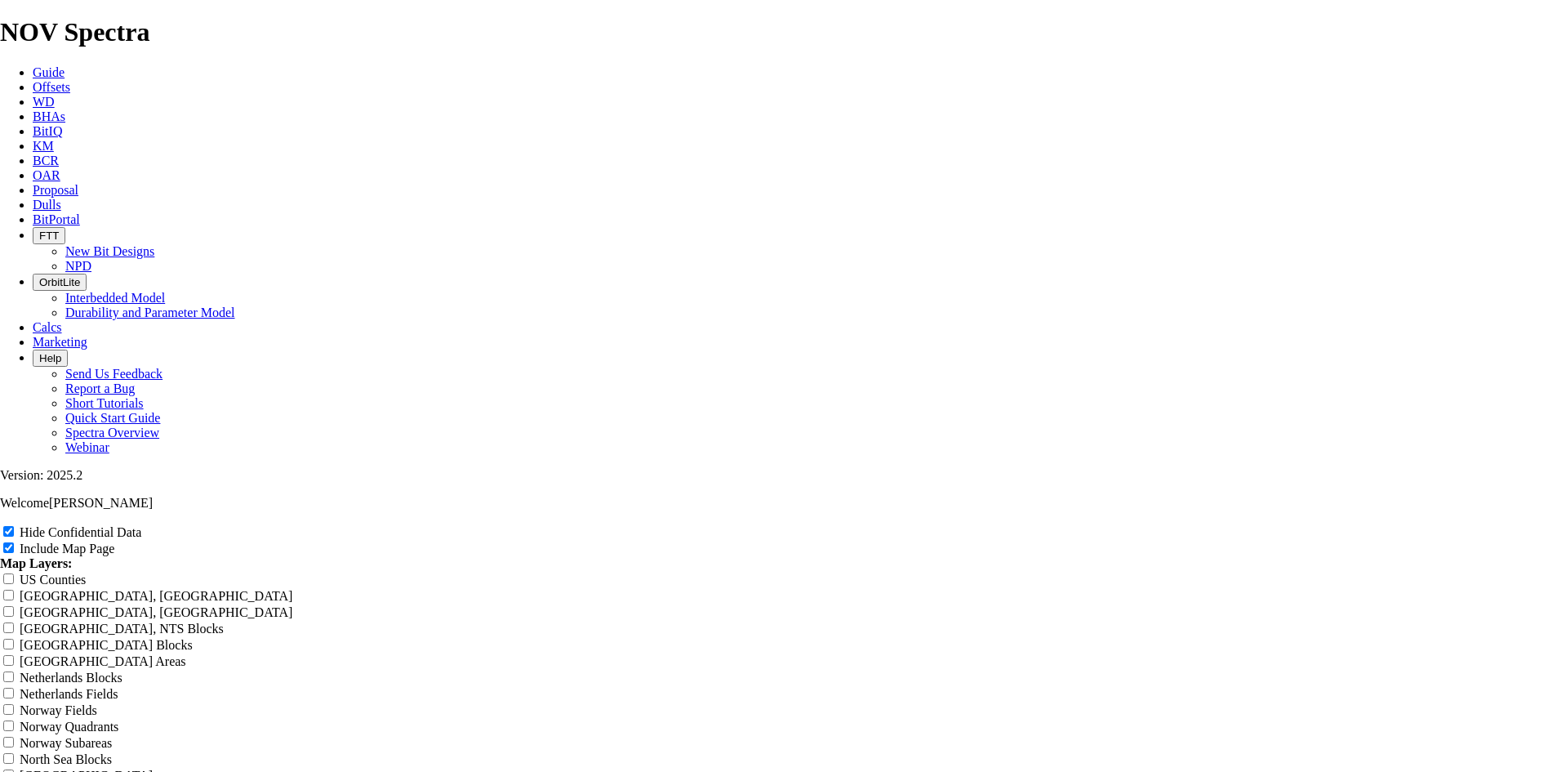
type input "Allig"
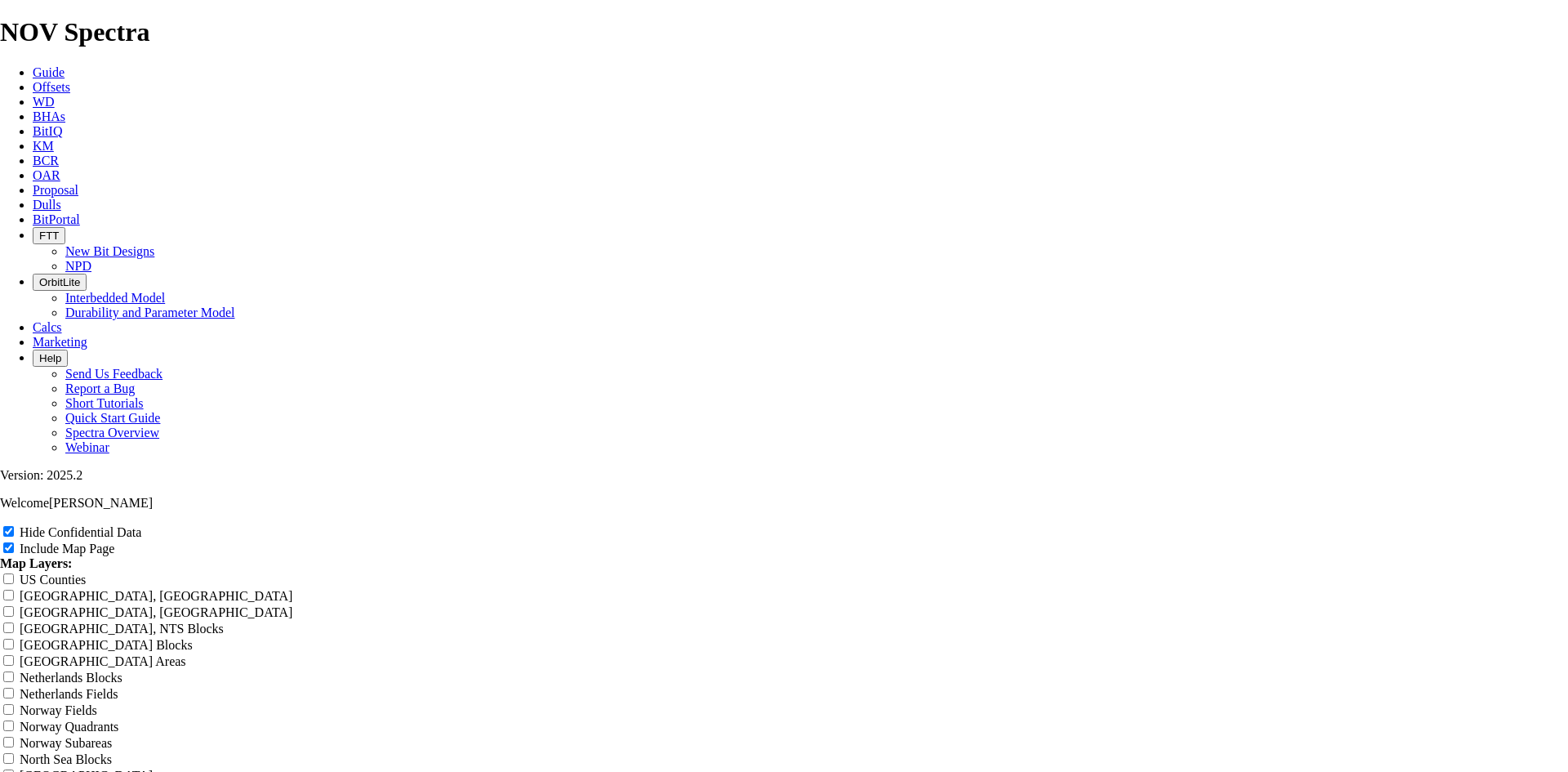
type input "Alliga"
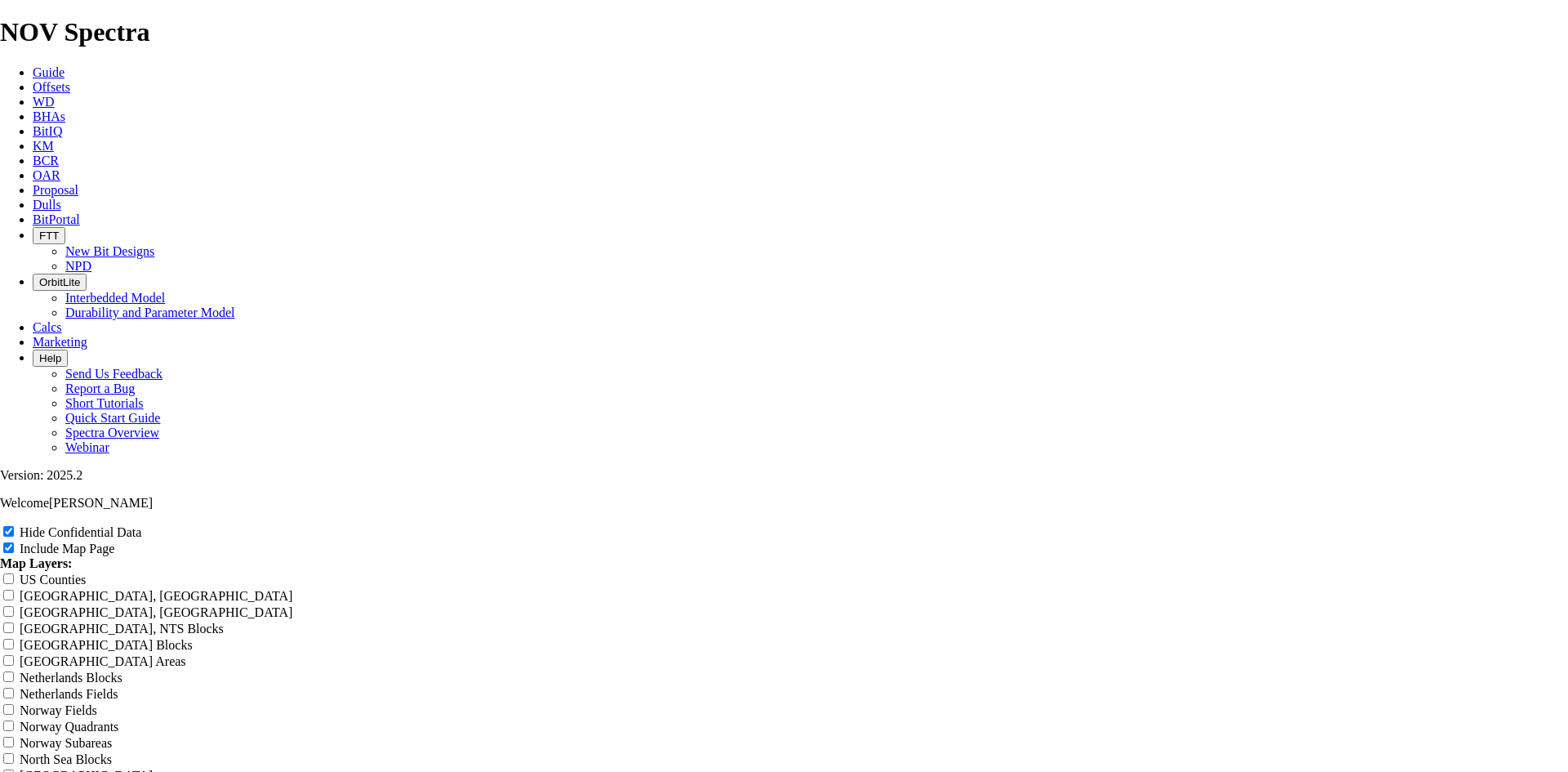
type input "Alliga"
type input "Alligat"
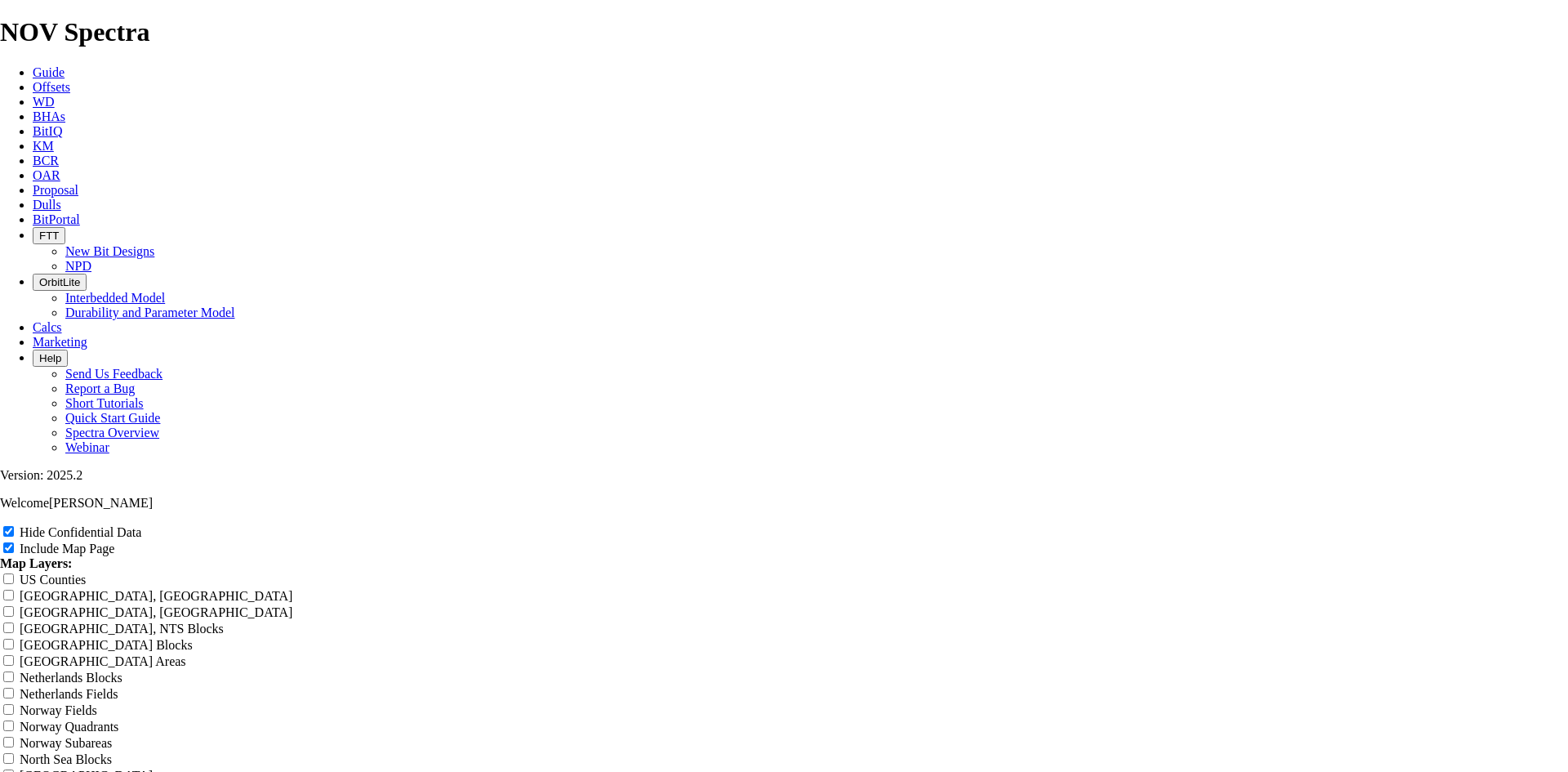
type input "Alligat"
type input "Alligato"
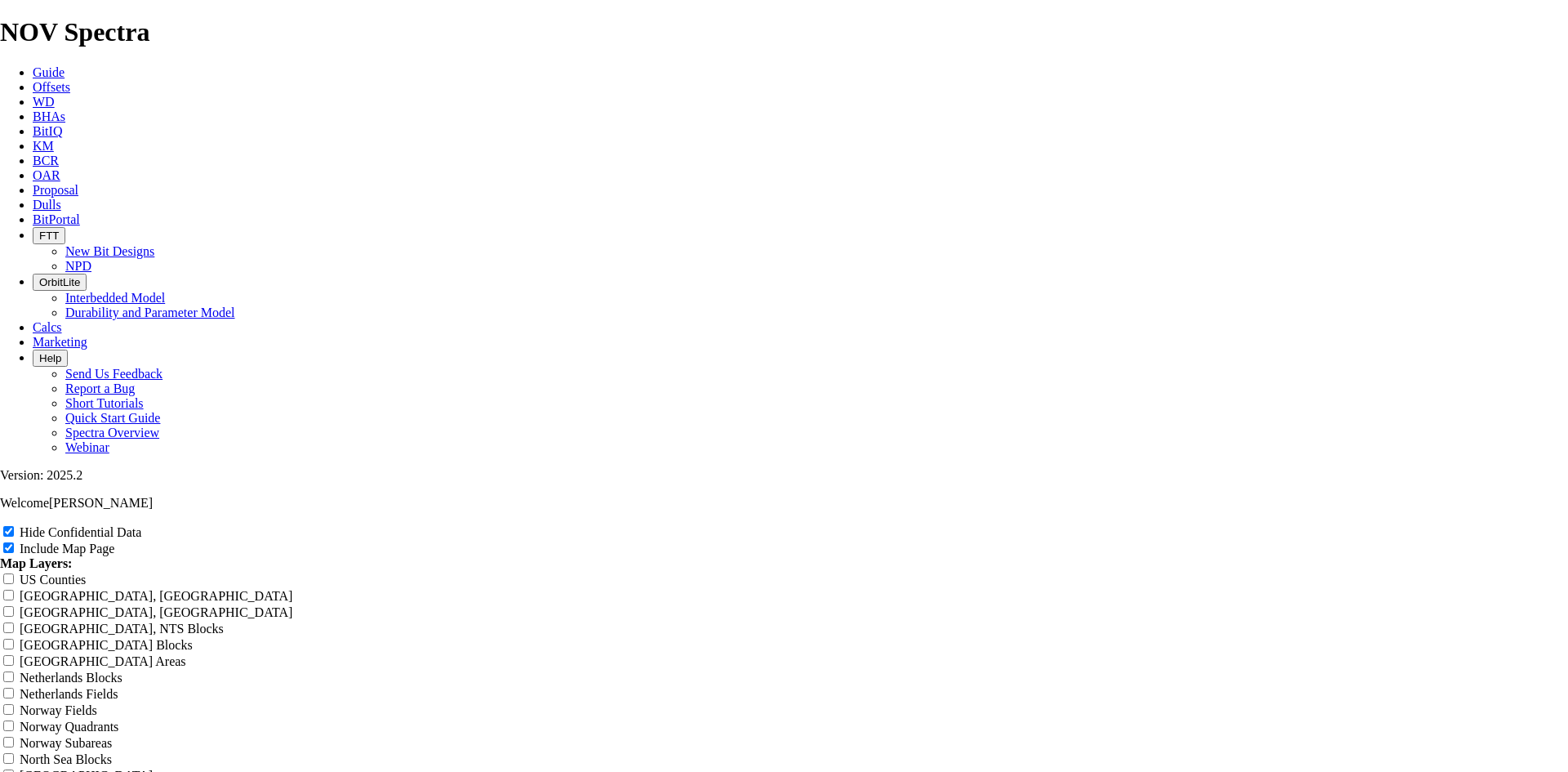
type input "Alligato"
type input "Alligator"
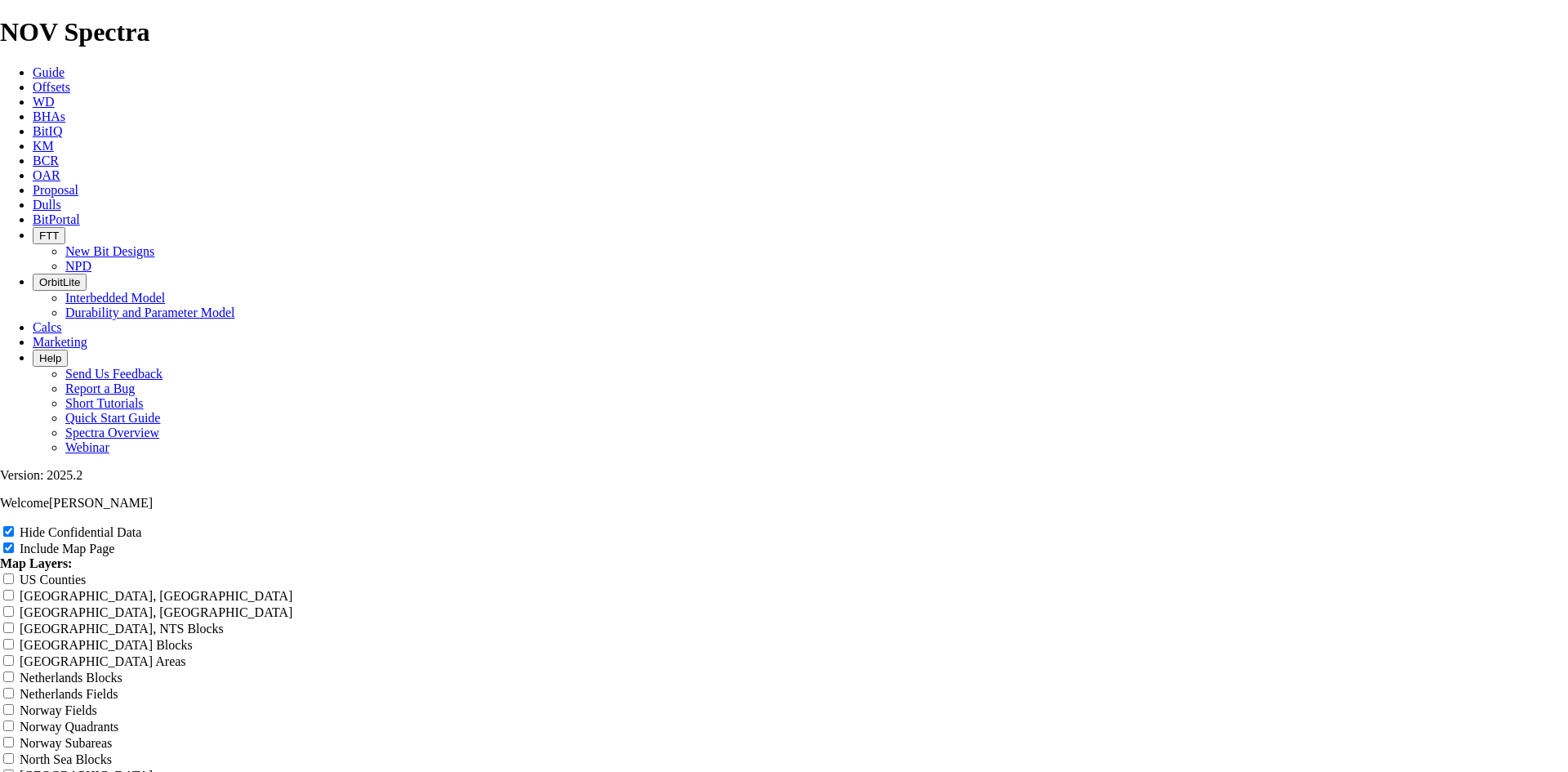
type input "Alligator"
type input "Alligato"
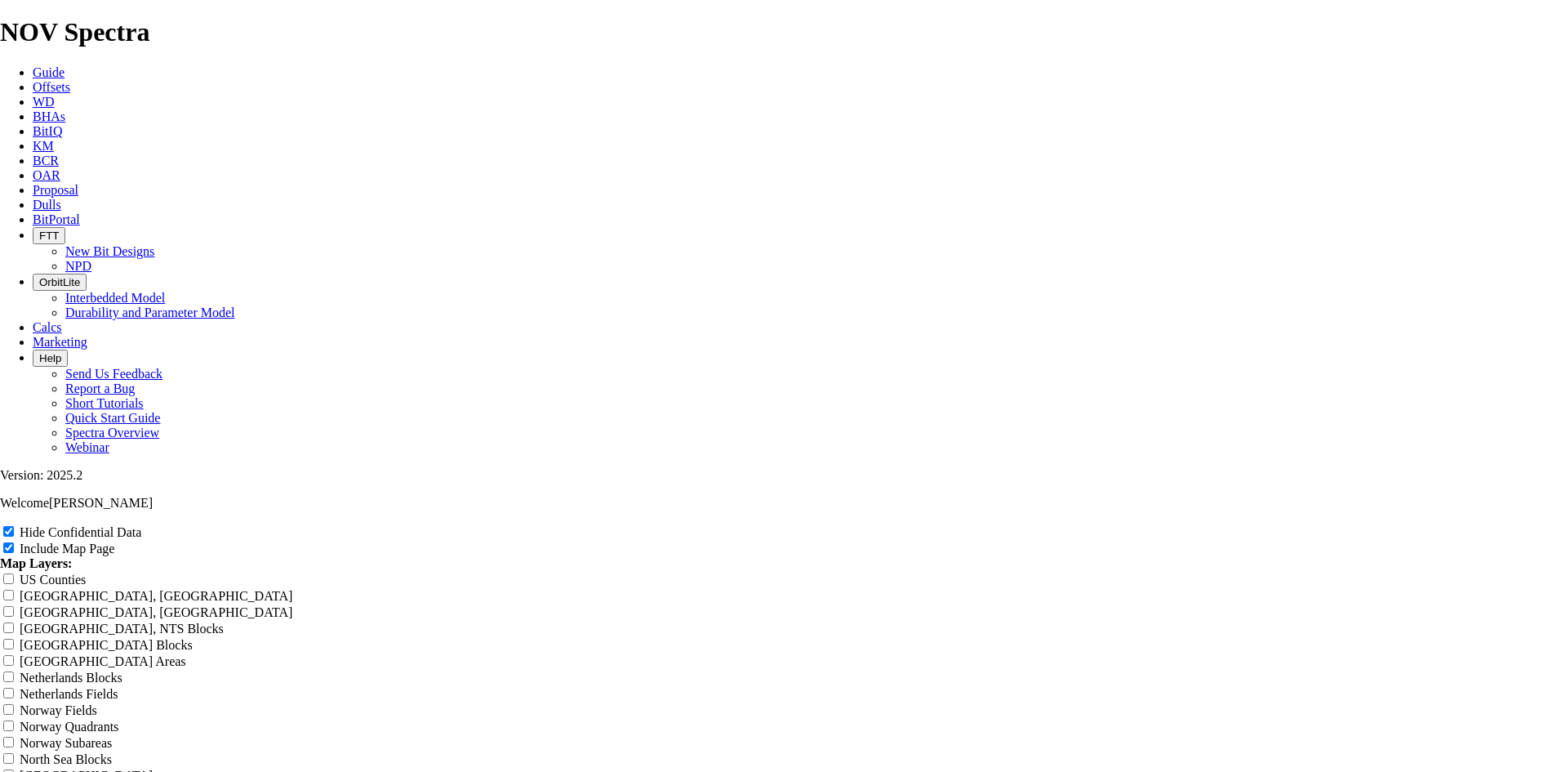
type input "Alligato"
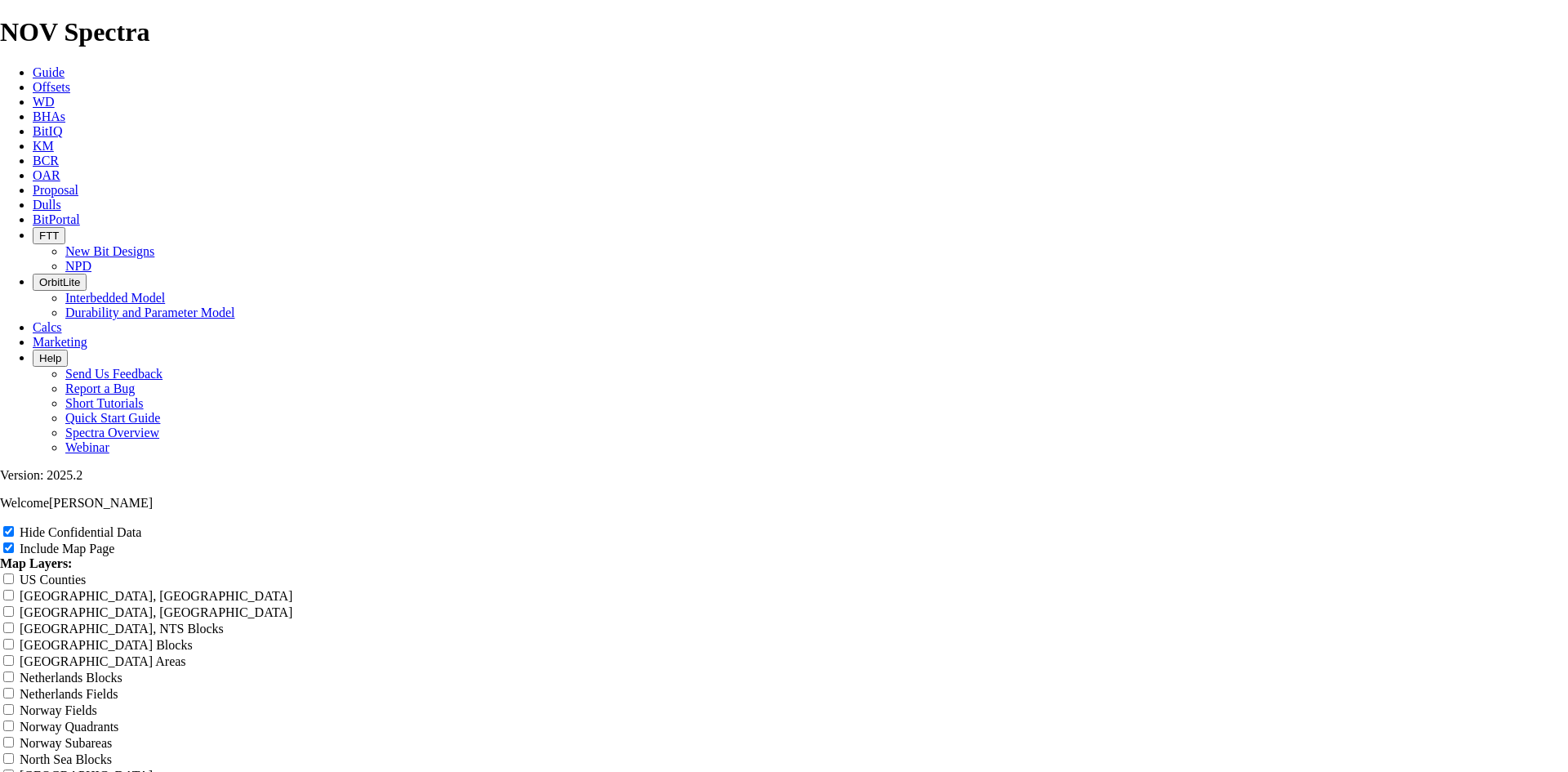
type input "Alligator"
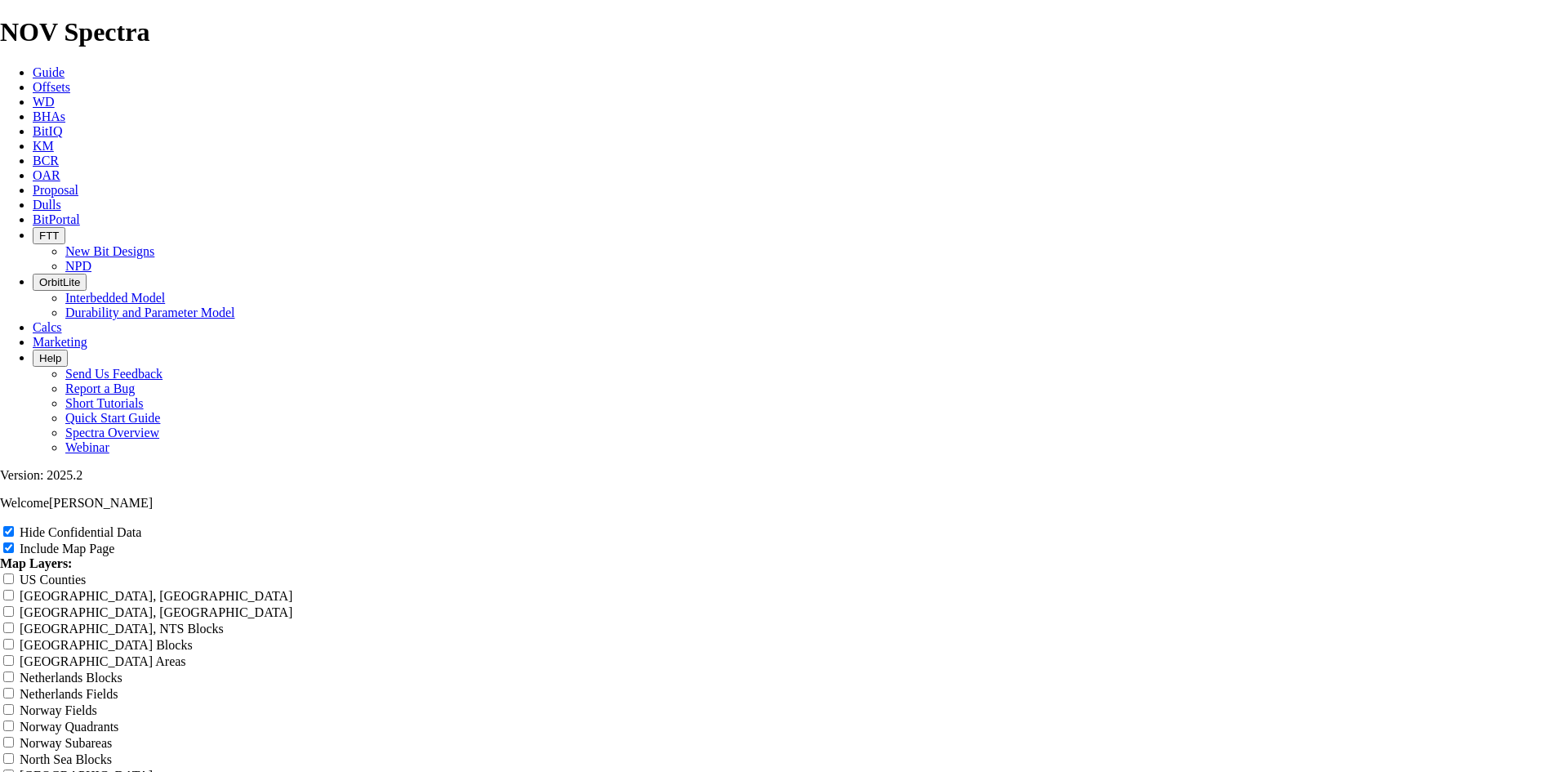
type input "Alligator"
type input "Alligator G"
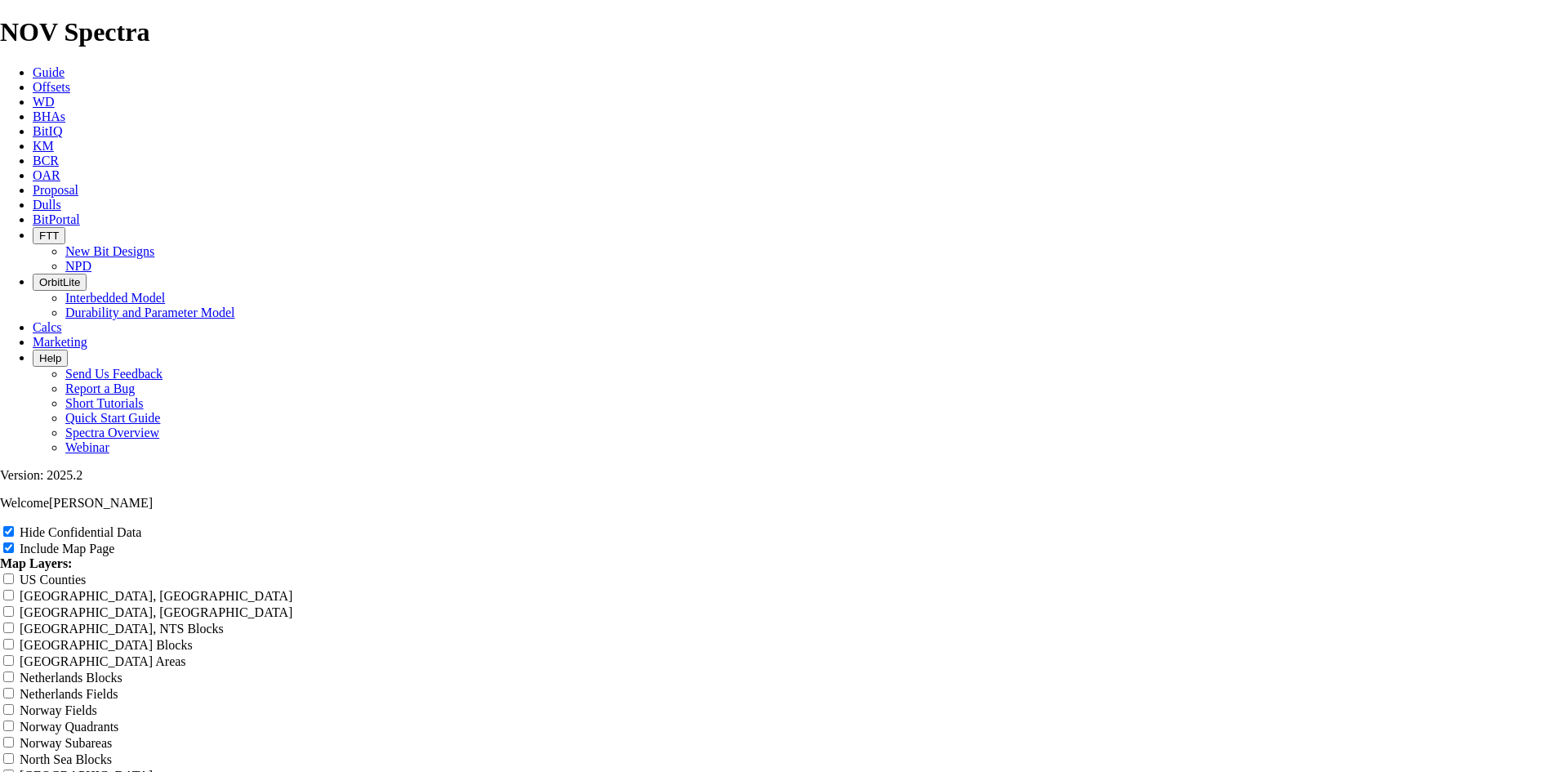
type input "Alligator G"
type input "Alligator Ga"
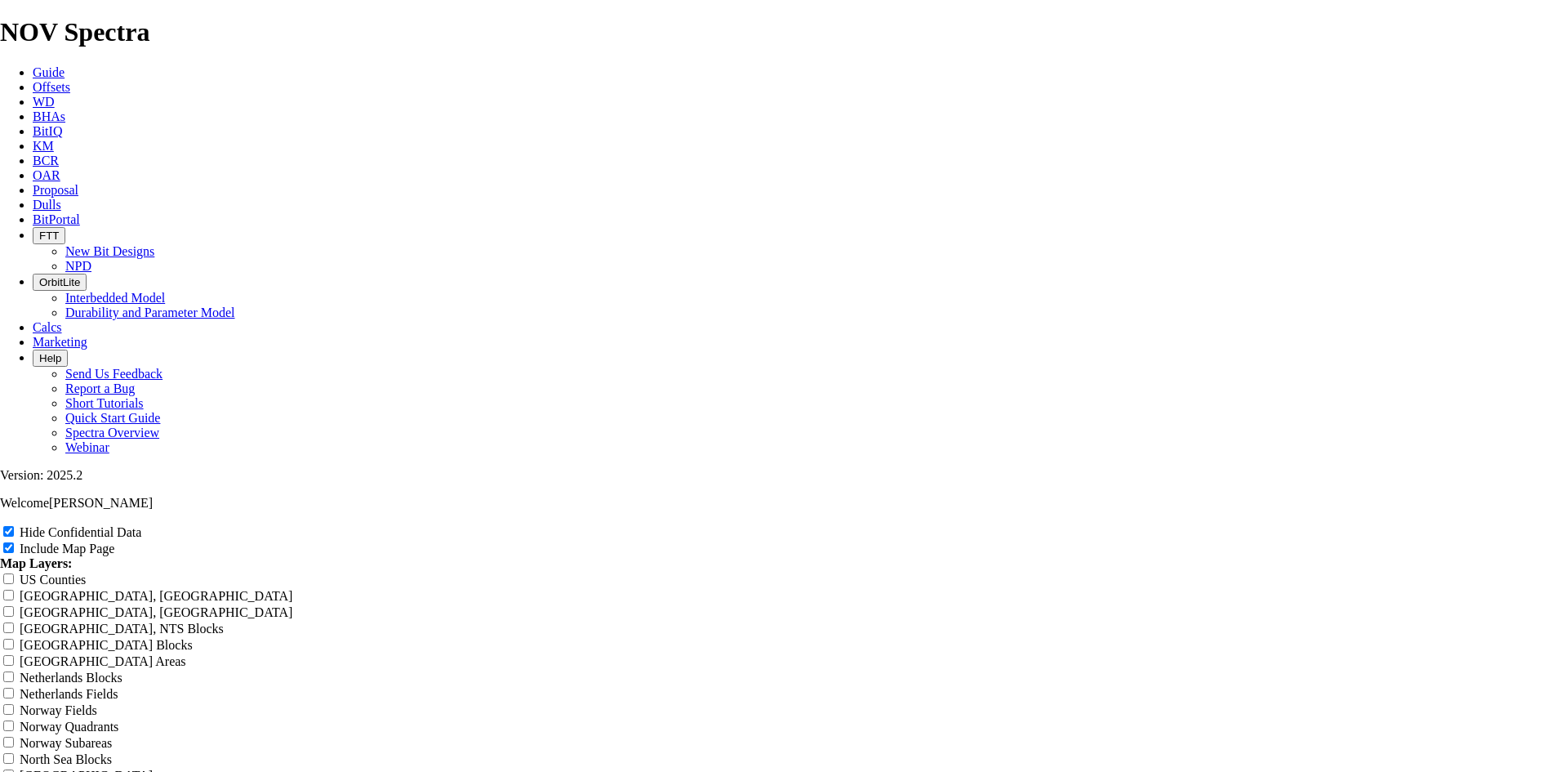
type input "Alligator Ga"
type input "Alligator Gah"
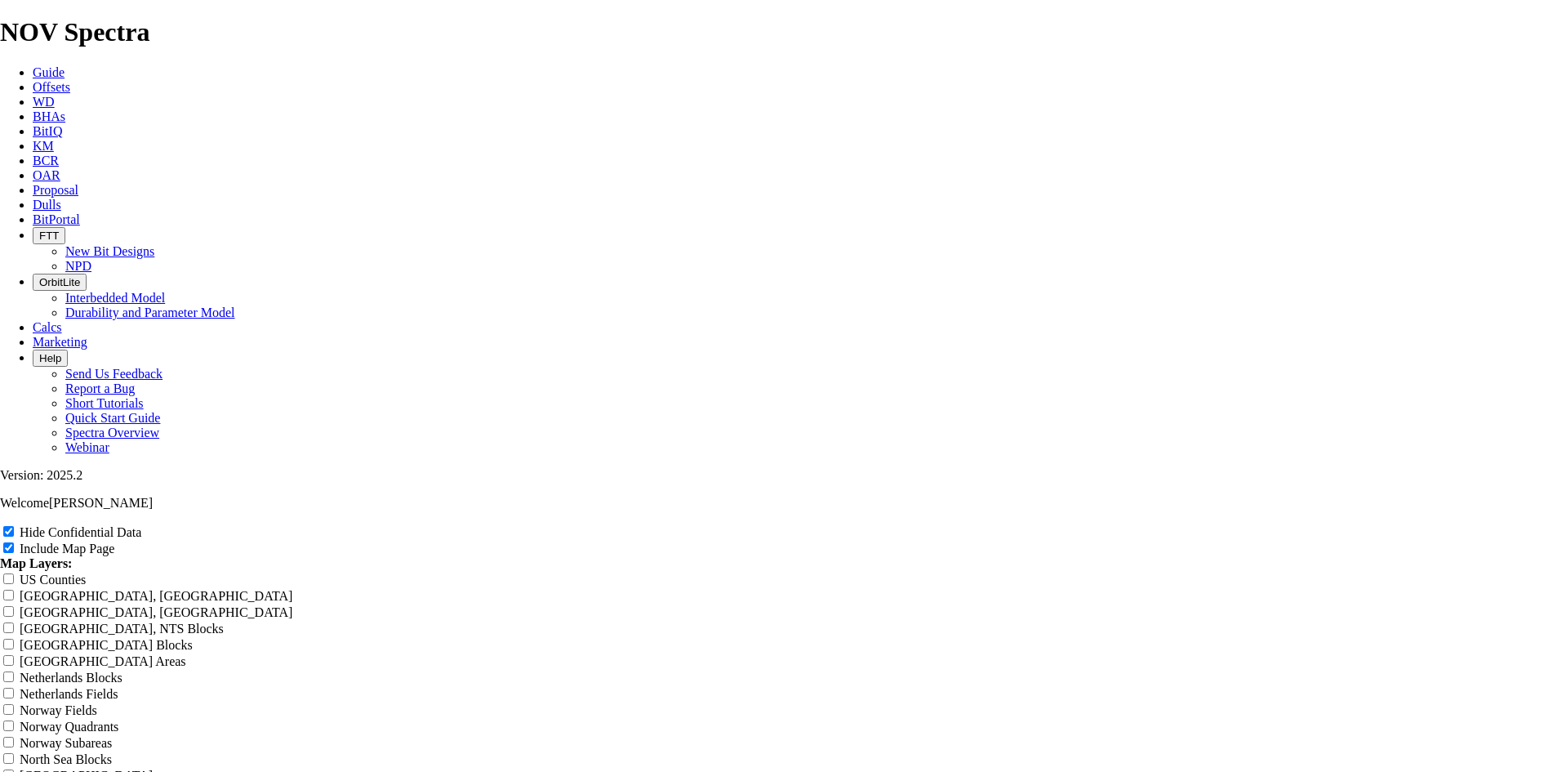
type input "Alligator Gah"
type input "Alligator Gahr"
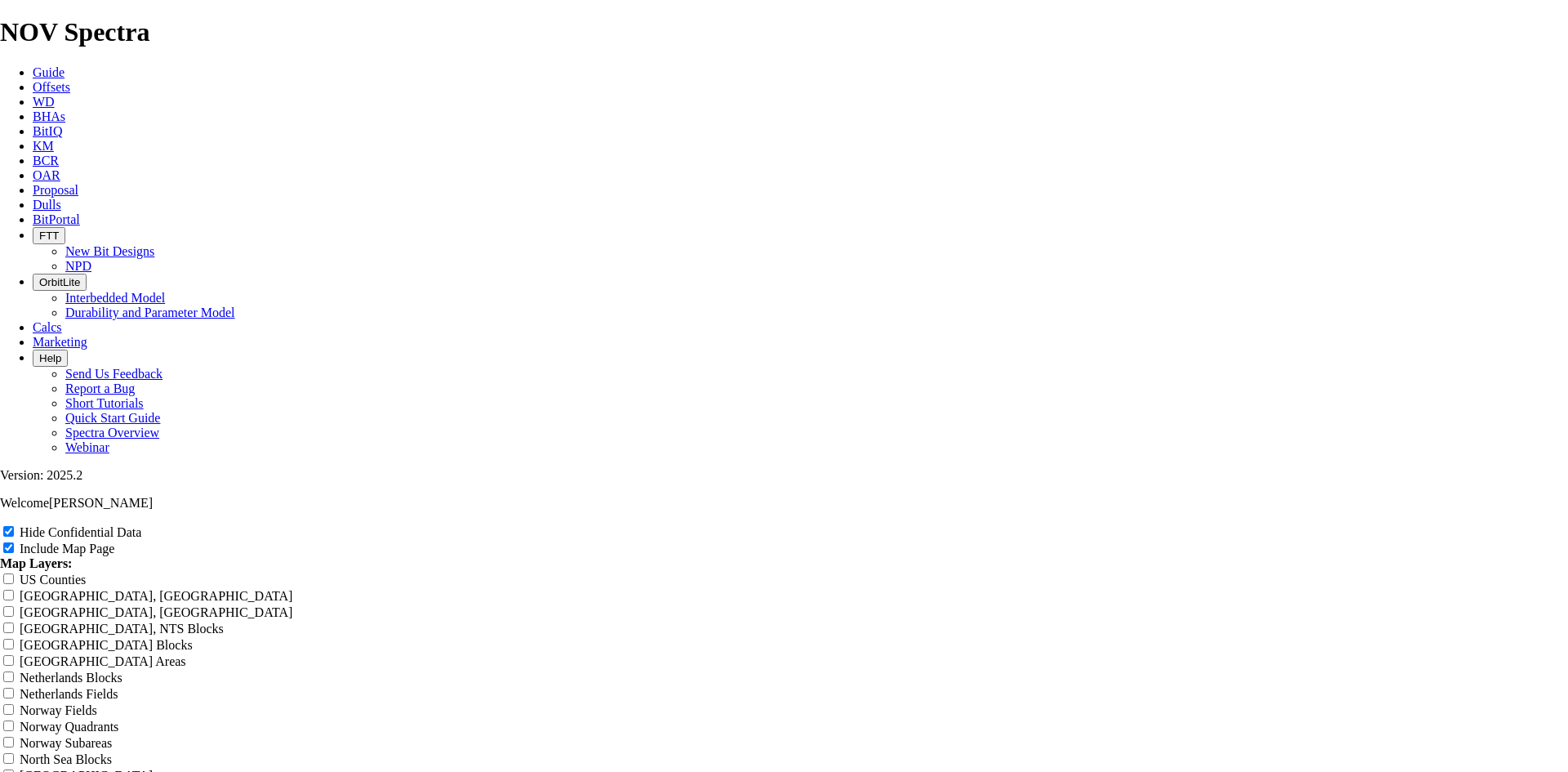
type input "Alligator Gahr"
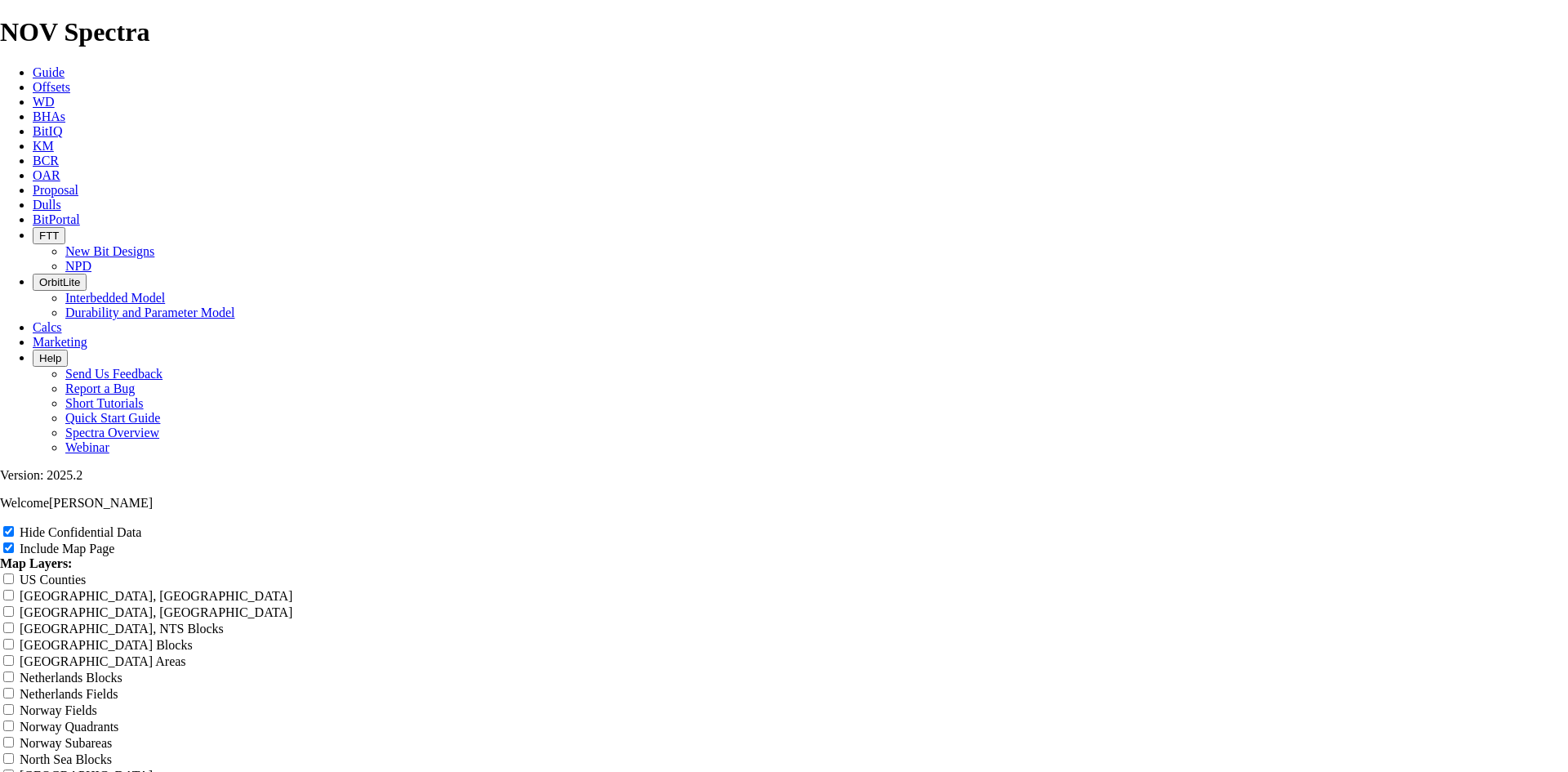
type input "Alligator Gahr"
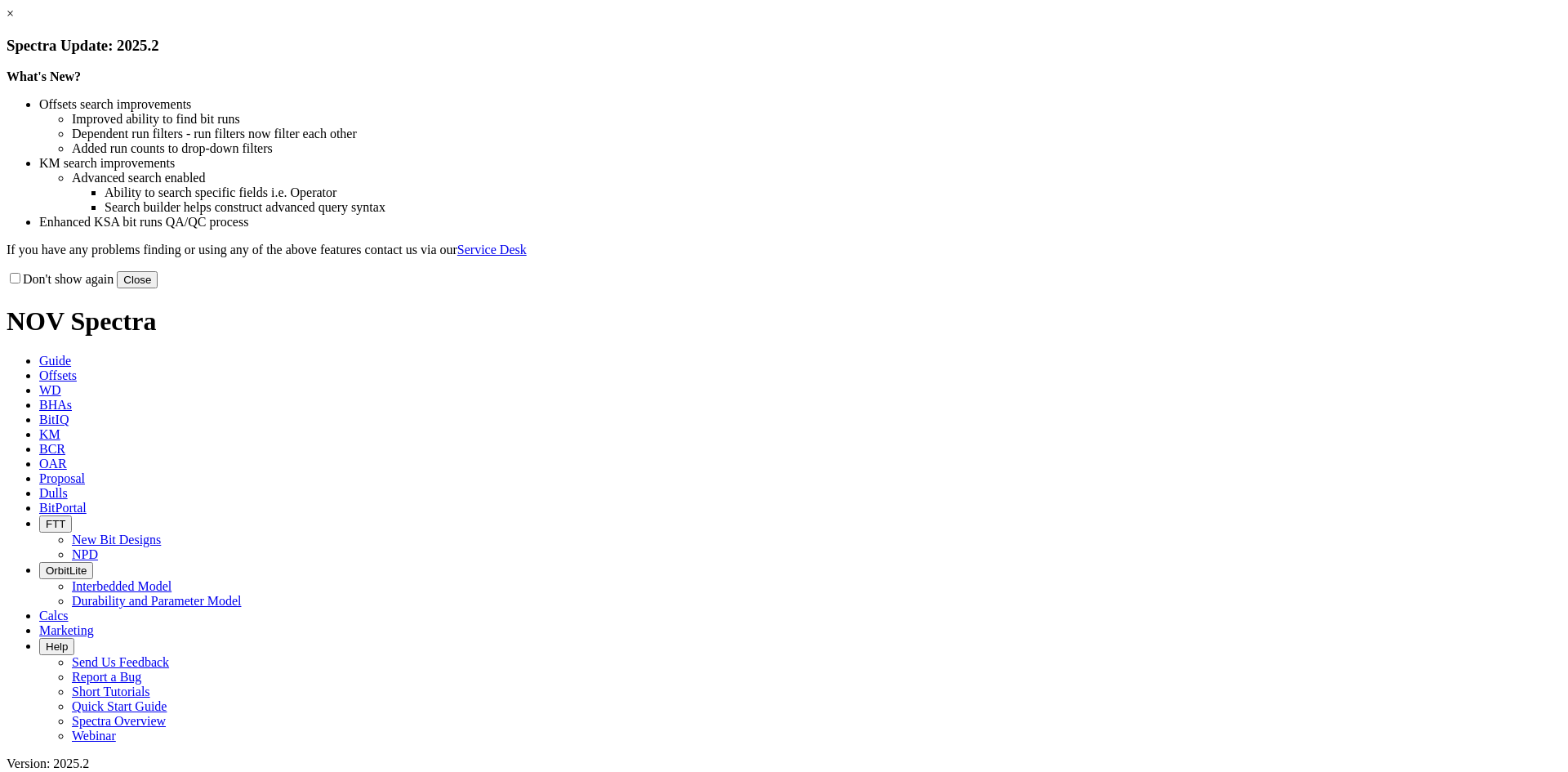
click at [158, 289] on button "Close" at bounding box center [137, 279] width 41 height 17
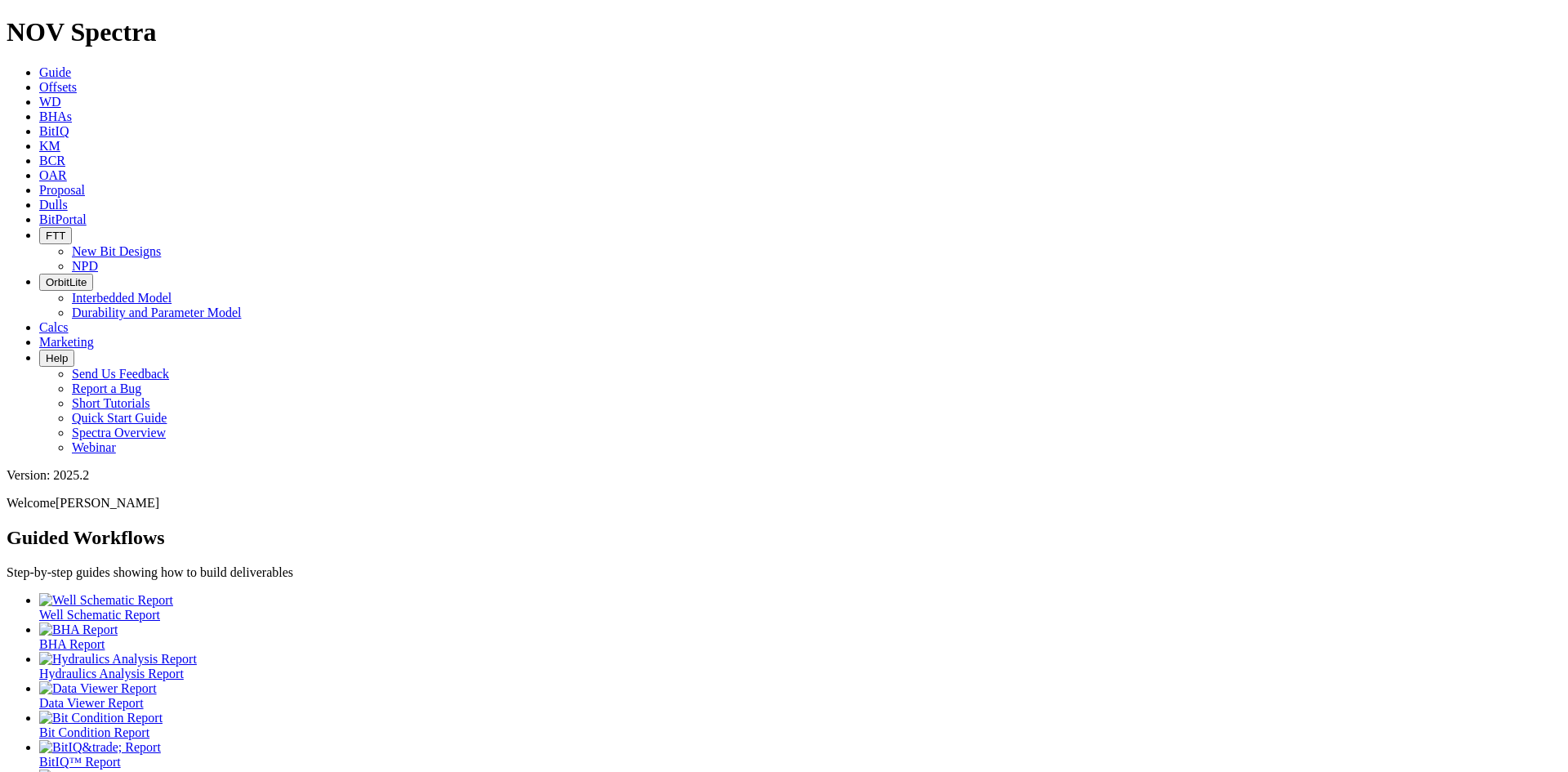
click at [77, 80] on span "Offsets" at bounding box center [58, 87] width 38 height 14
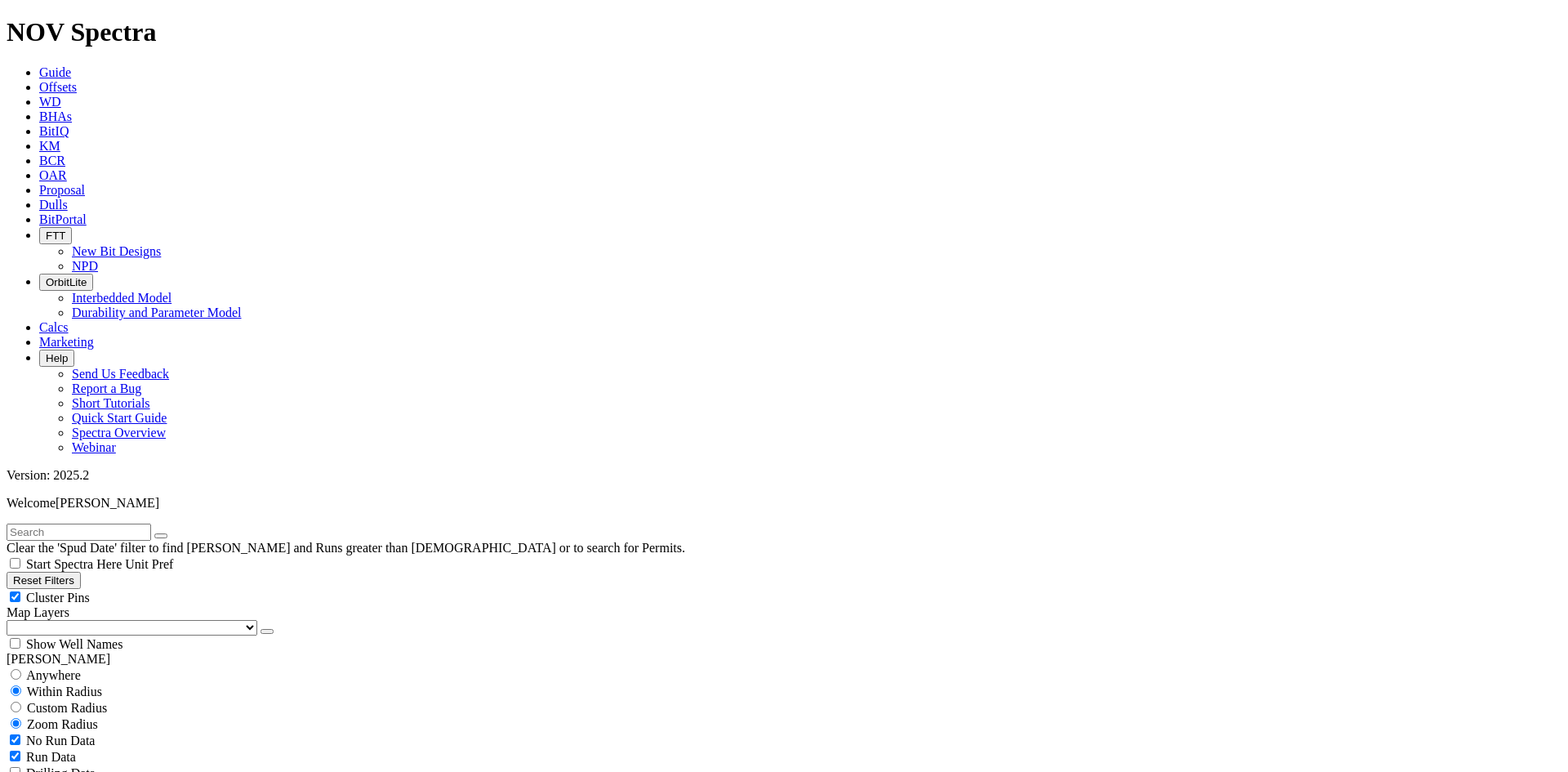
click at [267, 631] on icon "button" at bounding box center [267, 631] width 0 height 0
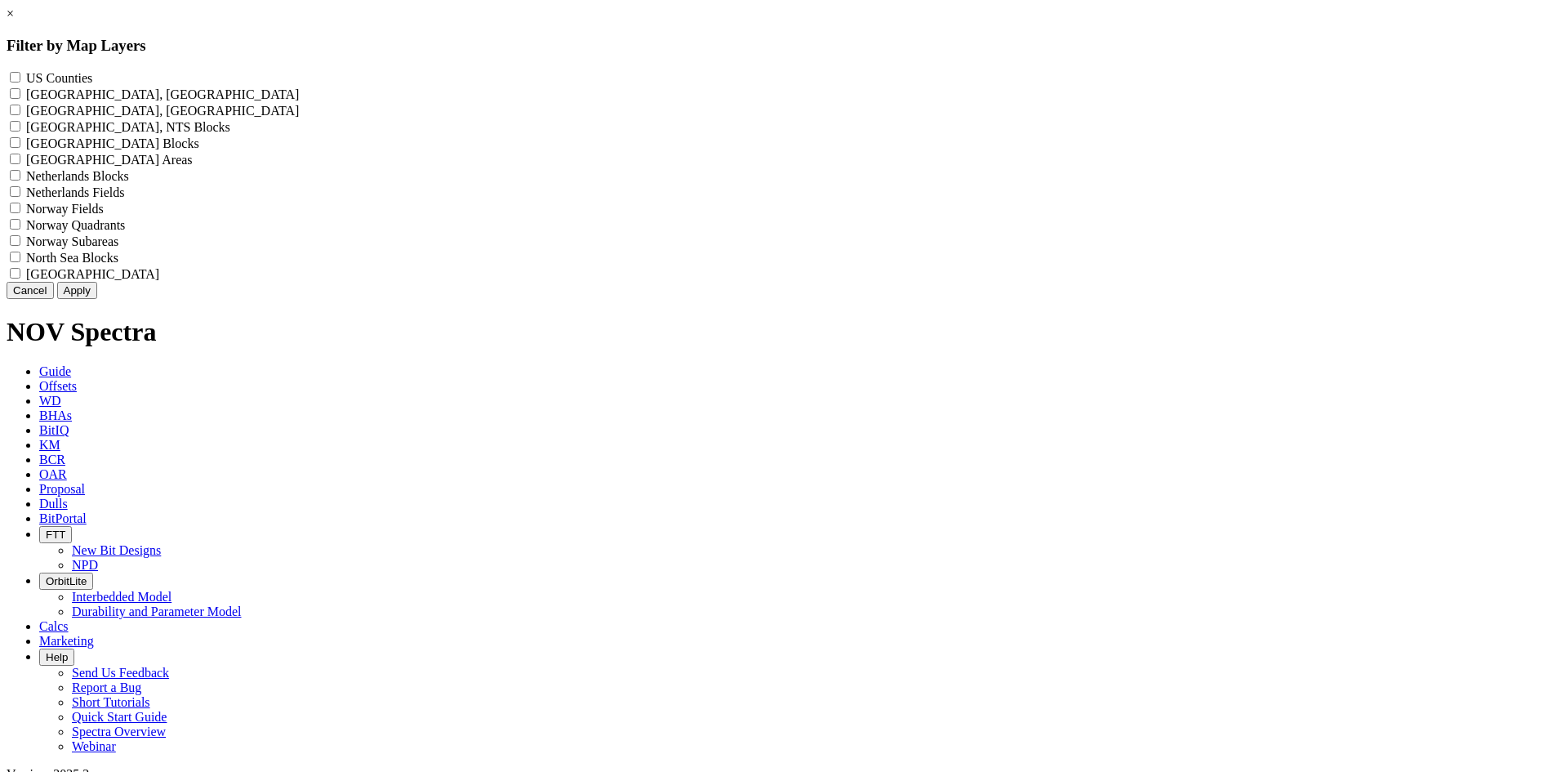
click at [92, 75] on label "US Counties - ()" at bounding box center [59, 78] width 66 height 14
click at [20, 75] on Counties "US Counties - ()" at bounding box center [15, 77] width 11 height 11
checkbox Counties "true"
click at [97, 299] on button "Apply" at bounding box center [77, 290] width 40 height 17
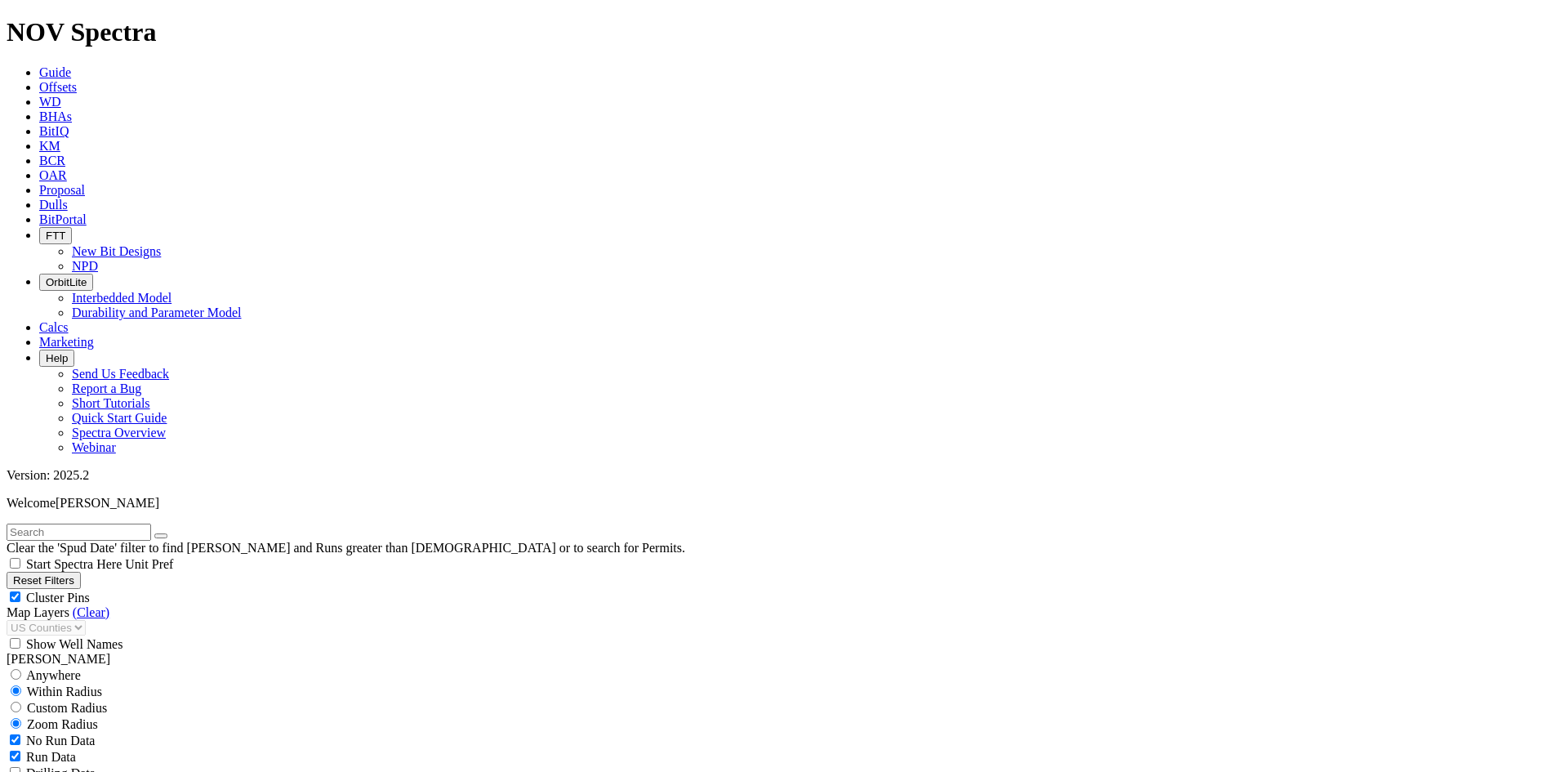
click at [98, 523] on input "text" at bounding box center [79, 531] width 145 height 17
type input "tkc53-u1"
click at [90, 590] on span "Cluster Pins" at bounding box center [58, 597] width 64 height 14
checkbox input "false"
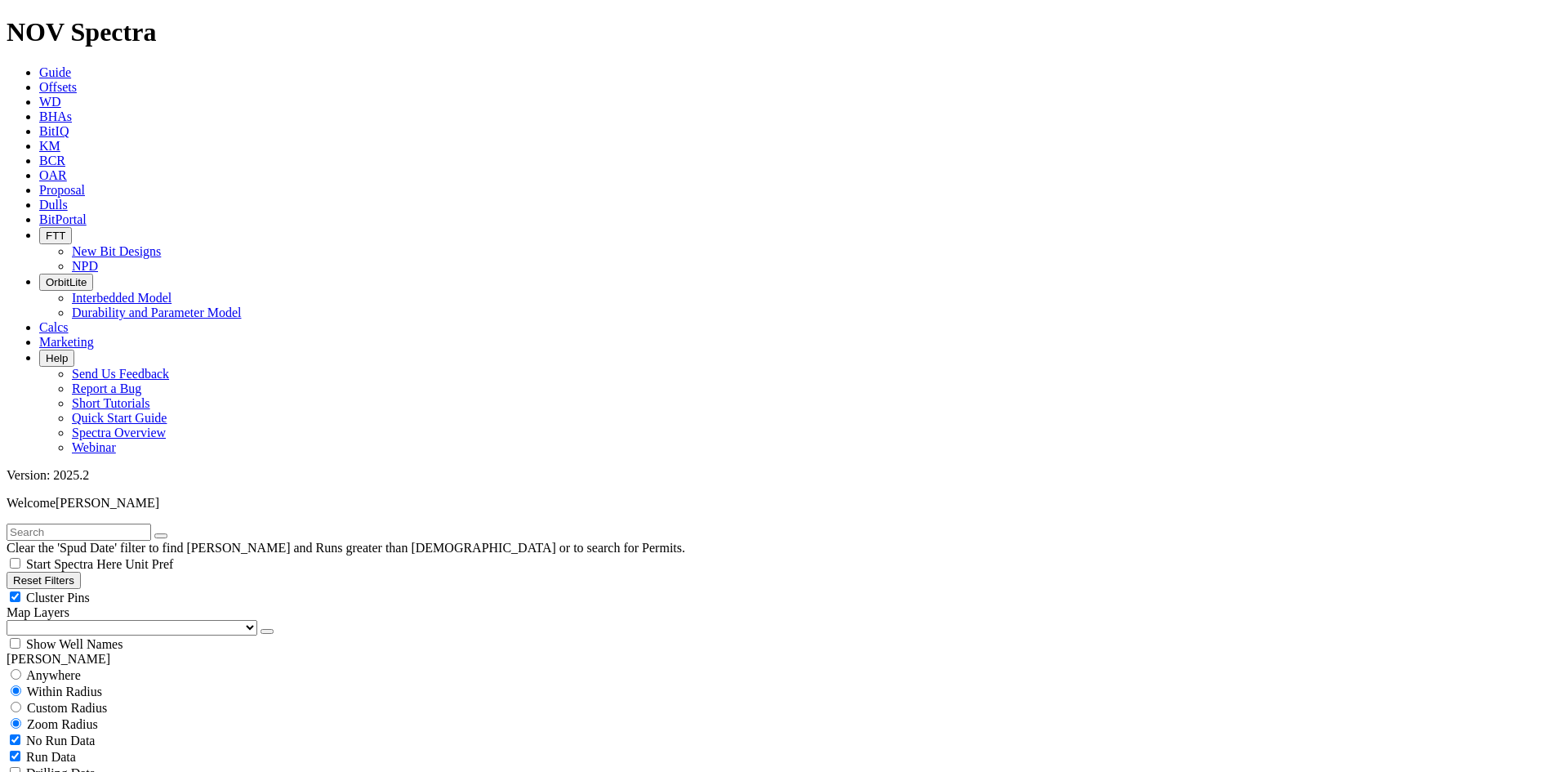
click at [87, 523] on input "text" at bounding box center [79, 531] width 145 height 17
type input "tkc53-u1"
click at [243, 588] on div "Cluster Pins" at bounding box center [784, 596] width 1555 height 16
checkbox input "false"
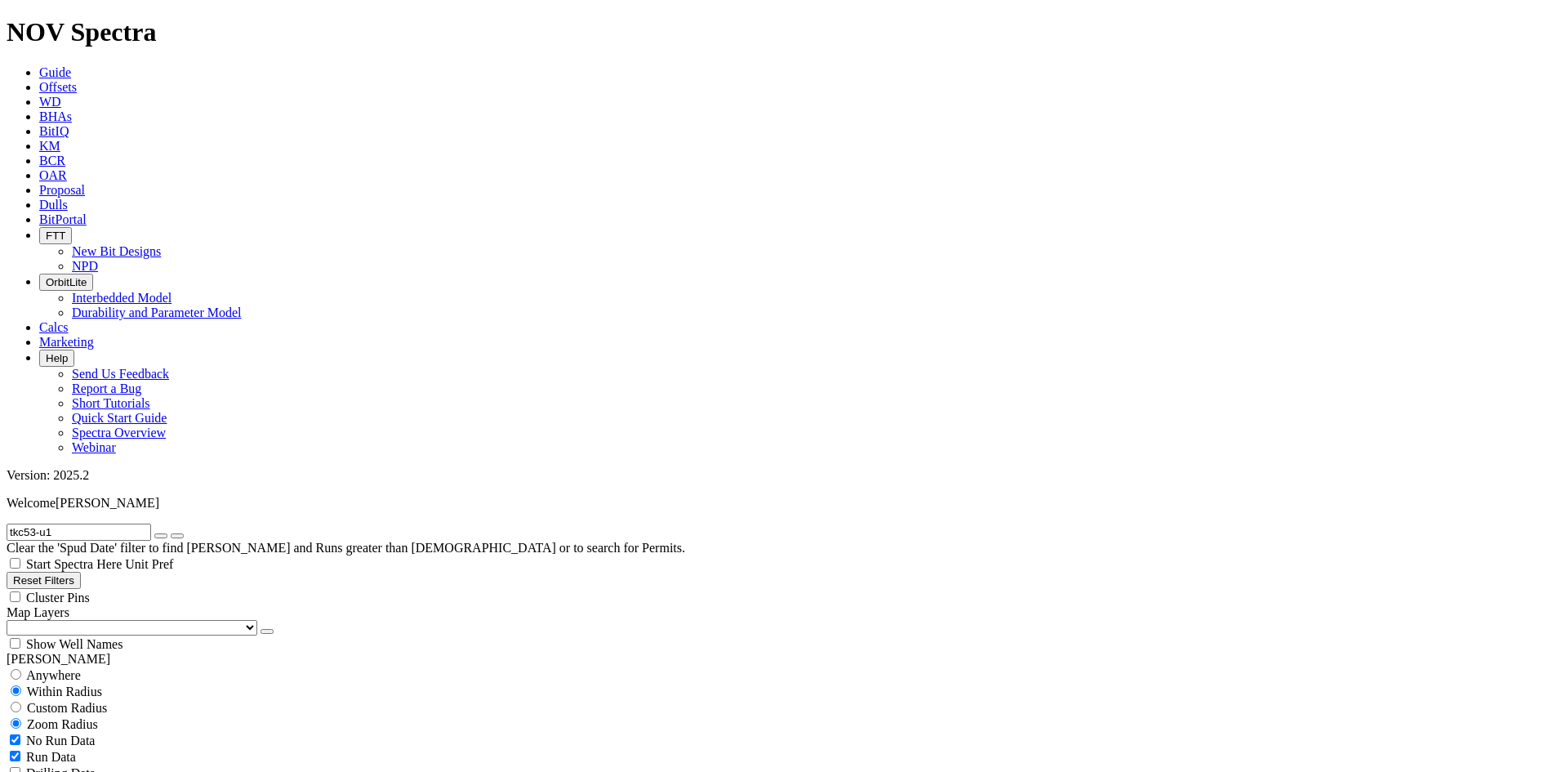
scroll to position [1224, 0]
type input "50"
checkbox input "false"
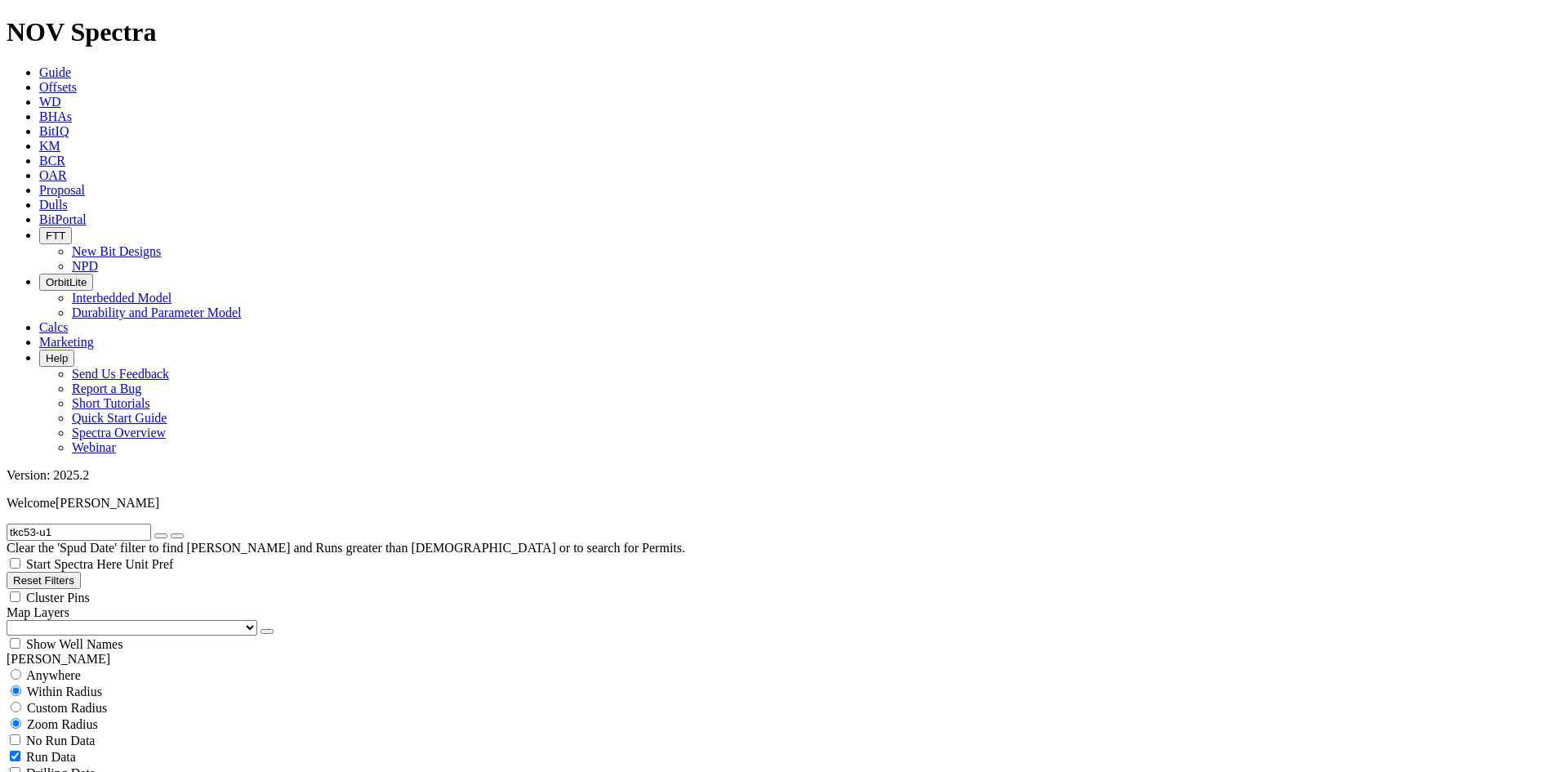
type input "50"
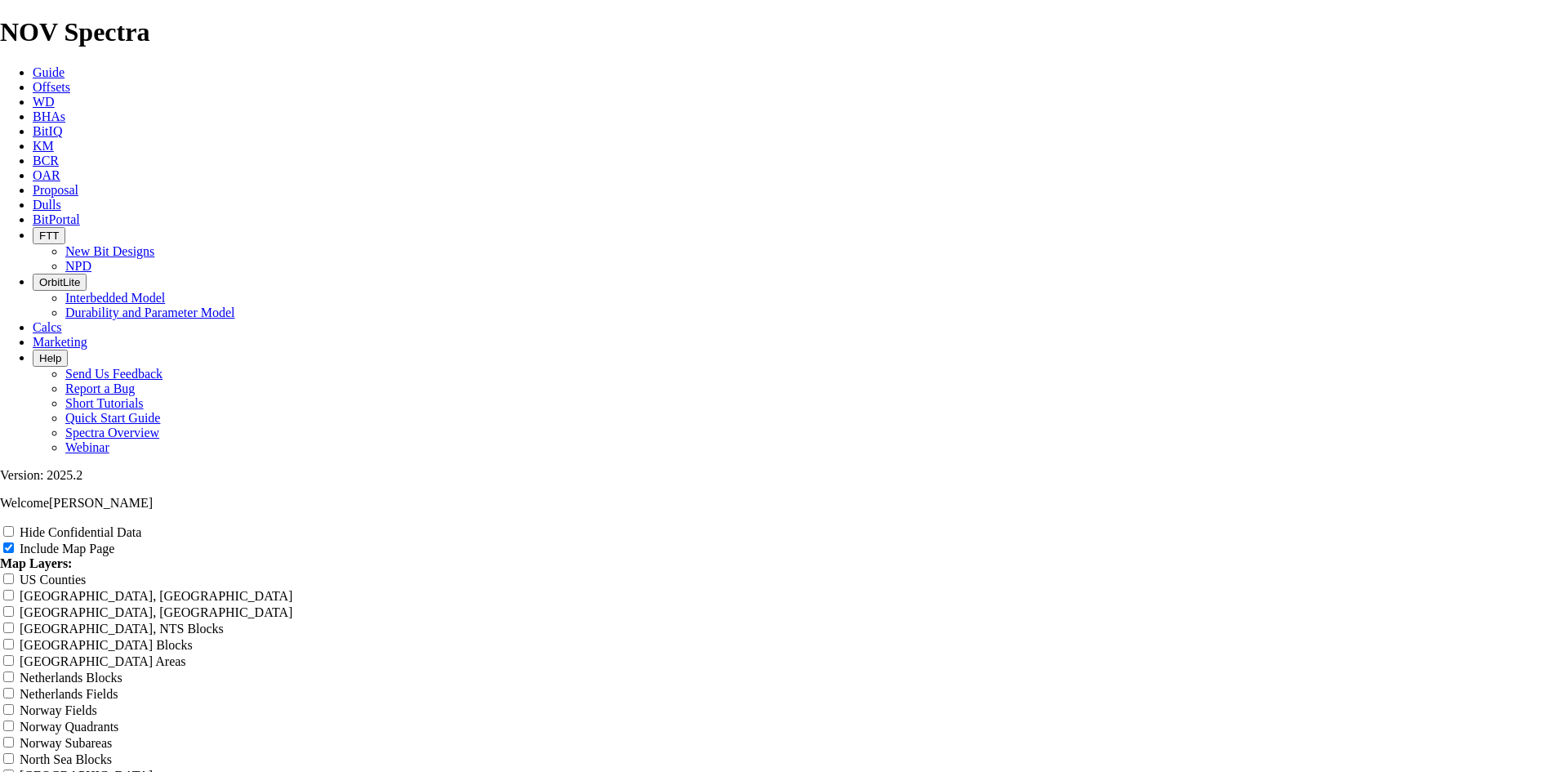
click at [141, 525] on label "Hide Confidential Data" at bounding box center [81, 532] width 122 height 14
click at [14, 526] on input "Hide Confidential Data" at bounding box center [8, 531] width 11 height 11
checkbox input "true"
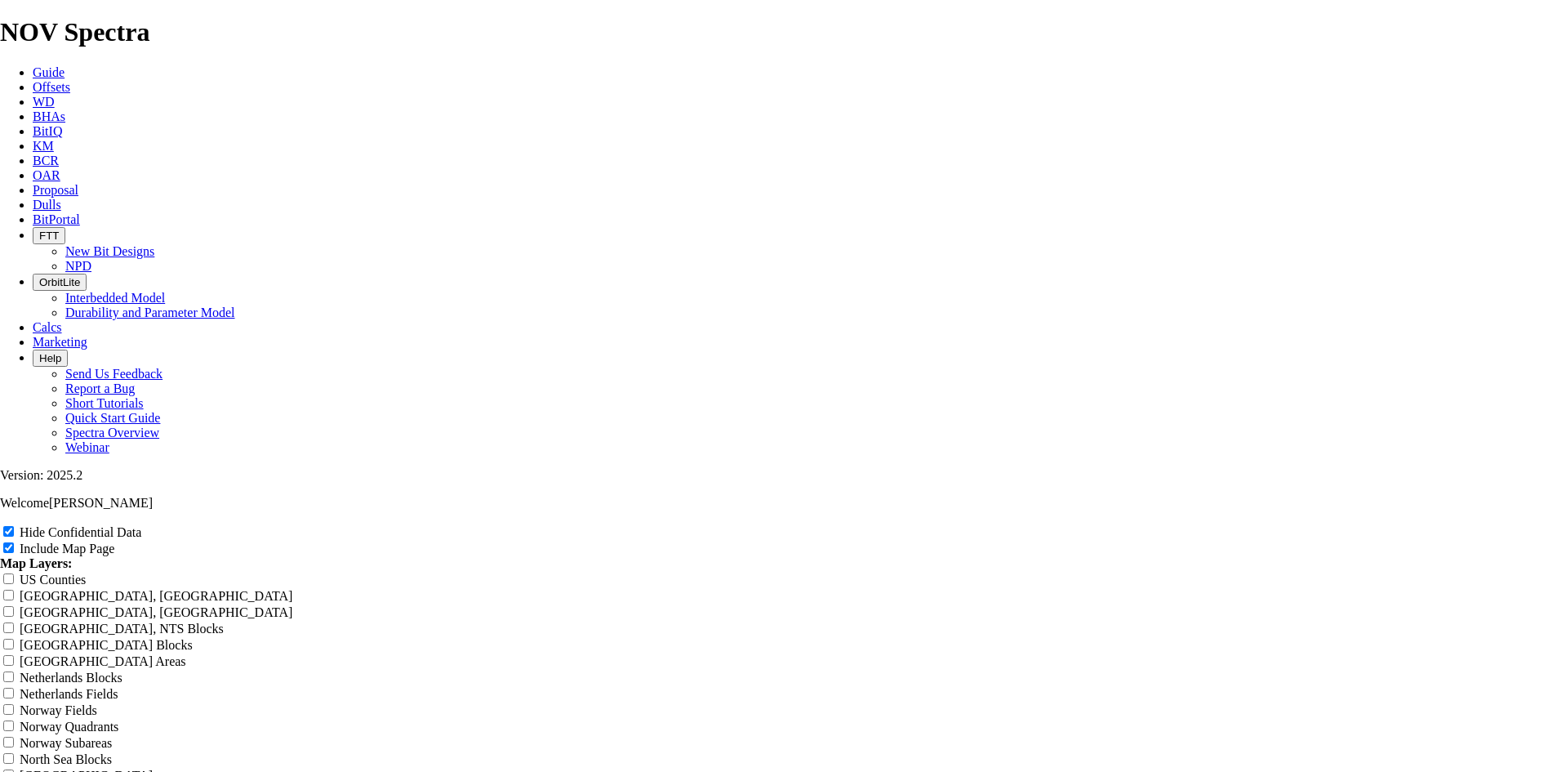
radio input "true"
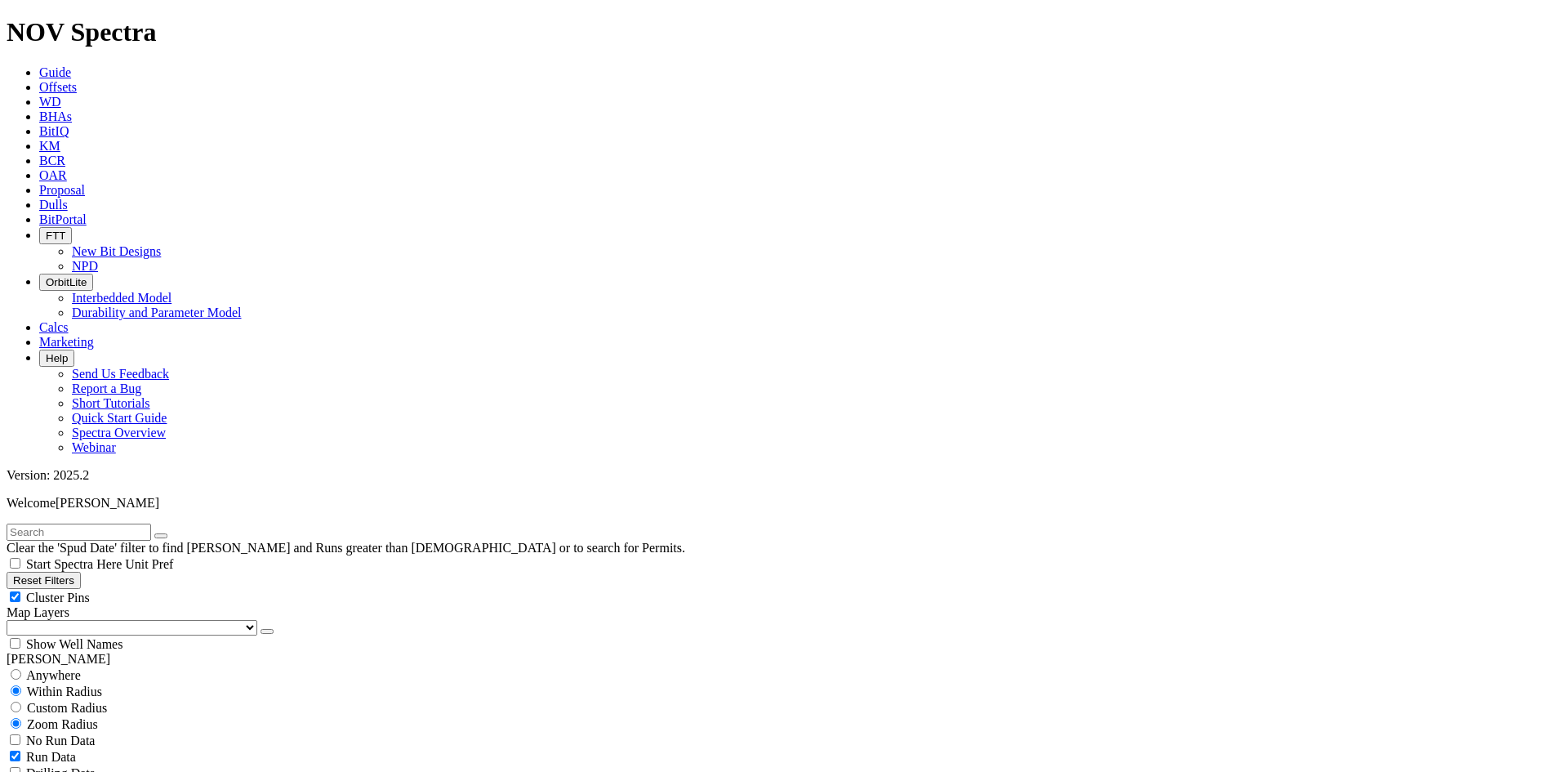
scroll to position [245, 0]
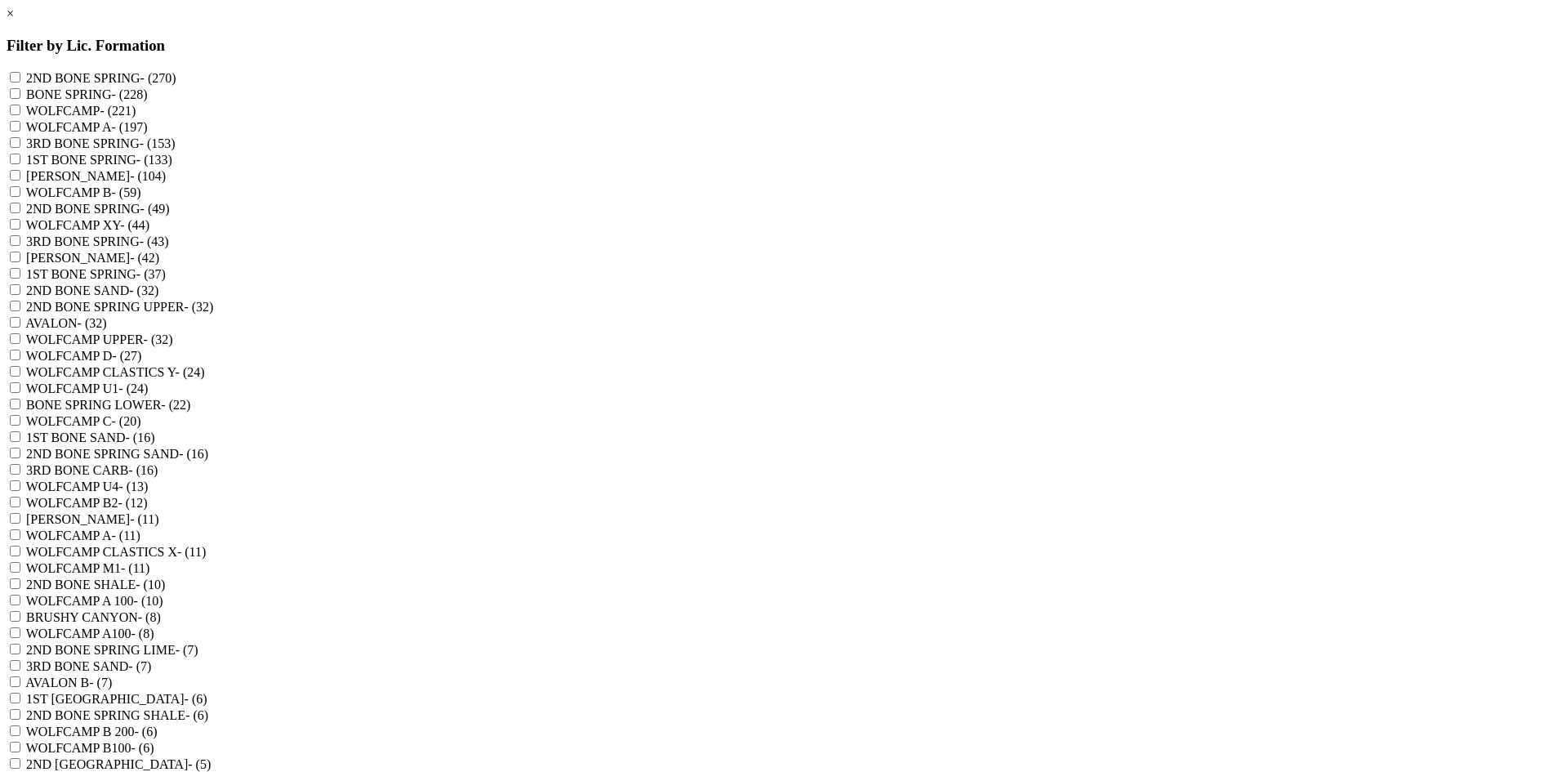
click at [14, 20] on link "×" at bounding box center [10, 14] width 7 height 14
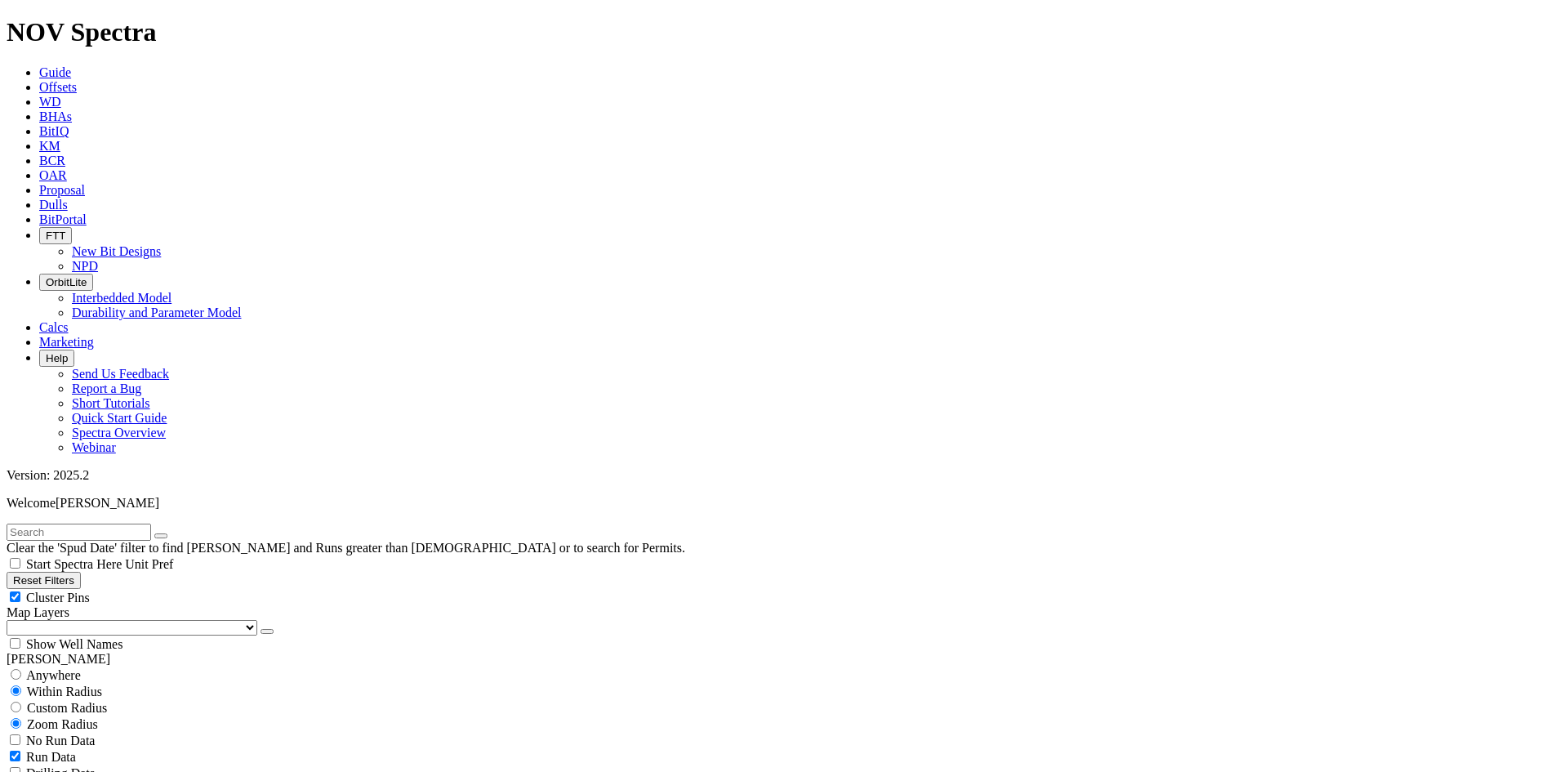
click at [87, 523] on input "text" at bounding box center [79, 531] width 145 height 17
type input "tkc53-u1"
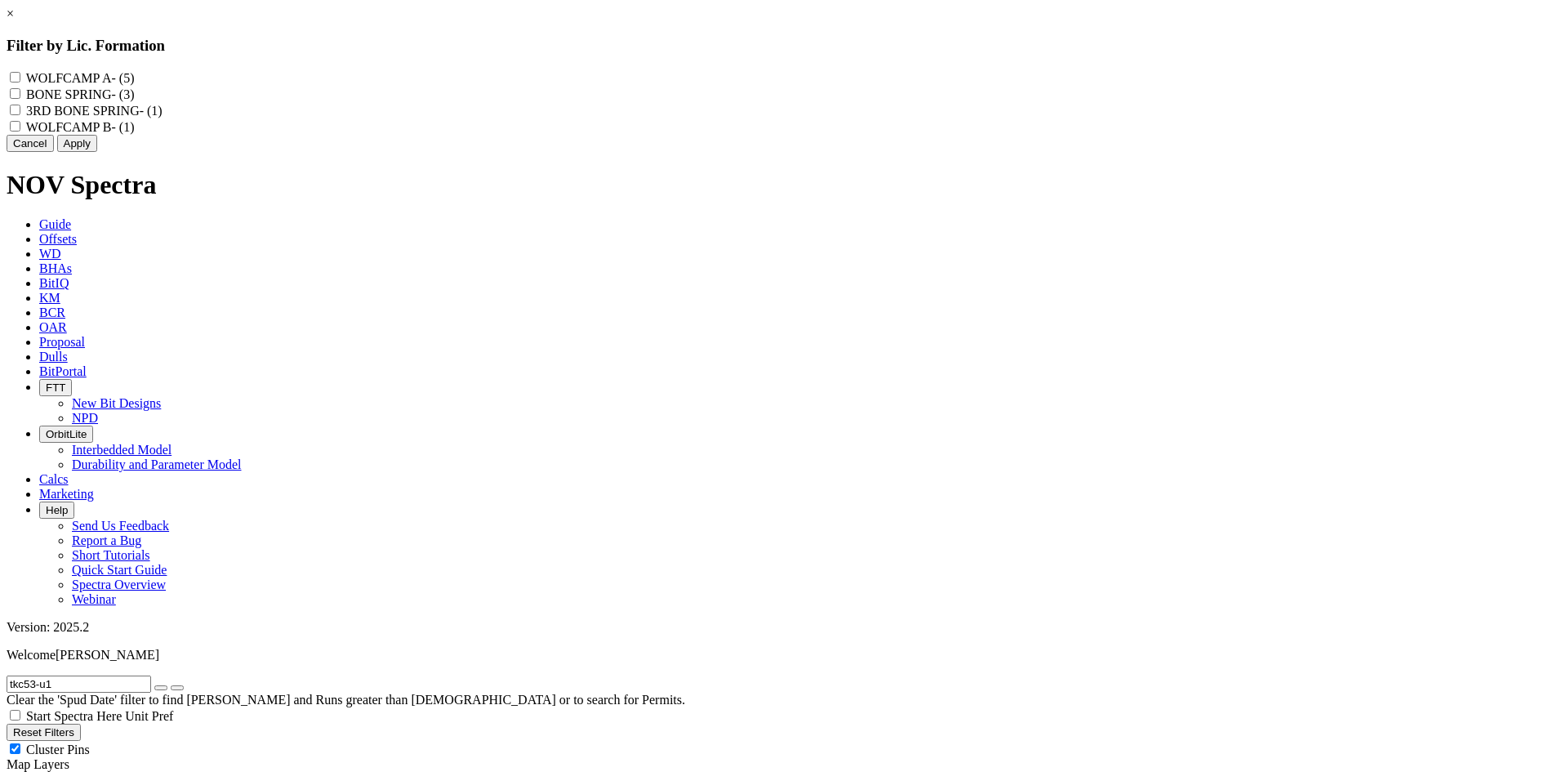
click at [135, 134] on label "WOLFCAMP B - (1)" at bounding box center [80, 127] width 109 height 14
click at [20, 132] on B "WOLFCAMP B - (1)" at bounding box center [15, 126] width 11 height 11
checkbox B "true"
click at [163, 118] on label "3RD BONE SPRING - (1)" at bounding box center [94, 111] width 137 height 14
click at [20, 115] on SPRING "3RD BONE SPRING - (1)" at bounding box center [15, 110] width 11 height 11
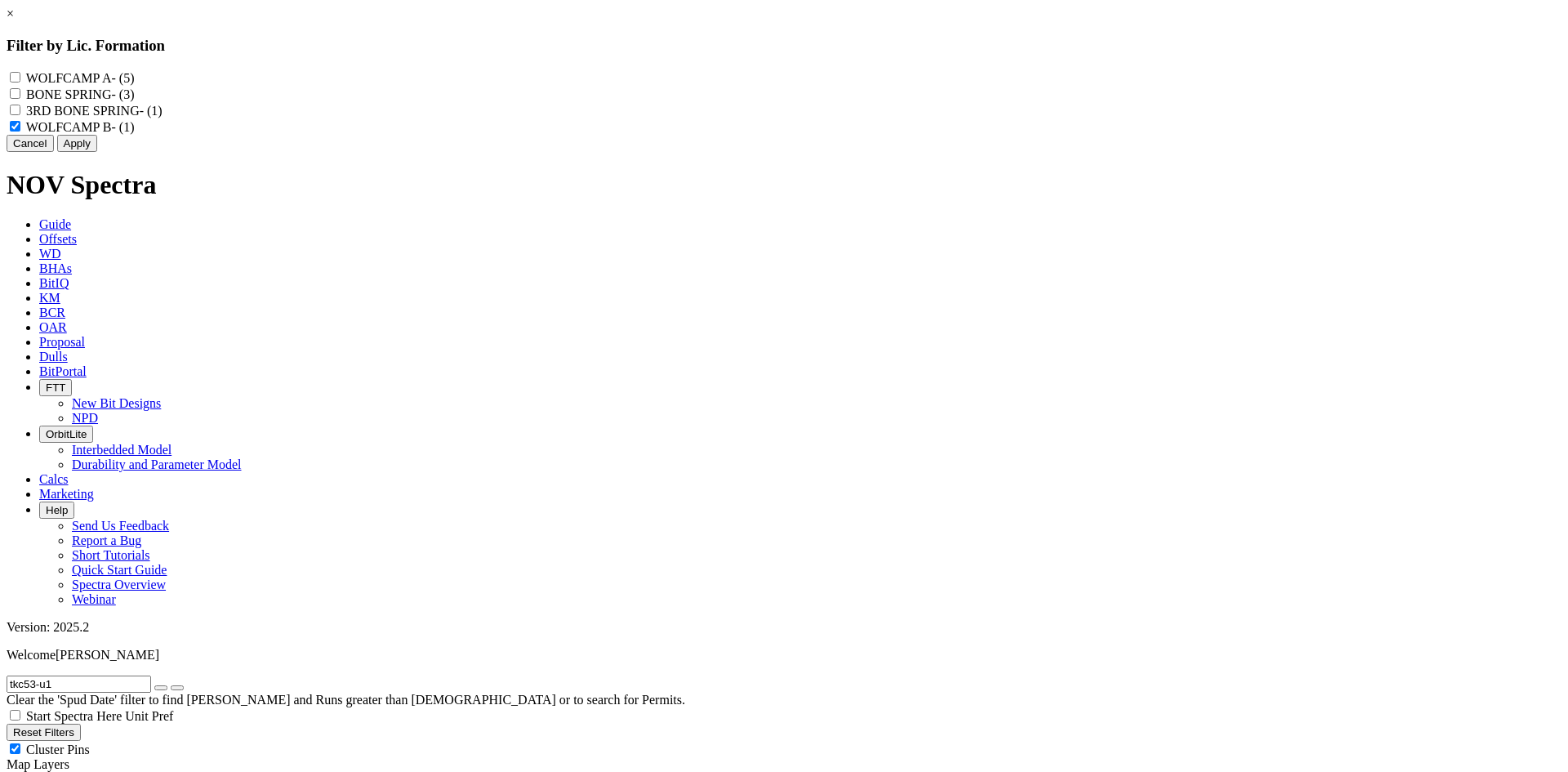
checkbox SPRING "true"
click at [134, 99] on label "BONE SPRING - (3)" at bounding box center [80, 94] width 108 height 14
click at [20, 99] on SPRING "BONE SPRING - (3)" at bounding box center [15, 93] width 11 height 11
checkbox SPRING "true"
click at [135, 80] on label "WOLFCAMP A - (5)" at bounding box center [80, 78] width 109 height 14
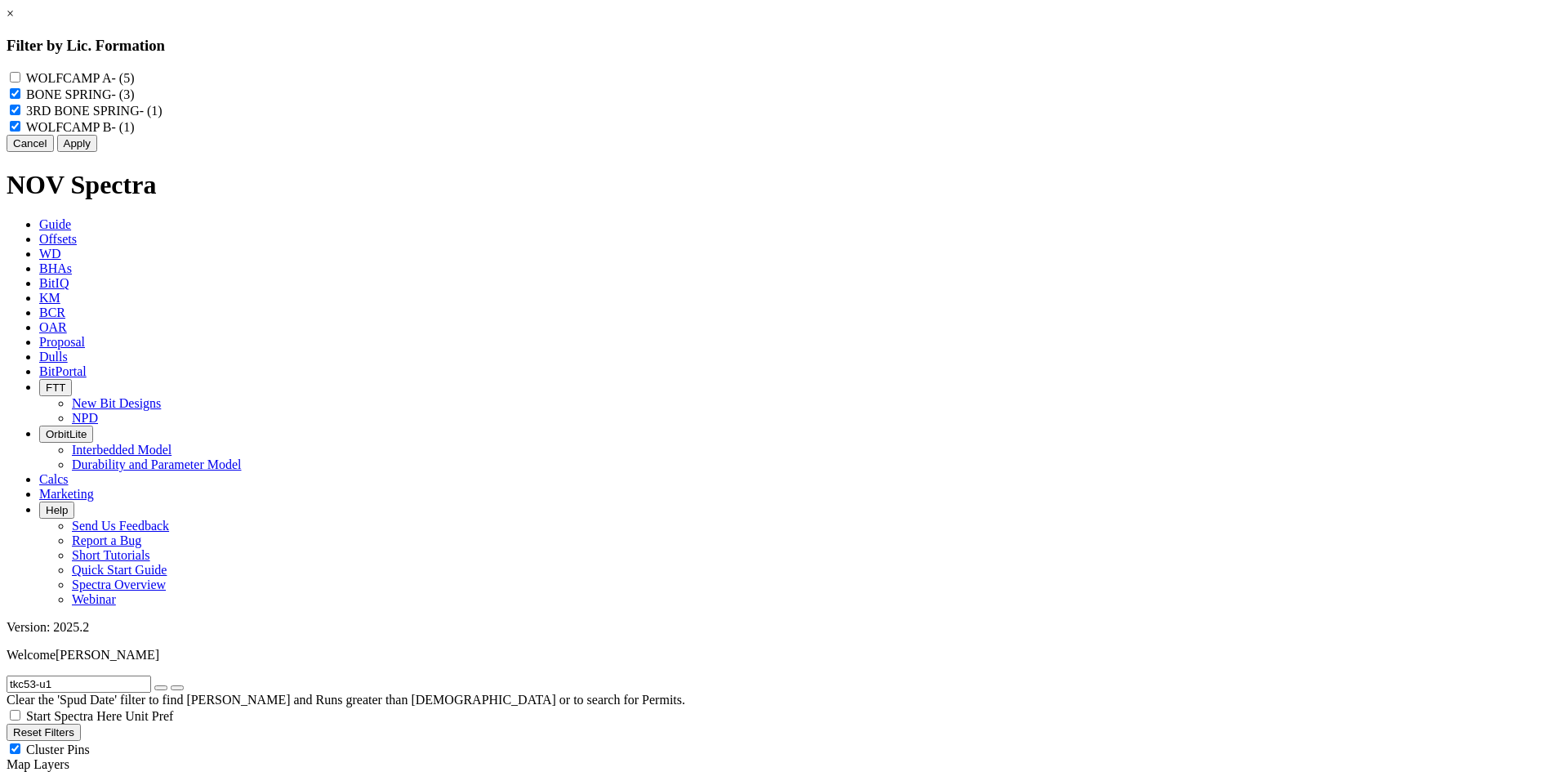
click at [20, 80] on A "WOLFCAMP A - (5)" at bounding box center [15, 77] width 11 height 11
checkbox A "true"
click at [97, 152] on button "Apply" at bounding box center [77, 143] width 40 height 17
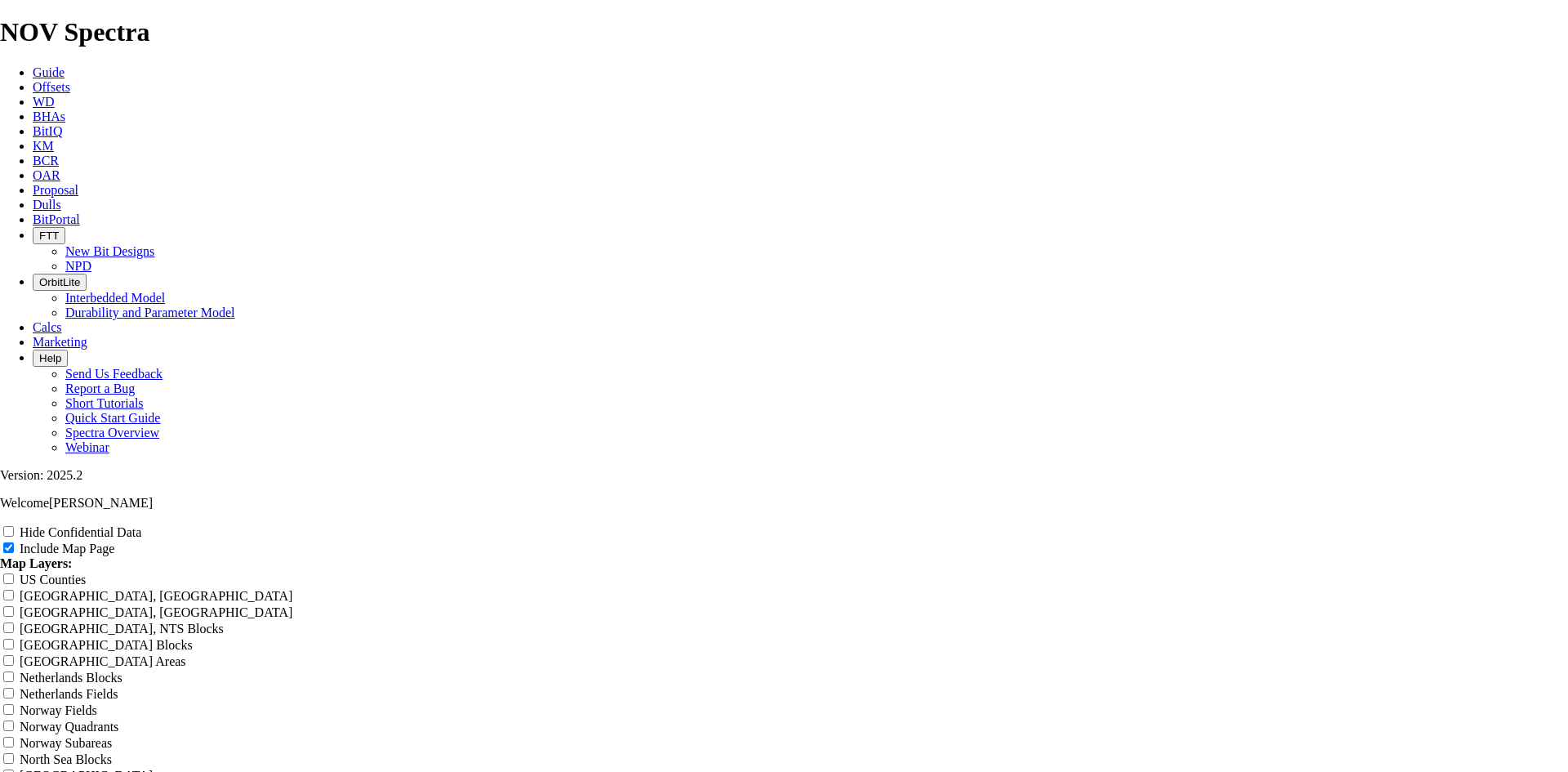
click at [14, 526] on input "Hide Confidential Data" at bounding box center [8, 531] width 11 height 11
checkbox input "true"
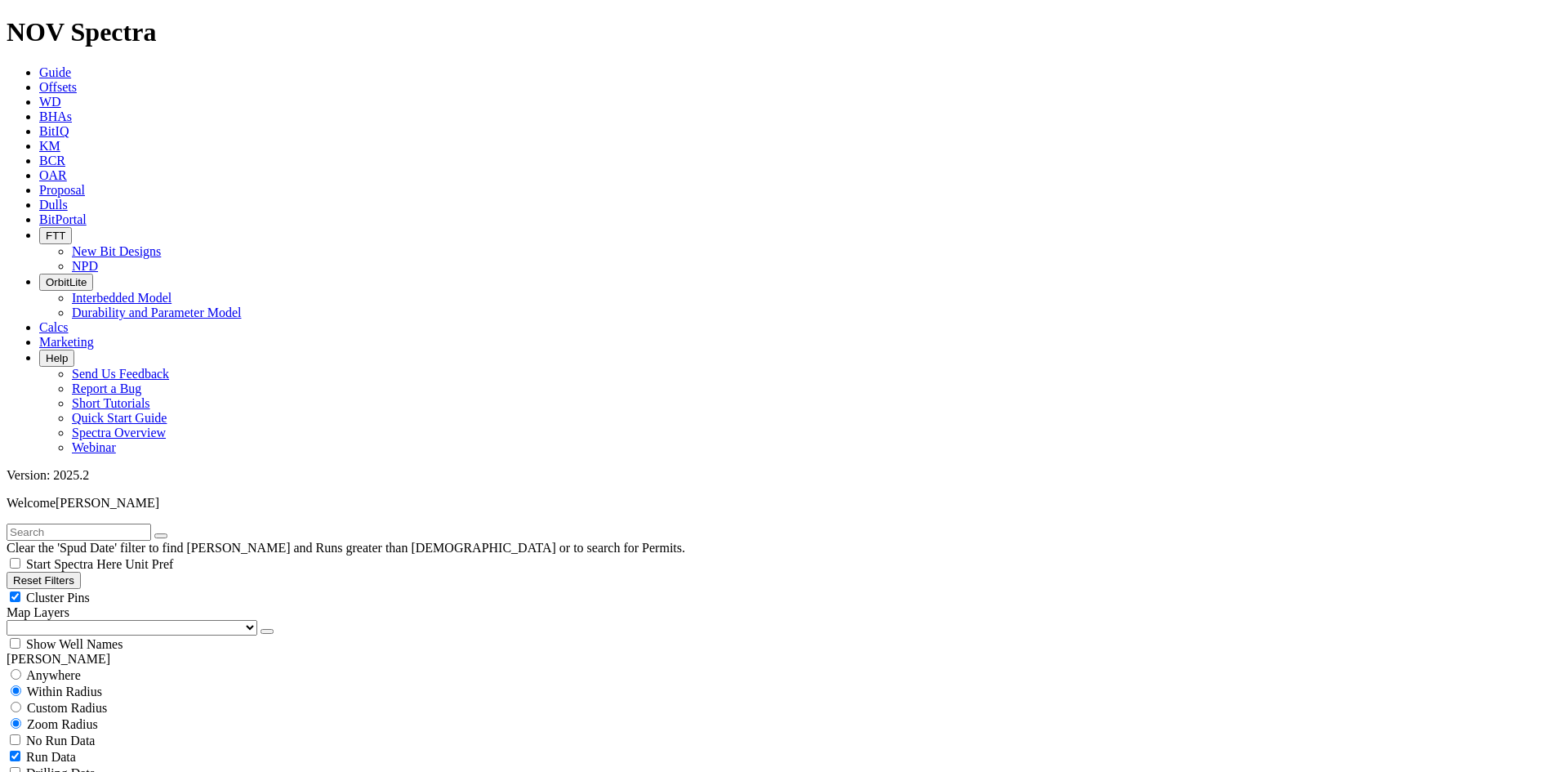
click at [83, 523] on input "text" at bounding box center [79, 531] width 145 height 17
type input "tkc53-u1"
click at [184, 533] on button "submit" at bounding box center [177, 535] width 13 height 5
click at [267, 631] on icon "button" at bounding box center [267, 631] width 0 height 0
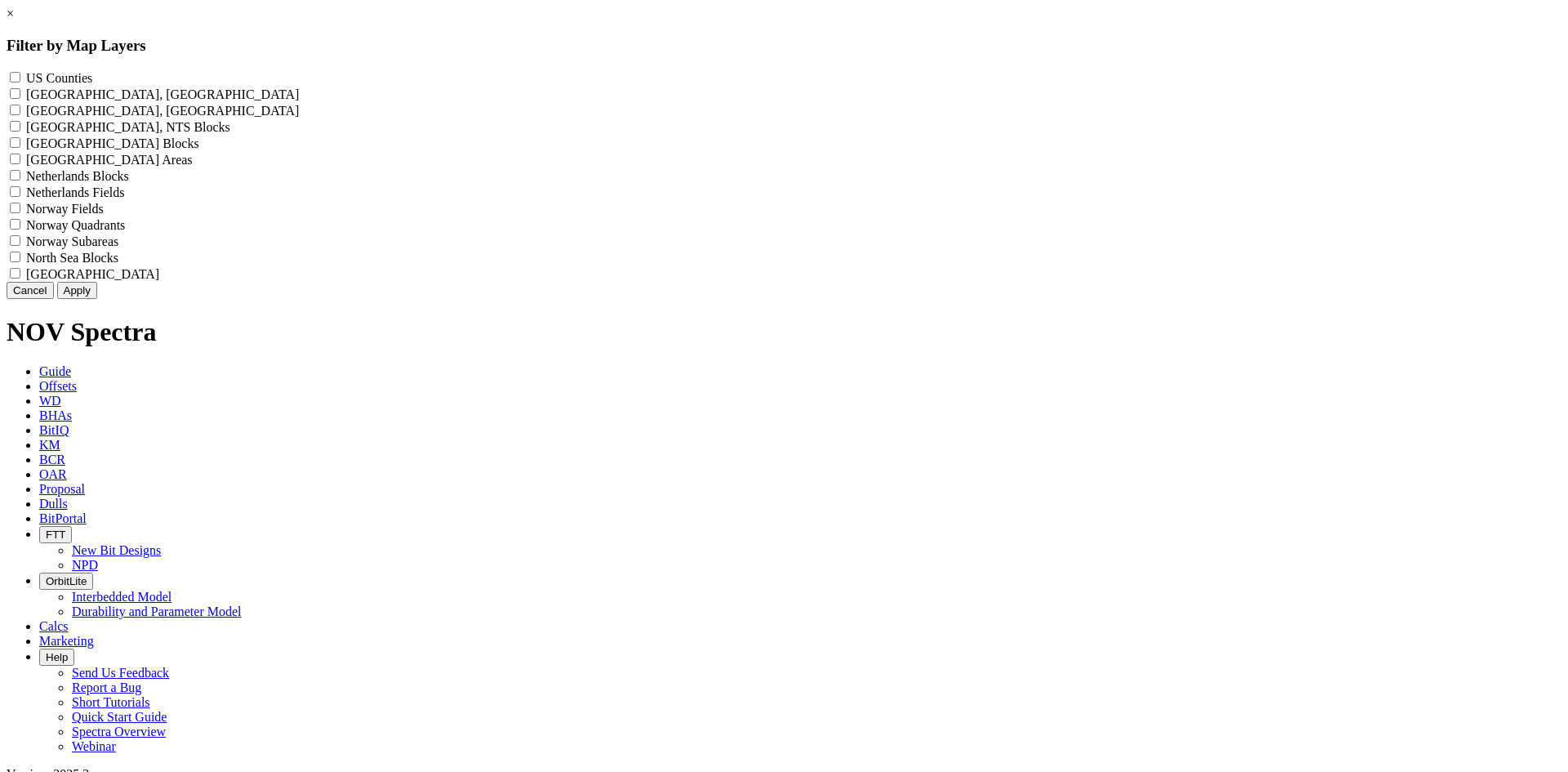
click at [92, 74] on label "US Counties - ()" at bounding box center [59, 78] width 66 height 14
click at [20, 74] on Counties "US Counties - ()" at bounding box center [15, 77] width 11 height 11
checkbox Counties "true"
click at [97, 299] on button "Apply" at bounding box center [77, 290] width 40 height 17
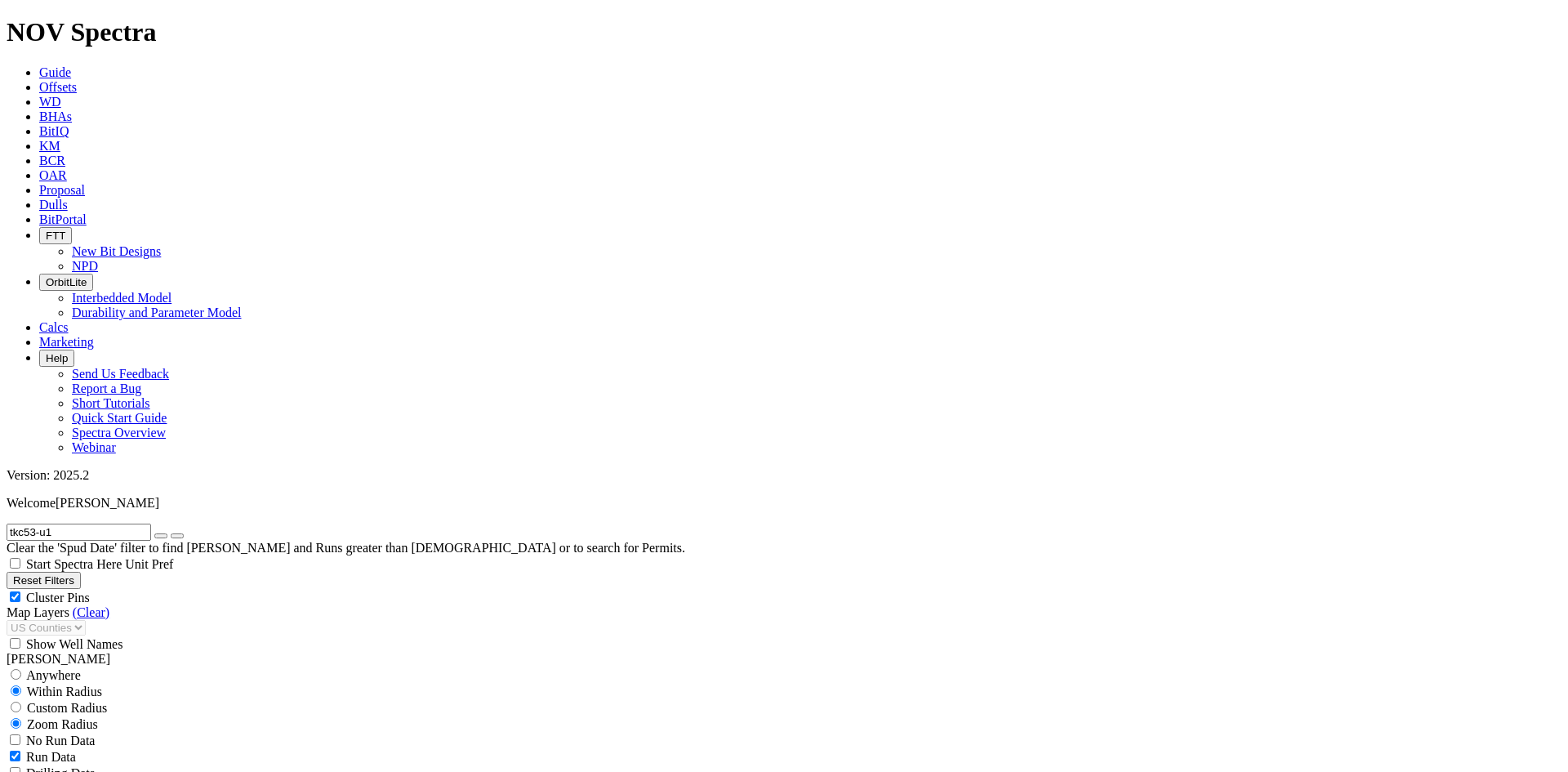
scroll to position [327, 0]
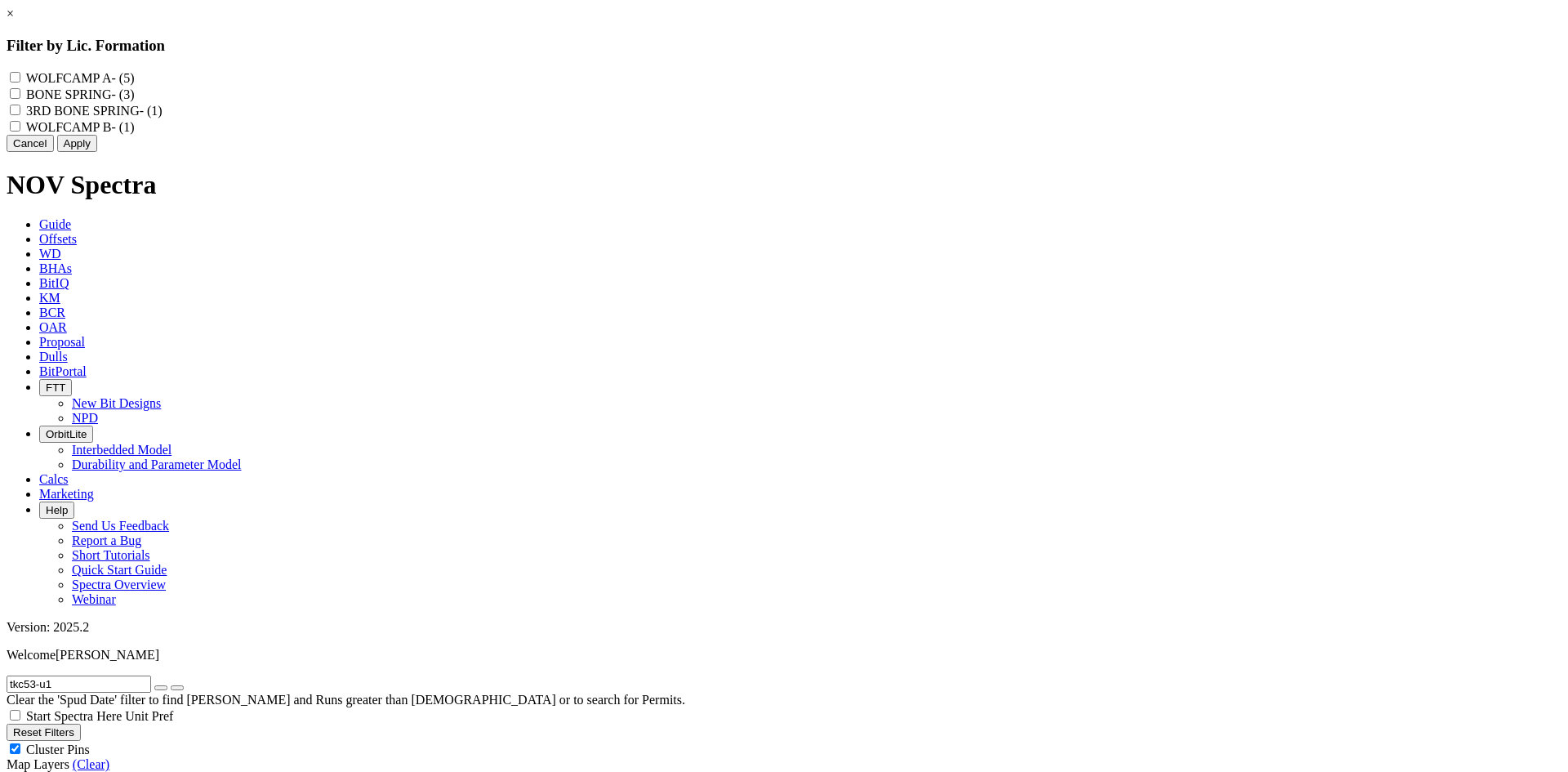
click at [135, 134] on label "WOLFCAMP B - (1)" at bounding box center [80, 127] width 109 height 14
click at [20, 132] on B "WOLFCAMP B - (1)" at bounding box center [15, 126] width 11 height 11
checkbox B "true"
click at [163, 118] on label "3RD BONE SPRING - (1)" at bounding box center [94, 111] width 137 height 14
click at [20, 115] on SPRING "3RD BONE SPRING - (1)" at bounding box center [15, 110] width 11 height 11
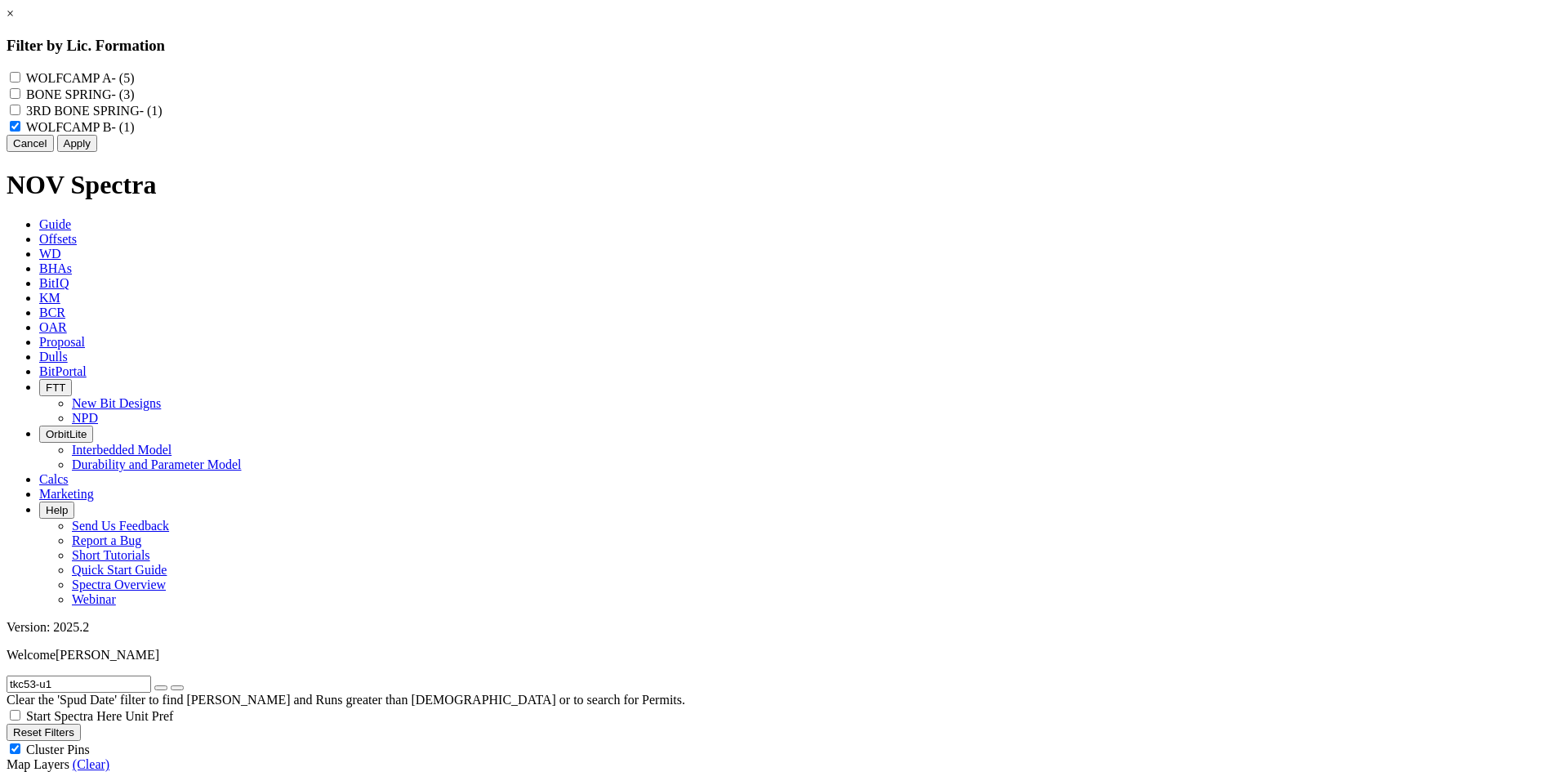
checkbox SPRING "true"
click at [134, 101] on label "BONE SPRING - (3)" at bounding box center [80, 94] width 108 height 14
click at [20, 99] on SPRING "BONE SPRING - (3)" at bounding box center [15, 93] width 11 height 11
checkbox SPRING "true"
click at [135, 81] on label "WOLFCAMP A - (5)" at bounding box center [80, 78] width 109 height 14
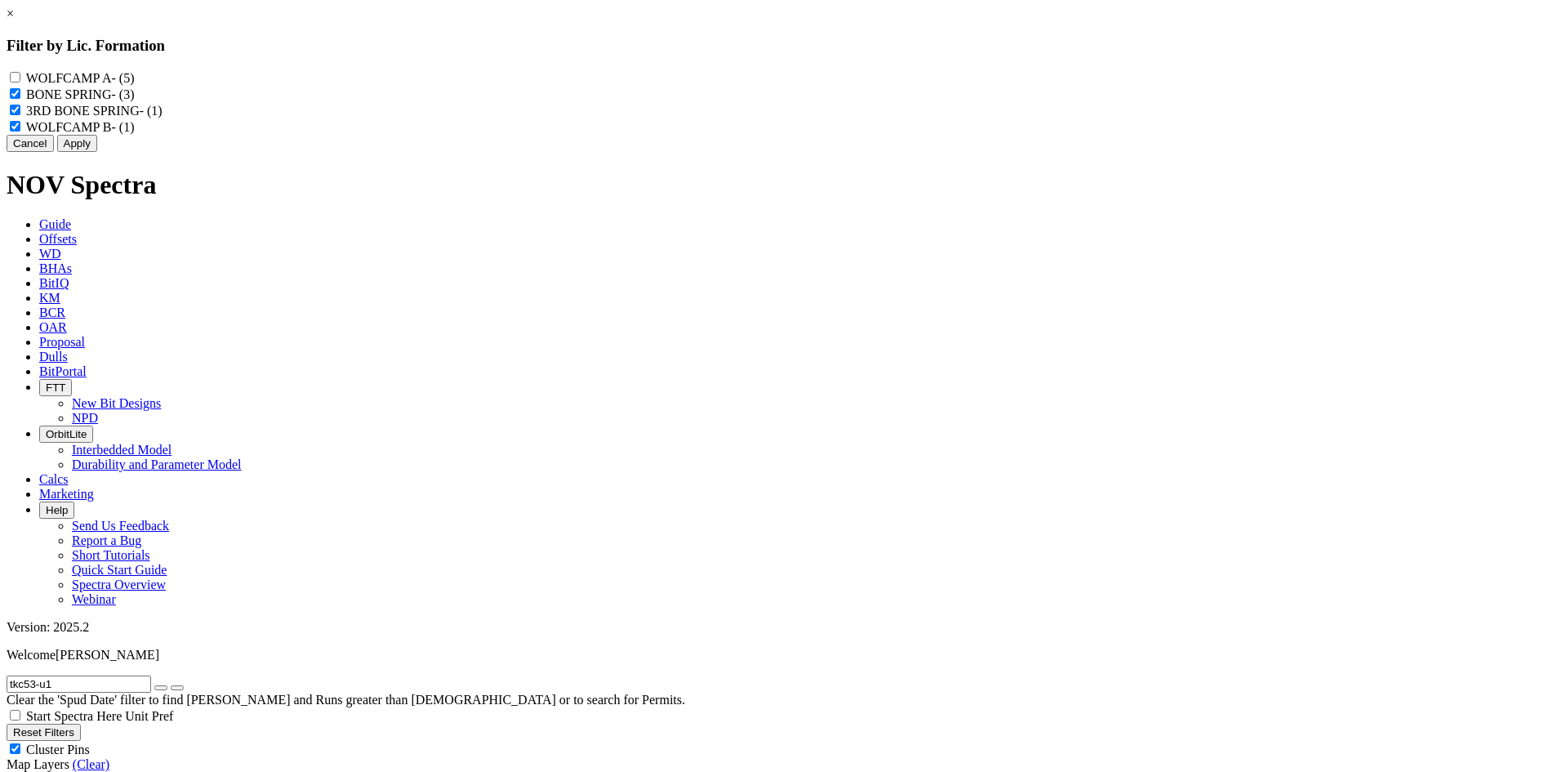
click at [20, 81] on A "WOLFCAMP A - (5)" at bounding box center [15, 77] width 11 height 11
checkbox A "true"
click at [97, 152] on button "Apply" at bounding box center [77, 143] width 40 height 17
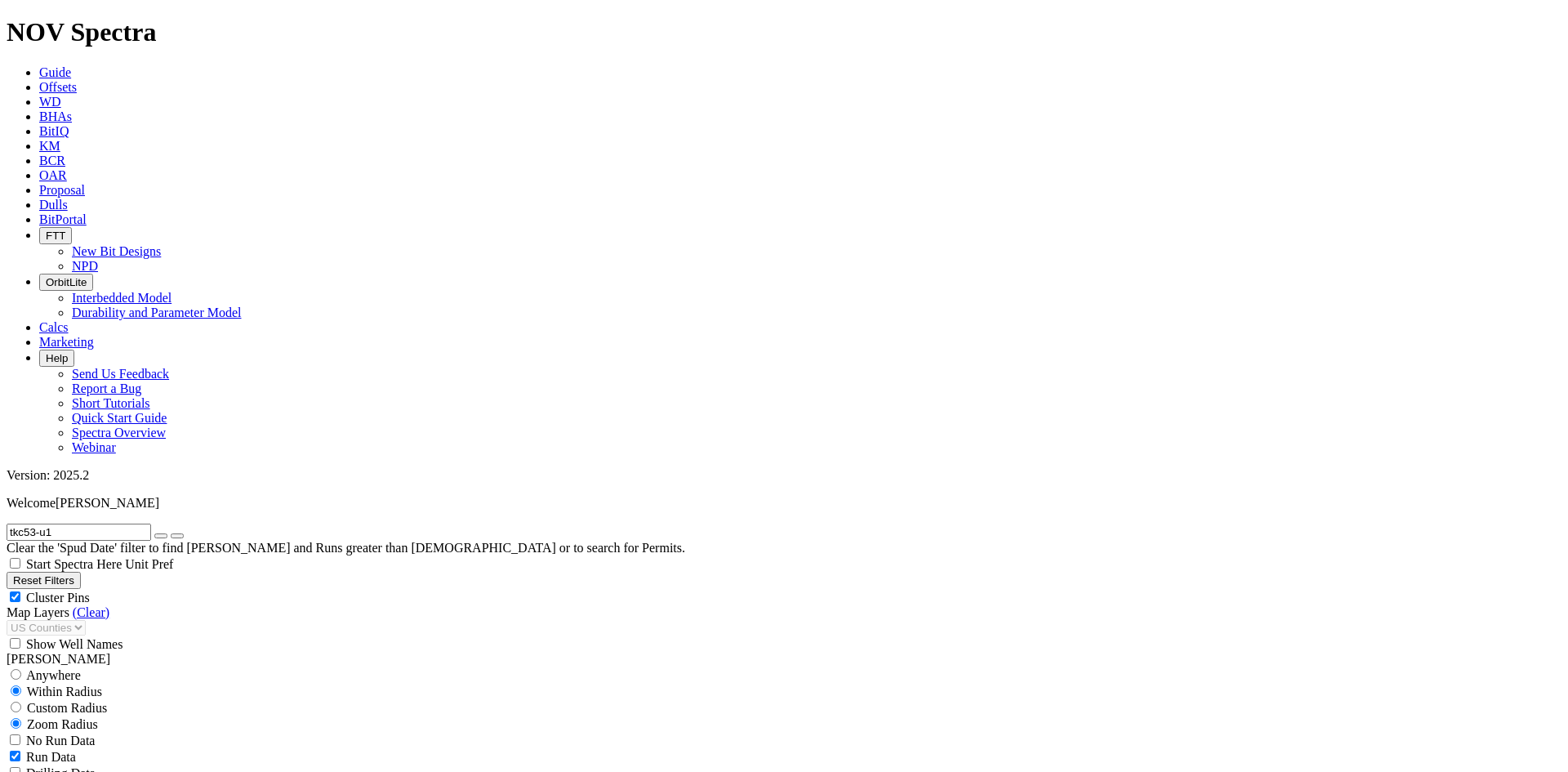
click at [151, 523] on input "tkc53-u1" at bounding box center [79, 531] width 145 height 17
click at [161, 535] on icon "button" at bounding box center [161, 535] width 0 height 0
type input "tkc53-u1"
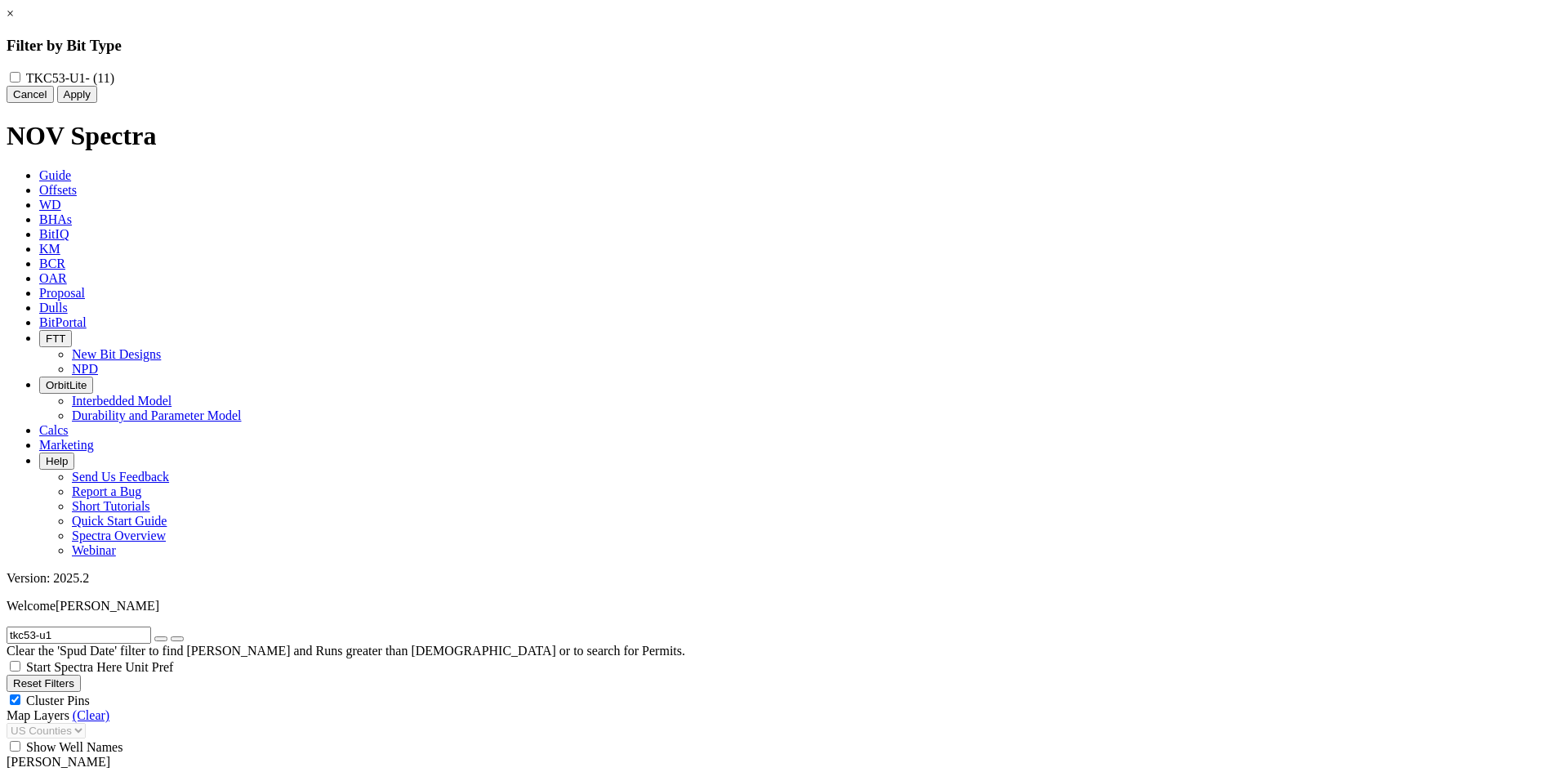
click at [114, 74] on label "TKC53-U1 - (11)" at bounding box center [70, 78] width 88 height 14
click at [20, 74] on input "TKC53-U1 - (11)" at bounding box center [15, 77] width 11 height 11
checkbox input "true"
click at [97, 103] on button "Apply" at bounding box center [77, 94] width 40 height 17
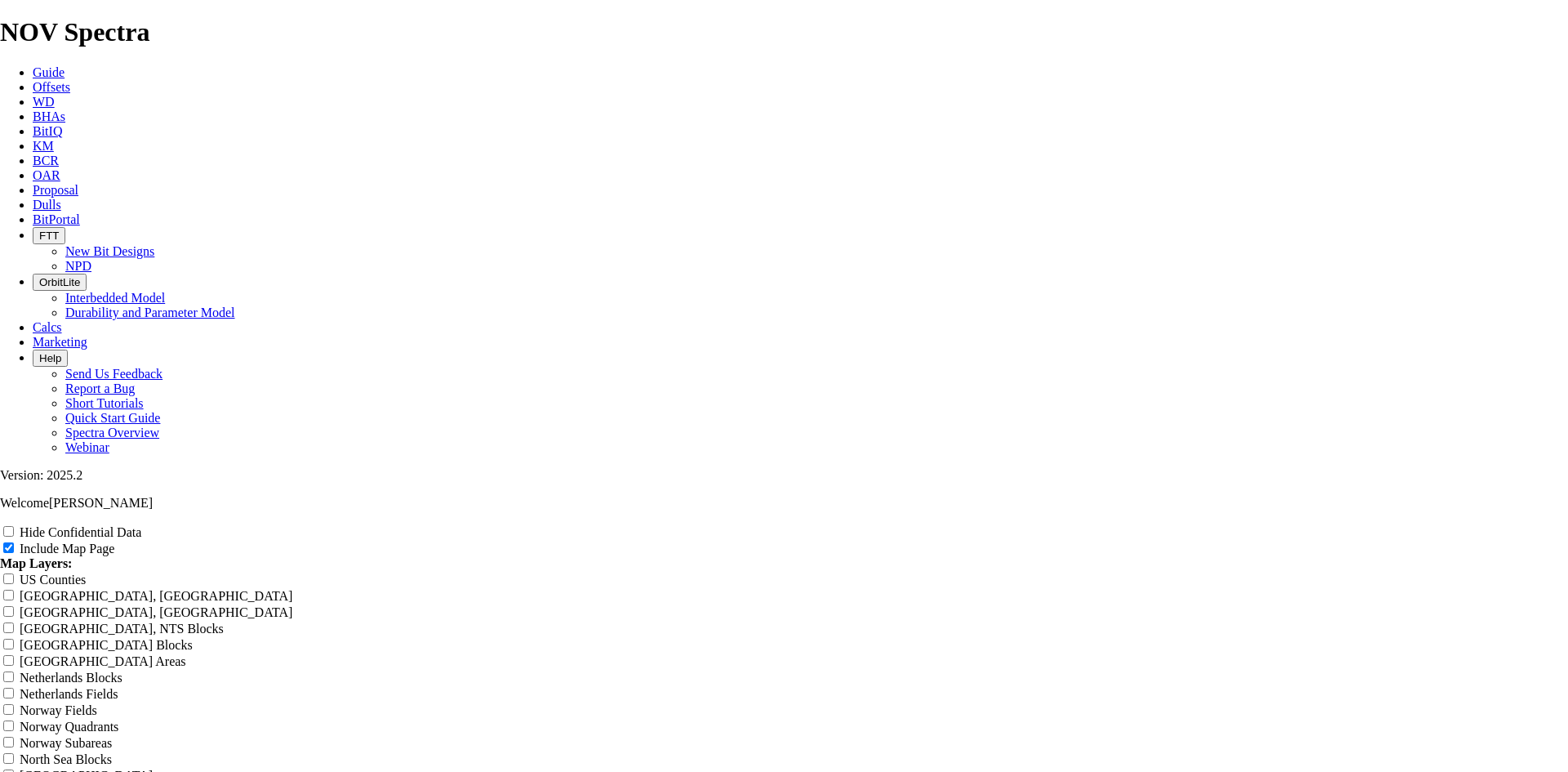
click at [14, 526] on input "Hide Confidential Data" at bounding box center [8, 531] width 11 height 11
checkbox input "true"
radio input "true"
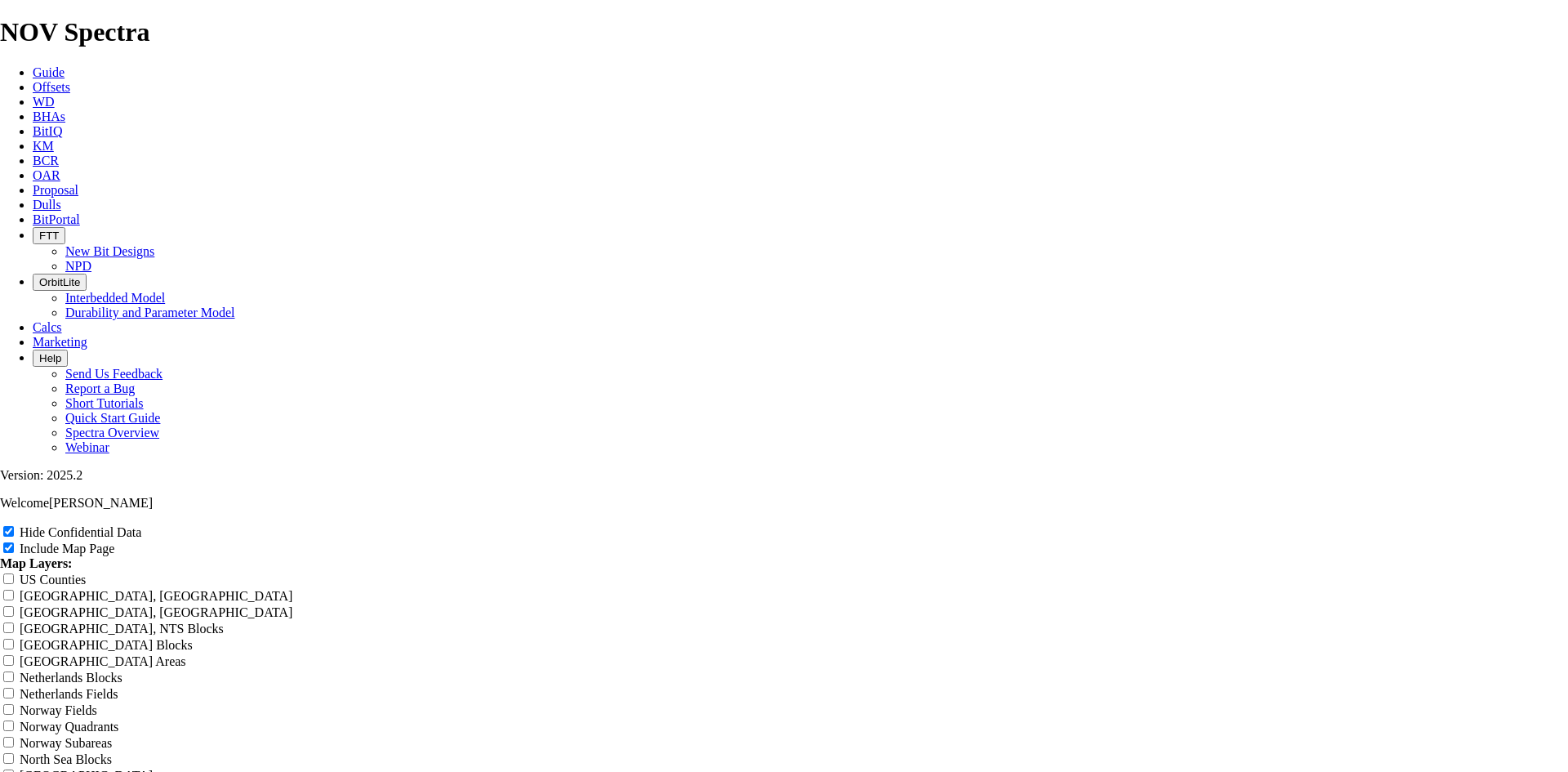
scroll to position [2368, 0]
